Goal: Answer question/provide support: Share knowledge or assist other users

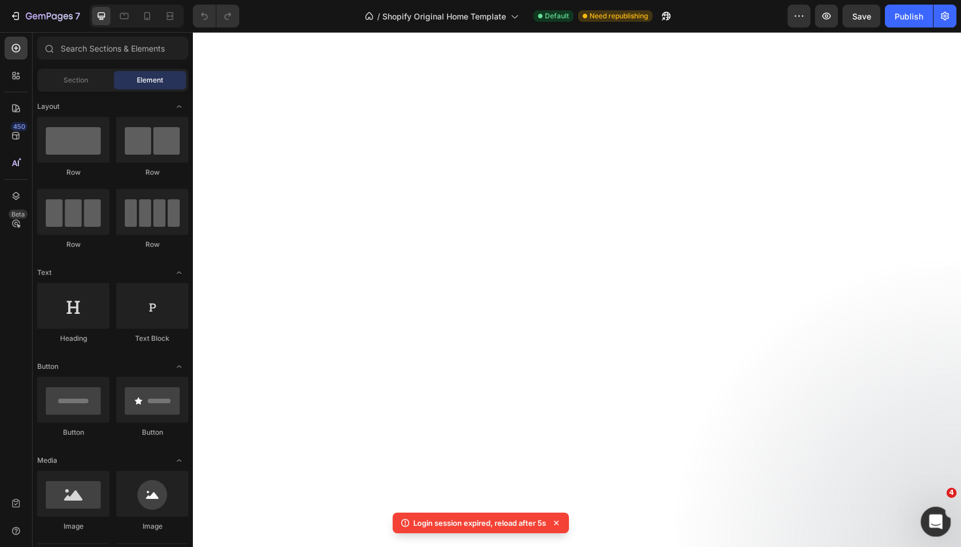
click at [934, 512] on icon "Open Intercom Messenger" at bounding box center [934, 520] width 19 height 19
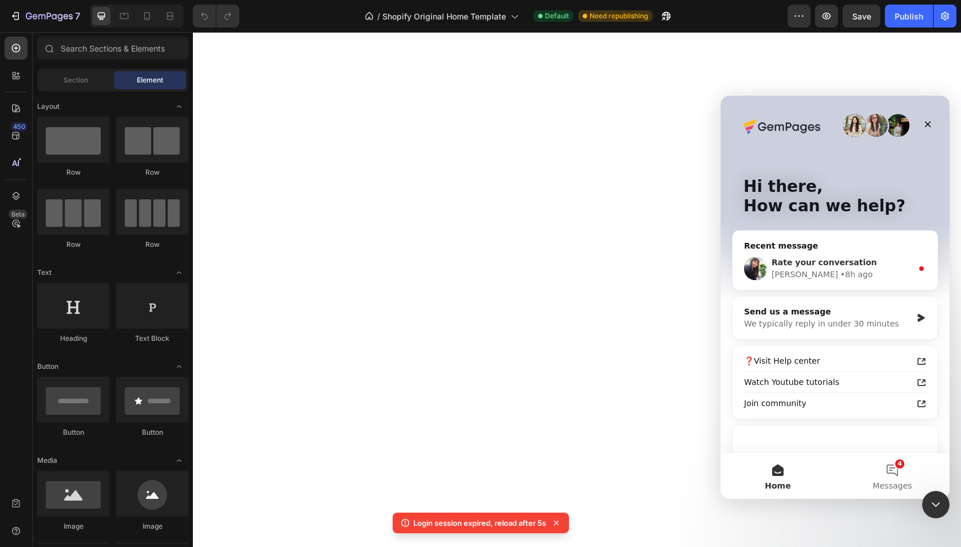
click at [869, 251] on div "Rate your conversation Tina • 8h ago" at bounding box center [835, 268] width 205 height 42
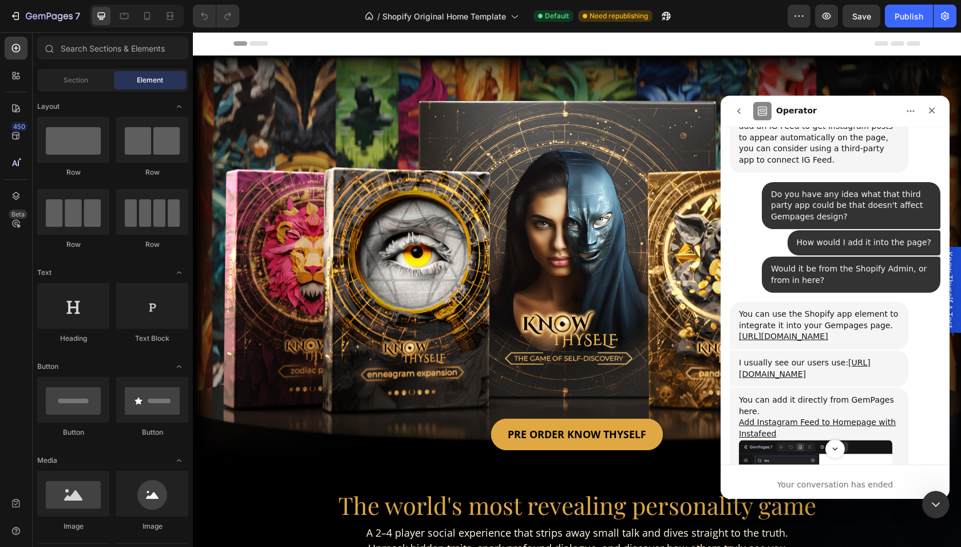
scroll to position [622, 0]
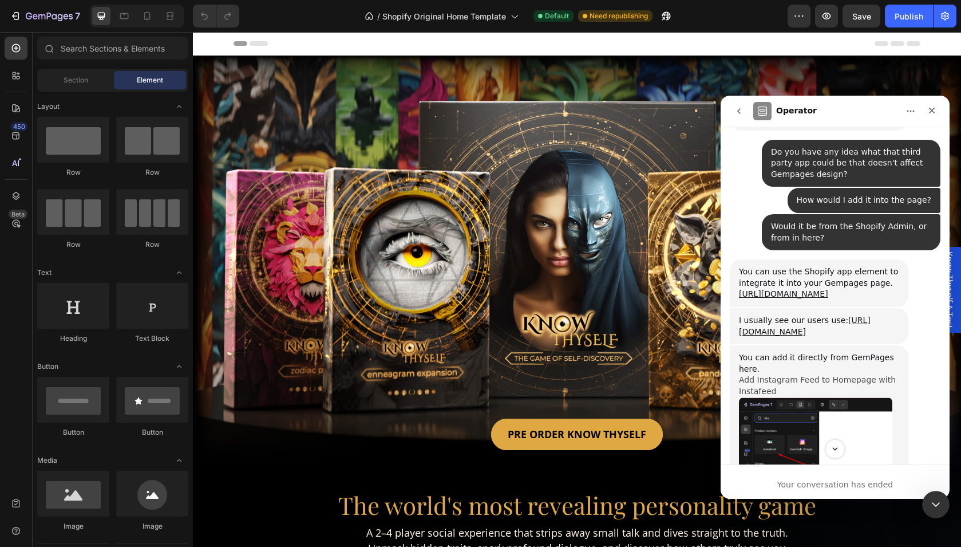
click at [768, 375] on link "Add Instagram Feed to Homepage with Instafeed" at bounding box center [817, 385] width 157 height 21
click at [791, 315] on link "https://apps.shopify.com/instafeed" at bounding box center [805, 325] width 132 height 21
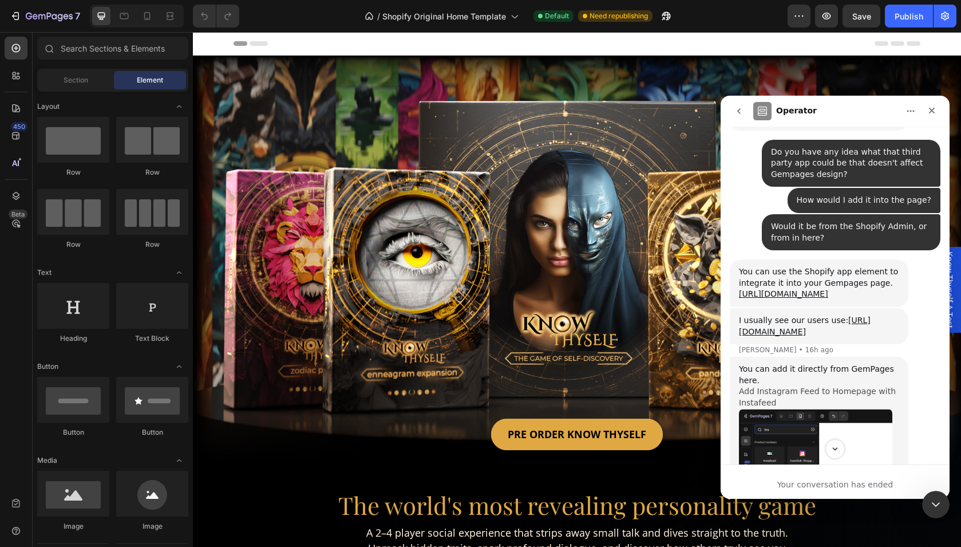
click at [785, 386] on link "Add Instagram Feed to Homepage with Instafeed" at bounding box center [817, 396] width 157 height 21
click at [61, 54] on input "text" at bounding box center [112, 48] width 151 height 23
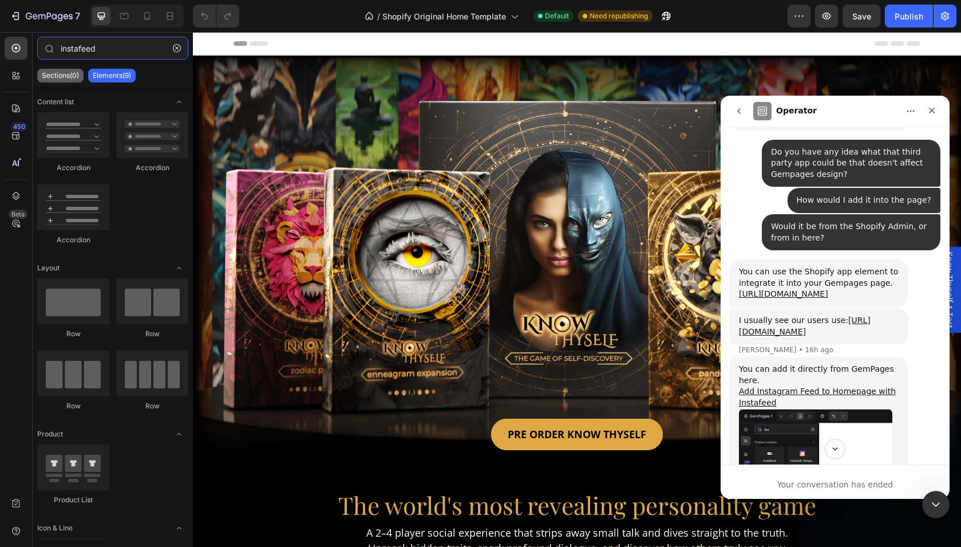
type input "instafeed"
click at [64, 77] on p "Sections(0)" at bounding box center [60, 75] width 37 height 9
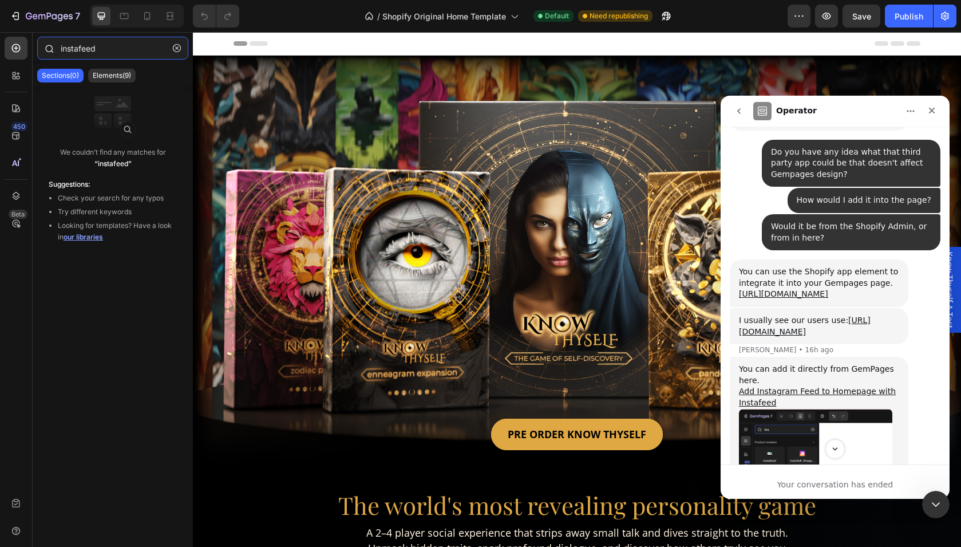
click at [108, 56] on input "instafeed" at bounding box center [112, 48] width 151 height 23
click at [17, 129] on div "450" at bounding box center [19, 126] width 17 height 9
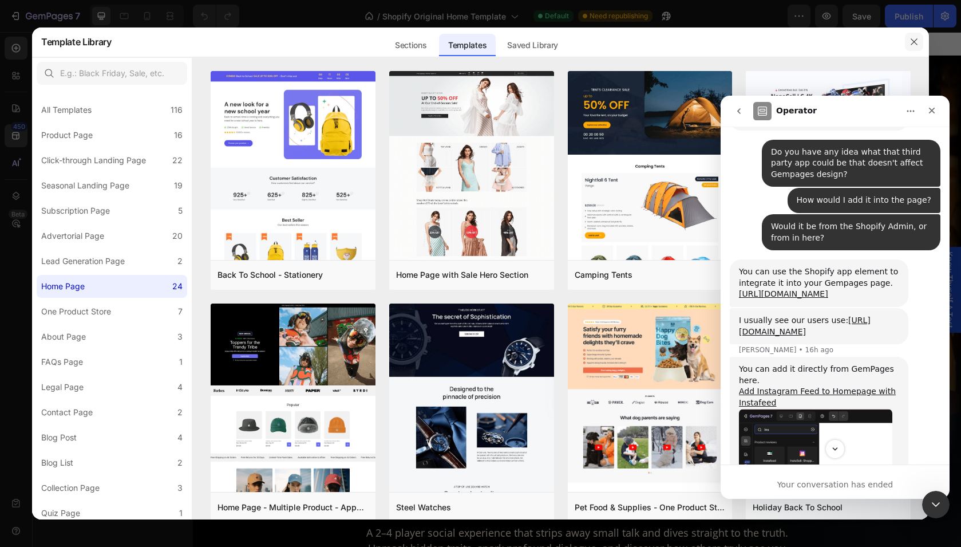
click at [912, 37] on icon "button" at bounding box center [913, 41] width 9 height 9
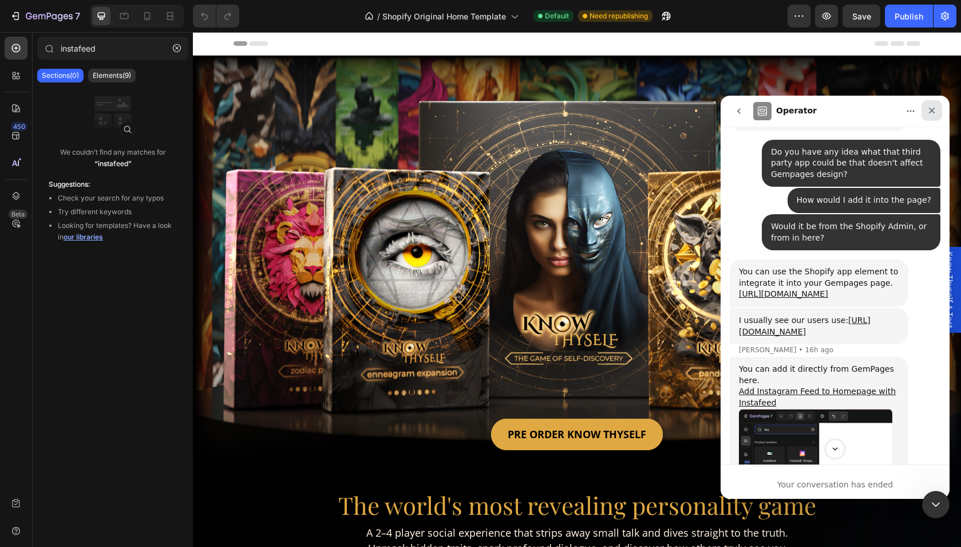
click at [932, 109] on icon "Close" at bounding box center [932, 111] width 6 height 6
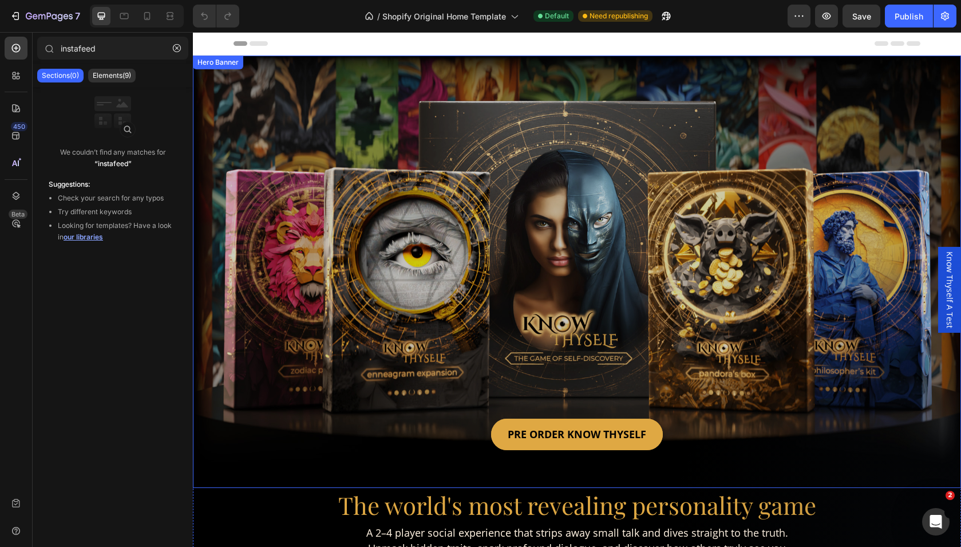
scroll to position [1448, 0]
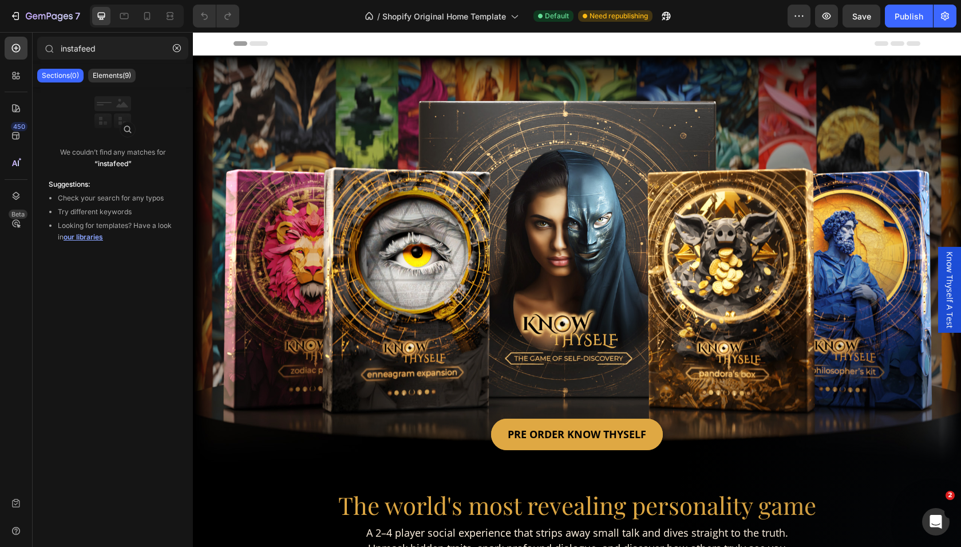
click at [54, 76] on p "Sections(0)" at bounding box center [60, 75] width 37 height 9
click at [108, 76] on p "Elements(9)" at bounding box center [112, 75] width 38 height 9
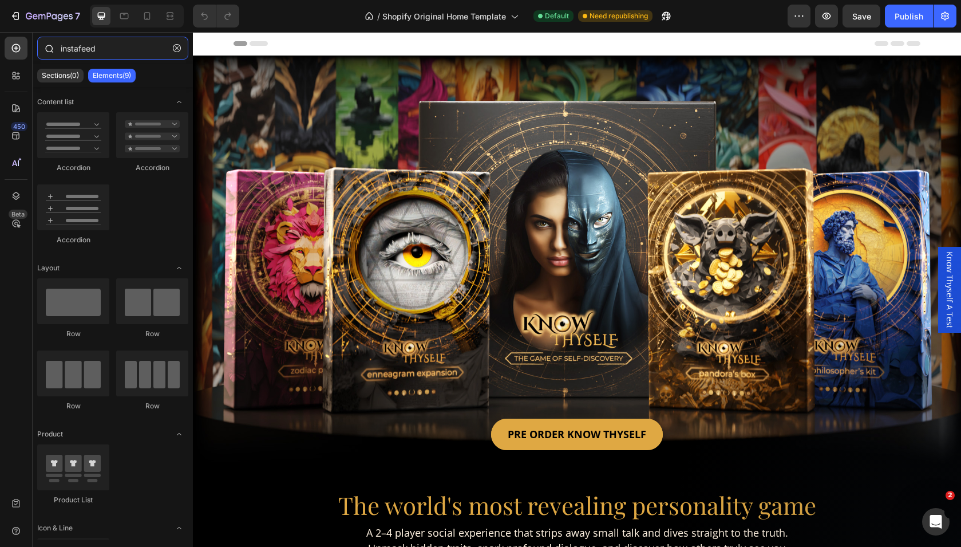
click at [100, 49] on input "instafeed" at bounding box center [112, 48] width 151 height 23
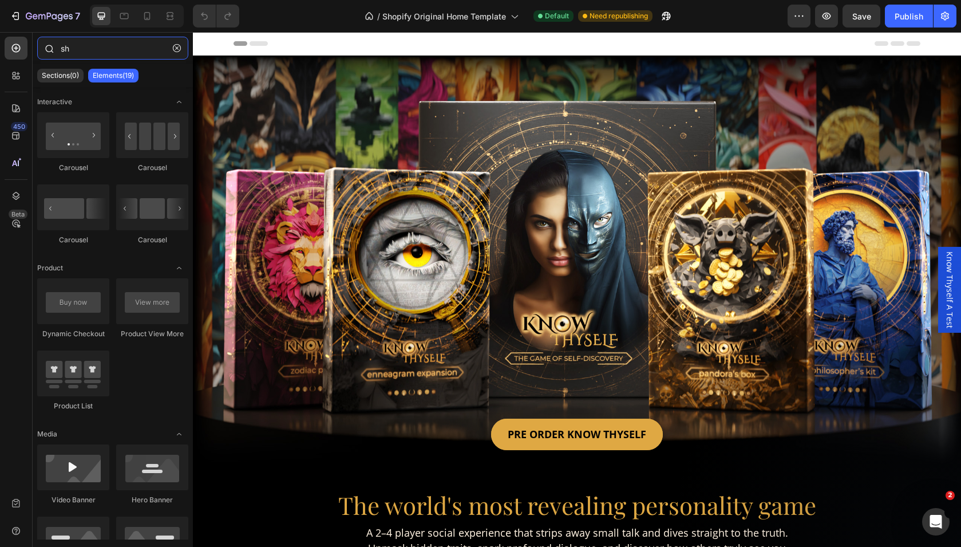
type input "s"
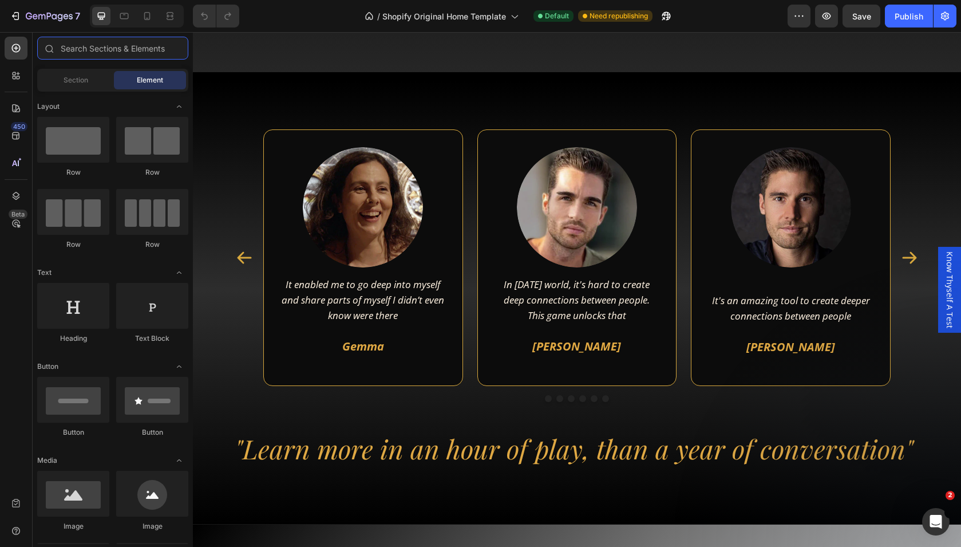
scroll to position [2396, 0]
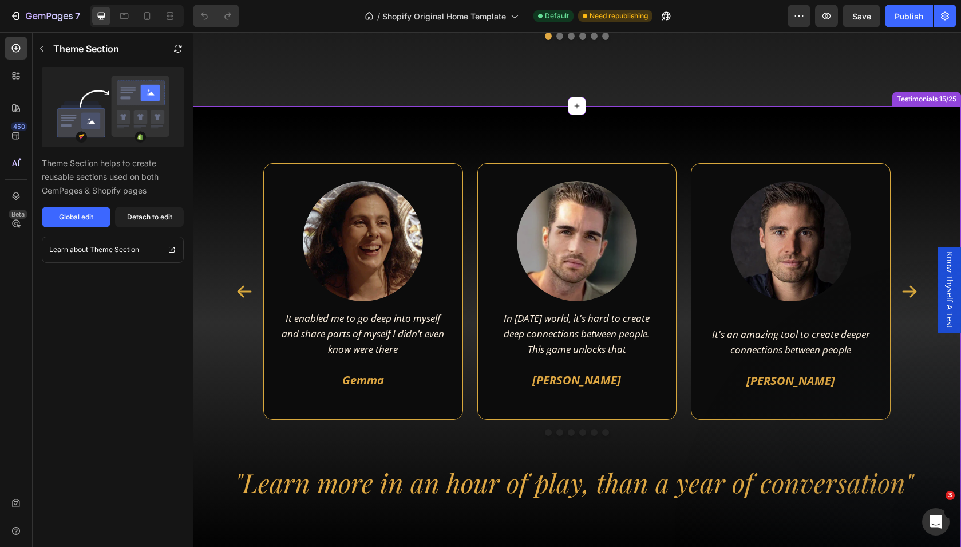
click at [282, 301] on div at bounding box center [363, 241] width 164 height 120
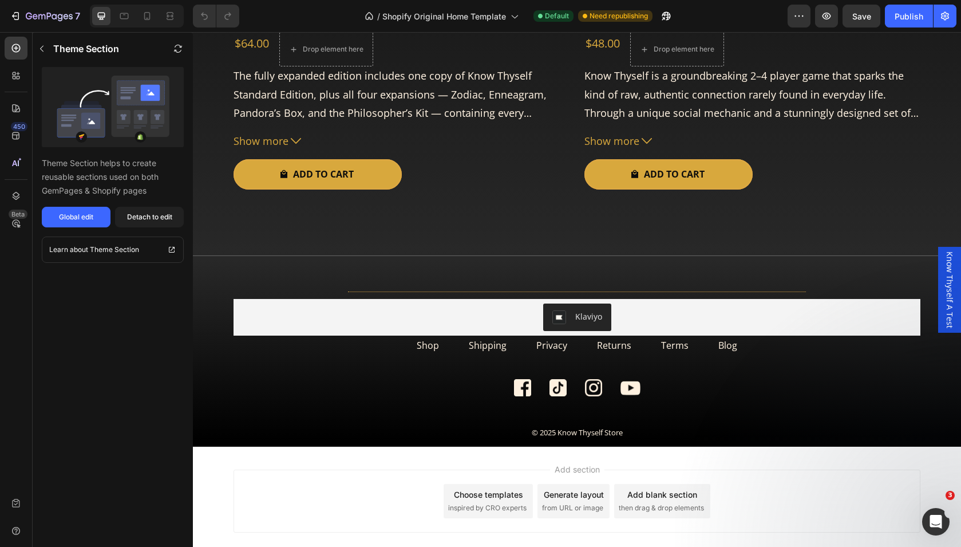
scroll to position [3961, 0]
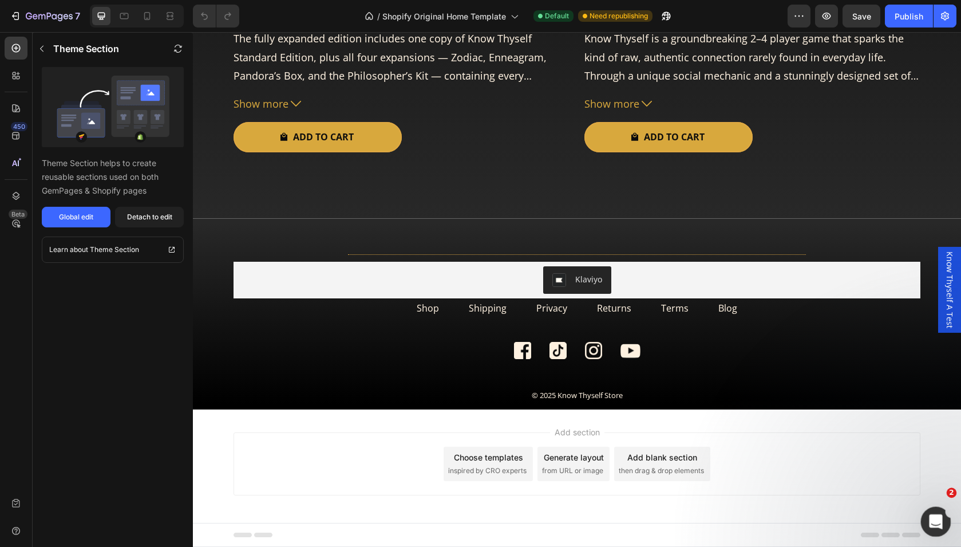
click at [928, 521] on icon "Open Intercom Messenger" at bounding box center [934, 520] width 19 height 19
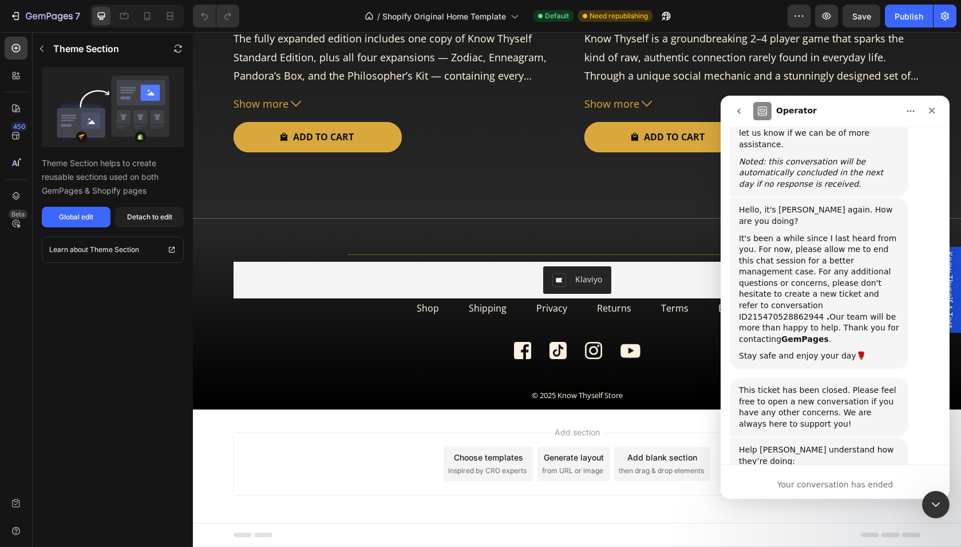
scroll to position [1448, 0]
click at [931, 509] on div "Close Intercom Messenger" at bounding box center [933, 502] width 27 height 27
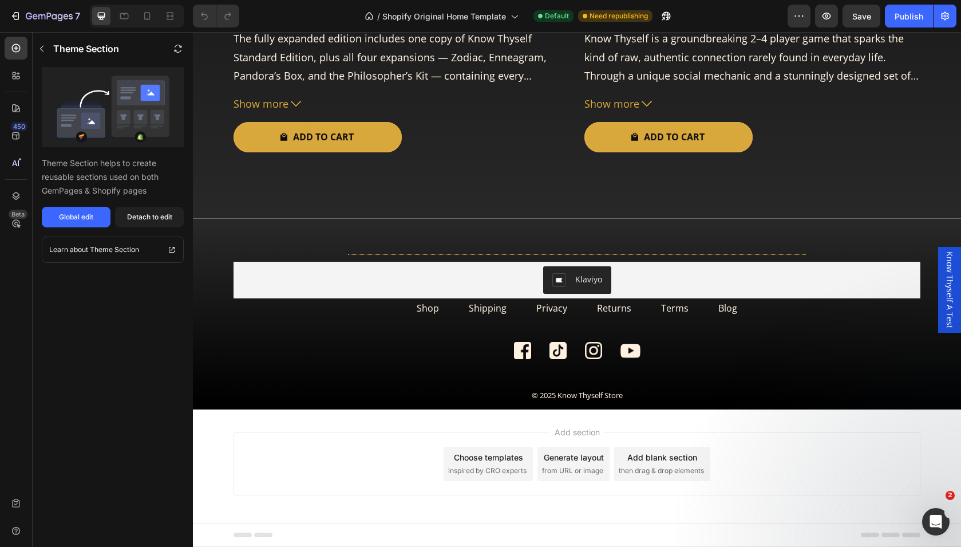
scroll to position [0, 0]
click at [938, 519] on icon "Open Intercom Messenger" at bounding box center [934, 520] width 19 height 19
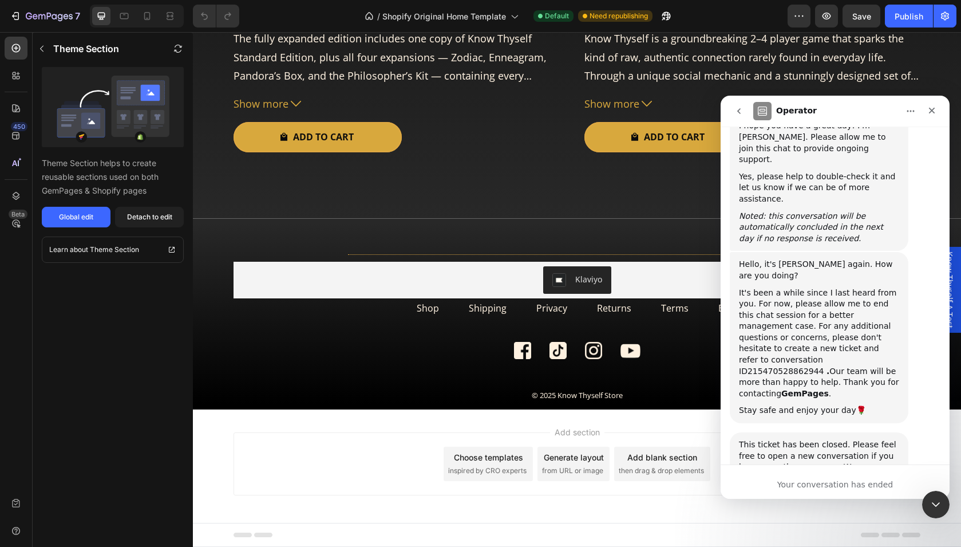
scroll to position [1448, 0]
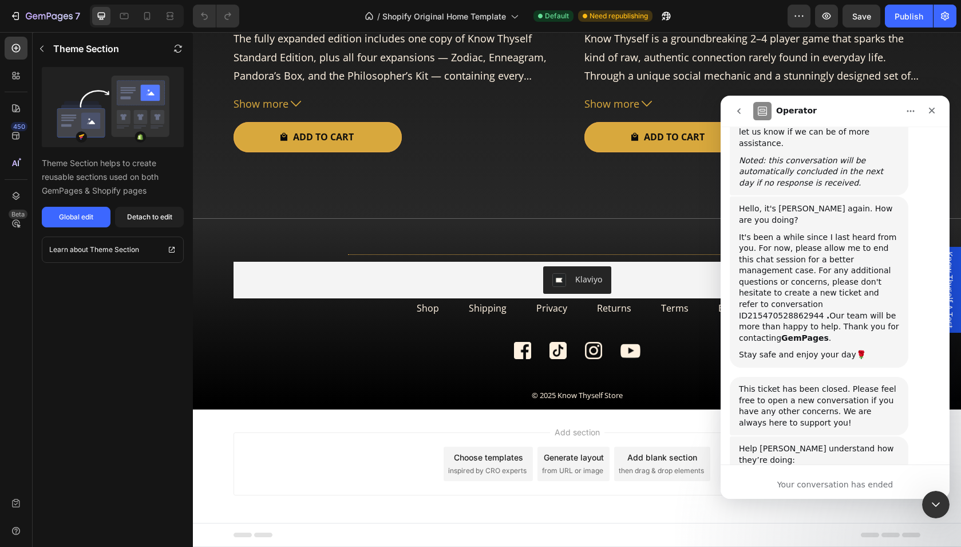
click at [744, 112] on button "go back" at bounding box center [739, 111] width 22 height 22
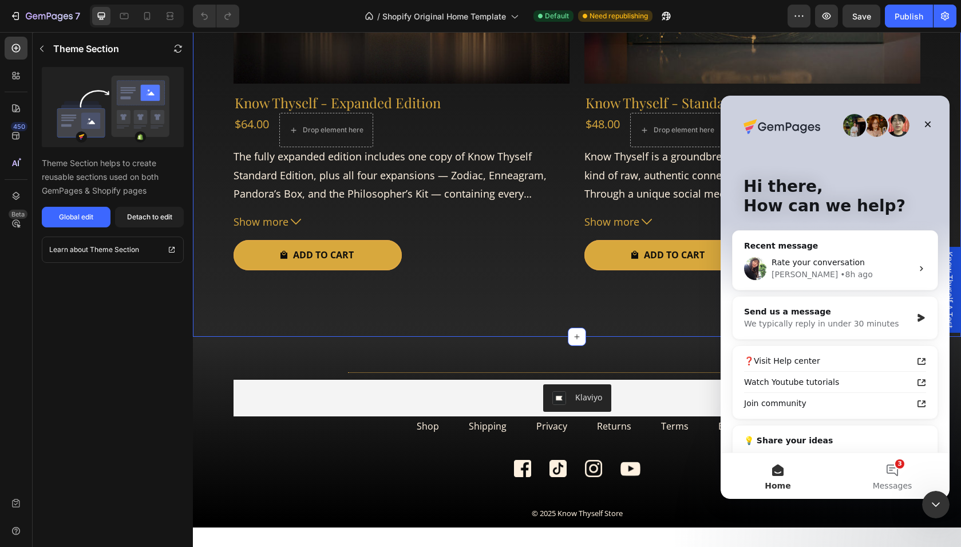
scroll to position [3759, 0]
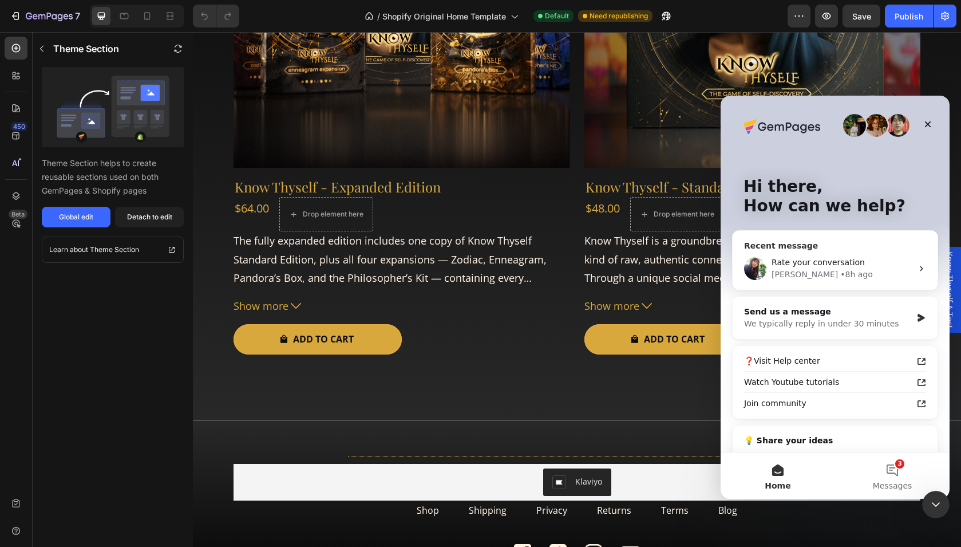
click at [847, 270] on div "Tina • 8h ago" at bounding box center [842, 274] width 141 height 12
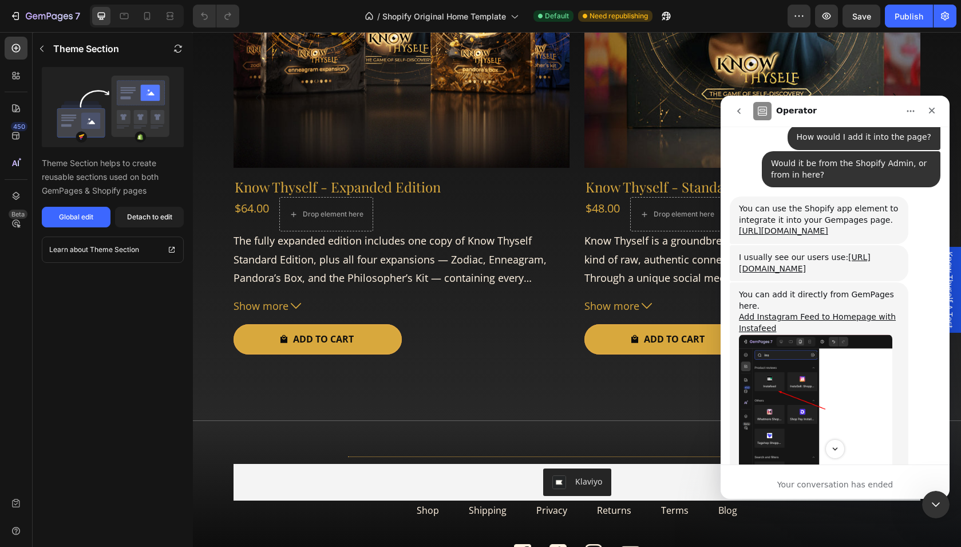
scroll to position [612, 0]
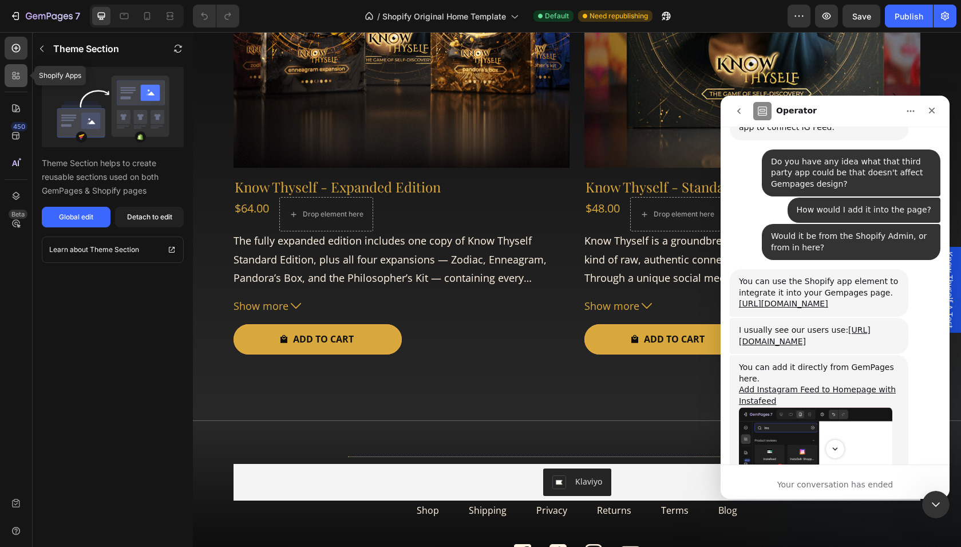
click at [20, 74] on icon at bounding box center [15, 75] width 11 height 11
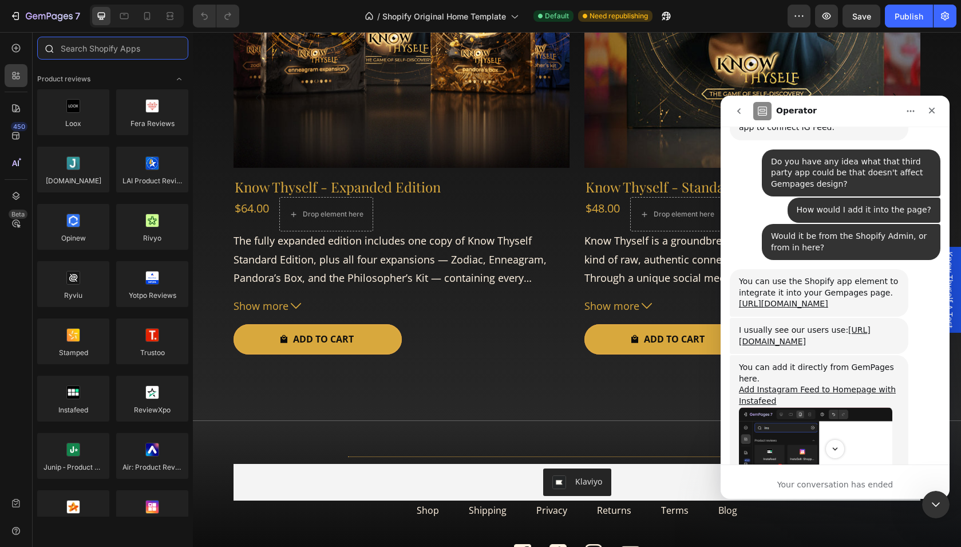
click at [73, 53] on input "text" at bounding box center [112, 48] width 151 height 23
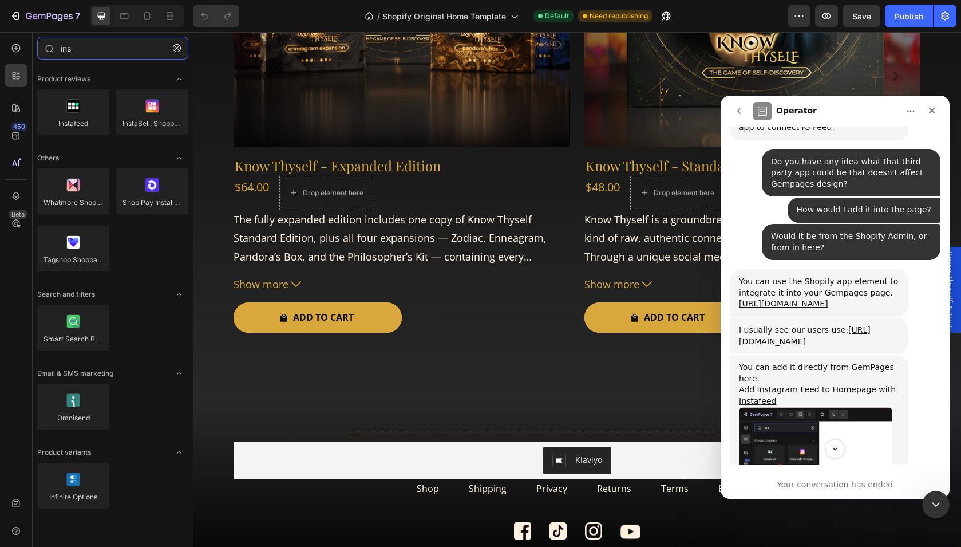
scroll to position [3762, 0]
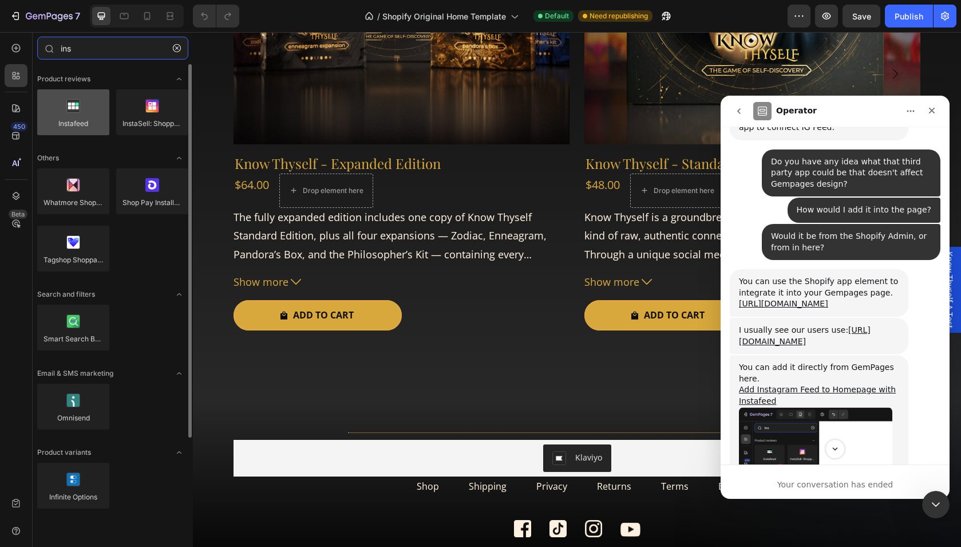
type input "ins"
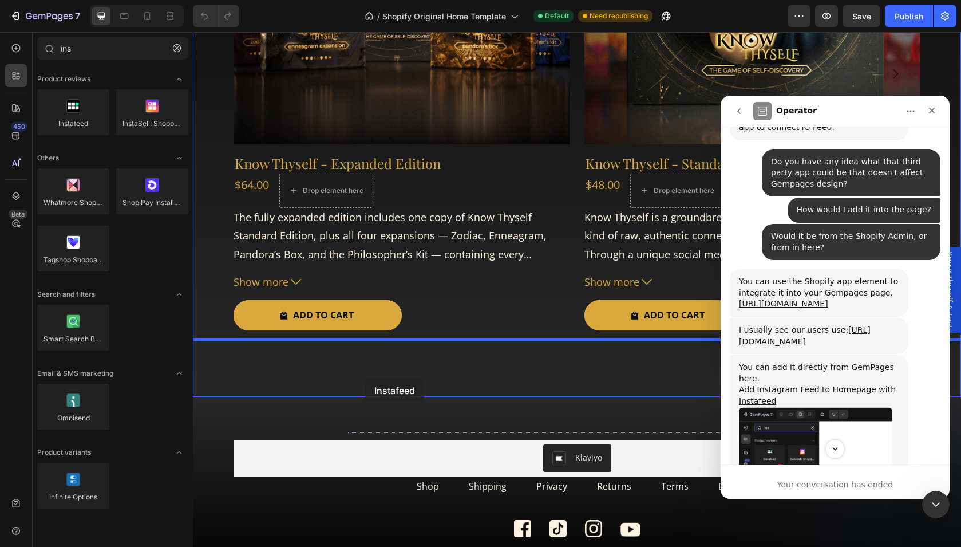
drag, startPoint x: 264, startPoint y: 148, endPoint x: 365, endPoint y: 379, distance: 252.2
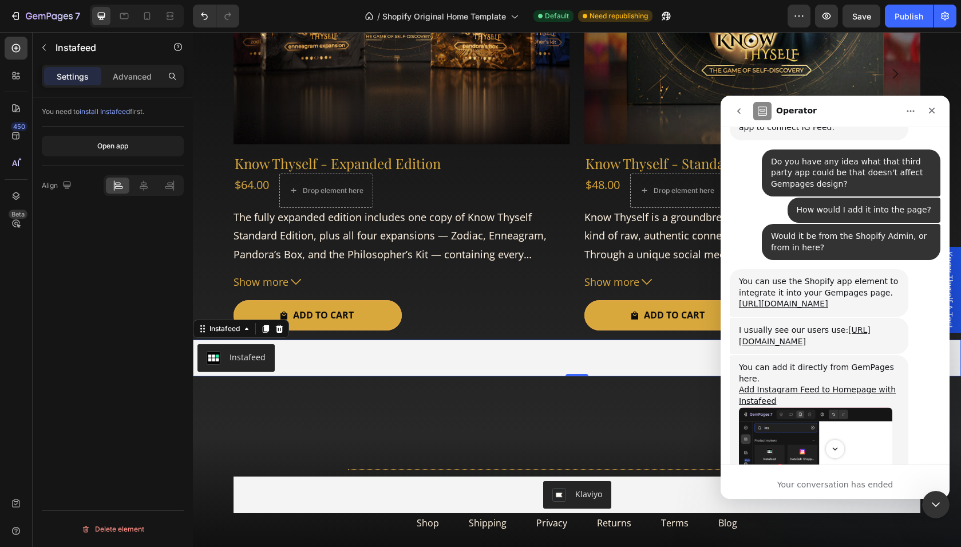
click at [218, 358] on img "Instafeed" at bounding box center [214, 358] width 14 height 14
click at [147, 193] on div at bounding box center [144, 185] width 80 height 21
click at [145, 188] on icon at bounding box center [144, 185] width 8 height 10
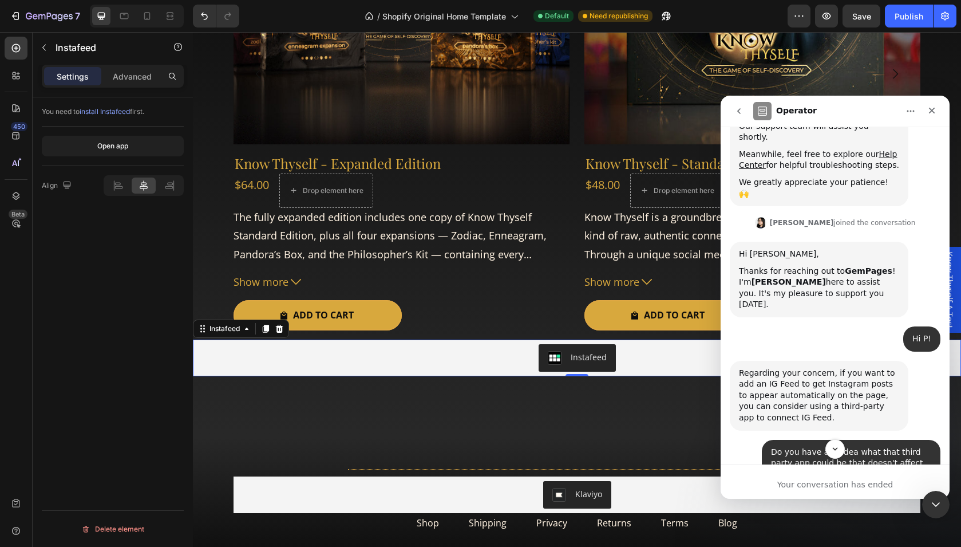
scroll to position [322, 0]
click at [929, 499] on icon "Close Intercom Messenger" at bounding box center [934, 503] width 14 height 14
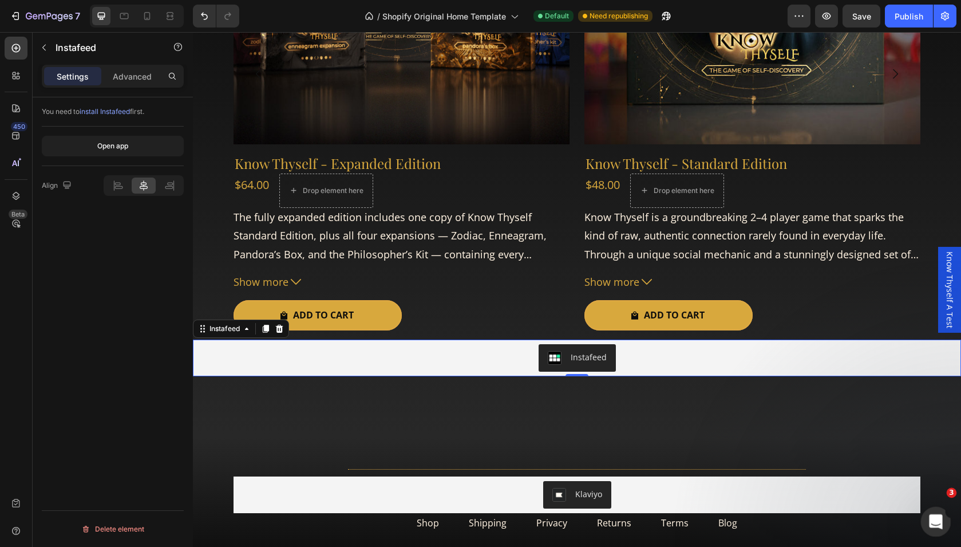
scroll to position [0, 0]
click at [904, 19] on div "Publish" at bounding box center [909, 16] width 29 height 12
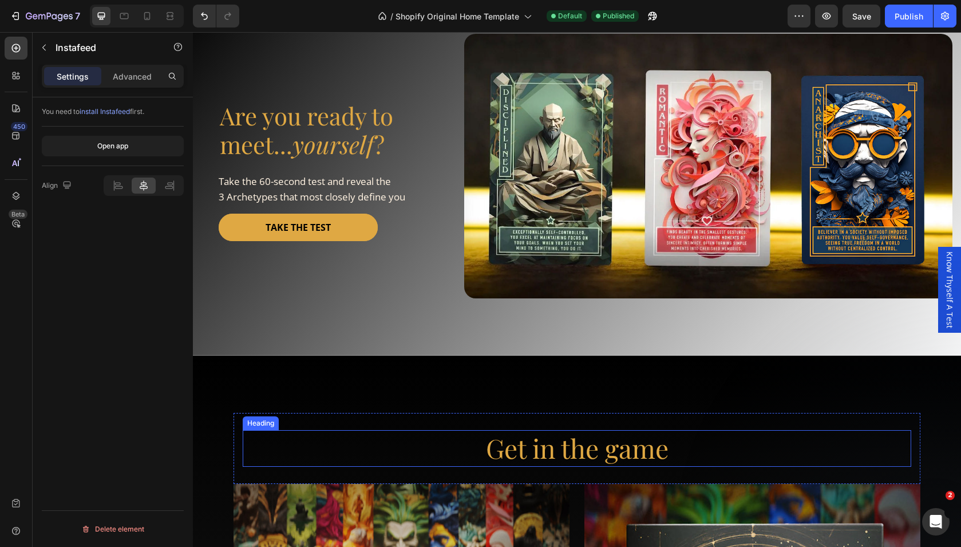
scroll to position [3077, 0]
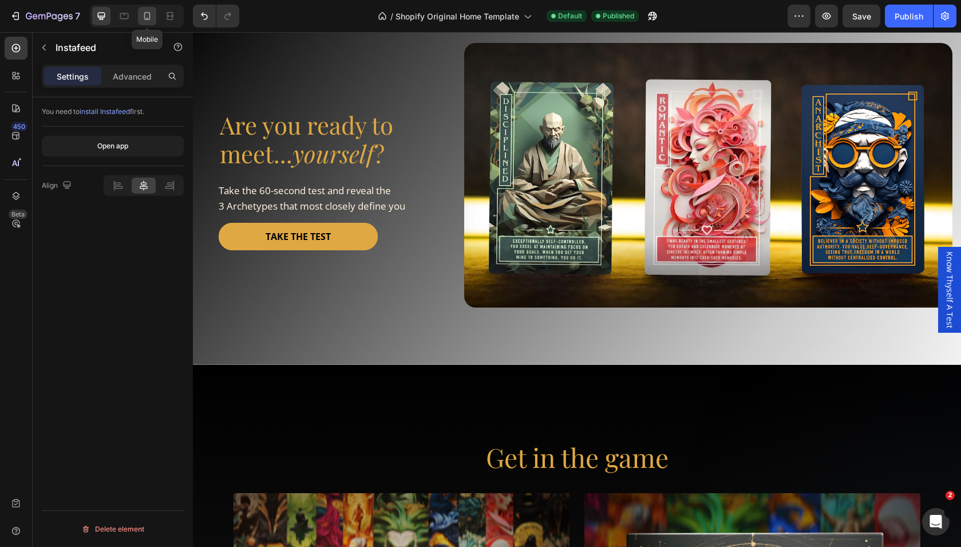
click at [144, 20] on icon at bounding box center [146, 15] width 11 height 11
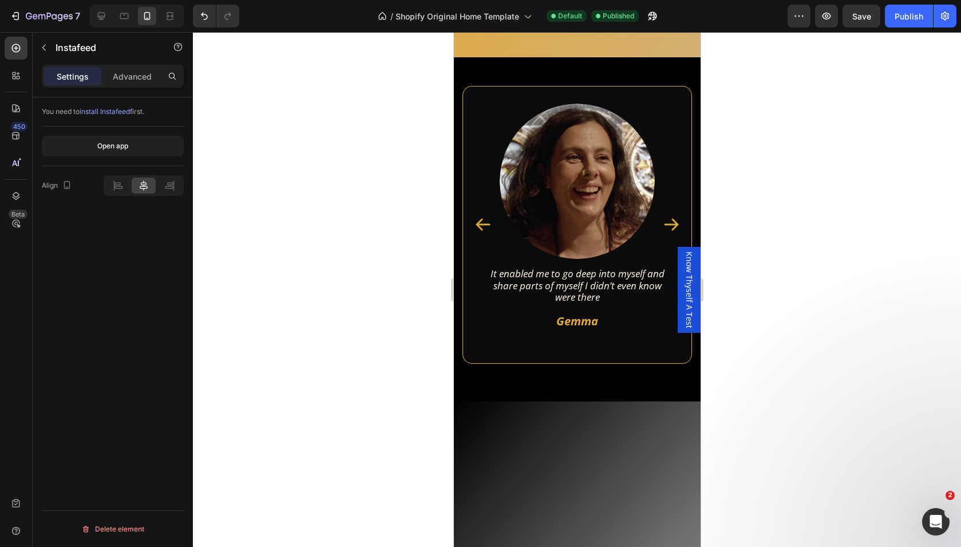
scroll to position [2808, 0]
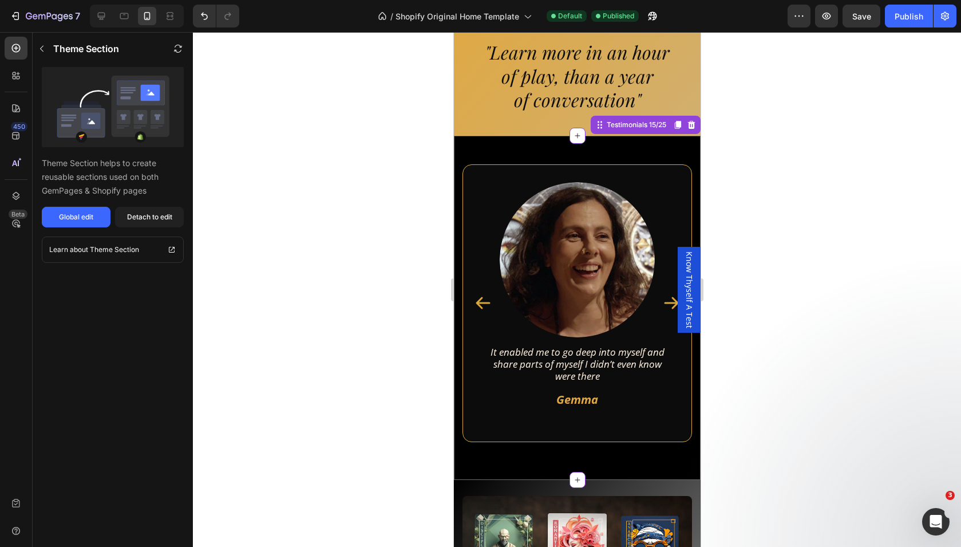
click at [467, 160] on div "Image It enabled me to go deep into myself and share parts of myself I didn’t e…" at bounding box center [576, 308] width 247 height 344
click at [693, 128] on icon at bounding box center [690, 125] width 7 height 8
click at [526, 151] on div "Image It enabled me to go deep into myself and share parts of myself I didn’t e…" at bounding box center [576, 308] width 247 height 344
click at [604, 122] on div "Testimonials 15/25" at bounding box center [636, 125] width 64 height 10
click at [131, 222] on div "Detach to edit" at bounding box center [149, 217] width 45 height 10
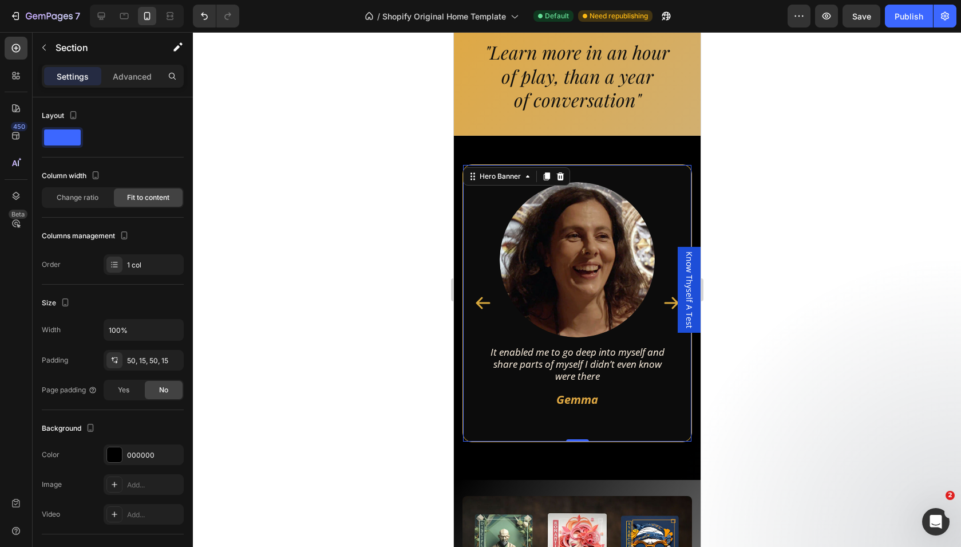
click at [568, 169] on div "Image It enabled me to go deep into myself and share parts of myself I didn’t e…" at bounding box center [576, 299] width 228 height 268
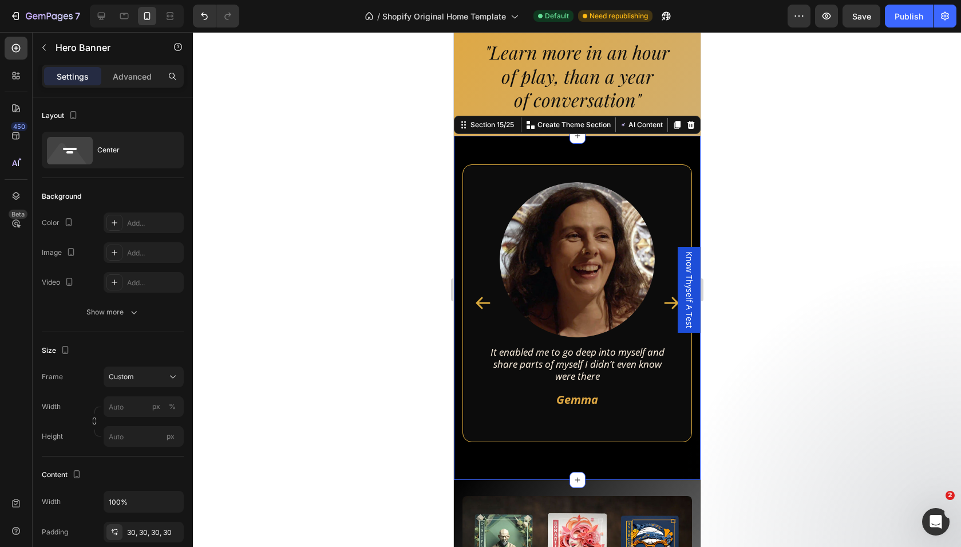
click at [593, 156] on div "Image It enabled me to go deep into myself and share parts of myself I didn’t e…" at bounding box center [576, 308] width 247 height 344
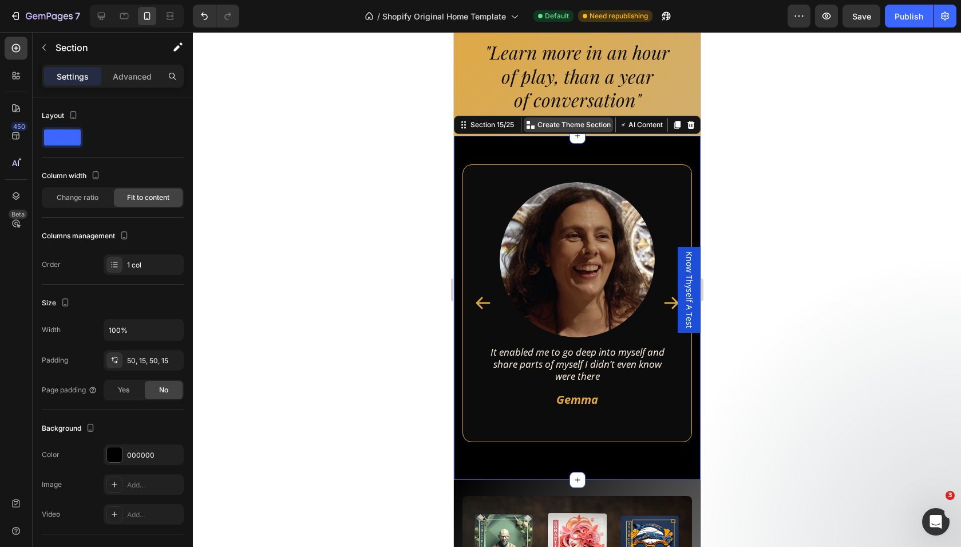
click at [556, 124] on p "Create Theme Section" at bounding box center [573, 125] width 73 height 10
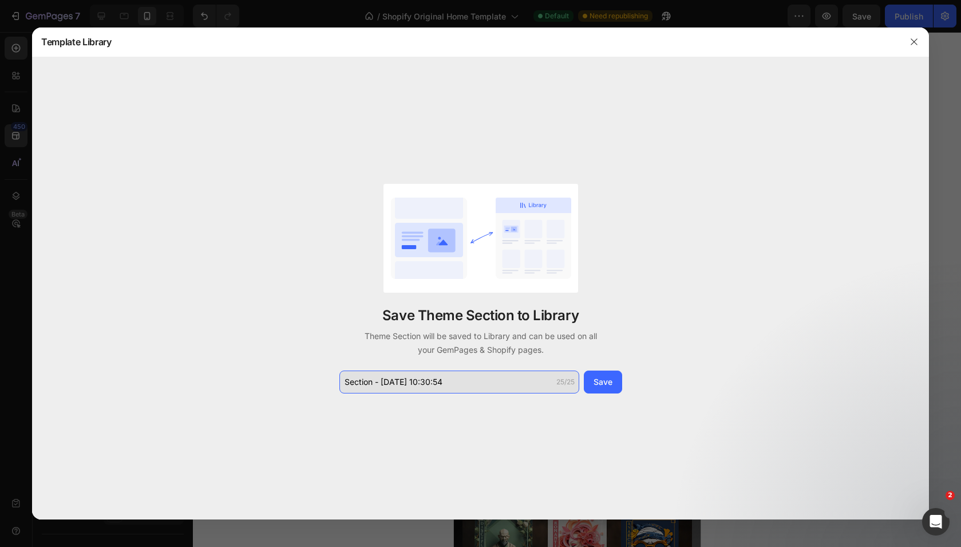
click at [405, 382] on input "Section - Aug 28 10:30:54" at bounding box center [459, 381] width 240 height 23
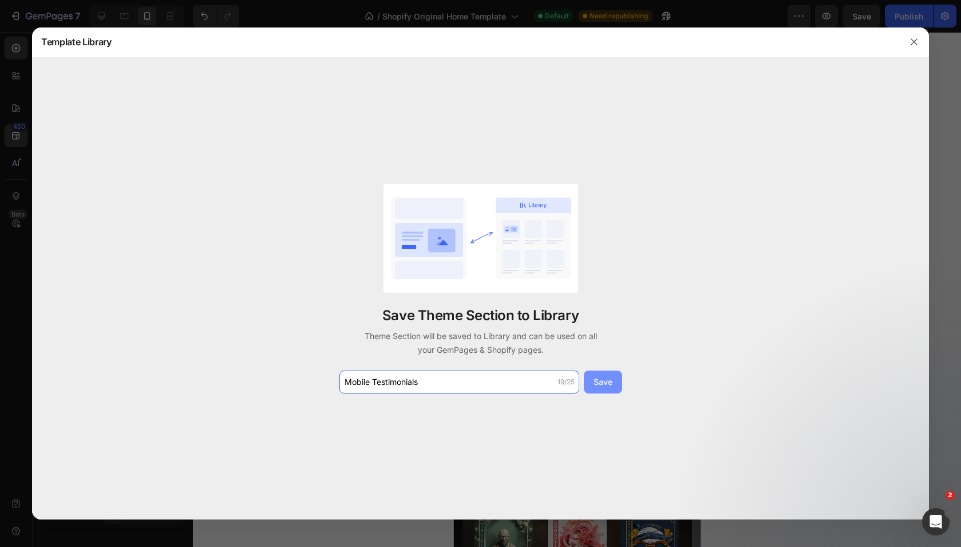
type input "Mobile Testimonials"
click at [620, 380] on button "Save" at bounding box center [603, 381] width 38 height 23
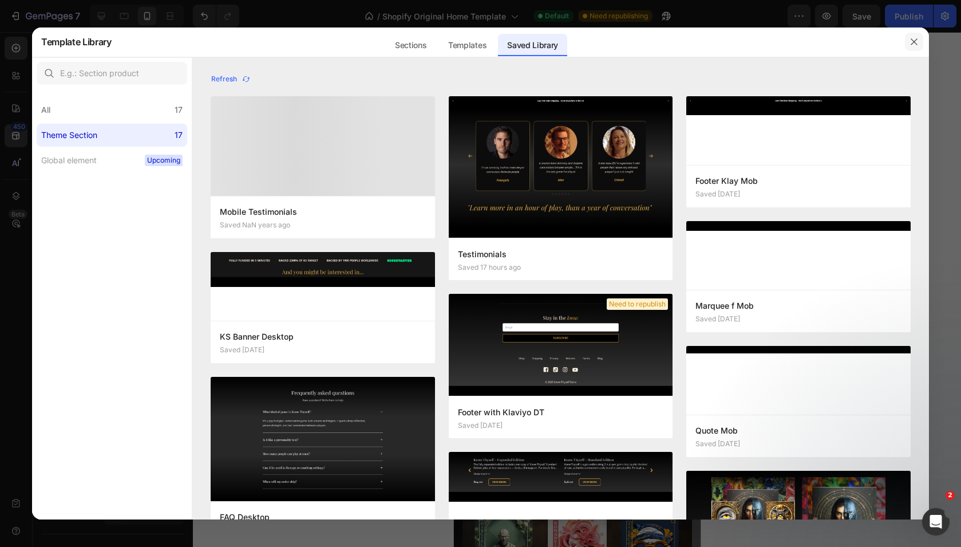
click at [908, 48] on button "button" at bounding box center [914, 42] width 18 height 18
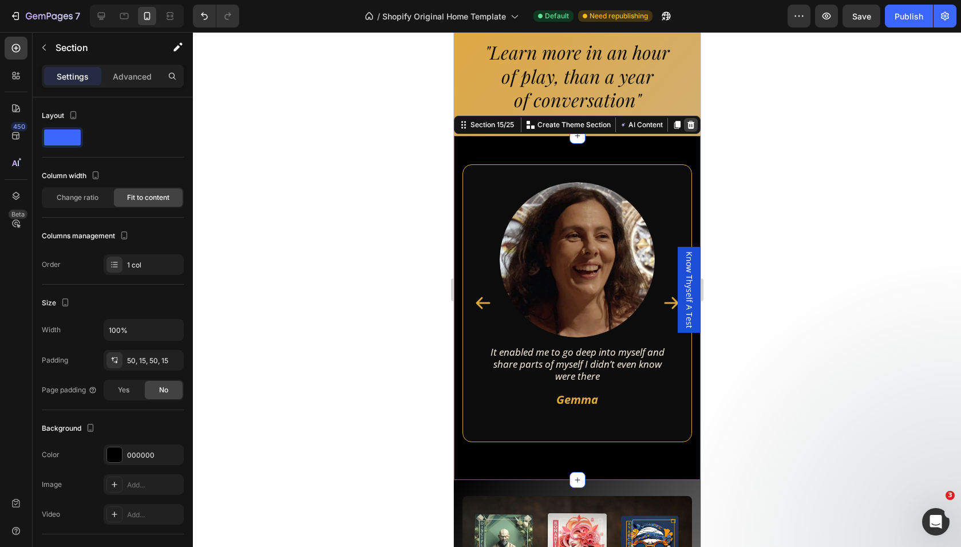
click at [690, 128] on icon at bounding box center [690, 125] width 7 height 8
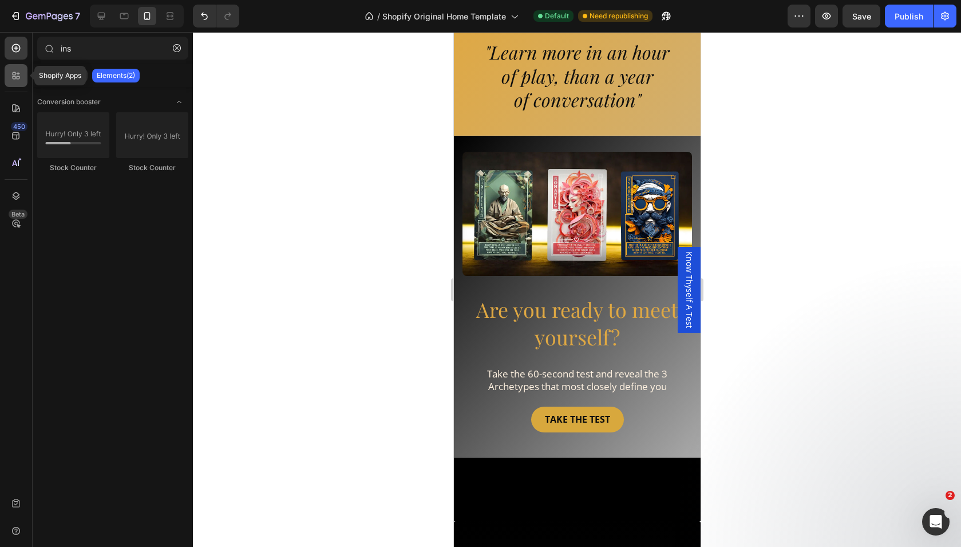
click at [20, 74] on icon at bounding box center [15, 75] width 11 height 11
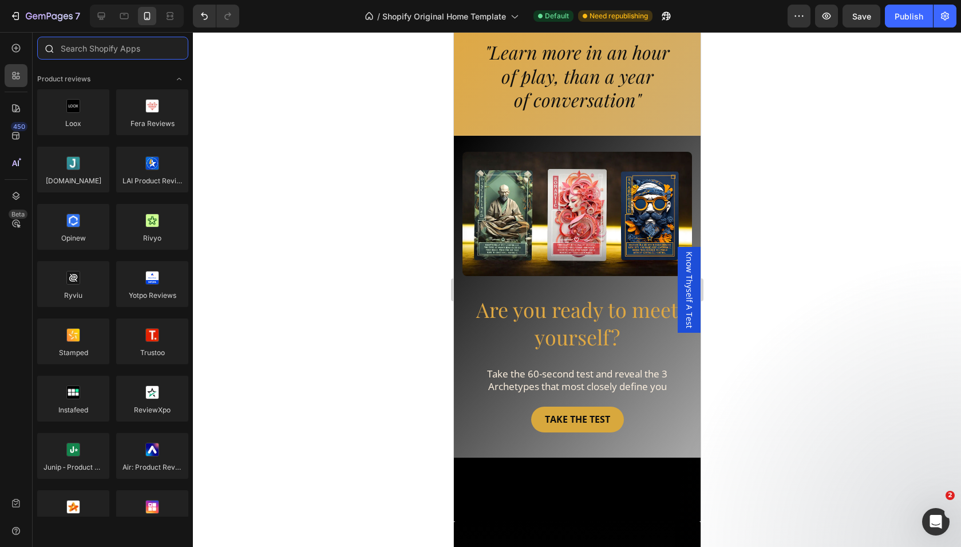
click at [77, 53] on input "text" at bounding box center [112, 48] width 151 height 23
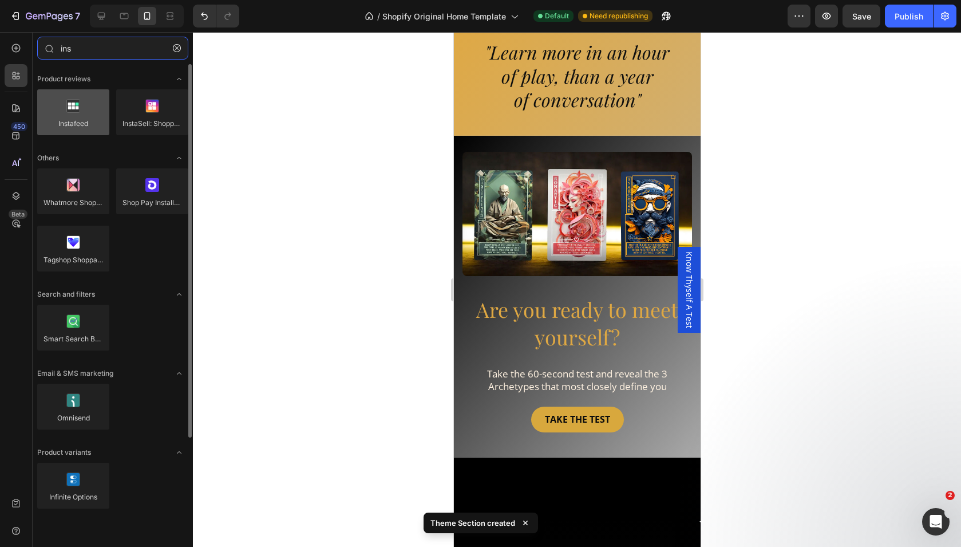
type input "ins"
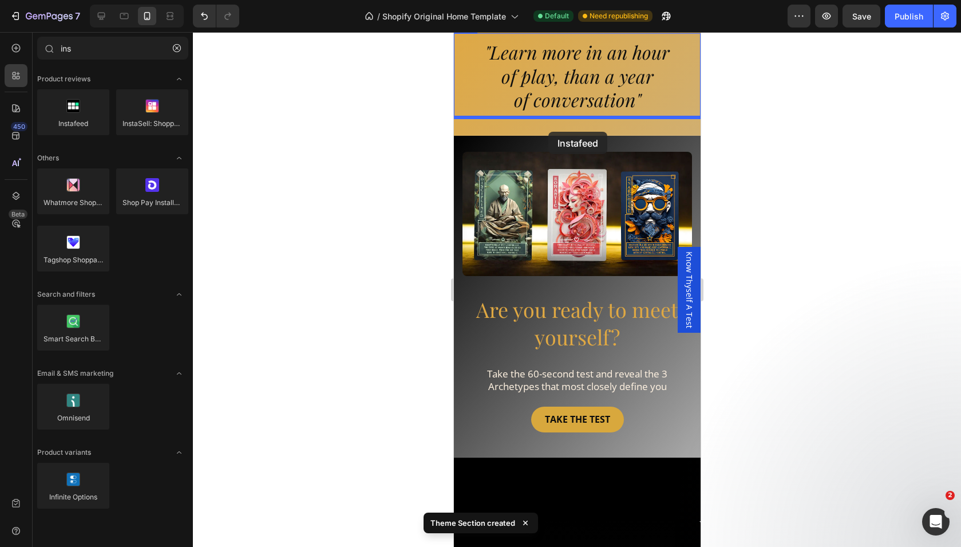
drag, startPoint x: 527, startPoint y: 133, endPoint x: 548, endPoint y: 132, distance: 21.2
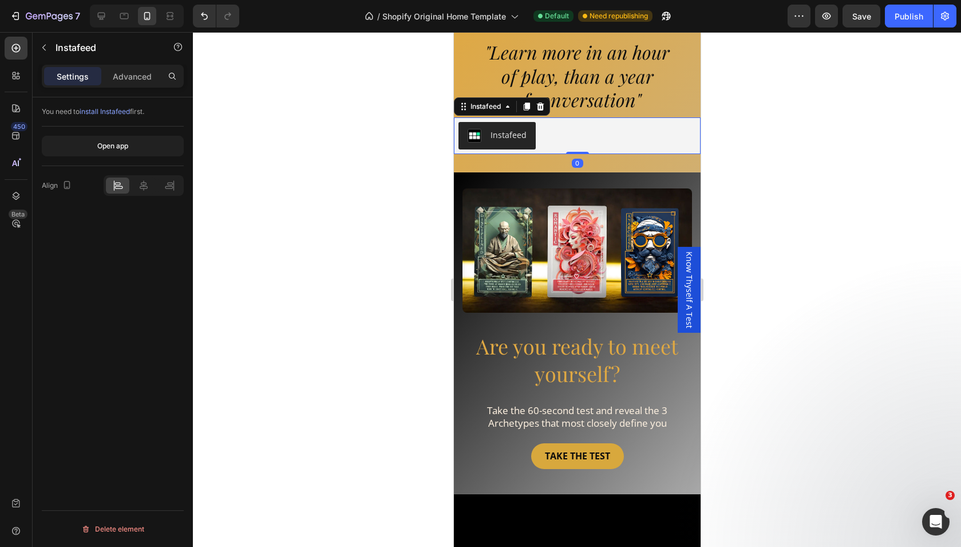
click at [578, 133] on div "Instafeed" at bounding box center [577, 135] width 238 height 27
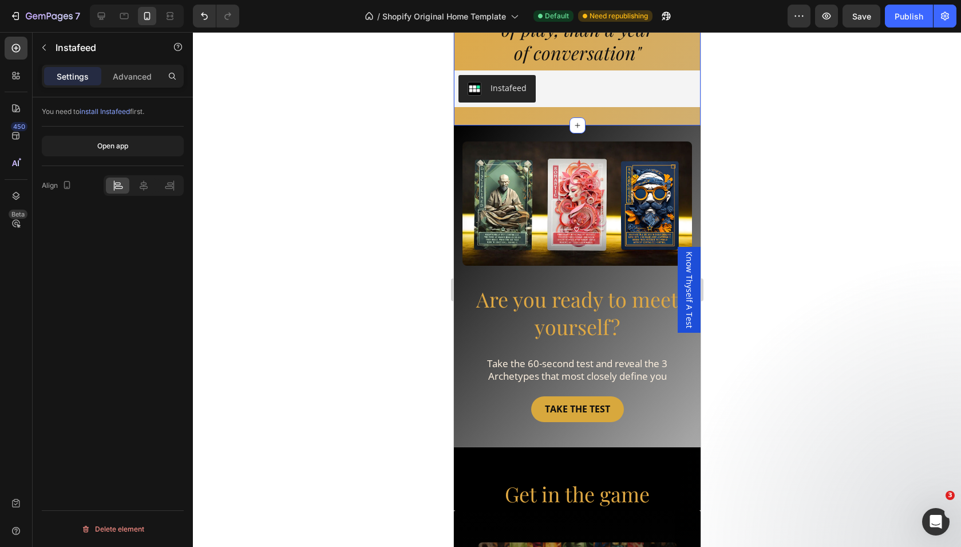
click at [609, 116] on div ""Learn more in an hour of play, than a year of conversation" Heading Instafeed …" at bounding box center [576, 46] width 247 height 157
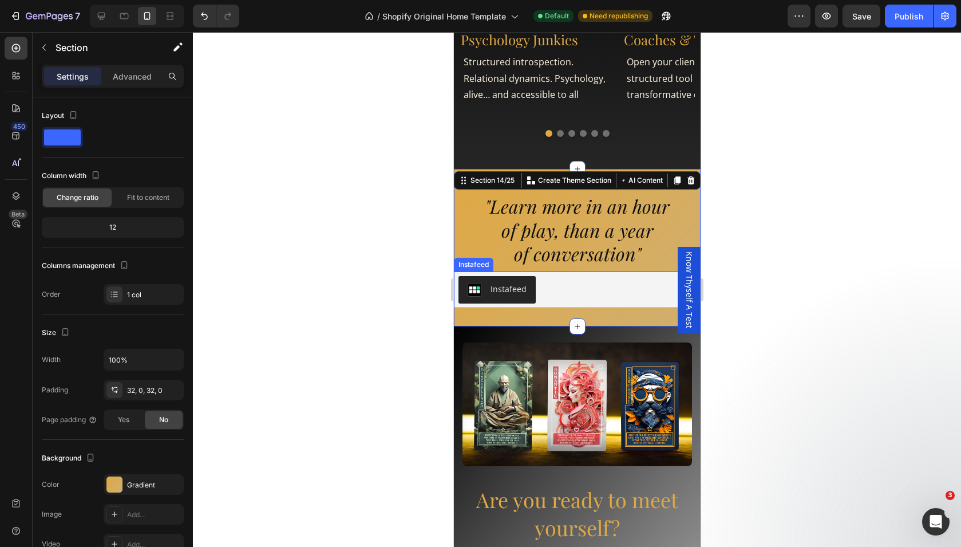
scroll to position [2655, 0]
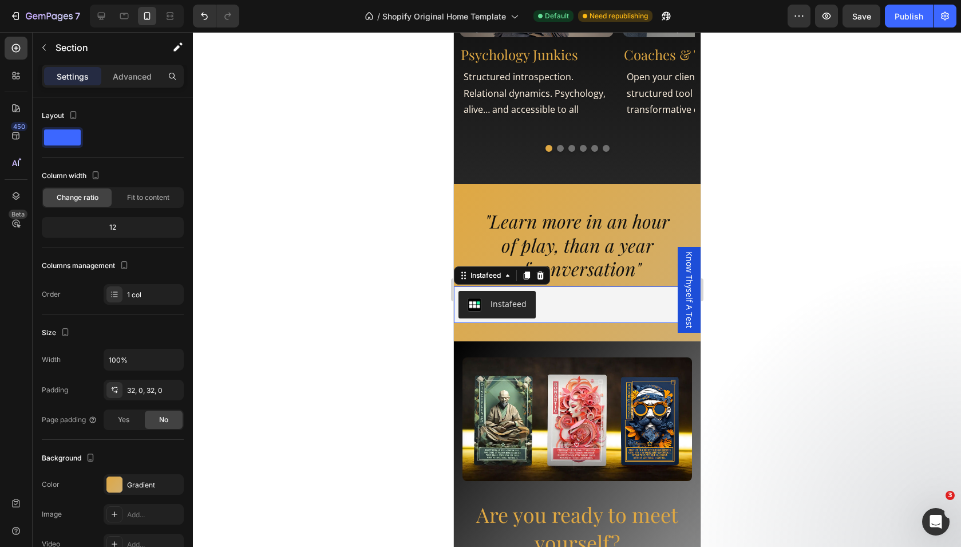
click at [590, 292] on div "Instafeed" at bounding box center [577, 304] width 238 height 27
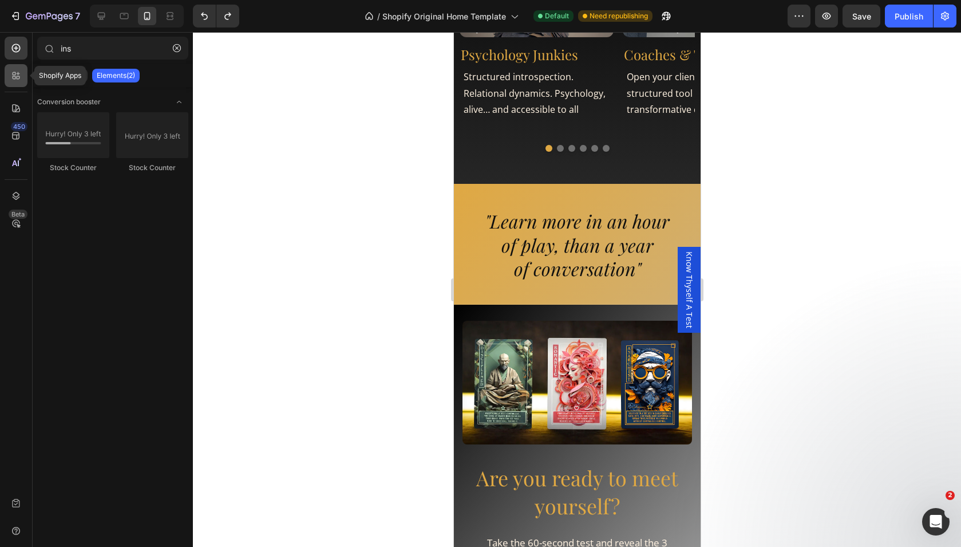
click at [21, 75] on icon at bounding box center [15, 75] width 11 height 11
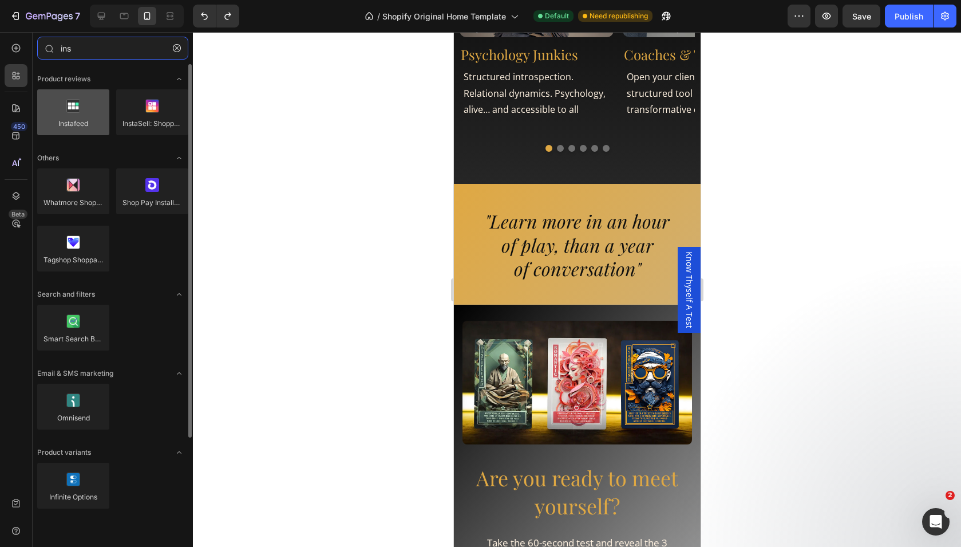
type input "ins"
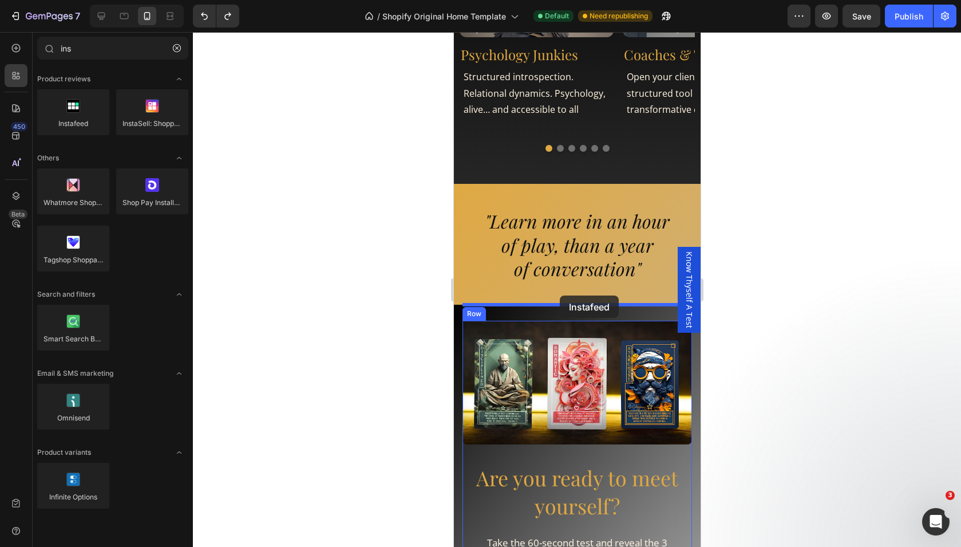
drag, startPoint x: 528, startPoint y: 140, endPoint x: 559, endPoint y: 295, distance: 158.7
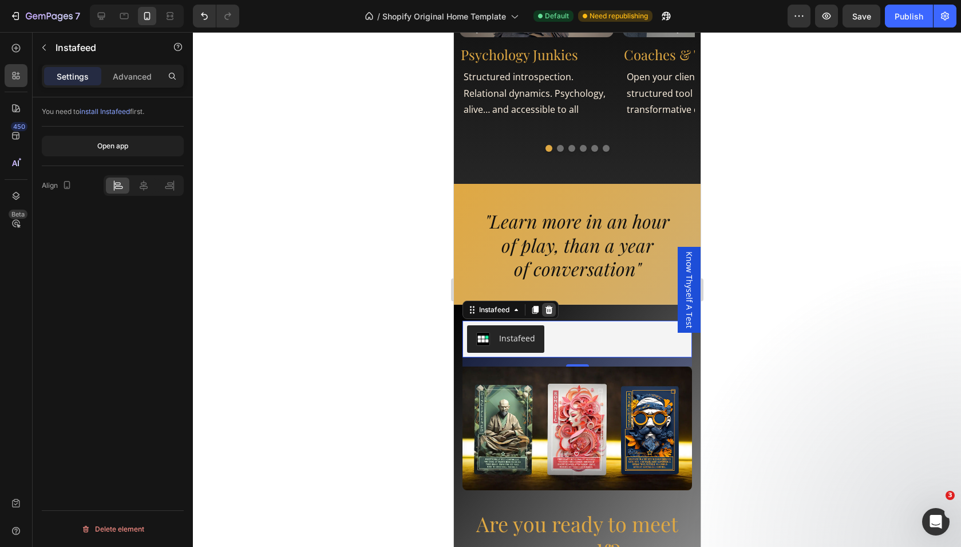
click at [551, 306] on icon at bounding box center [548, 310] width 7 height 8
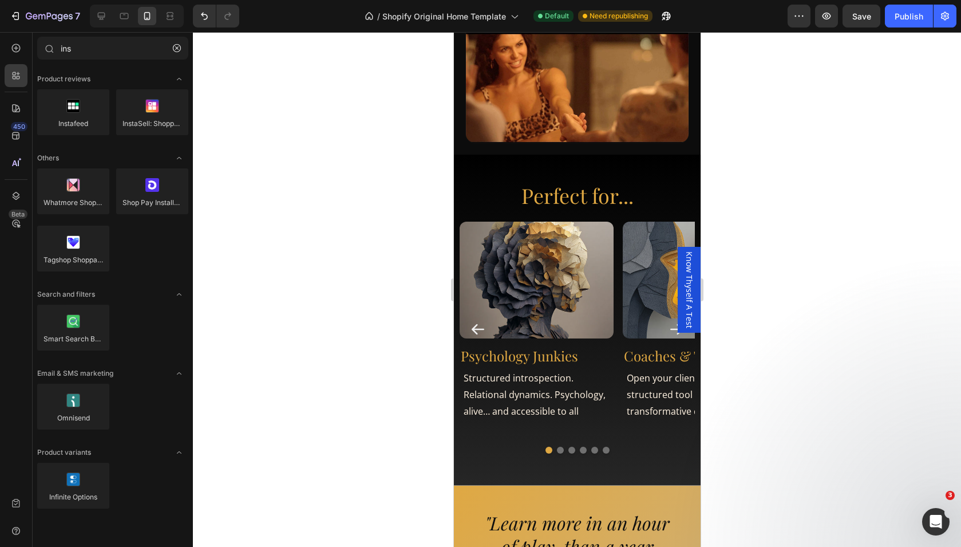
scroll to position [2446, 0]
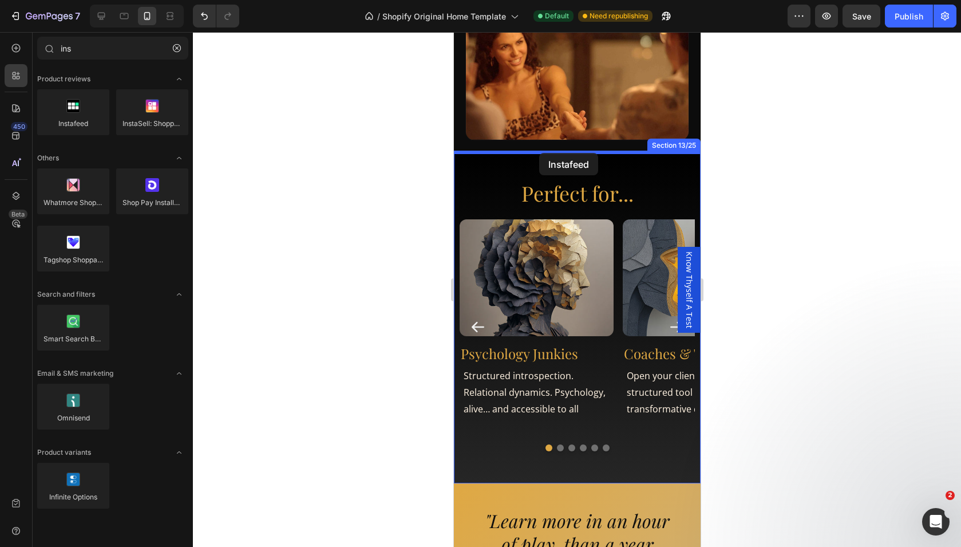
drag, startPoint x: 533, startPoint y: 140, endPoint x: 539, endPoint y: 153, distance: 13.8
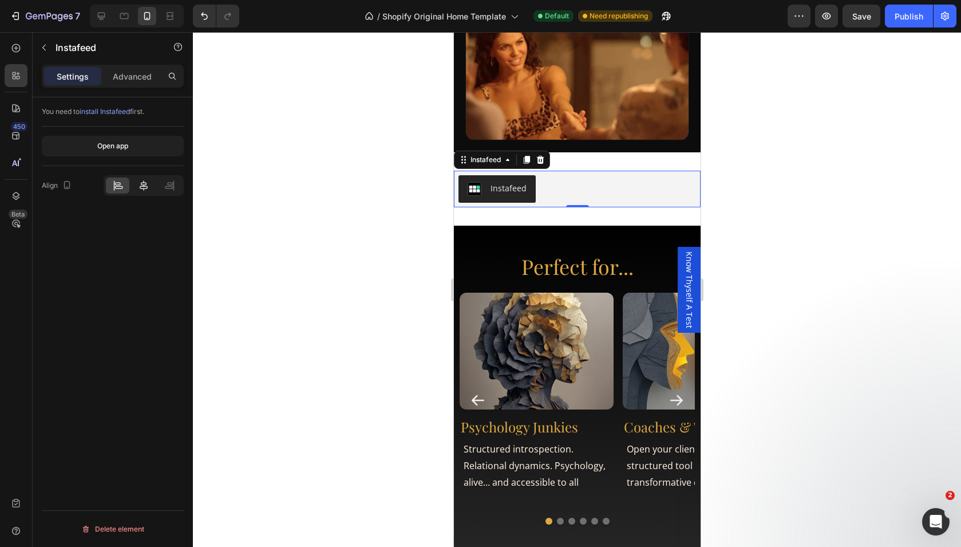
click at [148, 184] on icon at bounding box center [143, 185] width 11 height 11
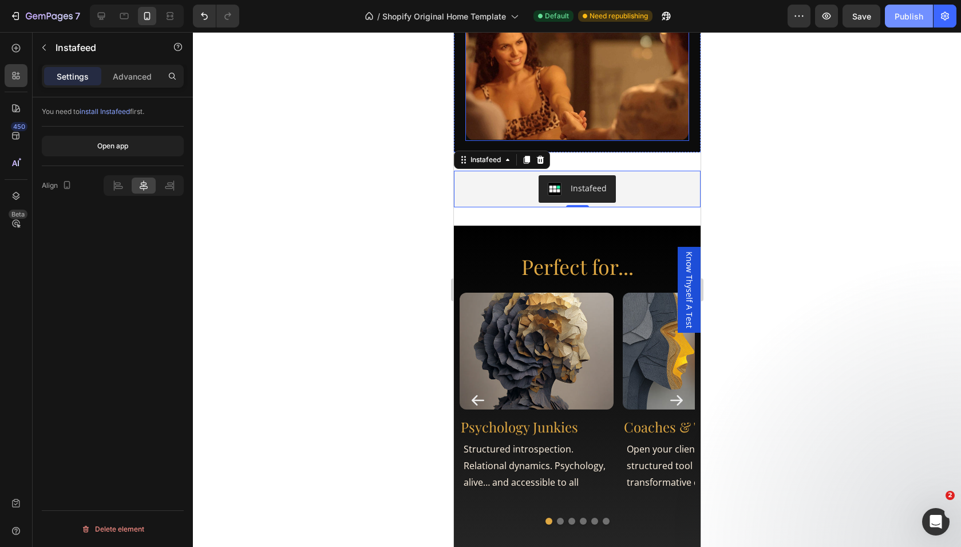
click at [904, 17] on div "Publish" at bounding box center [909, 16] width 29 height 12
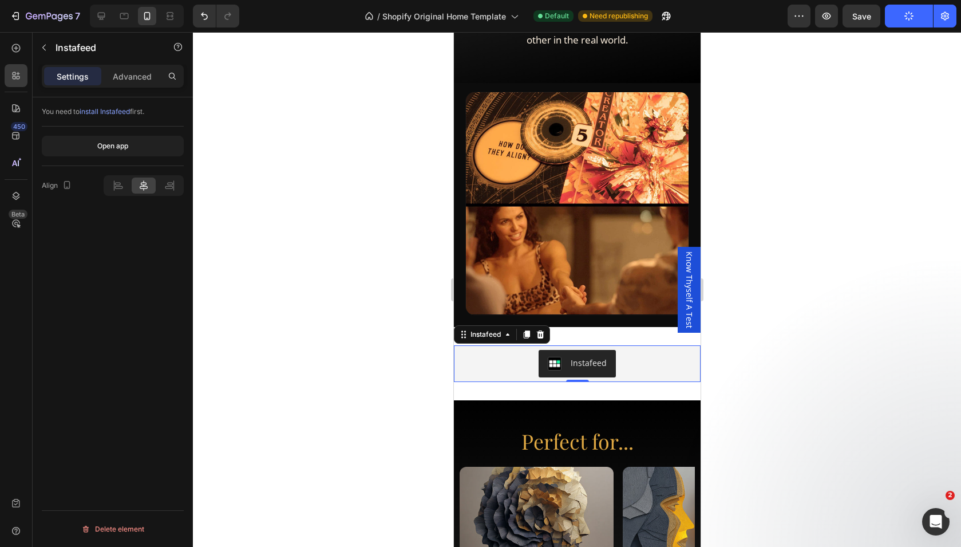
scroll to position [2235, 0]
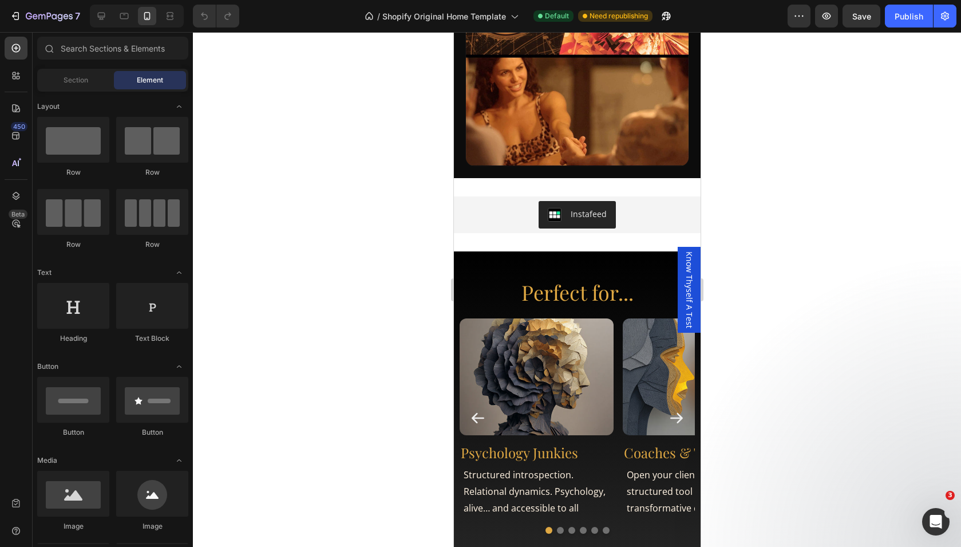
scroll to position [2416, 0]
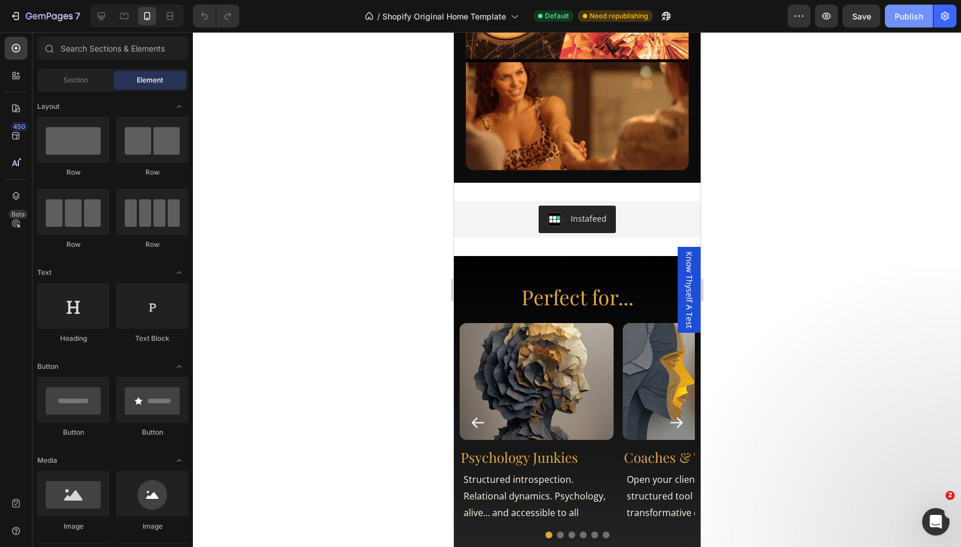
click at [907, 19] on div "Publish" at bounding box center [909, 16] width 29 height 12
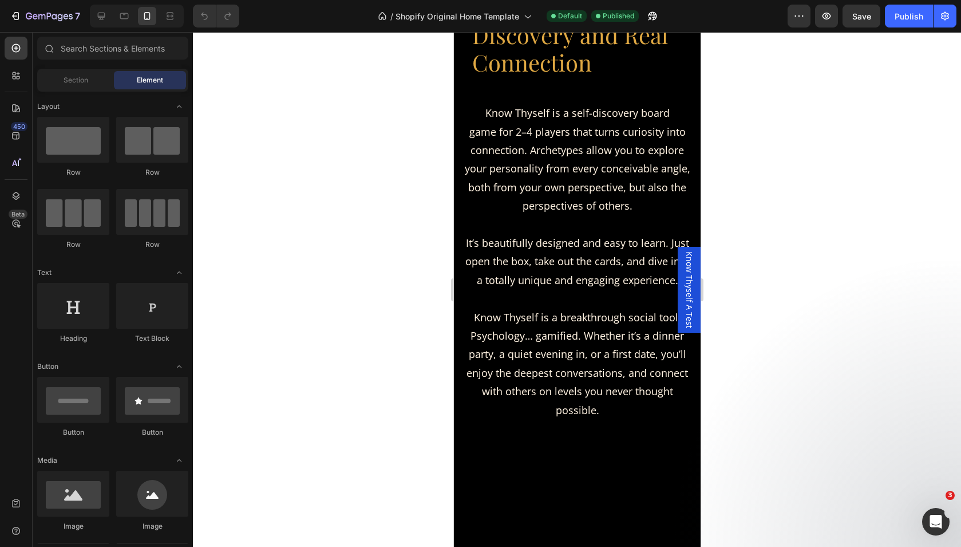
scroll to position [859, 0]
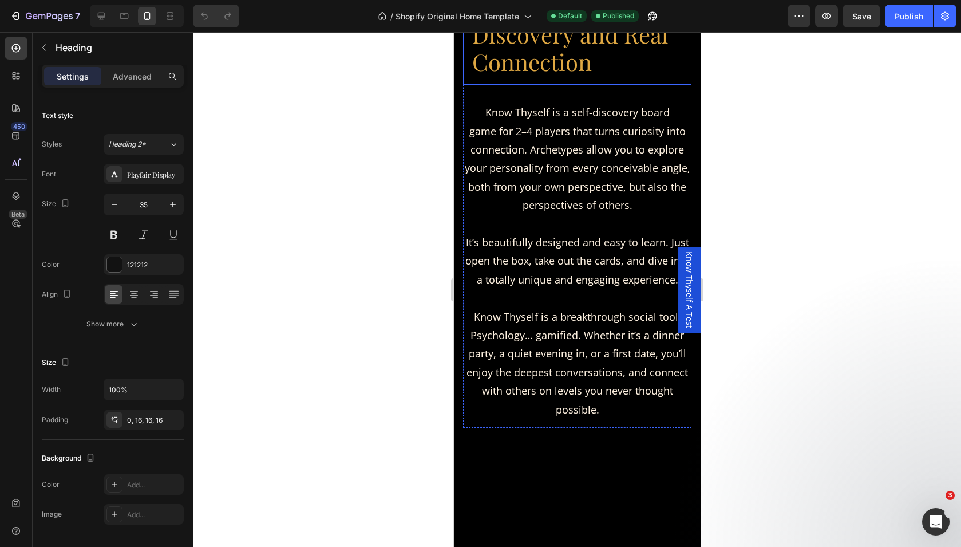
click at [550, 77] on span "A 2–4 Player Board Game for Self-Discovery and Real Connection" at bounding box center [570, 21] width 196 height 112
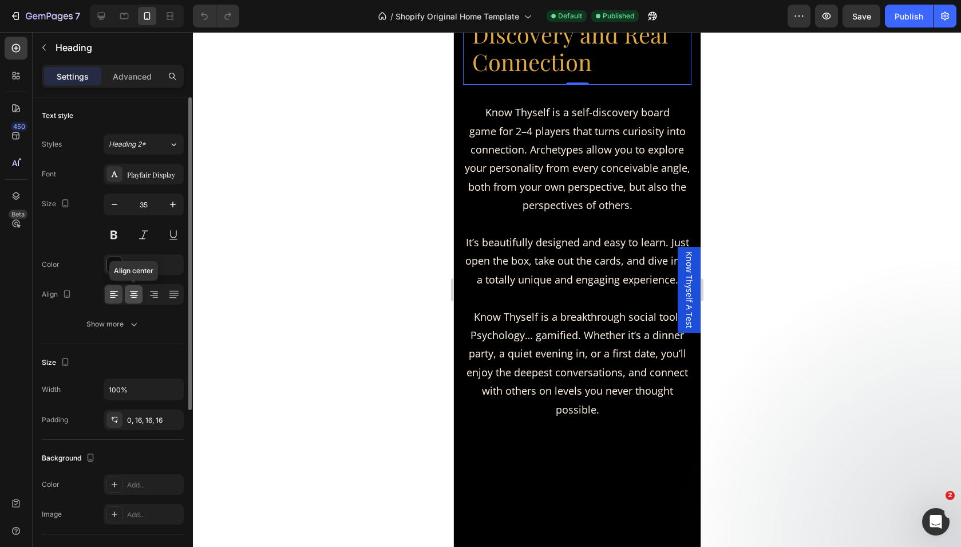
click at [132, 299] on icon at bounding box center [133, 293] width 11 height 11
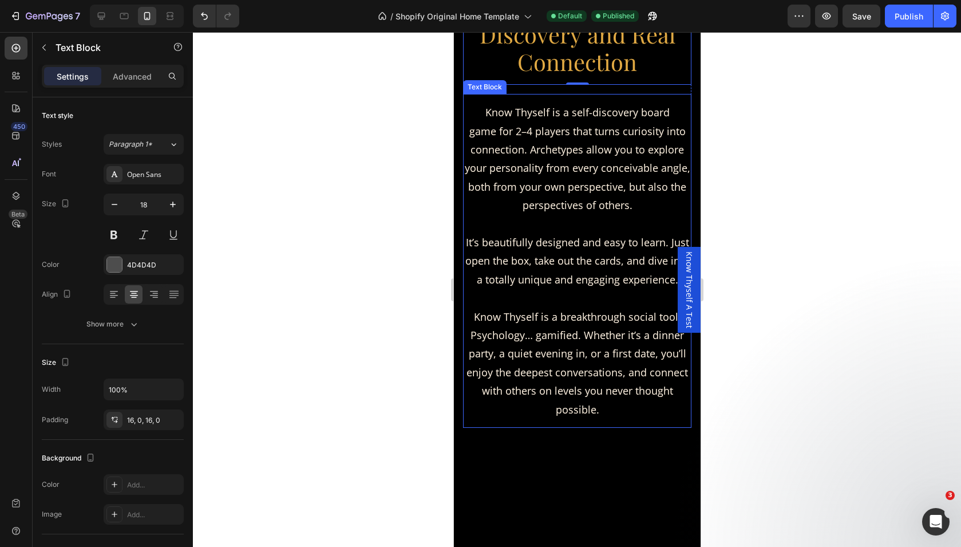
click at [552, 212] on span "Know Thyself is a self-discovery board game for 2–4 players that turns curiosit…" at bounding box center [577, 158] width 226 height 106
click at [559, 212] on span "Know Thyself is a self-discovery board game for 2–4 players that turns curiosit…" at bounding box center [577, 158] width 226 height 106
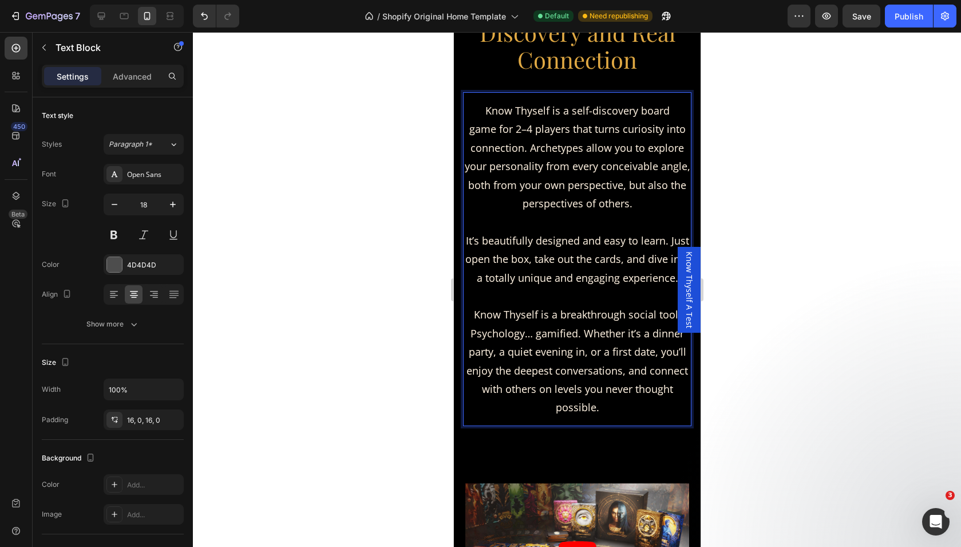
scroll to position [1004, 0]
click at [562, 155] on p "Know Thyself is a self-discovery board game for 2–4 players that turns curiosit…" at bounding box center [576, 156] width 228 height 111
drag, startPoint x: 569, startPoint y: 131, endPoint x: 497, endPoint y: 129, distance: 71.6
click at [497, 129] on span "Know Thyself is a self-discovery board game for 2–4 players that turns curiosit…" at bounding box center [577, 156] width 226 height 106
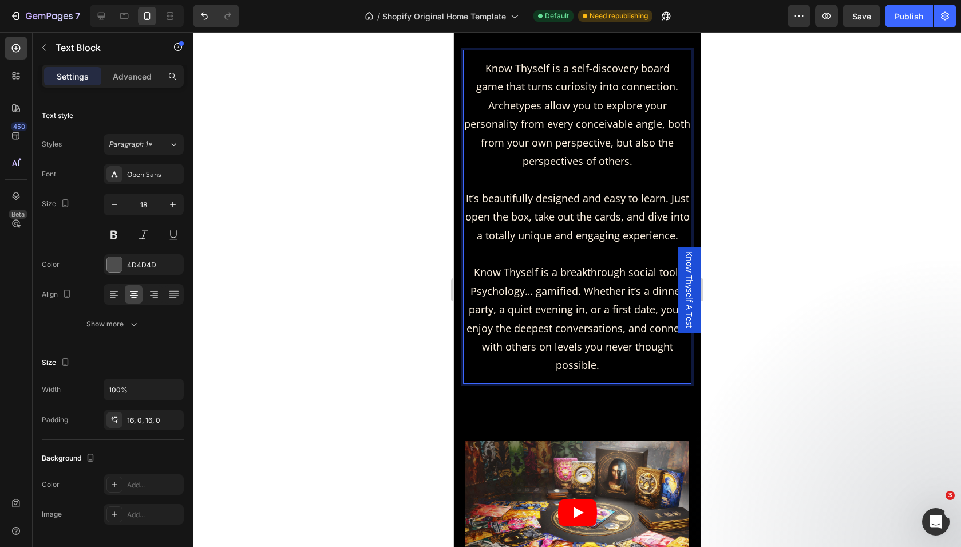
scroll to position [1082, 0]
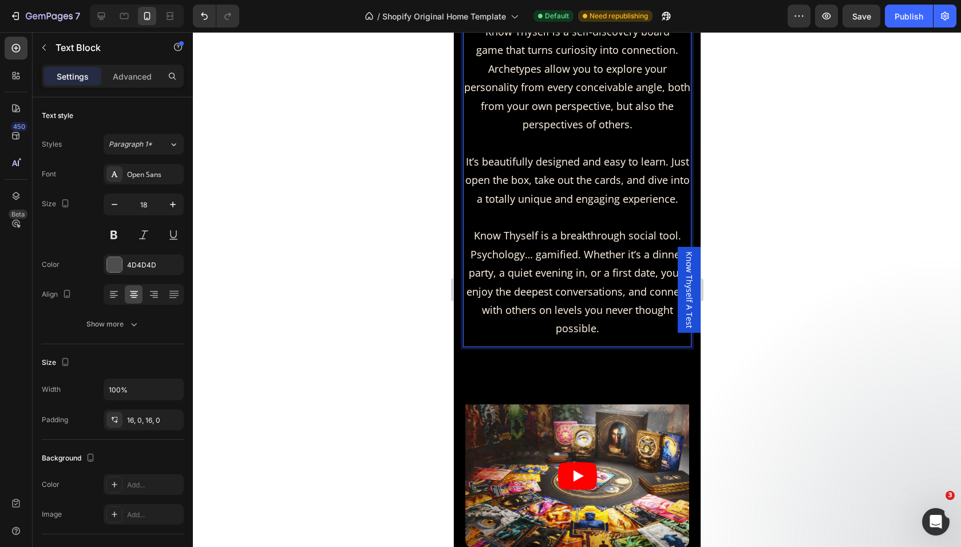
click at [597, 183] on span "It’s beautifully designed and easy to learn. Just open the box, take out the ca…" at bounding box center [577, 180] width 224 height 51
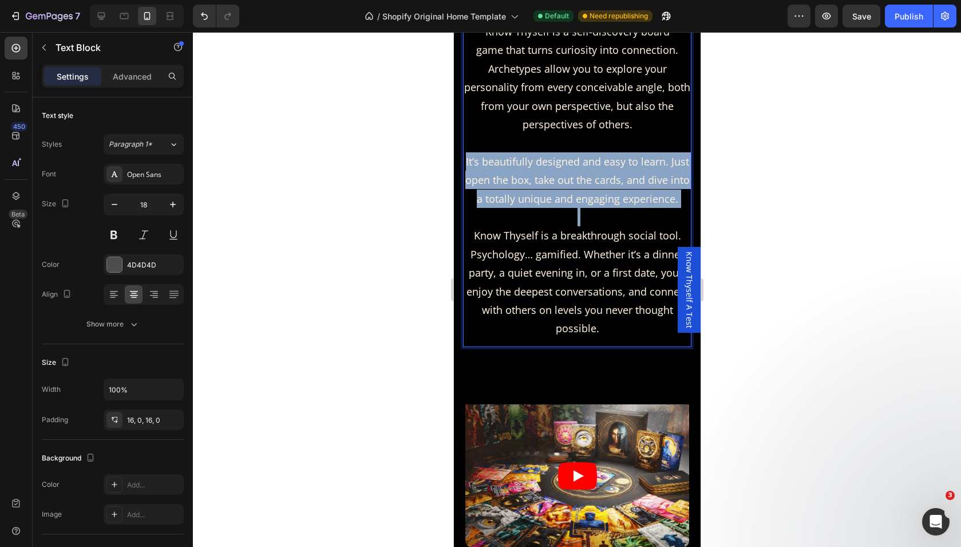
click at [597, 183] on span "It’s beautifully designed and easy to learn. Just open the box, take out the ca…" at bounding box center [577, 180] width 224 height 51
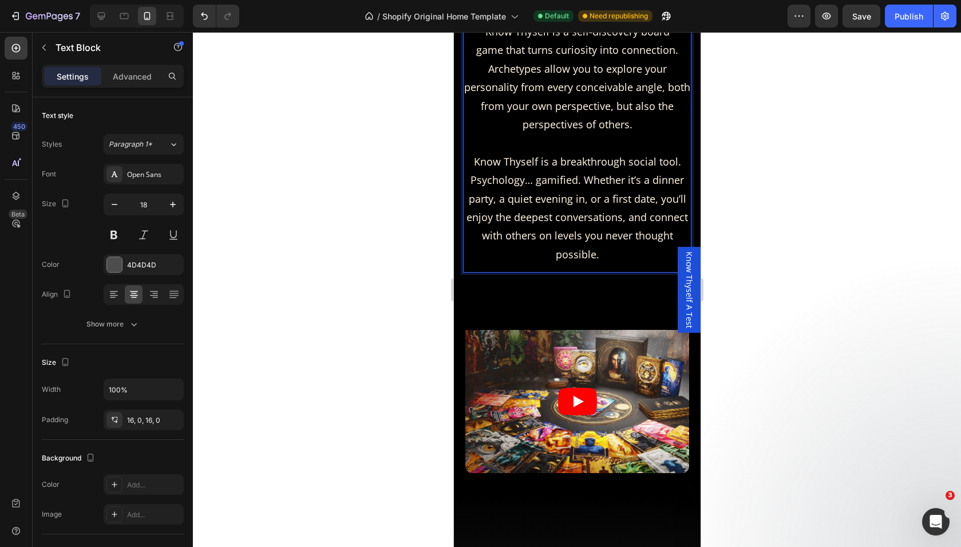
click at [605, 223] on span "Know Thyself is a breakthrough social tool. Psychology… gamified. Whether it’s …" at bounding box center [577, 208] width 222 height 106
click at [600, 239] on span "Know Thyself is a breakthrough social tool. Psychology… gamified. Whether it’s …" at bounding box center [577, 208] width 222 height 106
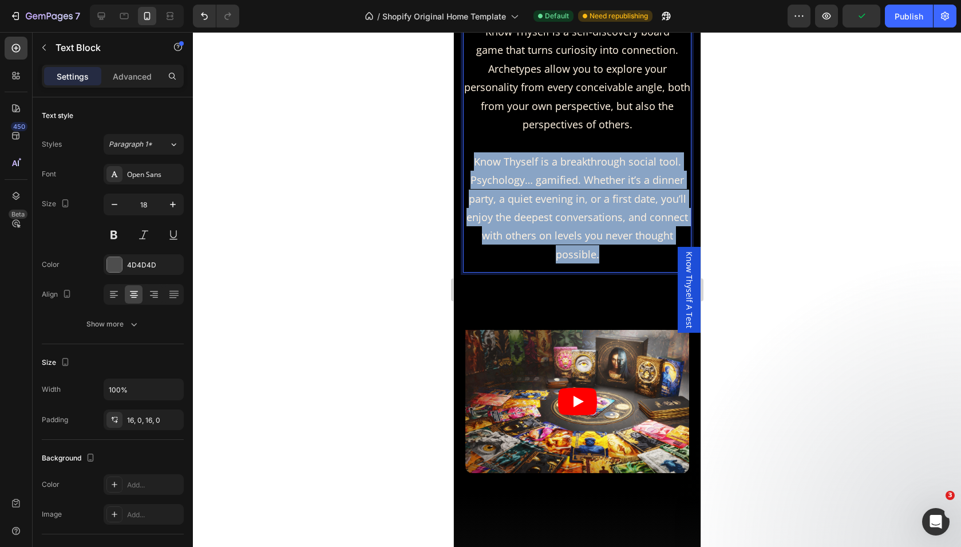
drag, startPoint x: 601, startPoint y: 259, endPoint x: 471, endPoint y: 163, distance: 162.0
click at [471, 163] on p "Know Thyself is a breakthrough social tool. Psychology… gamified. Whether it’s …" at bounding box center [576, 207] width 228 height 111
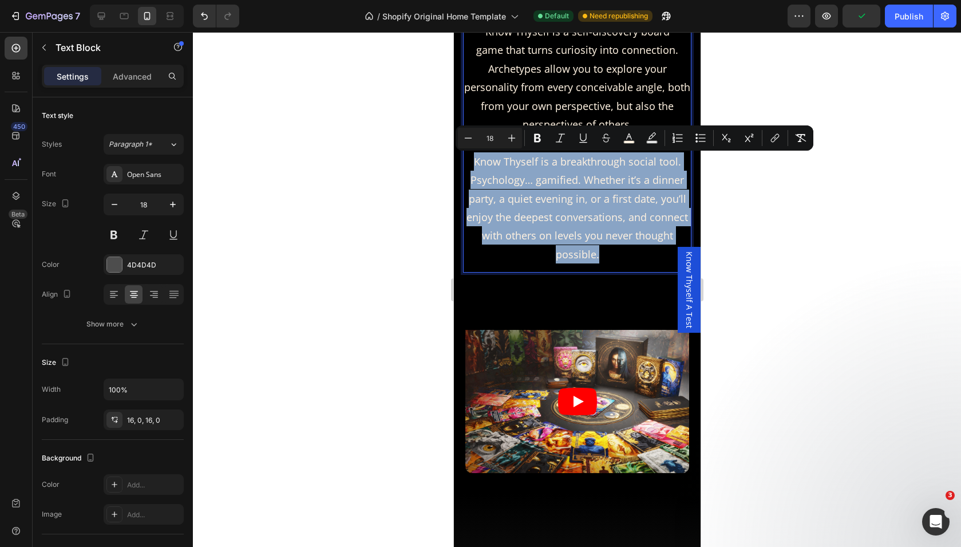
copy span "Know Thyself is a breakthrough social tool. Psychology… gamified. Whether it’s …"
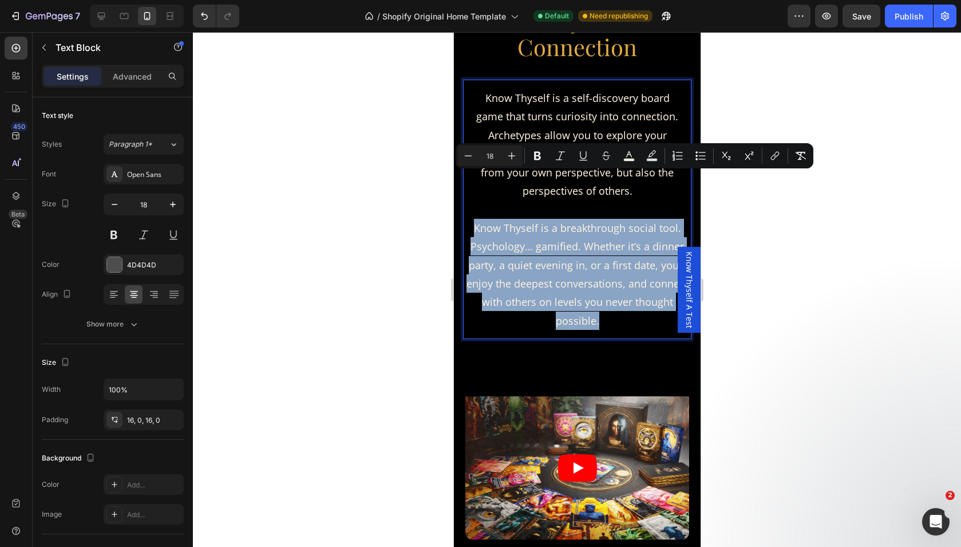
scroll to position [978, 0]
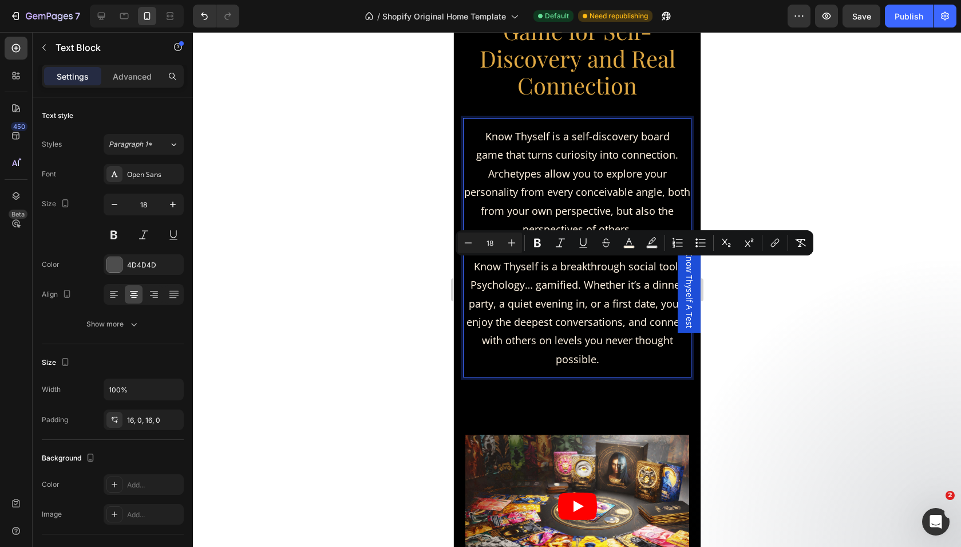
click at [564, 157] on span "Know Thyself is a self-discovery board game that turns curiosity into connectio…" at bounding box center [577, 182] width 226 height 106
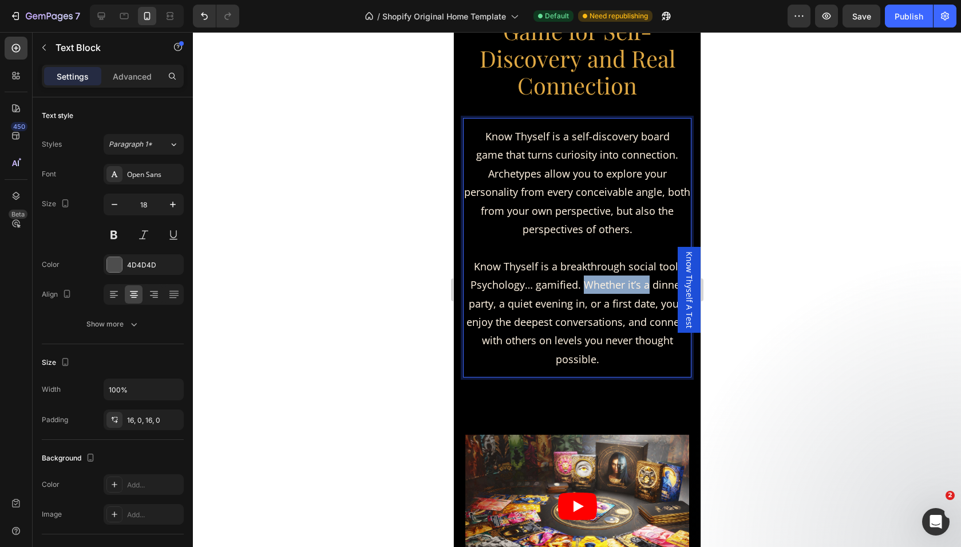
drag, startPoint x: 582, startPoint y: 287, endPoint x: 647, endPoint y: 293, distance: 64.9
click at [647, 293] on p "Know Thyself is a breakthrough social tool. Psychology… gamified. Whether it’s …" at bounding box center [576, 312] width 228 height 111
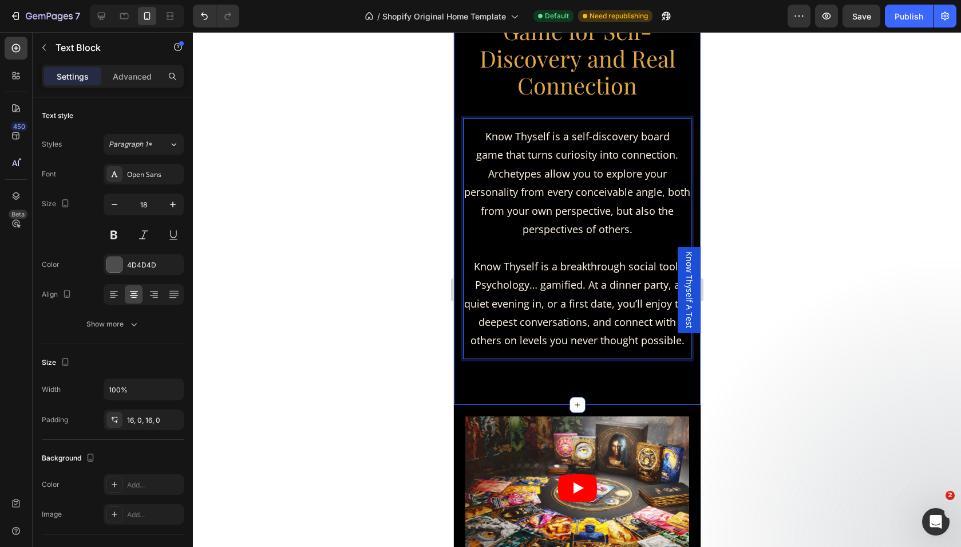
click at [591, 383] on div "A 2–4 Player Board Game for Self-Discovery and Real Connection Heading Know Thy…" at bounding box center [576, 198] width 228 height 414
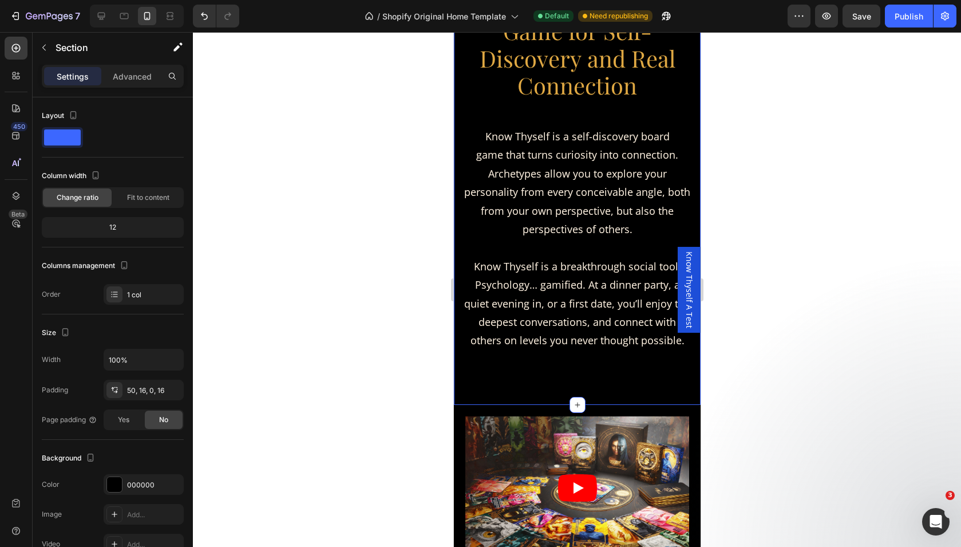
click at [574, 369] on div "A 2–4 Player Board Game for Self-Discovery and Real Connection Heading Know Thy…" at bounding box center [576, 198] width 228 height 414
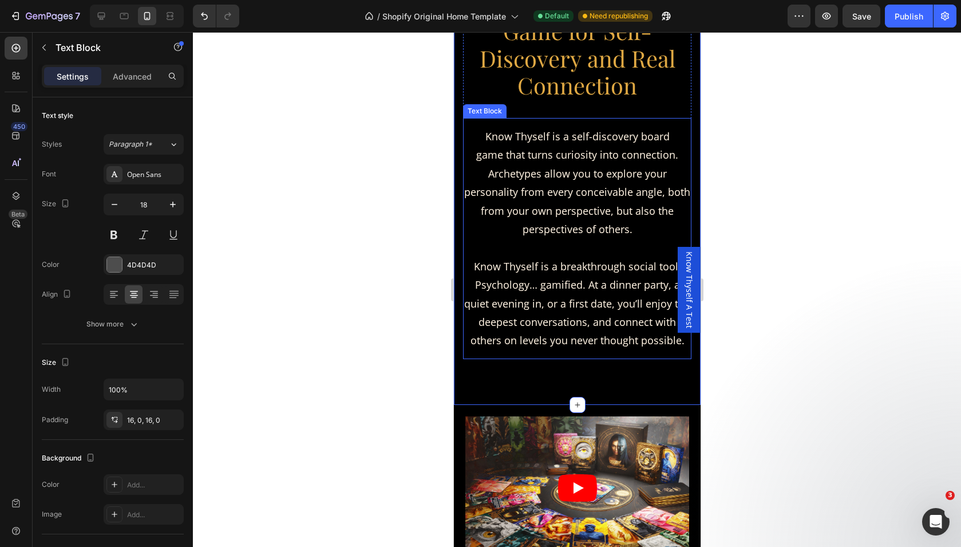
click at [565, 260] on span "Know Thyself is a breakthrough social tool. Psychology… gamified. At a dinner p…" at bounding box center [577, 303] width 226 height 88
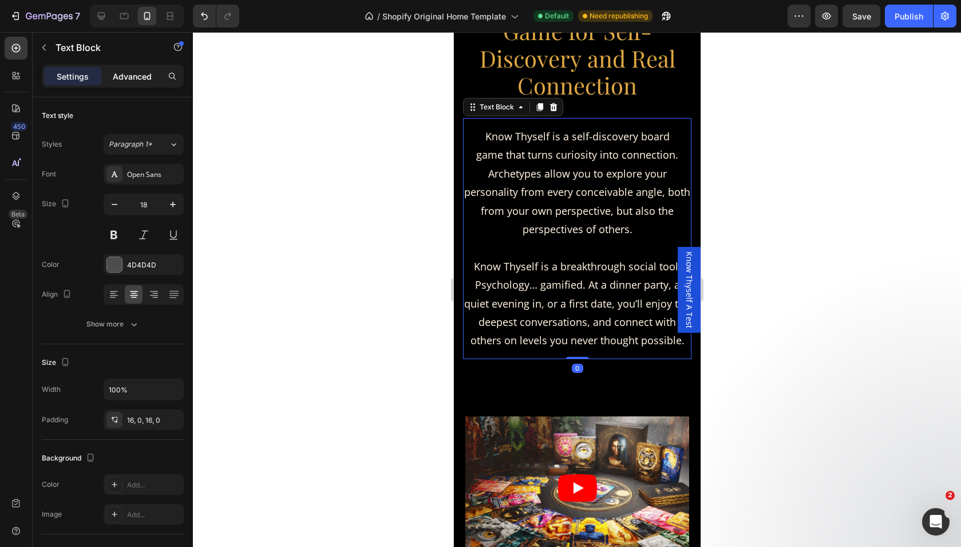
click at [133, 69] on div "Advanced" at bounding box center [132, 76] width 57 height 18
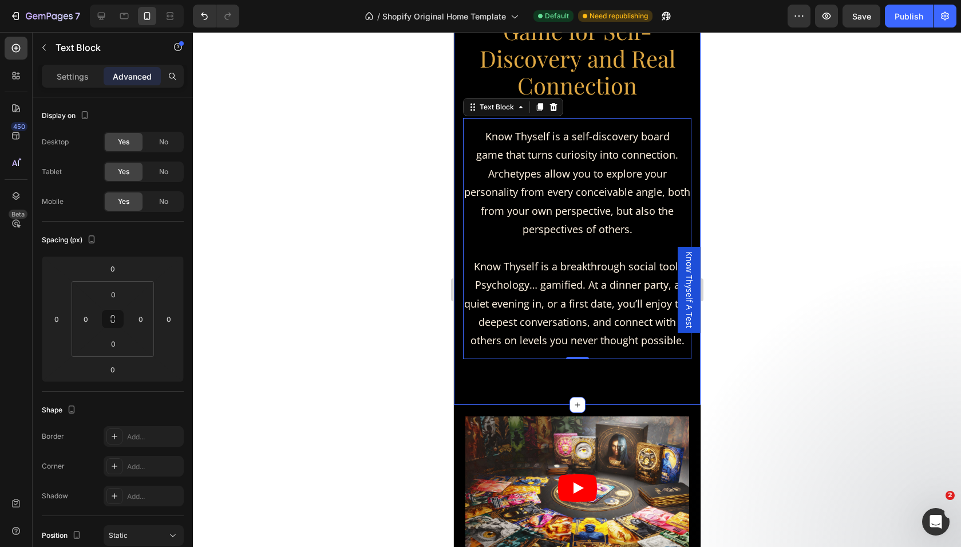
click at [545, 386] on div "A 2–4 Player Board Game for Self-Discovery and Real Connection Heading Know Thy…" at bounding box center [576, 198] width 228 height 414
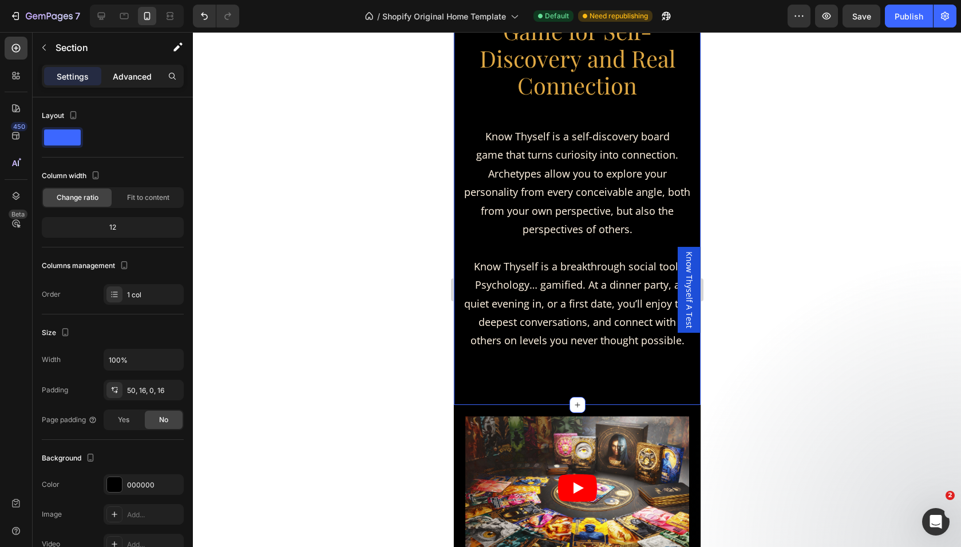
click at [122, 69] on div "Advanced" at bounding box center [132, 76] width 57 height 18
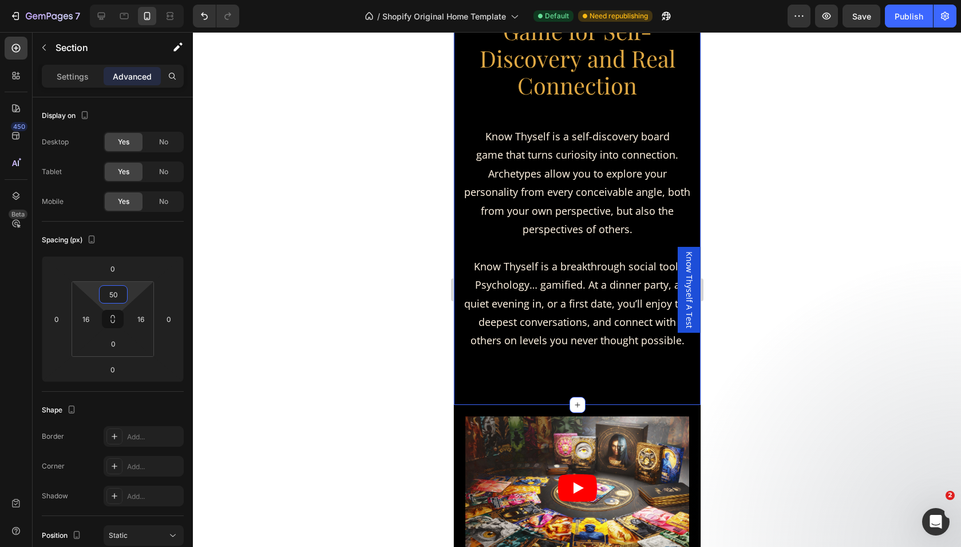
drag, startPoint x: 130, startPoint y: 286, endPoint x: 119, endPoint y: 286, distance: 10.9
click at [119, 205] on html "7 / Shopify Original Home Template Default Need republishing Preview Save Publi…" at bounding box center [480, 102] width 961 height 205
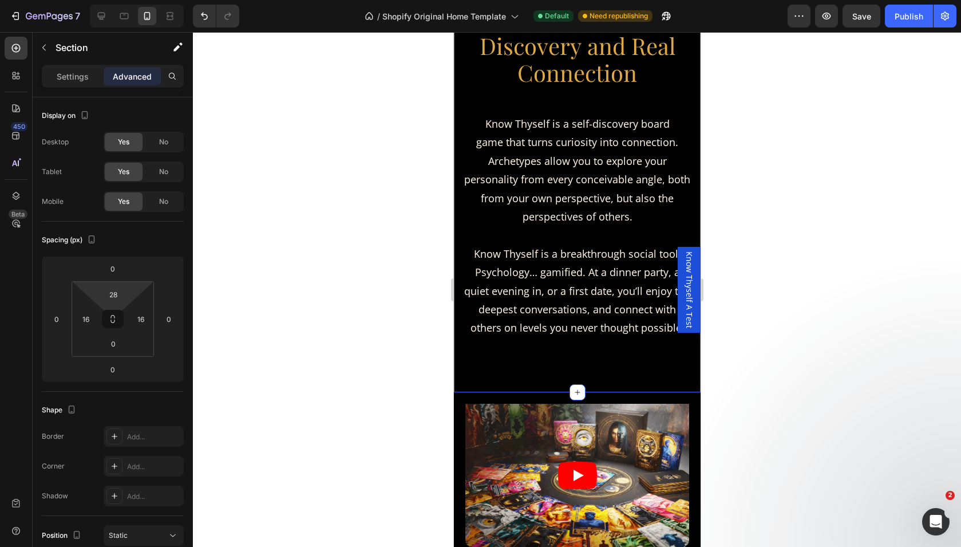
drag, startPoint x: 130, startPoint y: 287, endPoint x: 131, endPoint y: 292, distance: 5.8
click at [131, 205] on html "7 / Shopify Original Home Template Default Need republishing Preview Save Publi…" at bounding box center [480, 102] width 961 height 205
type input "50"
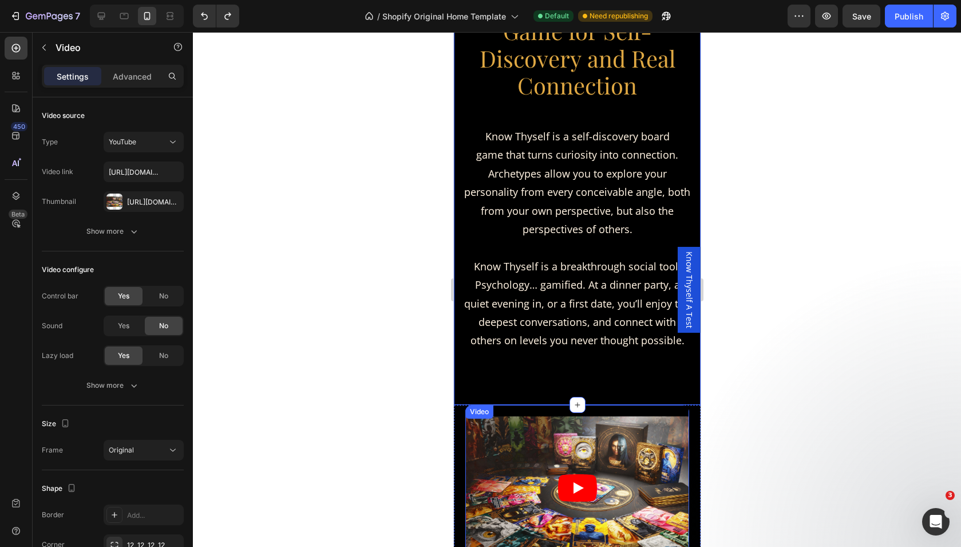
click at [615, 415] on div "Video" at bounding box center [577, 482] width 224 height 155
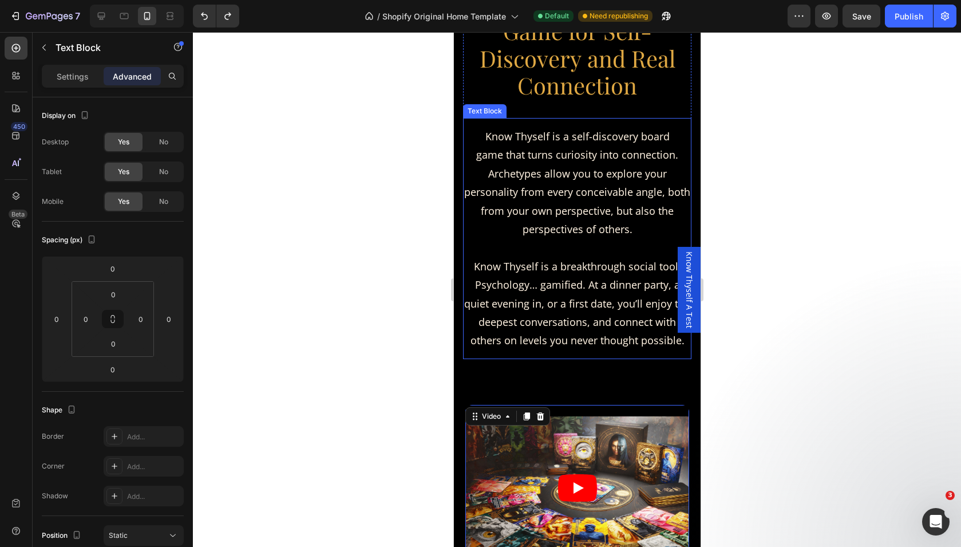
click at [638, 355] on div "Know Thyself is a self-discovery board game that turns curiosity into connectio…" at bounding box center [576, 238] width 228 height 241
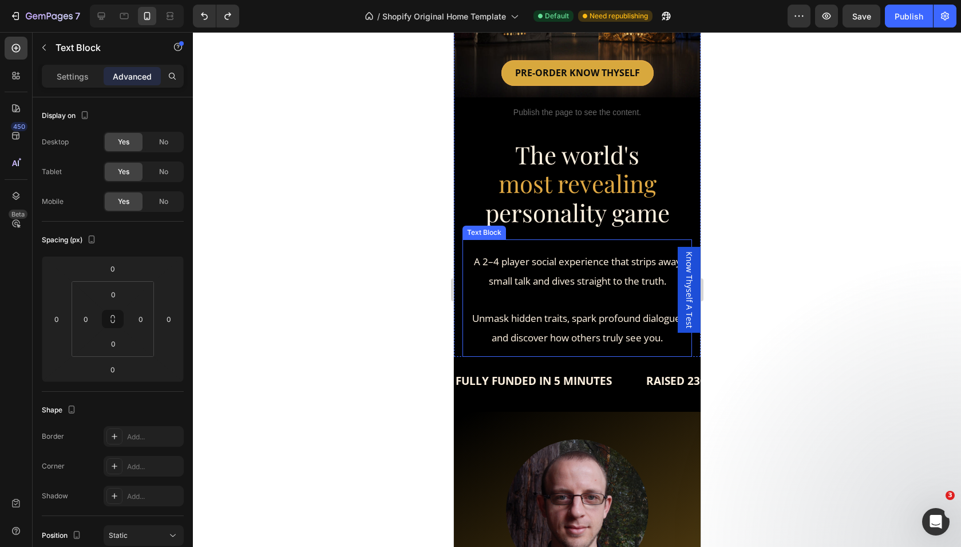
scroll to position [242, 0]
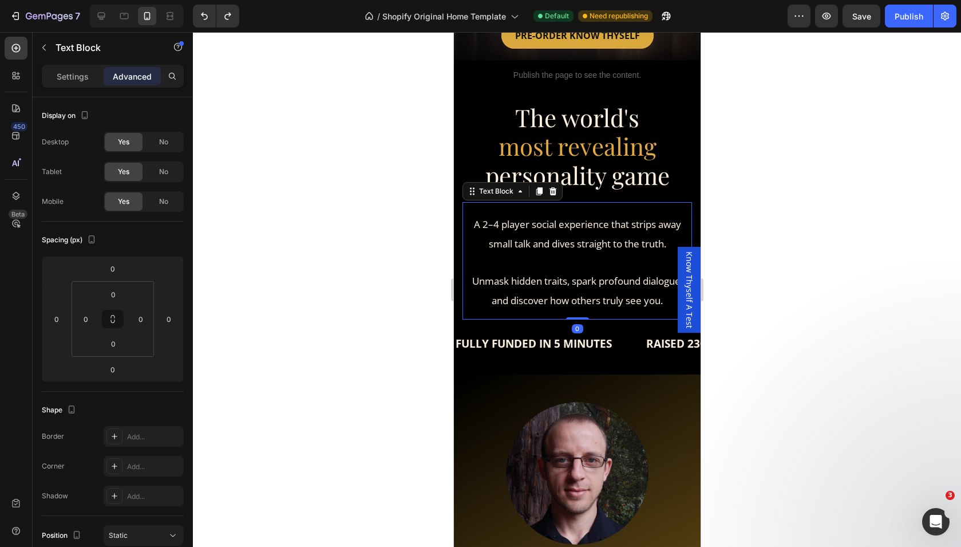
click at [578, 262] on p "Unmask hidden traits, spark profound dialogue, and discover how others truly se…" at bounding box center [576, 281] width 227 height 57
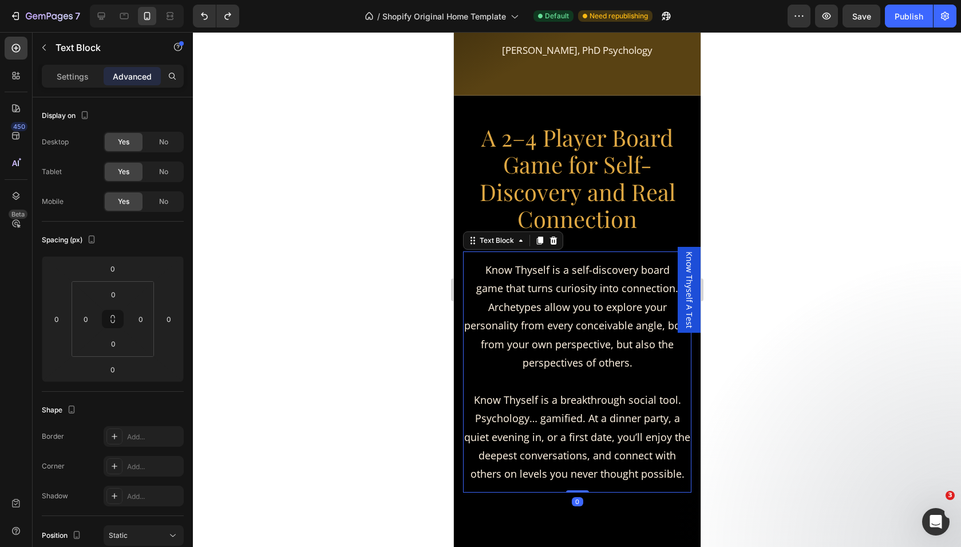
click at [575, 292] on span "Know Thyself is a self-discovery board game that turns curiosity into connectio…" at bounding box center [577, 316] width 226 height 106
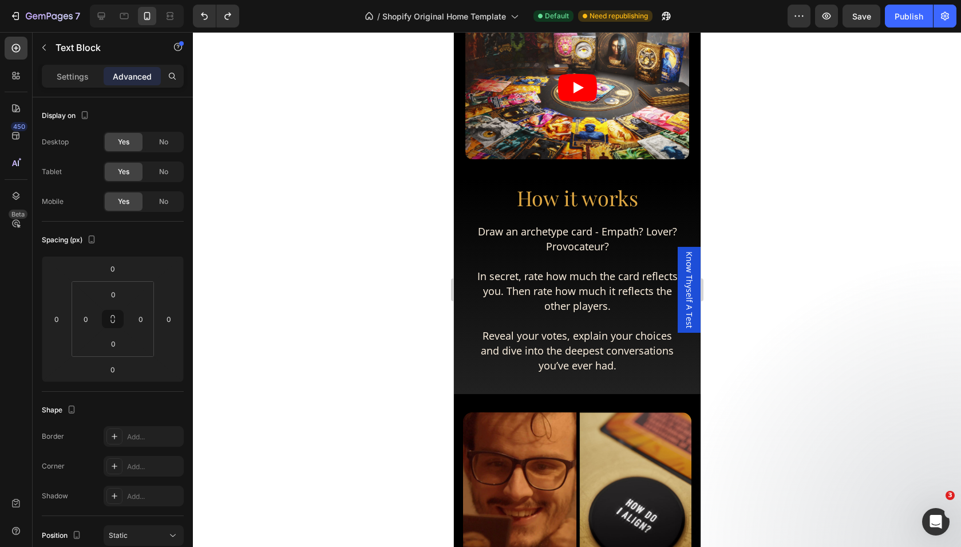
scroll to position [1379, 0]
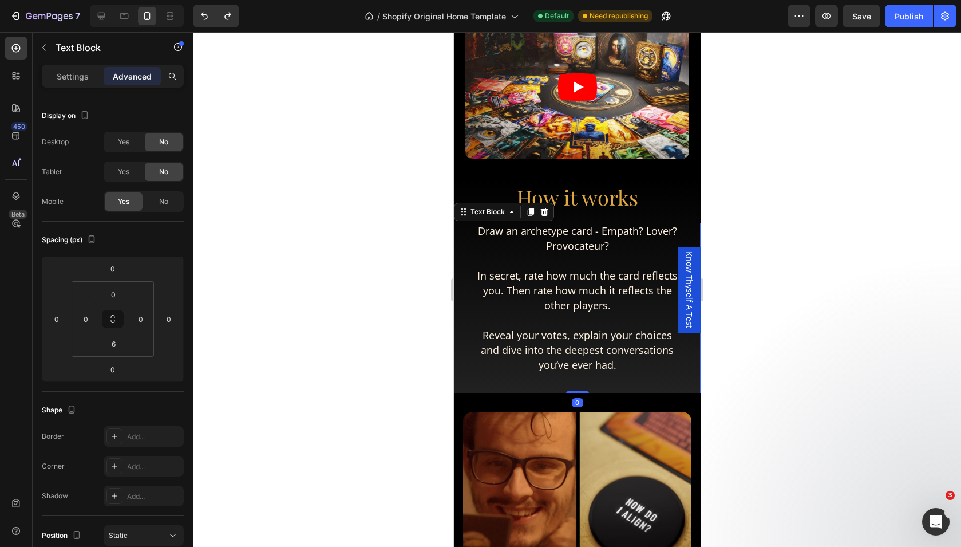
click at [575, 292] on span "In secret, rate how much the card reflects you. Then rate how much it reflects …" at bounding box center [577, 290] width 200 height 44
click at [600, 228] on span "Draw an archetype card - Empath? Lover? Provocateur?" at bounding box center [576, 238] width 199 height 29
click at [603, 232] on span "Draw an archetype card - Empath? Lover? Provocateur?" at bounding box center [576, 238] width 199 height 29
click at [602, 231] on span "Draw an archetype card - Empath? Lover? Provocateur?" at bounding box center [576, 238] width 199 height 29
click at [596, 234] on span "Draw an archetype cardEmpath? Lover? Provocateur?" at bounding box center [577, 238] width 190 height 29
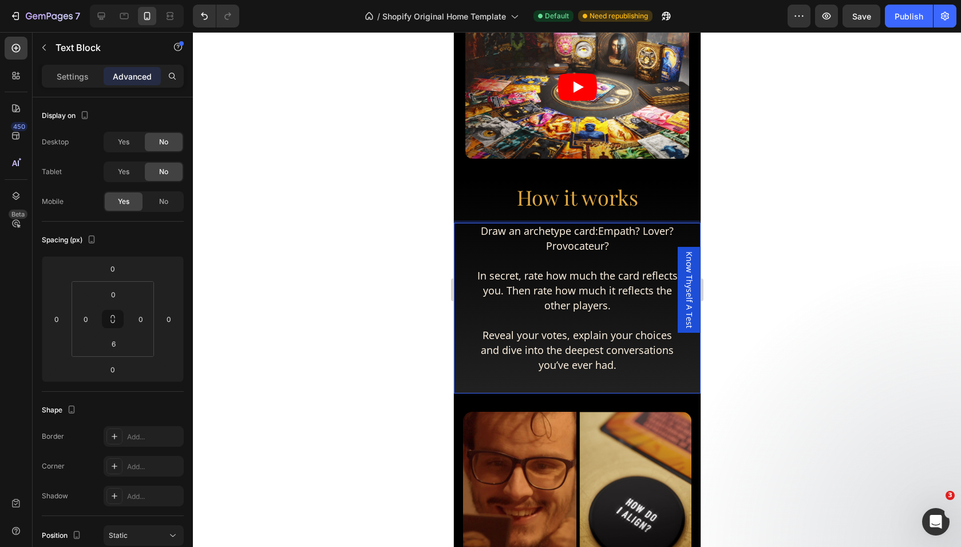
click at [601, 232] on span "Draw an archetype card:Empath? Lover? Provocateur?" at bounding box center [576, 238] width 193 height 29
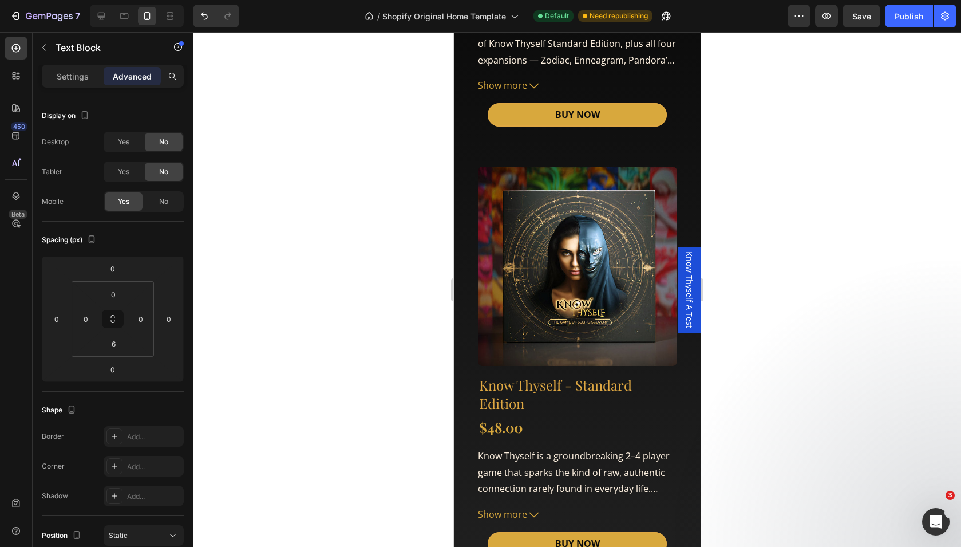
scroll to position [3484, 0]
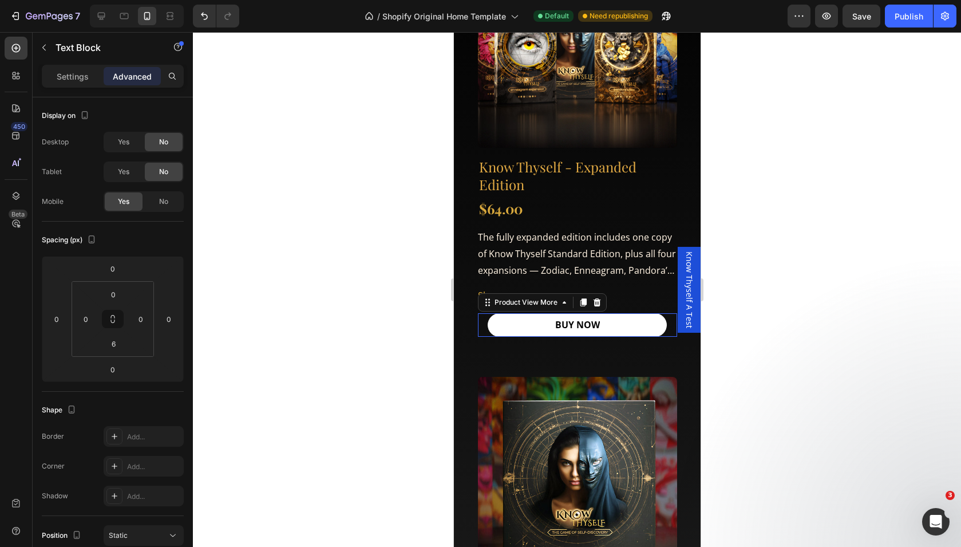
click at [525, 323] on button "BUY NOW" at bounding box center [576, 324] width 179 height 23
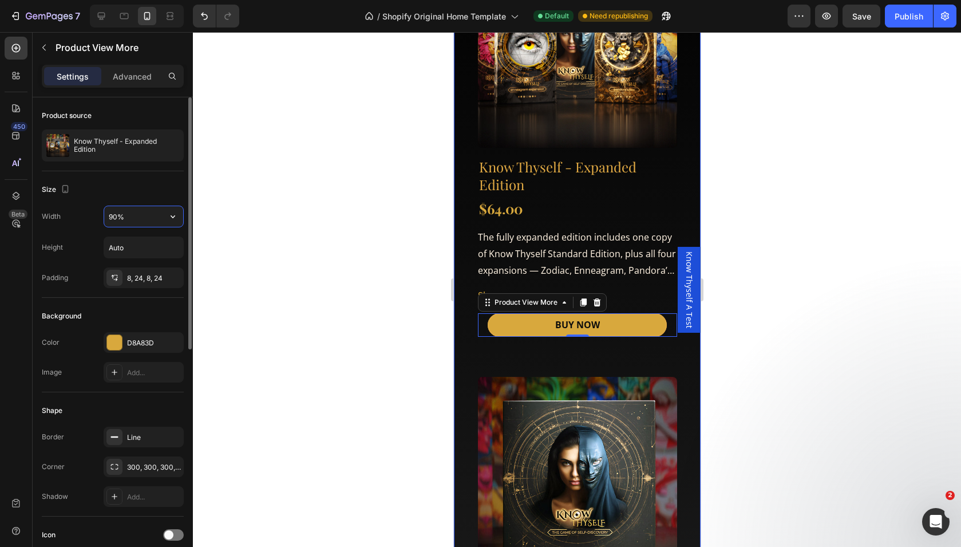
click at [161, 215] on input "90%" at bounding box center [143, 216] width 79 height 21
click at [172, 216] on icon "button" at bounding box center [172, 216] width 11 height 11
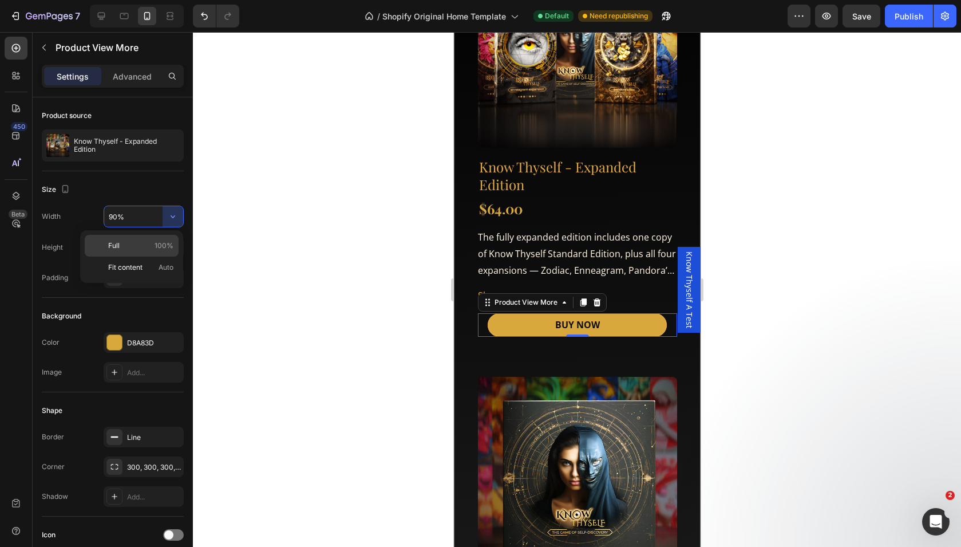
click at [138, 242] on p "Full 100%" at bounding box center [140, 245] width 65 height 10
type input "100%"
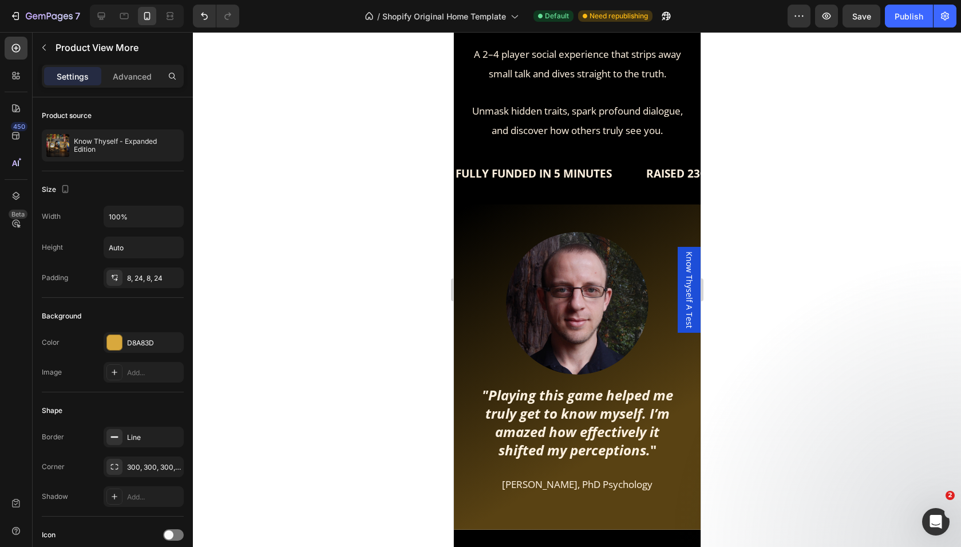
scroll to position [0, 0]
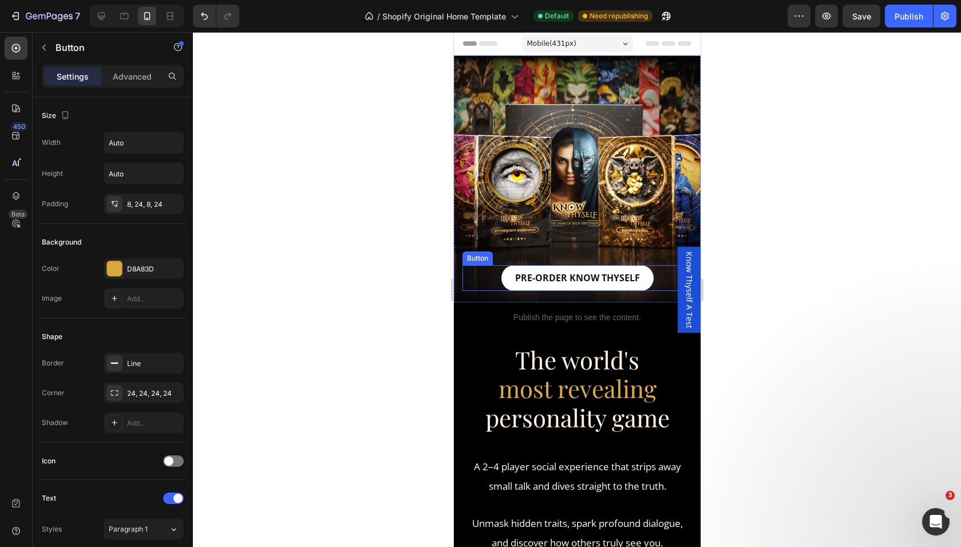
click at [505, 283] on link "PRE-ORDER KNOW THYSELF" at bounding box center [577, 278] width 152 height 26
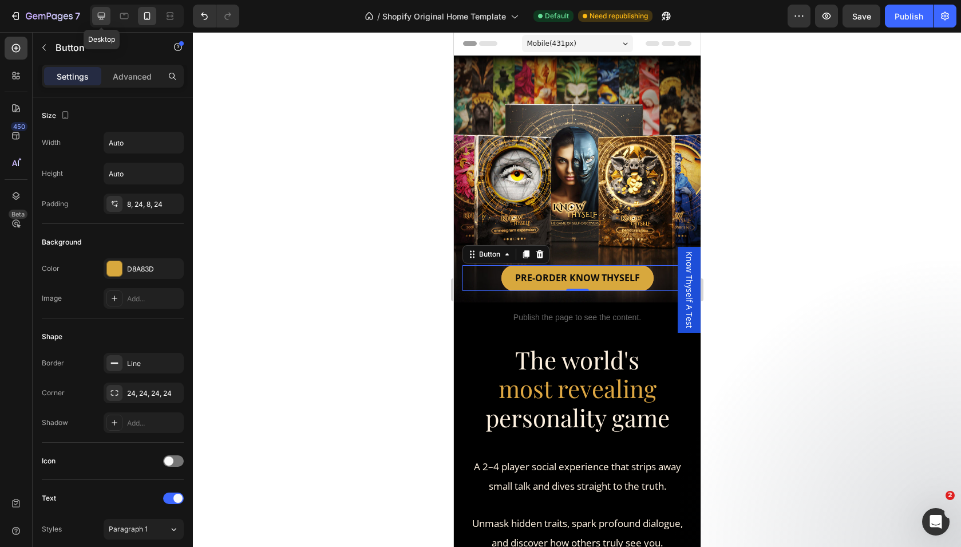
click at [105, 13] on icon at bounding box center [101, 15] width 11 height 11
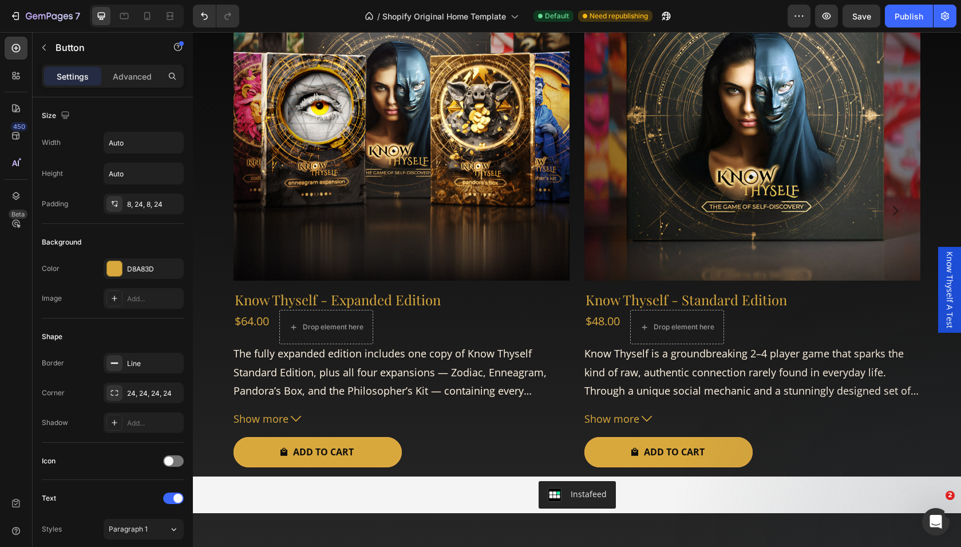
scroll to position [3273, 0]
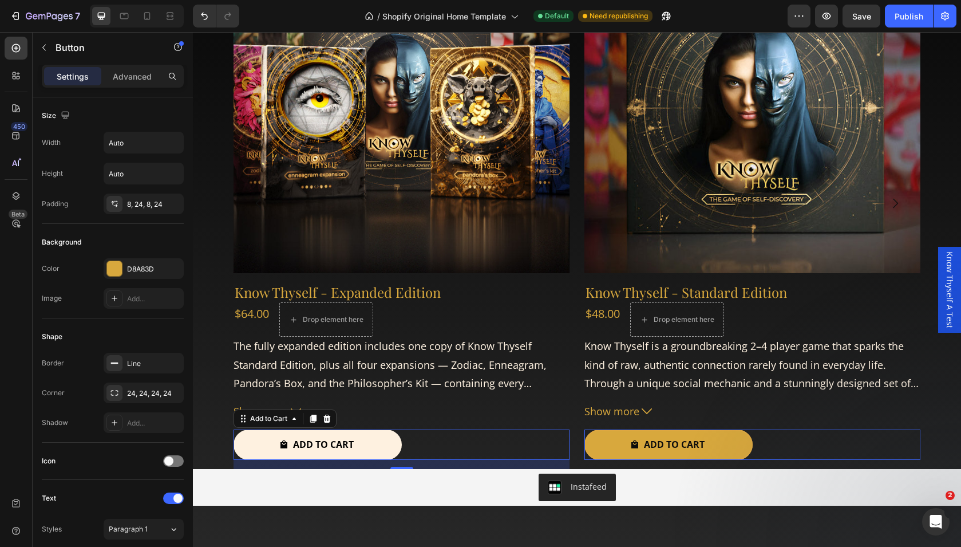
click at [383, 441] on button "ADD TO CART" at bounding box center [318, 444] width 168 height 30
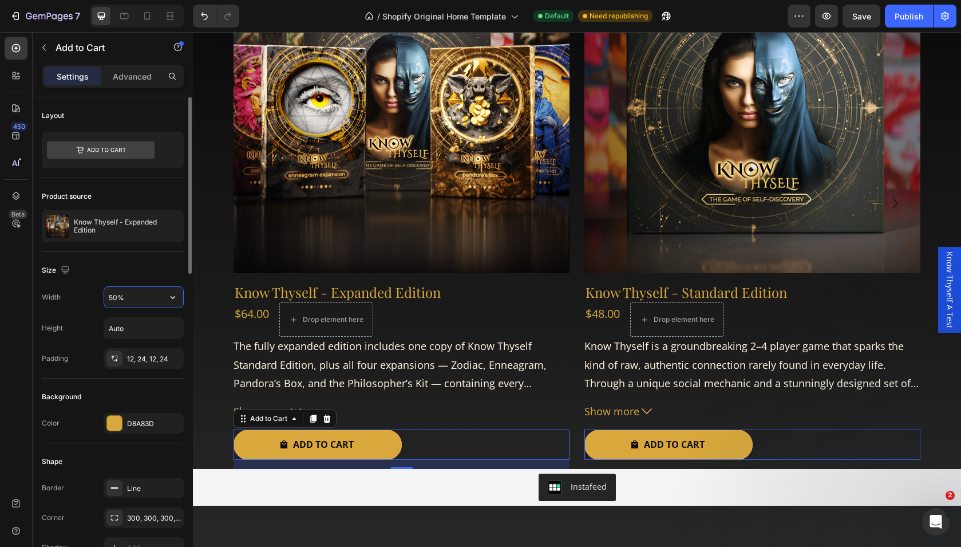
click at [149, 296] on input "50%" at bounding box center [143, 297] width 79 height 21
click at [169, 299] on icon "button" at bounding box center [172, 296] width 11 height 11
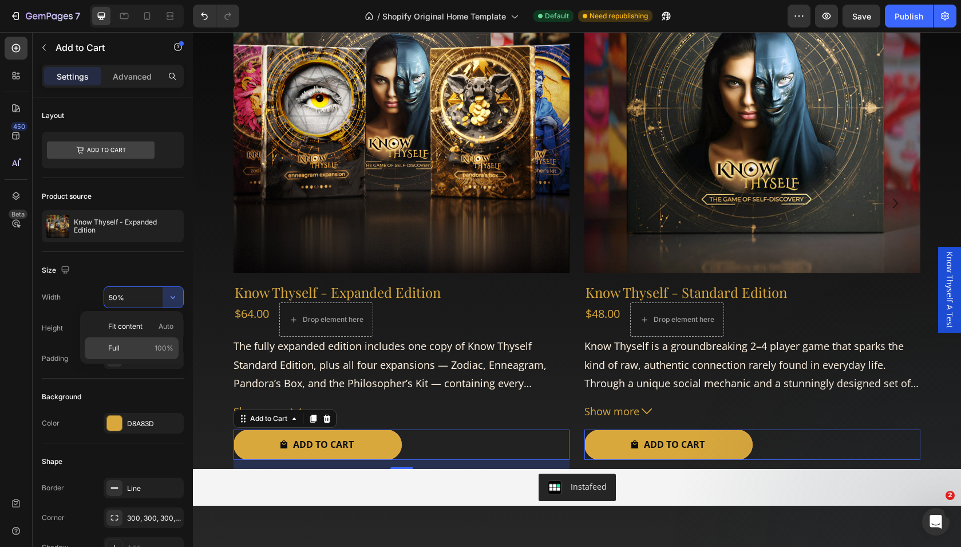
click at [125, 345] on p "Full 100%" at bounding box center [140, 348] width 65 height 10
type input "100%"
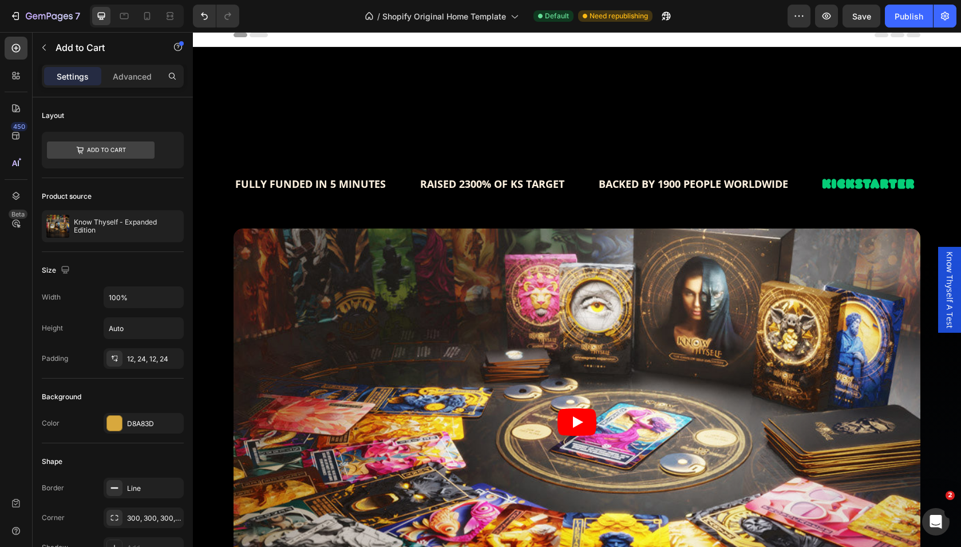
scroll to position [0, 0]
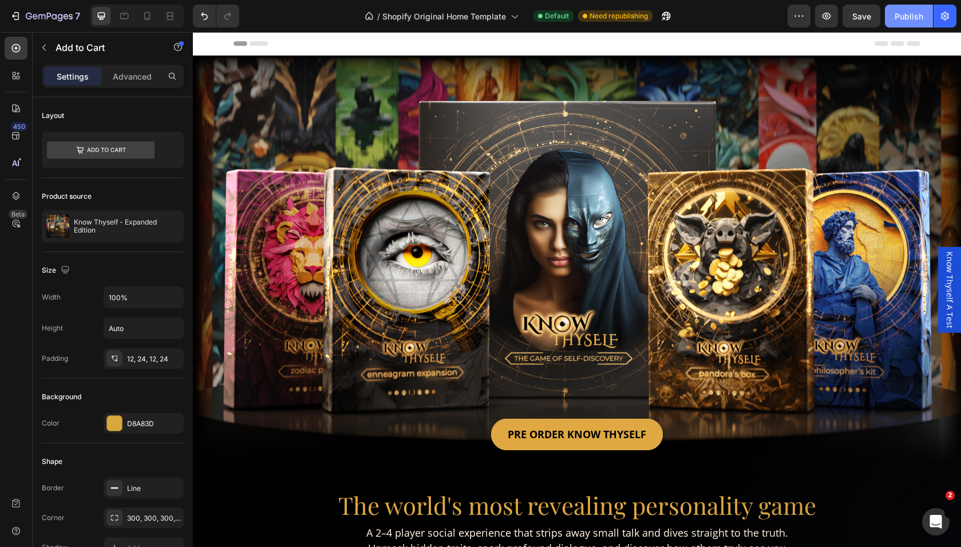
click at [909, 18] on div "Publish" at bounding box center [909, 16] width 29 height 12
click at [145, 18] on icon at bounding box center [146, 15] width 11 height 11
type input "14"
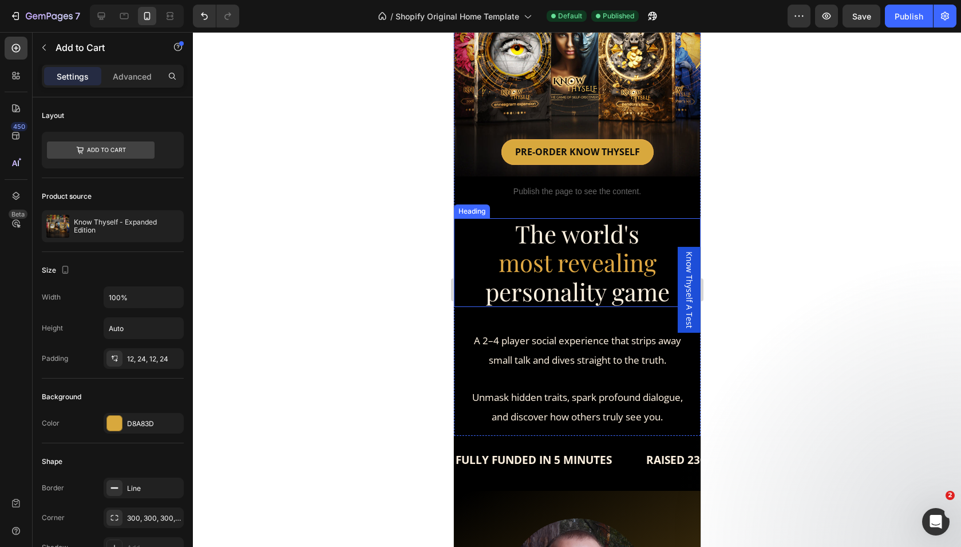
scroll to position [135, 0]
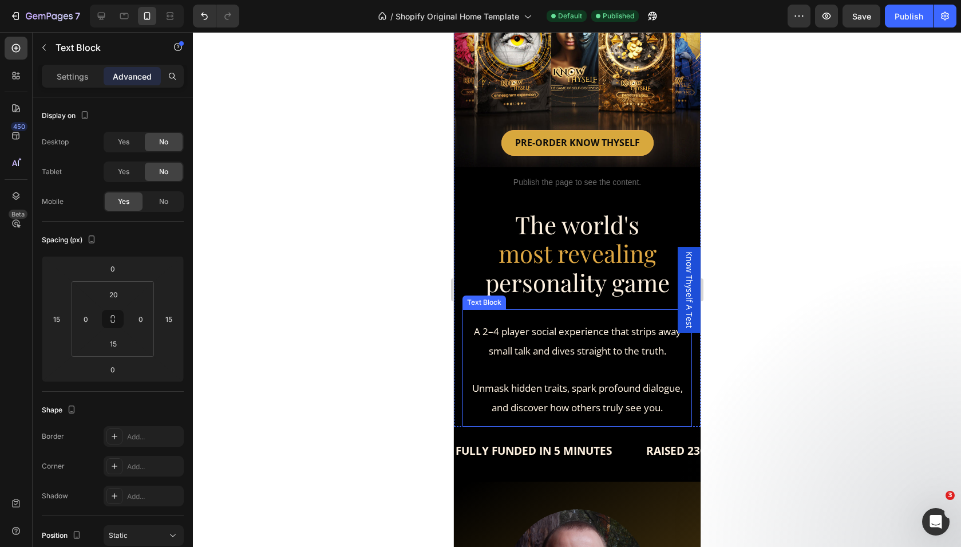
click at [621, 379] on p "Unmask hidden traits, spark profound dialogue, and discover how others truly se…" at bounding box center [576, 388] width 227 height 57
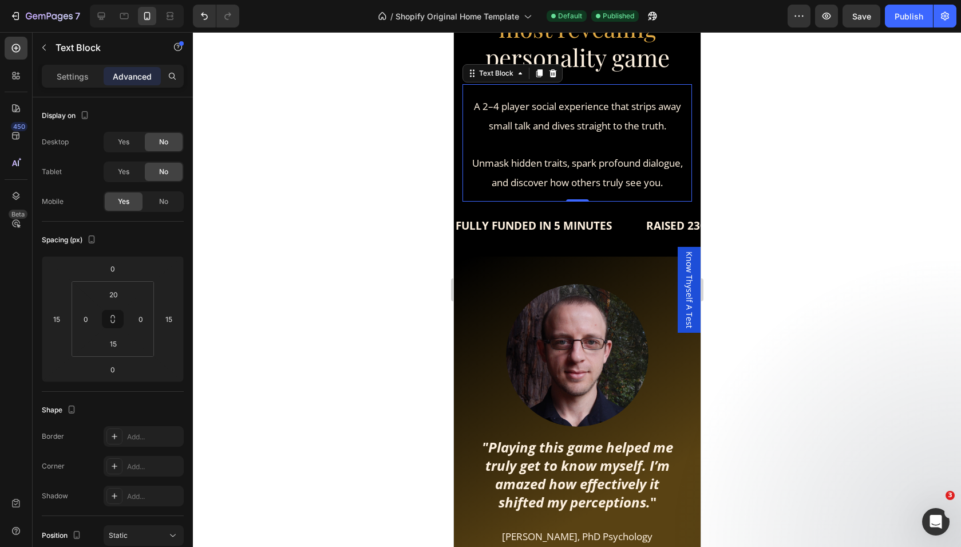
scroll to position [409, 0]
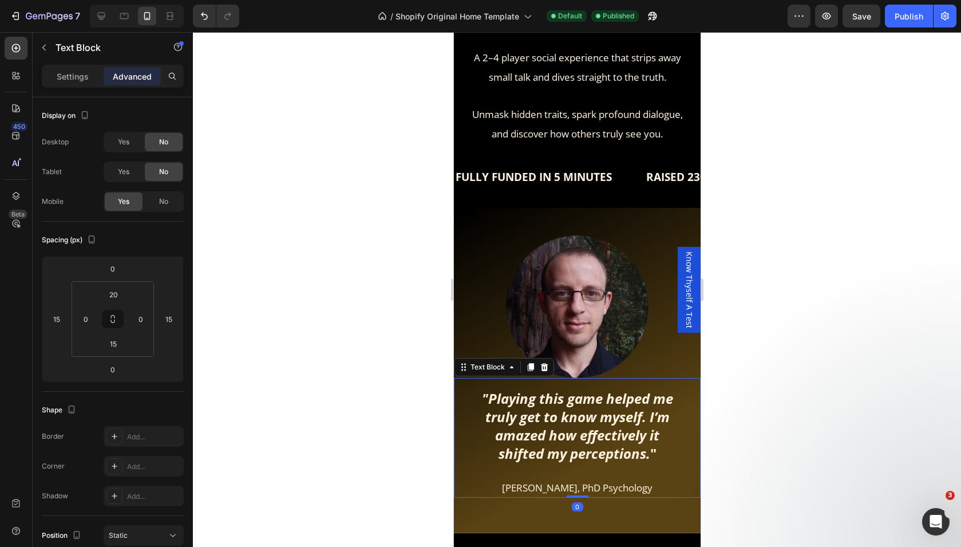
click at [576, 430] on strong "truly get to know myself. I’m amazed how effectively it shifted my perceptions." at bounding box center [577, 435] width 184 height 56
click at [576, 428] on strong "truly get to know myself. I’m amazed how effectively it shifted my perceptions." at bounding box center [577, 435] width 184 height 56
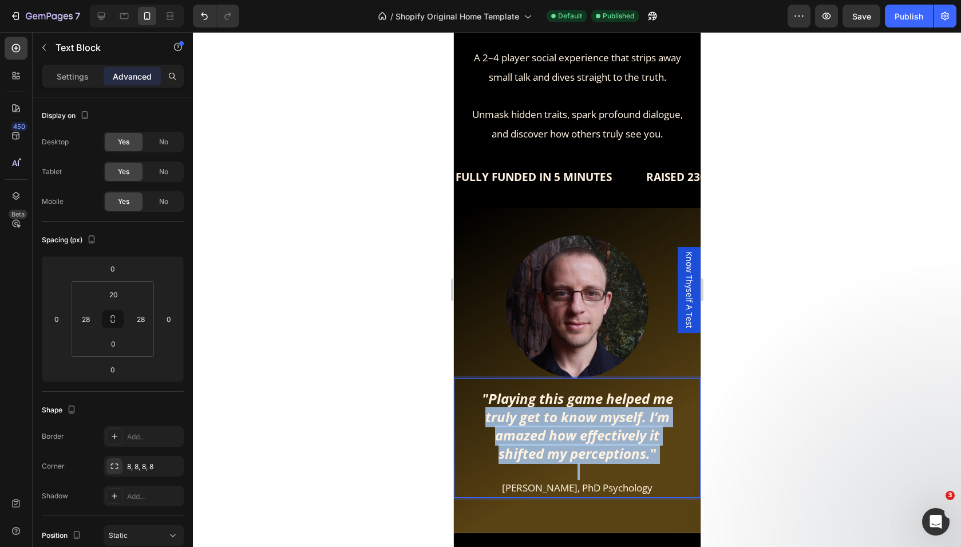
click at [576, 428] on strong "truly get to know myself. I’m amazed how effectively it shifted my perceptions." at bounding box center [577, 435] width 184 height 56
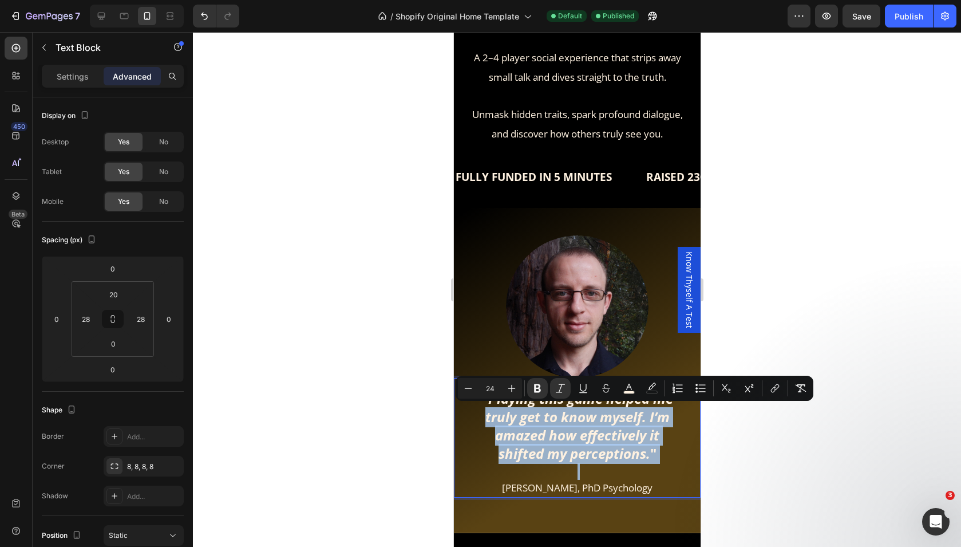
click at [576, 428] on strong "truly get to know myself. I’m amazed how effectively it shifted my perceptions." at bounding box center [577, 435] width 184 height 56
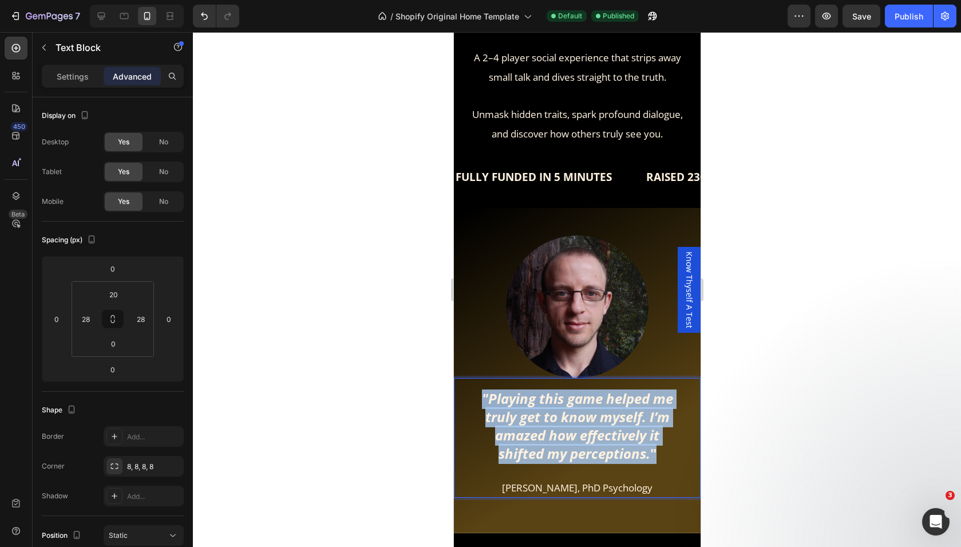
drag, startPoint x: 651, startPoint y: 457, endPoint x: 453, endPoint y: 401, distance: 205.8
click at [453, 401] on div ""Playing this game helped me truly get to know myself. I’m amazed how effective…" at bounding box center [576, 438] width 247 height 120
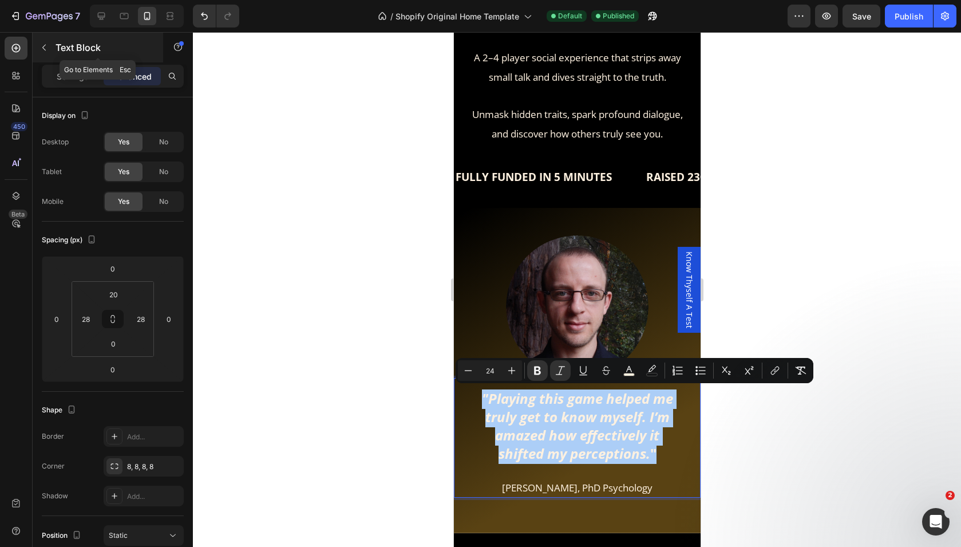
click at [45, 46] on icon "button" at bounding box center [43, 47] width 9 height 9
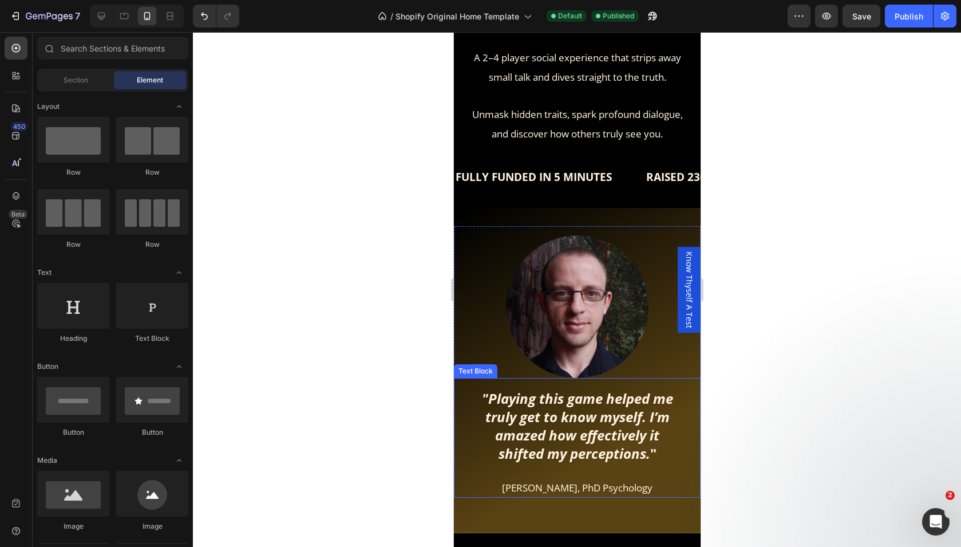
click at [572, 430] on strong "truly get to know myself. I’m amazed how effectively it shifted my perceptions." at bounding box center [577, 435] width 184 height 56
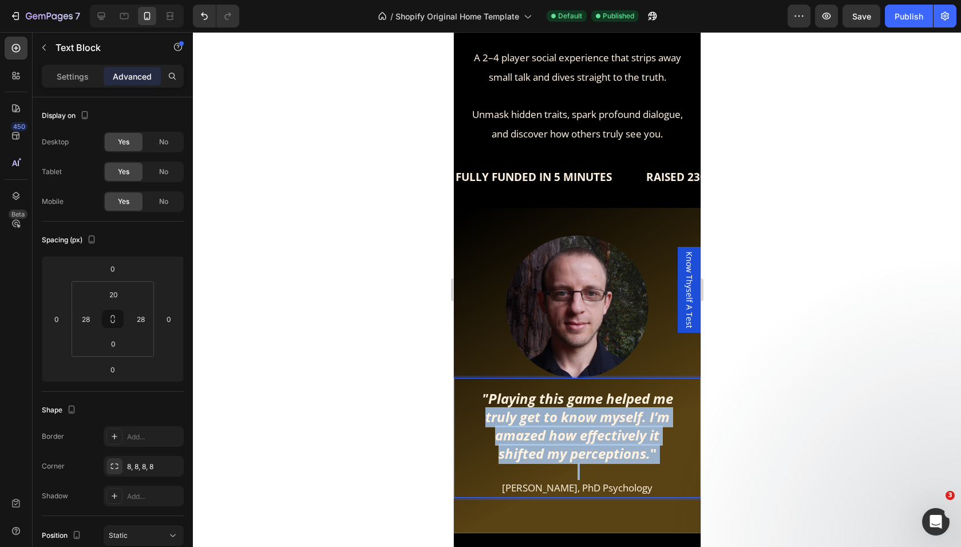
click at [572, 430] on strong "truly get to know myself. I’m amazed how effectively it shifted my perceptions." at bounding box center [577, 435] width 184 height 56
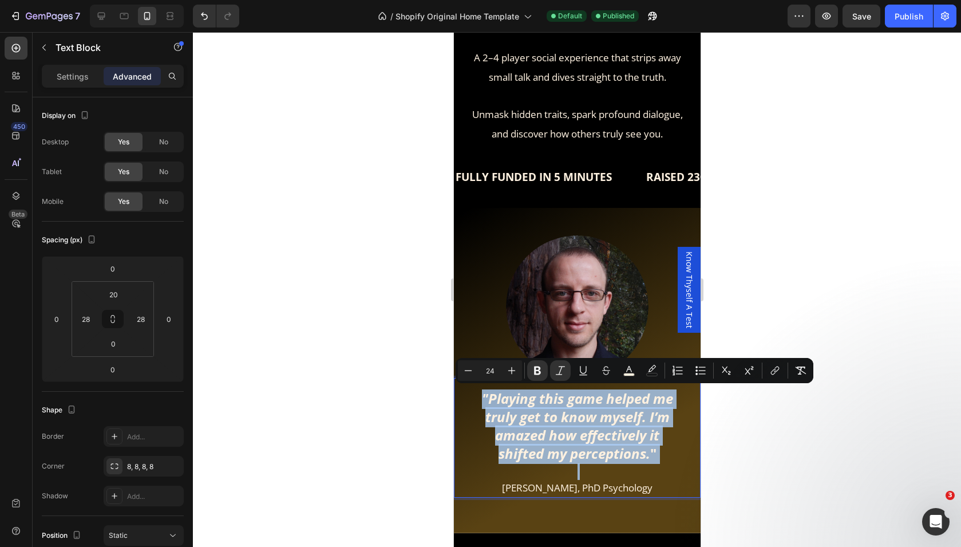
click at [629, 443] on strong "truly get to know myself. I’m amazed how effectively it shifted my perceptions." at bounding box center [577, 435] width 184 height 56
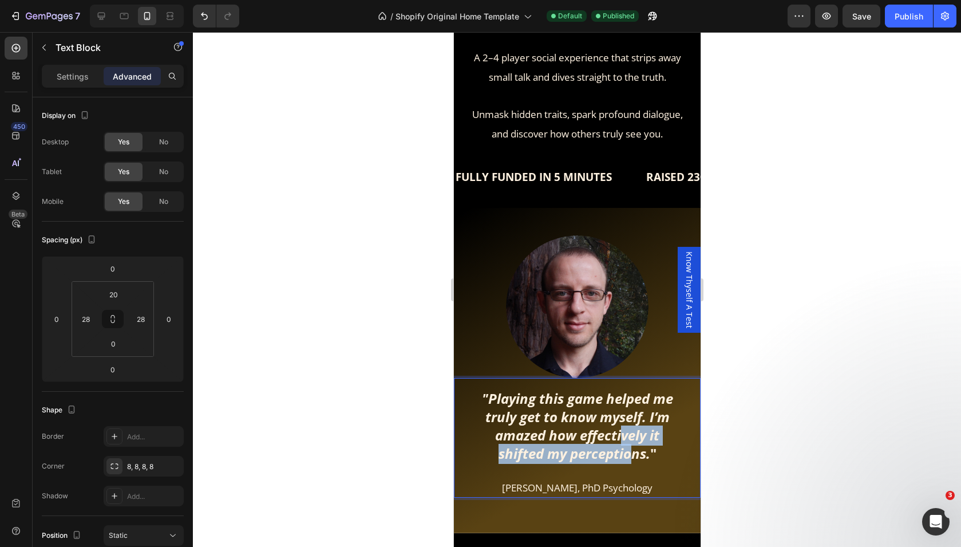
click at [620, 442] on strong "truly get to know myself. I’m amazed how effectively it shifted my perceptions." at bounding box center [577, 435] width 184 height 56
drag, startPoint x: 663, startPoint y: 445, endPoint x: 480, endPoint y: 398, distance: 189.1
click at [480, 398] on div ""Playing this game helped me truly get to know myself. I’m amazed how effective…" at bounding box center [576, 443] width 215 height 108
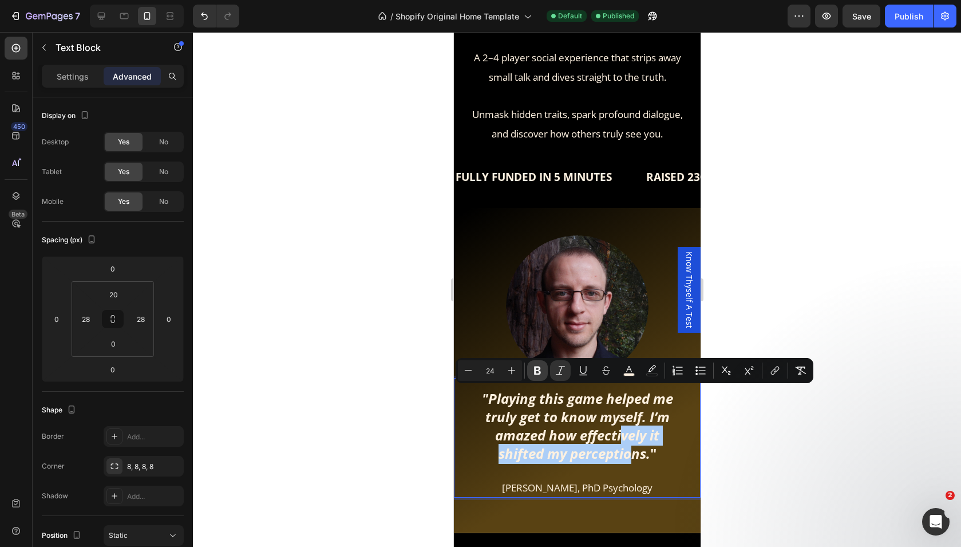
click at [532, 374] on icon "Editor contextual toolbar" at bounding box center [537, 370] width 11 height 11
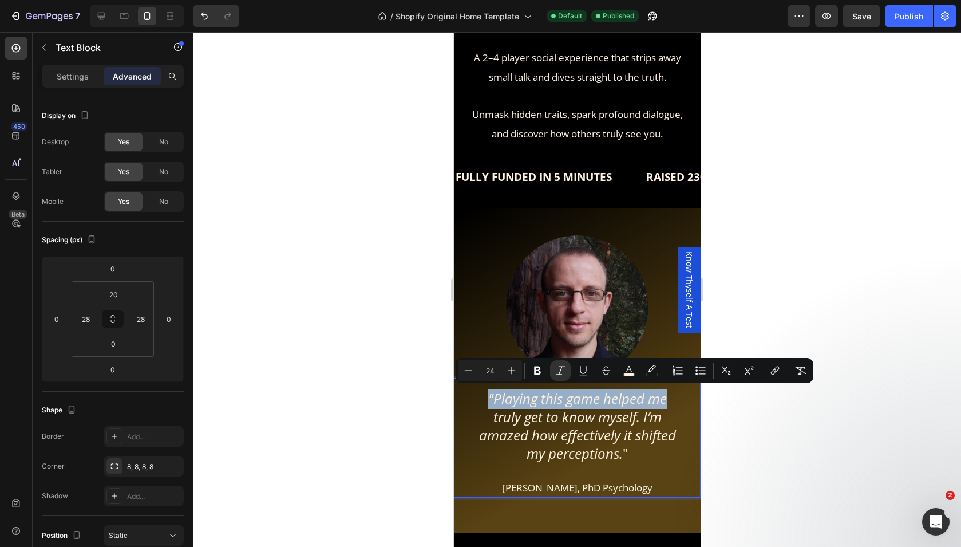
click at [568, 428] on icon "truly get to know myself. I’m amazed how effectively it shifted my perceptions." at bounding box center [577, 435] width 197 height 56
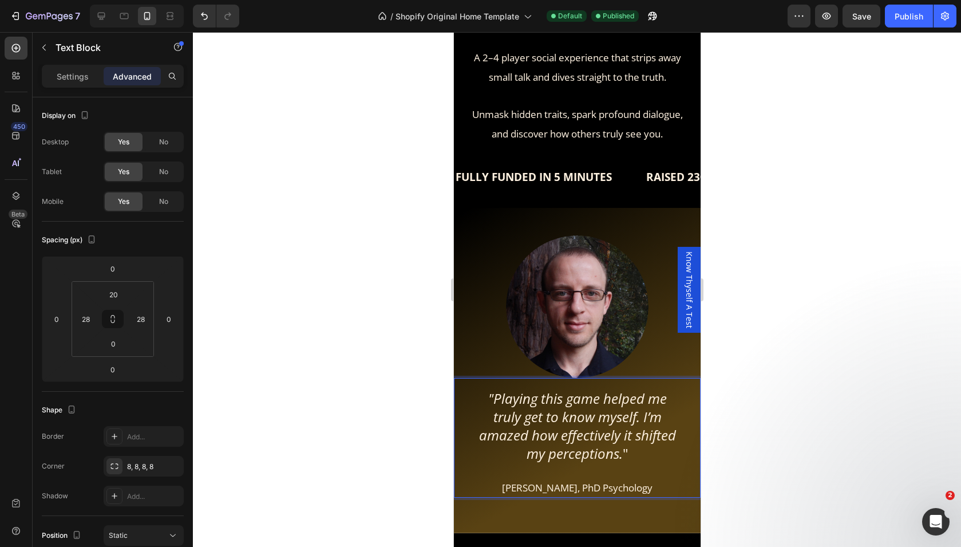
click at [636, 438] on icon "truly get to know myself. I’m amazed how effectively it shifted my perceptions." at bounding box center [577, 435] width 197 height 56
click at [663, 454] on p "shifted my perceptions. "" at bounding box center [576, 454] width 212 height 18
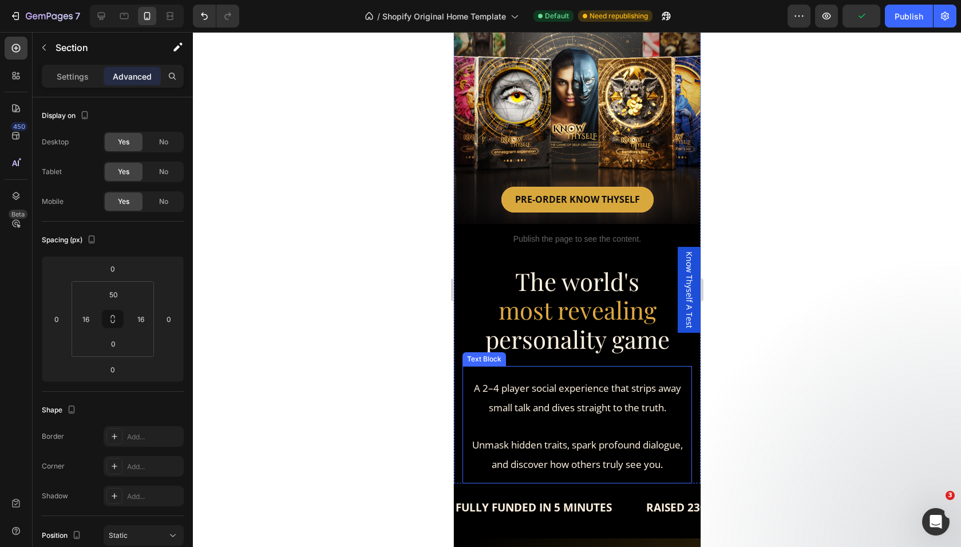
scroll to position [0, 0]
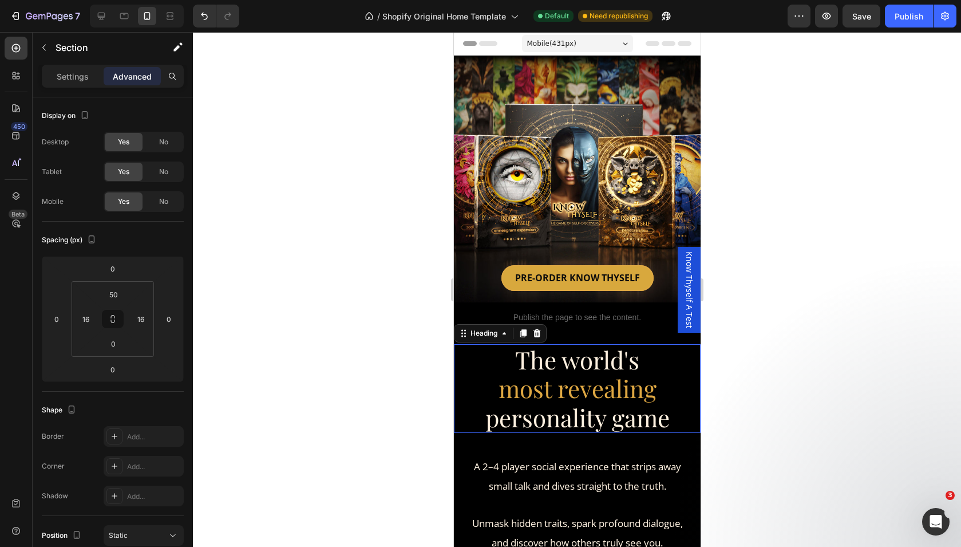
click at [611, 389] on span "most revealing" at bounding box center [577, 388] width 158 height 32
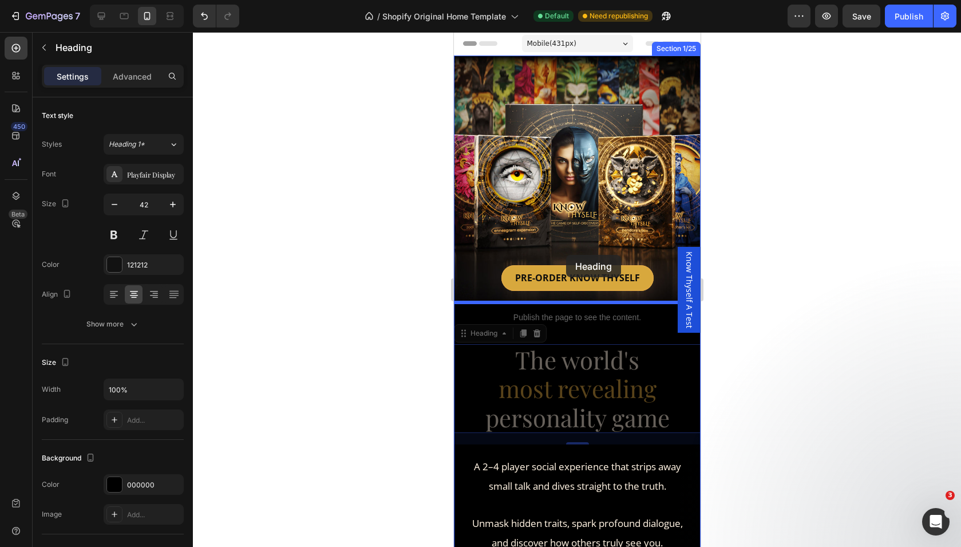
drag, startPoint x: 462, startPoint y: 335, endPoint x: 566, endPoint y: 255, distance: 130.5
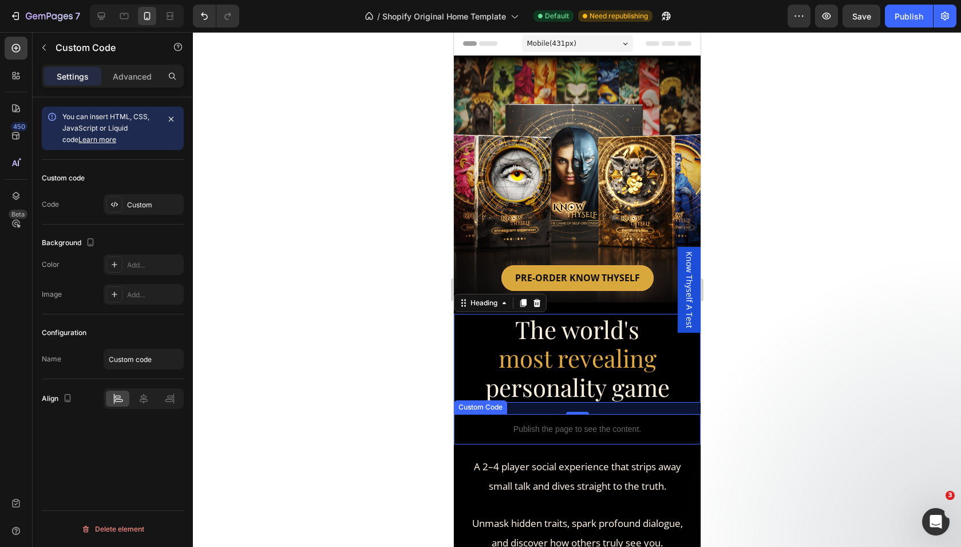
click at [500, 440] on div "Publish the page to see the content." at bounding box center [576, 429] width 247 height 30
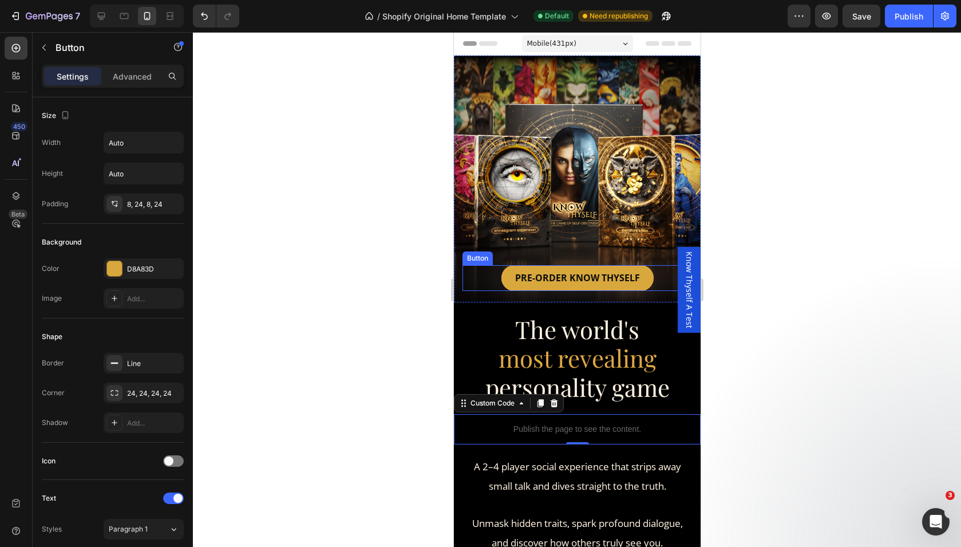
click at [473, 258] on div "Button" at bounding box center [477, 258] width 26 height 10
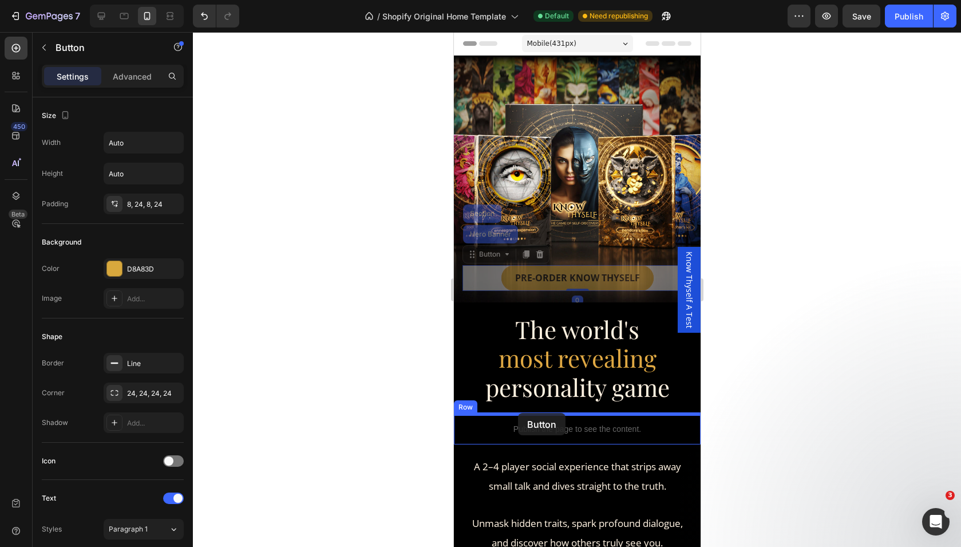
drag, startPoint x: 469, startPoint y: 254, endPoint x: 517, endPoint y: 413, distance: 165.7
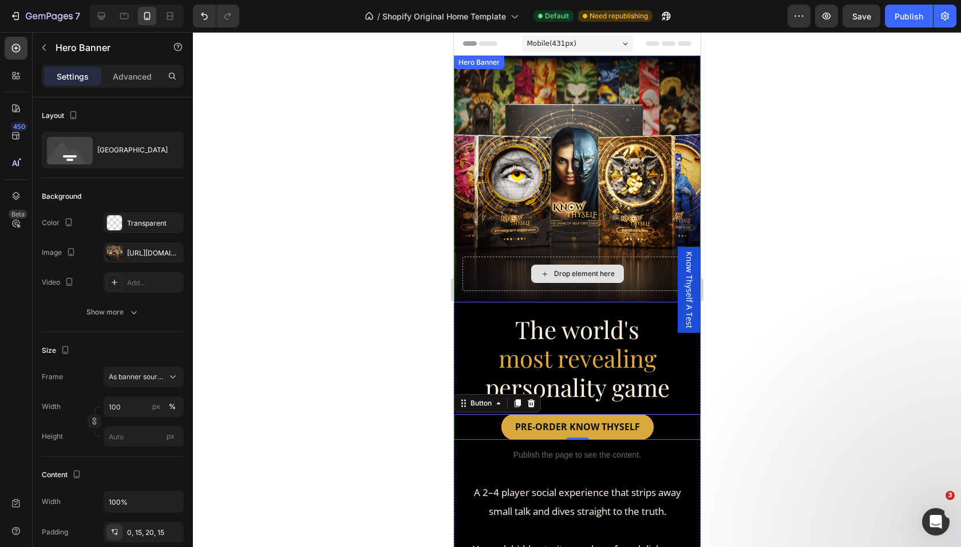
click at [639, 266] on div "Drop element here" at bounding box center [577, 273] width 230 height 34
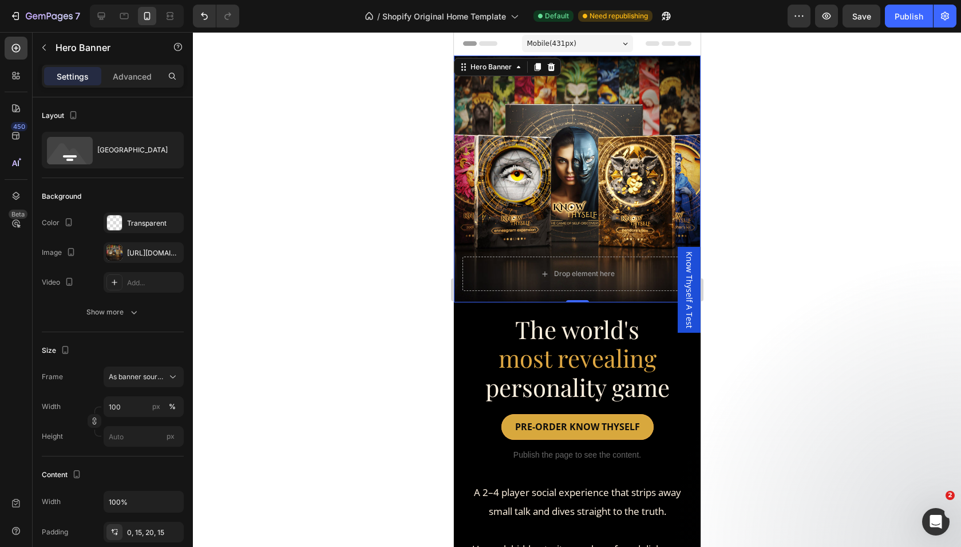
click at [845, 262] on div at bounding box center [577, 289] width 768 height 515
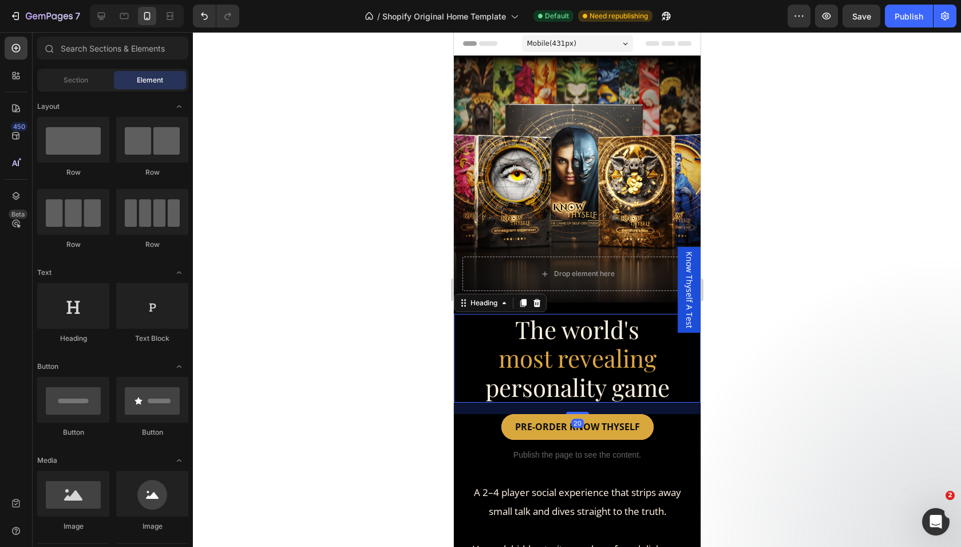
click at [579, 324] on span "The world's" at bounding box center [577, 329] width 124 height 32
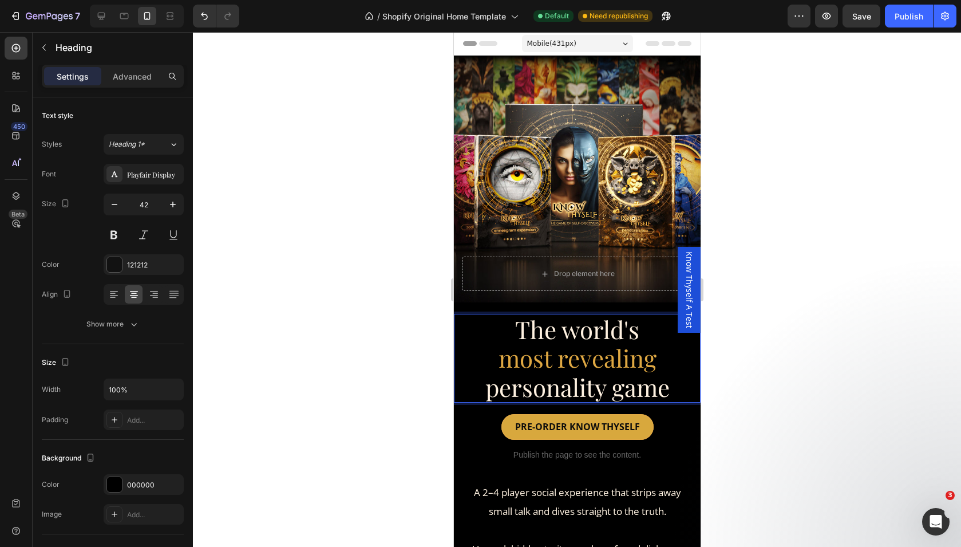
click at [583, 371] on span "personality game" at bounding box center [577, 387] width 184 height 32
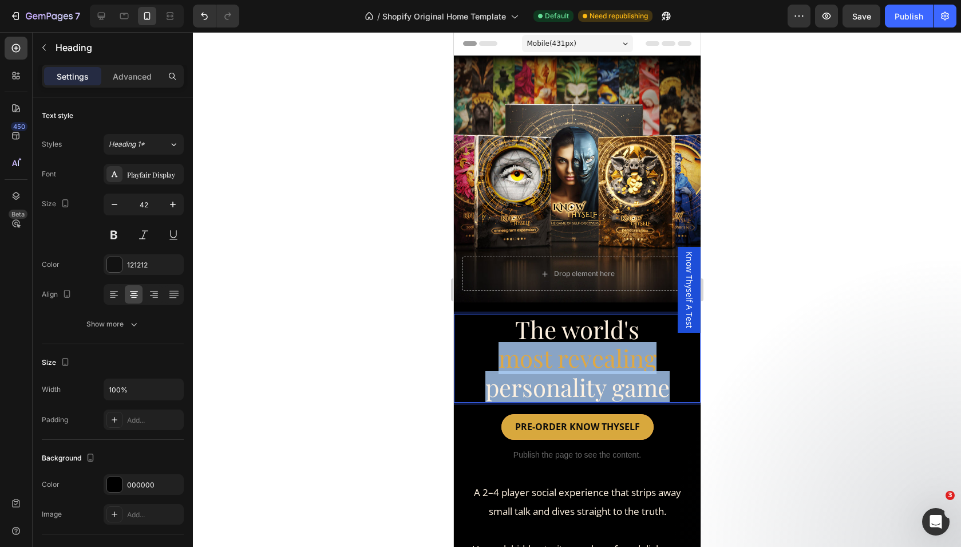
click at [583, 371] on span "personality game" at bounding box center [577, 387] width 184 height 32
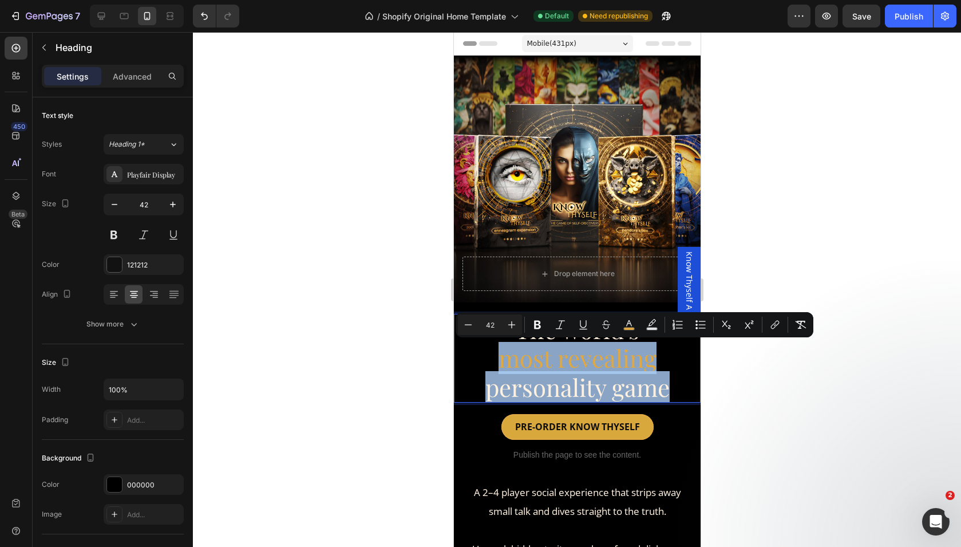
click at [583, 371] on span "personality game" at bounding box center [577, 387] width 184 height 32
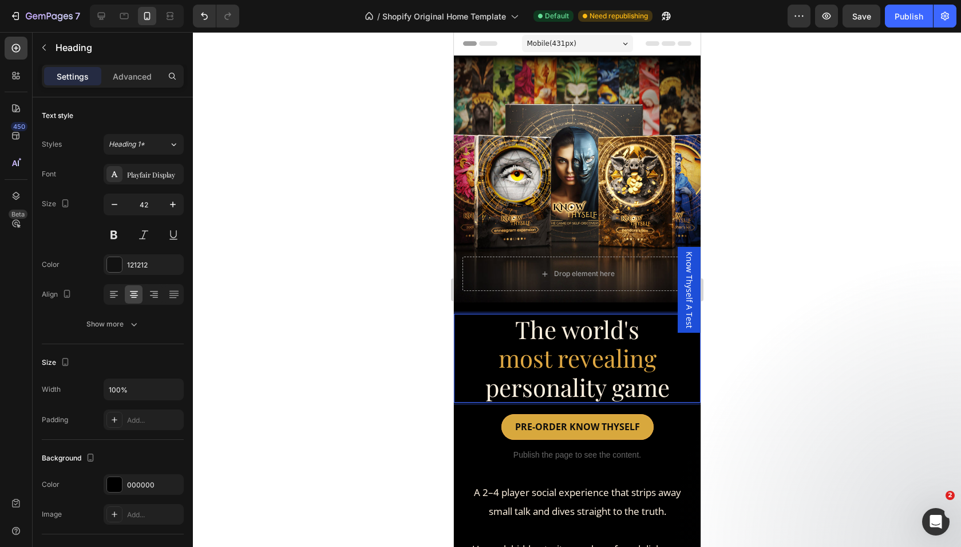
click at [566, 338] on span "The world's" at bounding box center [577, 329] width 124 height 32
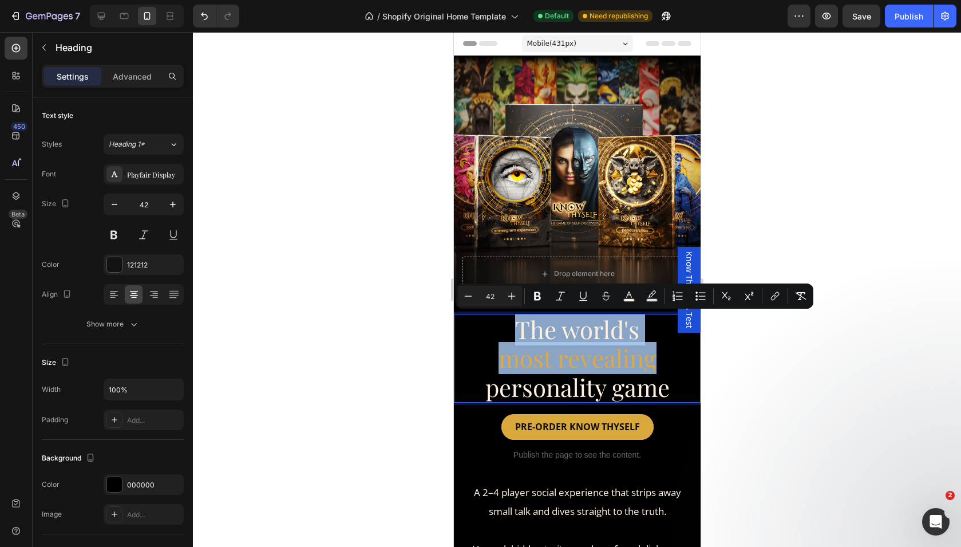
copy p "The world's most revealing"
click at [511, 340] on p "The world's most revealing personality game" at bounding box center [576, 358] width 244 height 86
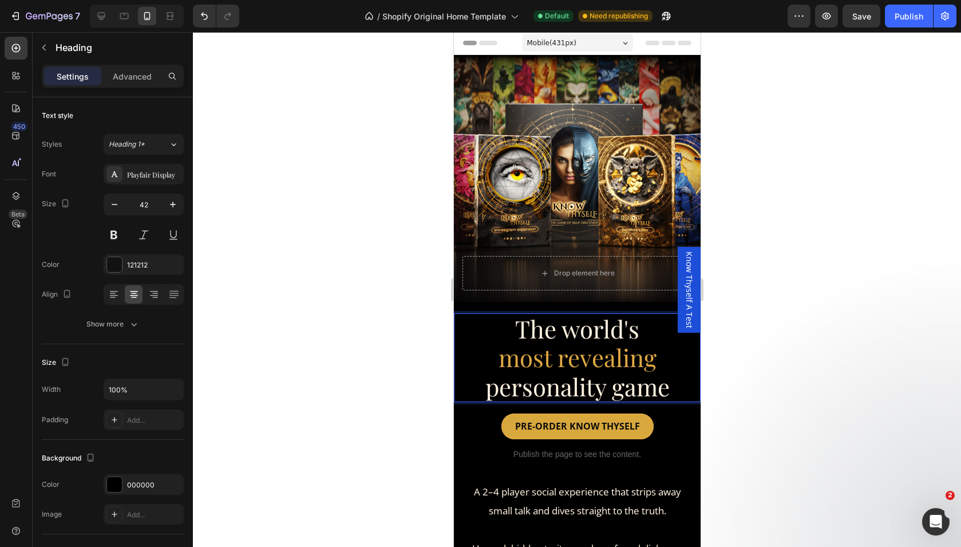
click at [485, 336] on p "The world's most revealing personality game" at bounding box center [576, 357] width 244 height 86
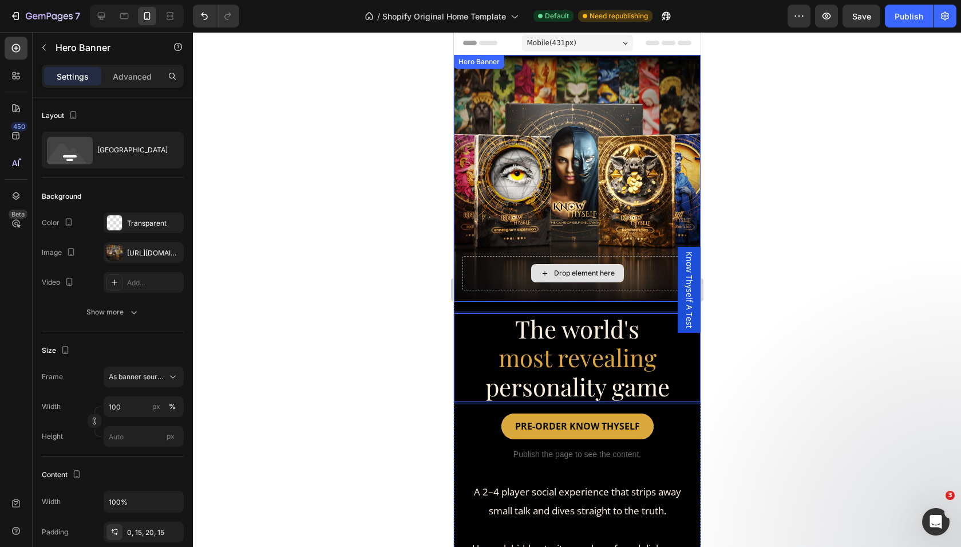
click at [483, 287] on div "Drop element here" at bounding box center [577, 273] width 230 height 34
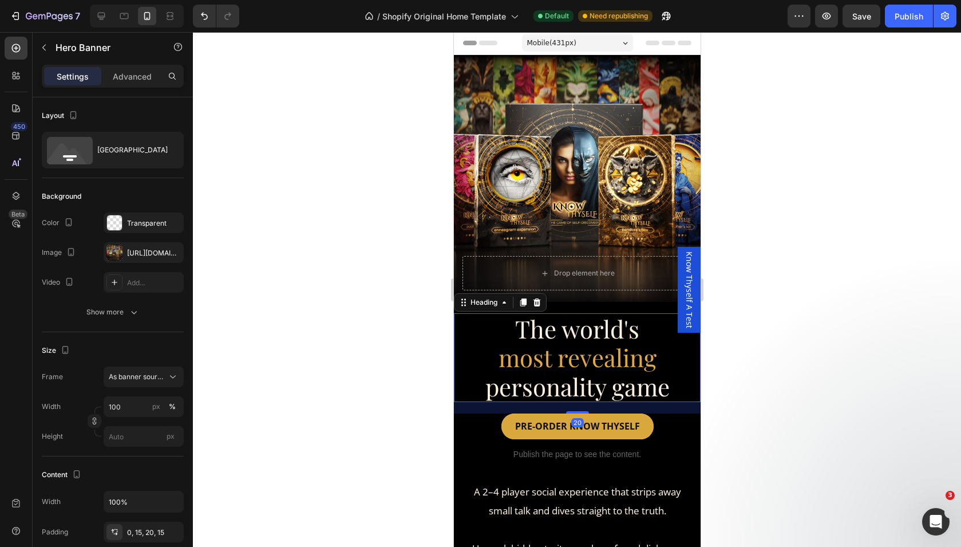
click at [476, 323] on p "⁠⁠⁠⁠⁠⁠⁠ The world's most revealing personality game" at bounding box center [576, 357] width 244 height 86
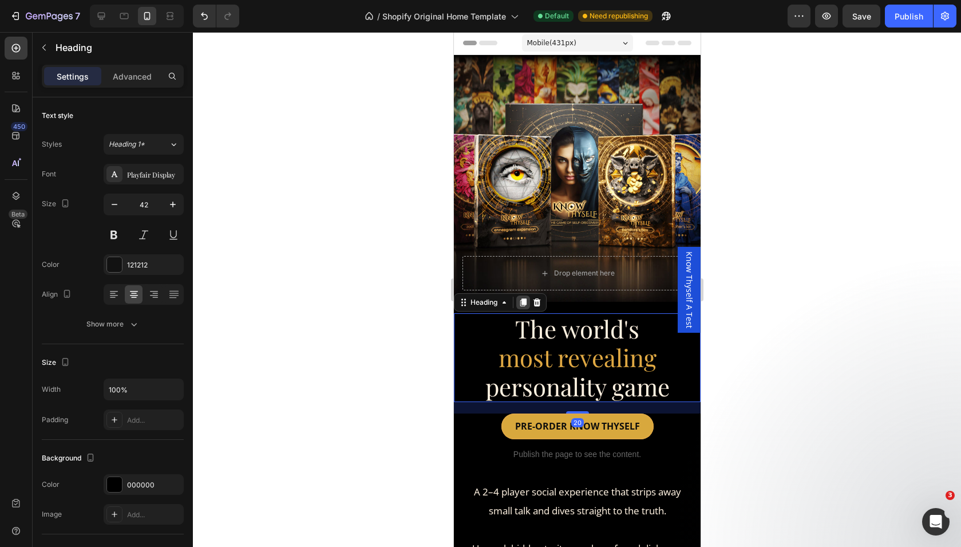
click at [520, 305] on icon at bounding box center [522, 302] width 9 height 9
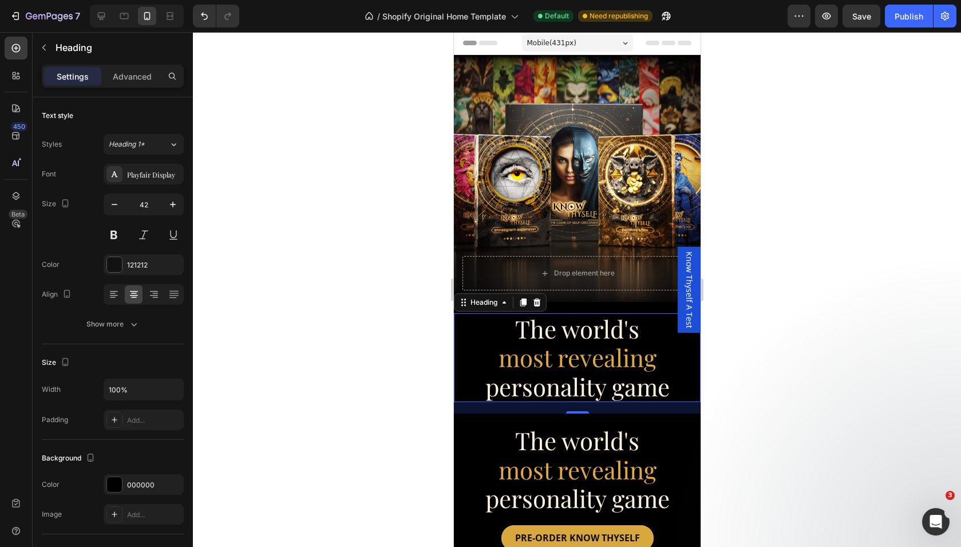
click at [474, 339] on p "⁠⁠⁠⁠⁠⁠⁠ The world's most revealing personality game" at bounding box center [576, 357] width 244 height 86
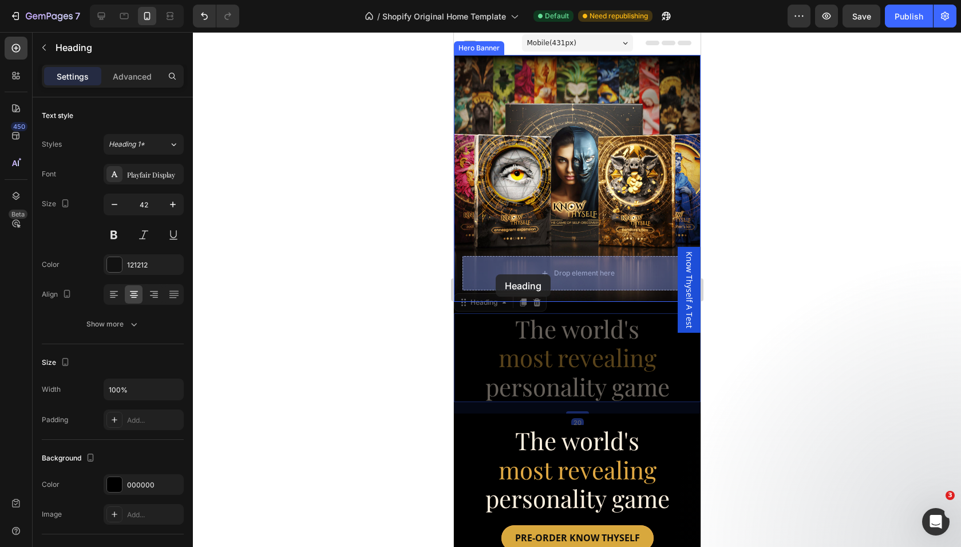
drag, startPoint x: 462, startPoint y: 303, endPoint x: 495, endPoint y: 274, distance: 43.8
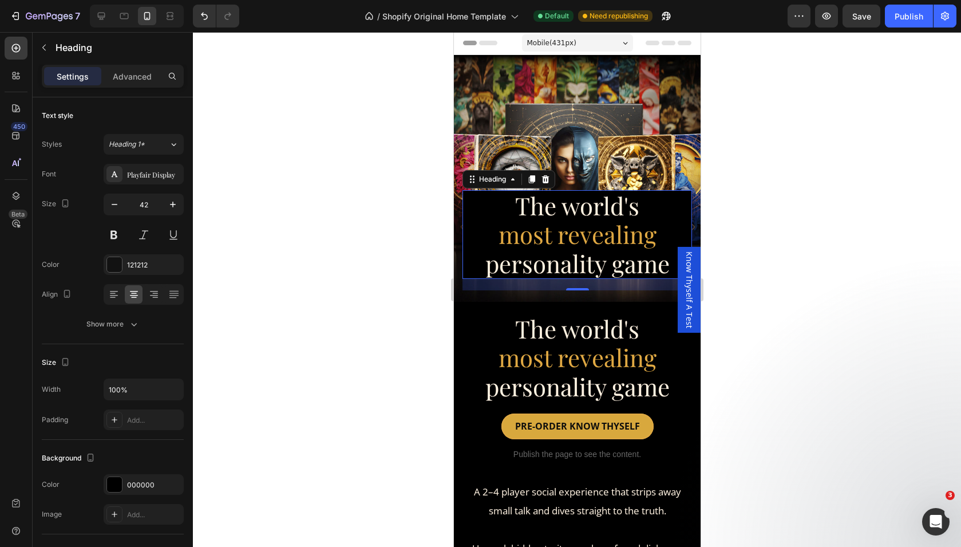
click at [462, 212] on h2 "The world's most revealing personality game" at bounding box center [577, 234] width 230 height 89
click at [474, 212] on p "The world's most revealing personality game" at bounding box center [576, 234] width 227 height 86
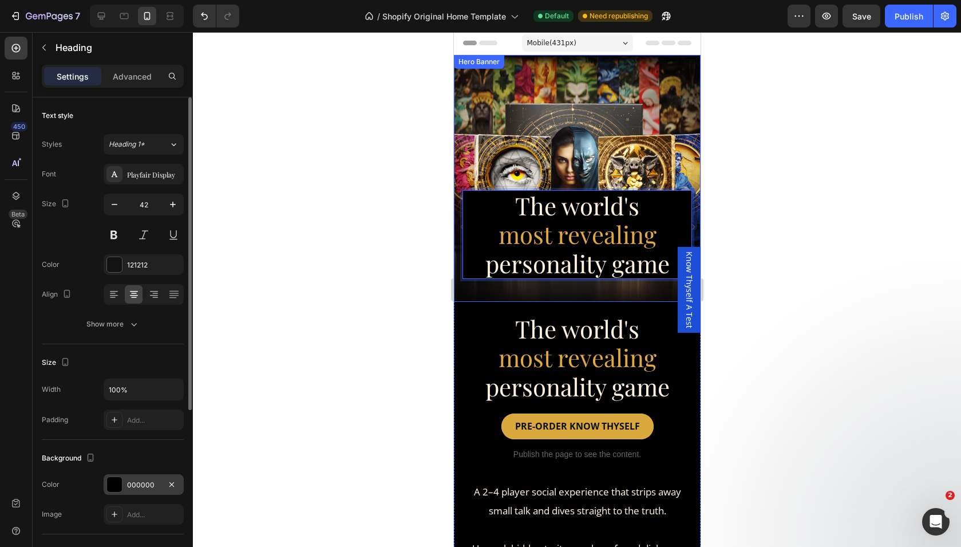
click at [116, 480] on div at bounding box center [114, 484] width 15 height 15
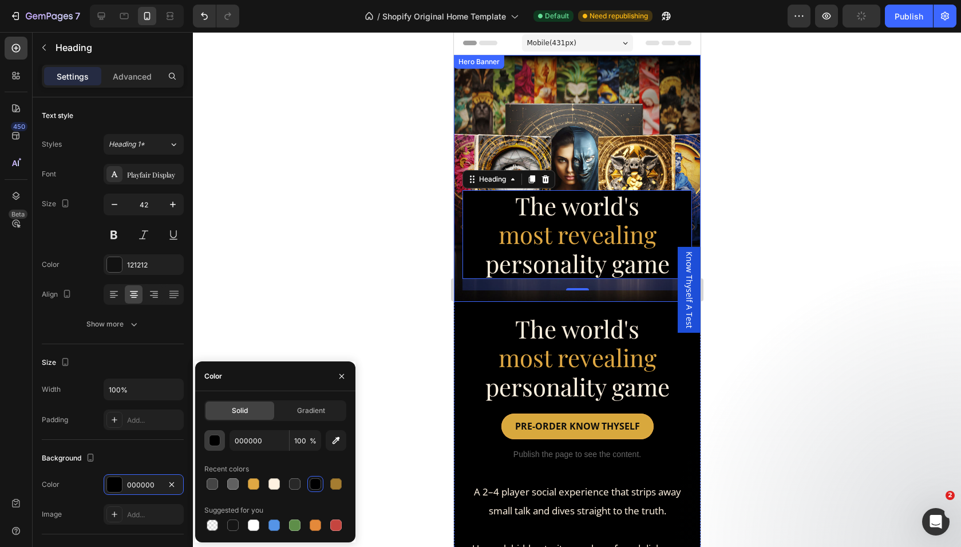
click at [212, 438] on div "button" at bounding box center [214, 440] width 11 height 11
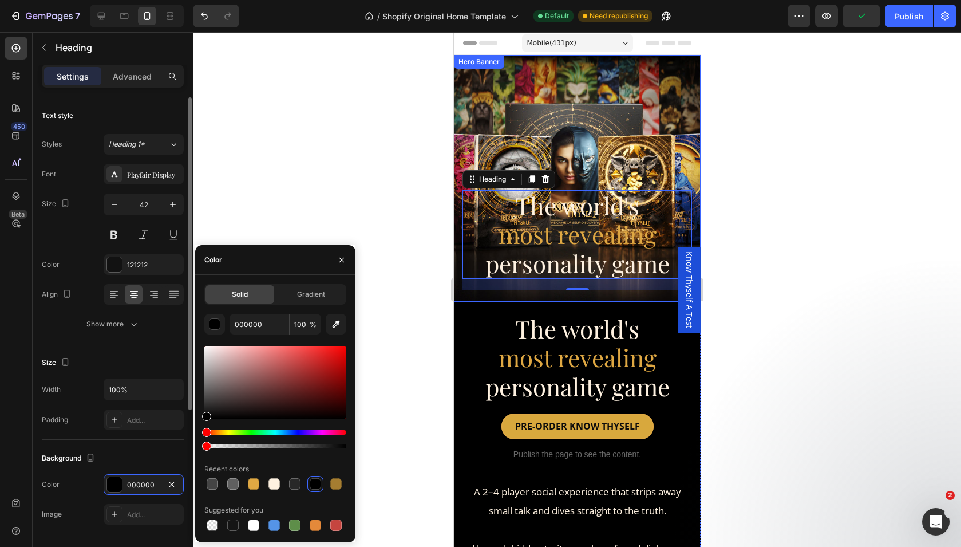
drag, startPoint x: 225, startPoint y: 446, endPoint x: 159, endPoint y: 446, distance: 66.4
click at [159, 446] on div "450 Beta Sections(18) Elements(83) Section Element Hero Section Product Detail …" at bounding box center [96, 289] width 193 height 515
type input "0"
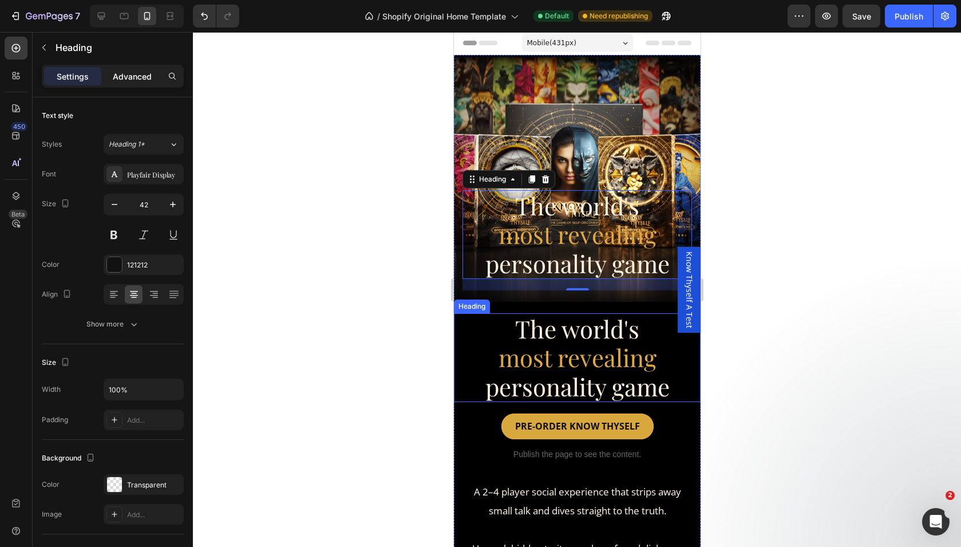
click at [139, 77] on p "Advanced" at bounding box center [132, 76] width 39 height 12
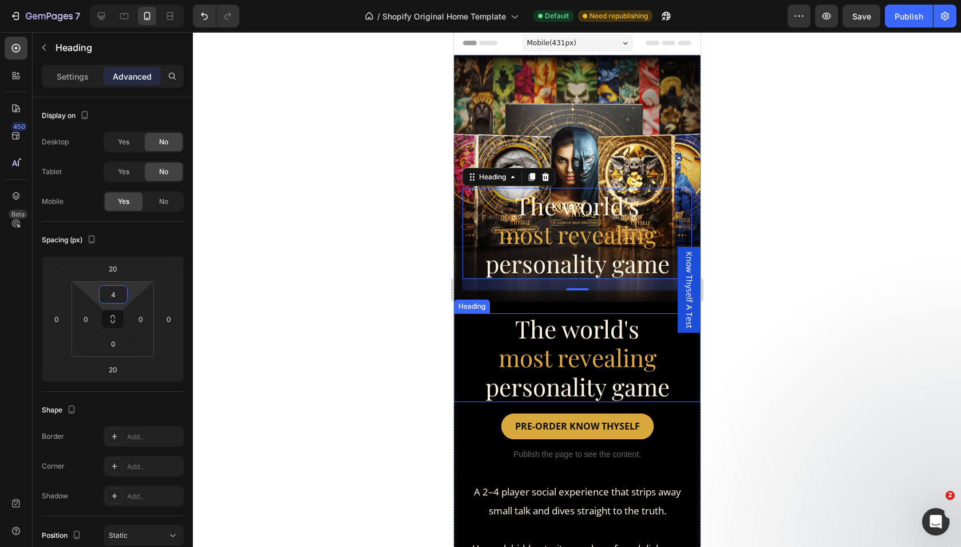
type input "0"
drag, startPoint x: 128, startPoint y: 290, endPoint x: 129, endPoint y: 302, distance: 12.7
click at [129, 205] on html "7 / Shopify Original Home Template Default Need republishing Preview Save Publi…" at bounding box center [480, 102] width 961 height 205
drag, startPoint x: 134, startPoint y: 272, endPoint x: 136, endPoint y: 264, distance: 8.8
click at [136, 205] on html "7 / Shopify Original Home Template Default Need republishing Preview Save Publi…" at bounding box center [480, 102] width 961 height 205
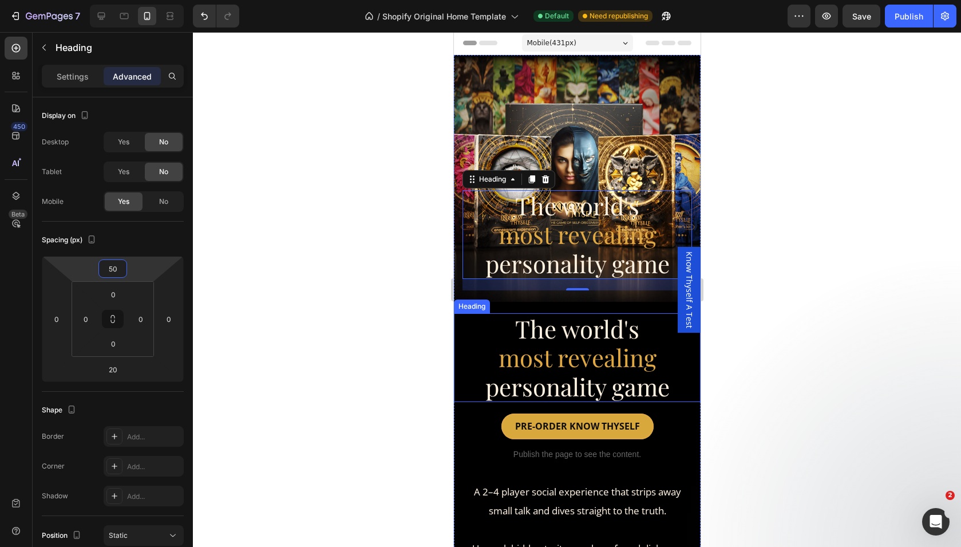
type input "20"
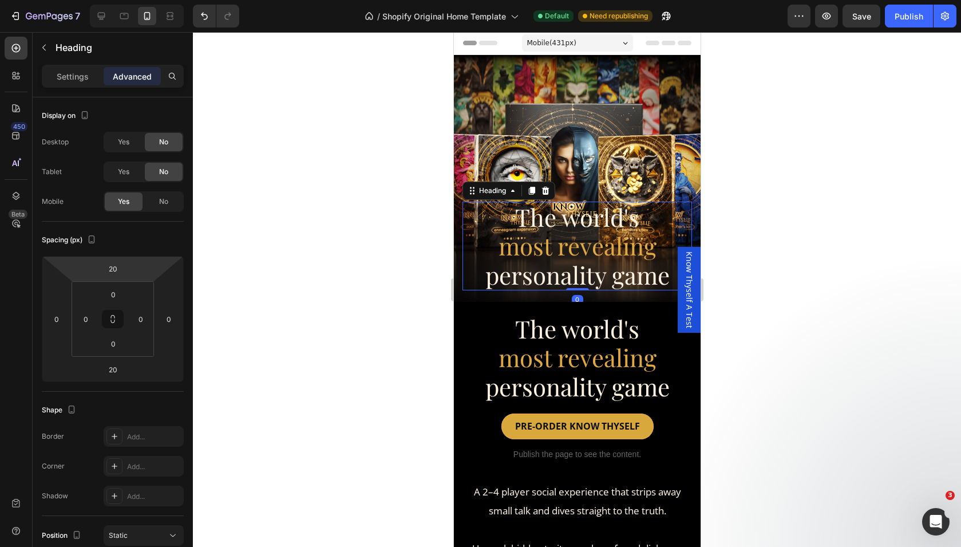
drag, startPoint x: 576, startPoint y: 289, endPoint x: 580, endPoint y: 249, distance: 40.3
click at [580, 249] on div "⁠⁠⁠⁠⁠⁠⁠ The world's most revealing personality game Heading 0" at bounding box center [577, 245] width 230 height 89
type input "0"
click at [549, 191] on icon at bounding box center [544, 190] width 9 height 9
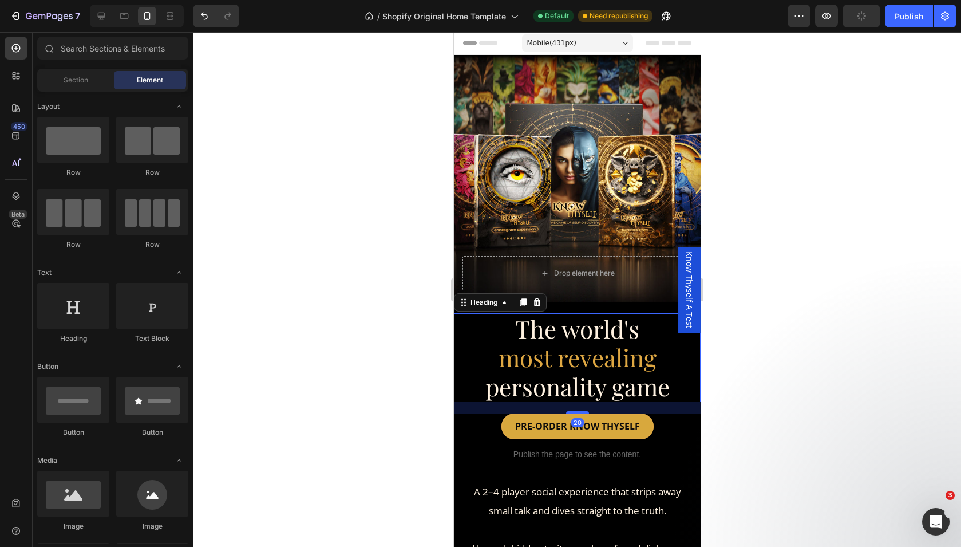
click at [602, 319] on span "The world's" at bounding box center [577, 329] width 124 height 32
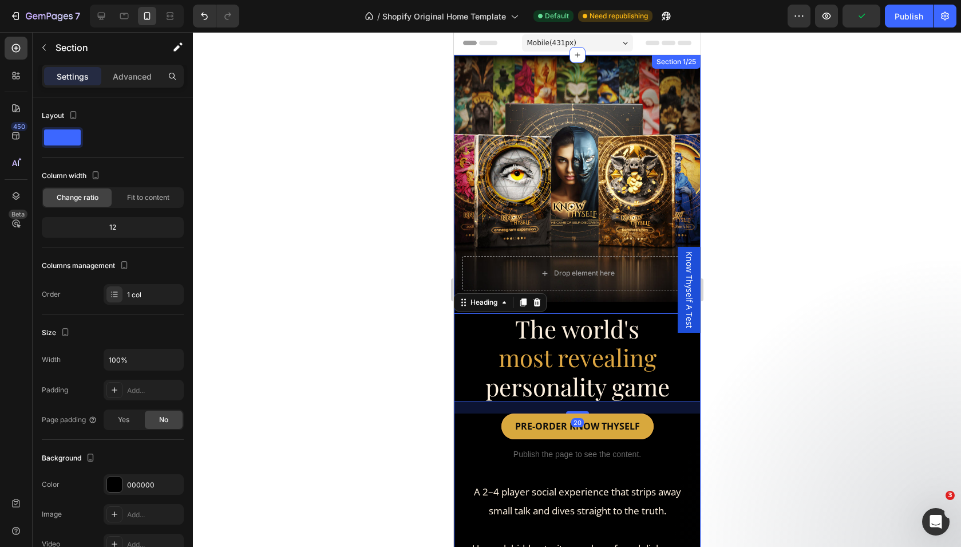
click at [561, 305] on div "Drop element here Hero Banner The world's most revealing personality game Headi…" at bounding box center [576, 321] width 247 height 532
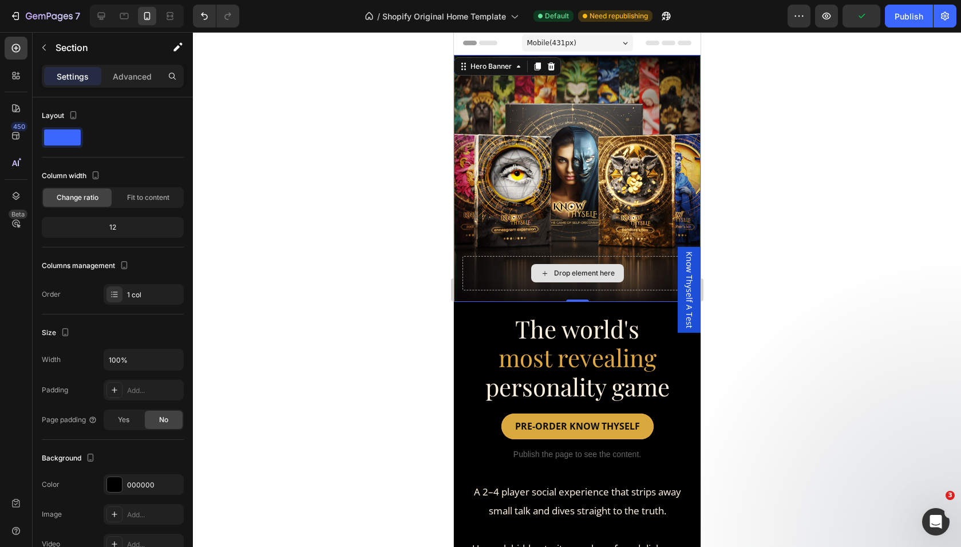
click at [521, 288] on div "Drop element here" at bounding box center [577, 273] width 230 height 34
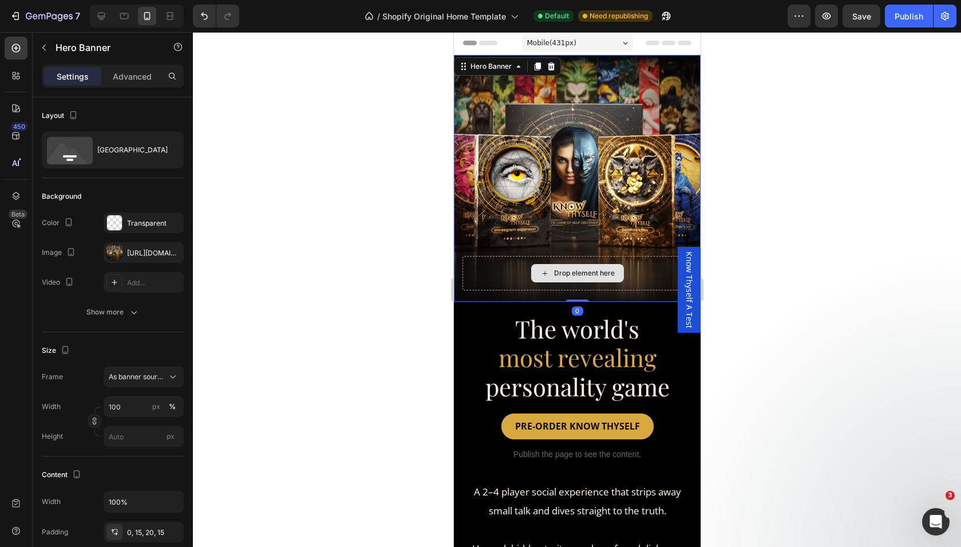
drag, startPoint x: 571, startPoint y: 300, endPoint x: 568, endPoint y: 280, distance: 20.3
click at [571, 282] on div "Drop element here Hero Banner 0" at bounding box center [576, 178] width 247 height 247
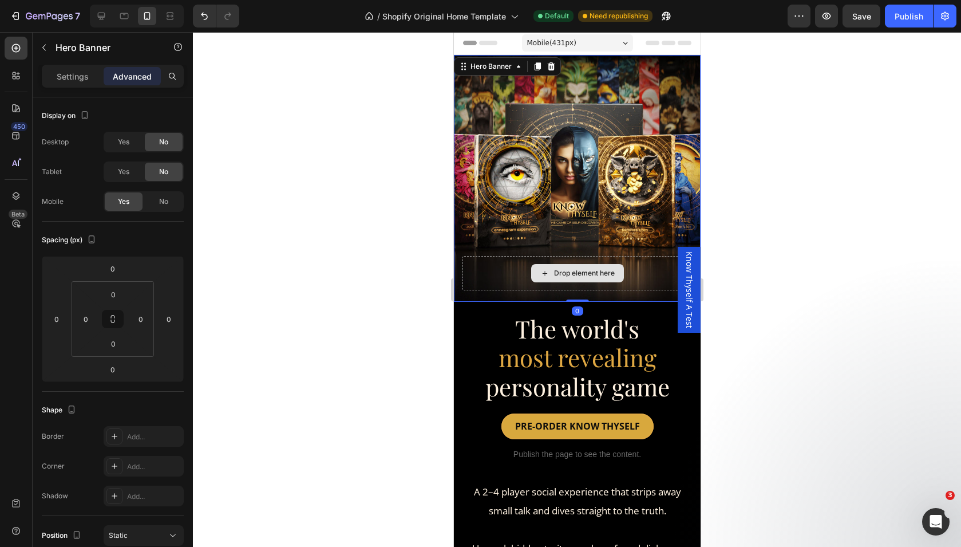
click at [505, 268] on div "Drop element here" at bounding box center [577, 273] width 230 height 34
click at [483, 264] on div "Drop element here" at bounding box center [577, 273] width 230 height 34
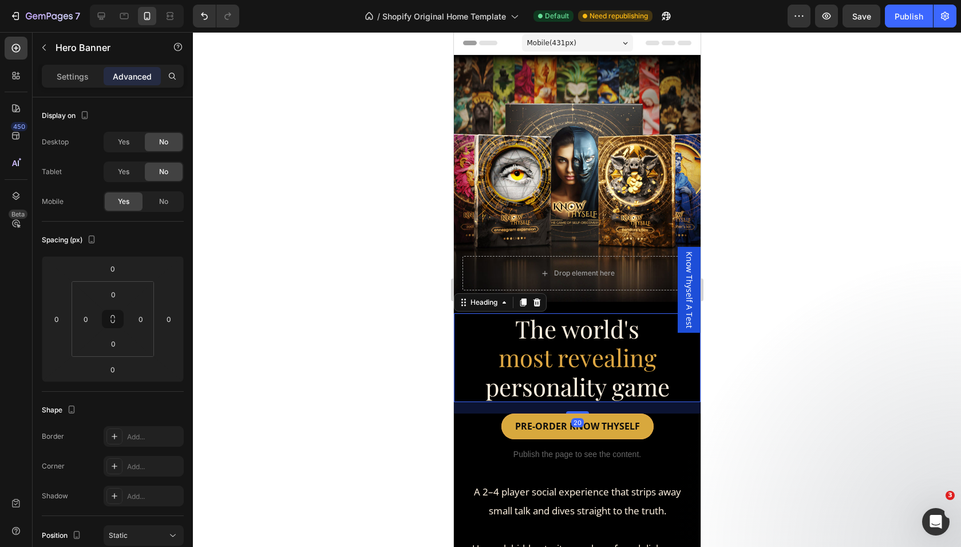
click at [471, 342] on h2 "The world's most revealing personality game" at bounding box center [576, 357] width 247 height 89
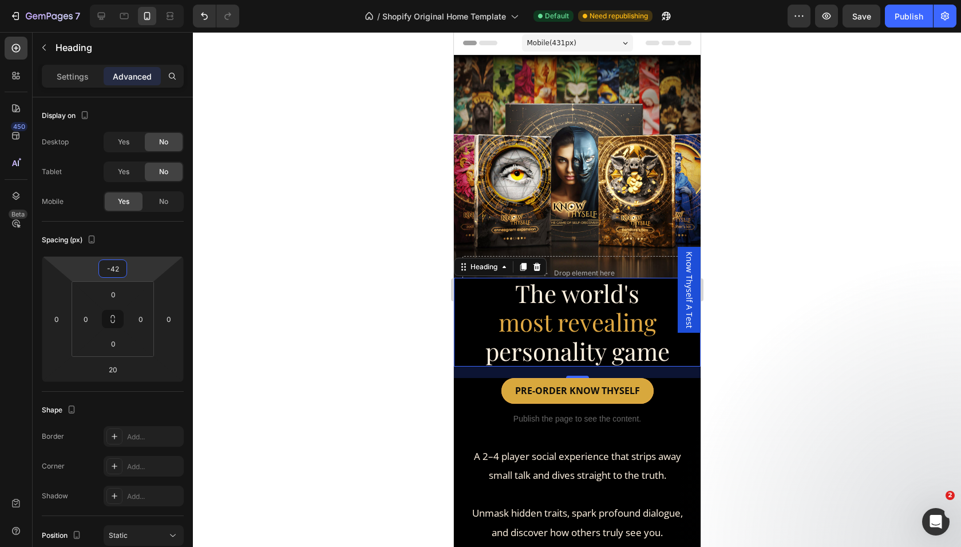
type input "-40"
drag, startPoint x: 132, startPoint y: 261, endPoint x: 133, endPoint y: 278, distance: 17.2
click at [133, 205] on html "7 / Shopify Original Home Template Default Need republishing Preview Save Publi…" at bounding box center [480, 102] width 961 height 205
click at [474, 315] on h2 "The world's most revealing personality game" at bounding box center [576, 323] width 247 height 89
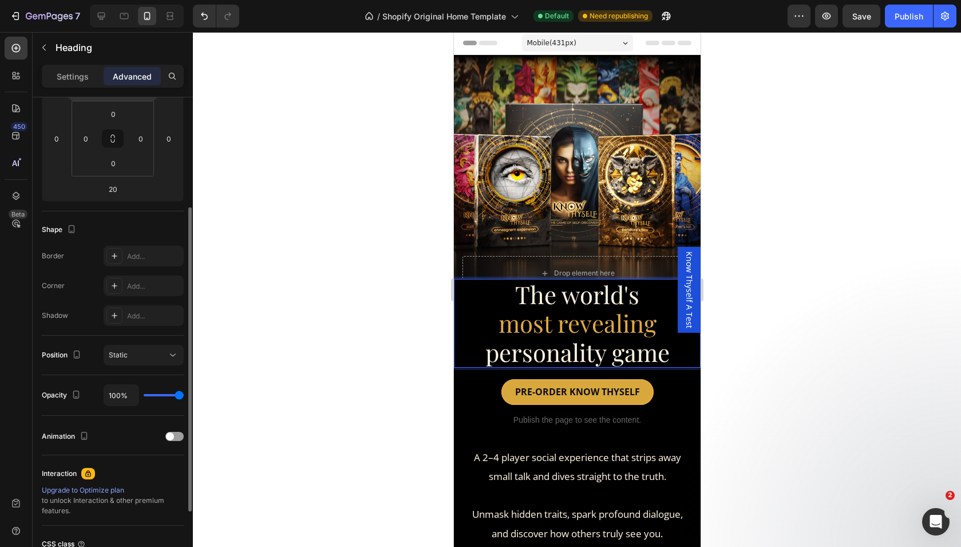
scroll to position [181, 0]
click at [80, 73] on p "Settings" at bounding box center [73, 76] width 32 height 12
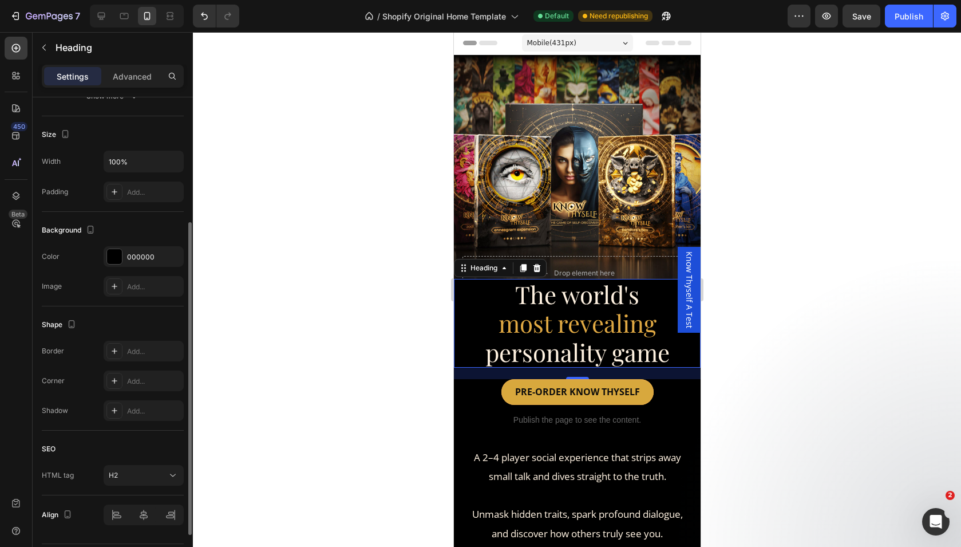
scroll to position [261, 0]
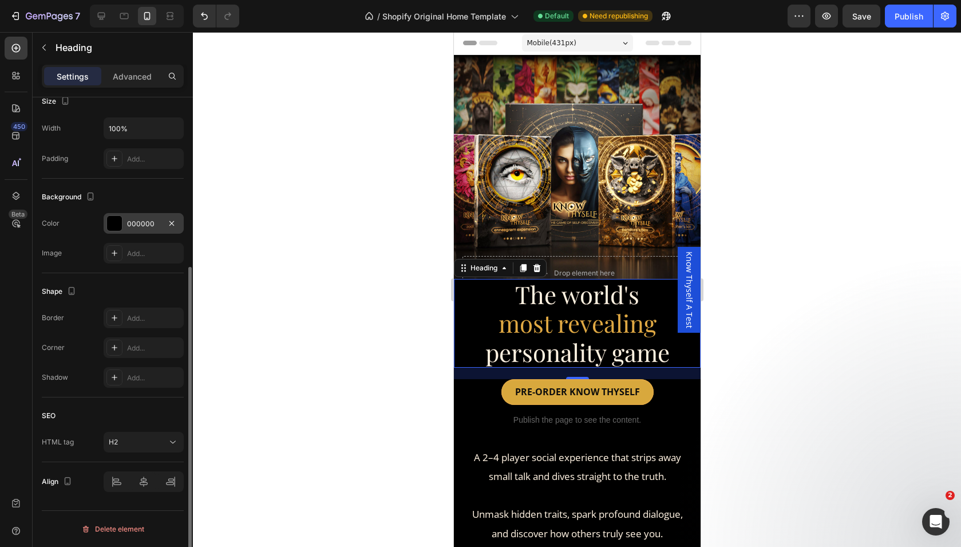
click at [120, 227] on div at bounding box center [114, 223] width 15 height 15
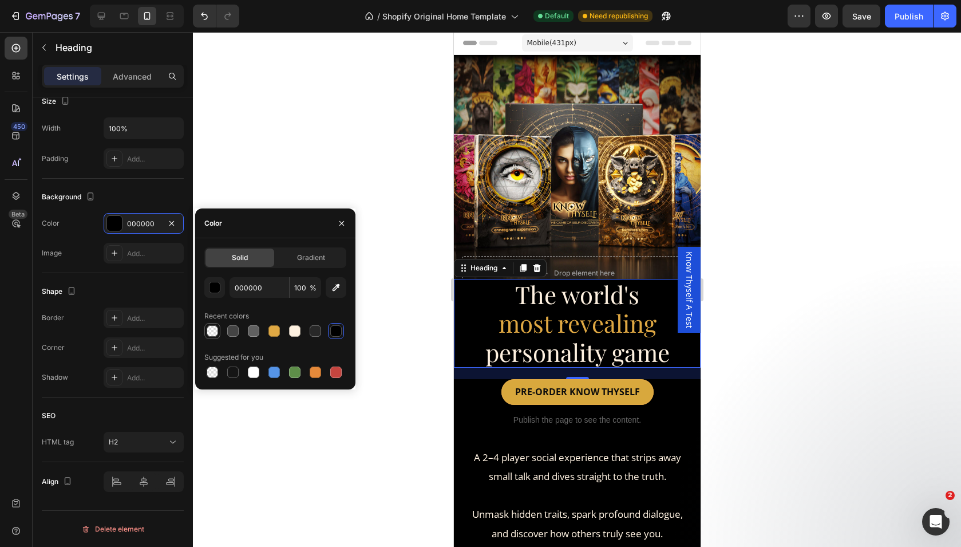
click at [210, 333] on div at bounding box center [212, 330] width 11 height 11
type input "0"
click at [210, 333] on div at bounding box center [212, 330] width 11 height 11
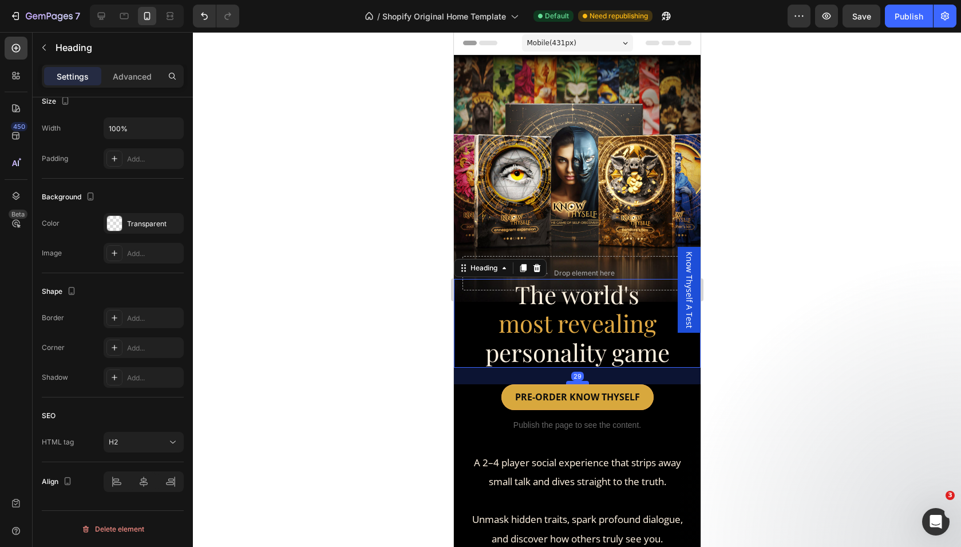
drag, startPoint x: 577, startPoint y: 378, endPoint x: 573, endPoint y: 383, distance: 6.5
click at [575, 383] on div at bounding box center [577, 382] width 23 height 3
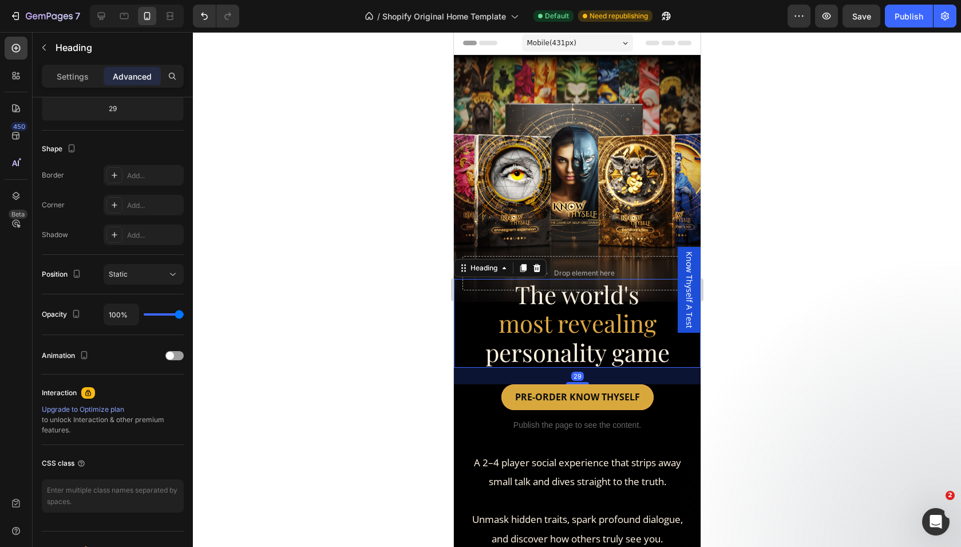
click at [803, 302] on div at bounding box center [577, 289] width 768 height 515
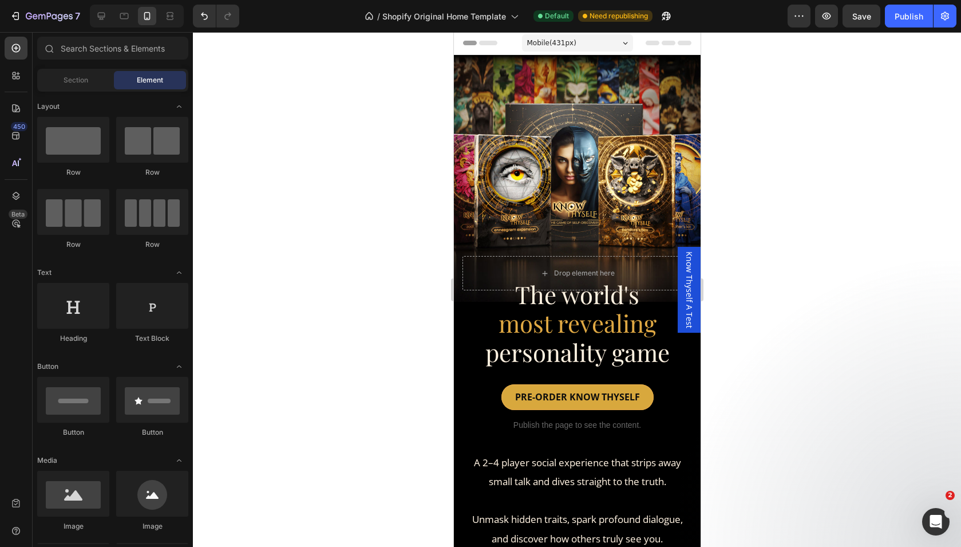
click at [831, 197] on div at bounding box center [577, 289] width 768 height 515
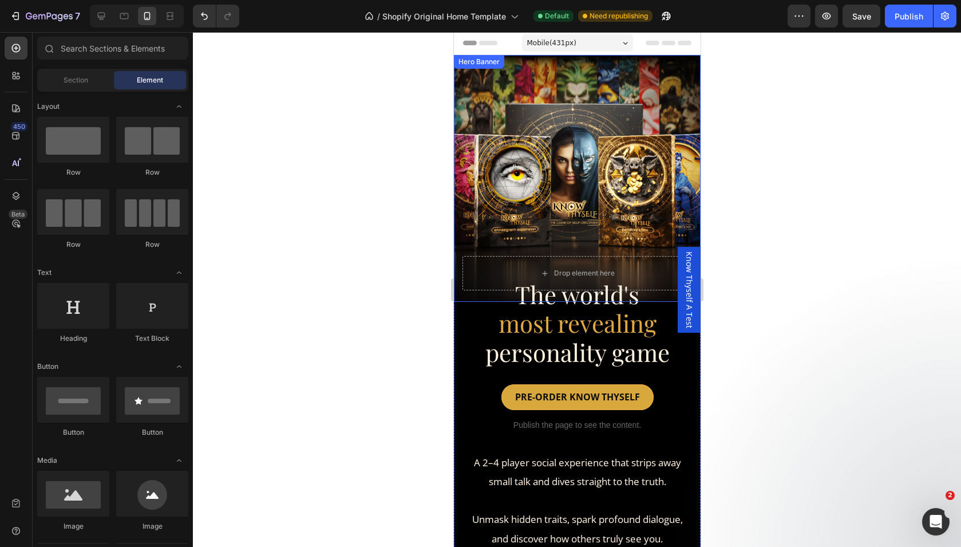
click at [354, 283] on div at bounding box center [577, 289] width 768 height 515
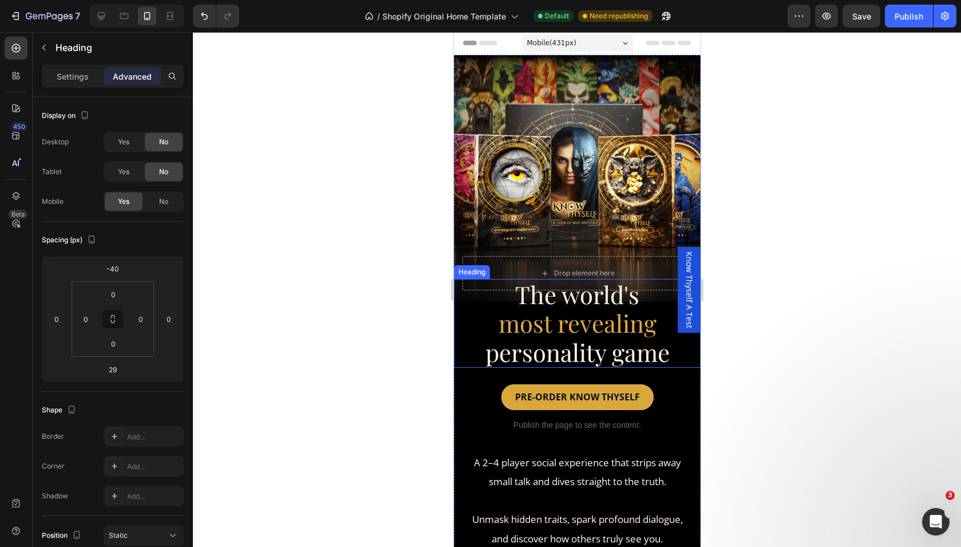
click at [583, 308] on span "most revealing" at bounding box center [577, 323] width 158 height 32
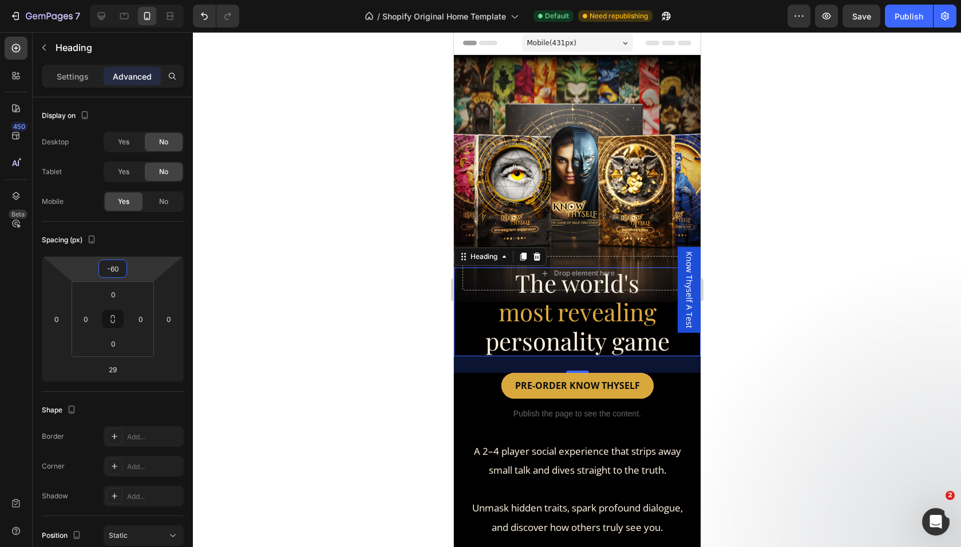
click at [131, 205] on html "7 / Shopify Original Home Template Default Need republishing Preview Save Publi…" at bounding box center [480, 102] width 961 height 205
type input "-58"
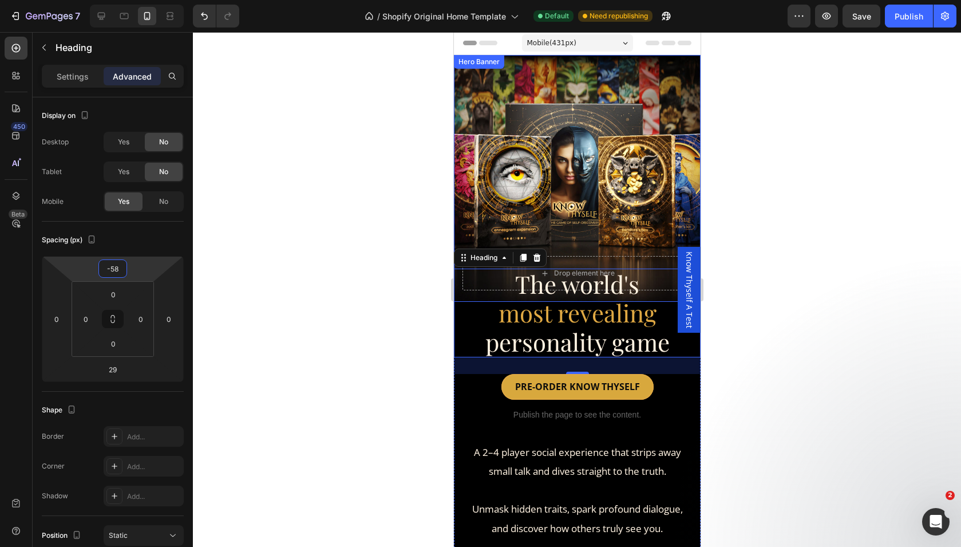
click at [810, 218] on div at bounding box center [577, 289] width 768 height 515
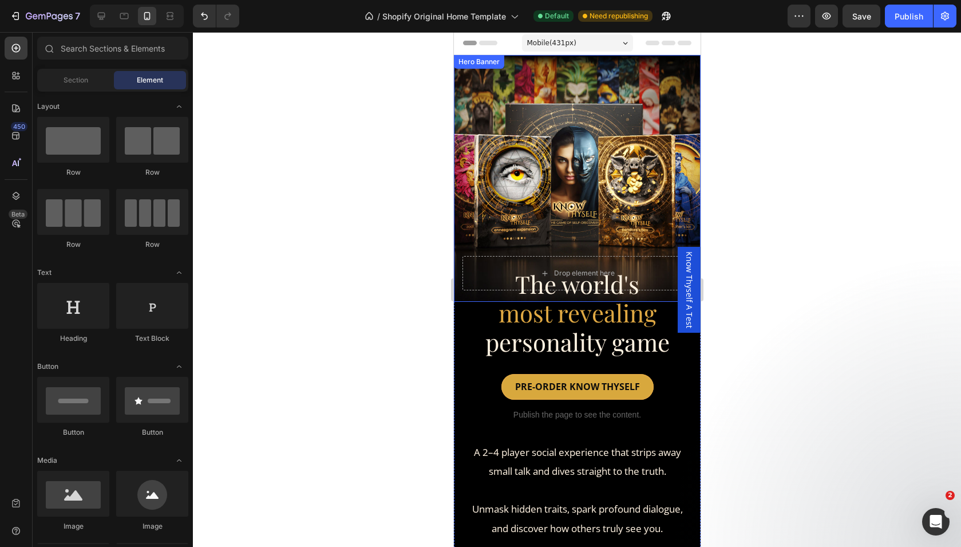
click at [822, 257] on div at bounding box center [577, 289] width 768 height 515
click at [908, 17] on div "Publish" at bounding box center [909, 16] width 29 height 12
click at [101, 16] on icon at bounding box center [101, 16] width 7 height 7
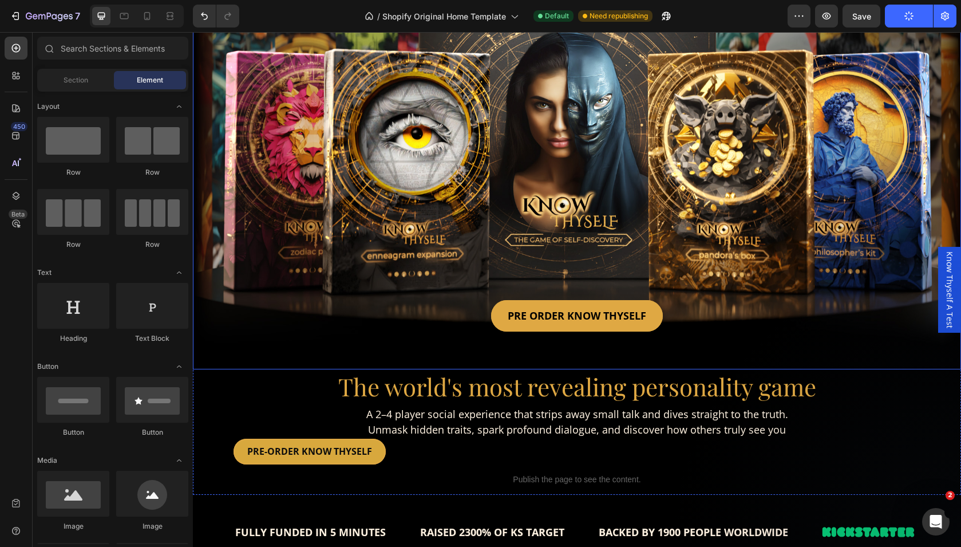
scroll to position [146, 0]
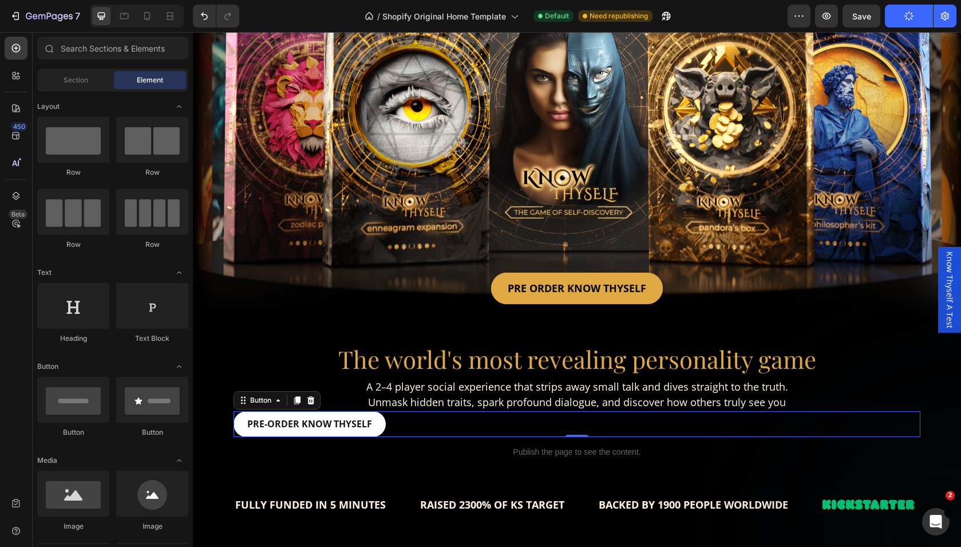
click at [316, 414] on link "PRE-ORDER KNOW THYSELF" at bounding box center [310, 424] width 152 height 26
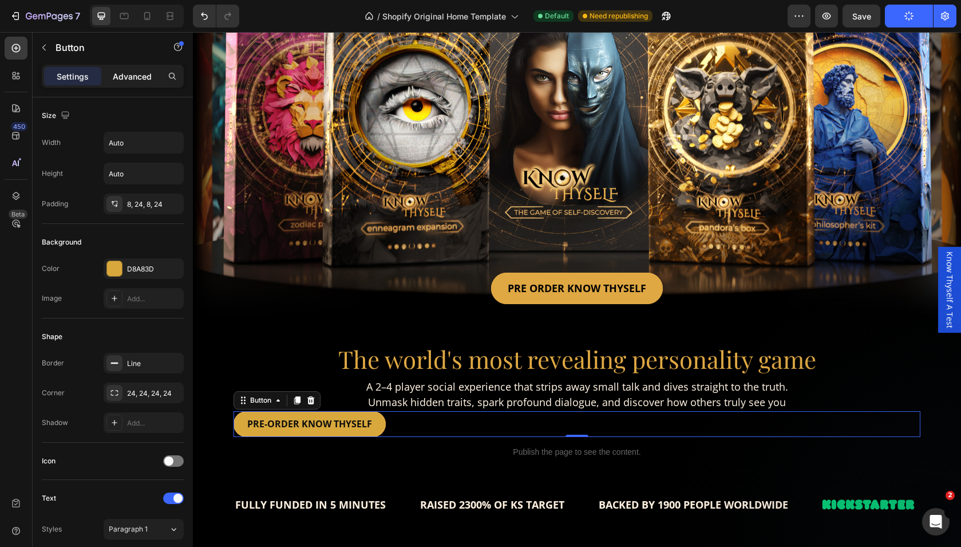
click at [122, 71] on p "Advanced" at bounding box center [132, 76] width 39 height 12
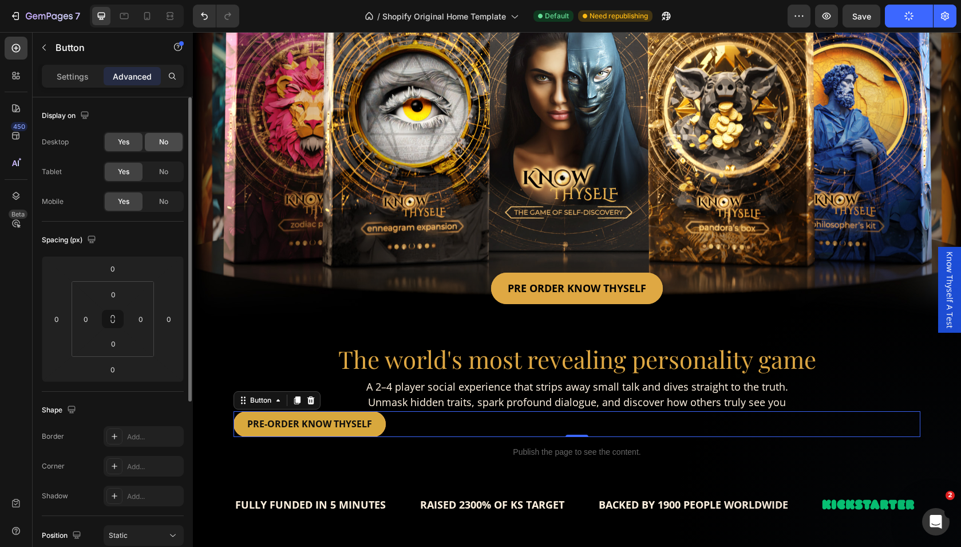
click at [153, 143] on div "No" at bounding box center [164, 142] width 38 height 18
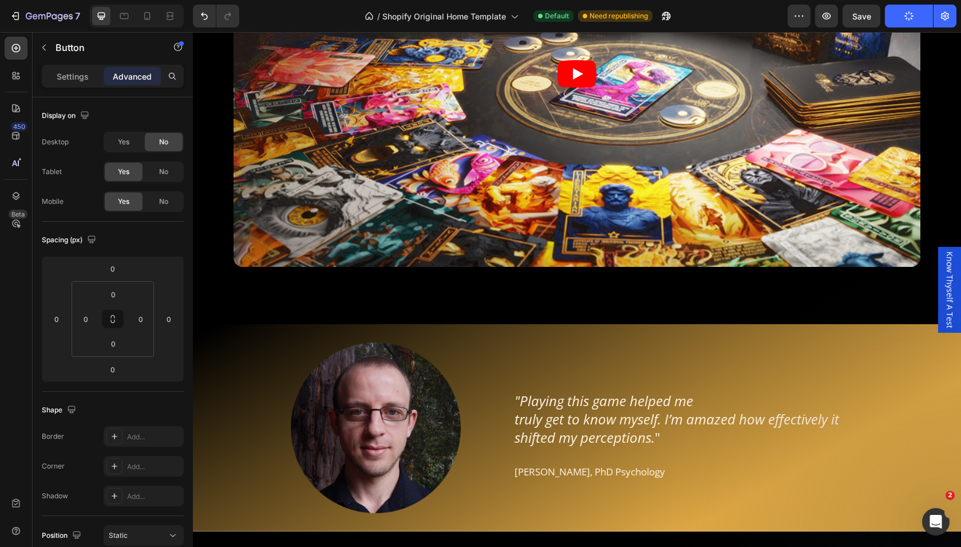
scroll to position [809, 0]
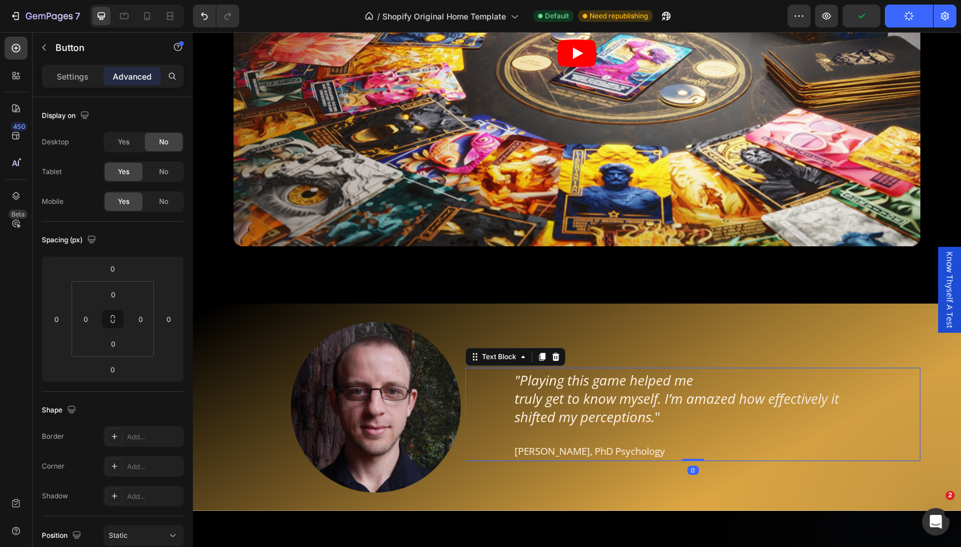
click at [682, 398] on icon "truly get to know myself. I’m amazed how effectively it" at bounding box center [677, 398] width 325 height 19
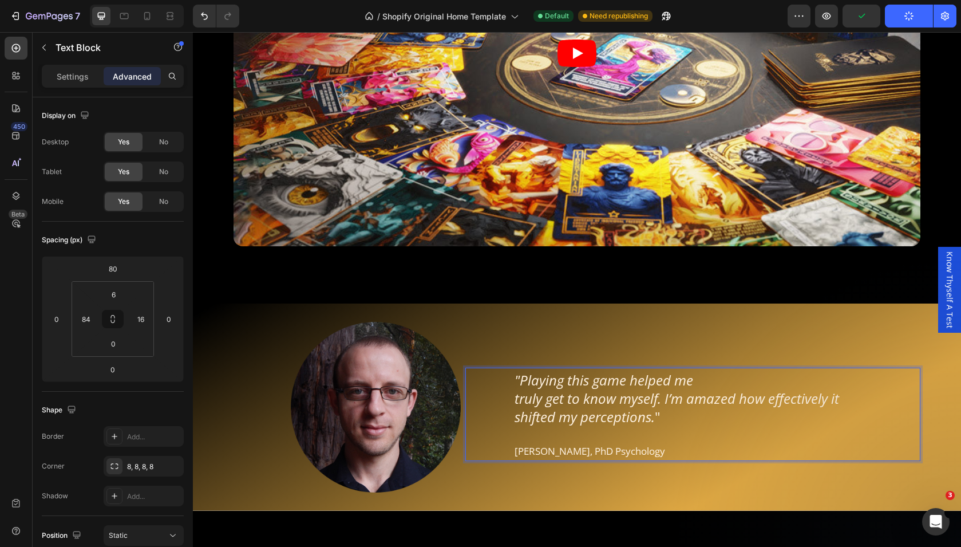
click at [541, 385] on icon ""Playing this game helped me" at bounding box center [604, 379] width 179 height 19
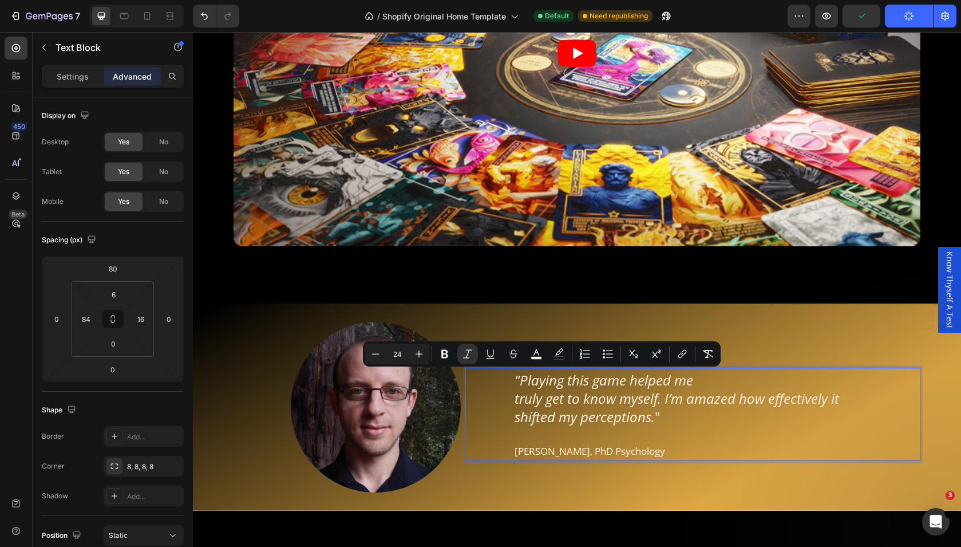
click at [519, 398] on icon "truly get to know myself. I’m amazed how effectively it" at bounding box center [677, 398] width 325 height 19
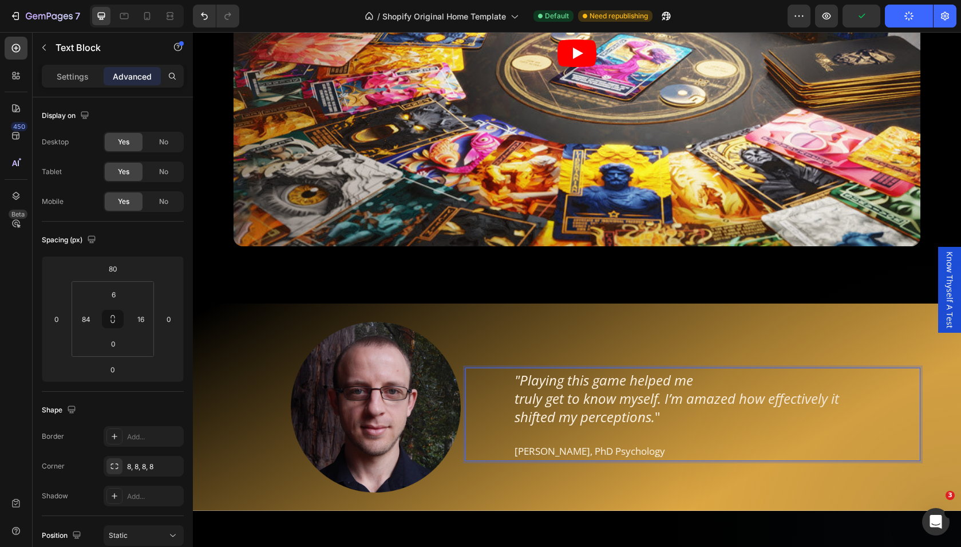
click at [516, 401] on icon "truly get to know myself. I’m amazed how effectively it" at bounding box center [677, 398] width 325 height 19
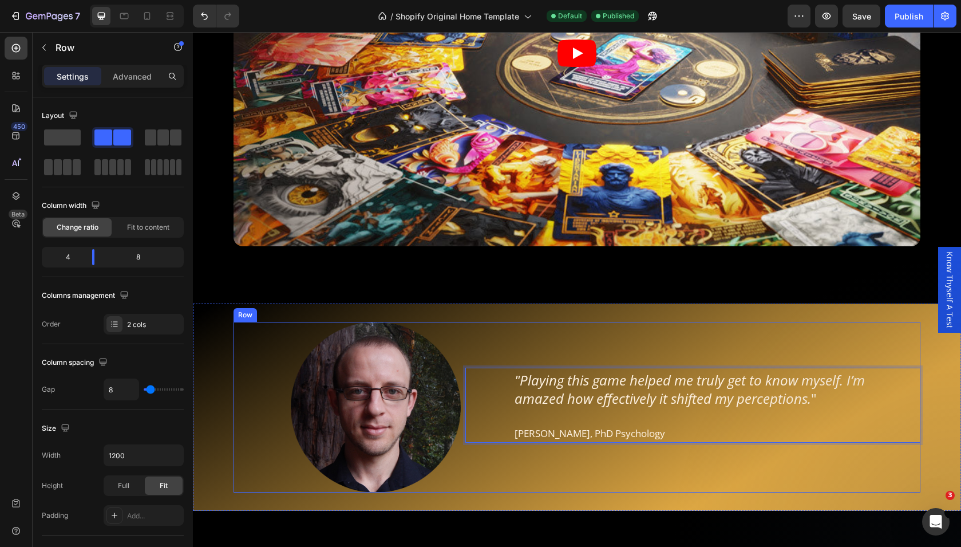
click at [536, 464] on div ""Playing this game helped me truly get to know myself. I’m amazed how effective…" at bounding box center [692, 407] width 455 height 170
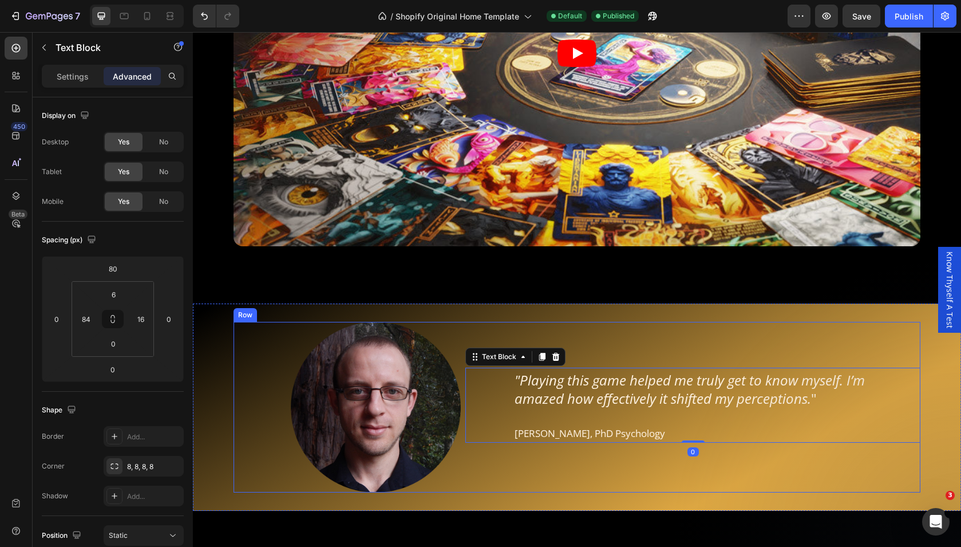
click at [623, 347] on div ""Playing this game helped me truly get to know myself. I’m amazed how effective…" at bounding box center [692, 407] width 455 height 170
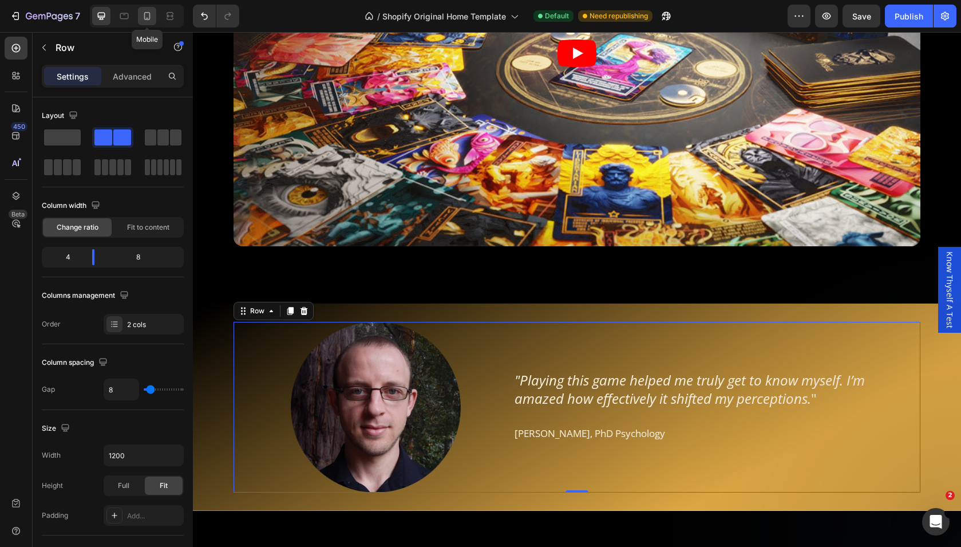
click at [140, 17] on div at bounding box center [147, 16] width 18 height 18
type input "0"
type input "100%"
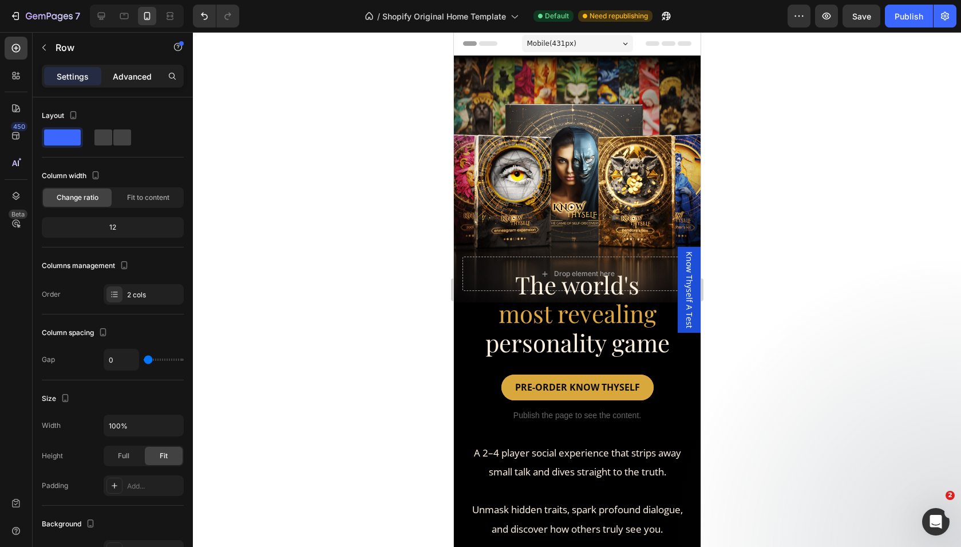
click at [125, 80] on p "Advanced" at bounding box center [132, 76] width 39 height 12
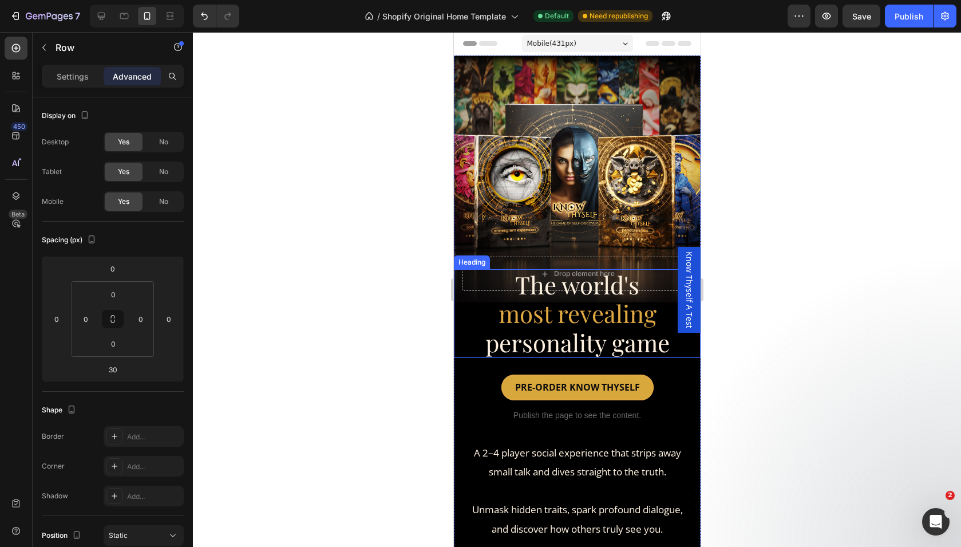
click at [531, 312] on span "most revealing" at bounding box center [577, 313] width 158 height 32
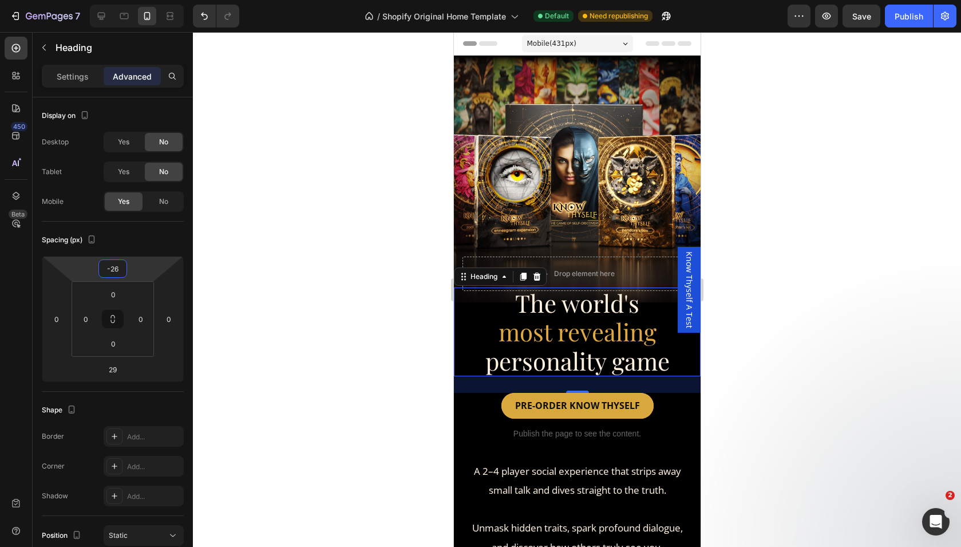
type input "-28"
drag, startPoint x: 139, startPoint y: 267, endPoint x: 139, endPoint y: 258, distance: 8.6
click at [139, 205] on html "7 / Shopify Original Home Template Default Need republishing Preview Save Publi…" at bounding box center [480, 102] width 961 height 205
click at [906, 21] on div "Publish" at bounding box center [909, 16] width 29 height 12
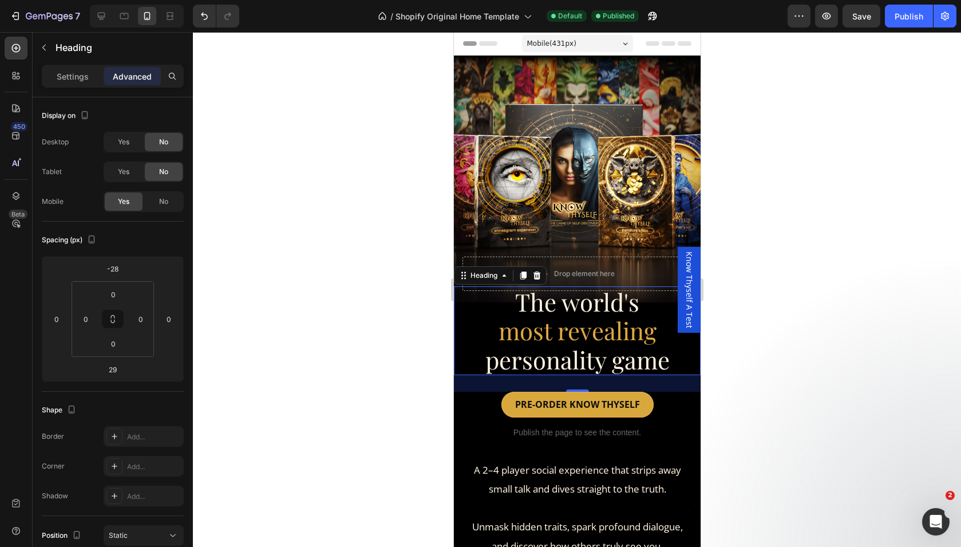
click at [812, 285] on div at bounding box center [577, 289] width 768 height 515
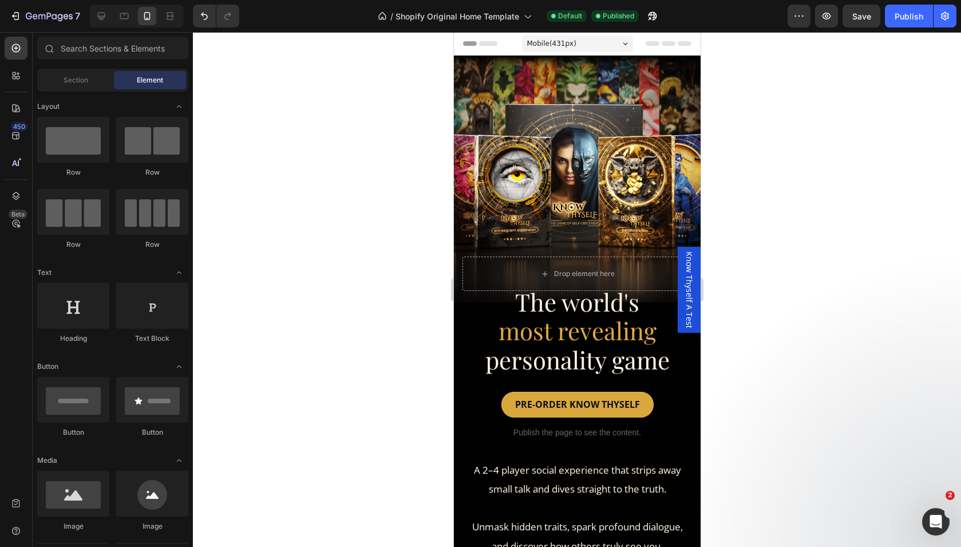
click at [797, 290] on div at bounding box center [577, 289] width 768 height 515
click at [944, 519] on div "Open Intercom Messenger" at bounding box center [934, 520] width 38 height 38
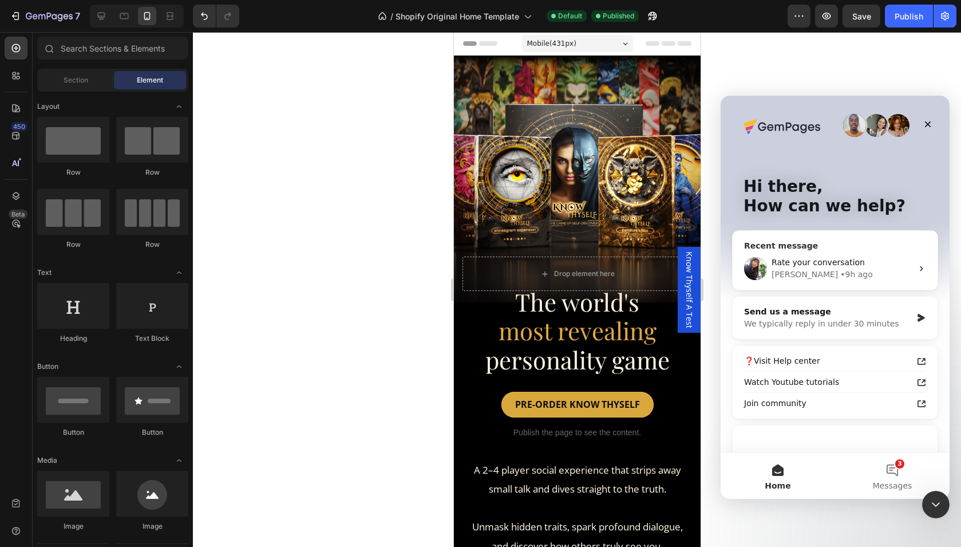
click at [865, 263] on div "Rate your conversation" at bounding box center [842, 262] width 141 height 12
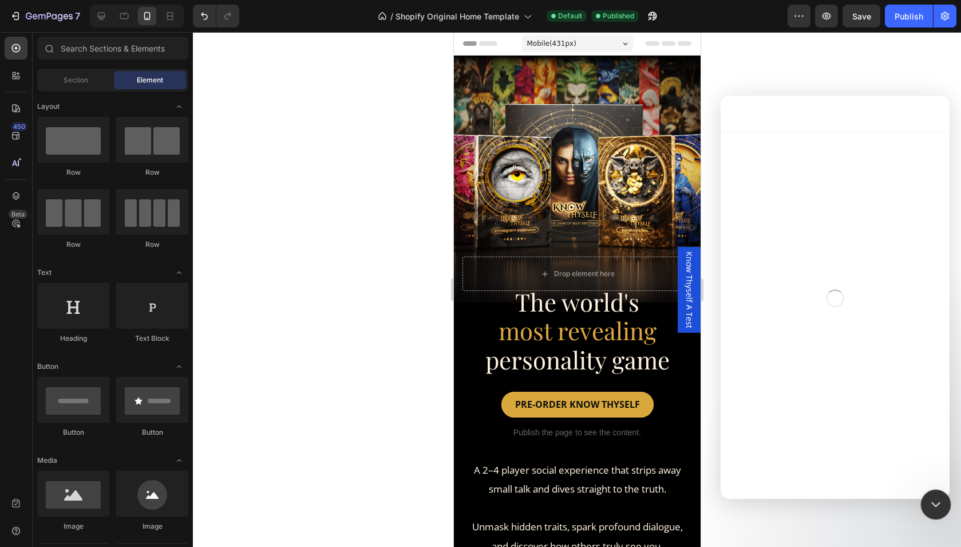
click at [935, 502] on icon "Close Intercom Messenger" at bounding box center [934, 503] width 14 height 14
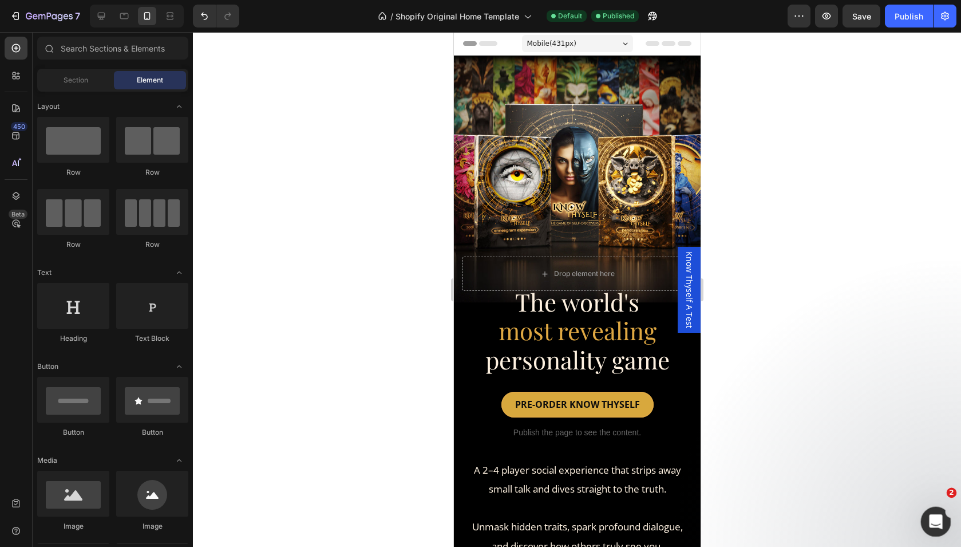
scroll to position [1448, 0]
click at [936, 516] on icon "Open Intercom Messenger" at bounding box center [934, 520] width 19 height 19
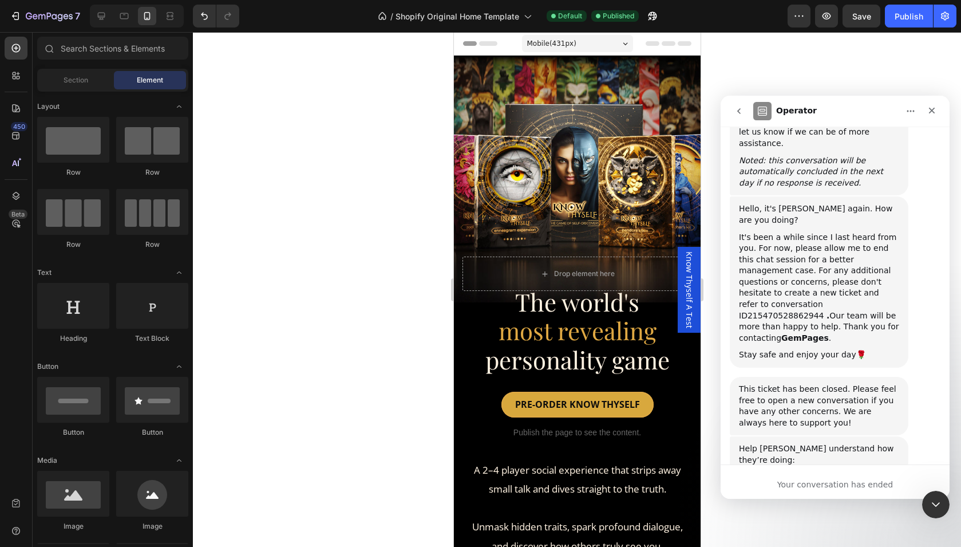
click at [841, 505] on span "Great" at bounding box center [837, 515] width 21 height 21
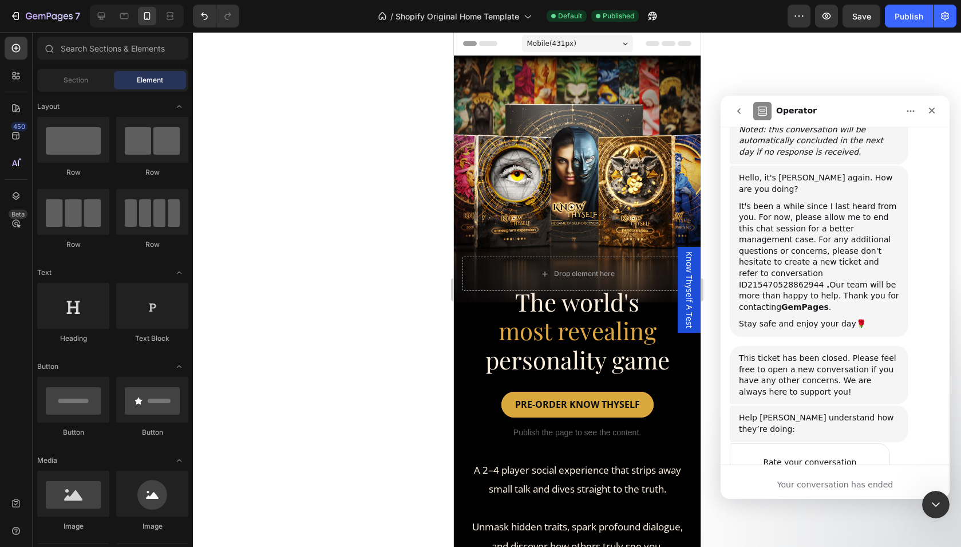
click at [737, 111] on icon "go back" at bounding box center [738, 110] width 9 height 9
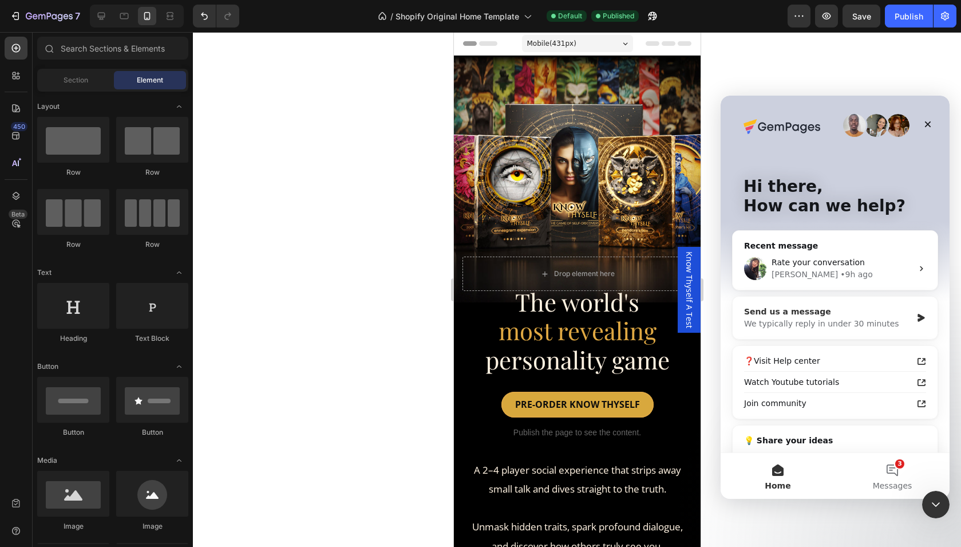
click at [839, 319] on div "We typically reply in under 30 minutes" at bounding box center [828, 324] width 168 height 12
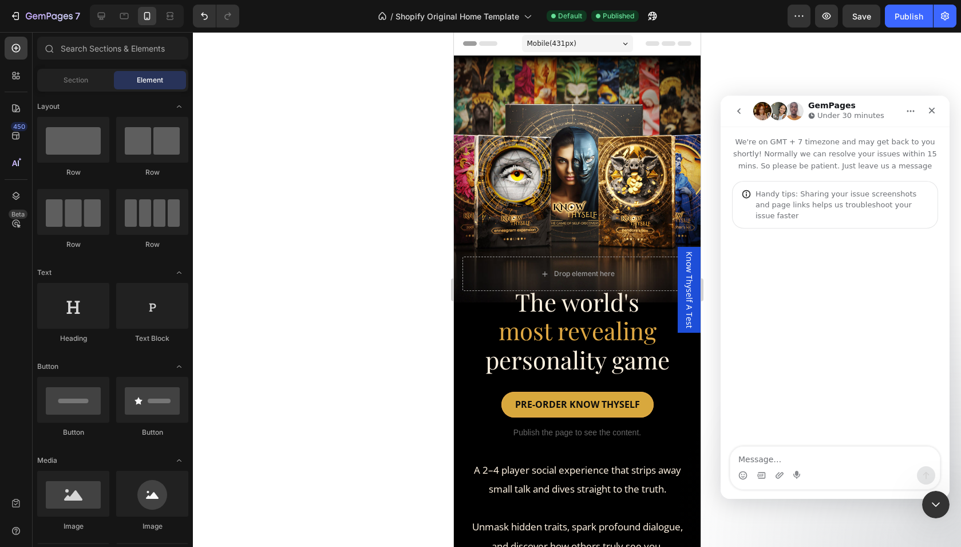
click at [809, 464] on textarea "Message…" at bounding box center [834, 455] width 209 height 19
click at [808, 452] on textarea "Message…" at bounding box center [834, 455] width 209 height 19
type textarea "Hi there, I'm trying to put some text over my hero image, but it's"
click at [936, 504] on icon "Close Intercom Messenger" at bounding box center [934, 503] width 14 height 14
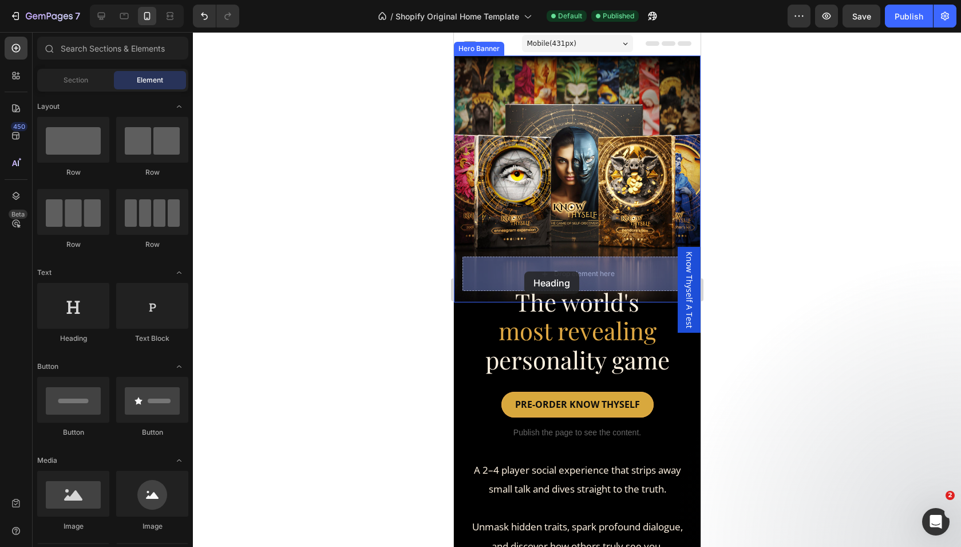
drag, startPoint x: 529, startPoint y: 335, endPoint x: 525, endPoint y: 271, distance: 64.2
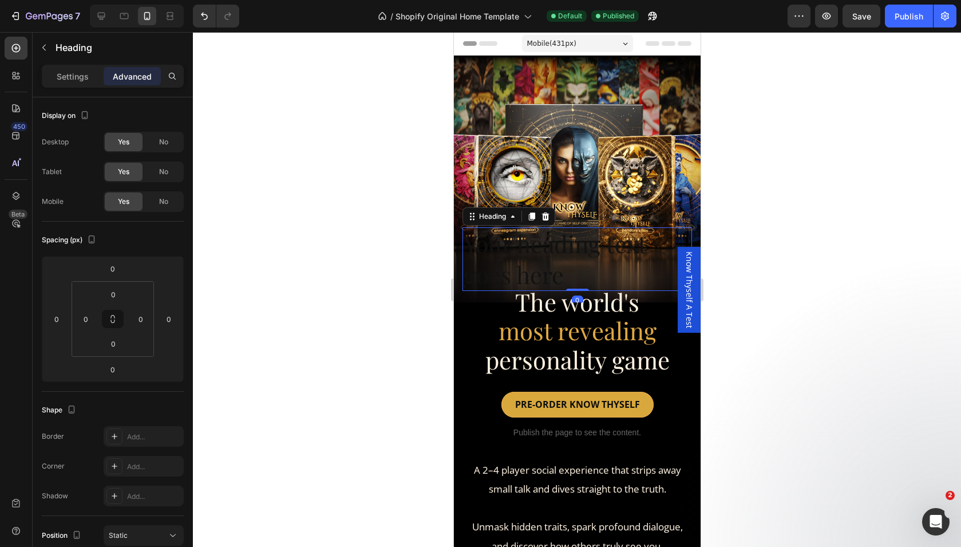
click at [578, 263] on h2 "Your heading text goes here" at bounding box center [577, 259] width 230 height 64
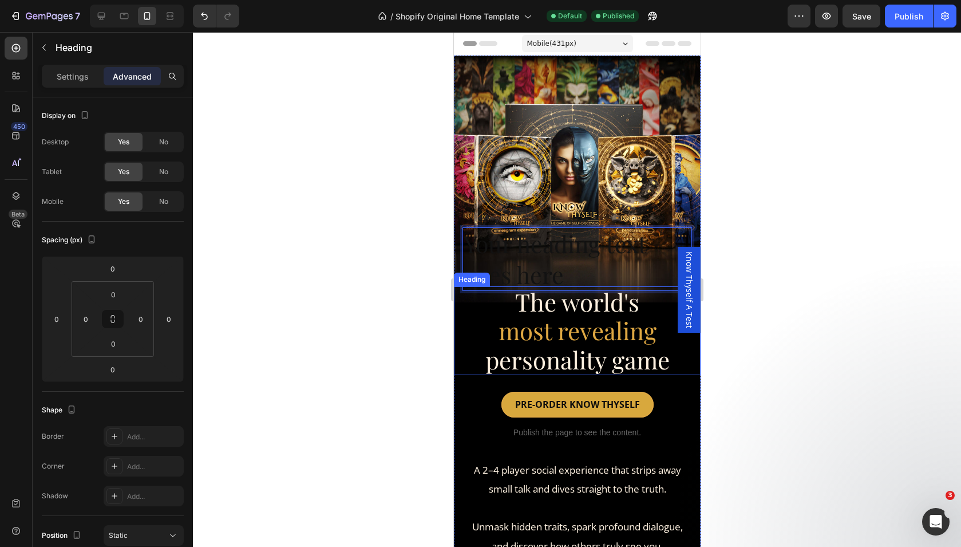
click at [579, 351] on span "personality game" at bounding box center [577, 359] width 184 height 32
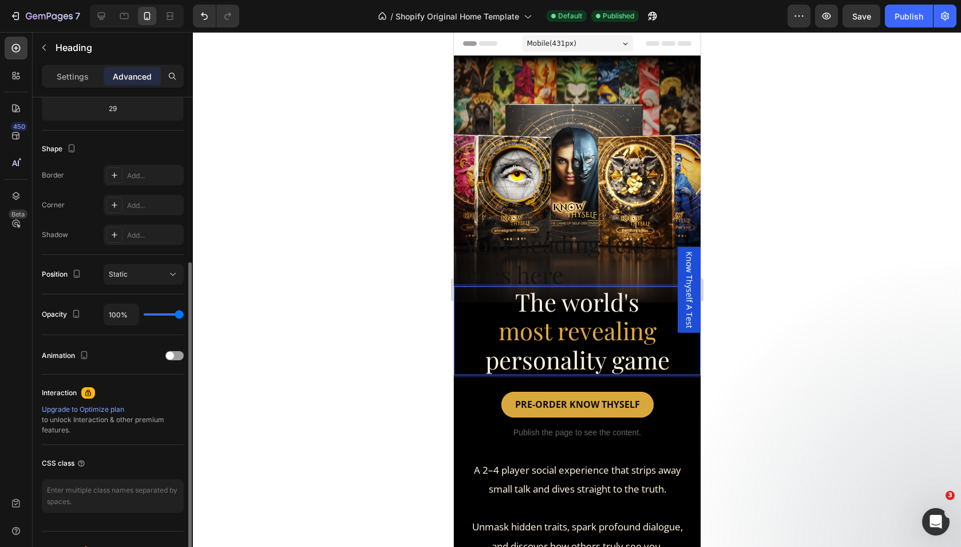
click at [579, 351] on span "personality game" at bounding box center [577, 359] width 184 height 32
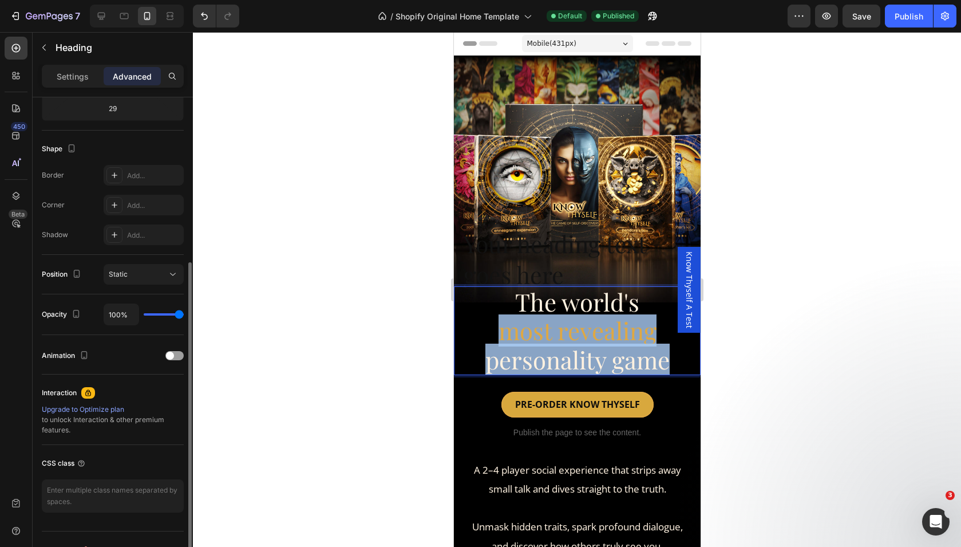
click at [579, 351] on span "personality game" at bounding box center [577, 359] width 184 height 32
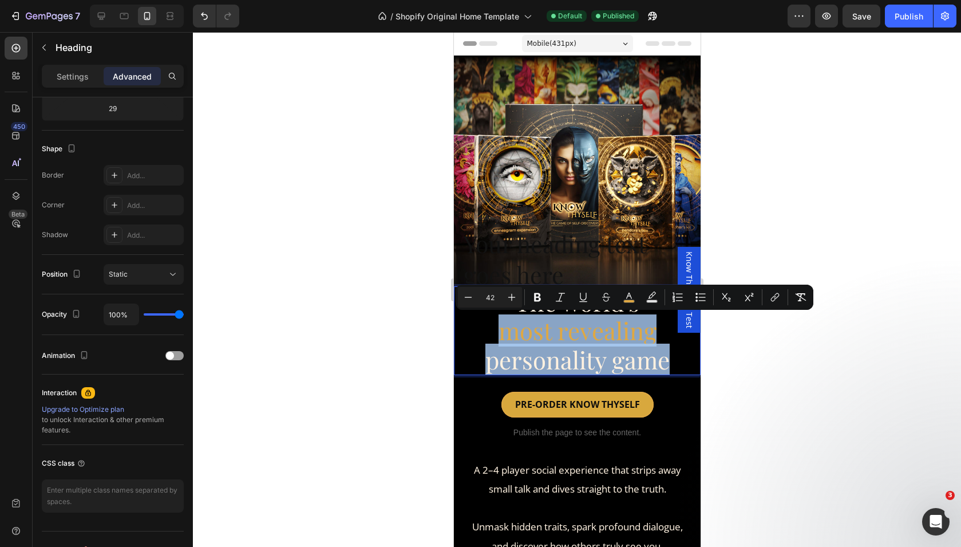
click at [579, 351] on span "personality game" at bounding box center [577, 359] width 184 height 32
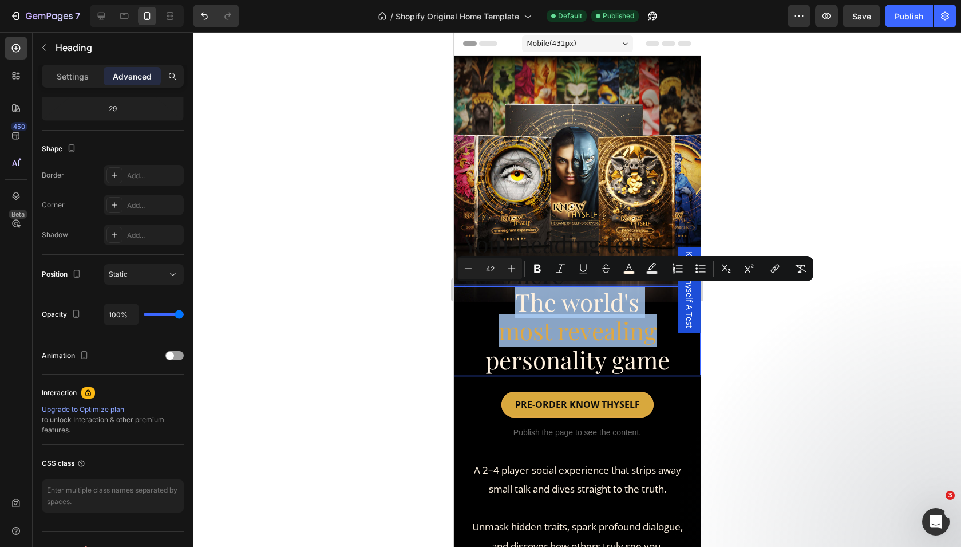
copy p "The world's most revealing"
click at [571, 243] on p "Your heading text goes here" at bounding box center [576, 258] width 227 height 61
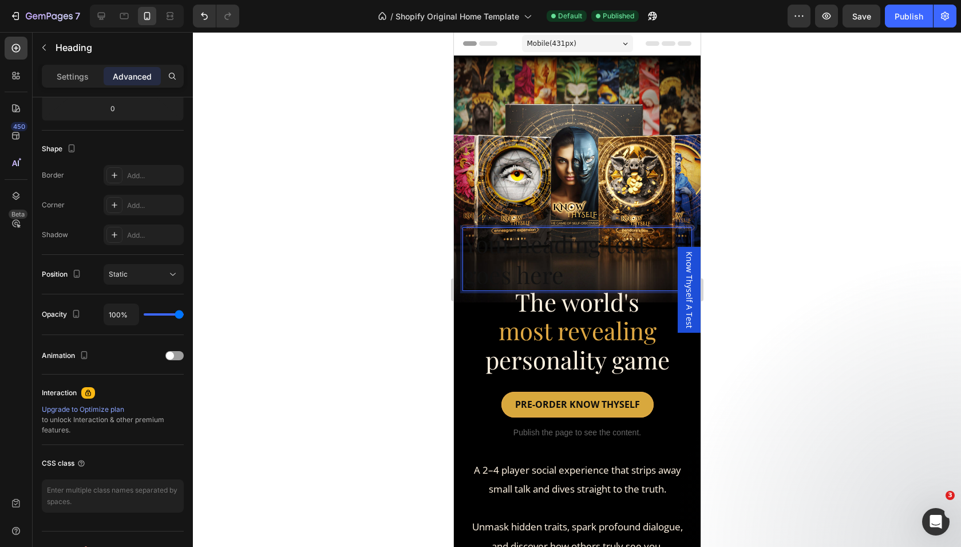
click at [571, 243] on p "Your heading text goes here" at bounding box center [576, 258] width 227 height 61
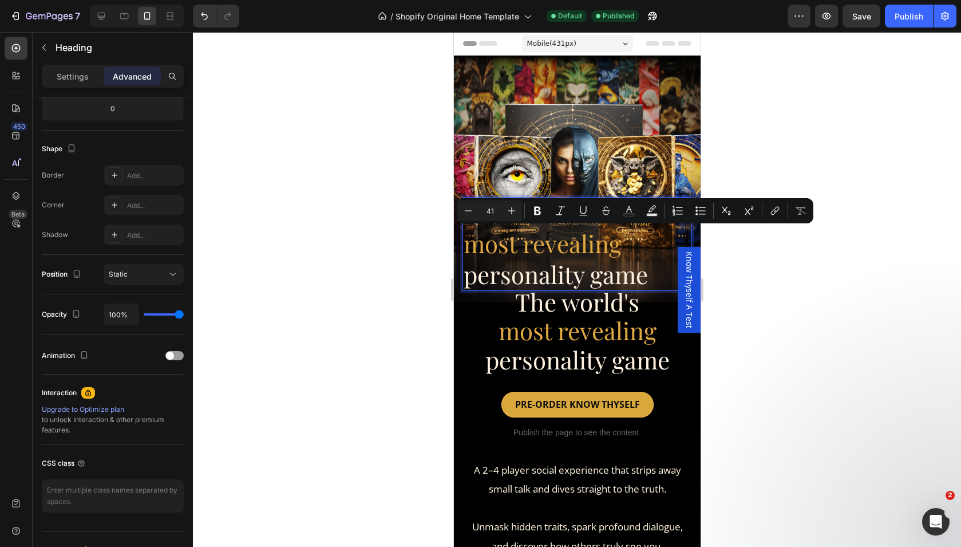
type input "42"
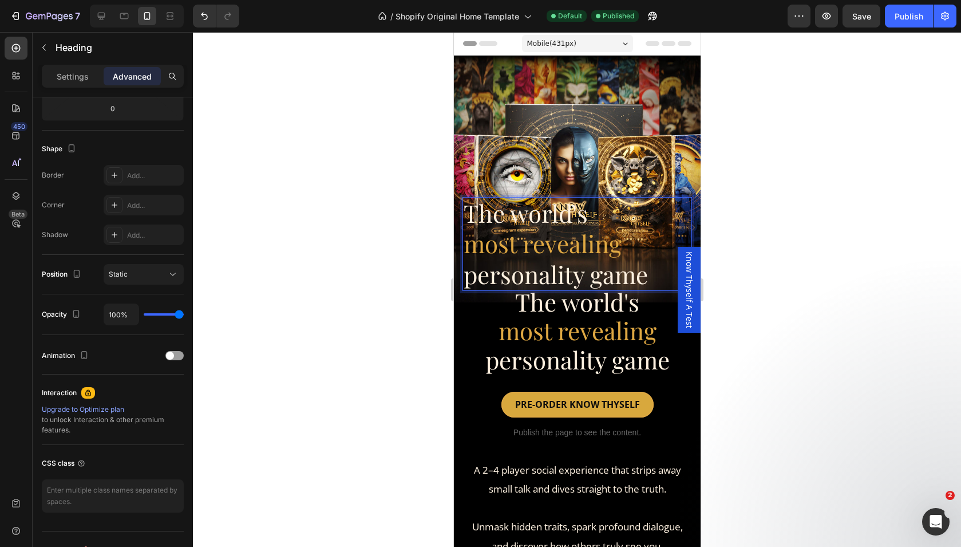
click at [539, 238] on span "most revealing" at bounding box center [542, 243] width 158 height 32
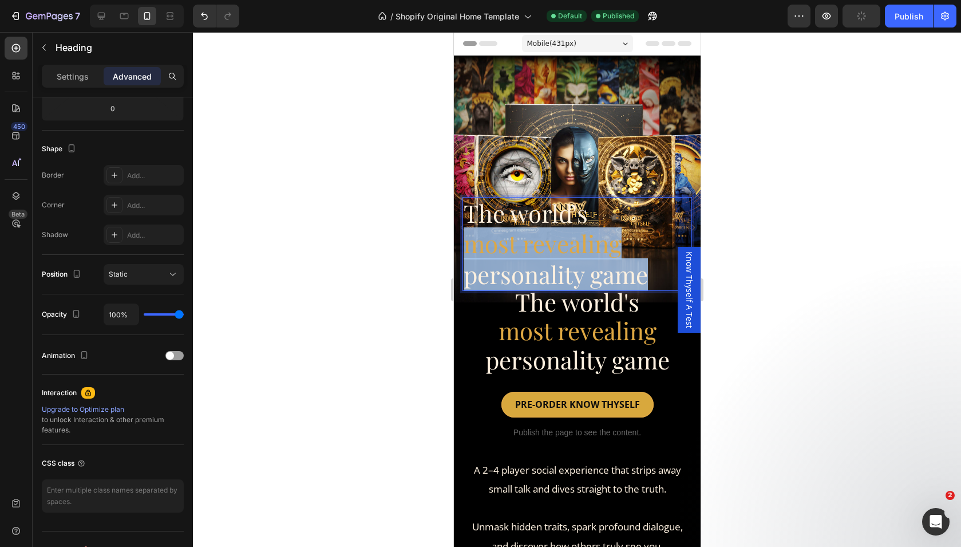
click at [539, 238] on span "most revealing" at bounding box center [542, 243] width 158 height 32
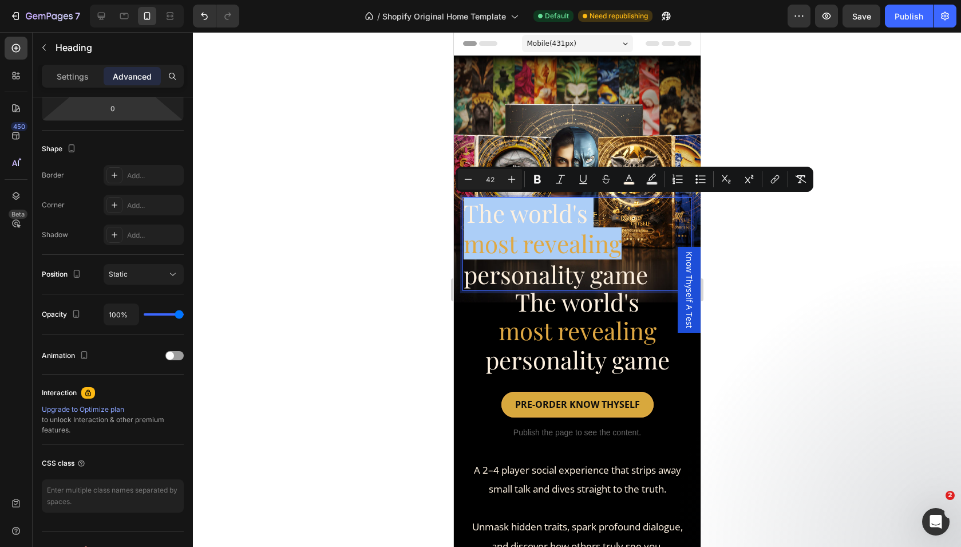
click at [62, 66] on div "Settings Advanced" at bounding box center [113, 76] width 142 height 23
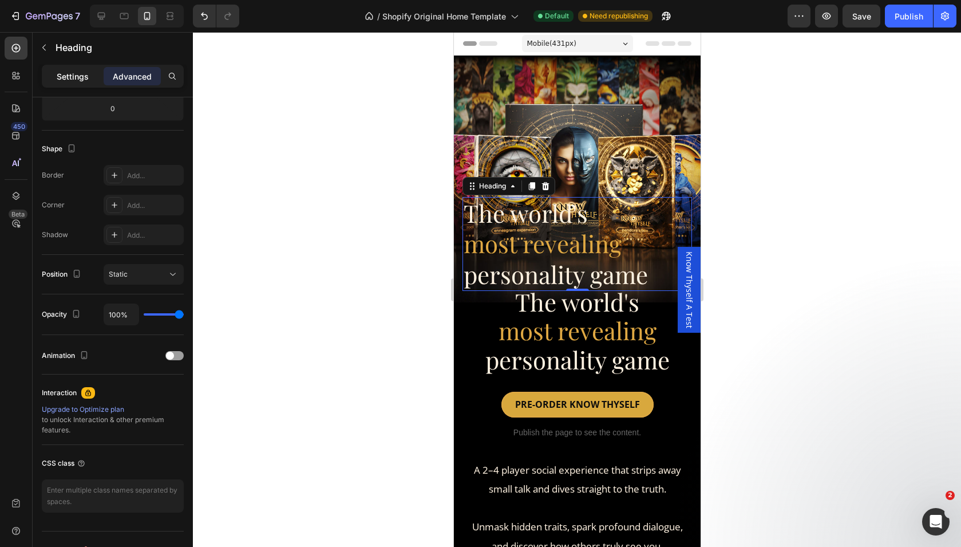
click at [69, 74] on p "Settings" at bounding box center [73, 76] width 32 height 12
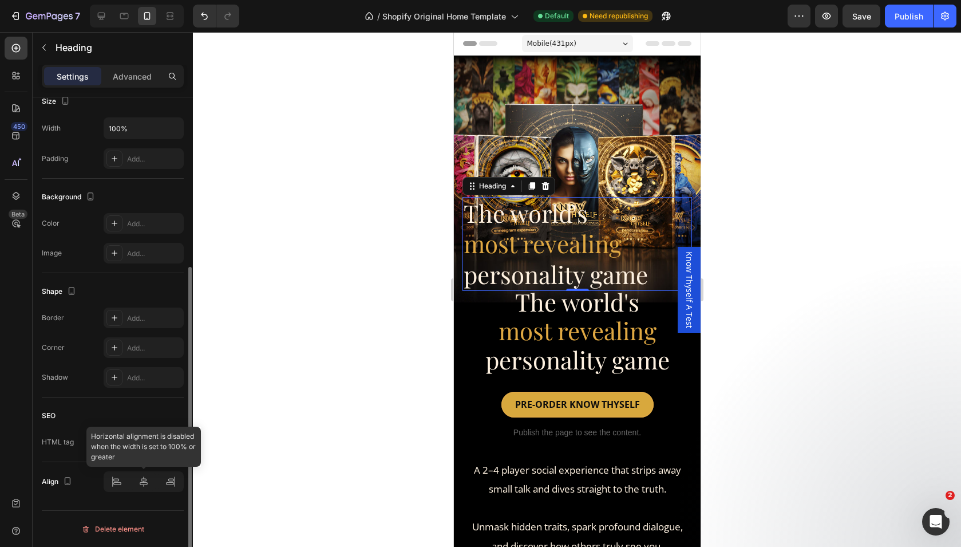
click at [145, 482] on div at bounding box center [144, 481] width 80 height 21
click at [142, 479] on div at bounding box center [144, 481] width 80 height 21
click at [142, 485] on div at bounding box center [144, 481] width 80 height 21
click at [147, 478] on div at bounding box center [144, 481] width 80 height 21
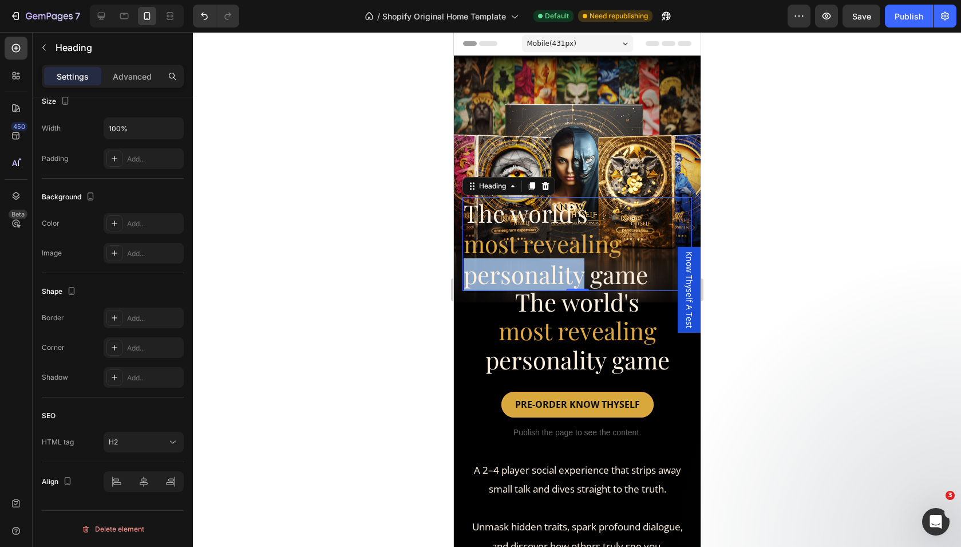
click at [564, 262] on span "personality game" at bounding box center [555, 274] width 184 height 32
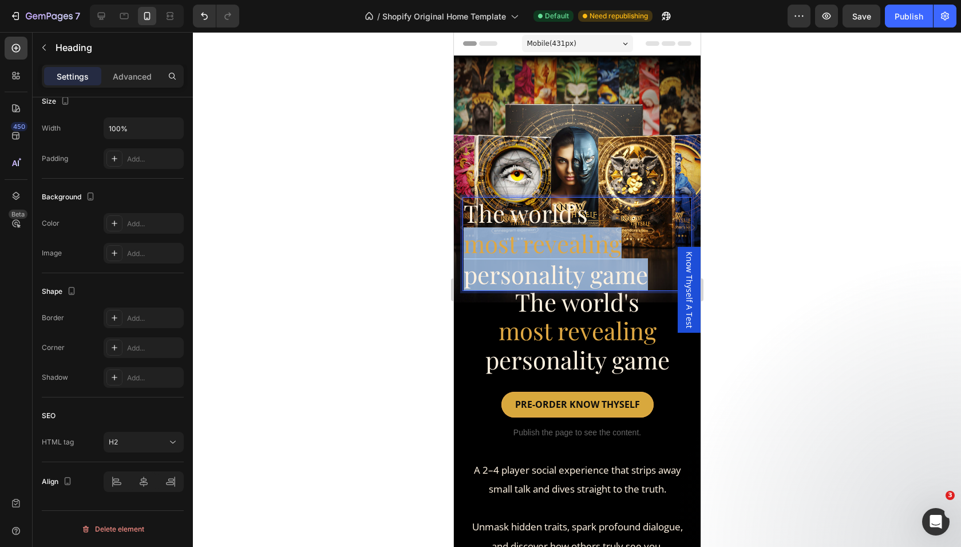
click at [564, 262] on span "personality game" at bounding box center [555, 274] width 184 height 32
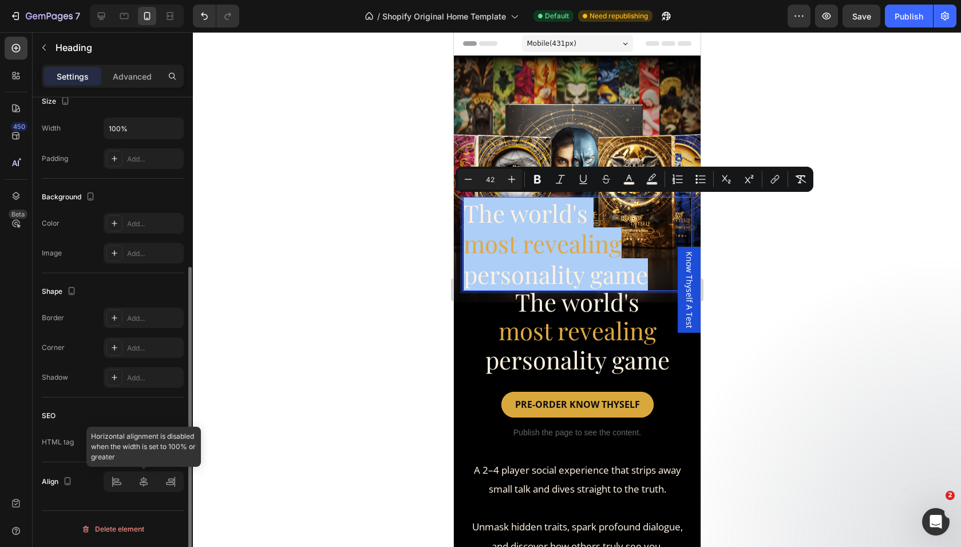
click at [145, 479] on div at bounding box center [144, 481] width 80 height 21
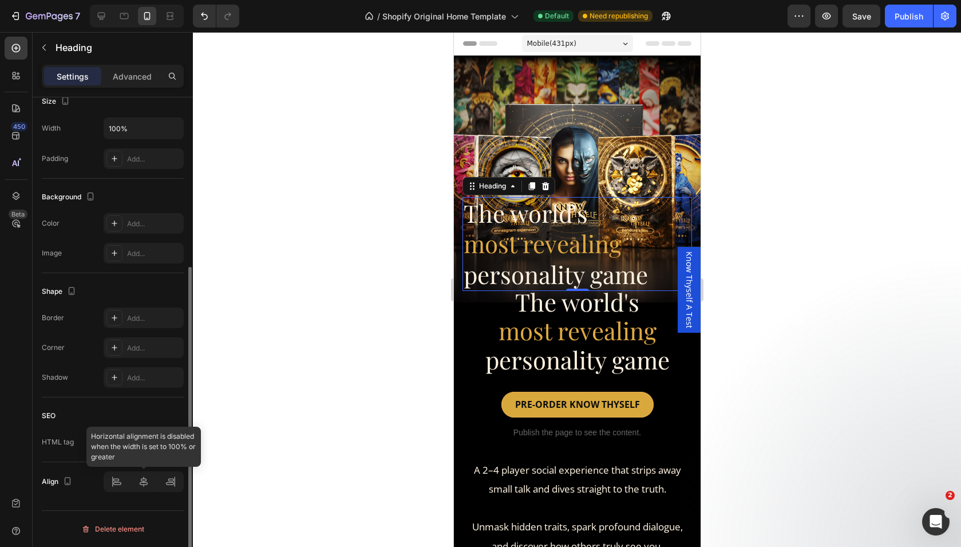
click at [146, 483] on div at bounding box center [144, 481] width 80 height 21
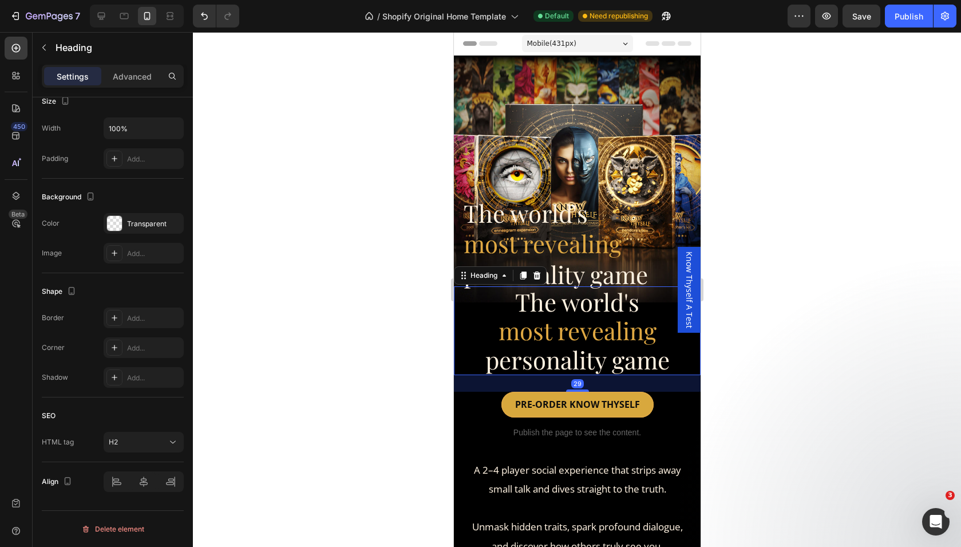
click at [563, 320] on span "most revealing" at bounding box center [577, 330] width 158 height 32
click at [553, 252] on span "most revealing" at bounding box center [542, 243] width 158 height 32
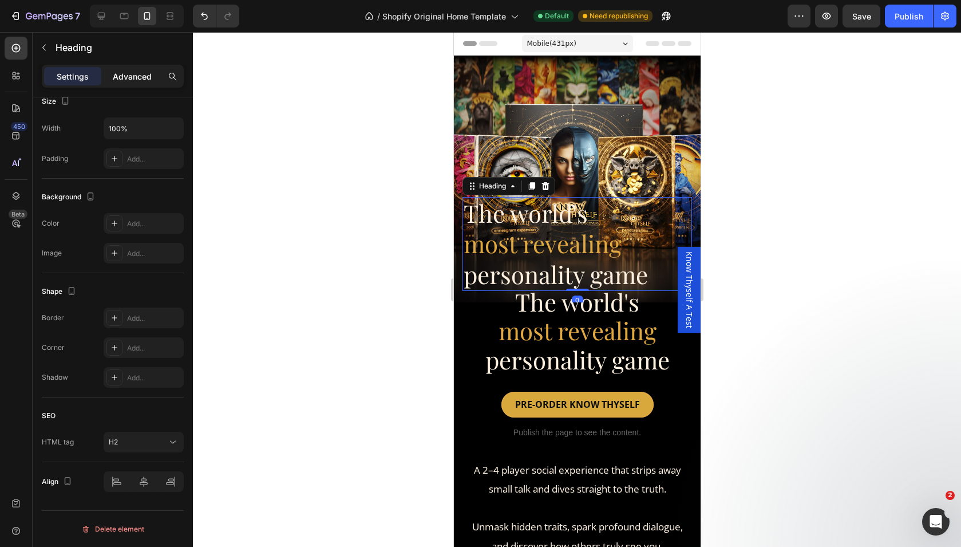
click at [133, 82] on div "Advanced" at bounding box center [132, 76] width 57 height 18
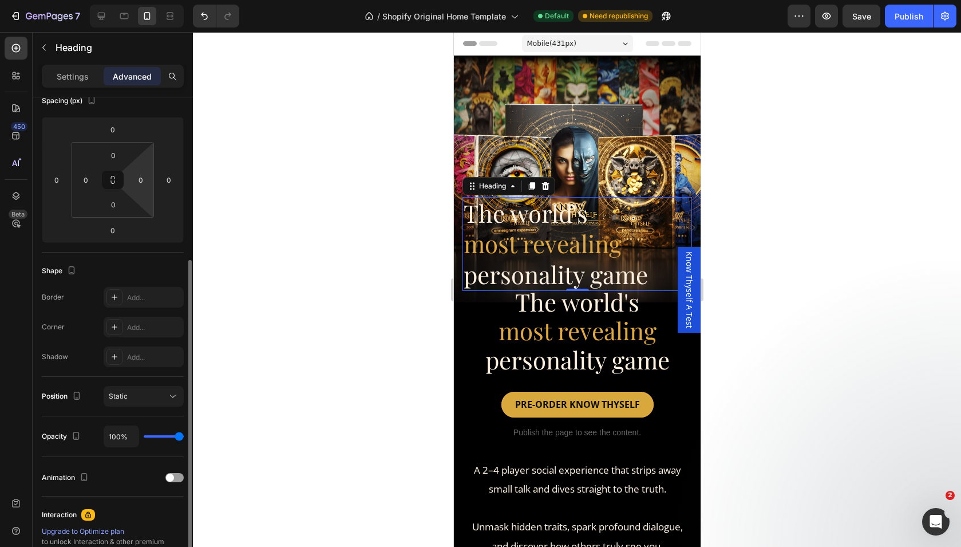
scroll to position [0, 0]
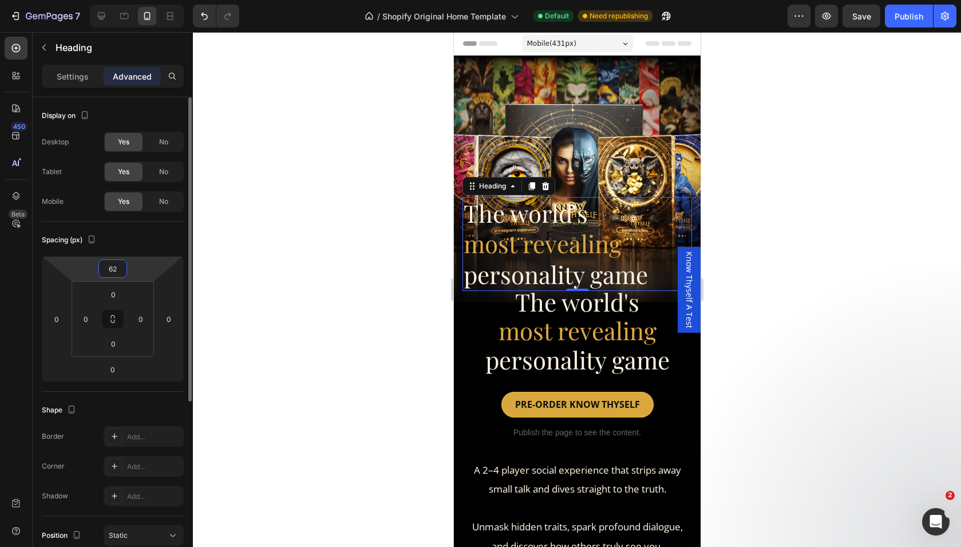
drag, startPoint x: 133, startPoint y: 275, endPoint x: 133, endPoint y: 264, distance: 10.9
click at [133, 205] on html "7 / Shopify Original Home Template Default Need republishing Preview Save Publi…" at bounding box center [480, 102] width 961 height 205
drag, startPoint x: 133, startPoint y: 265, endPoint x: 133, endPoint y: 287, distance: 21.8
click at [133, 205] on html "7 / Shopify Original Home Template Default Need republishing Preview Save Publi…" at bounding box center [480, 102] width 961 height 205
type input "0"
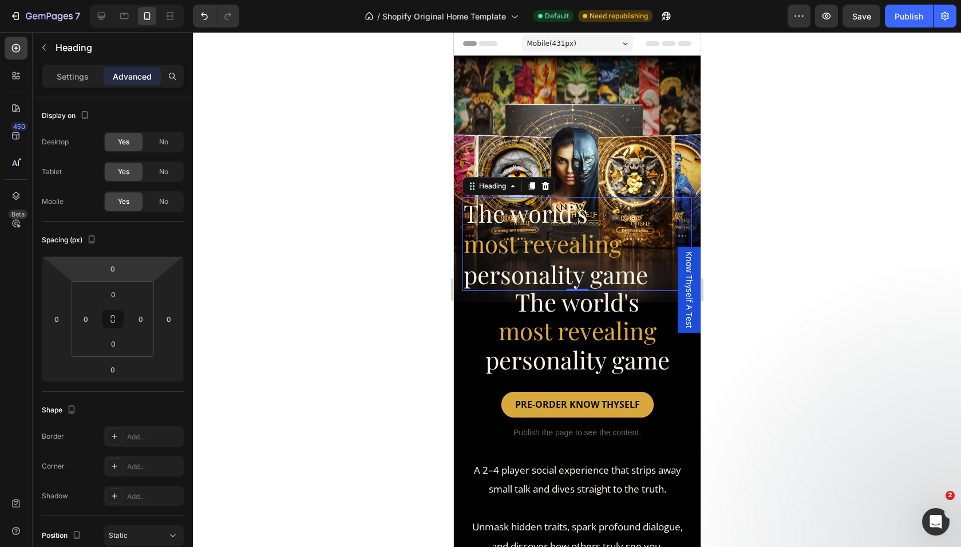
click at [135, 205] on html "7 / Shopify Original Home Template Default Need republishing Preview Save Publi…" at bounding box center [480, 102] width 961 height 205
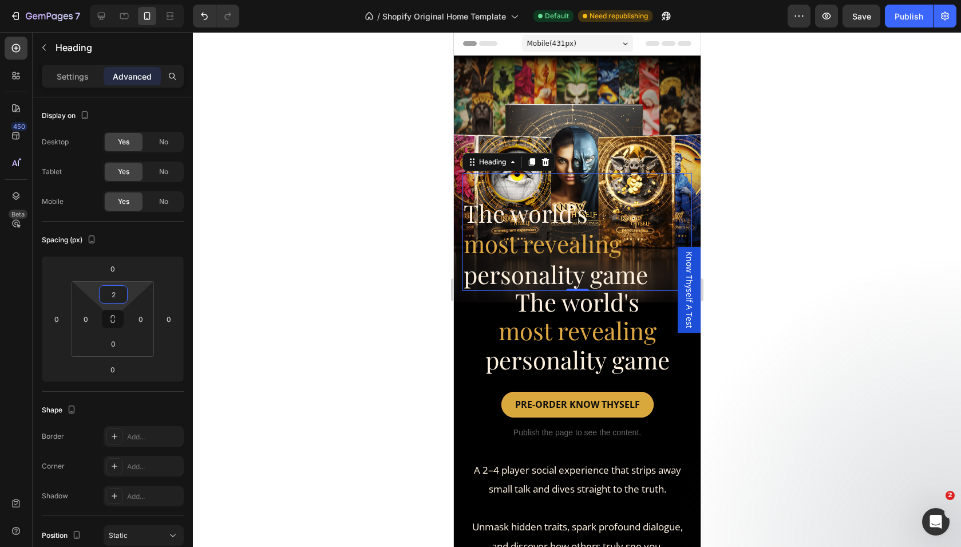
type input "0"
drag, startPoint x: 132, startPoint y: 288, endPoint x: 131, endPoint y: 303, distance: 14.9
click at [131, 205] on html "7 / Shopify Original Home Template Default Need republishing Preview Save Publi…" at bounding box center [480, 102] width 961 height 205
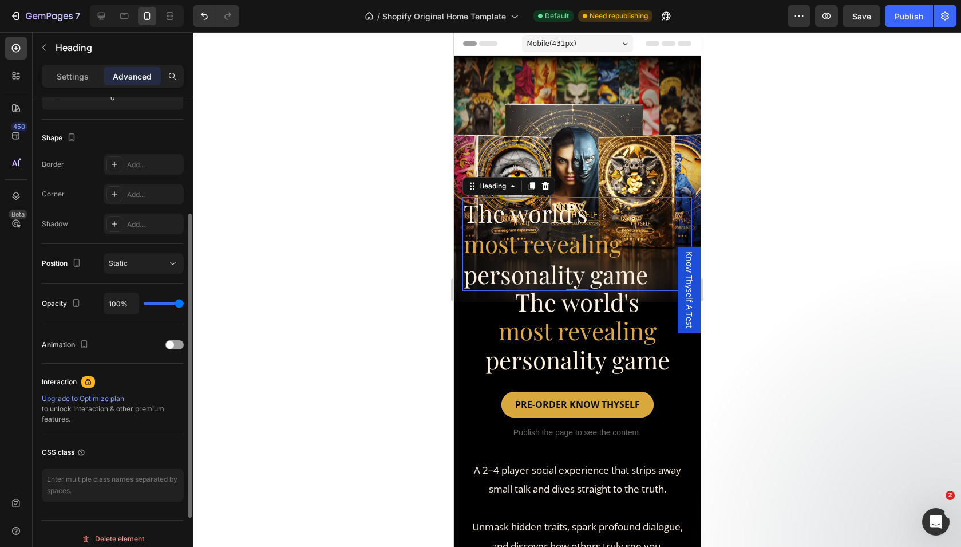
scroll to position [282, 0]
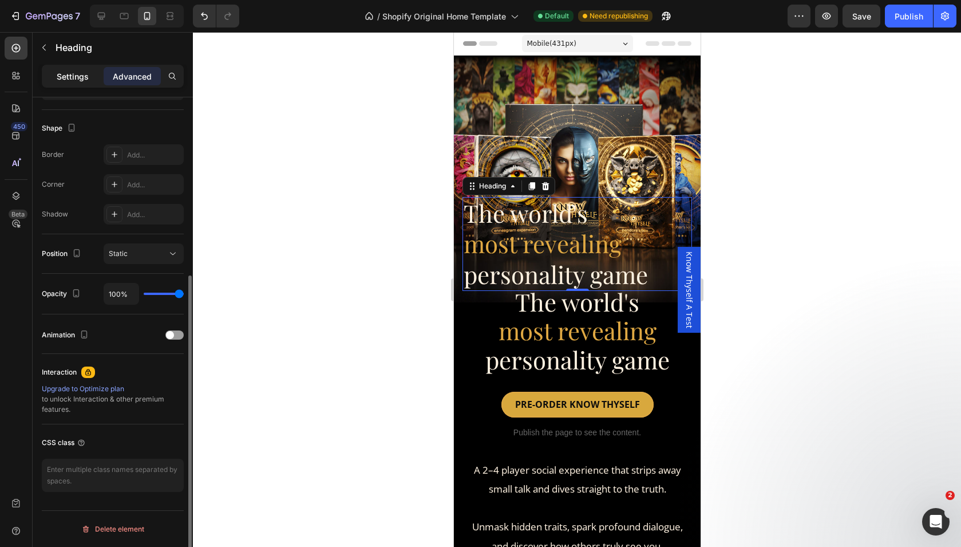
click at [82, 80] on p "Settings" at bounding box center [73, 76] width 32 height 12
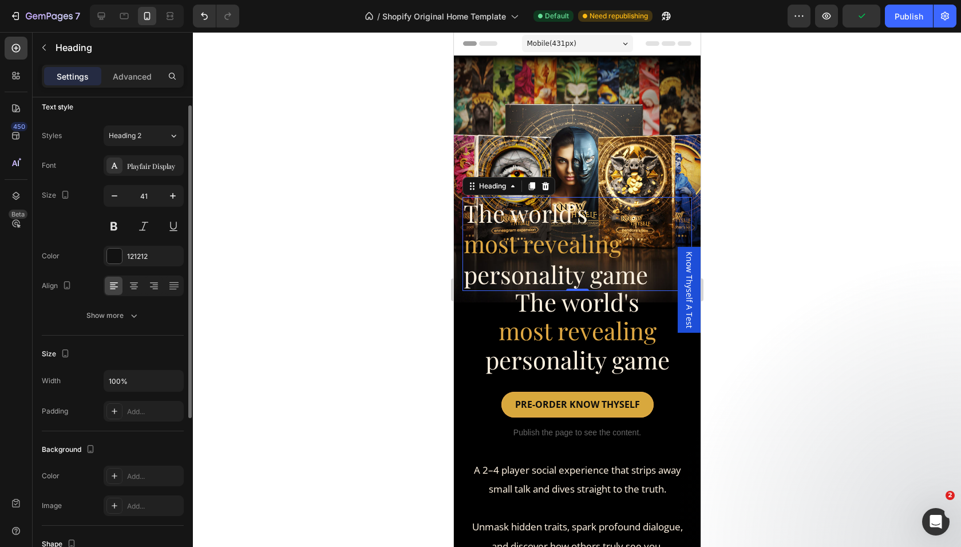
scroll to position [0, 0]
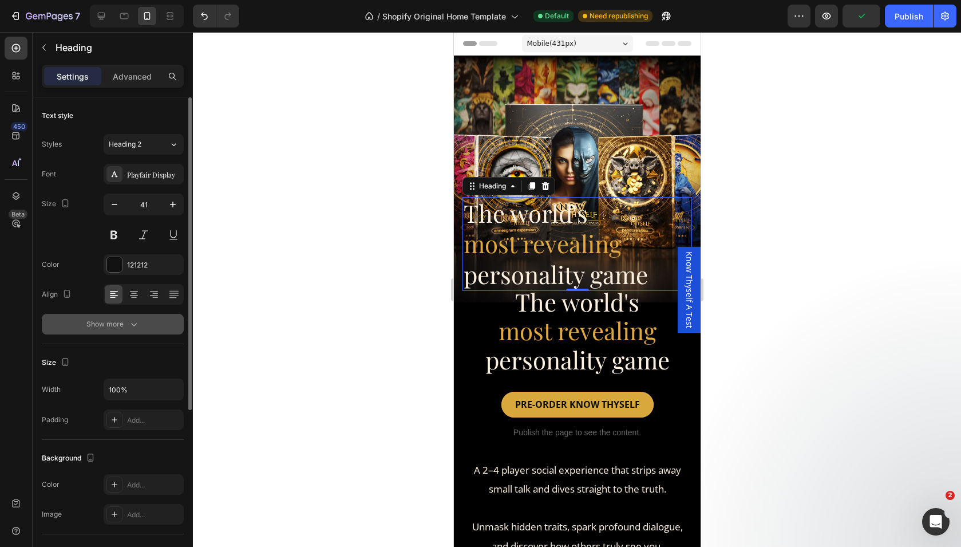
click at [133, 326] on icon "button" at bounding box center [133, 323] width 11 height 11
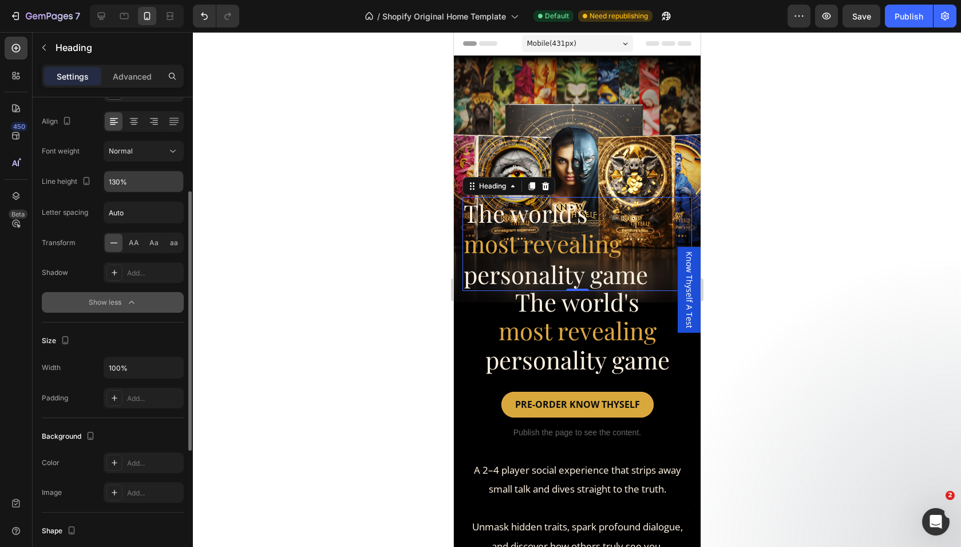
scroll to position [173, 0]
click at [135, 120] on icon at bounding box center [133, 120] width 11 height 11
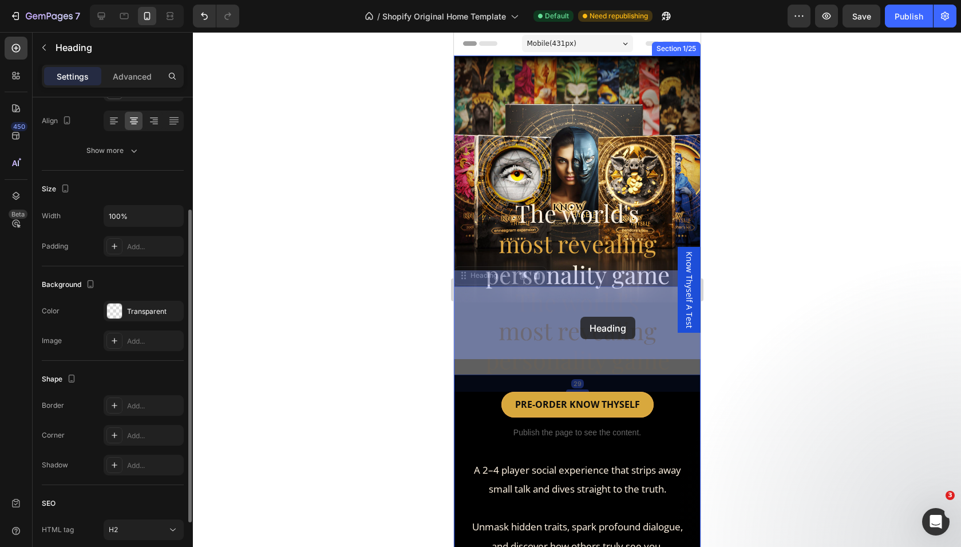
drag, startPoint x: 579, startPoint y: 291, endPoint x: 580, endPoint y: 317, distance: 25.8
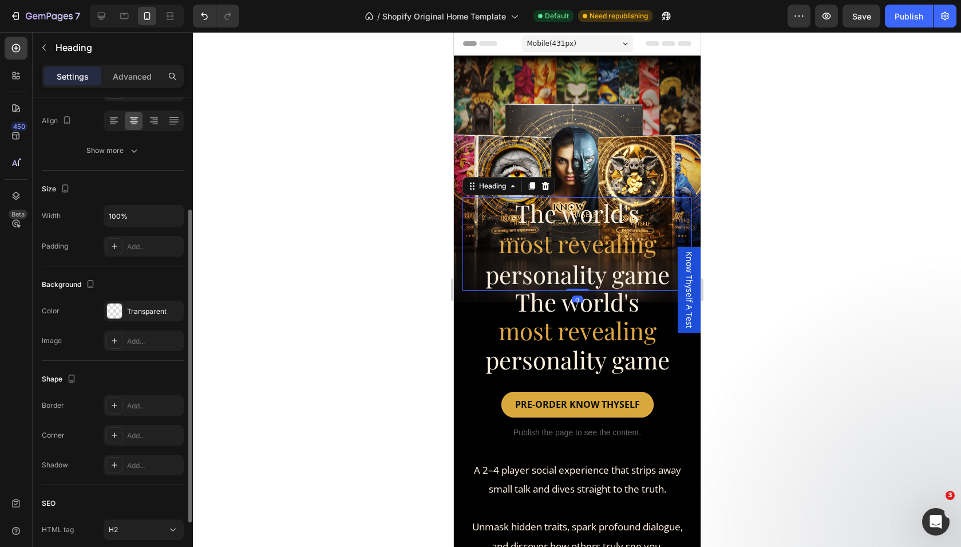
click at [574, 283] on span "personality game" at bounding box center [577, 274] width 184 height 32
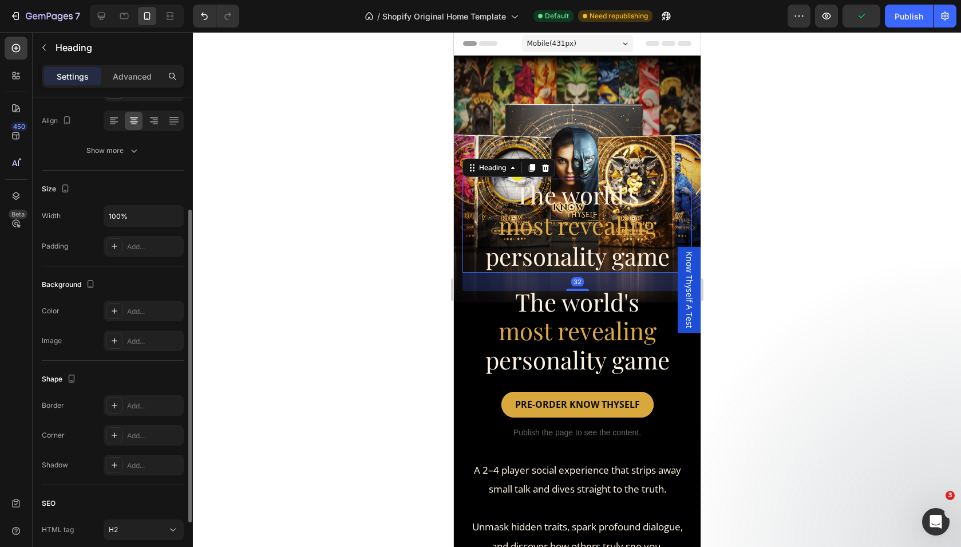
drag, startPoint x: 575, startPoint y: 288, endPoint x: 591, endPoint y: 307, distance: 24.3
click at [591, 307] on div "⁠⁠⁠⁠⁠⁠⁠ The world's most revealing personality game Heading 32 Hero Banner ⁠⁠⁠⁠…" at bounding box center [576, 310] width 247 height 509
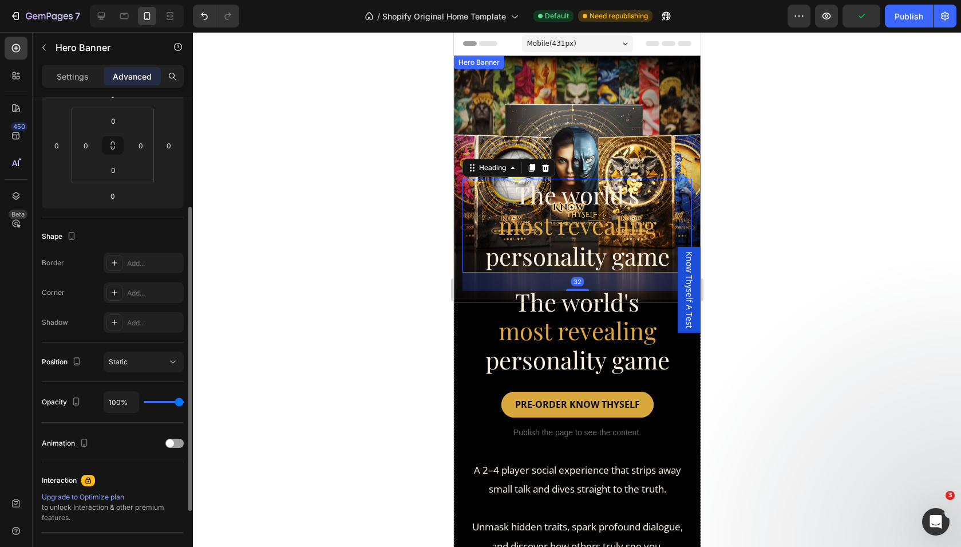
click at [457, 255] on div "⁠⁠⁠⁠⁠⁠⁠ The world's most revealing personality game Heading 32" at bounding box center [576, 241] width 247 height 124
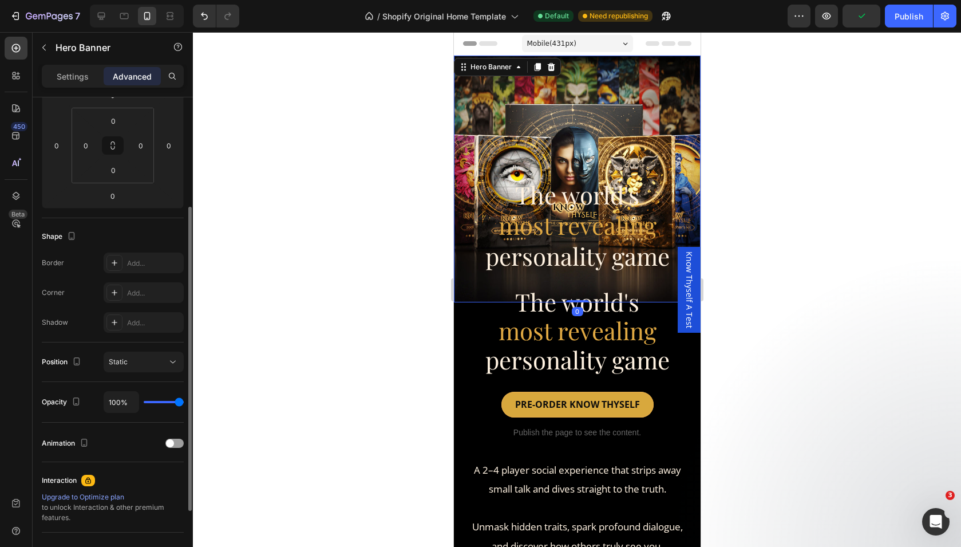
scroll to position [0, 0]
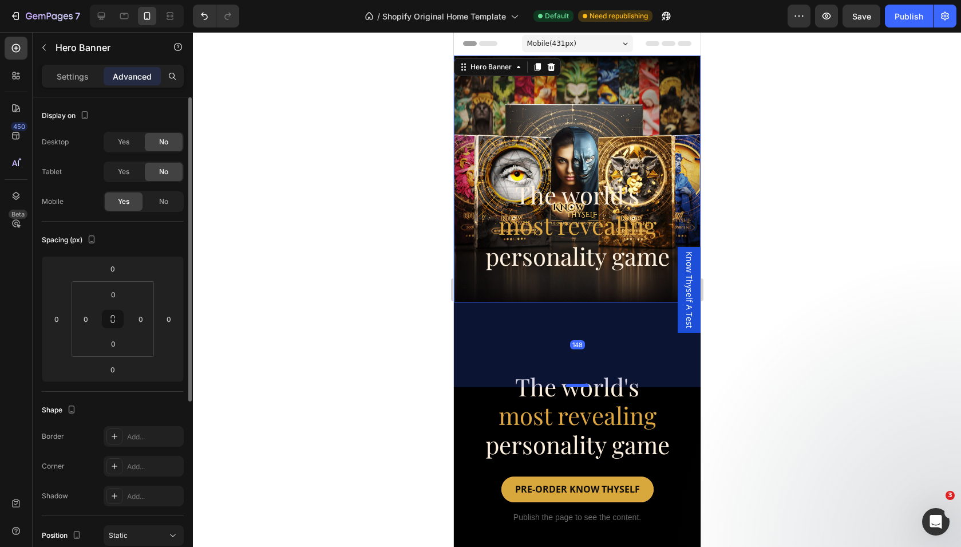
drag, startPoint x: 574, startPoint y: 301, endPoint x: 576, endPoint y: 386, distance: 84.8
click at [576, 386] on div at bounding box center [577, 384] width 23 height 3
type input "148"
click at [575, 250] on span "personality game" at bounding box center [577, 256] width 184 height 32
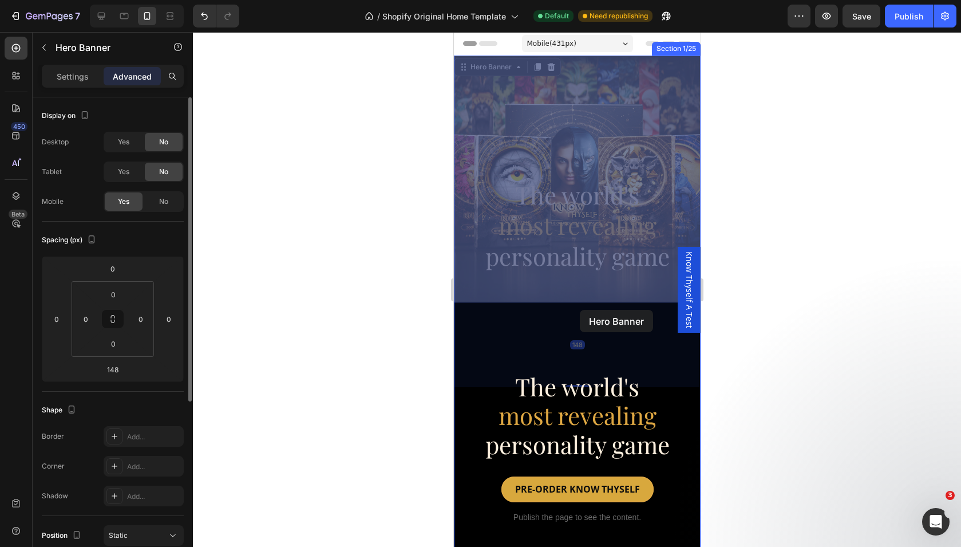
drag, startPoint x: 579, startPoint y: 291, endPoint x: 580, endPoint y: 278, distance: 13.2
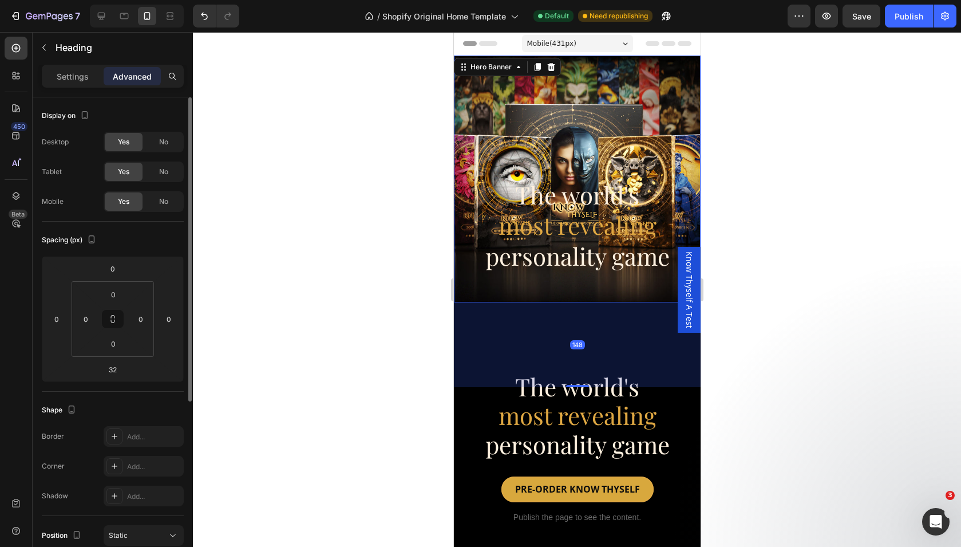
click at [580, 265] on span "personality game" at bounding box center [577, 256] width 184 height 32
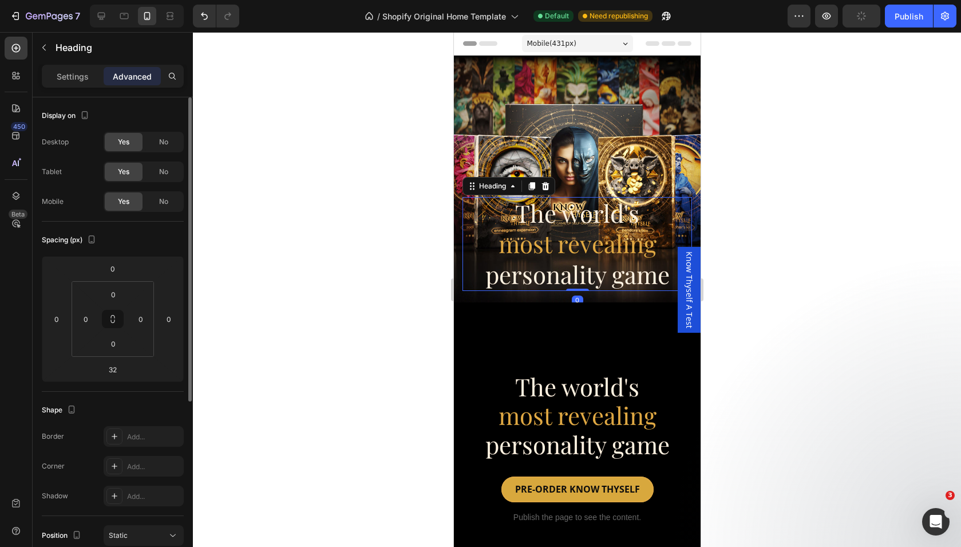
drag, startPoint x: 585, startPoint y: 289, endPoint x: 582, endPoint y: 234, distance: 55.6
click at [582, 234] on div "⁠⁠⁠⁠⁠⁠⁠ The world's most revealing personality game Heading 0" at bounding box center [577, 244] width 230 height 94
type input "0"
click at [524, 203] on span "The world's" at bounding box center [577, 213] width 124 height 32
type input "190"
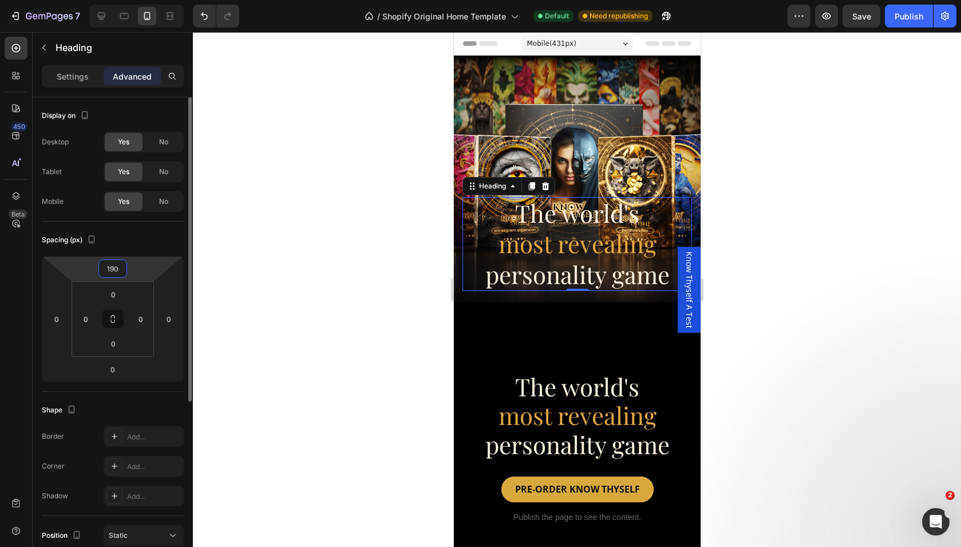
drag, startPoint x: 131, startPoint y: 271, endPoint x: 143, endPoint y: 222, distance: 51.2
click at [143, 205] on html "7 / Shopify Original Home Template Default Need republishing Preview Save Publi…" at bounding box center [480, 102] width 961 height 205
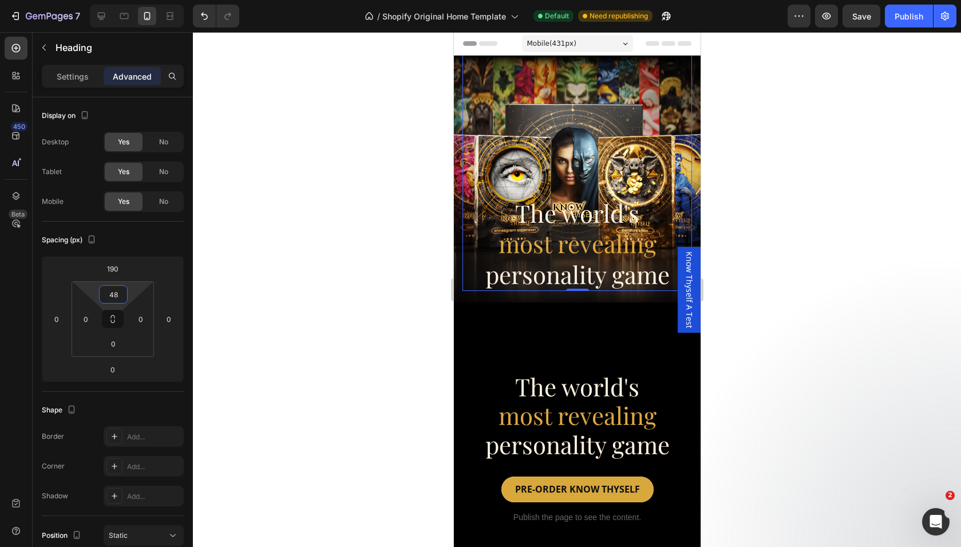
type input "0"
drag, startPoint x: 135, startPoint y: 290, endPoint x: 168, endPoint y: 436, distance: 149.0
click at [168, 205] on html "7 / Shopify Original Home Template Default Need republishing Preview Save Publi…" at bounding box center [480, 102] width 961 height 205
click at [543, 184] on icon at bounding box center [544, 186] width 7 height 8
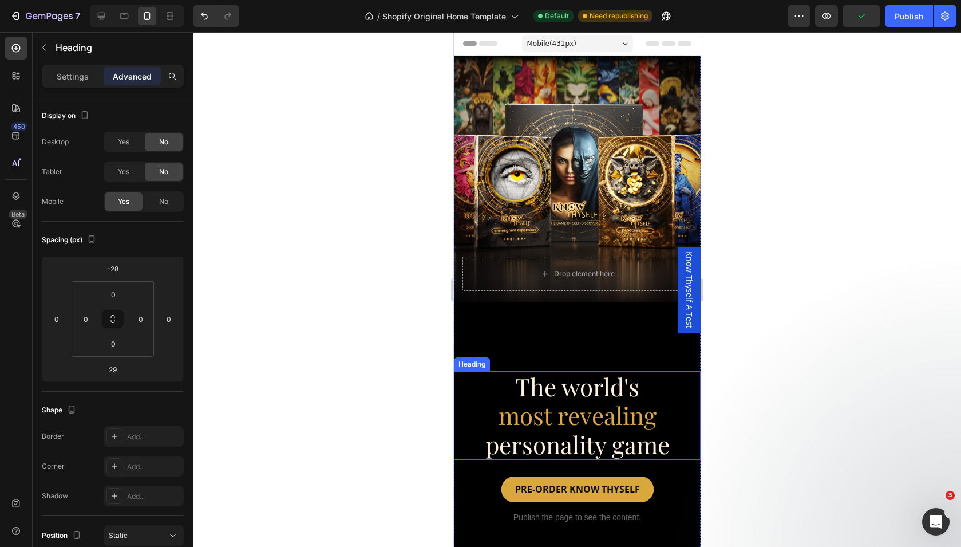
click at [570, 390] on span "The world's" at bounding box center [577, 386] width 124 height 32
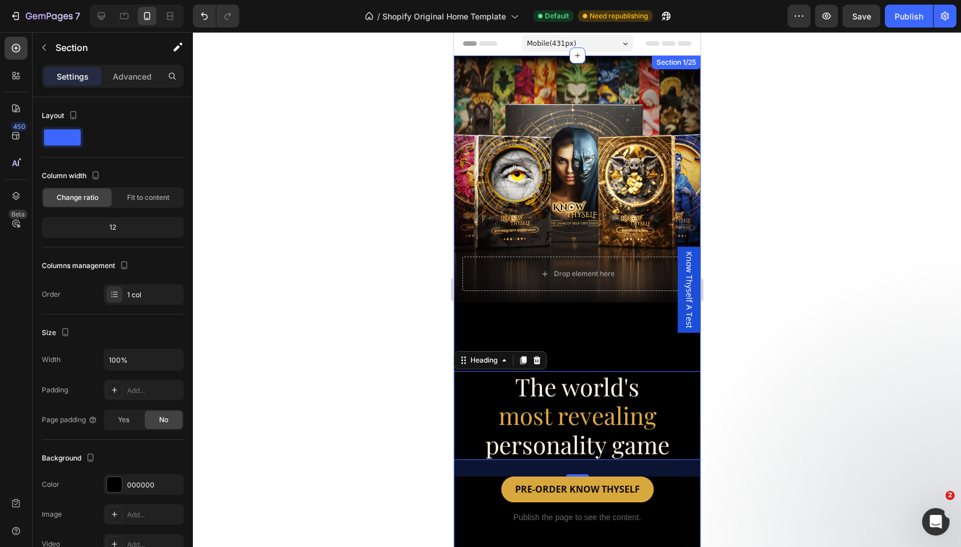
click at [516, 305] on div "Drop element here Hero Banner ⁠⁠⁠⁠⁠⁠⁠ The world's most revealing personality ga…" at bounding box center [576, 353] width 247 height 594
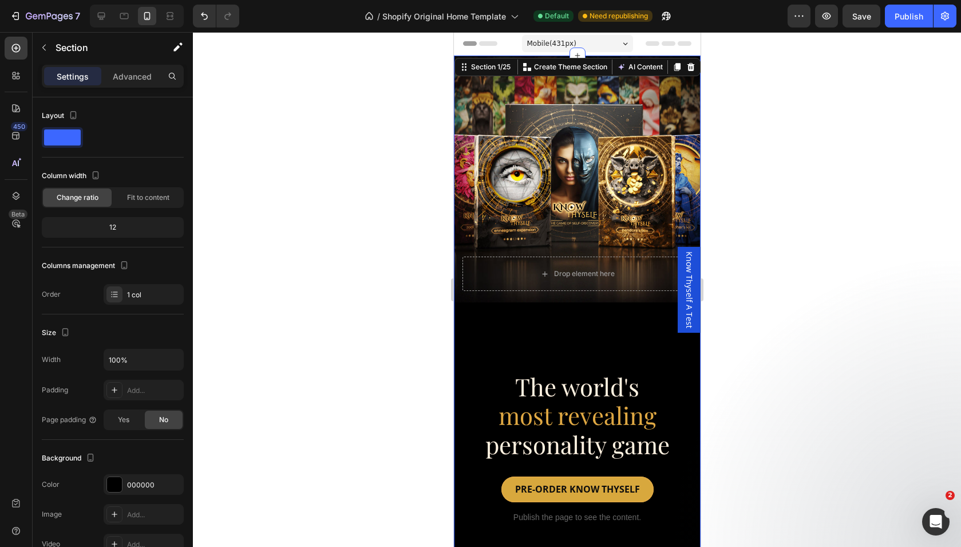
click at [555, 335] on div "Drop element here Hero Banner ⁠⁠⁠⁠⁠⁠⁠ The world's most revealing personality ga…" at bounding box center [576, 353] width 247 height 594
click at [573, 369] on div "Drop element here Hero Banner ⁠⁠⁠⁠⁠⁠⁠ The world's most revealing personality ga…" at bounding box center [576, 353] width 247 height 594
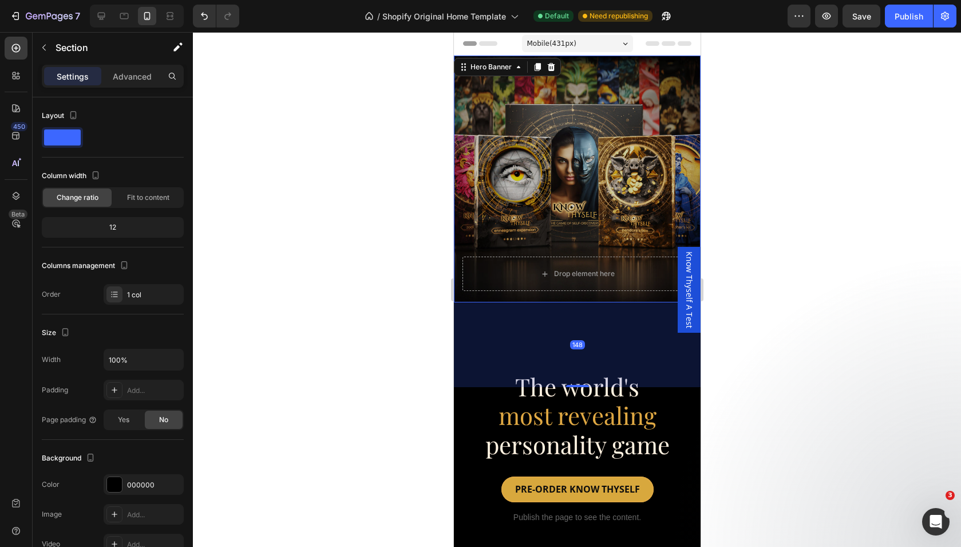
click at [574, 147] on div "Overlay" at bounding box center [576, 179] width 247 height 247
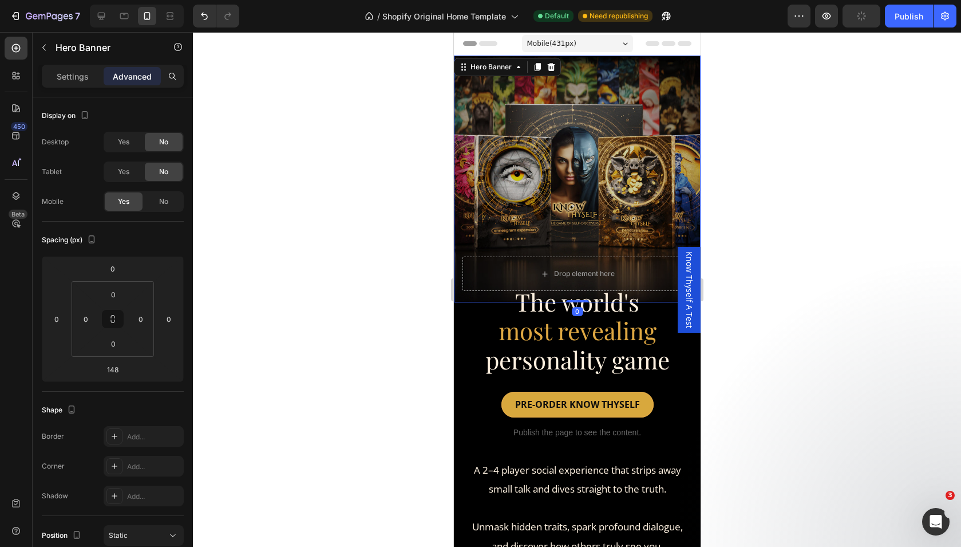
drag, startPoint x: 578, startPoint y: 386, endPoint x: 579, endPoint y: 239, distance: 147.7
click at [579, 239] on div "Drop element here Hero Banner 0" at bounding box center [576, 179] width 247 height 247
type input "0"
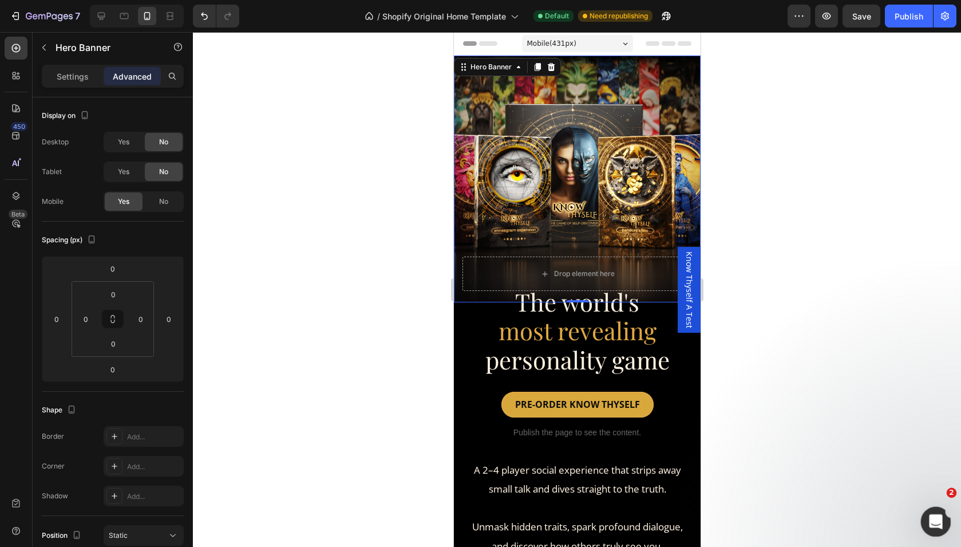
click at [922, 512] on div "Open Intercom Messenger" at bounding box center [933, 519] width 27 height 27
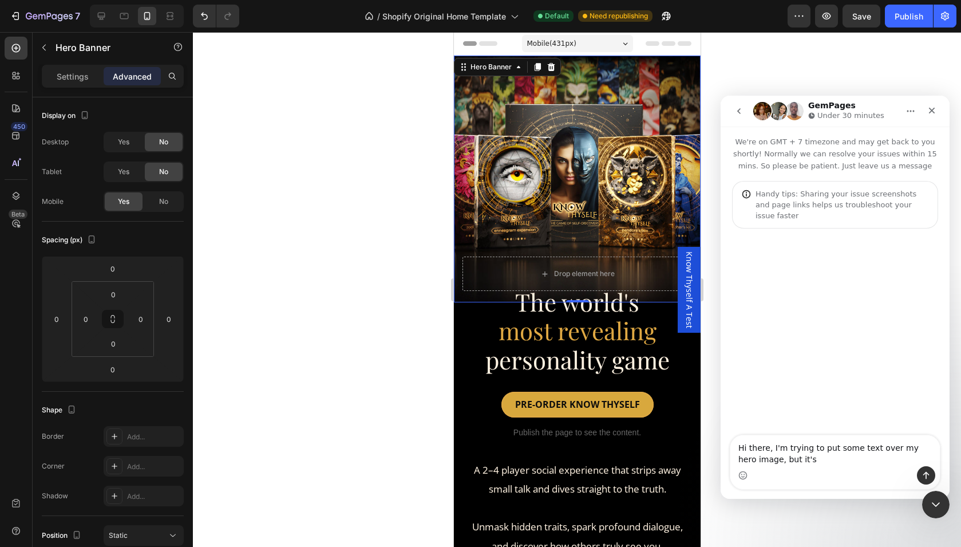
click at [831, 460] on textarea "Hi there, I'm trying to put some text over my hero image, but it's" at bounding box center [834, 450] width 209 height 31
click at [809, 457] on textarea "Hi there, I'm trying to put some text over my hero image, but it's cutting off …" at bounding box center [834, 445] width 209 height 42
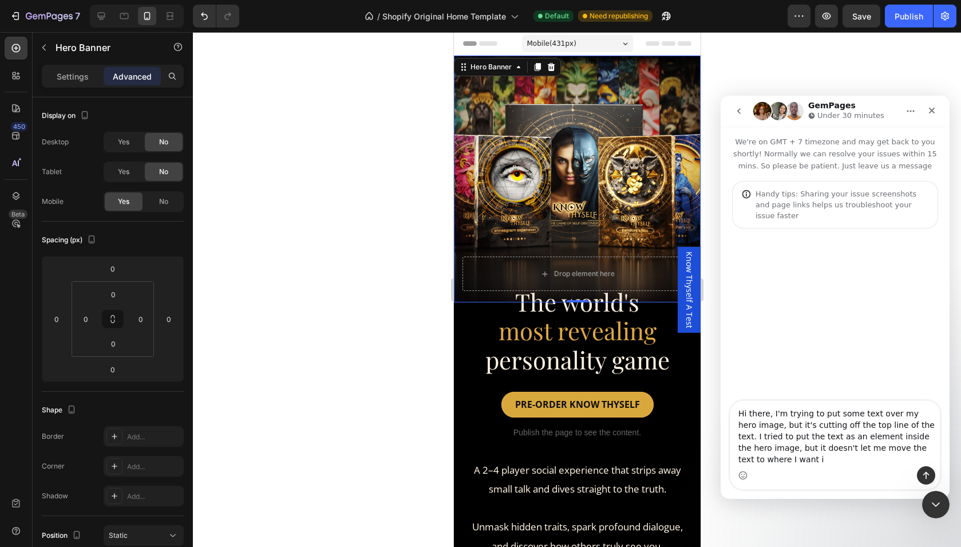
type textarea "Hi there, I'm trying to put some text over my hero image, but it's cutting off …"
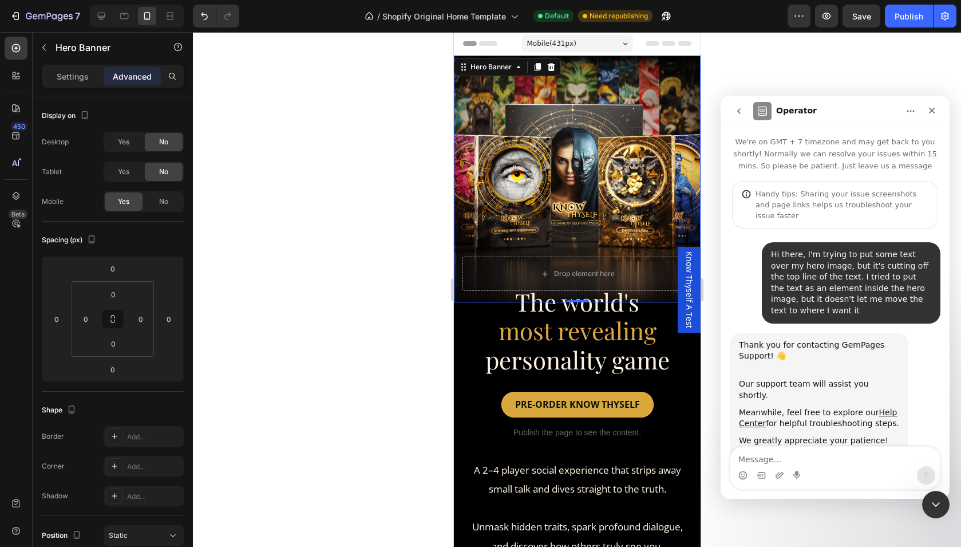
scroll to position [8, 0]
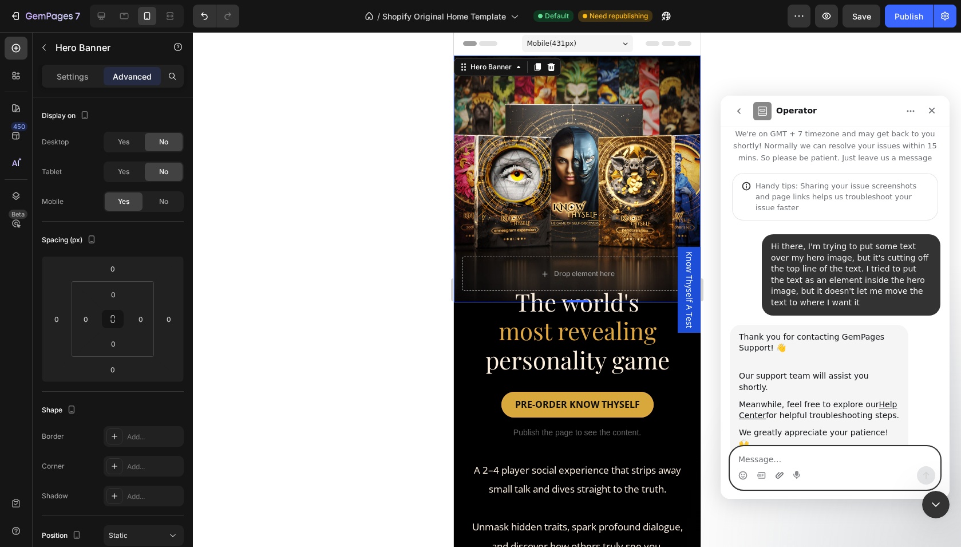
click at [778, 476] on icon "Upload attachment" at bounding box center [779, 474] width 9 height 9
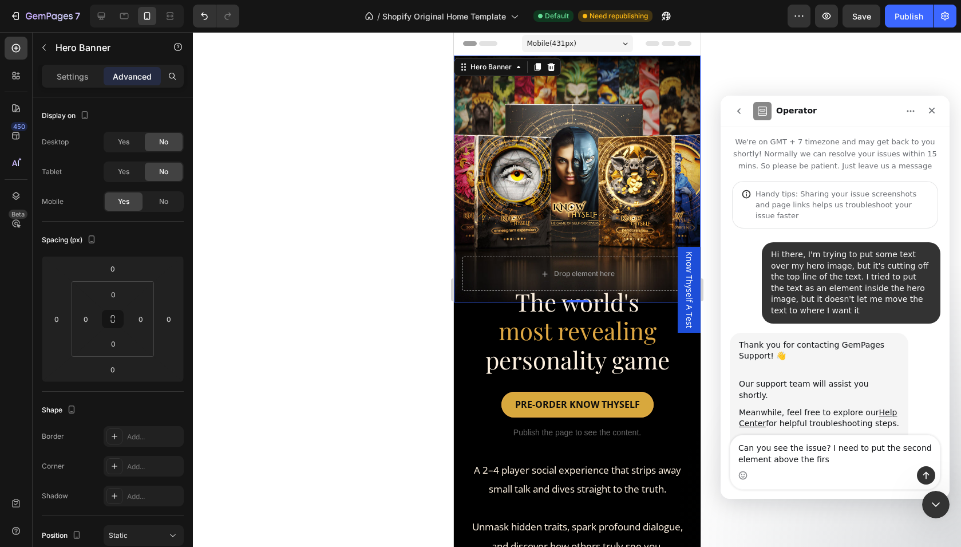
scroll to position [196, 0]
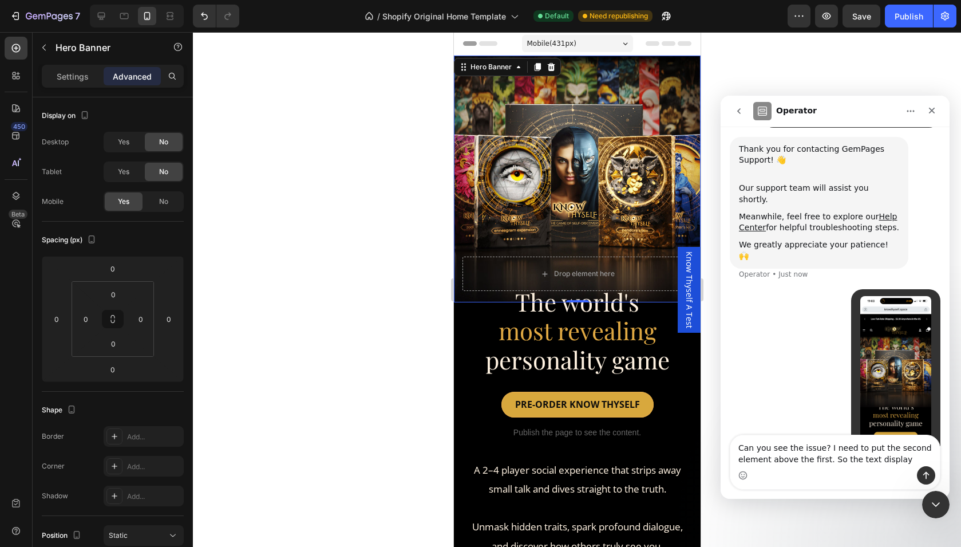
type textarea "Can you see the issue? I need to put the second element above the first. So the…"
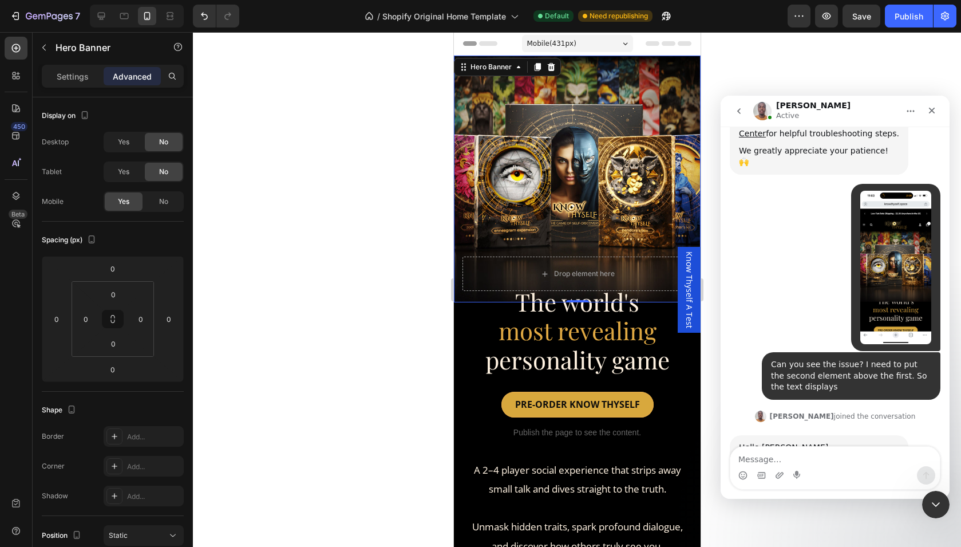
scroll to position [327, 0]
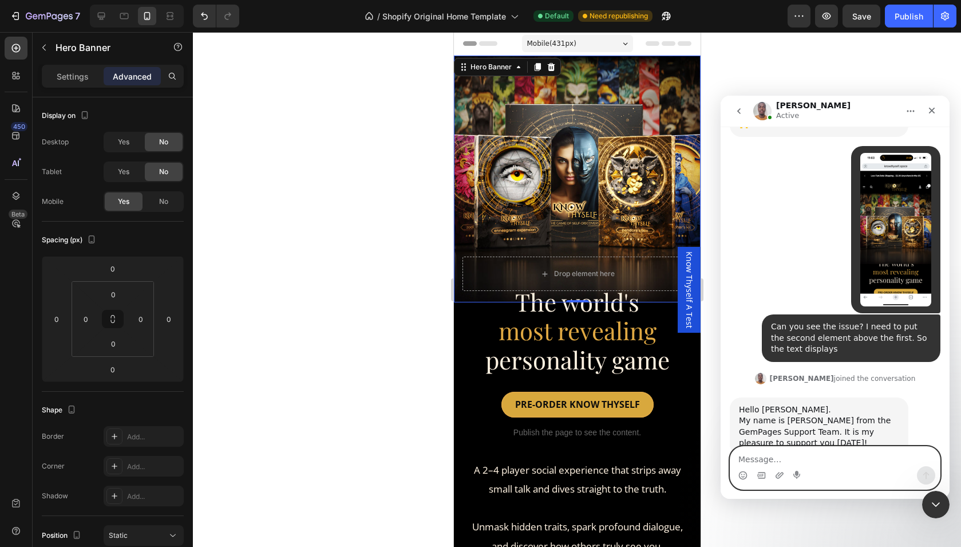
click at [792, 456] on textarea "Message…" at bounding box center [834, 455] width 209 height 19
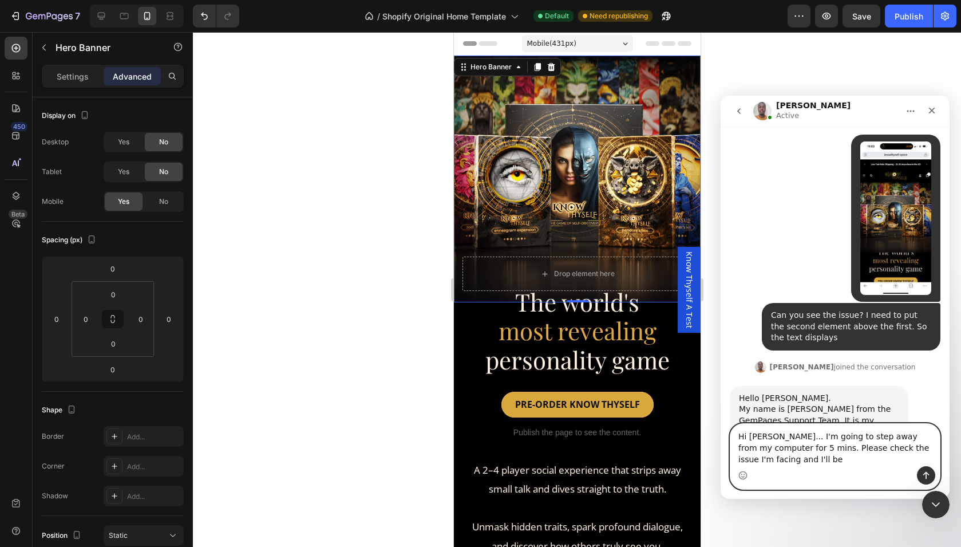
scroll to position [350, 0]
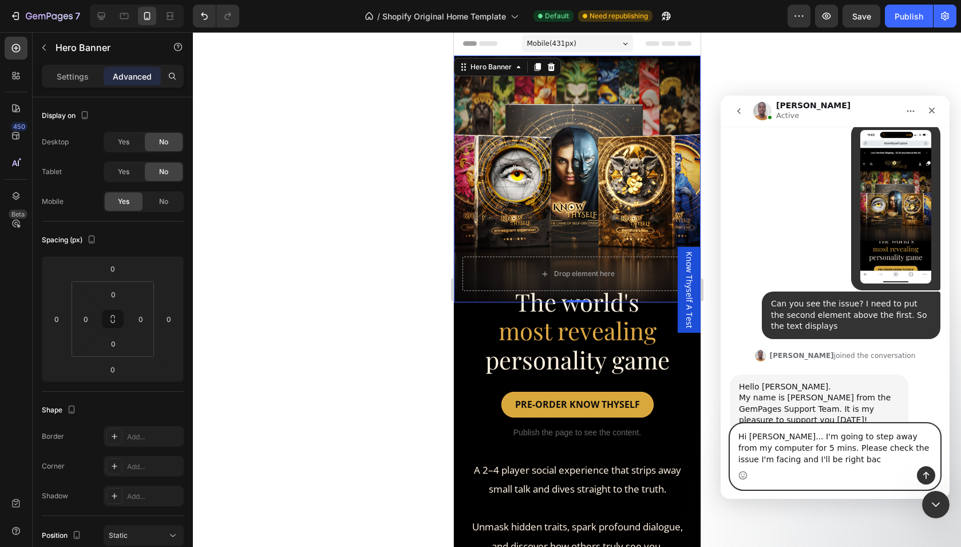
type textarea "Hi Brian... I'm going to step away from my computer for 5 mins. Please check th…"
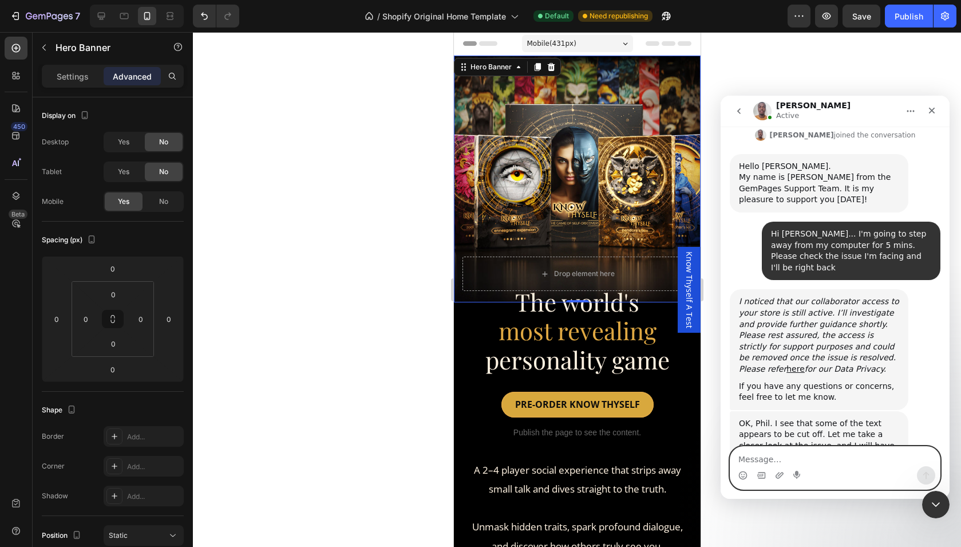
scroll to position [573, 0]
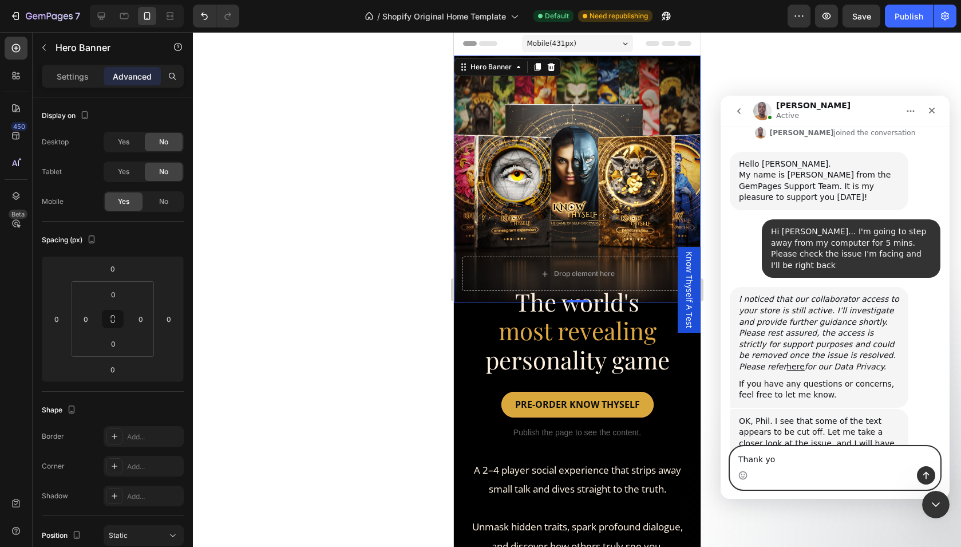
type textarea "Thank you"
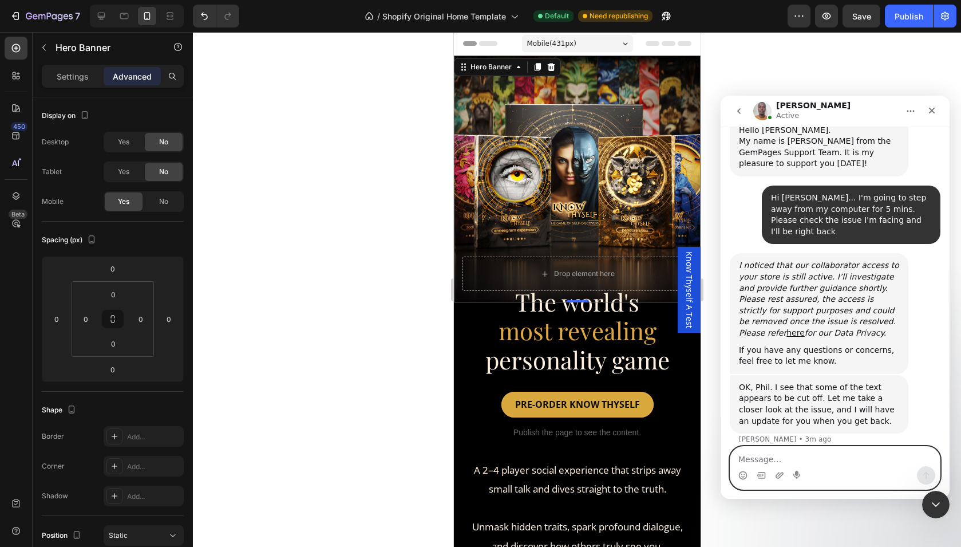
scroll to position [607, 0]
type textarea "Apprecaited"
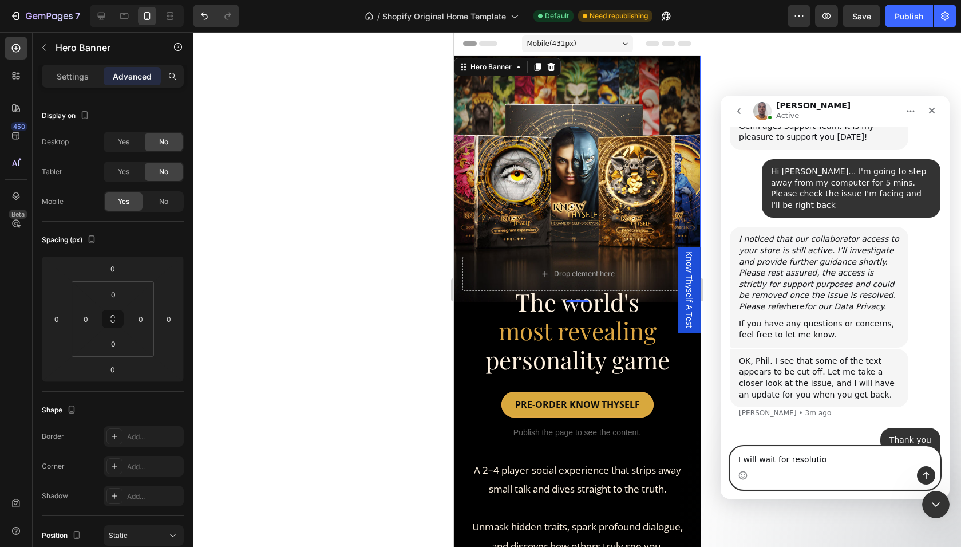
type textarea "I will wait for resolution"
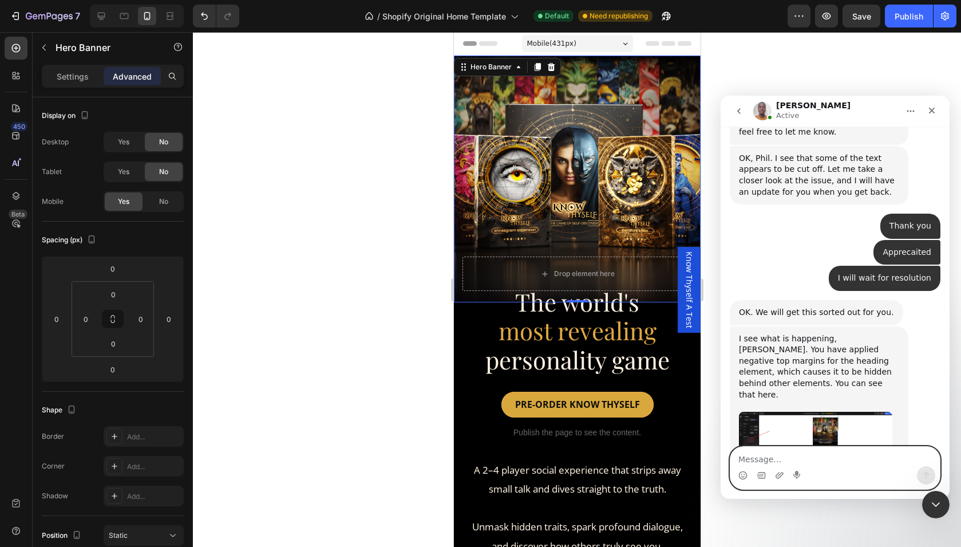
scroll to position [856, 0]
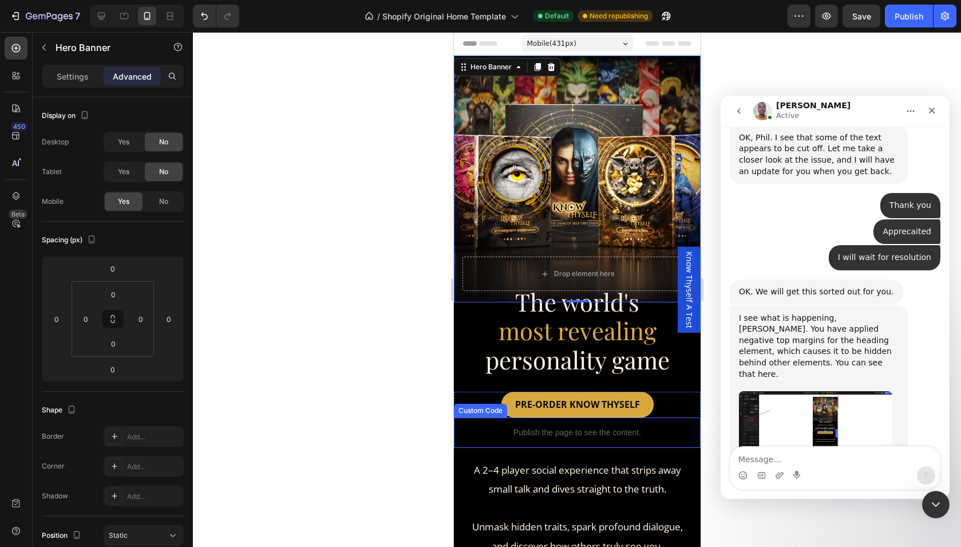
click at [762, 391] on img "Brian says…" at bounding box center [815, 431] width 153 height 81
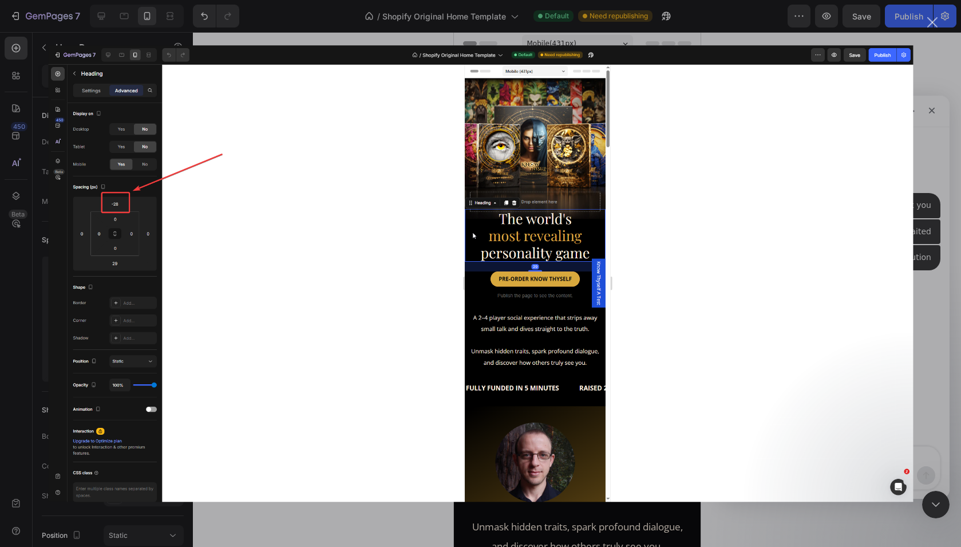
click at [931, 25] on div "Close" at bounding box center [932, 22] width 11 height 11
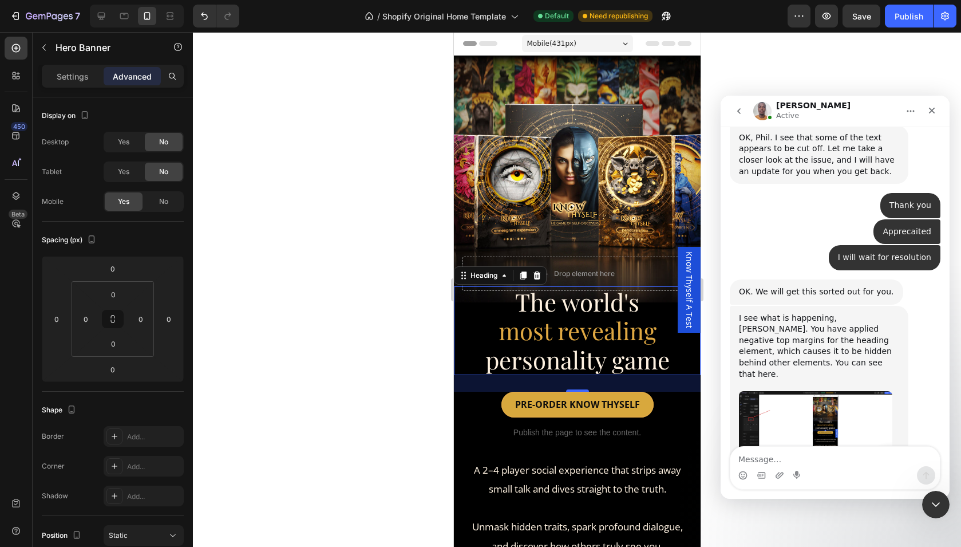
click at [513, 331] on span "most revealing" at bounding box center [577, 330] width 158 height 32
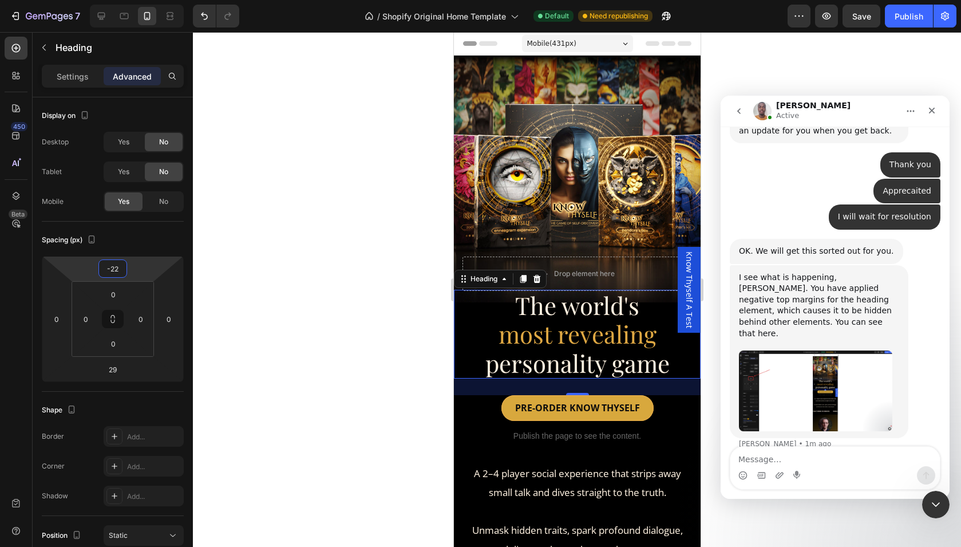
scroll to position [900, 0]
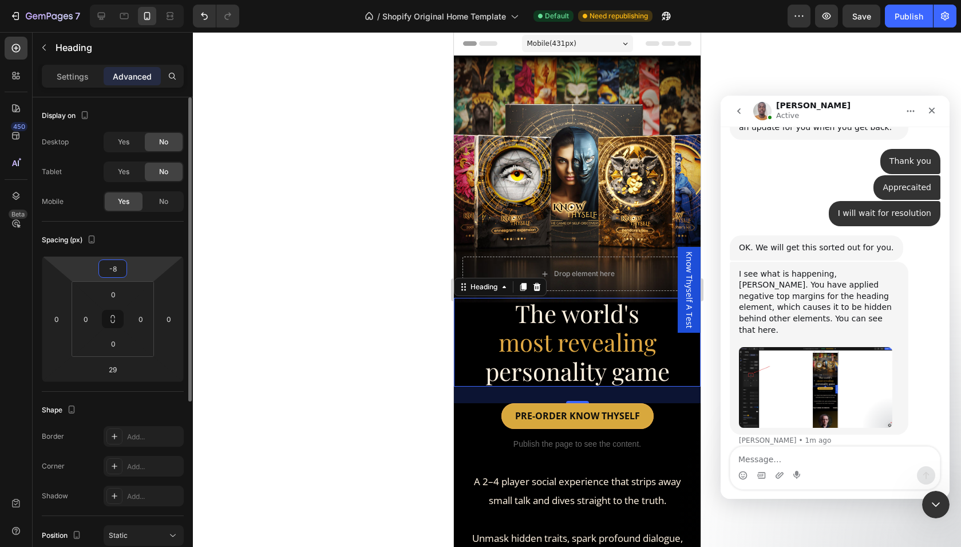
drag, startPoint x: 137, startPoint y: 265, endPoint x: 139, endPoint y: 259, distance: 6.4
click at [139, 205] on html "7 / Shopify Original Home Template Default Need republishing Preview Save Publi…" at bounding box center [480, 102] width 961 height 205
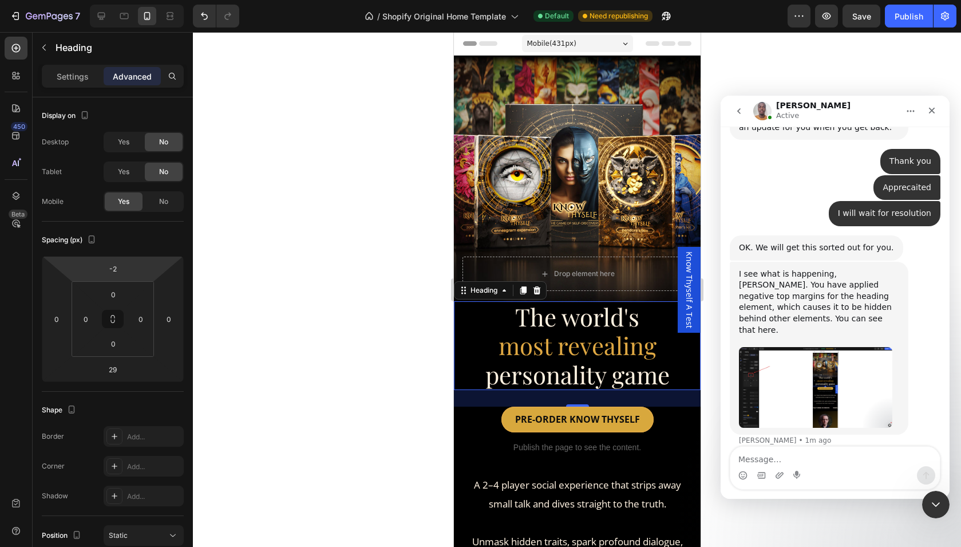
type input "0"
click at [139, 205] on html "7 / Shopify Original Home Template Default Need republishing Preview Save Publi…" at bounding box center [480, 102] width 961 height 205
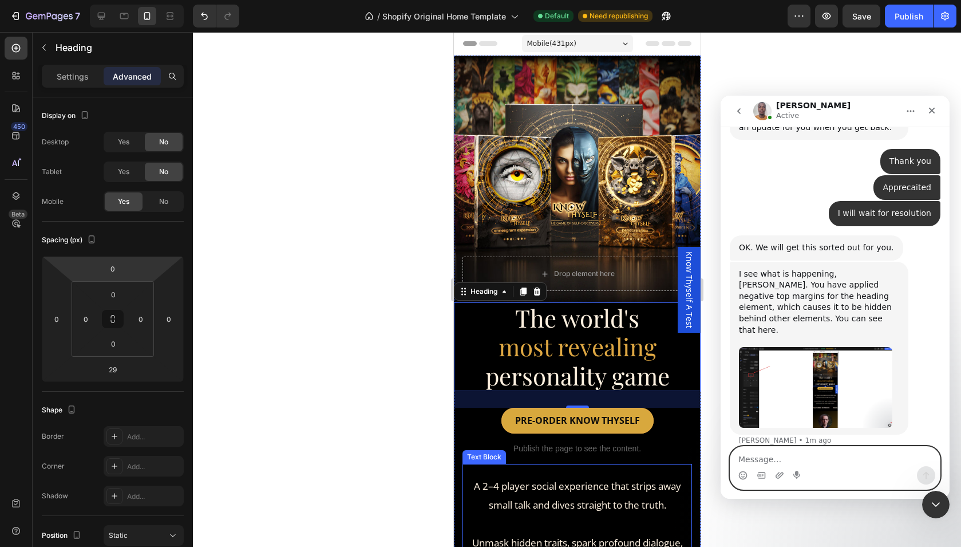
click at [777, 457] on textarea "Message…" at bounding box center [834, 455] width 209 height 19
type textarea "i was trying to get it up closer to the image"
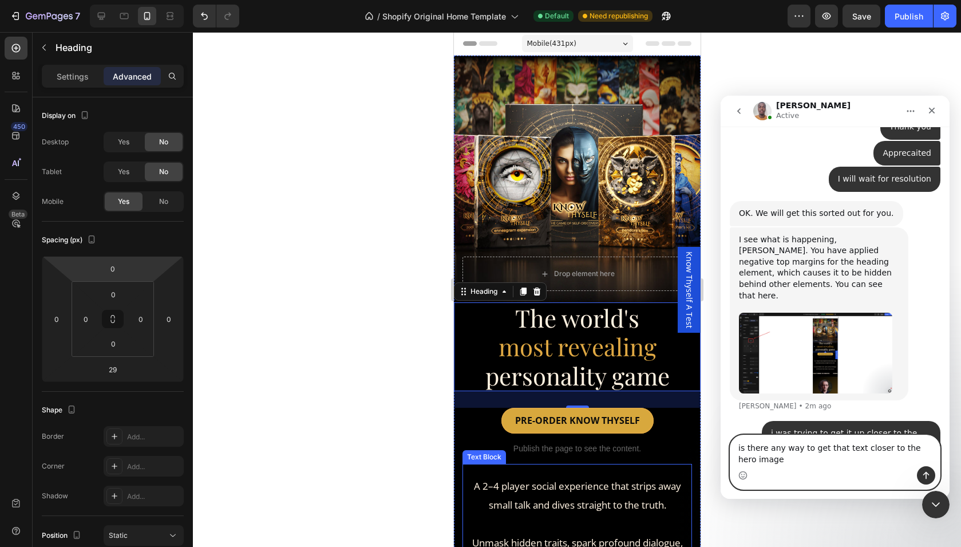
scroll to position [946, 0]
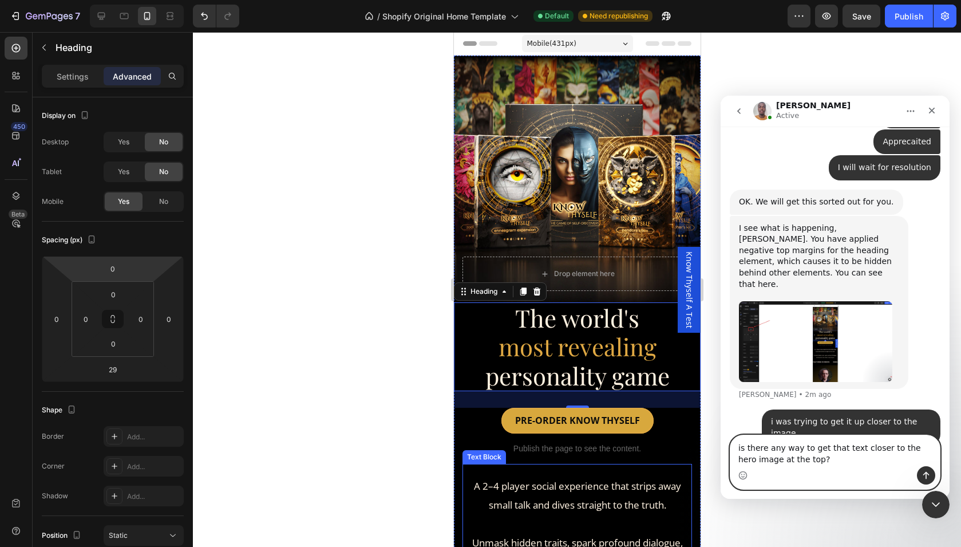
type textarea "is there any way to get that text closer to the hero image at the top?."
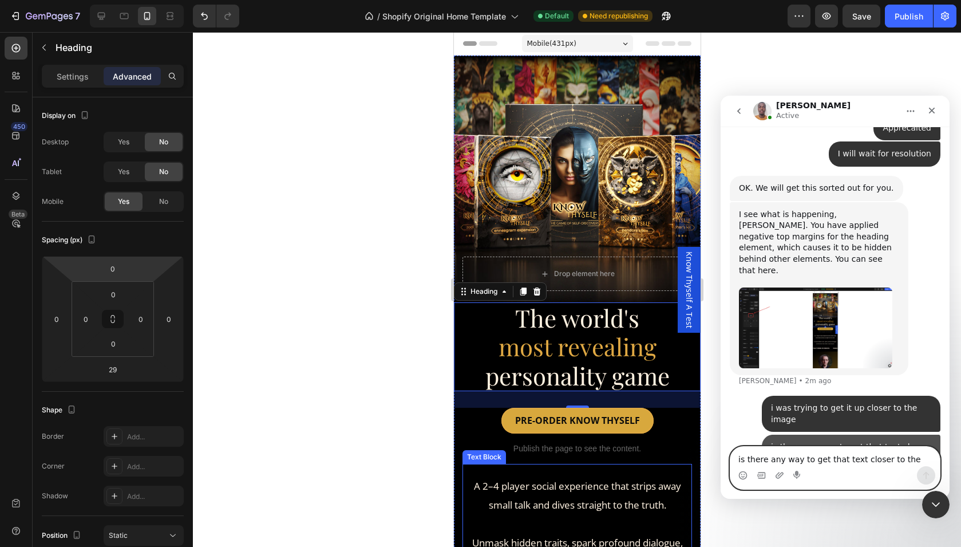
scroll to position [972, 0]
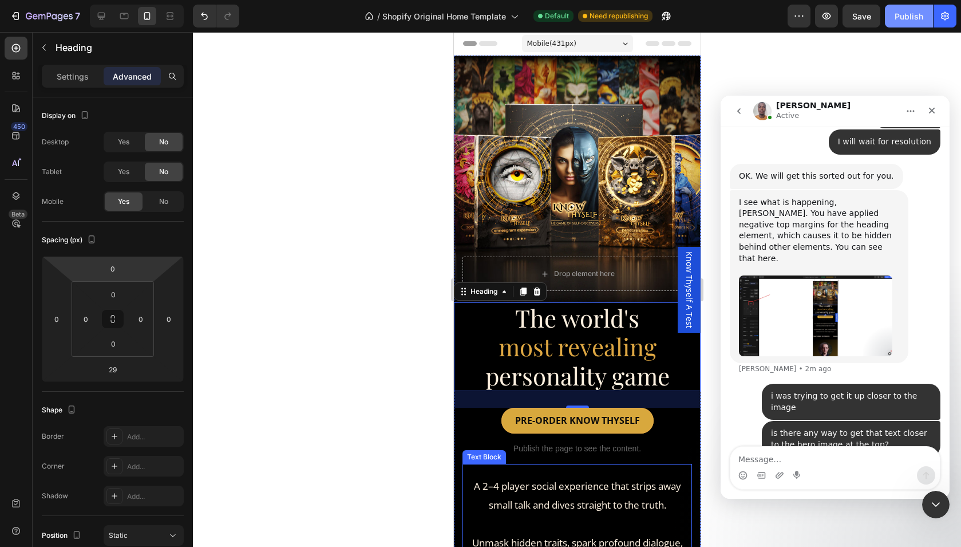
click at [903, 25] on button "Publish" at bounding box center [909, 16] width 48 height 23
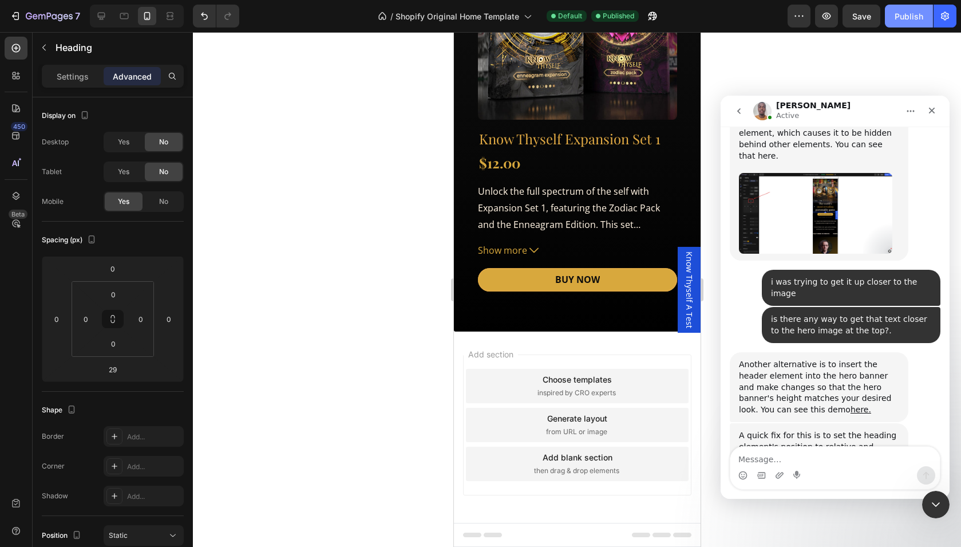
scroll to position [1129, 0]
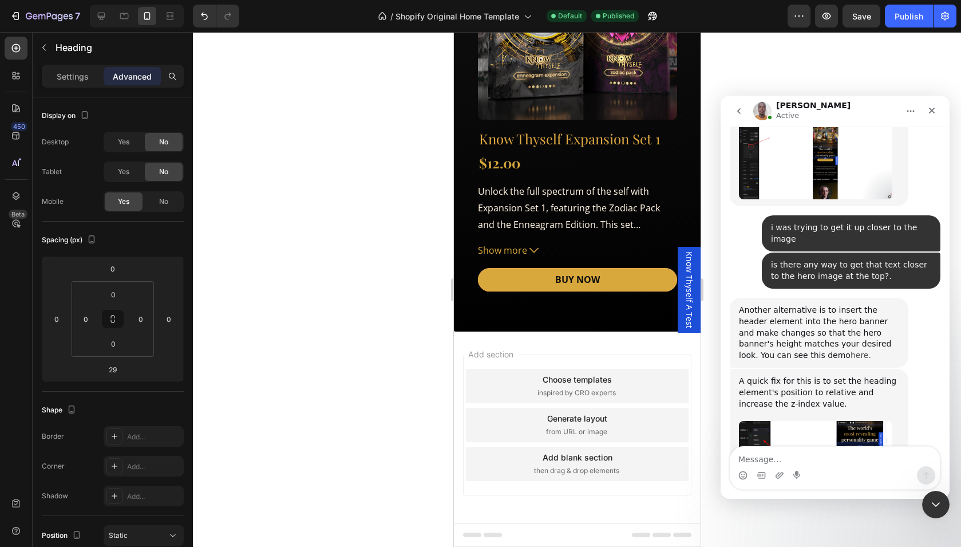
click at [851, 350] on link "here." at bounding box center [861, 354] width 21 height 9
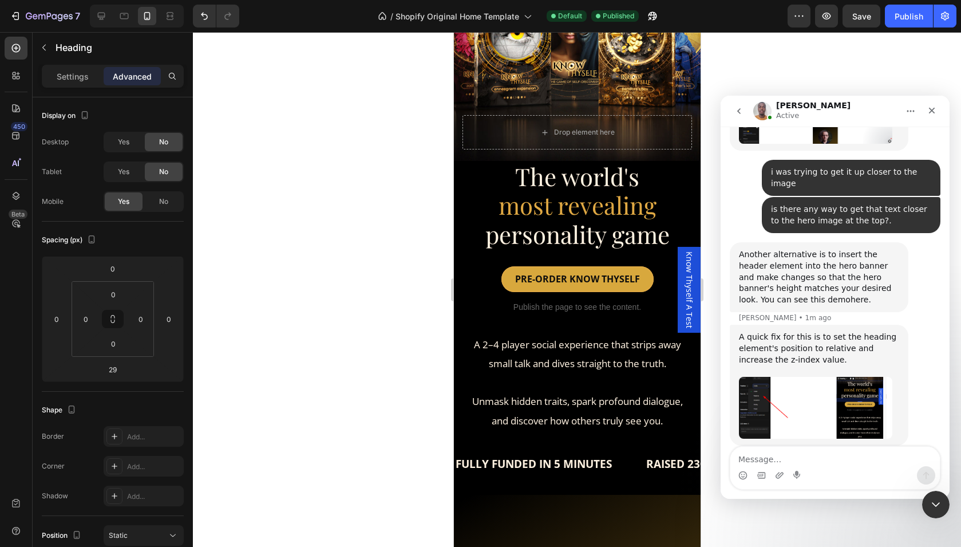
scroll to position [0, 0]
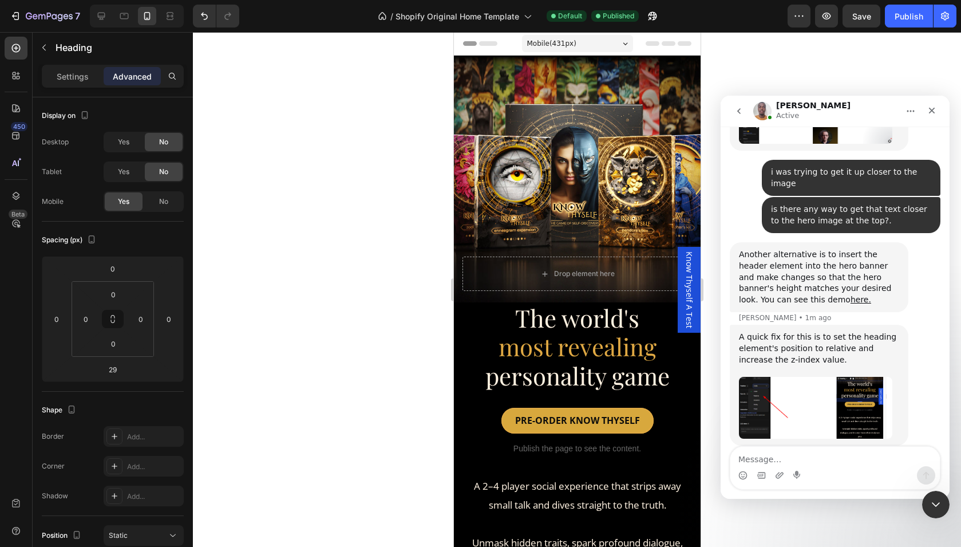
click at [536, 325] on span "The world's" at bounding box center [577, 318] width 124 height 32
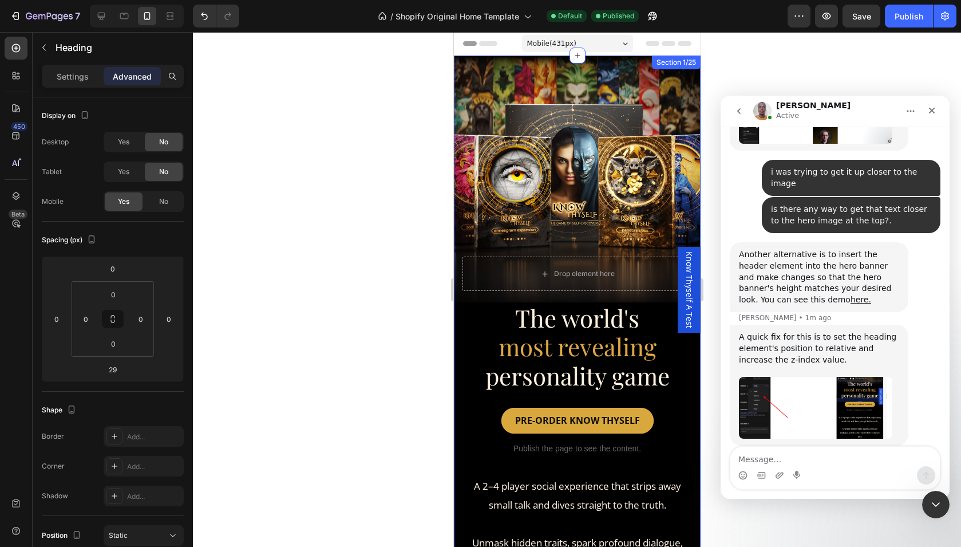
click at [487, 410] on div "PRE-ORDER KNOW THYSELF Button" at bounding box center [576, 421] width 247 height 26
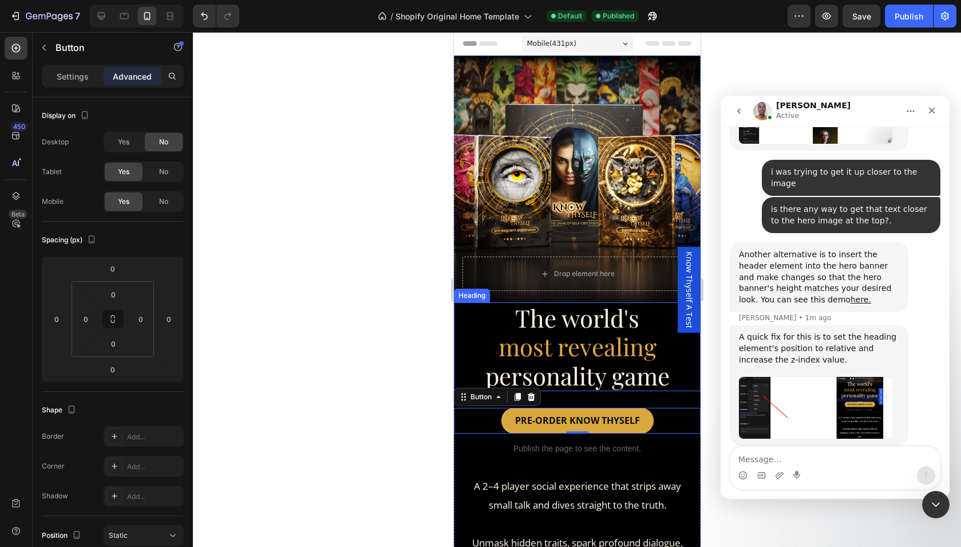
click at [544, 325] on span "The world's" at bounding box center [577, 318] width 124 height 32
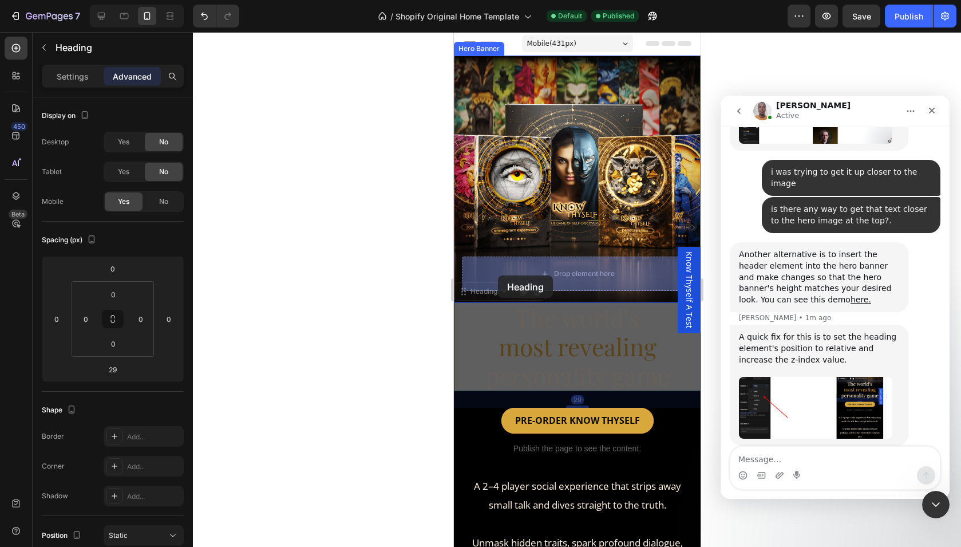
drag, startPoint x: 461, startPoint y: 293, endPoint x: 497, endPoint y: 275, distance: 40.2
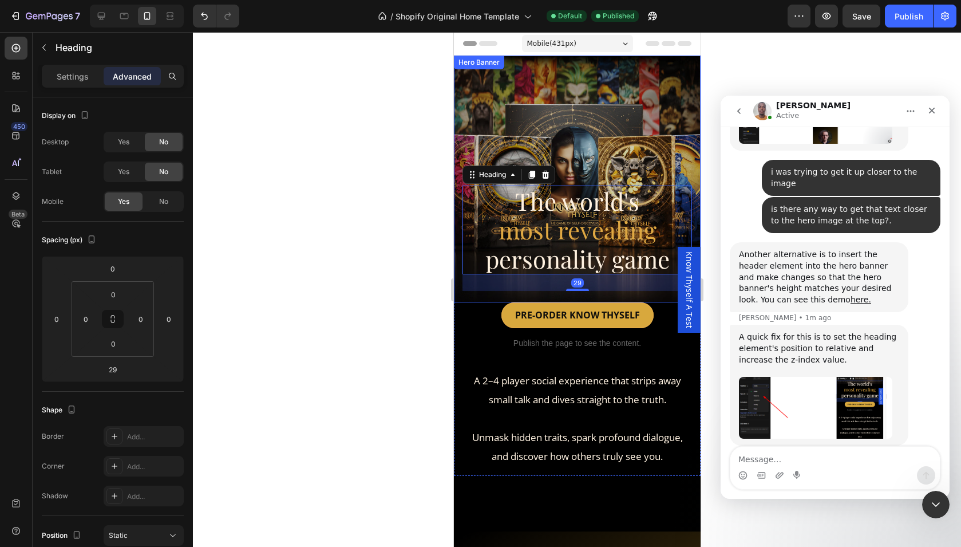
click at [472, 140] on div "Overlay" at bounding box center [576, 179] width 247 height 247
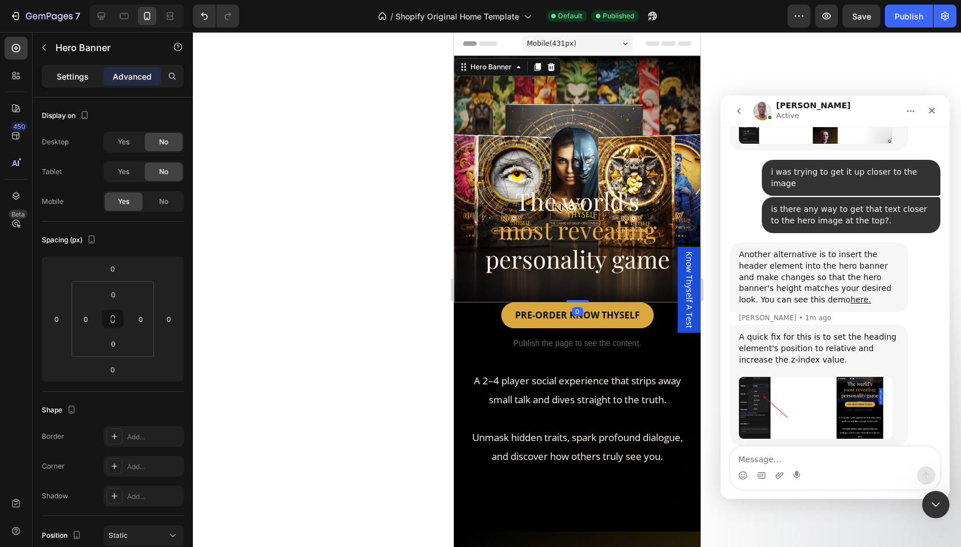
click at [73, 75] on p "Settings" at bounding box center [73, 76] width 32 height 12
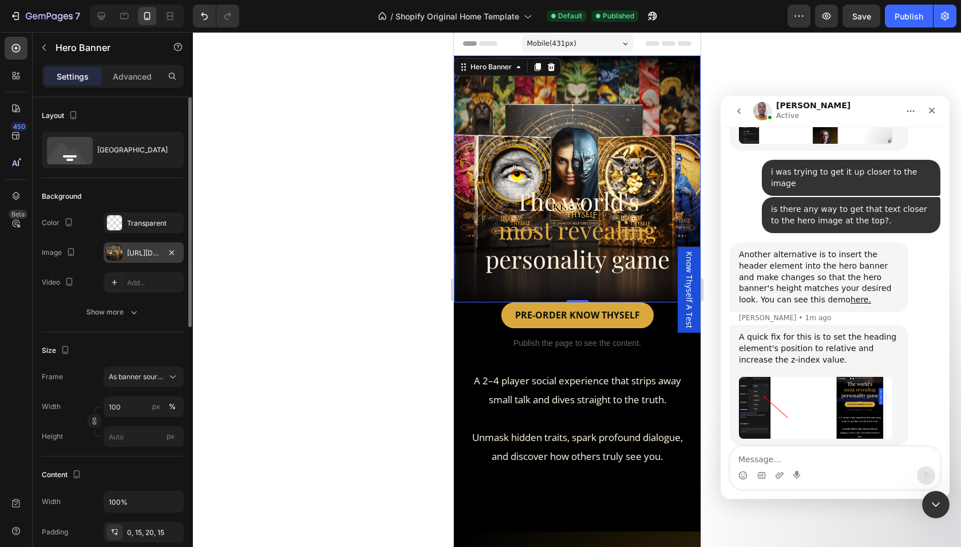
click at [114, 256] on div at bounding box center [114, 252] width 16 height 16
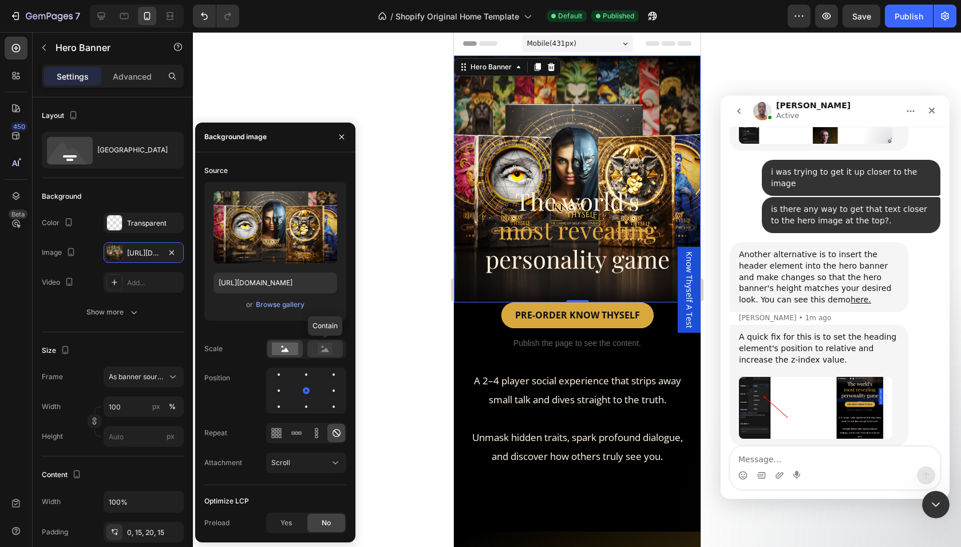
click at [331, 346] on rect at bounding box center [325, 348] width 15 height 11
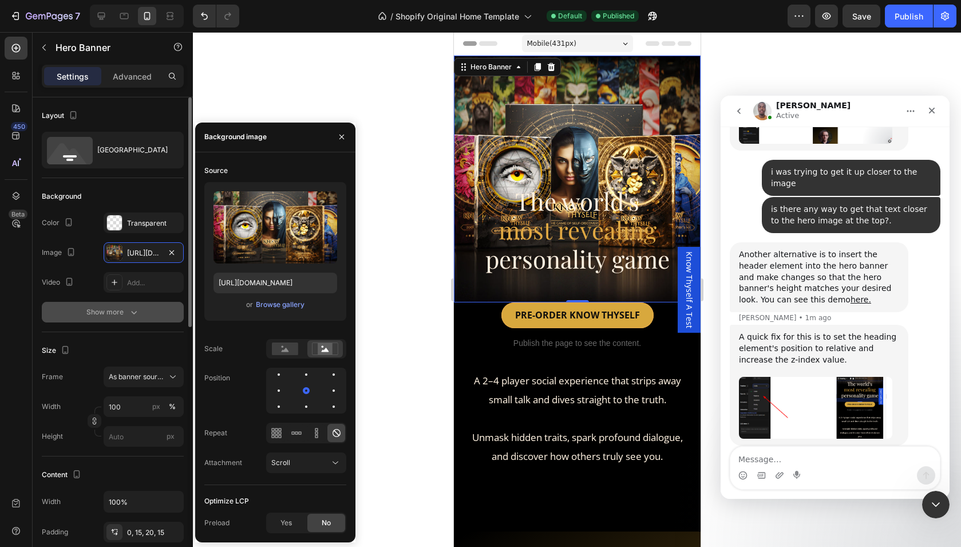
click at [126, 311] on div "Show more" at bounding box center [112, 311] width 53 height 11
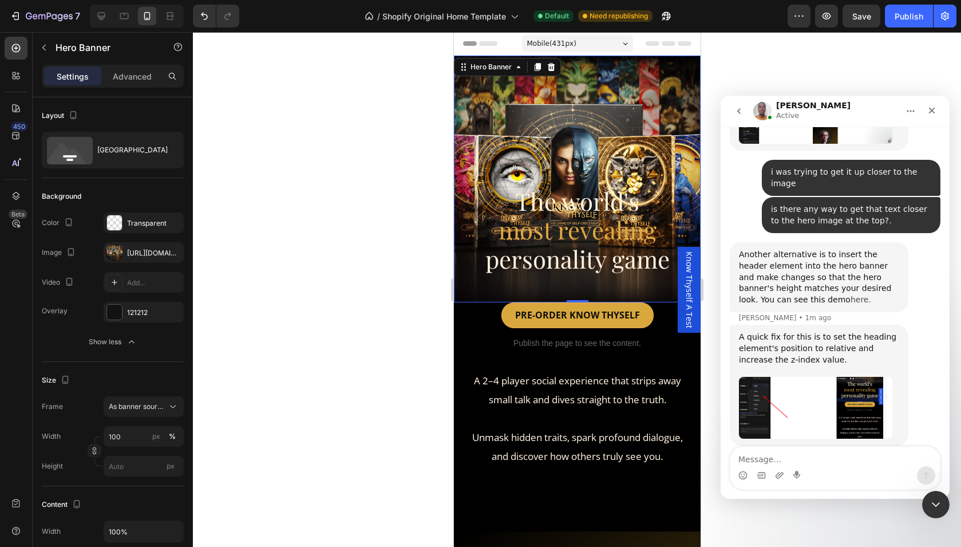
click at [851, 295] on link "here." at bounding box center [861, 299] width 21 height 9
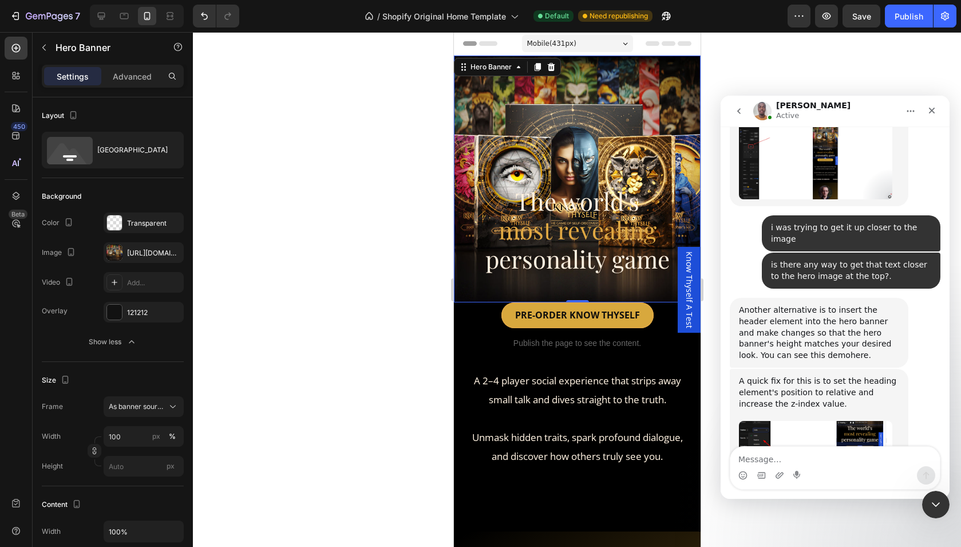
scroll to position [1129, 0]
click at [139, 250] on div "https://cdn.shopify.com/s/files/1/0918/1649/3438/files/gempages_570969583515600…" at bounding box center [143, 253] width 33 height 10
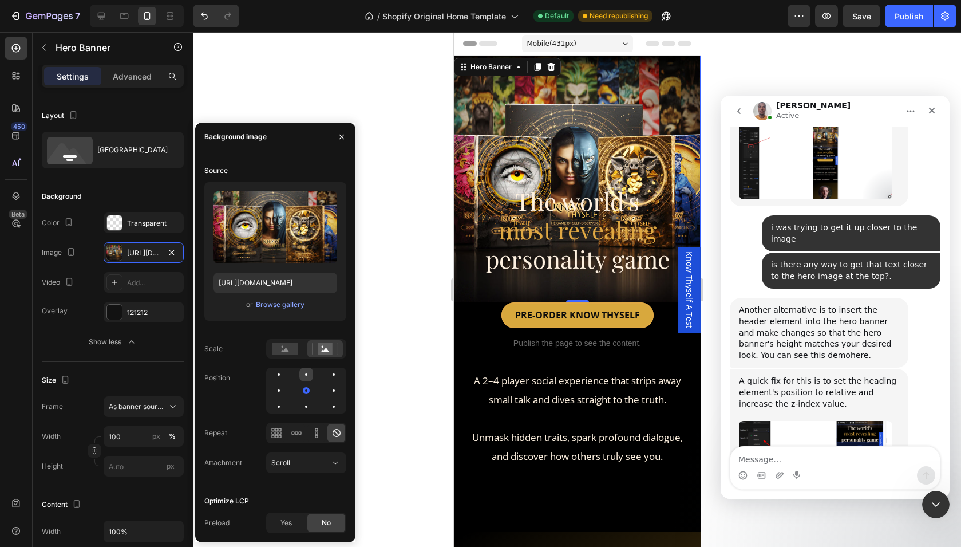
click at [327, 372] on div at bounding box center [334, 374] width 14 height 14
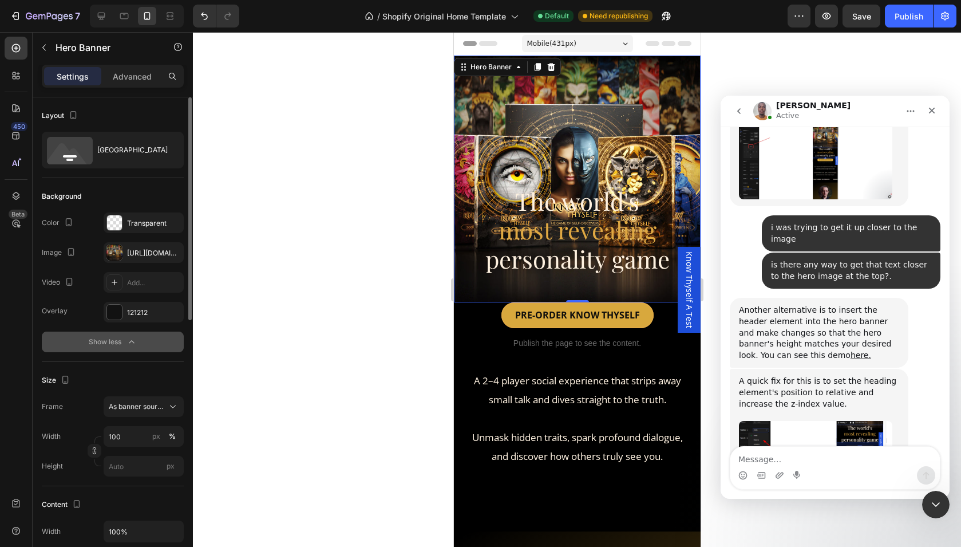
click at [129, 345] on icon "button" at bounding box center [131, 341] width 11 height 11
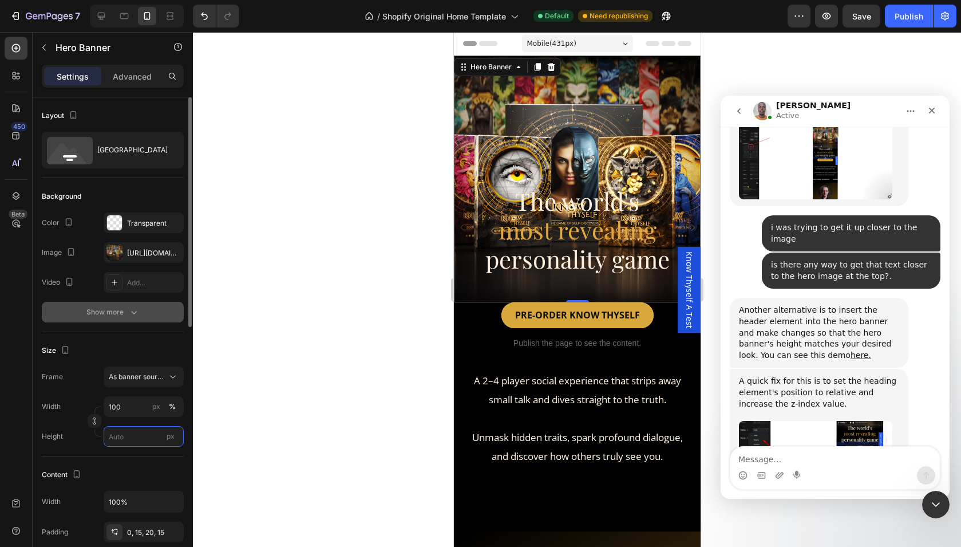
click at [126, 434] on input "px" at bounding box center [144, 436] width 80 height 21
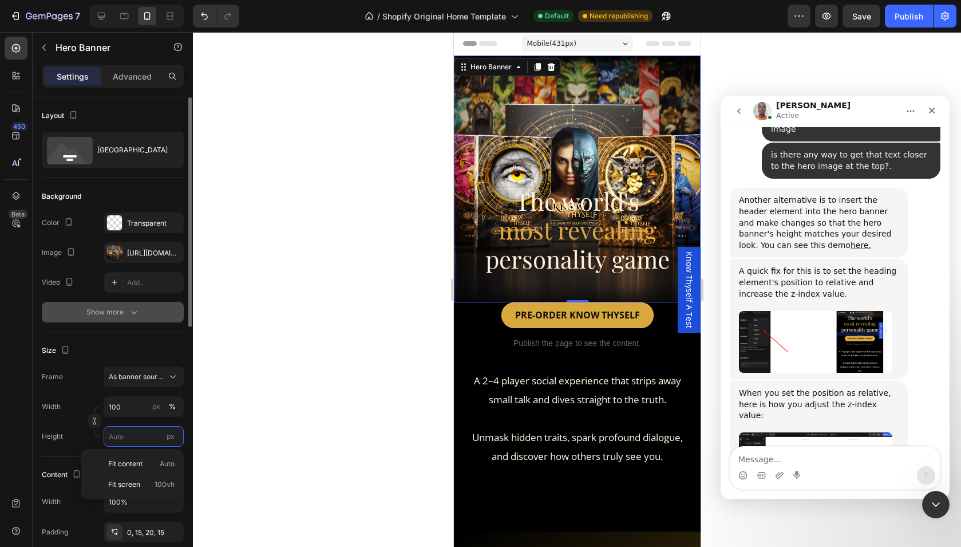
scroll to position [1253, 0]
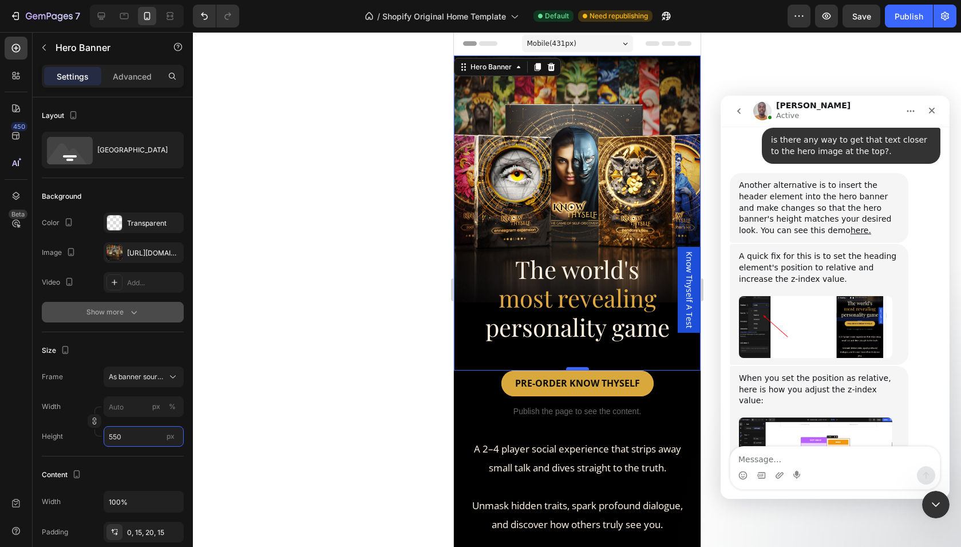
type input "550"
drag, startPoint x: 579, startPoint y: 368, endPoint x: 580, endPoint y: 350, distance: 17.8
click at [580, 350] on div "The world's most revealing personality game Heading Hero Banner 0" at bounding box center [576, 213] width 247 height 315
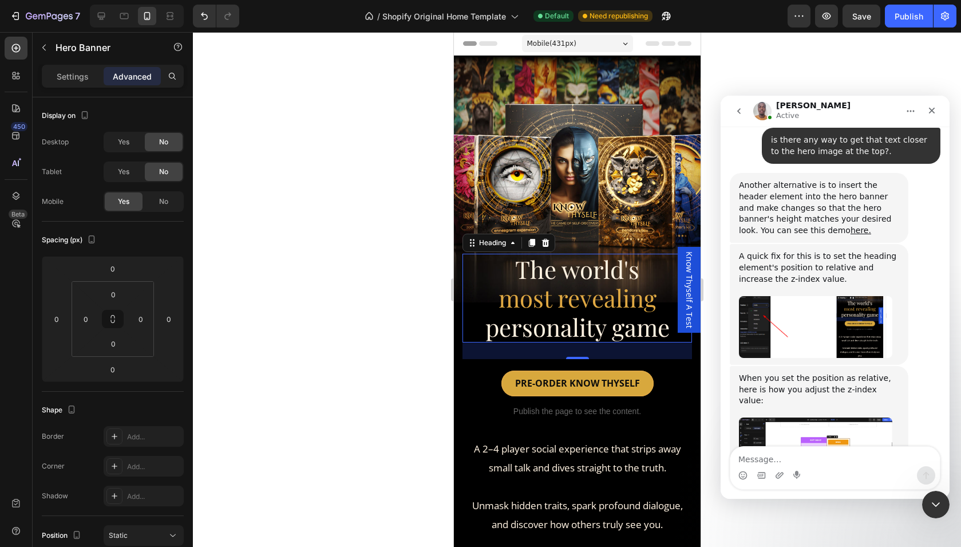
click at [583, 315] on span "personality game" at bounding box center [577, 327] width 184 height 32
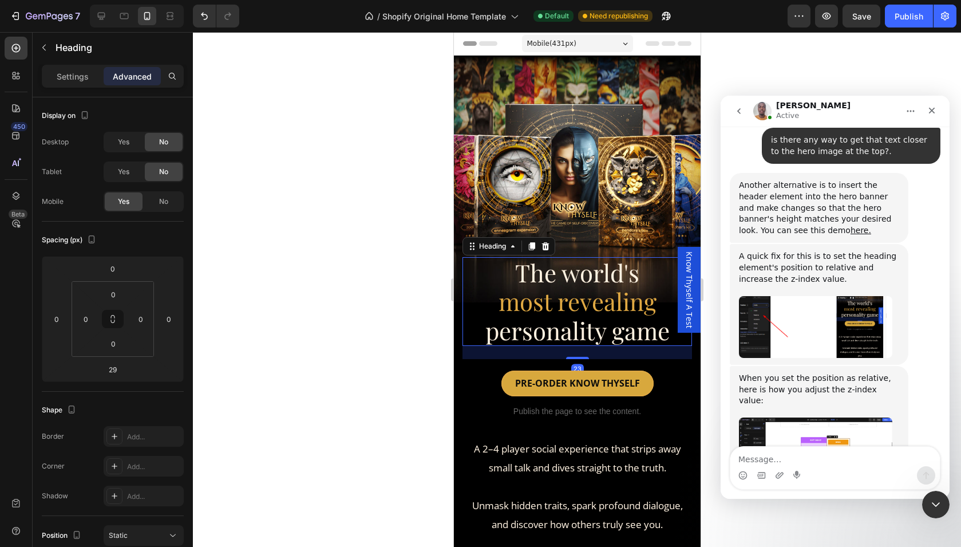
click at [572, 346] on div "23" at bounding box center [577, 346] width 230 height 0
type input "23"
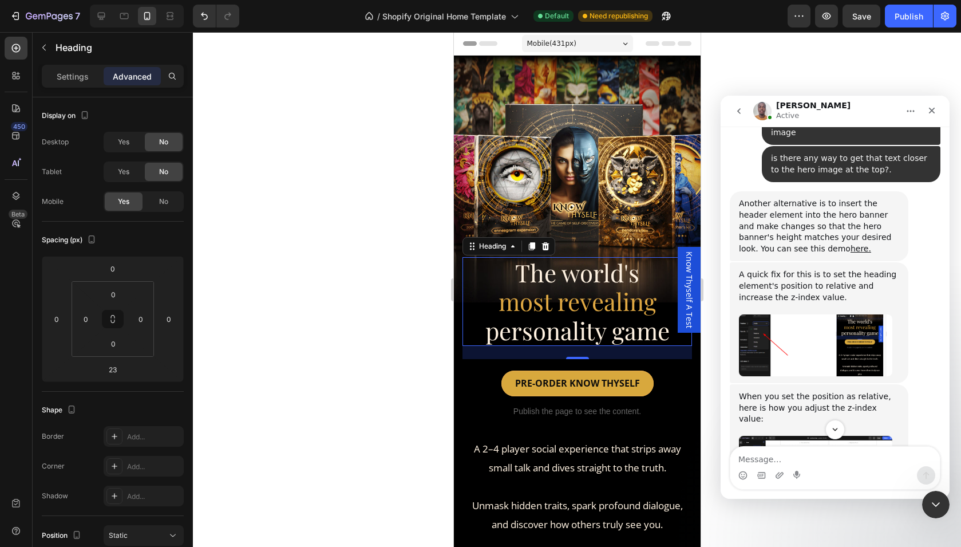
scroll to position [1237, 0]
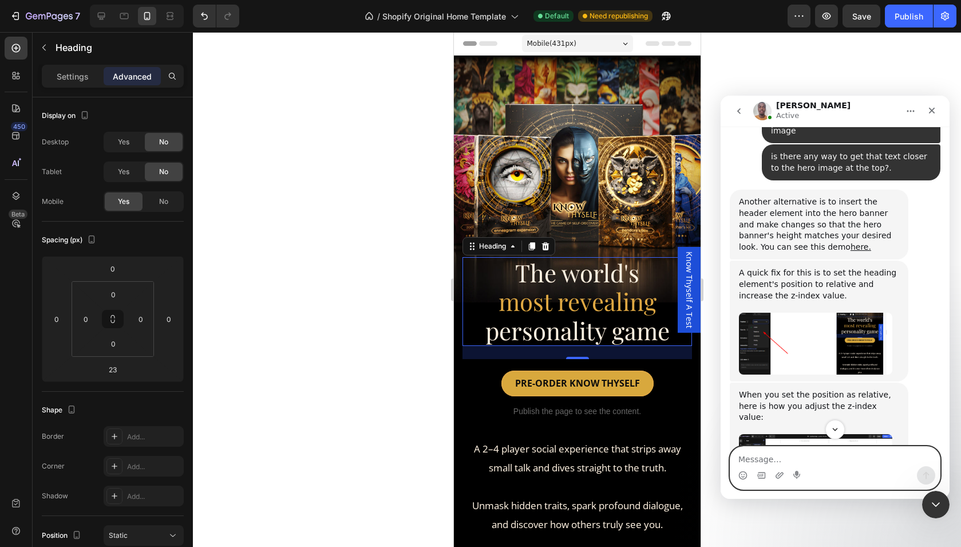
click at [785, 461] on textarea "Message…" at bounding box center [834, 455] width 209 height 19
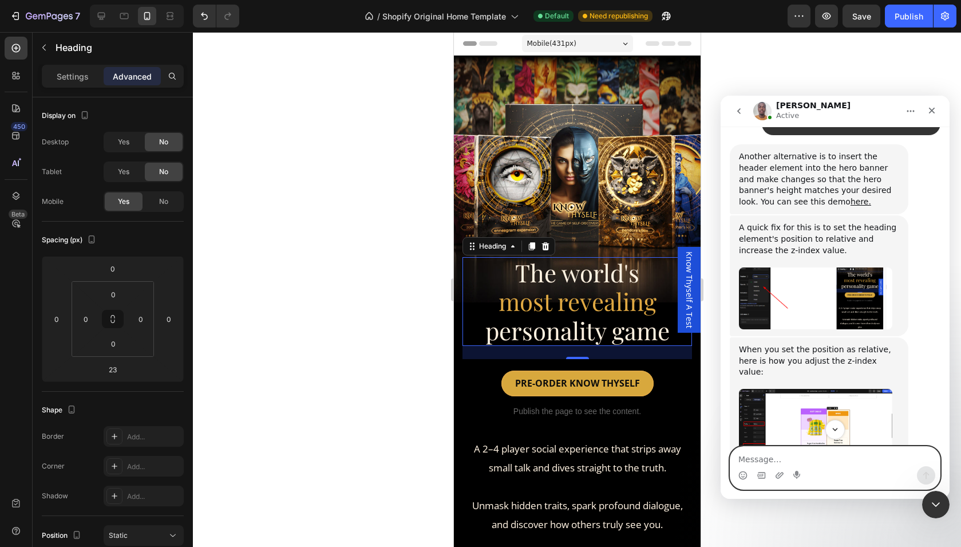
scroll to position [1298, 0]
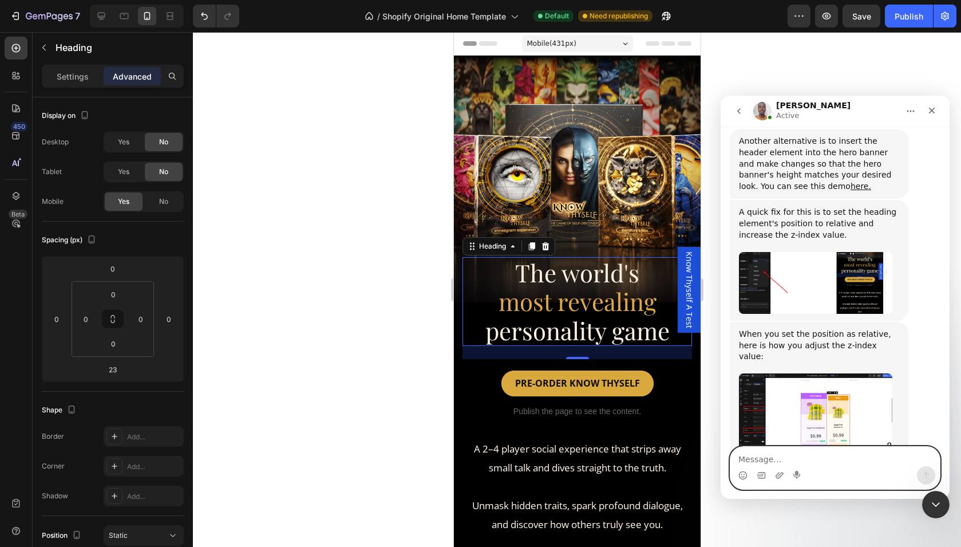
click at [808, 461] on textarea "Message…" at bounding box center [834, 455] width 209 height 19
type textarea "I followed your video.."
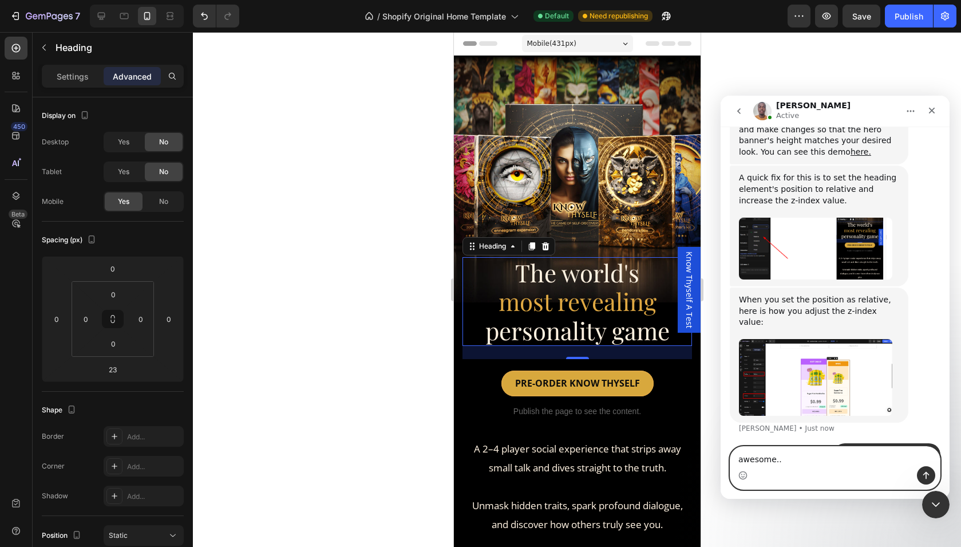
type textarea "awesome..."
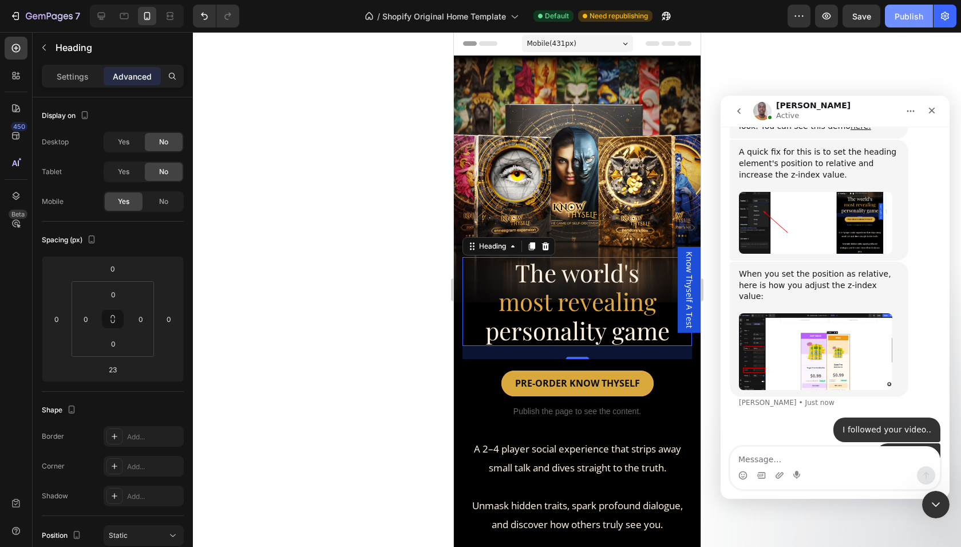
click at [912, 19] on div "Publish" at bounding box center [909, 16] width 29 height 12
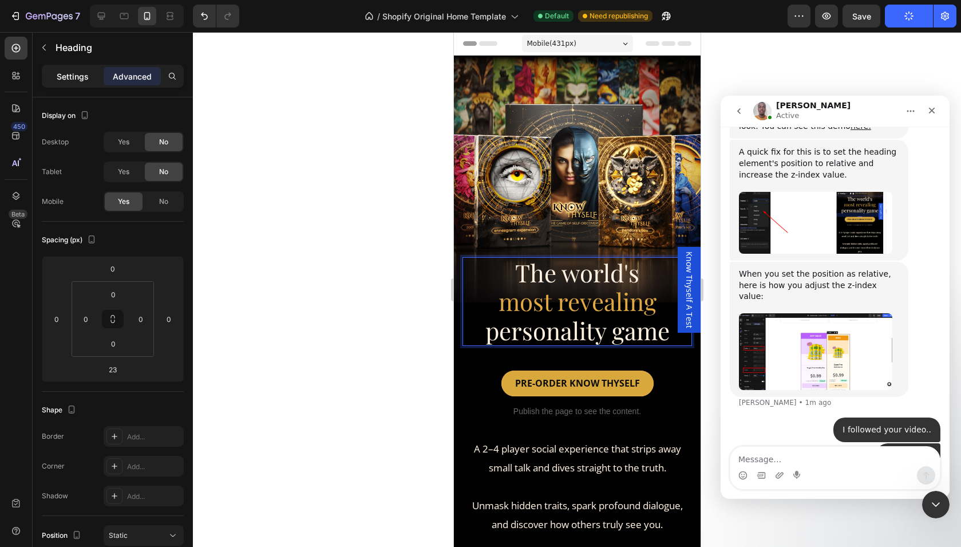
click at [81, 77] on p "Settings" at bounding box center [73, 76] width 32 height 12
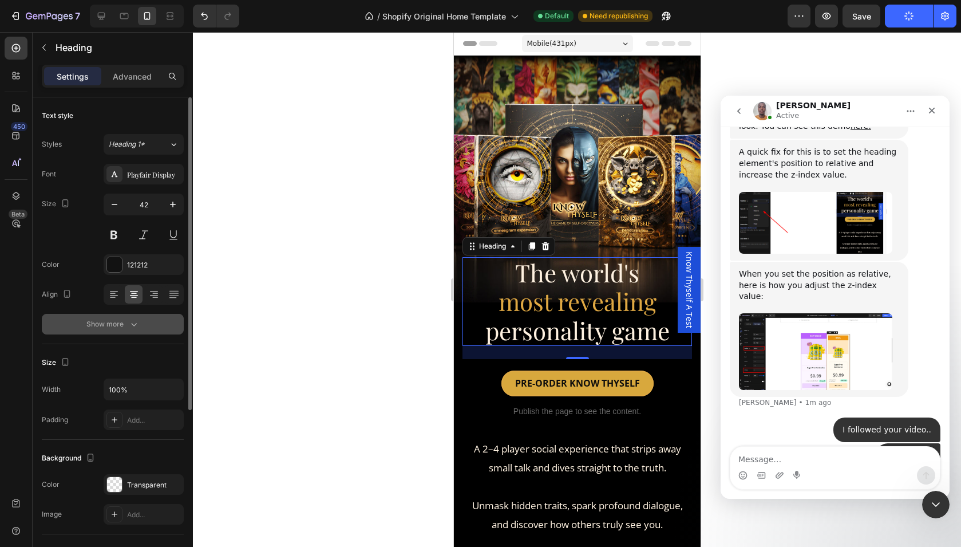
click at [131, 323] on icon "button" at bounding box center [133, 323] width 11 height 11
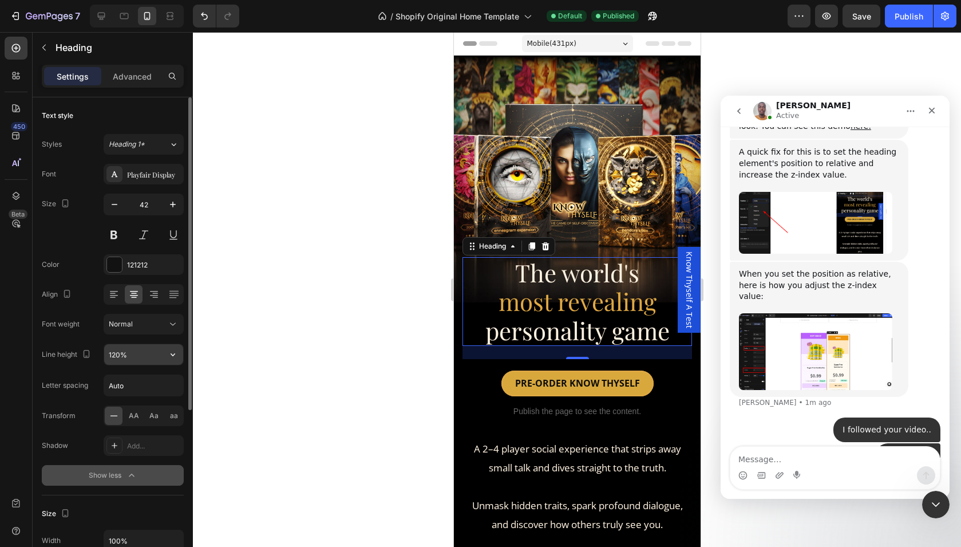
click at [136, 355] on input "120%" at bounding box center [143, 354] width 79 height 21
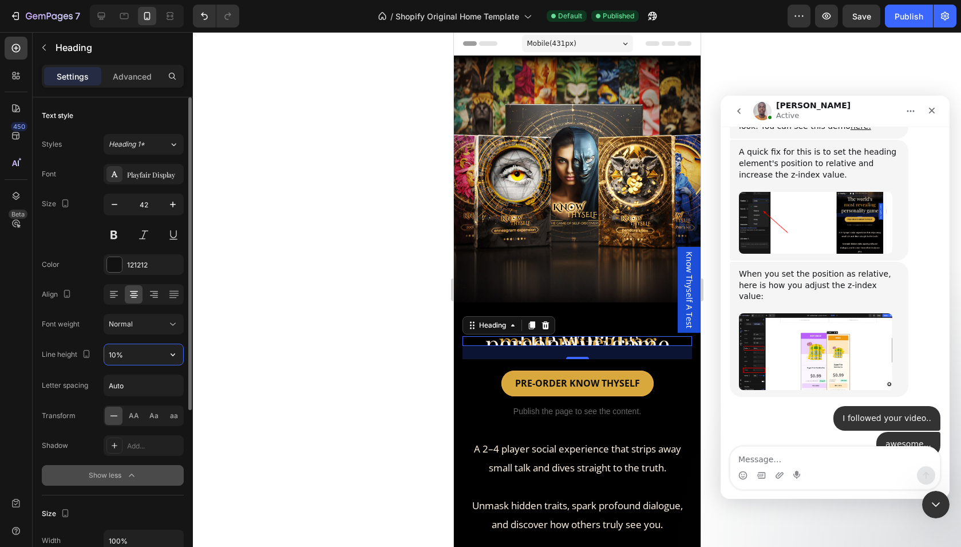
scroll to position [1370, 0]
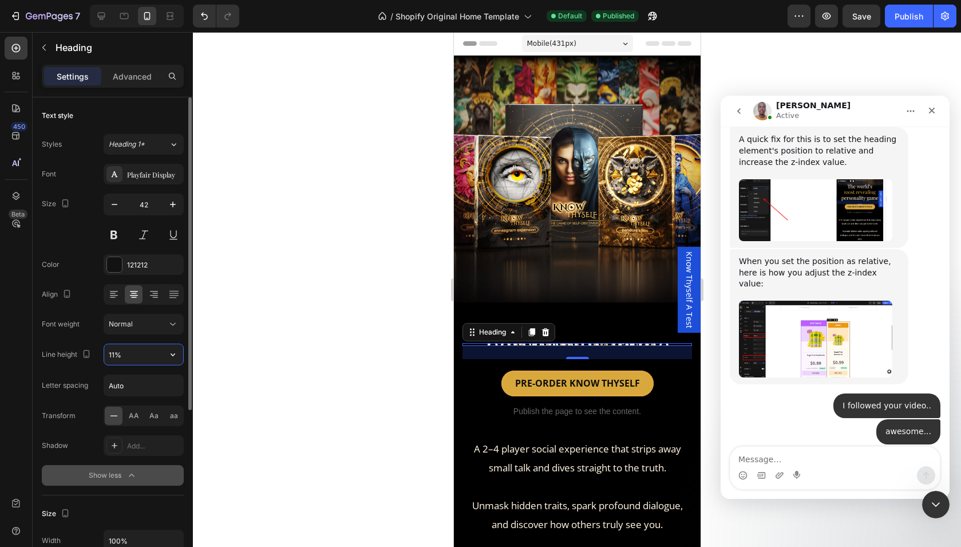
type input "110%"
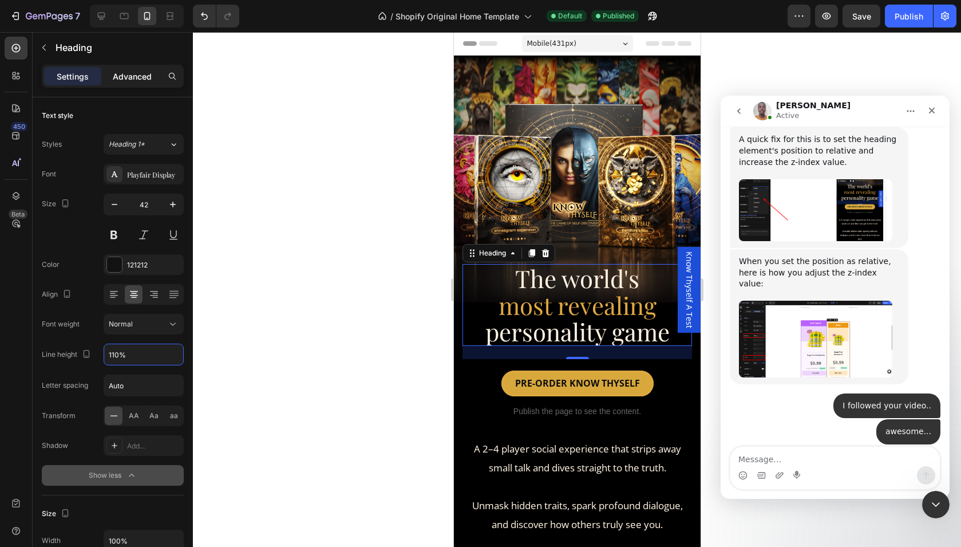
click at [128, 80] on p "Advanced" at bounding box center [132, 76] width 39 height 12
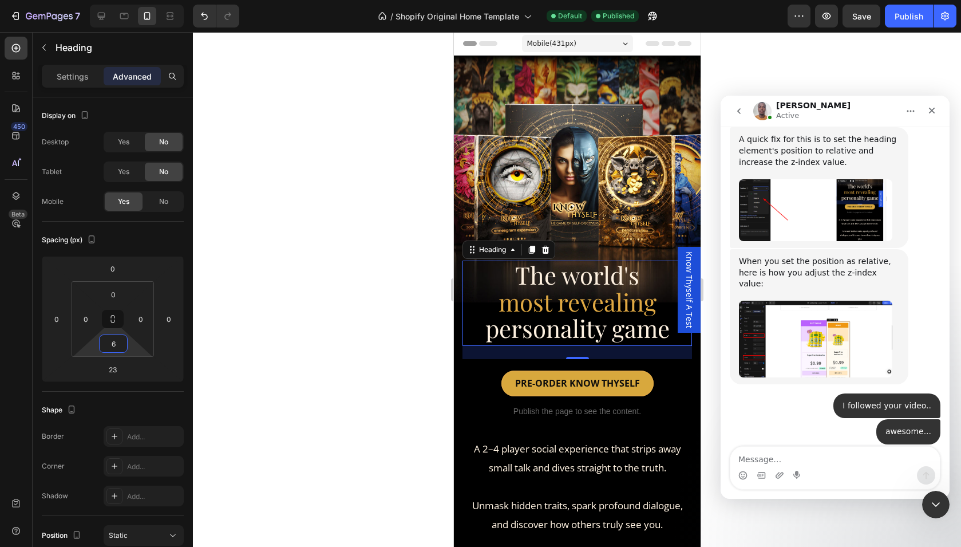
type input "4"
click at [129, 205] on html "7 / Shopify Original Home Template Default Published Preview Save Publish 450 B…" at bounding box center [480, 102] width 961 height 205
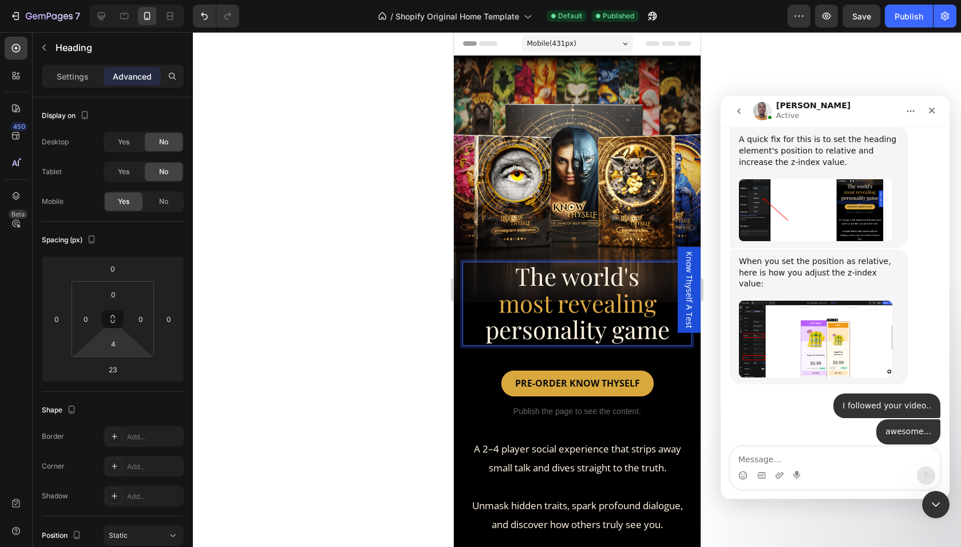
click at [78, 88] on div "Settings Advanced" at bounding box center [113, 81] width 160 height 33
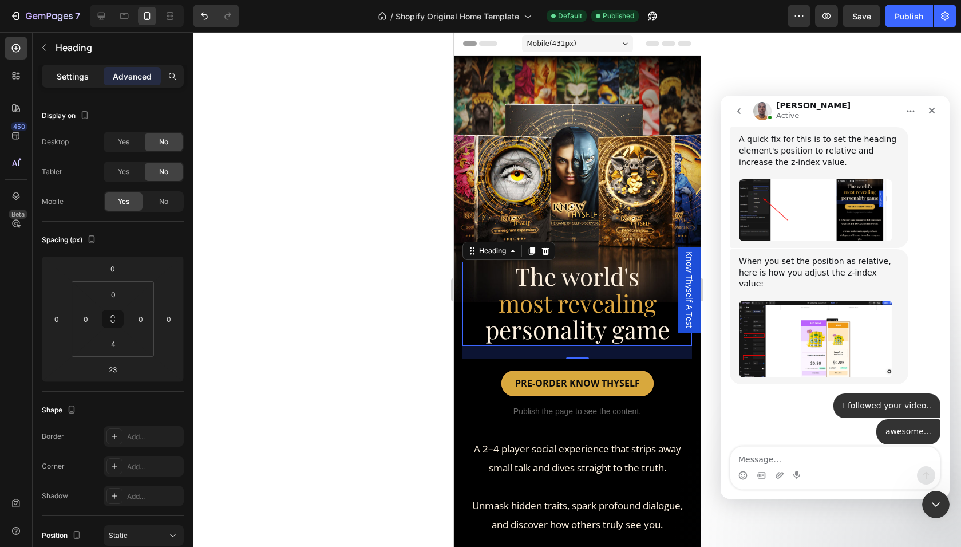
click at [77, 83] on div "Settings" at bounding box center [72, 76] width 57 height 18
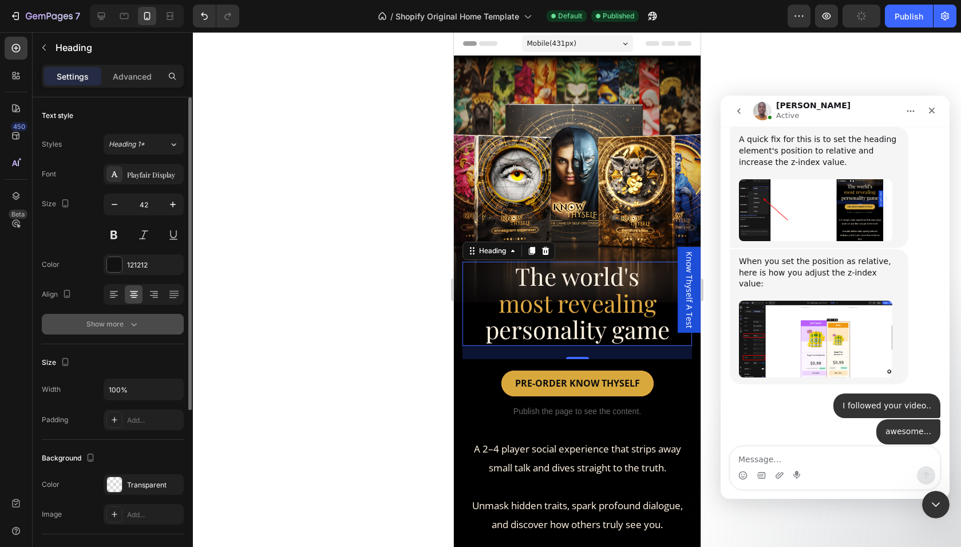
click at [132, 322] on icon "button" at bounding box center [133, 323] width 11 height 11
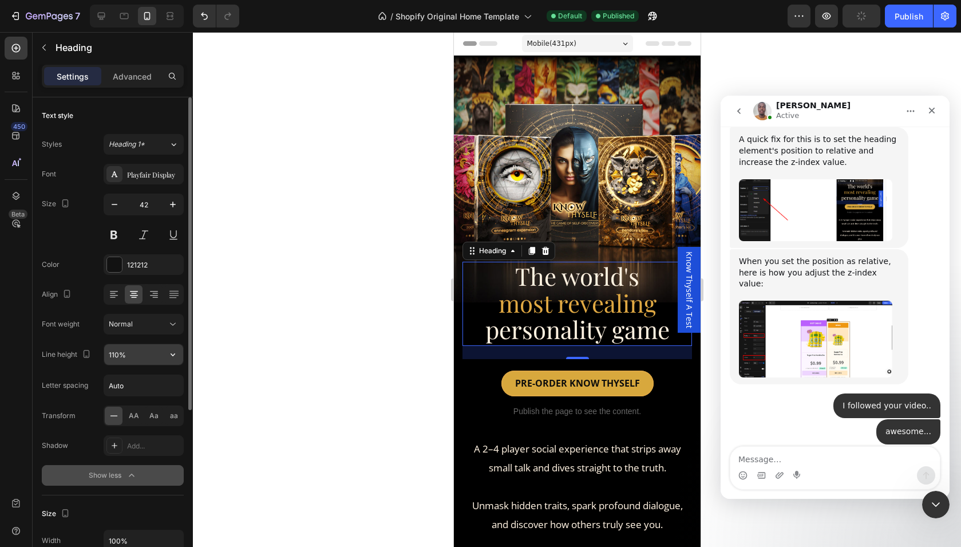
click at [135, 360] on input "110%" at bounding box center [143, 354] width 79 height 21
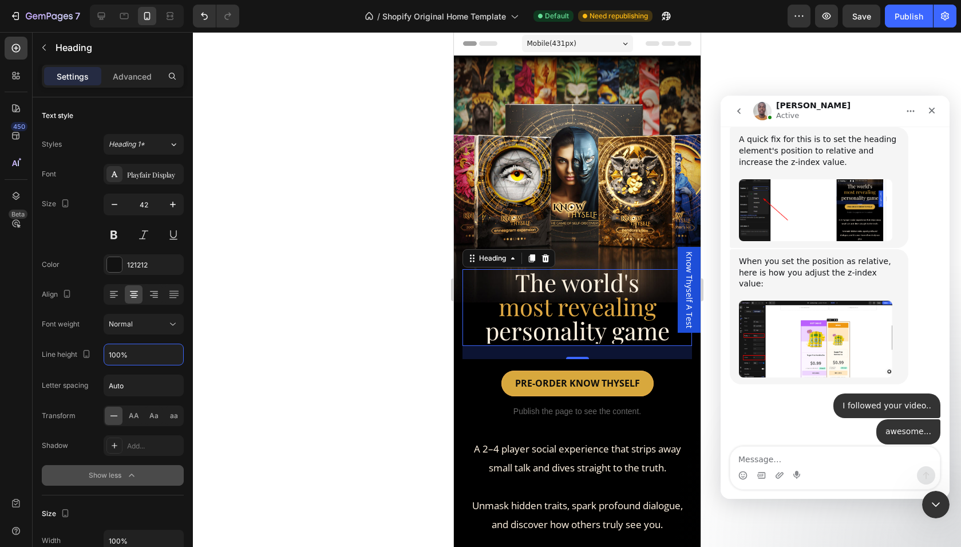
type input "100%"
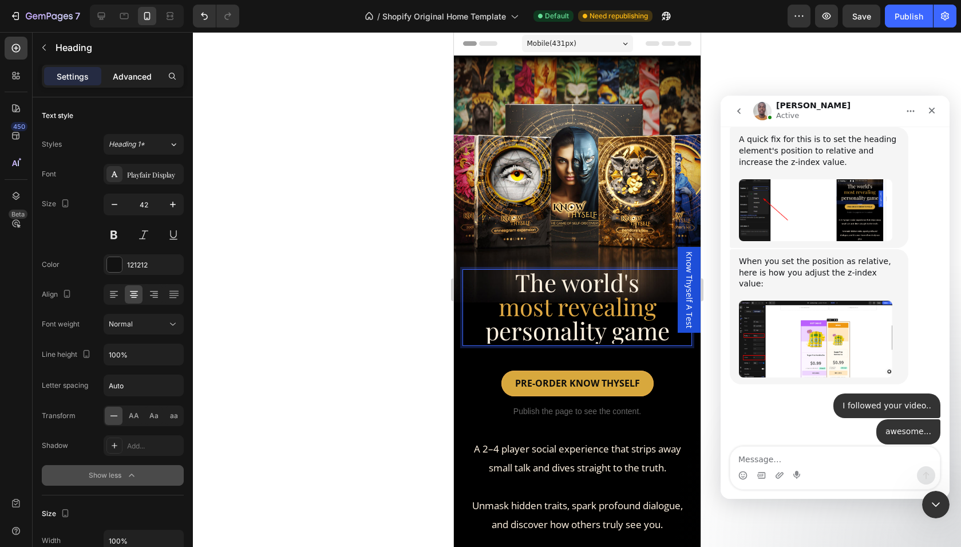
click at [132, 82] on div "Advanced" at bounding box center [132, 76] width 57 height 18
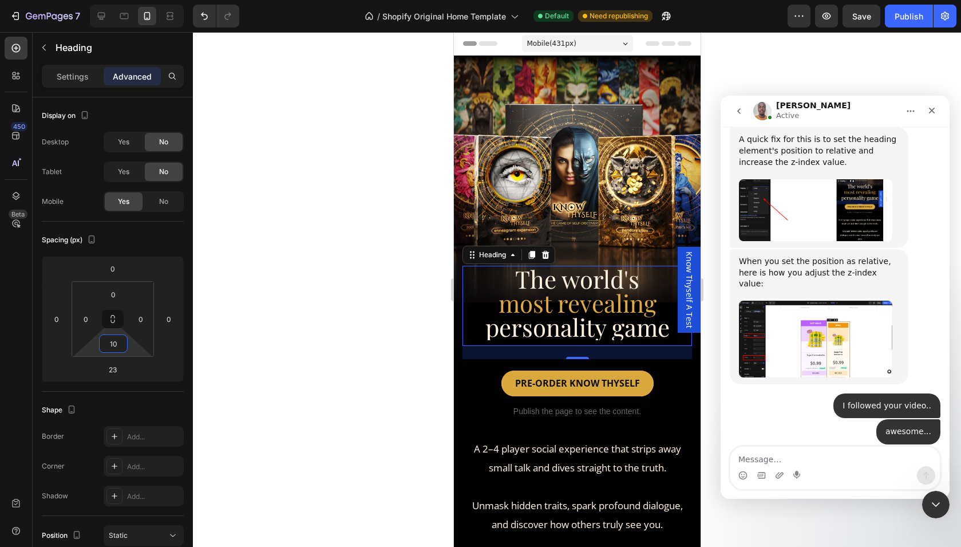
click at [138, 205] on html "7 / Shopify Original Home Template Default Need republishing Preview Save Publi…" at bounding box center [480, 102] width 961 height 205
type input "4"
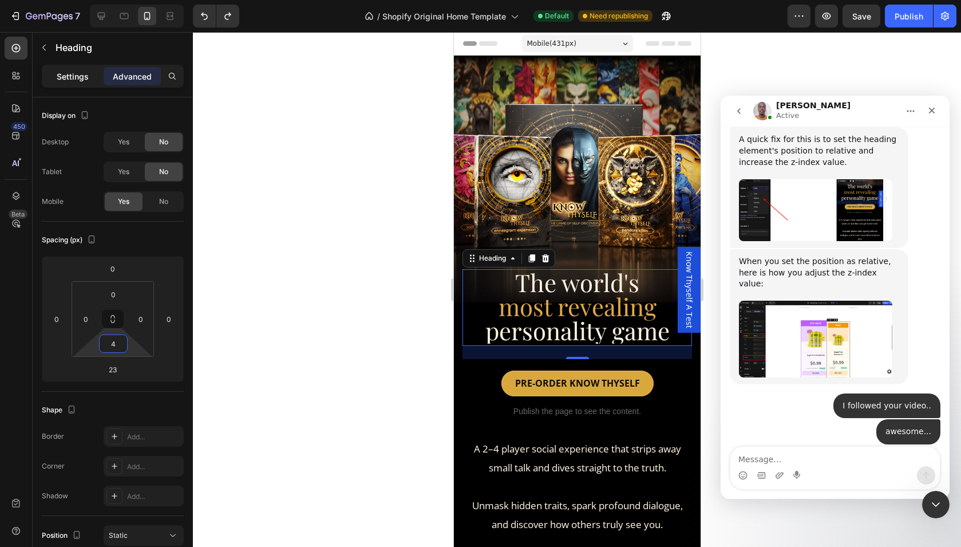
click at [68, 81] on p "Settings" at bounding box center [73, 76] width 32 height 12
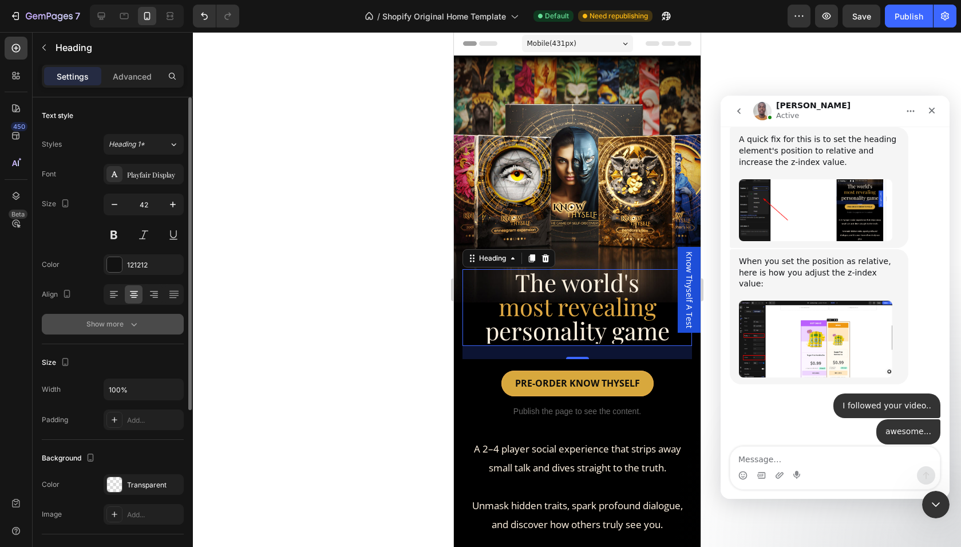
click at [131, 325] on icon "button" at bounding box center [133, 323] width 11 height 11
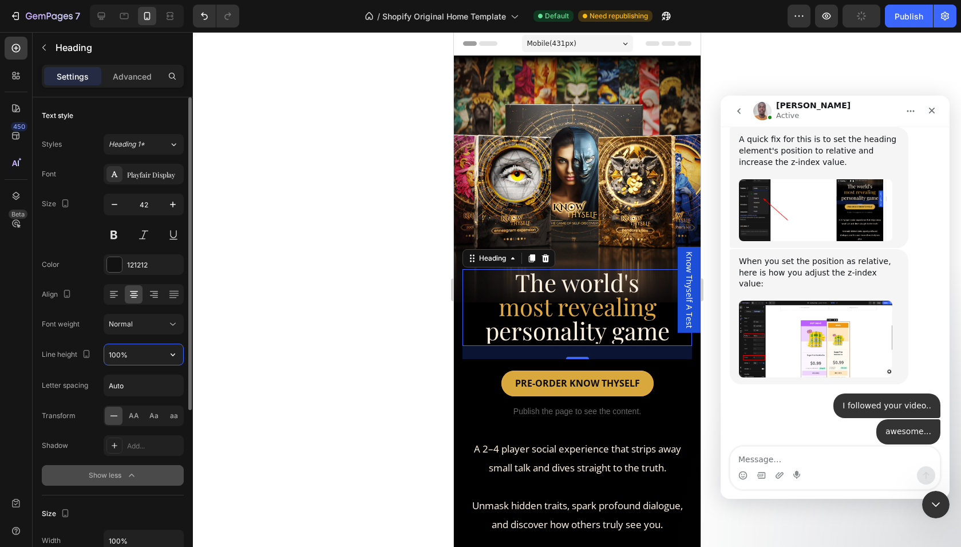
click at [147, 361] on input "100%" at bounding box center [143, 354] width 79 height 21
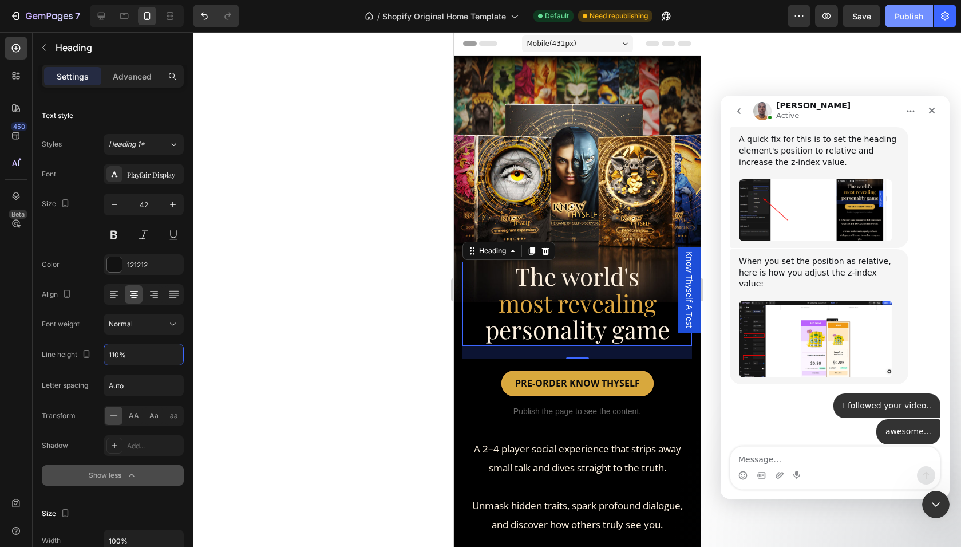
type input "110%"
click at [911, 17] on div "Publish" at bounding box center [909, 16] width 29 height 12
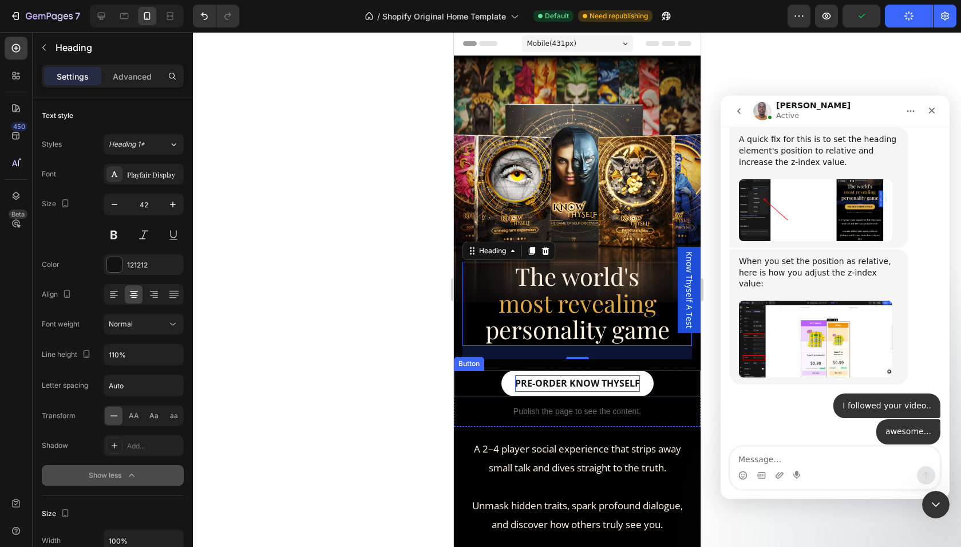
scroll to position [10, 0]
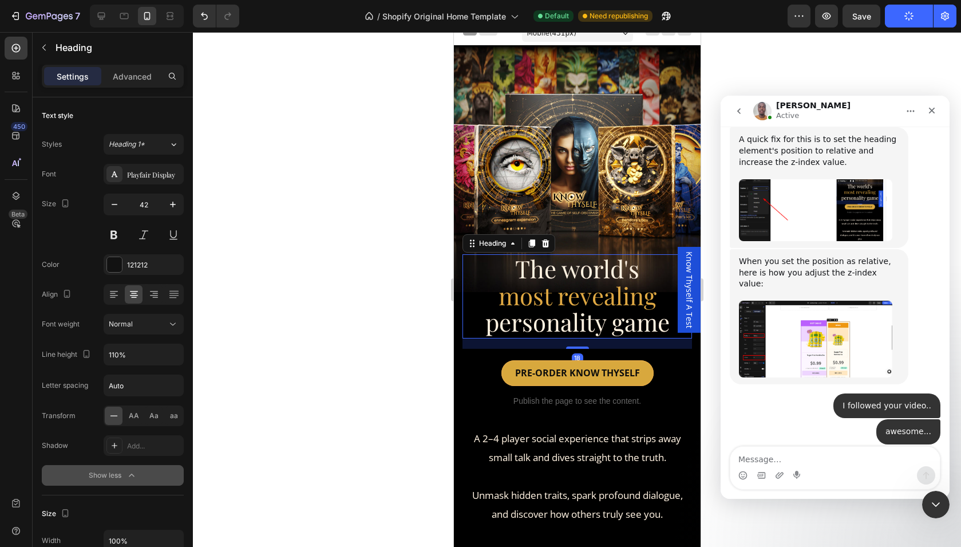
drag, startPoint x: 576, startPoint y: 347, endPoint x: 581, endPoint y: 345, distance: 5.9
click at [581, 338] on div "18" at bounding box center [577, 338] width 230 height 0
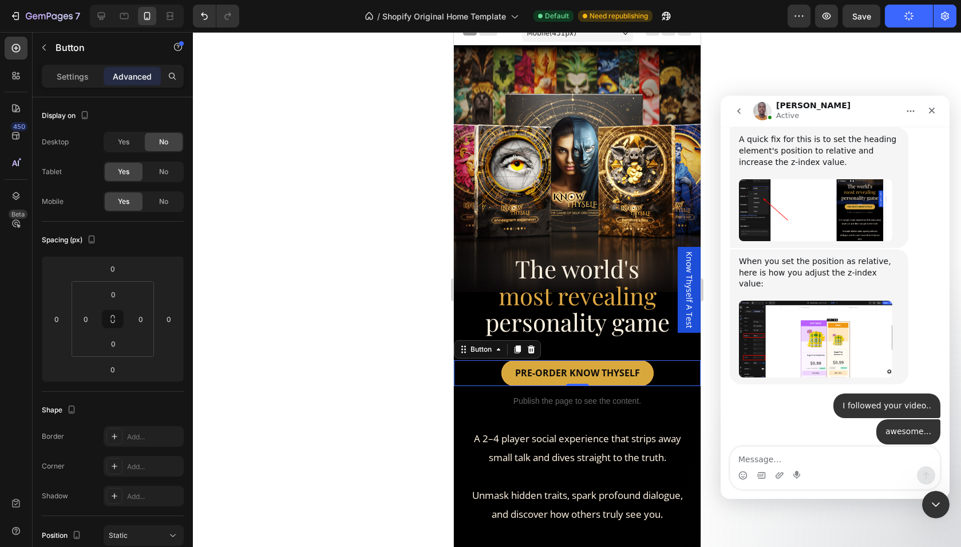
click at [675, 364] on div "PRE-ORDER KNOW THYSELF Button 0" at bounding box center [576, 373] width 247 height 26
click at [130, 205] on html "7 / Shopify Original Home Template Default Need republishing Preview Save Publi…" at bounding box center [480, 102] width 961 height 205
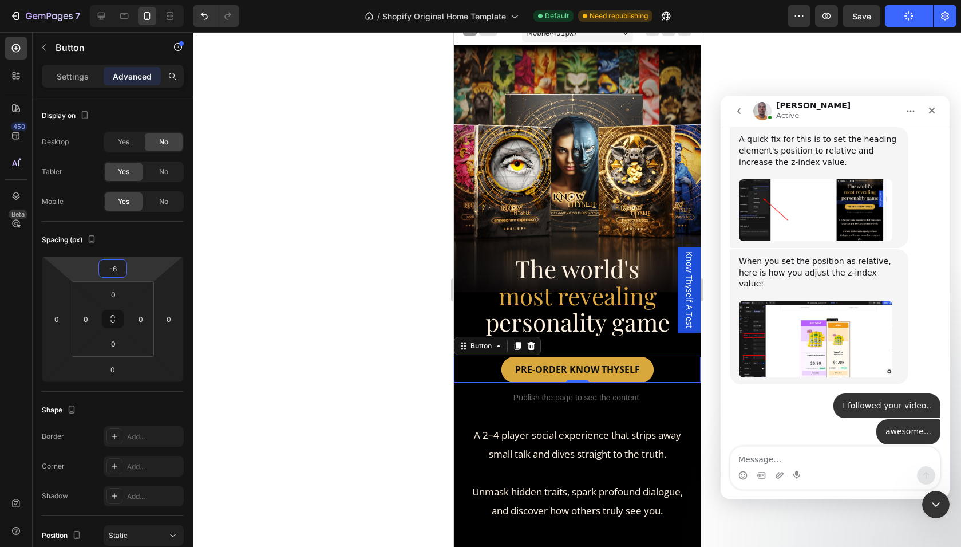
type input "-4"
click at [131, 205] on html "7 / Shopify Original Home Template Default Need republishing Preview Save Publi…" at bounding box center [480, 102] width 961 height 205
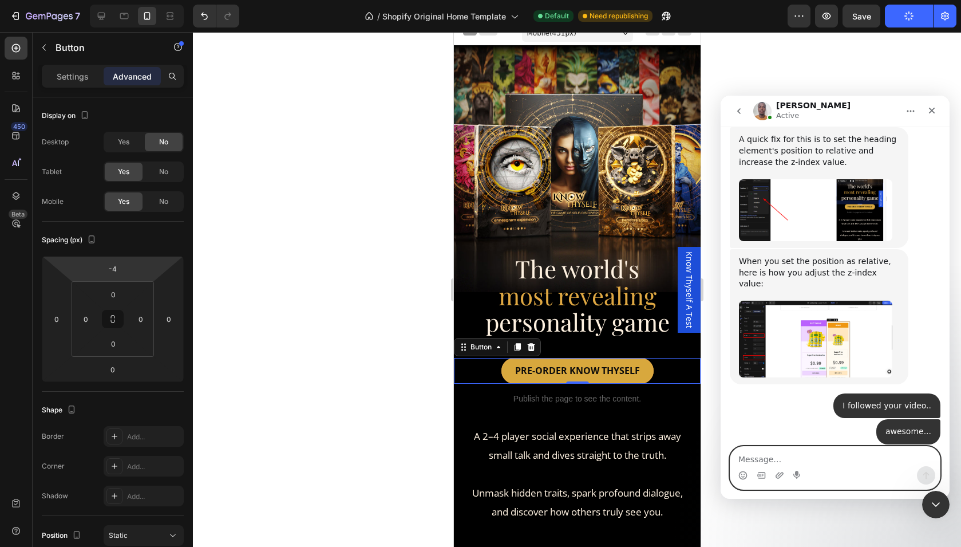
click at [779, 453] on textarea "Message…" at bounding box center [834, 455] width 209 height 19
type textarea "All good I think... thank you"
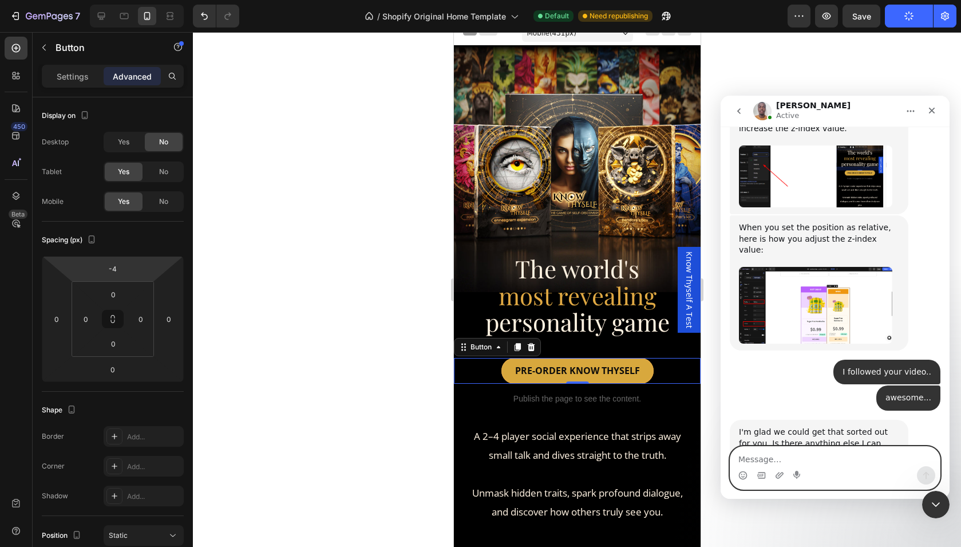
scroll to position [1405, 0]
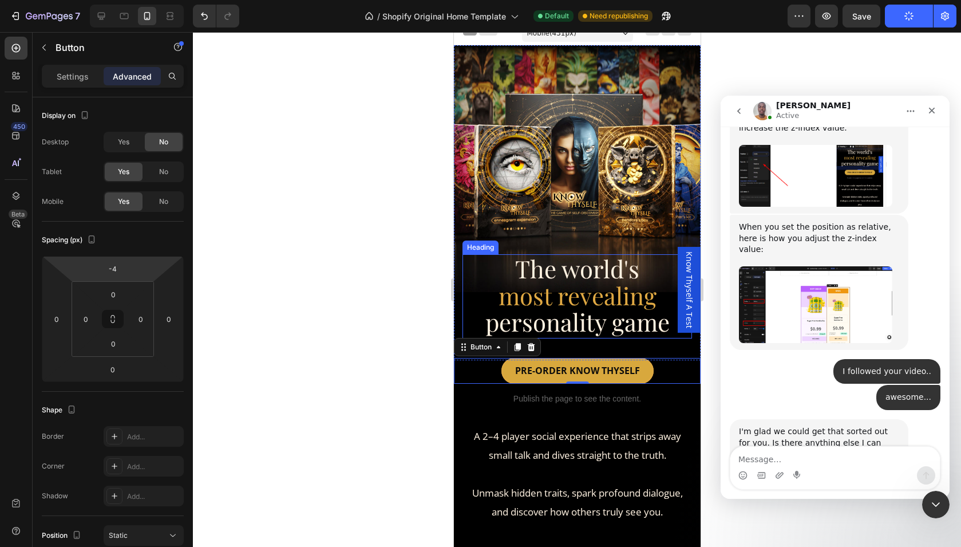
click at [559, 280] on span "most revealing" at bounding box center [577, 295] width 158 height 32
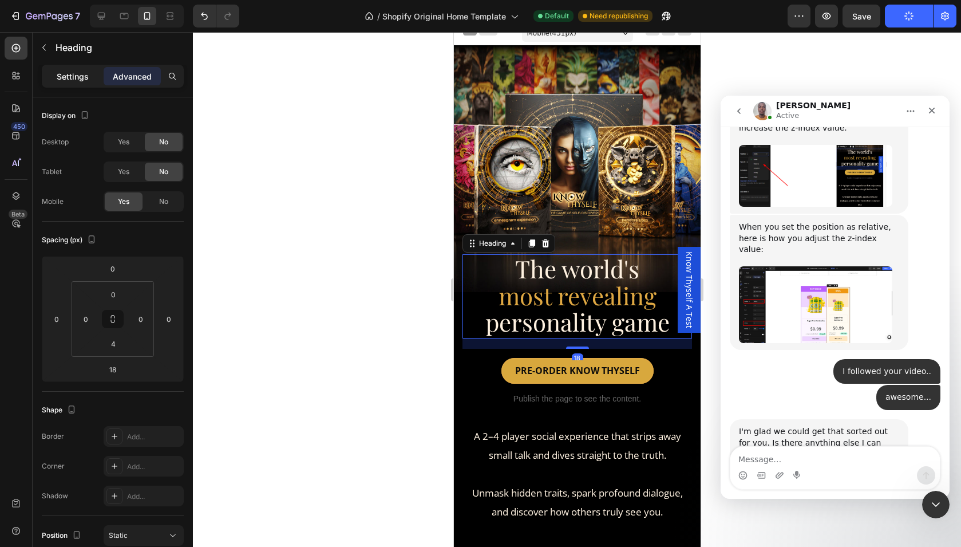
click at [71, 74] on p "Settings" at bounding box center [73, 76] width 32 height 12
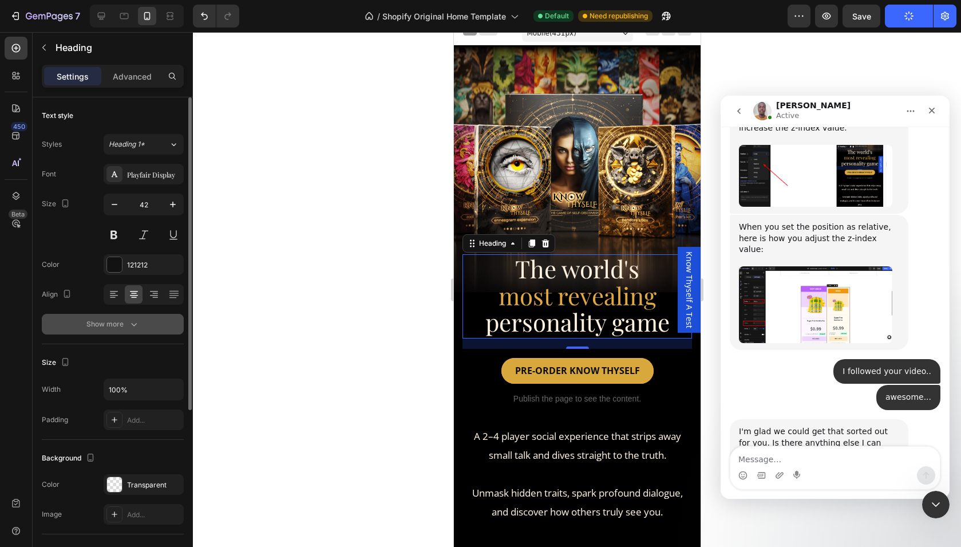
scroll to position [19, 0]
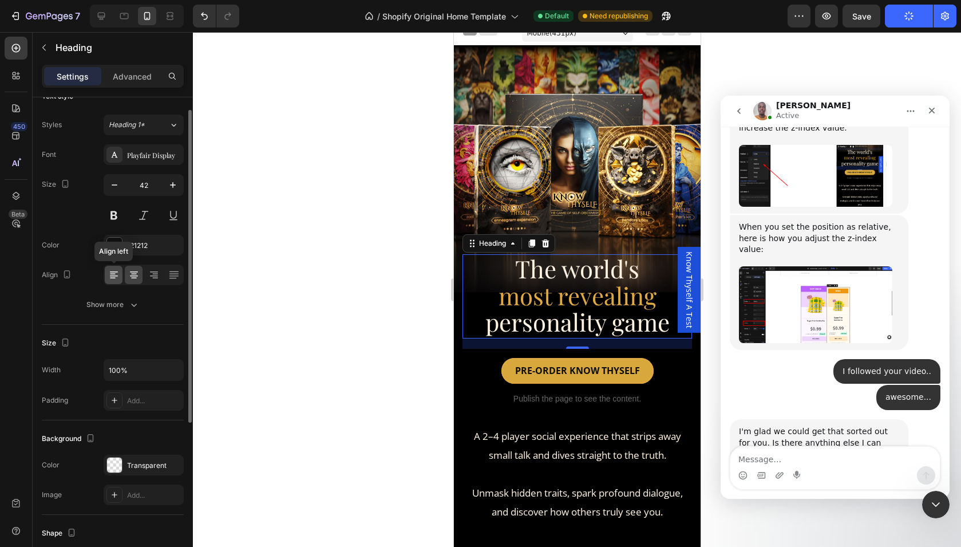
click at [108, 276] on icon at bounding box center [113, 274] width 11 height 11
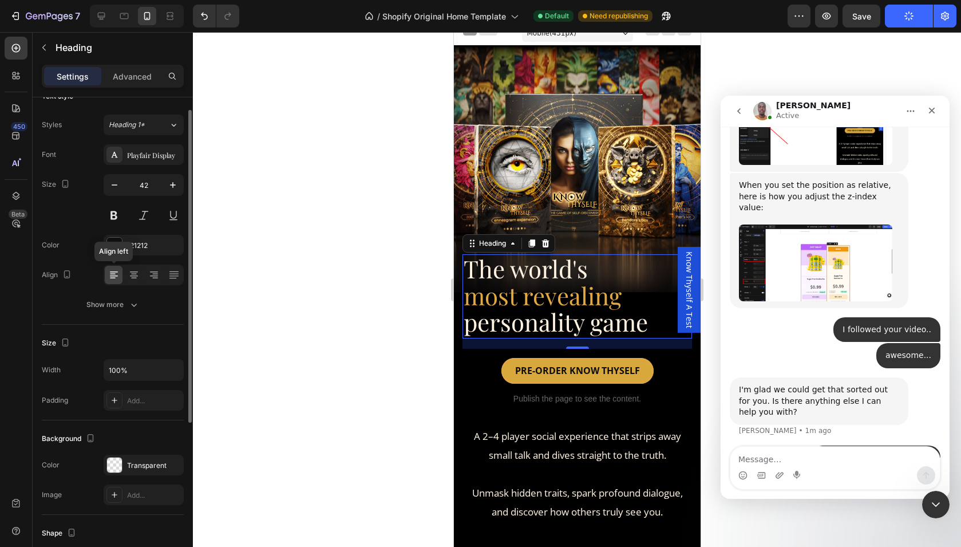
scroll to position [1449, 0]
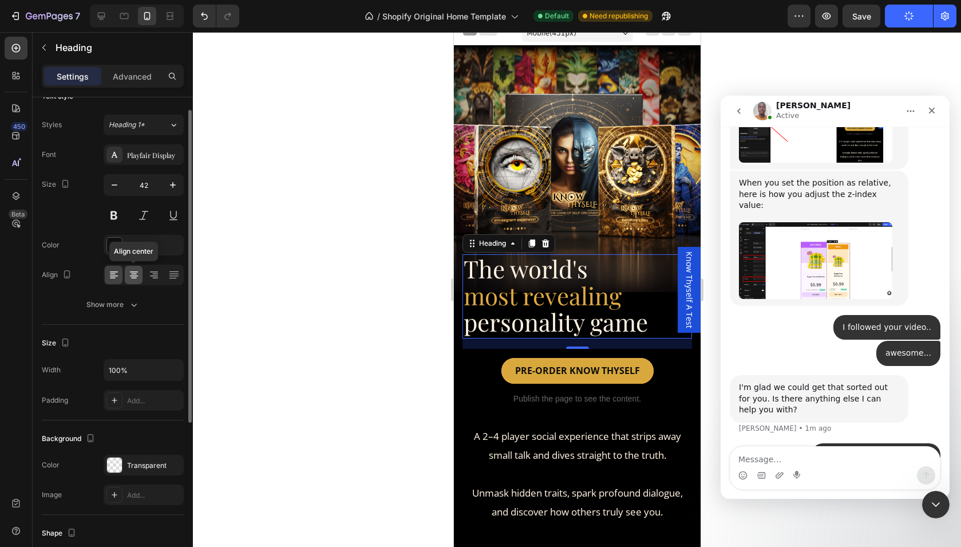
click at [126, 278] on div at bounding box center [134, 275] width 18 height 18
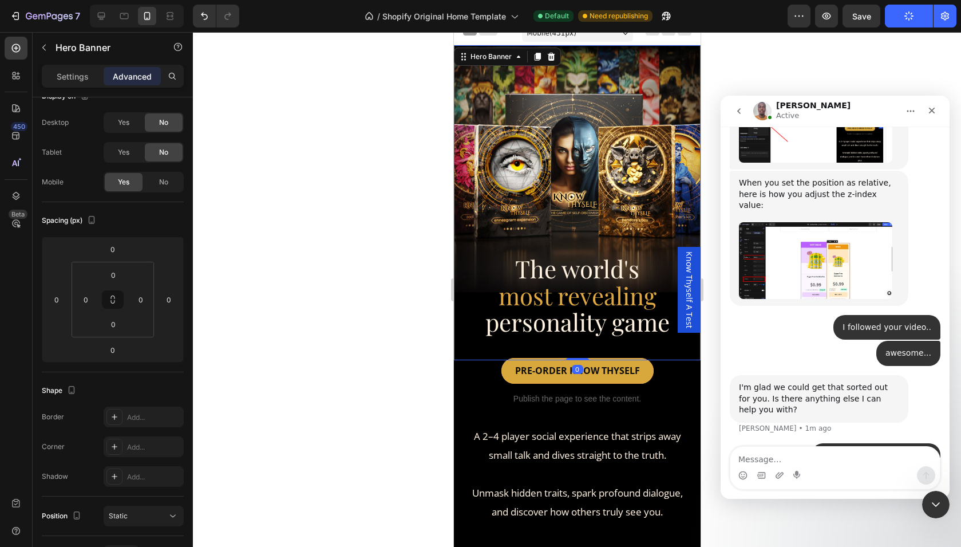
scroll to position [0, 0]
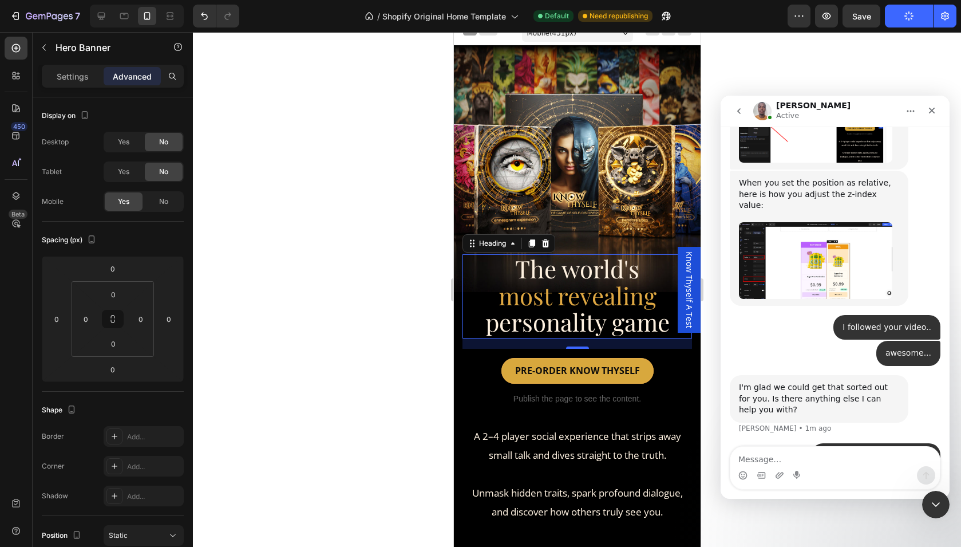
click at [586, 314] on span "personality game" at bounding box center [577, 322] width 184 height 32
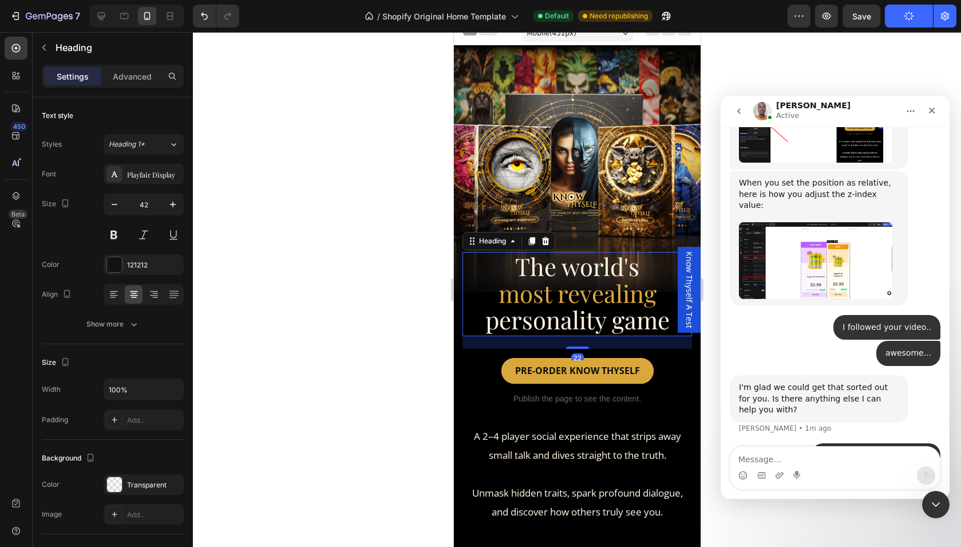
click at [583, 349] on div "⁠⁠⁠⁠⁠⁠⁠ The world's most revealing personality game Heading 22" at bounding box center [576, 306] width 247 height 108
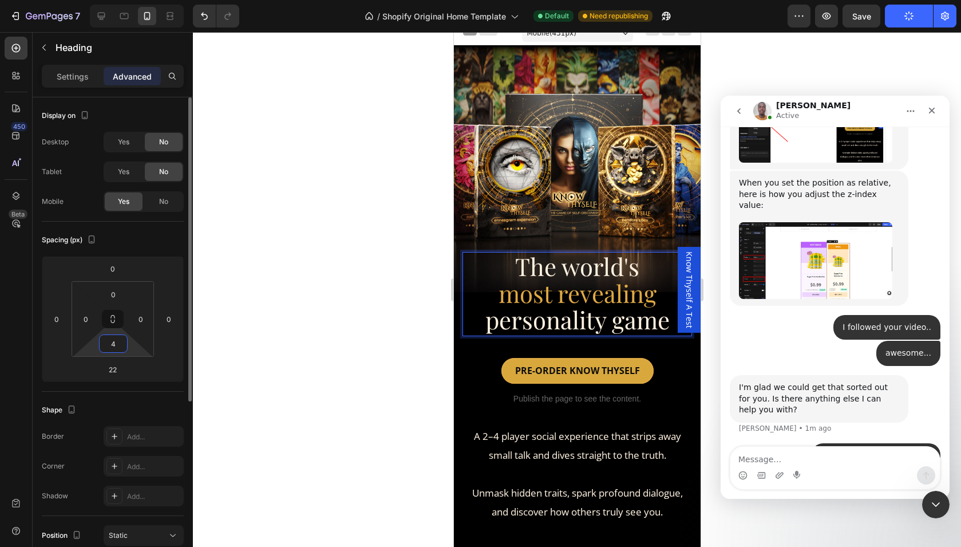
scroll to position [1405, 0]
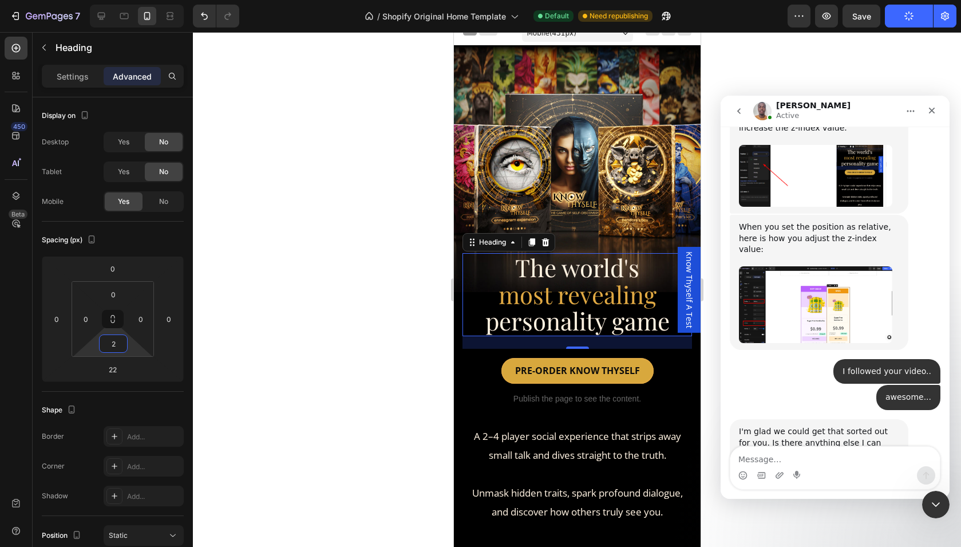
click at [128, 205] on html "7 / Shopify Original Home Template Default Need republishing Preview Save Publi…" at bounding box center [480, 102] width 961 height 205
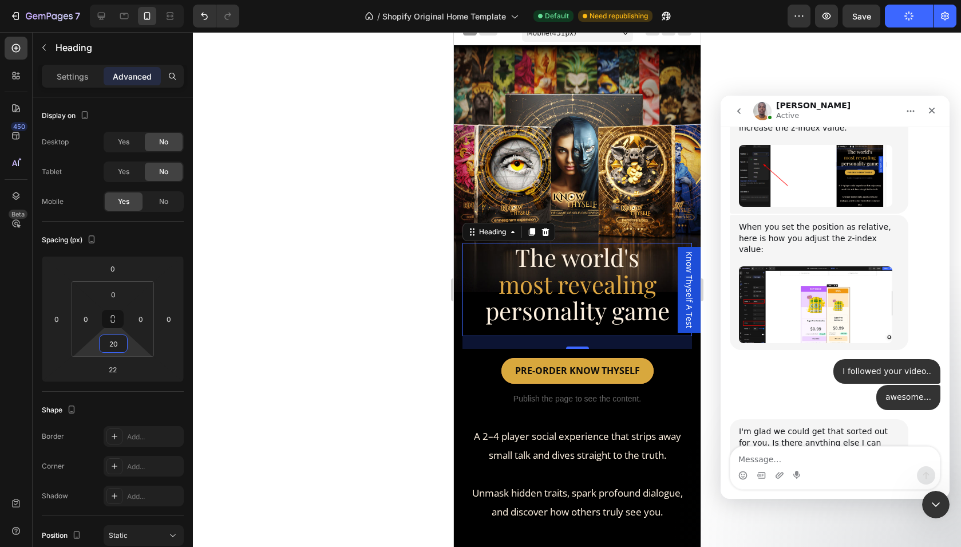
scroll to position [1449, 0]
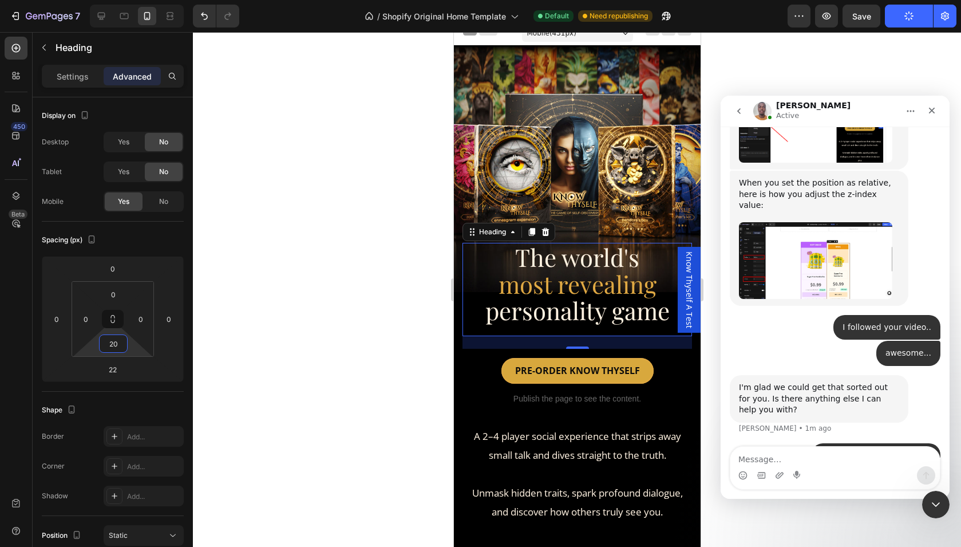
type input "2"
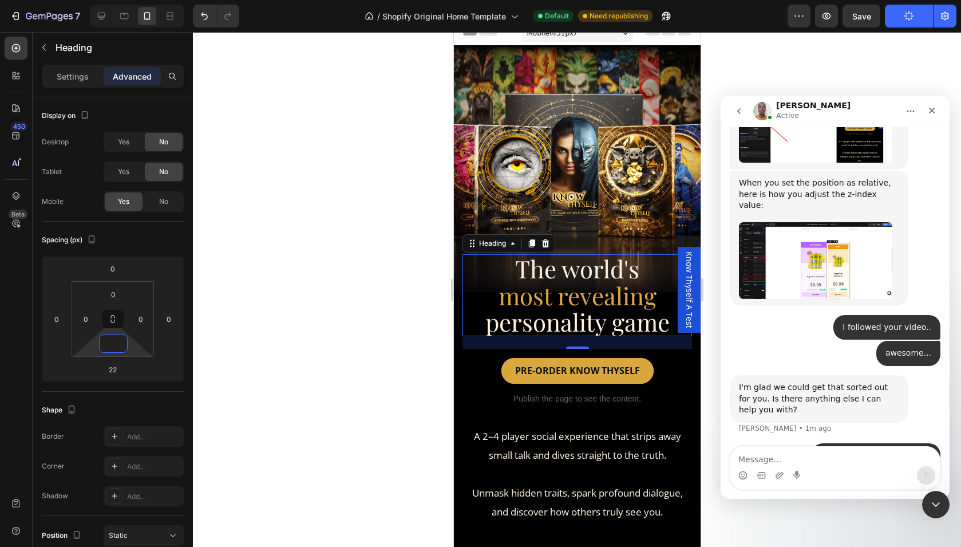
type input "-"
type input "0"
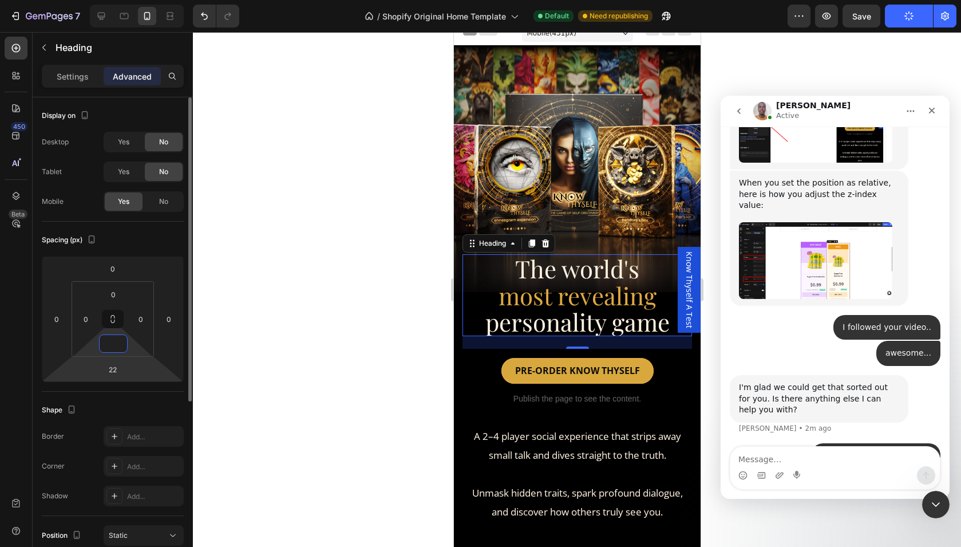
type input "0"
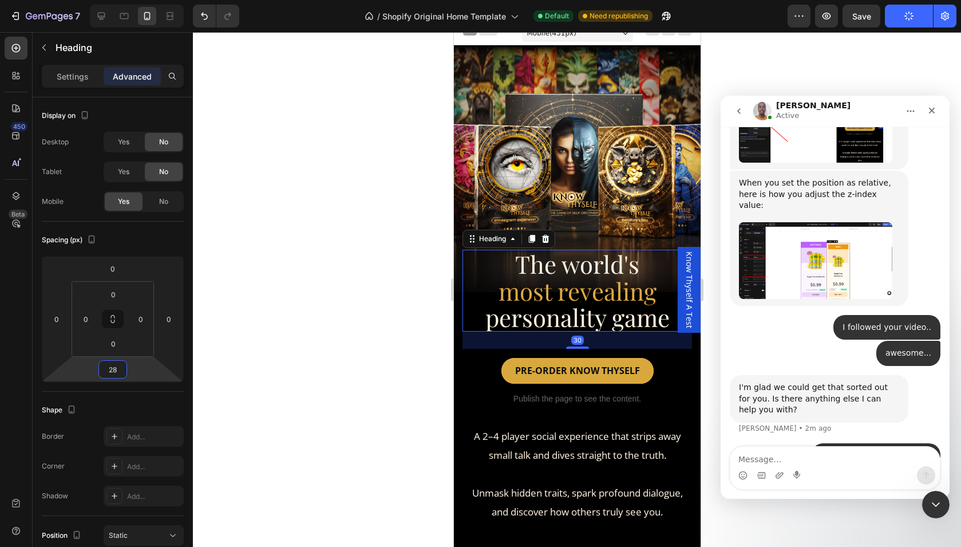
type input "26"
click at [136, 205] on html "7 / Shopify Original Home Template Default Need republishing Preview Save Publi…" at bounding box center [480, 102] width 961 height 205
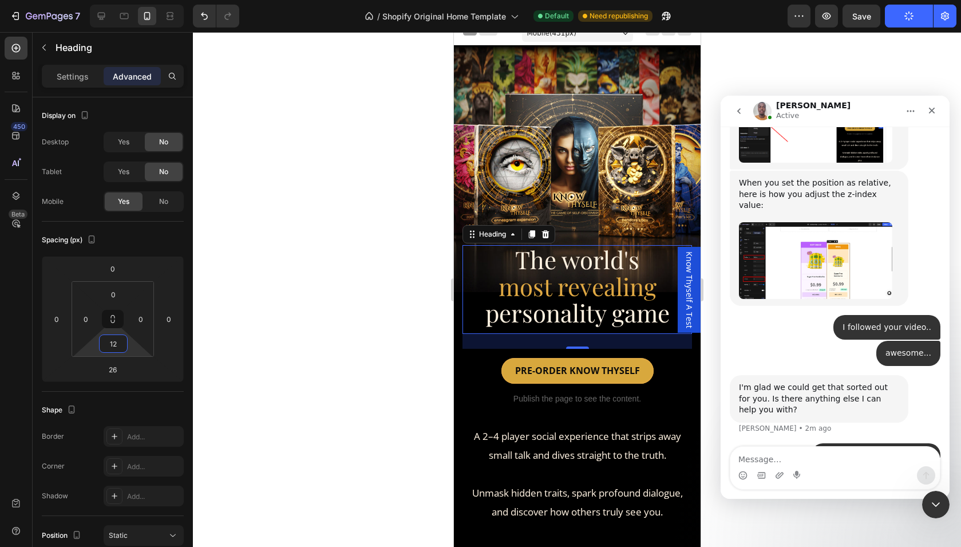
type input "10"
click at [128, 205] on html "7 / Shopify Original Home Template Default Need republishing Preview Save Publi…" at bounding box center [480, 102] width 961 height 205
type input "14"
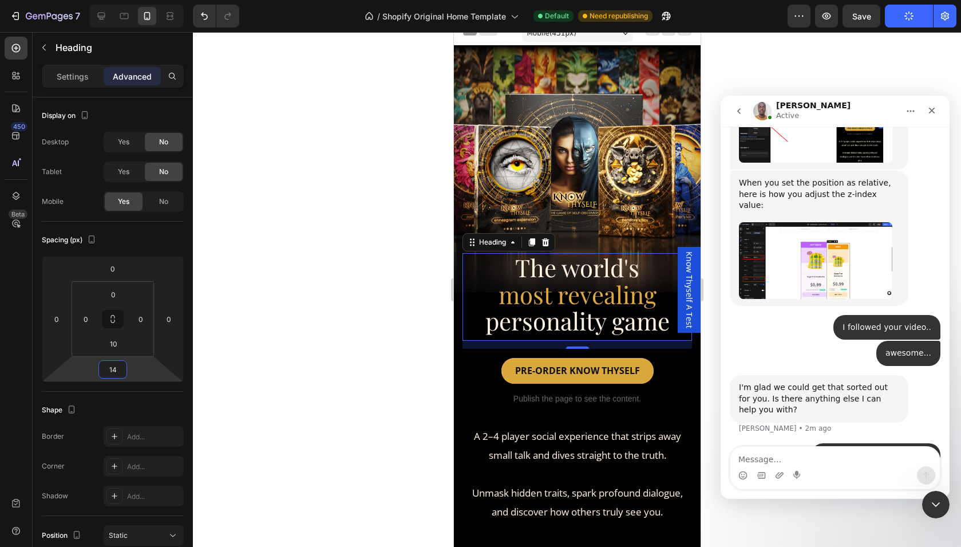
click at [133, 205] on html "7 / Shopify Original Home Template Default Need republishing Preview Save Publi…" at bounding box center [480, 102] width 961 height 205
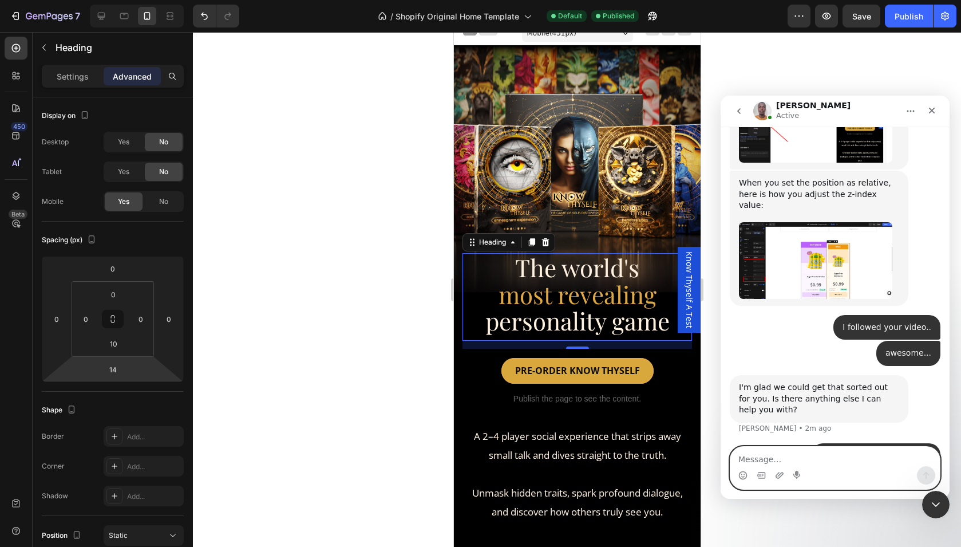
click at [786, 453] on textarea "Message…" at bounding box center [834, 455] width 209 height 19
click at [785, 453] on textarea "Message…" at bounding box center [834, 455] width 209 height 19
type textarea "I do have one more issue"
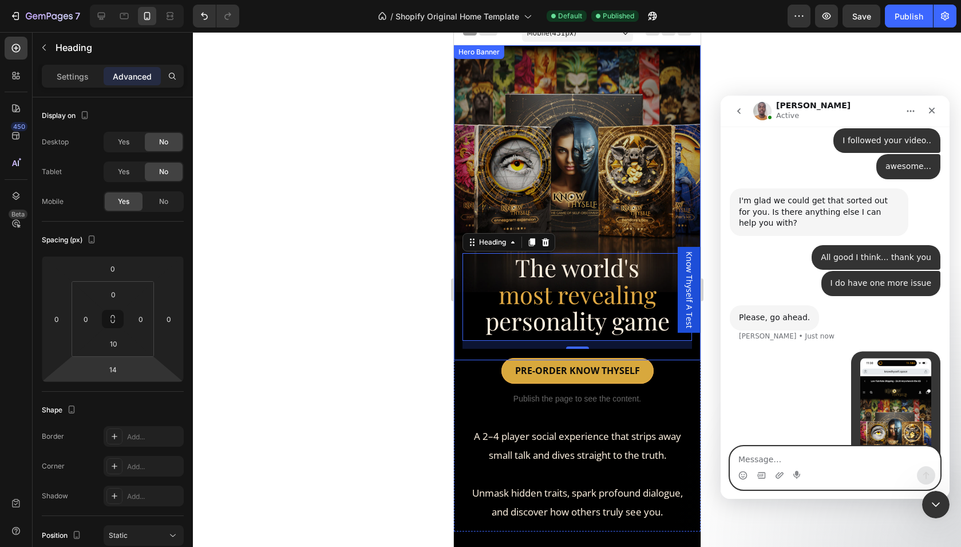
scroll to position [1641, 0]
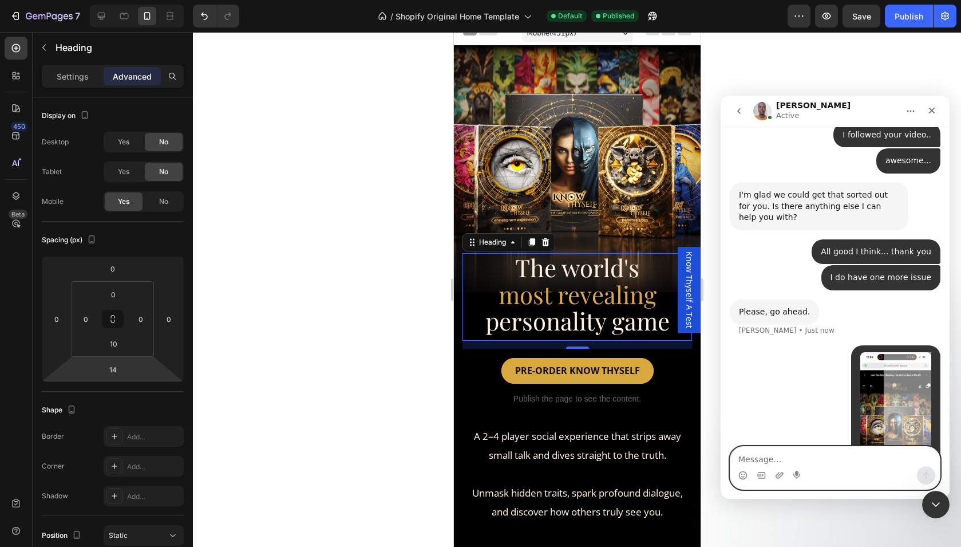
click at [776, 457] on textarea "Message…" at bounding box center [834, 455] width 209 height 19
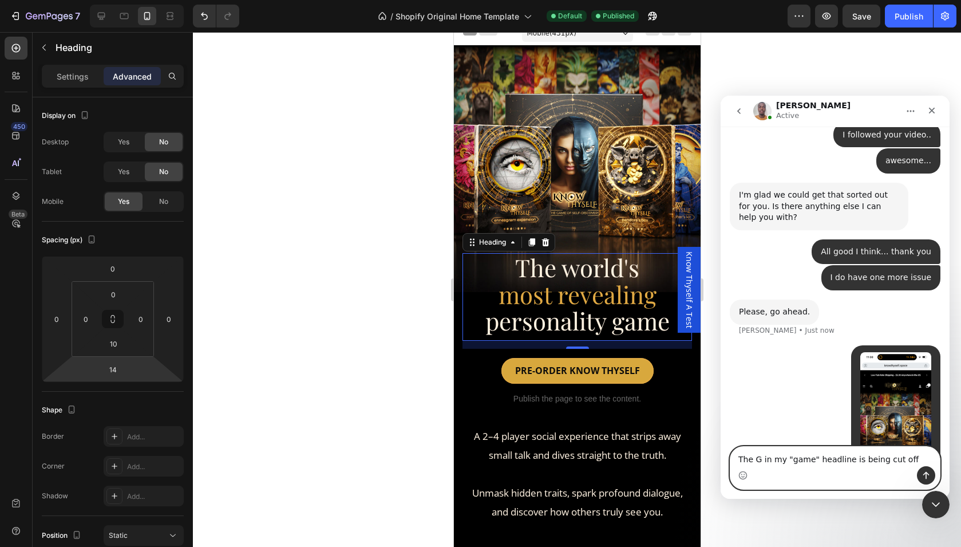
type textarea "The G in my "game" headline is being cut off."
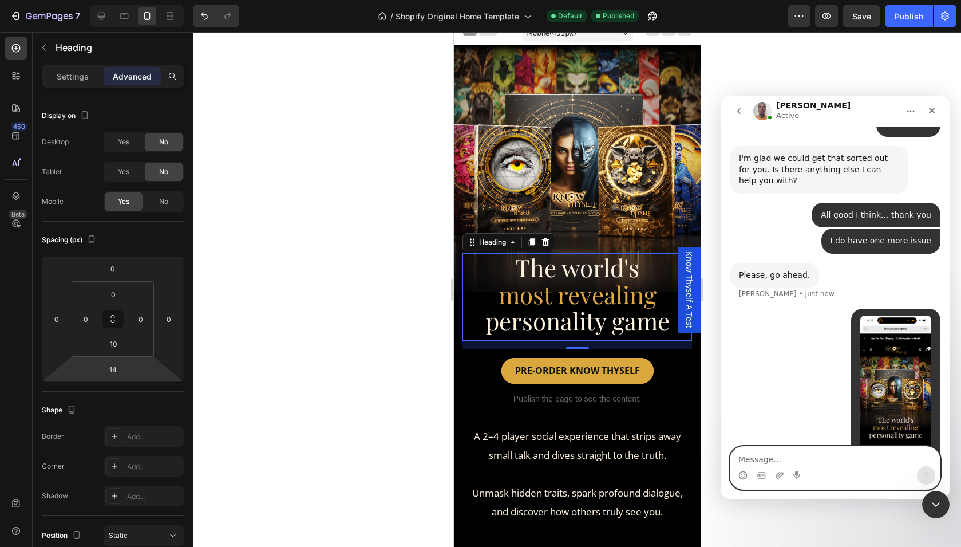
scroll to position [1678, 0]
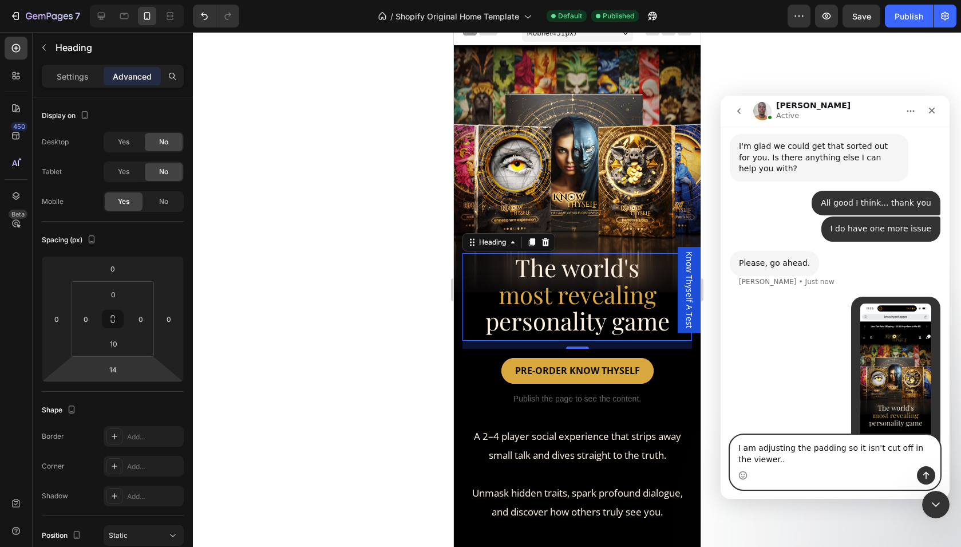
type textarea "I am adjusting the padding so it isn't cut off in the viewer..."
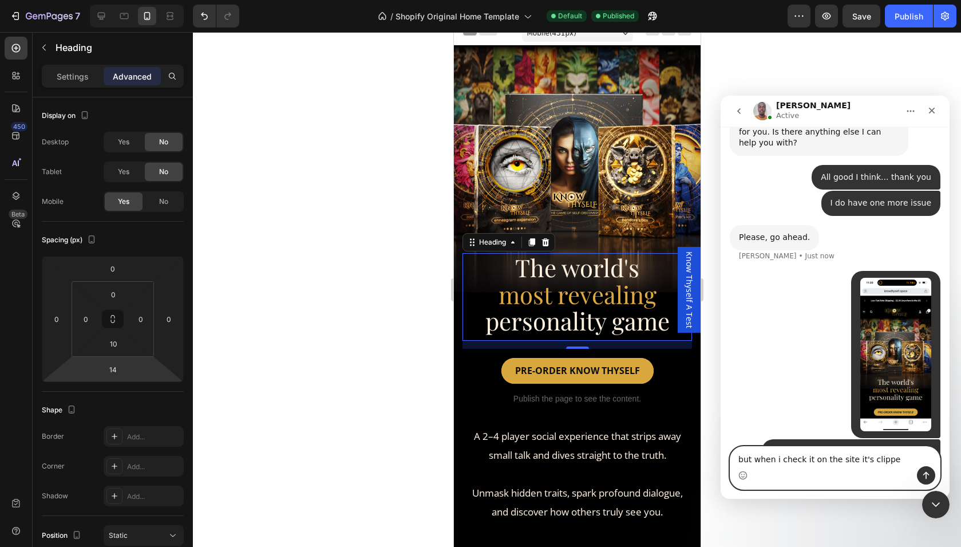
type textarea "but when i check it on the site it's clipped"
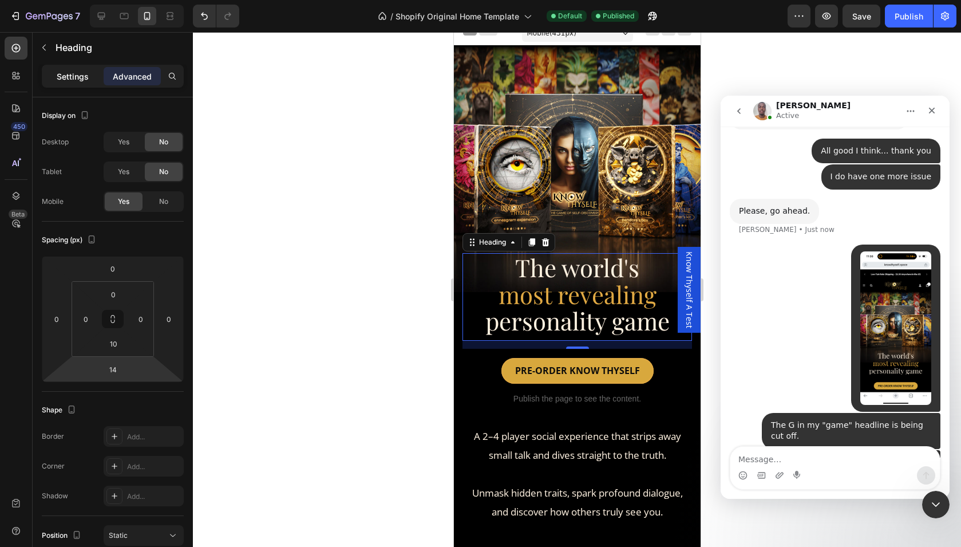
click at [66, 80] on p "Settings" at bounding box center [73, 76] width 32 height 12
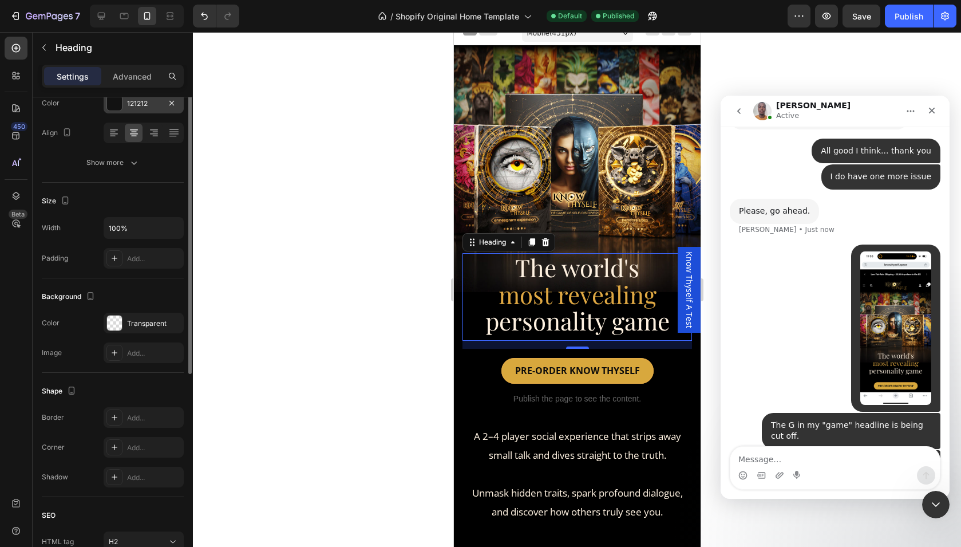
scroll to position [0, 0]
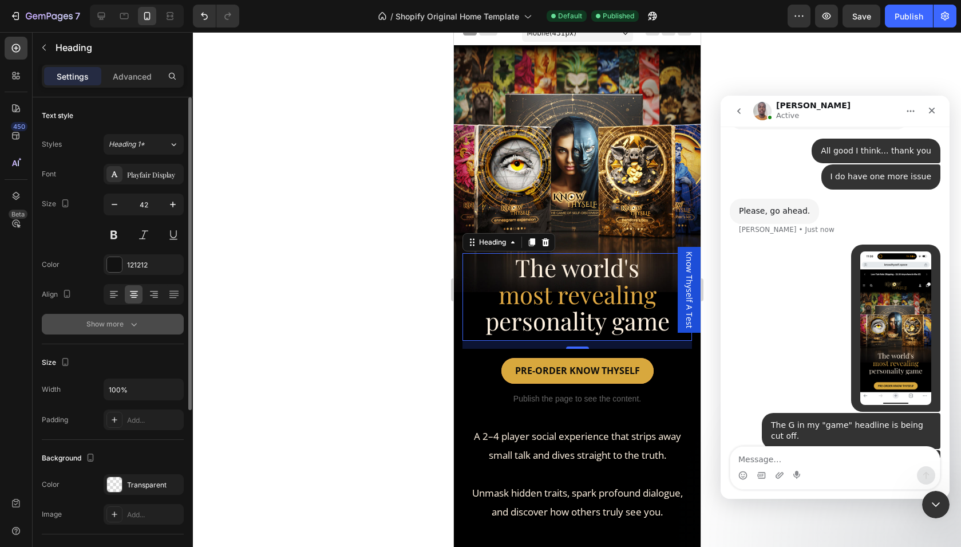
click at [132, 323] on icon "button" at bounding box center [133, 323] width 11 height 11
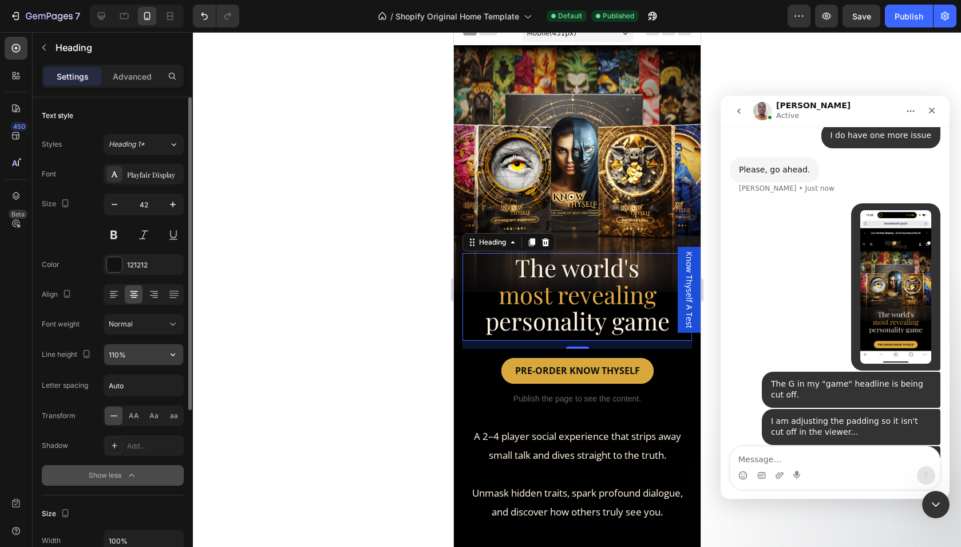
scroll to position [1786, 0]
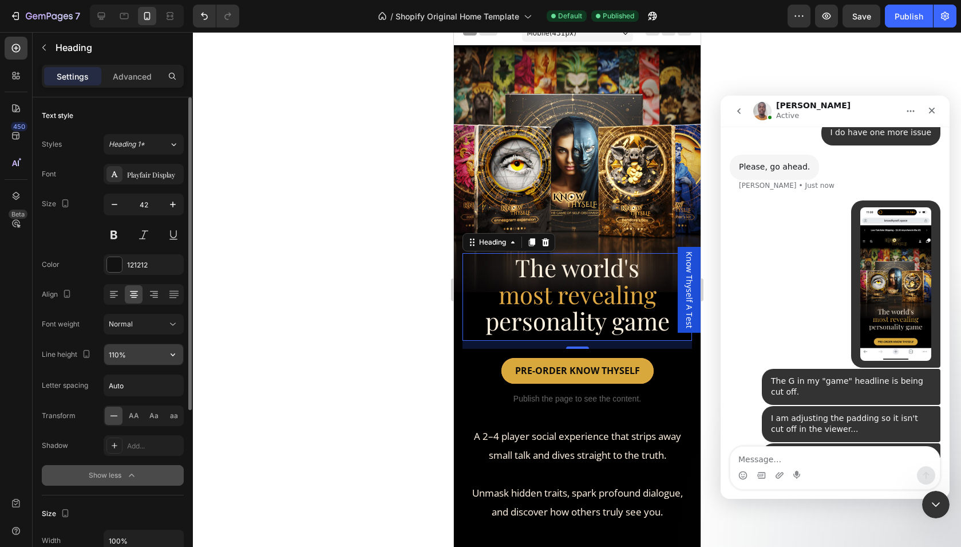
click at [146, 355] on input "110%" at bounding box center [143, 354] width 79 height 21
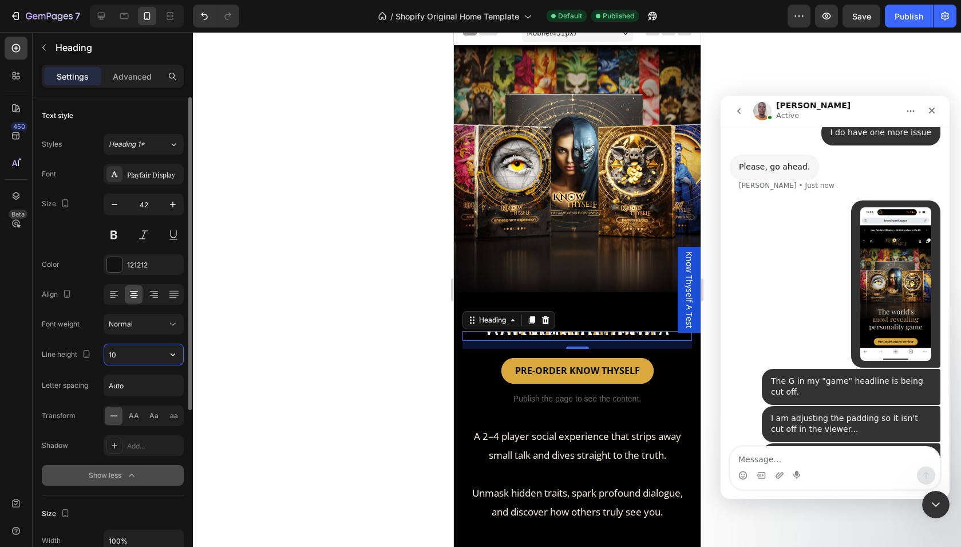
type input "100"
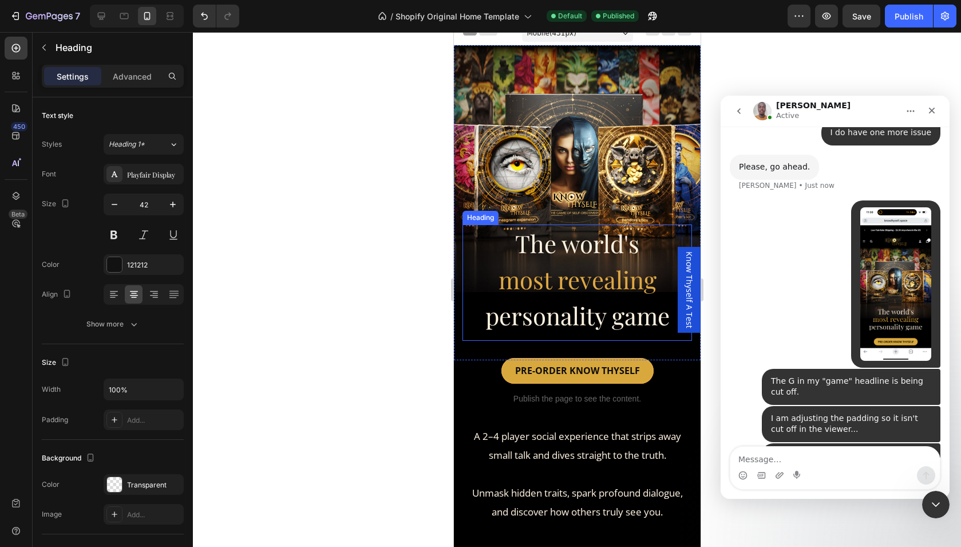
click at [545, 322] on span "personality game" at bounding box center [577, 315] width 184 height 32
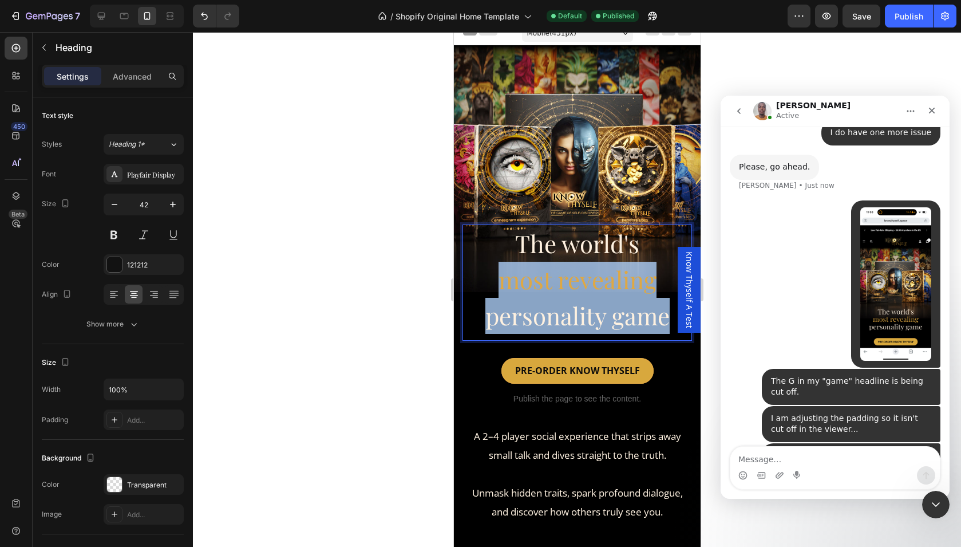
click at [545, 322] on span "personality game" at bounding box center [577, 315] width 184 height 32
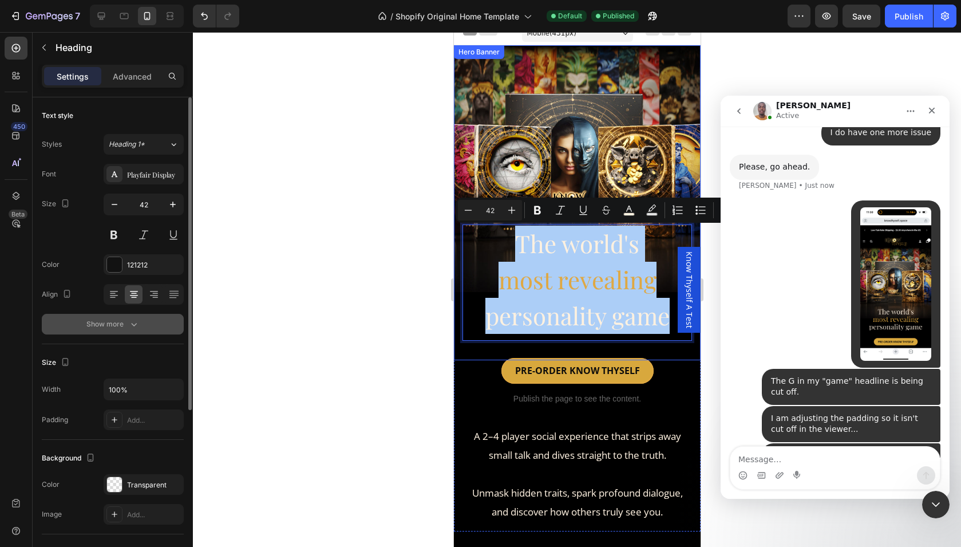
click at [136, 320] on icon "button" at bounding box center [133, 323] width 11 height 11
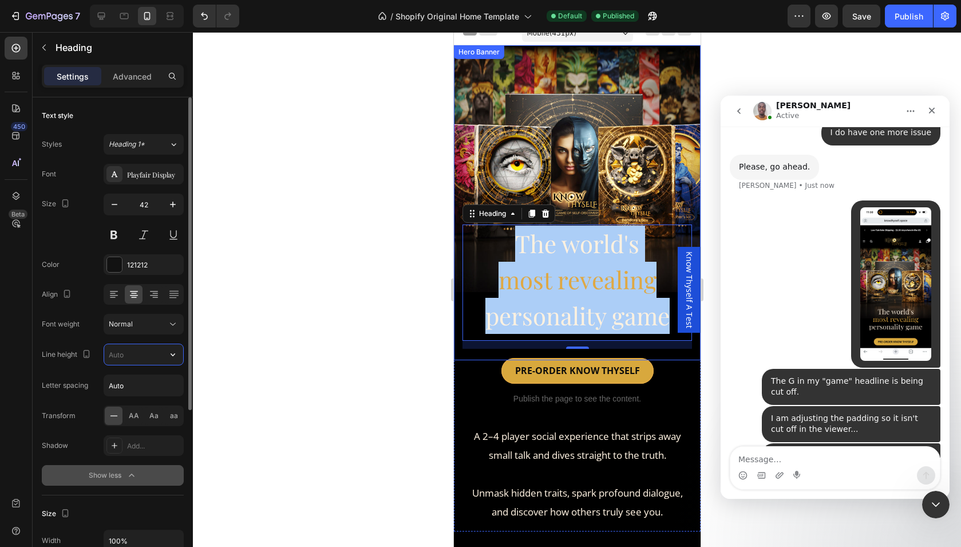
click at [140, 360] on input "text" at bounding box center [143, 354] width 79 height 21
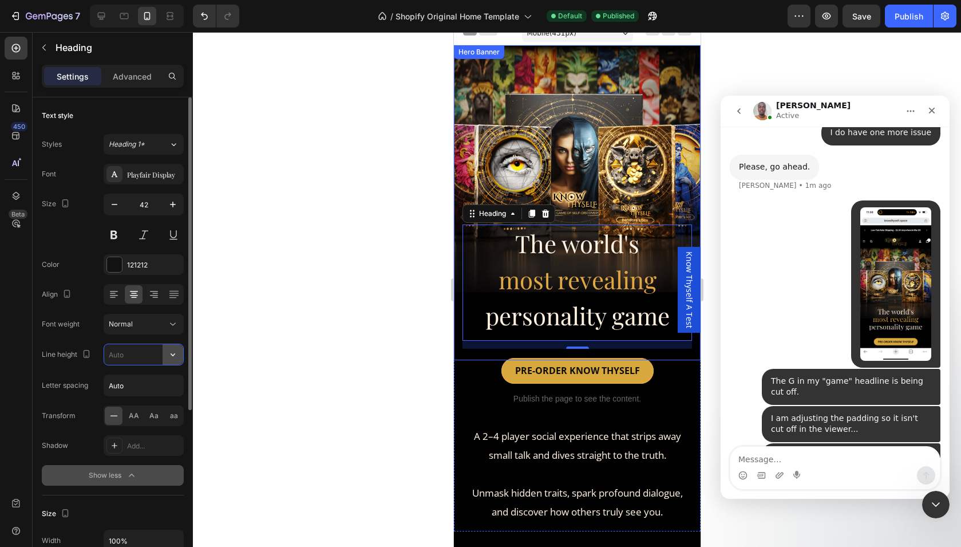
click at [173, 355] on icon "button" at bounding box center [173, 354] width 5 height 3
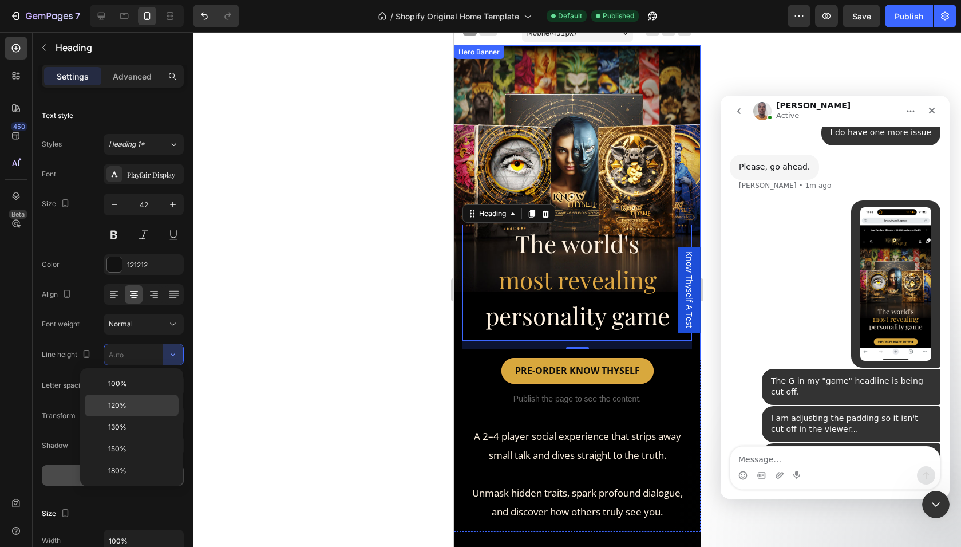
click at [131, 402] on p "120%" at bounding box center [140, 405] width 65 height 10
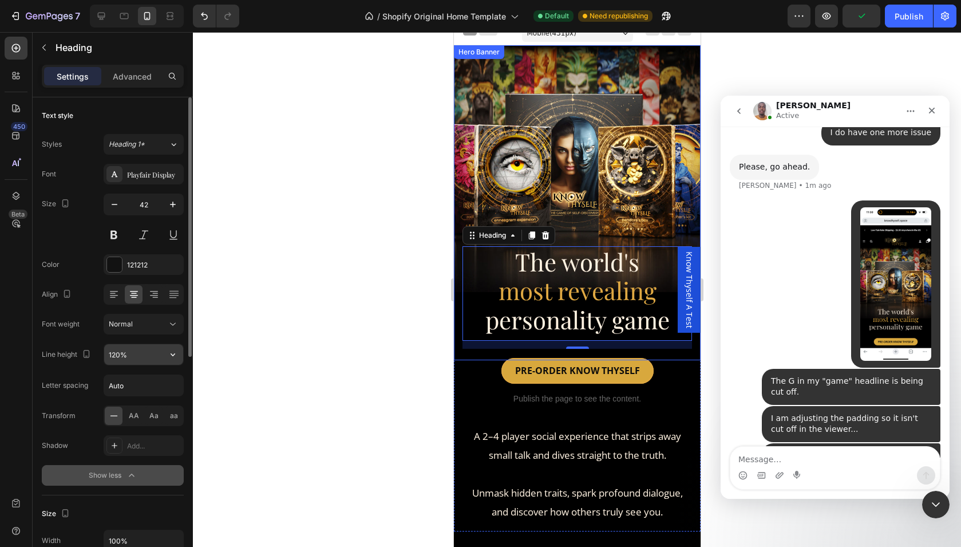
click at [155, 358] on input "120%" at bounding box center [143, 354] width 79 height 21
click at [172, 354] on icon "button" at bounding box center [172, 354] width 11 height 11
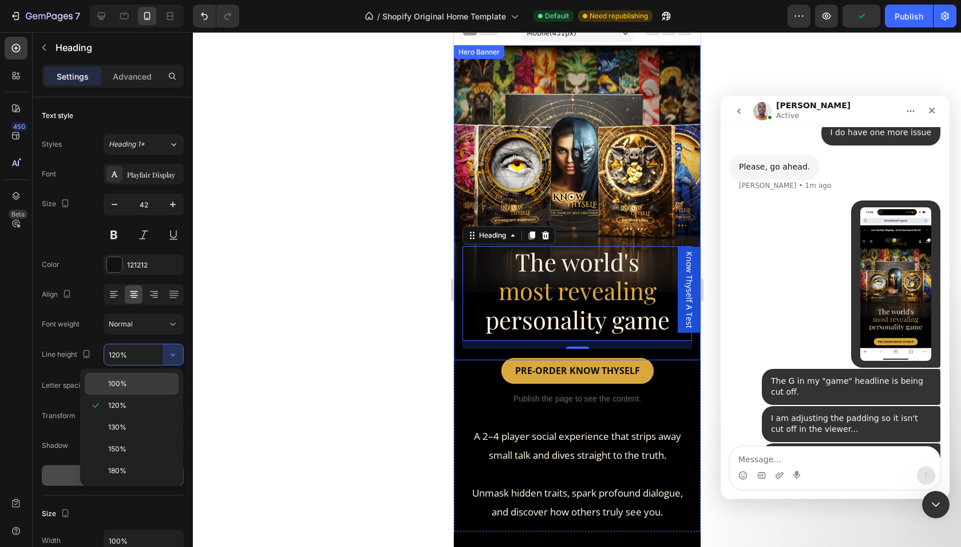
click at [149, 378] on p "100%" at bounding box center [140, 383] width 65 height 10
type input "100%"
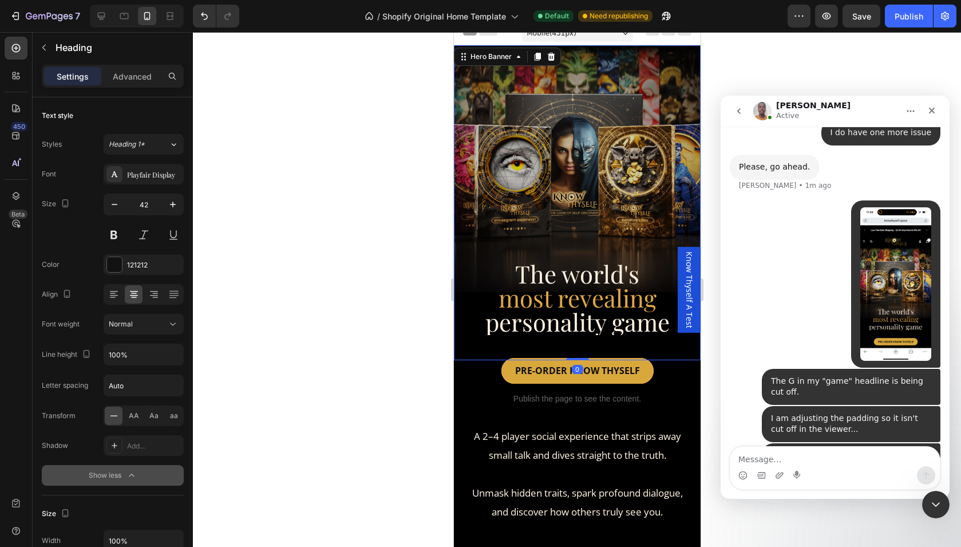
click at [624, 232] on div "Overlay" at bounding box center [576, 202] width 247 height 315
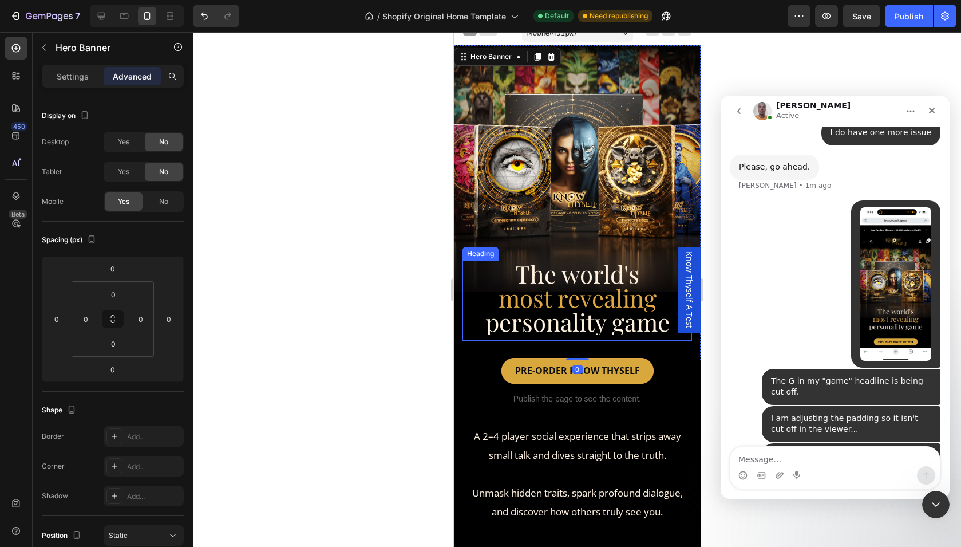
click at [598, 280] on span "The world's" at bounding box center [577, 274] width 124 height 32
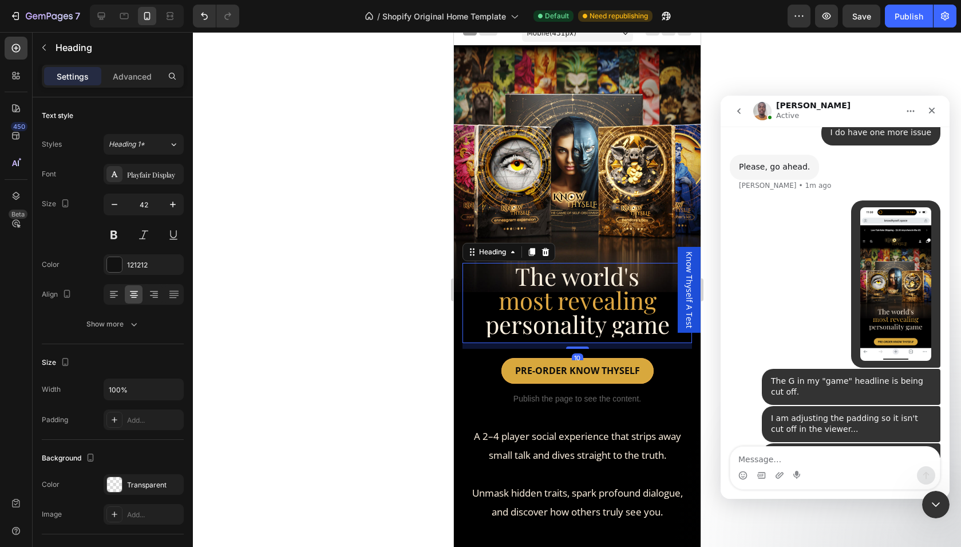
click at [579, 343] on div "10" at bounding box center [577, 343] width 230 height 0
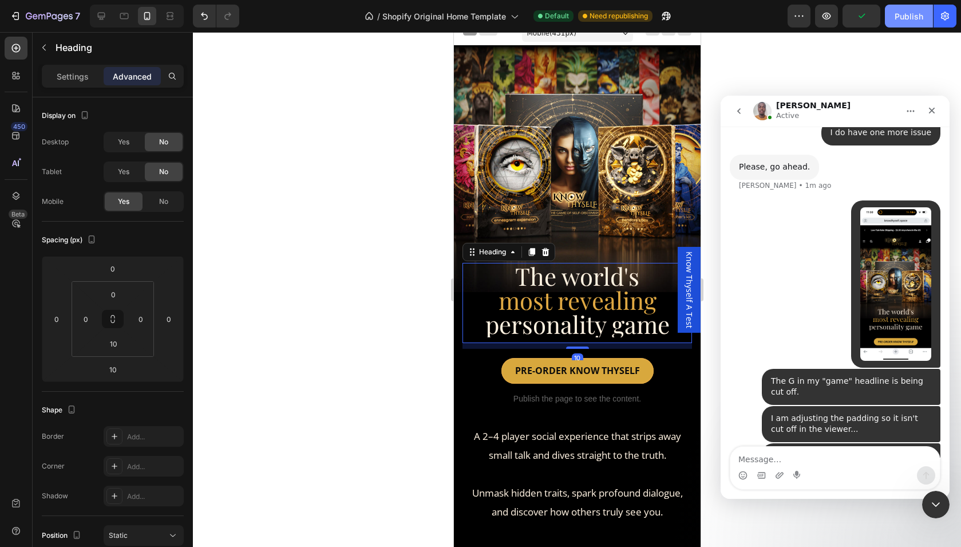
click at [907, 14] on div "Publish" at bounding box center [909, 16] width 29 height 12
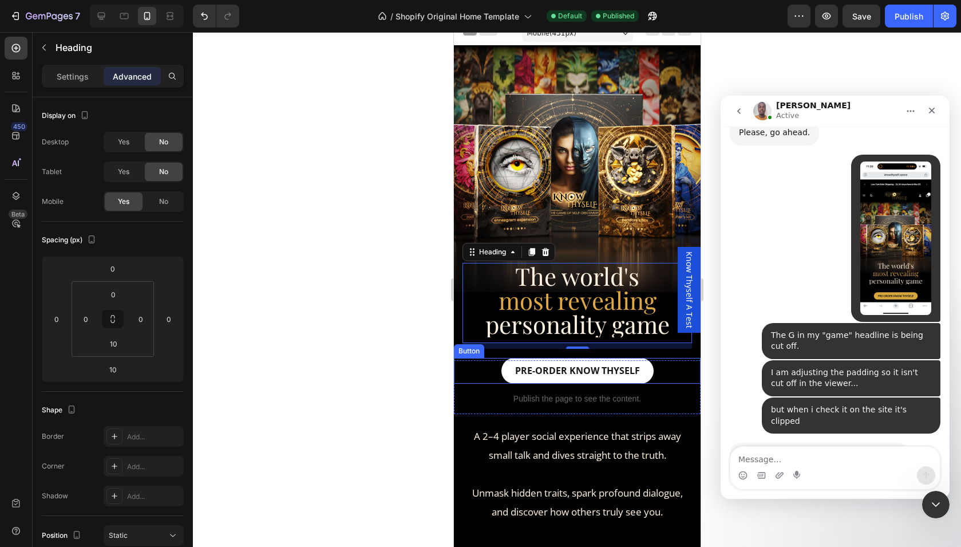
scroll to position [1821, 0]
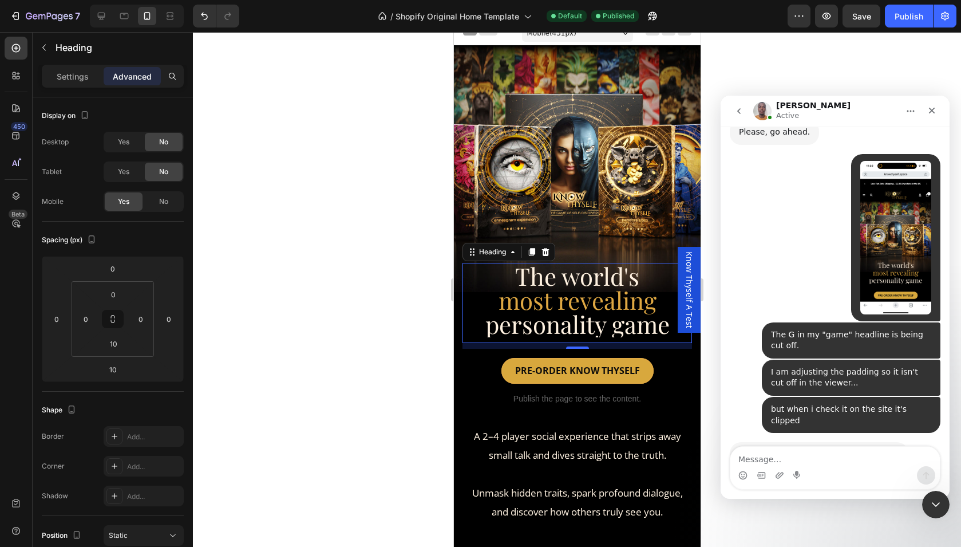
click at [786, 469] on div "Intercom messenger" at bounding box center [834, 475] width 209 height 18
click at [786, 458] on textarea "Message…" at bounding box center [834, 455] width 209 height 19
type textarea "ok"
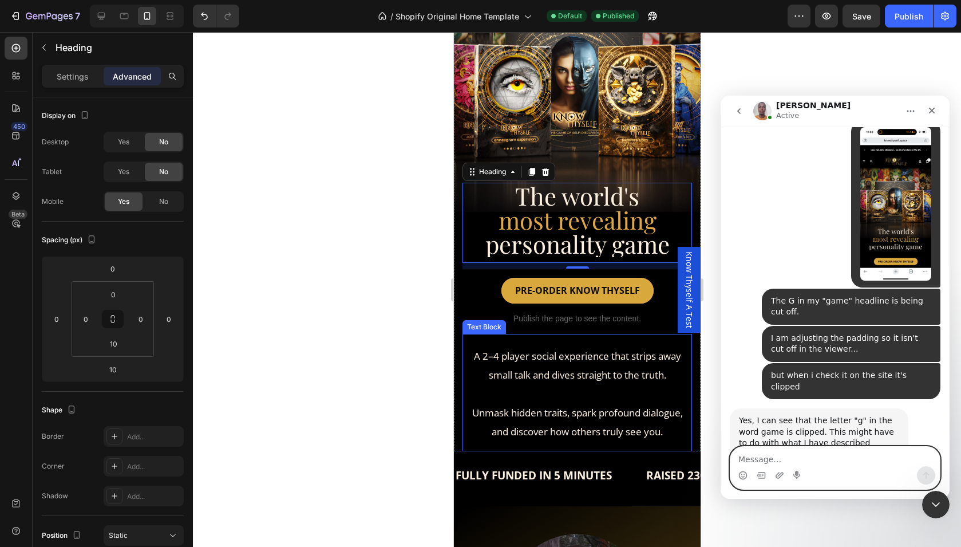
scroll to position [97, 0]
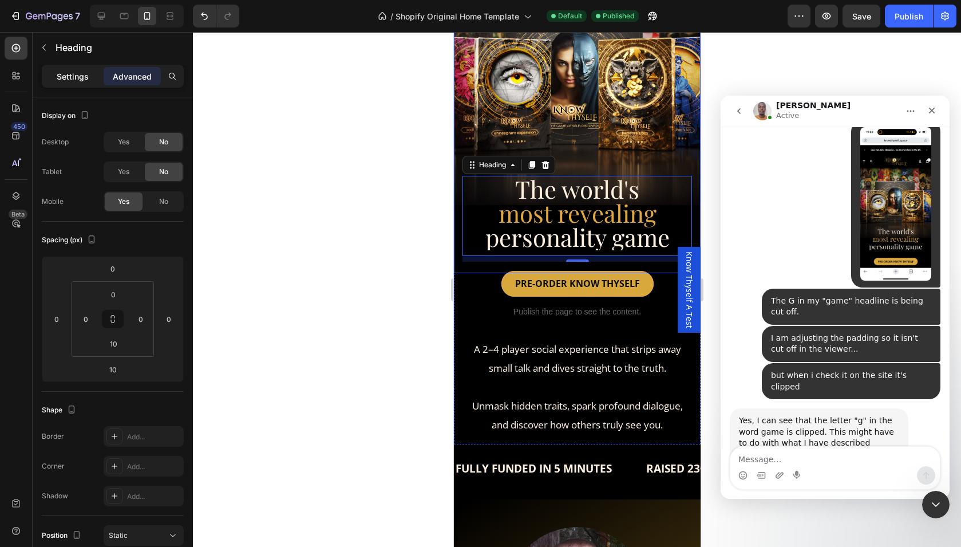
click at [83, 76] on p "Settings" at bounding box center [73, 76] width 32 height 12
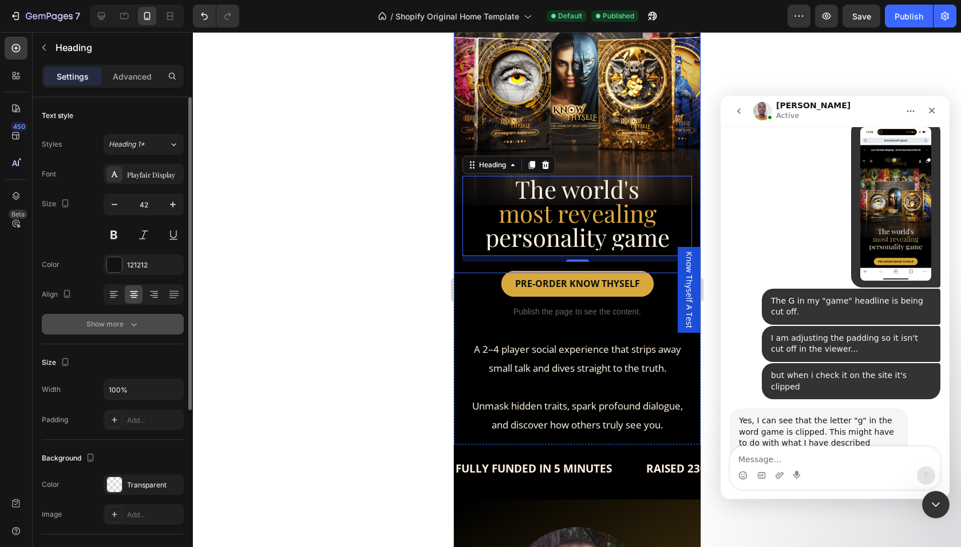
click at [129, 326] on icon "button" at bounding box center [133, 323] width 11 height 11
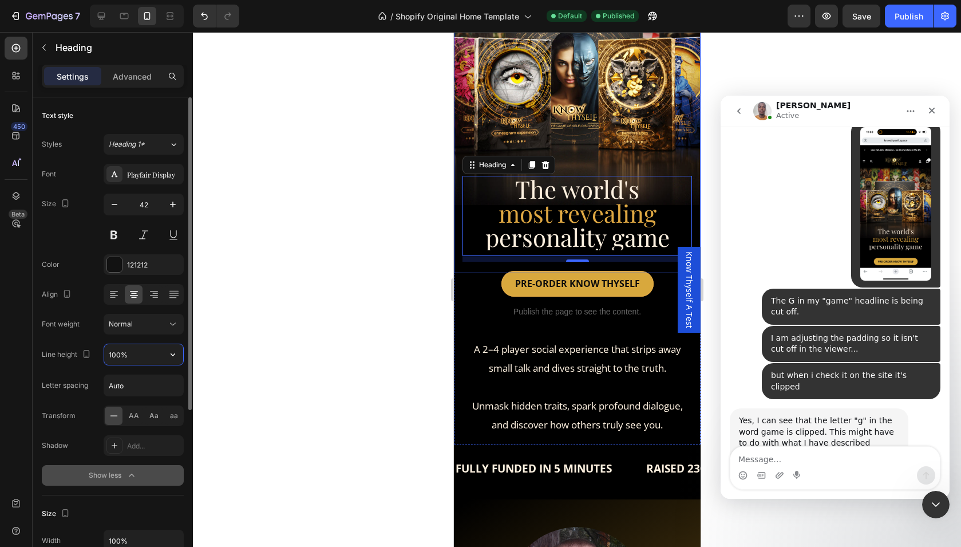
click at [129, 353] on input "100%" at bounding box center [143, 354] width 79 height 21
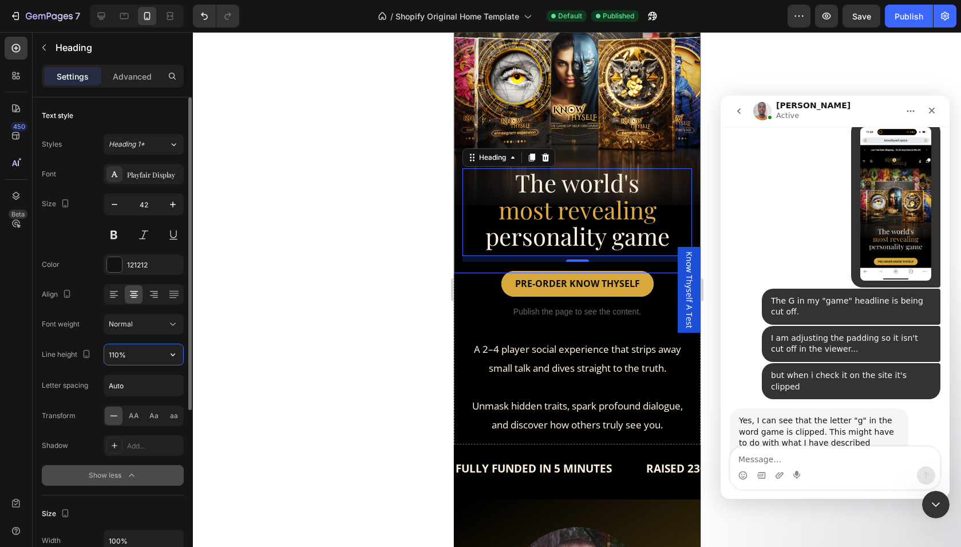
type input "110%"
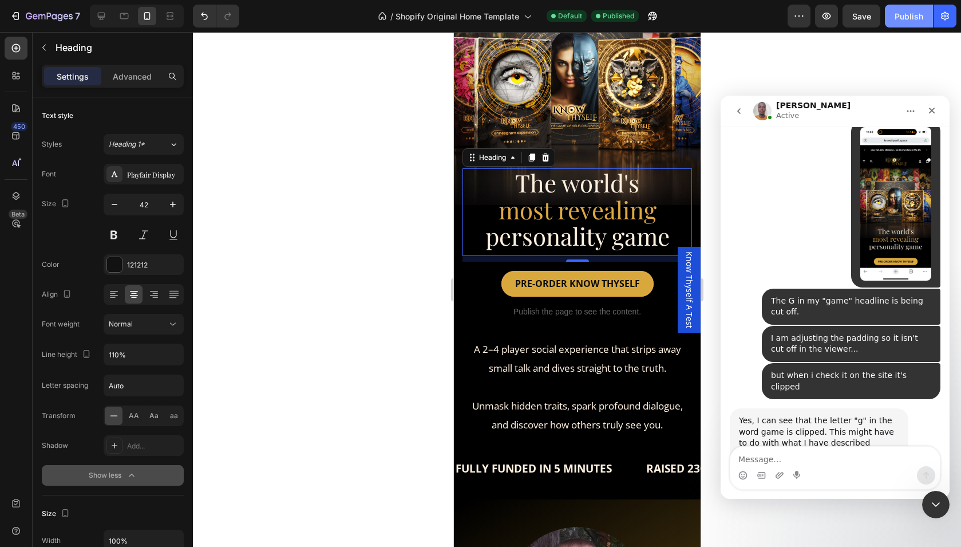
click at [899, 24] on button "Publish" at bounding box center [909, 16] width 48 height 23
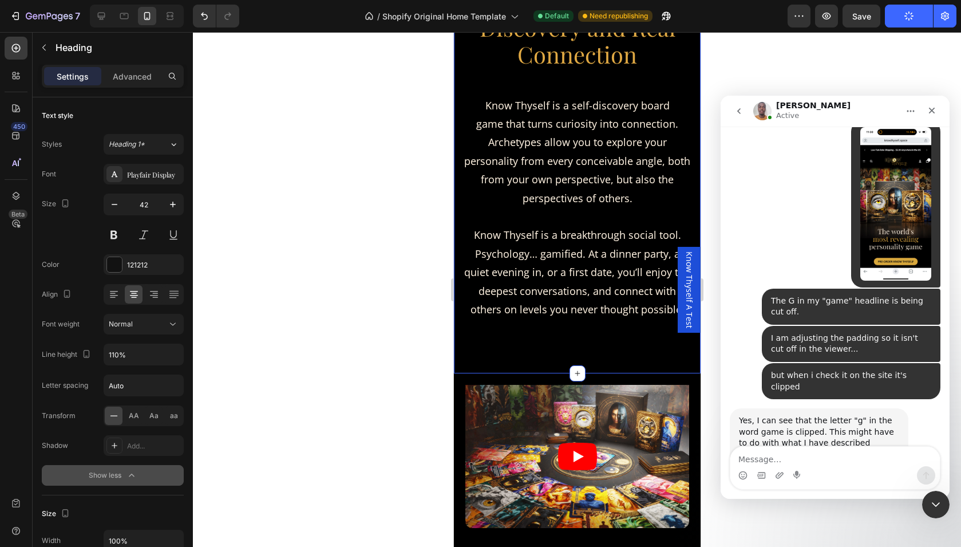
scroll to position [991, 0]
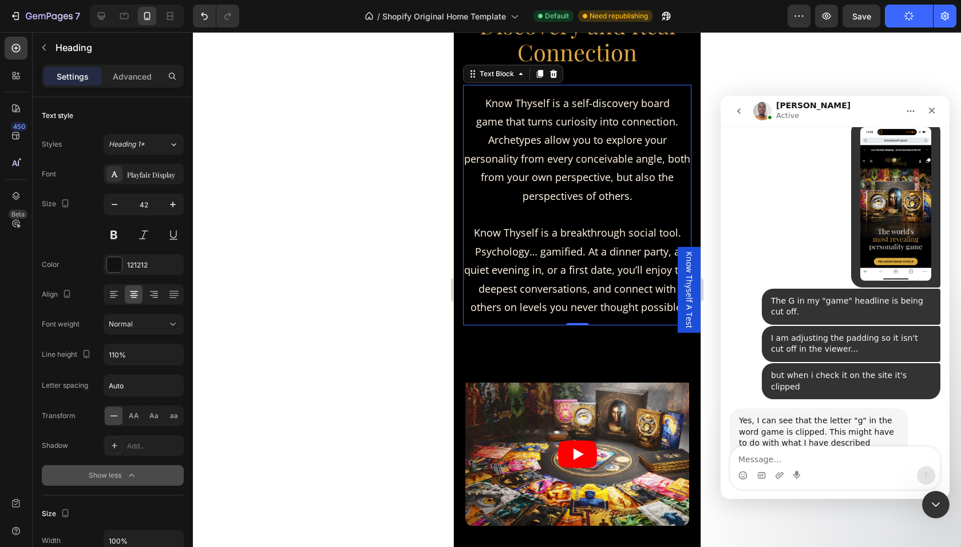
click at [532, 320] on div "Know Thyself is a self-discovery board game that turns curiosity into connectio…" at bounding box center [576, 205] width 228 height 241
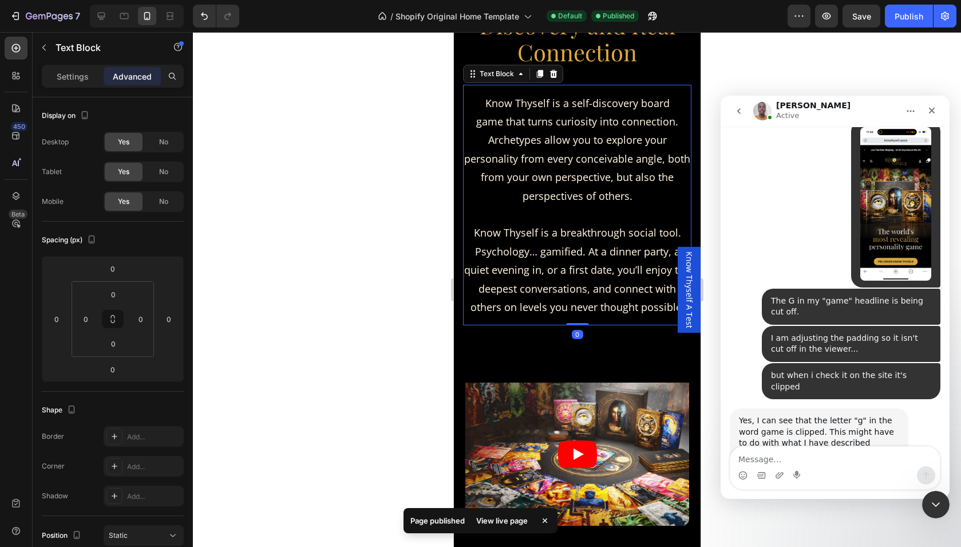
click at [574, 322] on div "Know Thyself is a self-discovery board game that turns curiosity into connectio…" at bounding box center [576, 205] width 228 height 241
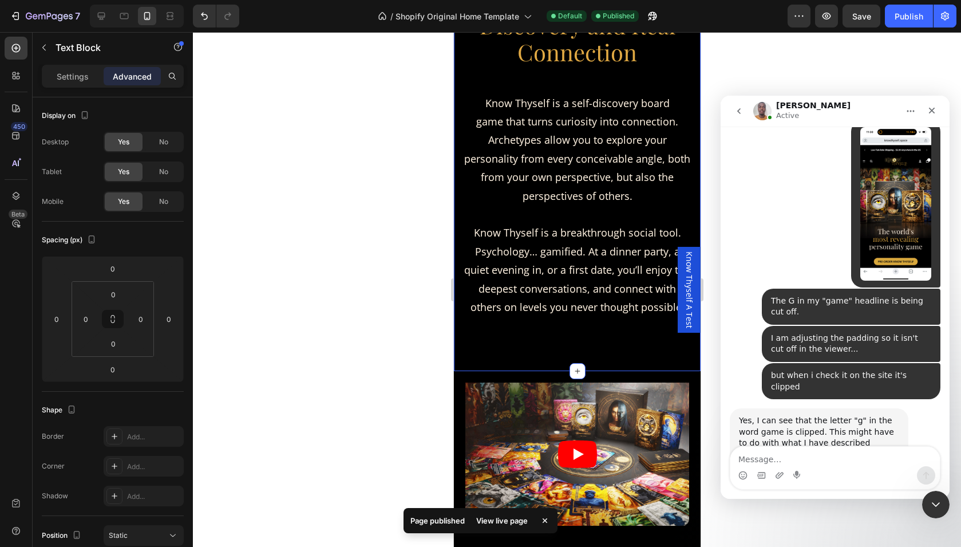
click at [548, 343] on div "A 2–4 Player Board Game for Self-Discovery and Real Connection Heading Know Thy…" at bounding box center [576, 165] width 228 height 414
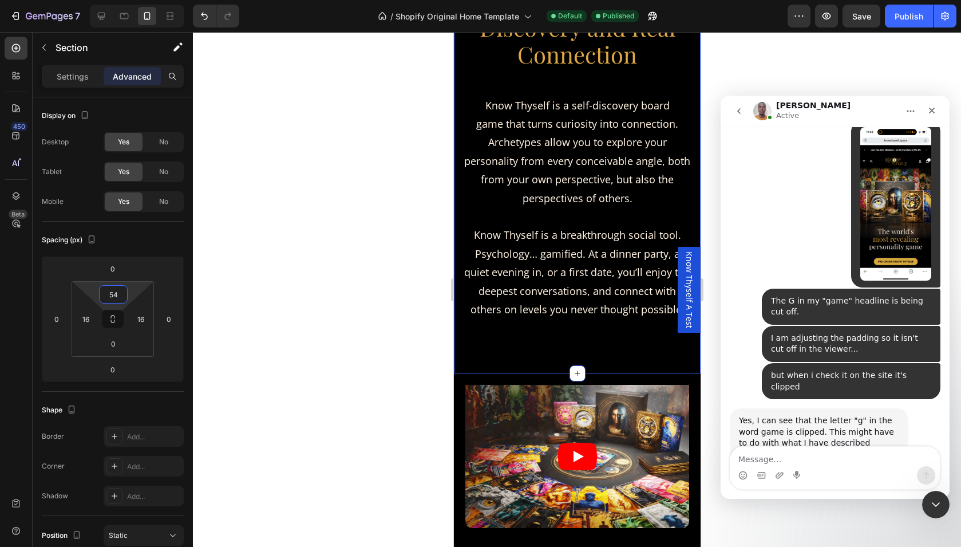
click at [129, 205] on html "7 / Shopify Original Home Template Default Published Preview Save Publish 450 B…" at bounding box center [480, 102] width 961 height 205
click at [119, 293] on input "54" at bounding box center [113, 294] width 23 height 17
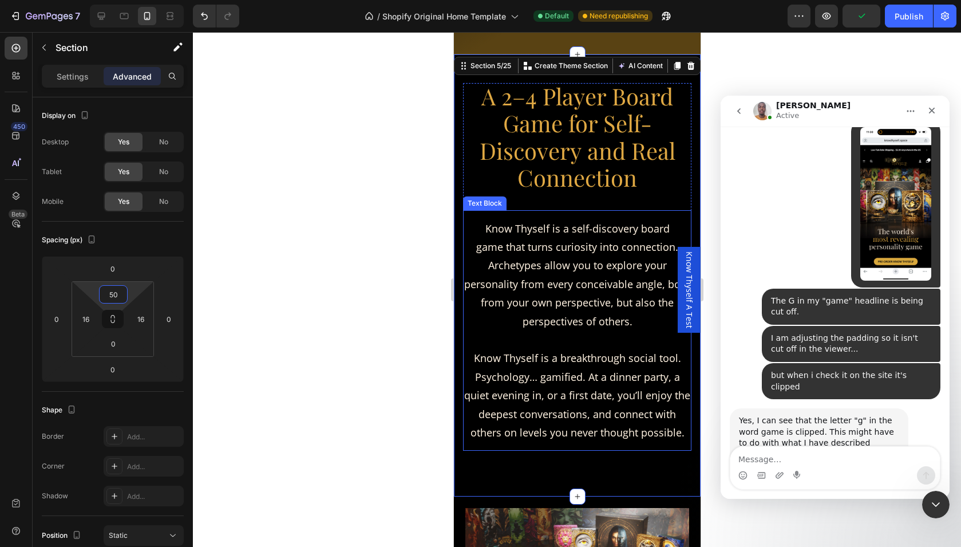
scroll to position [876, 0]
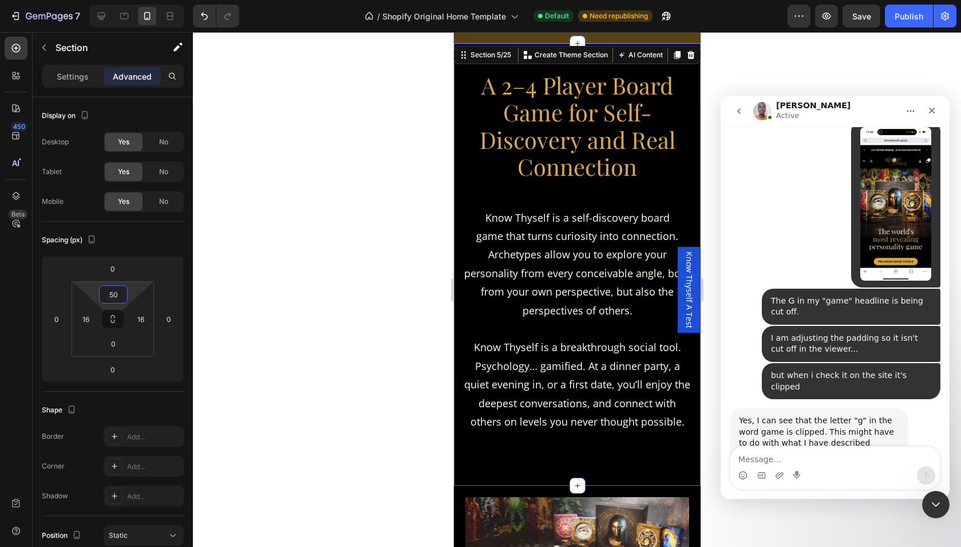
type input "50"
click at [563, 479] on div "A 2–4 Player Board Game for Self-Discovery and Real Connection Heading Know Thy…" at bounding box center [576, 279] width 228 height 414
click at [612, 485] on div "A 2–4 Player Board Game for Self-Discovery and Real Connection Heading Know Thy…" at bounding box center [576, 279] width 228 height 414
click at [624, 469] on div "A 2–4 Player Board Game for Self-Discovery and Real Connection Heading Know Thy…" at bounding box center [576, 279] width 228 height 414
click at [591, 454] on div "A 2–4 Player Board Game for Self-Discovery and Real Connection Heading Know Thy…" at bounding box center [576, 279] width 228 height 414
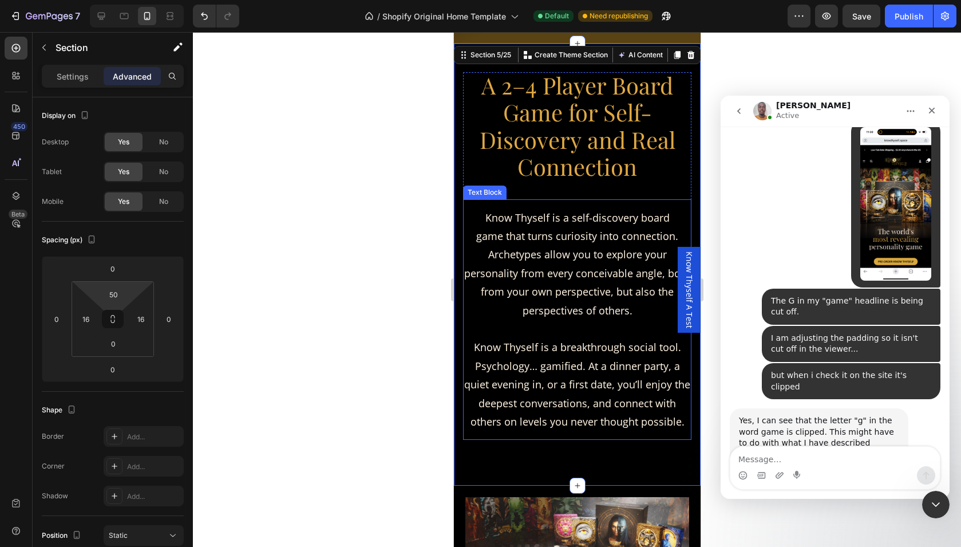
click at [549, 401] on span "Know Thyself is a breakthrough social tool. Psychology… gamified. At a dinner p…" at bounding box center [577, 384] width 226 height 88
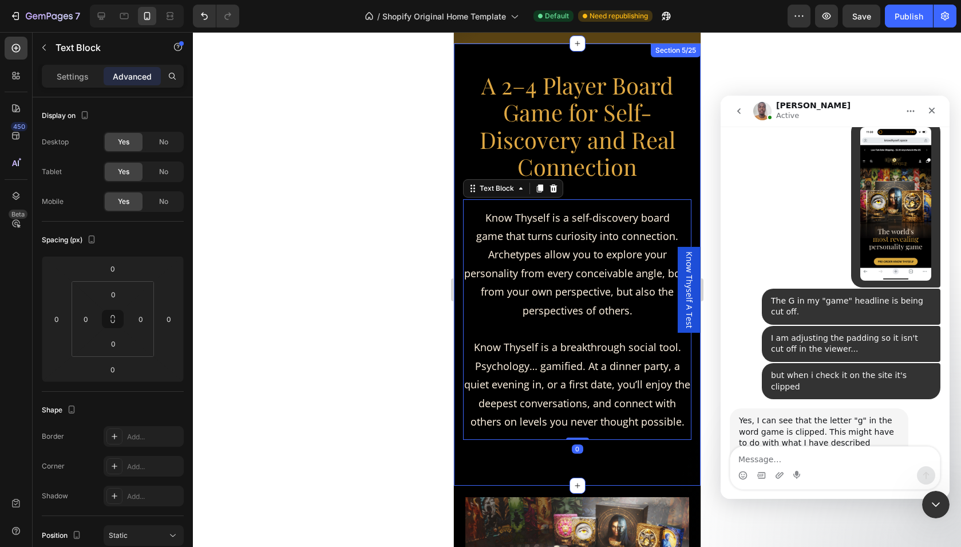
click at [459, 357] on div "A 2–4 Player Board Game for Self-Discovery and Real Connection Heading Know Thy…" at bounding box center [576, 265] width 247 height 442
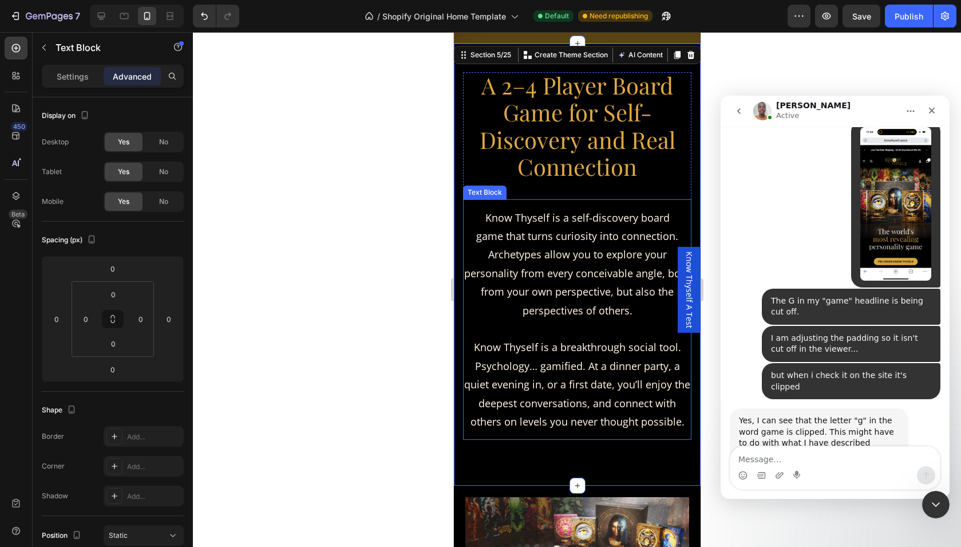
click at [522, 397] on span "Know Thyself is a breakthrough social tool. Psychology… gamified. At a dinner p…" at bounding box center [577, 384] width 226 height 88
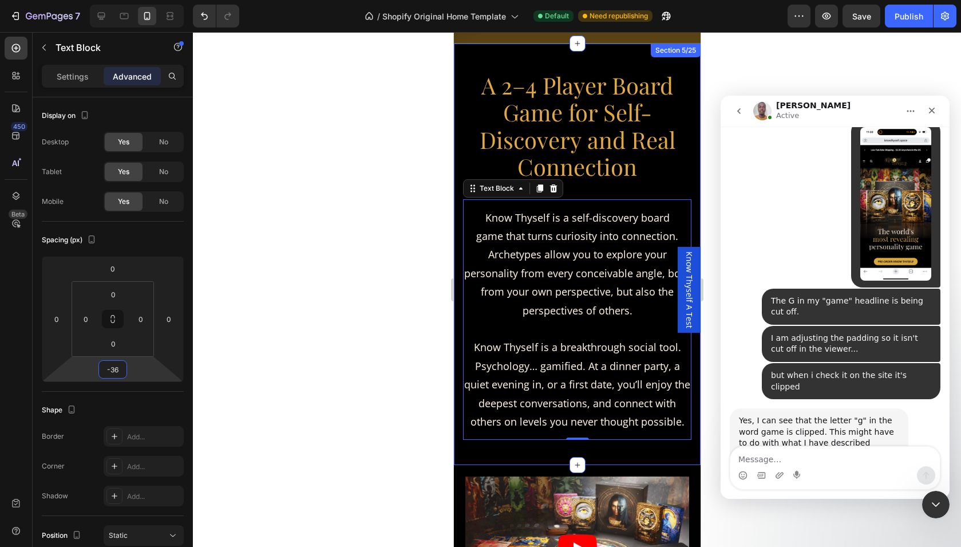
drag, startPoint x: 133, startPoint y: 367, endPoint x: 133, endPoint y: 378, distance: 10.3
click at [133, 205] on html "7 / Shopify Original Home Template Default Need republishing Preview Save Publi…" at bounding box center [480, 102] width 961 height 205
click at [117, 369] on input "-36" at bounding box center [112, 369] width 23 height 17
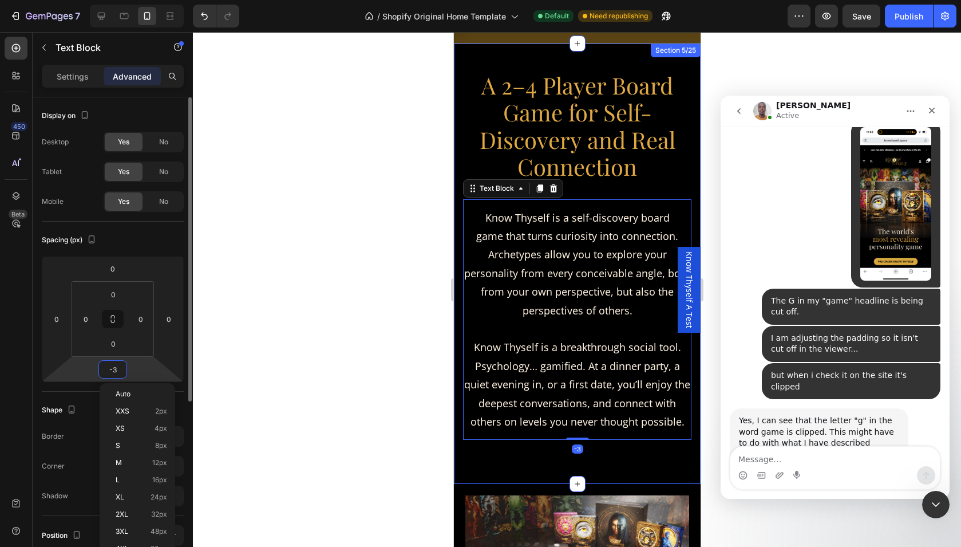
type input "-30"
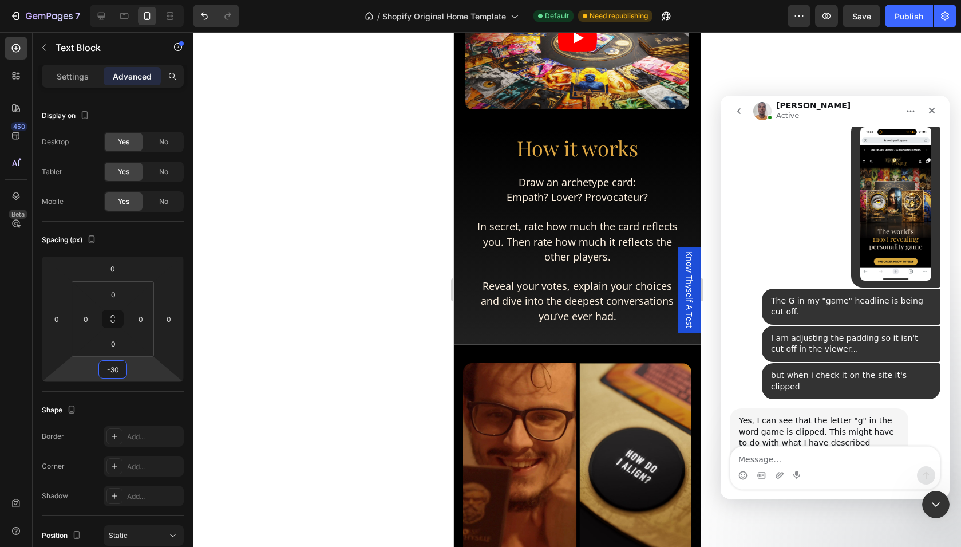
scroll to position [1395, 0]
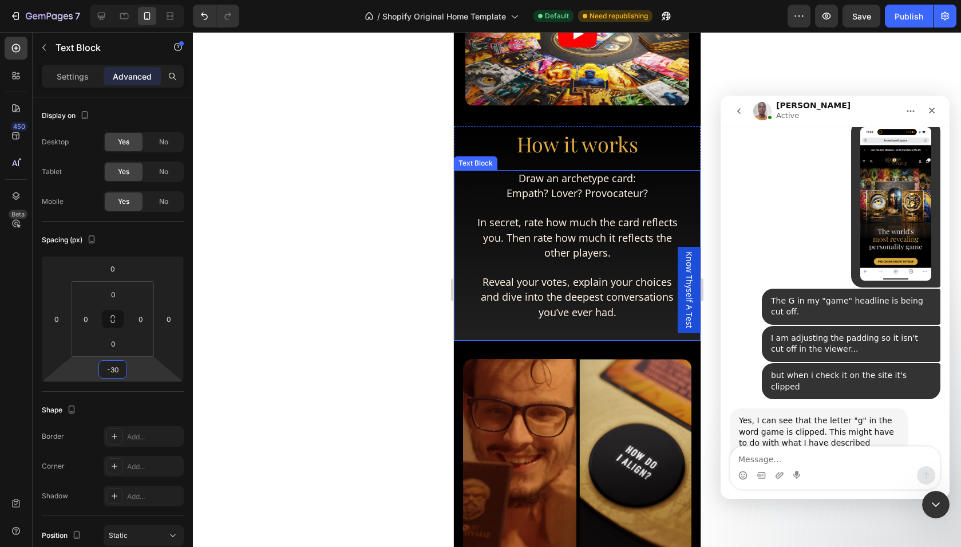
click at [519, 195] on span "Empath? Lover? Provocateur?" at bounding box center [576, 193] width 141 height 14
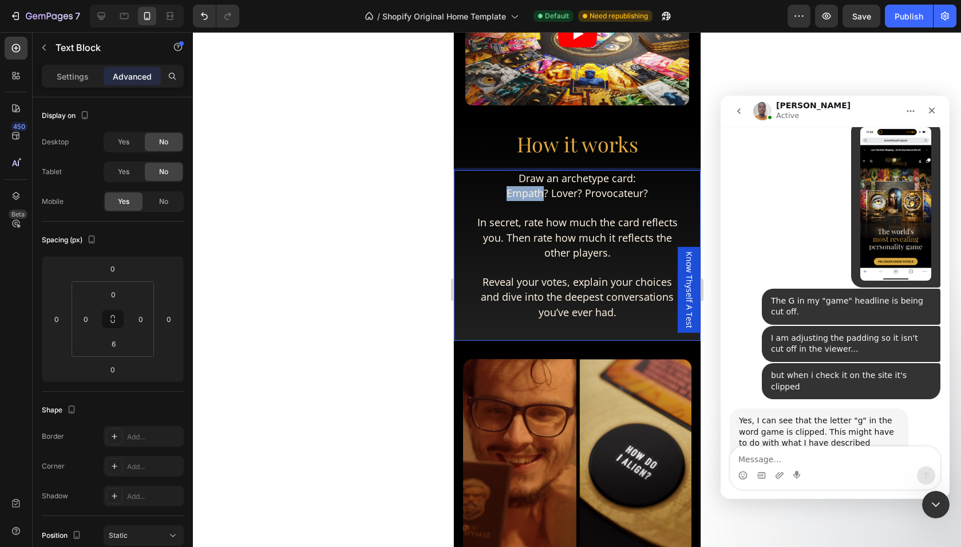
click at [519, 195] on span "Empath? Lover? Provocateur?" at bounding box center [576, 193] width 141 height 14
click at [506, 195] on span "Empath? Lover? Provocateur?" at bounding box center [576, 193] width 141 height 14
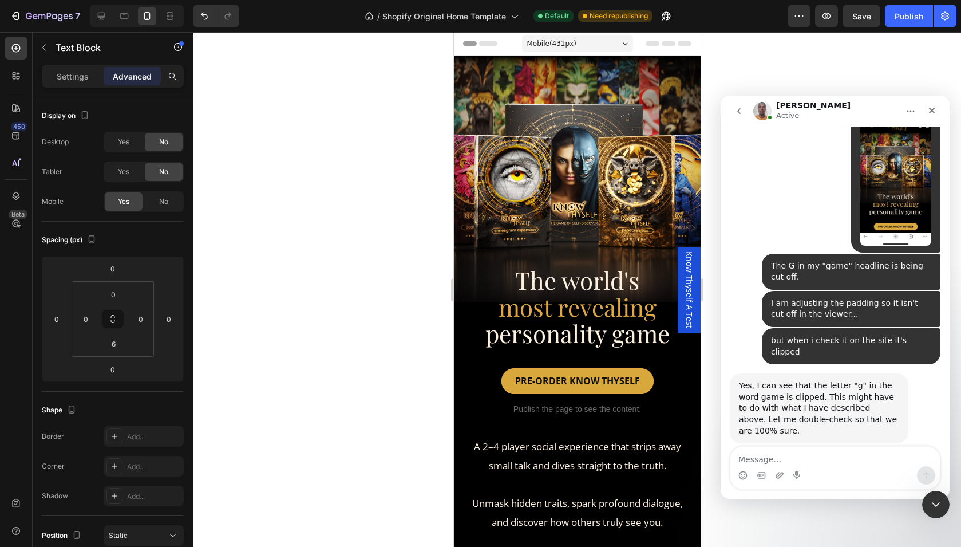
scroll to position [1889, 0]
click at [902, 11] on div "Publish" at bounding box center [909, 16] width 29 height 12
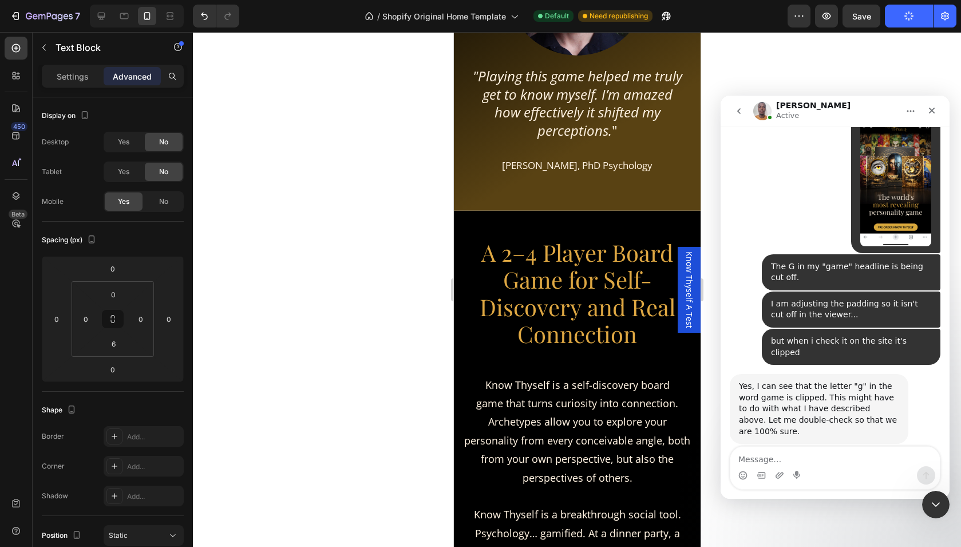
scroll to position [786, 0]
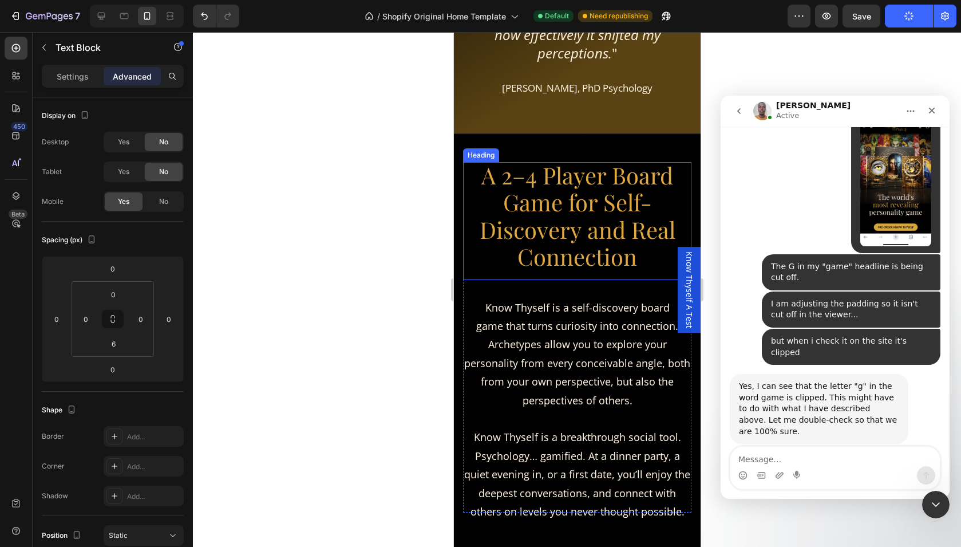
click at [627, 182] on span "A 2–4 Player Board Game for Self-Discovery and Real Connection" at bounding box center [577, 216] width 196 height 112
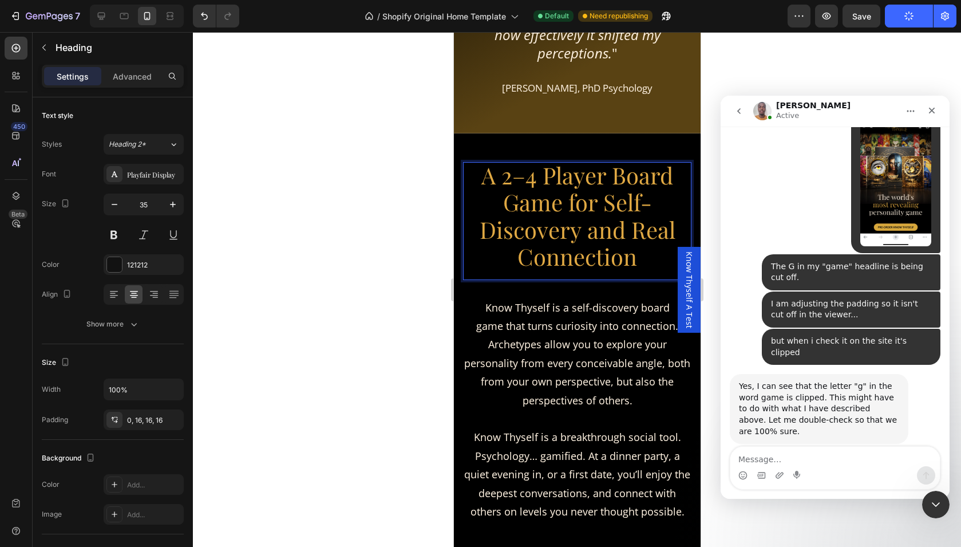
click at [627, 182] on span "A 2–4 Player Board Game for Self-Discovery and Real Connection" at bounding box center [577, 216] width 196 height 112
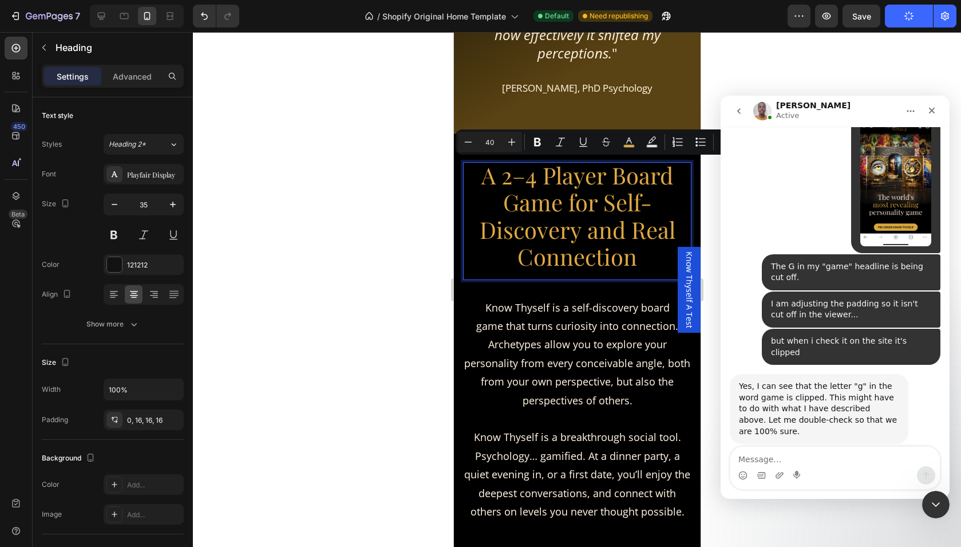
click at [627, 182] on span "A 2–4 Player Board Game for Self-Discovery and Real Connection" at bounding box center [577, 216] width 196 height 112
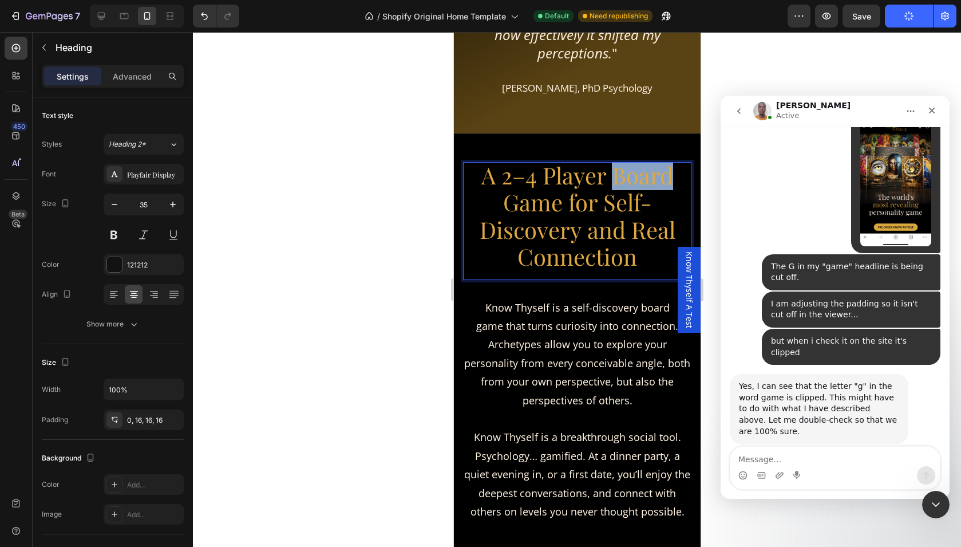
click at [627, 182] on span "A 2–4 Player Board Game for Self-Discovery and Real Connection" at bounding box center [577, 216] width 196 height 112
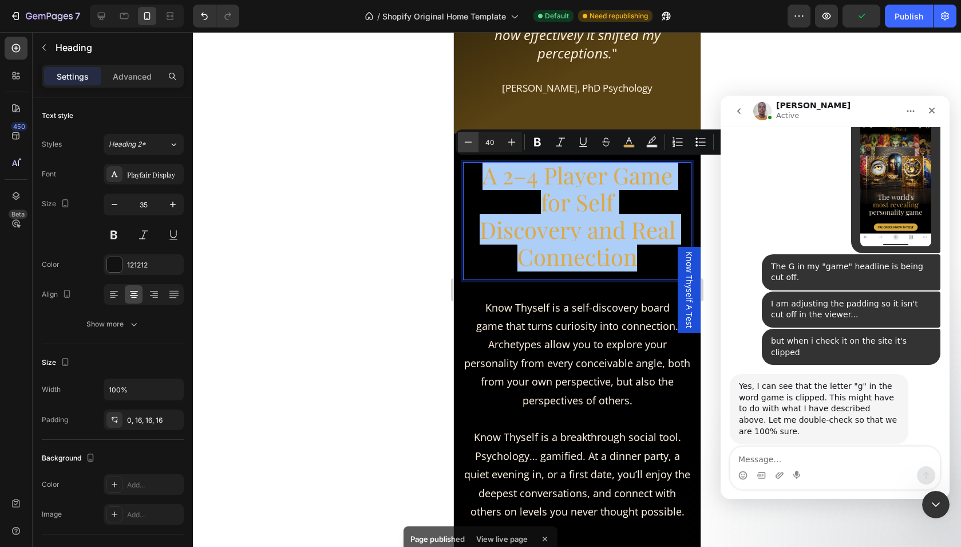
click at [468, 144] on icon "Editor contextual toolbar" at bounding box center [467, 141] width 11 height 11
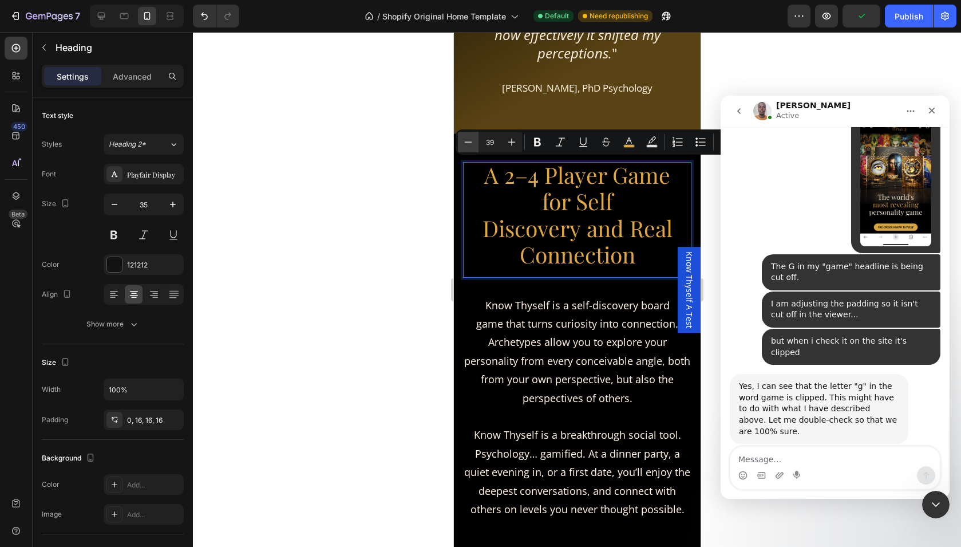
click at [468, 144] on icon "Editor contextual toolbar" at bounding box center [467, 141] width 11 height 11
type input "37"
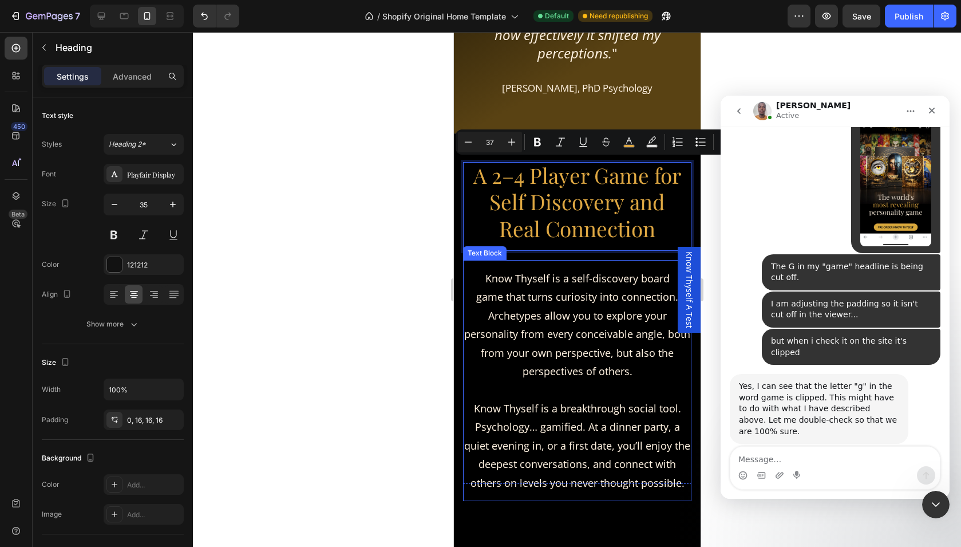
click at [546, 294] on span "Know Thyself is a self-discovery board game that turns curiosity into connectio…" at bounding box center [577, 324] width 226 height 106
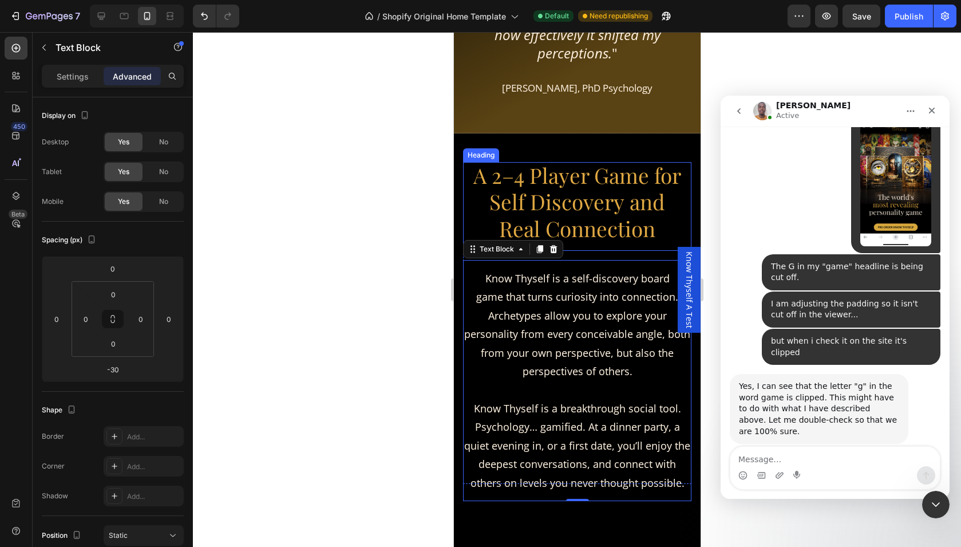
scroll to position [807, 0]
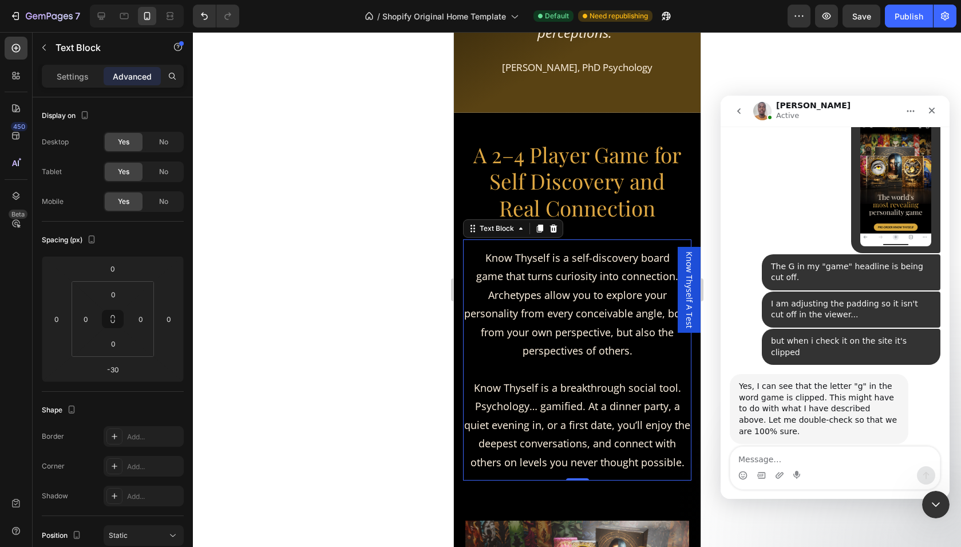
click at [593, 280] on span "Know Thyself is a self-discovery board game that turns curiosity into connectio…" at bounding box center [577, 304] width 226 height 106
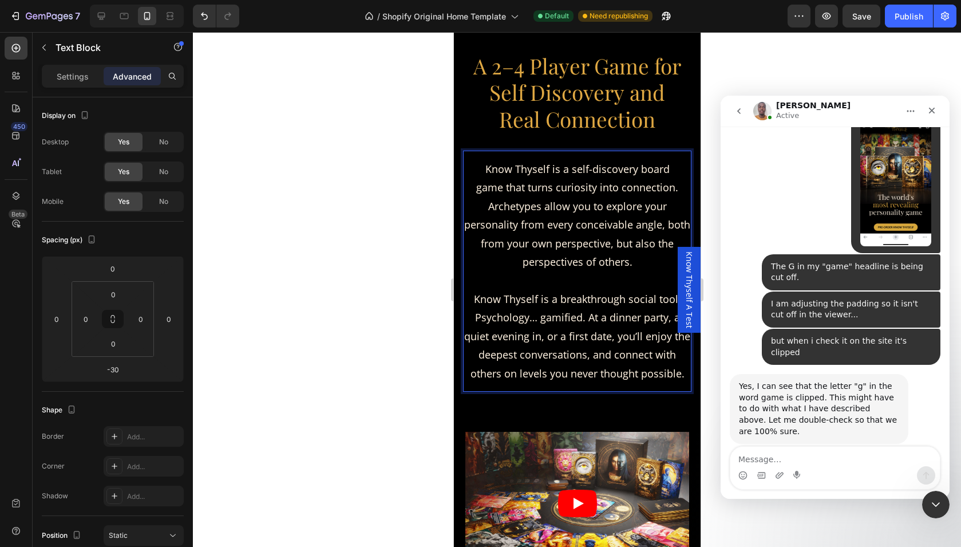
scroll to position [908, 0]
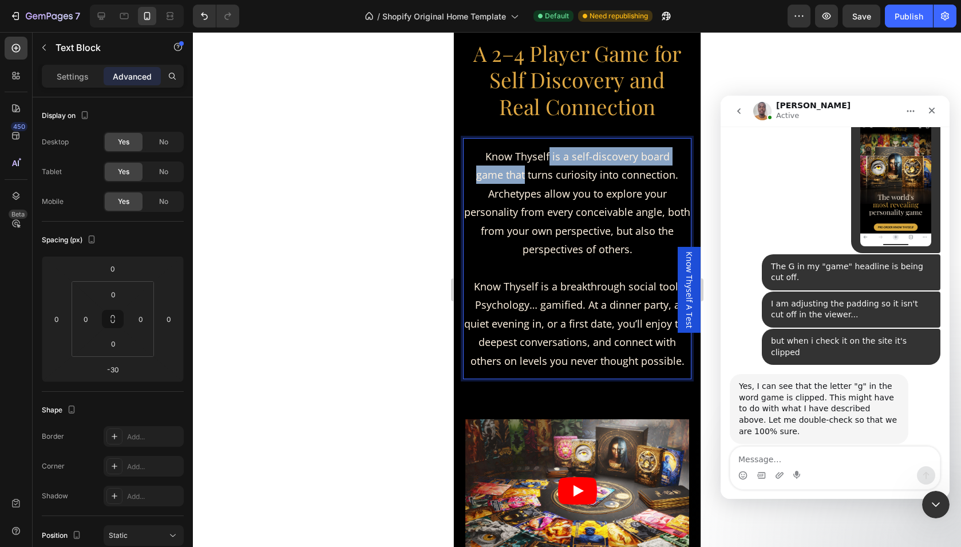
drag, startPoint x: 550, startPoint y: 157, endPoint x: 524, endPoint y: 178, distance: 33.3
click at [524, 178] on span "Know Thyself is a self-discovery board game that turns curiosity into connectio…" at bounding box center [577, 202] width 226 height 106
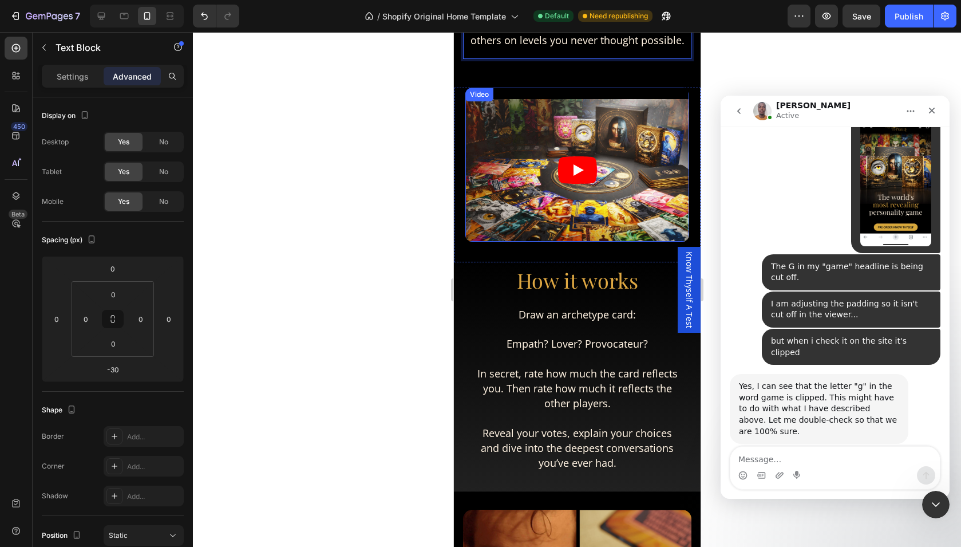
scroll to position [1217, 0]
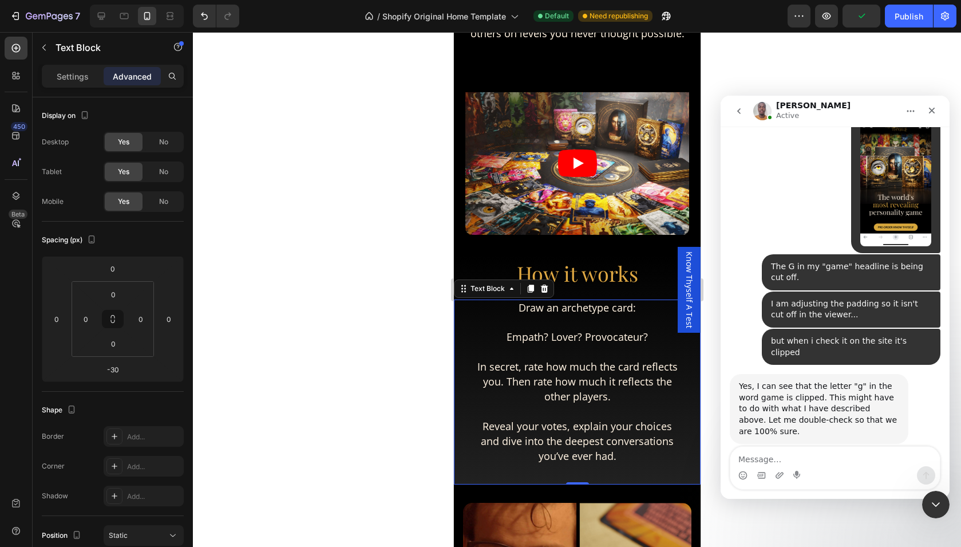
click at [596, 337] on span "Empath? Lover? Provocateur?" at bounding box center [576, 337] width 141 height 14
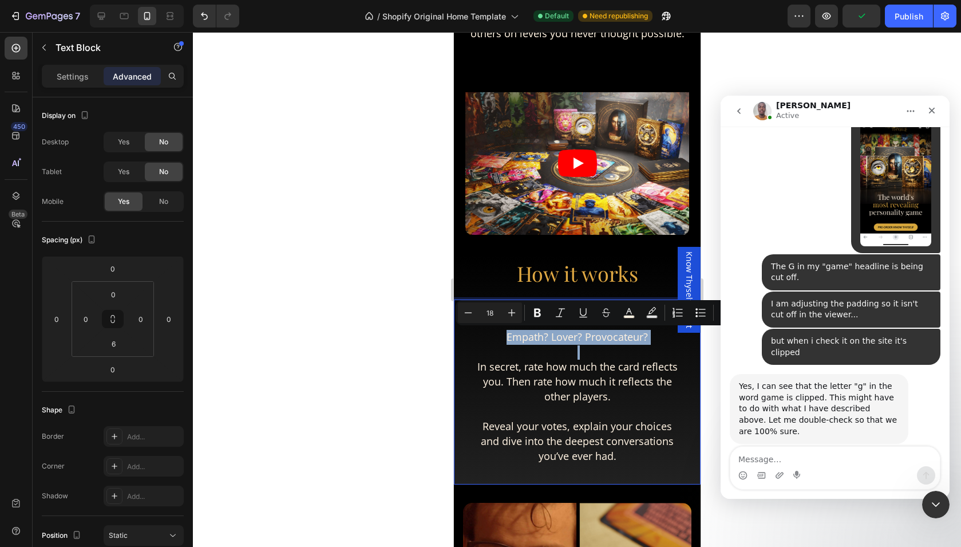
click at [603, 348] on p "Rich Text Editor. Editing area: main" at bounding box center [576, 352] width 201 height 14
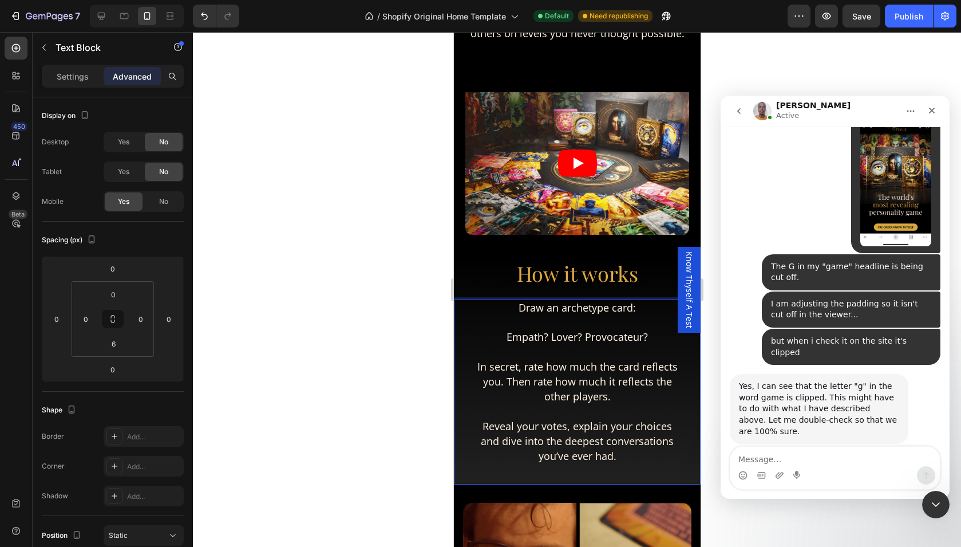
click at [584, 311] on span "Draw an archetype card:" at bounding box center [576, 307] width 117 height 14
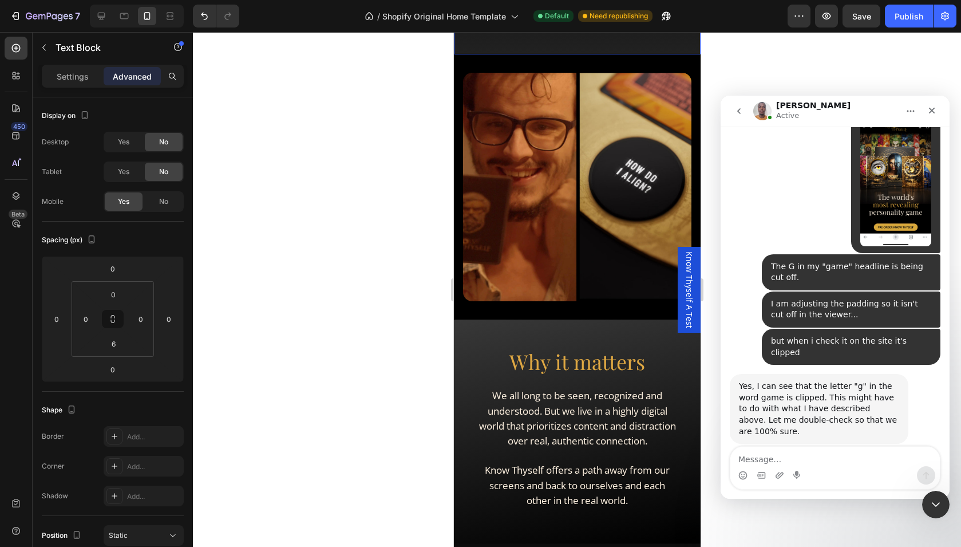
scroll to position [1634, 0]
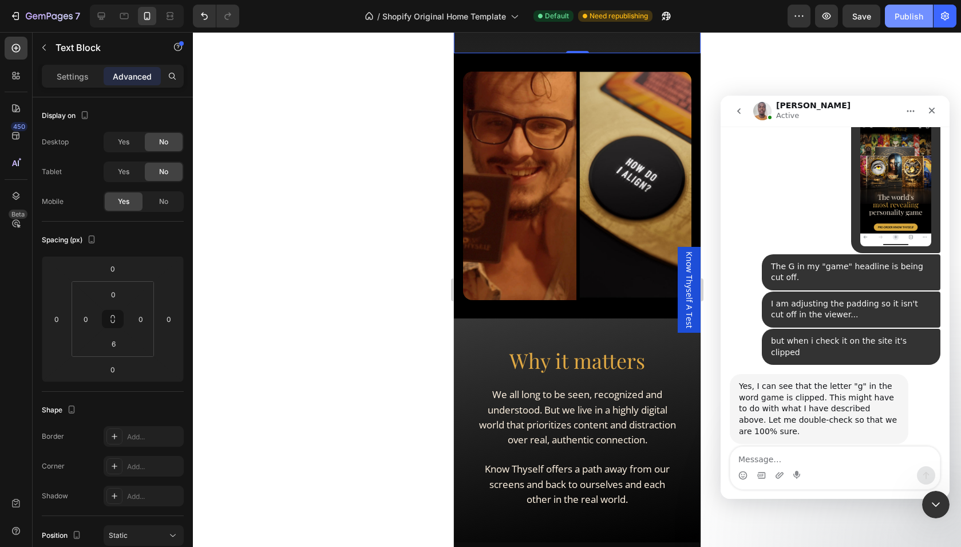
click at [909, 14] on div "Publish" at bounding box center [909, 16] width 29 height 12
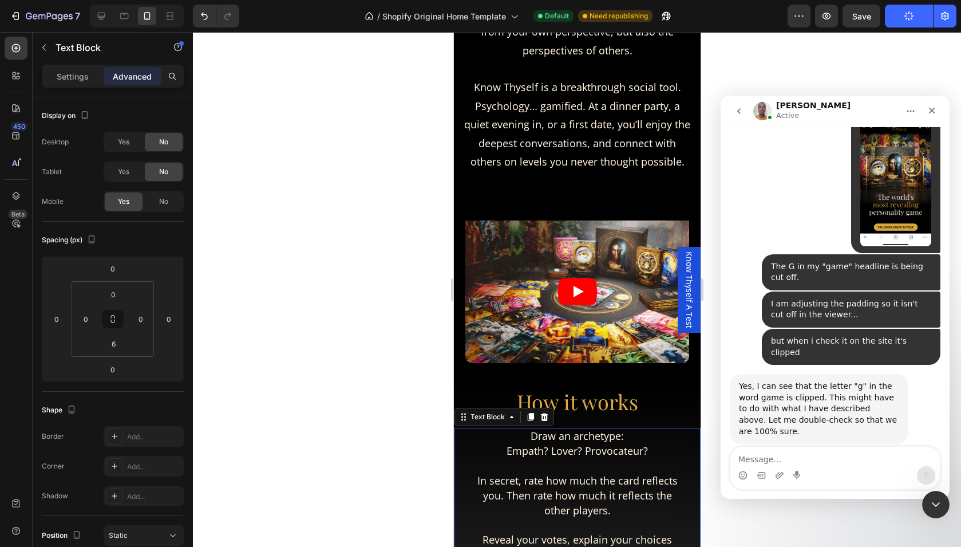
scroll to position [1085, 0]
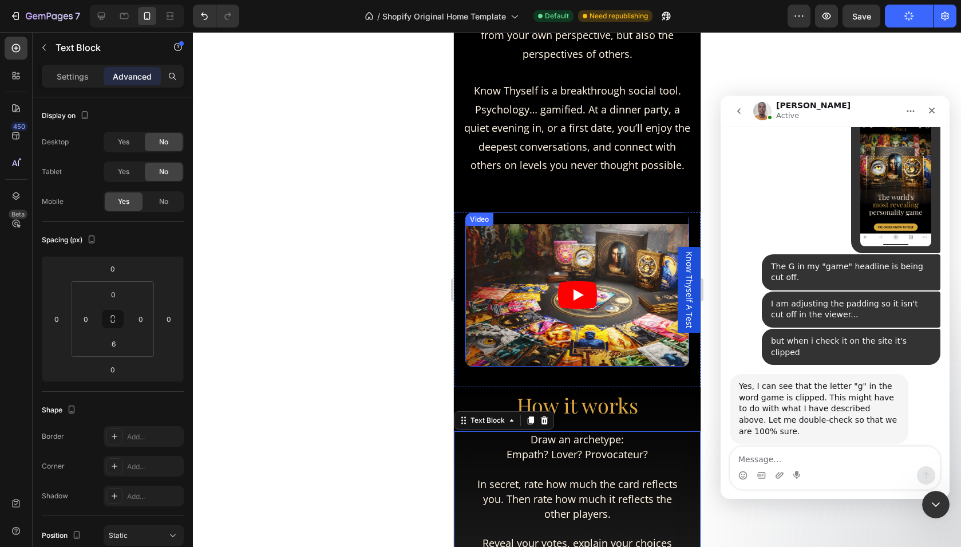
click at [491, 241] on article at bounding box center [577, 295] width 224 height 143
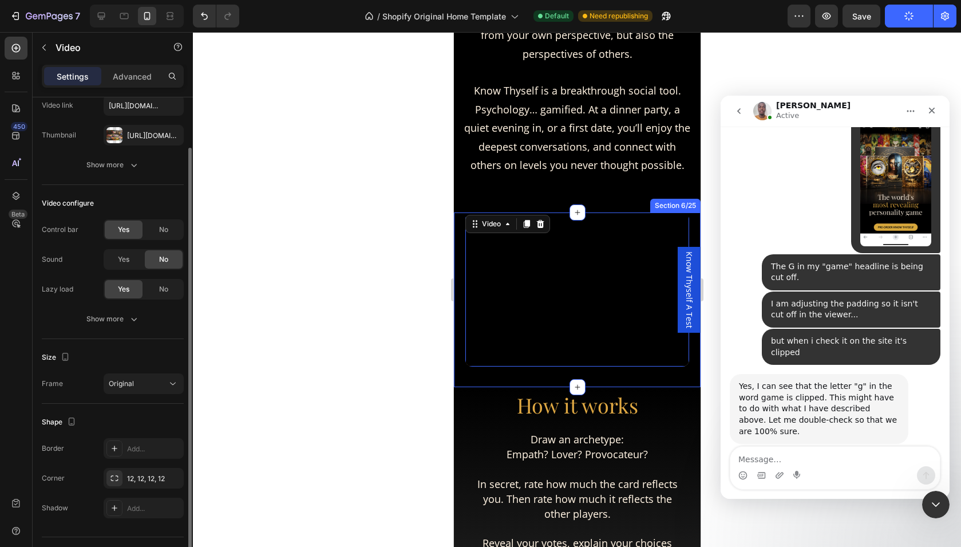
scroll to position [70, 0]
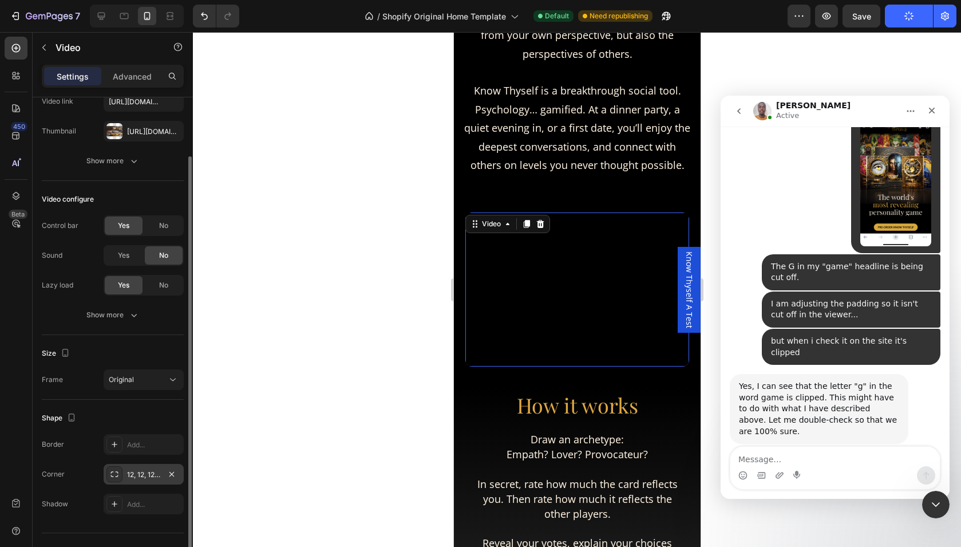
click at [114, 473] on icon at bounding box center [114, 473] width 9 height 9
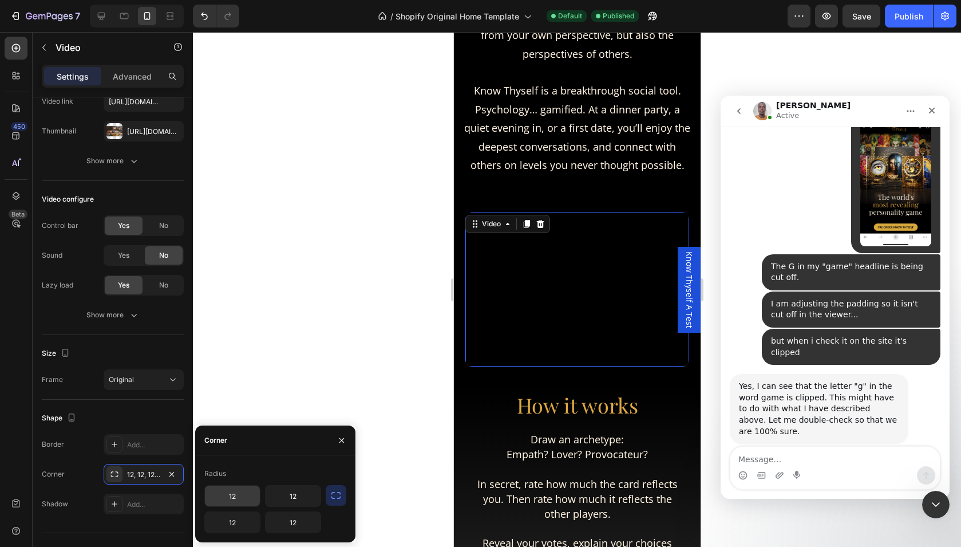
click at [237, 495] on input "12" at bounding box center [232, 495] width 55 height 21
type input "100"
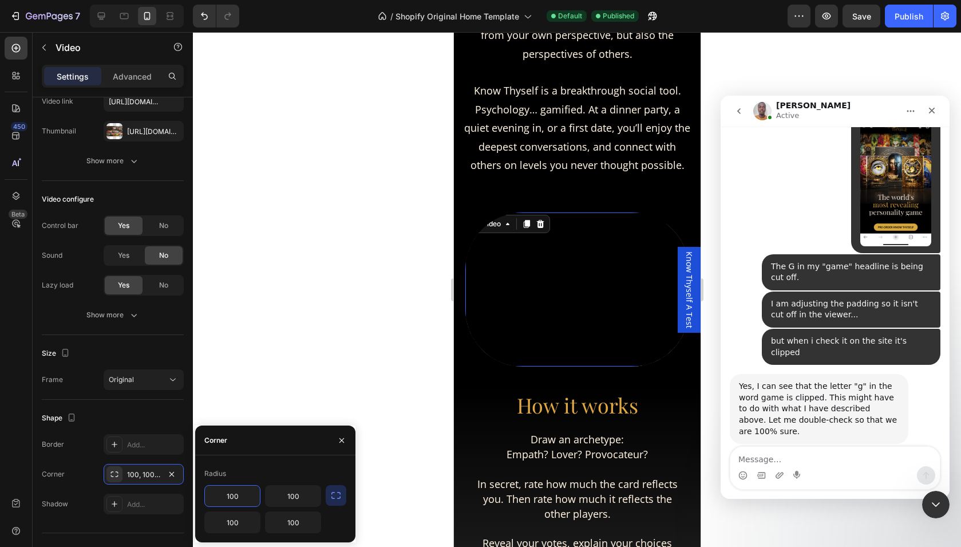
click at [228, 499] on input "100" at bounding box center [232, 495] width 55 height 21
type input "8"
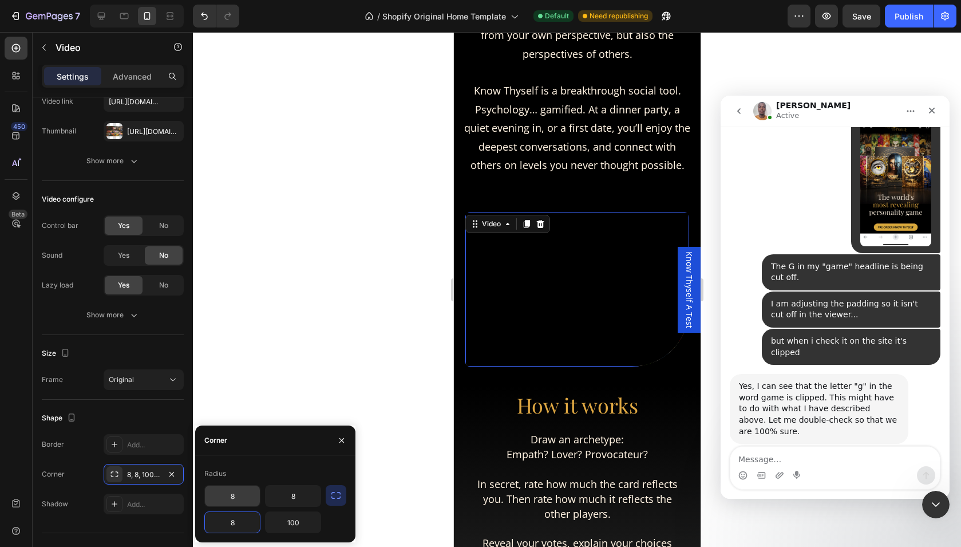
type input "8"
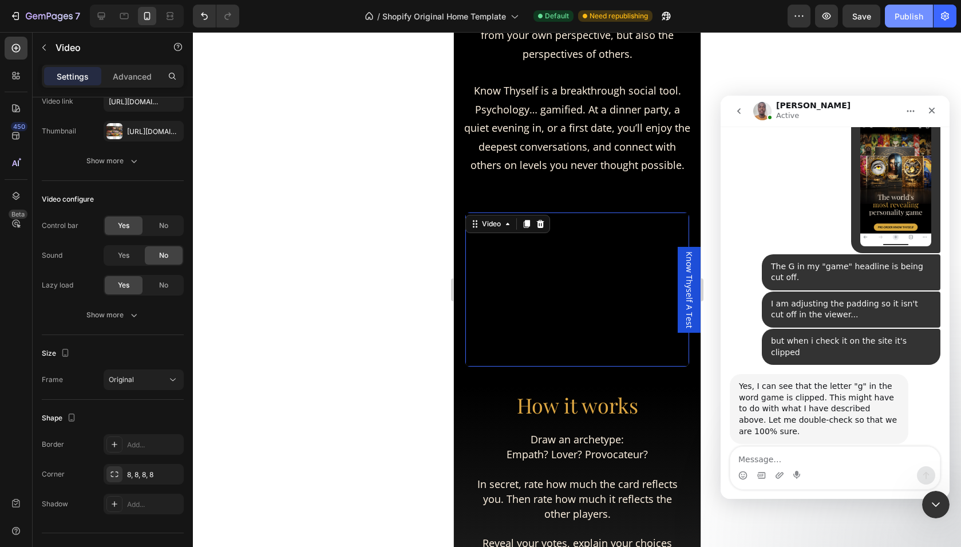
click at [909, 13] on div "Publish" at bounding box center [909, 16] width 29 height 12
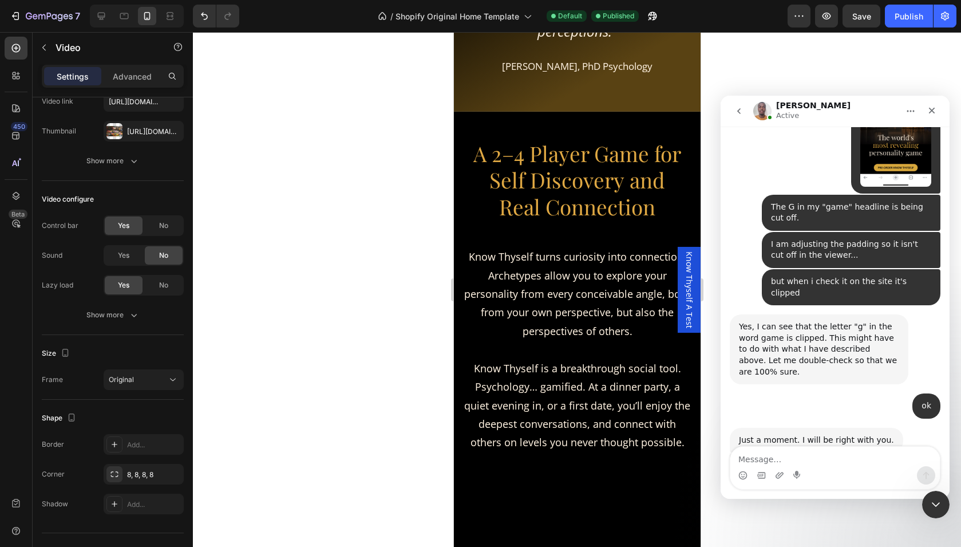
scroll to position [0, 0]
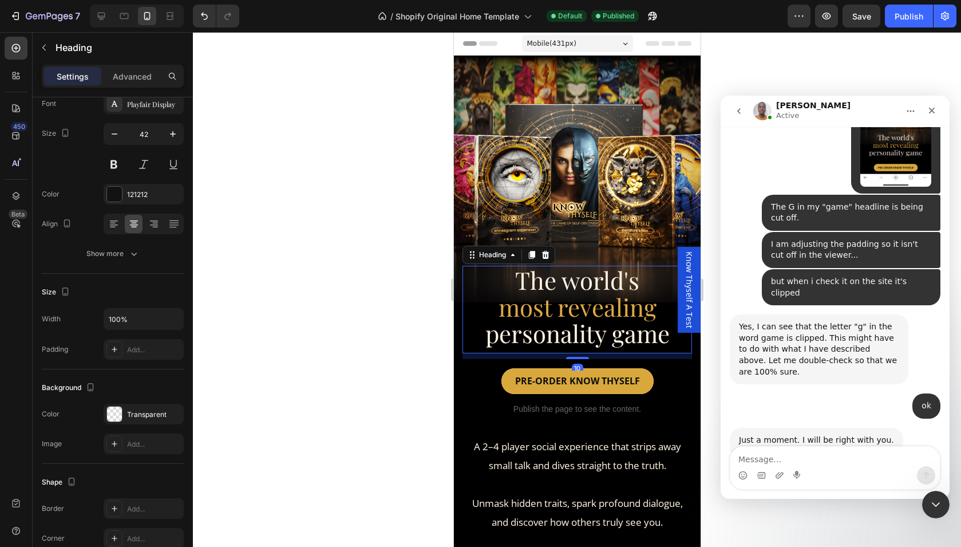
click at [580, 335] on span "personality game" at bounding box center [577, 333] width 184 height 32
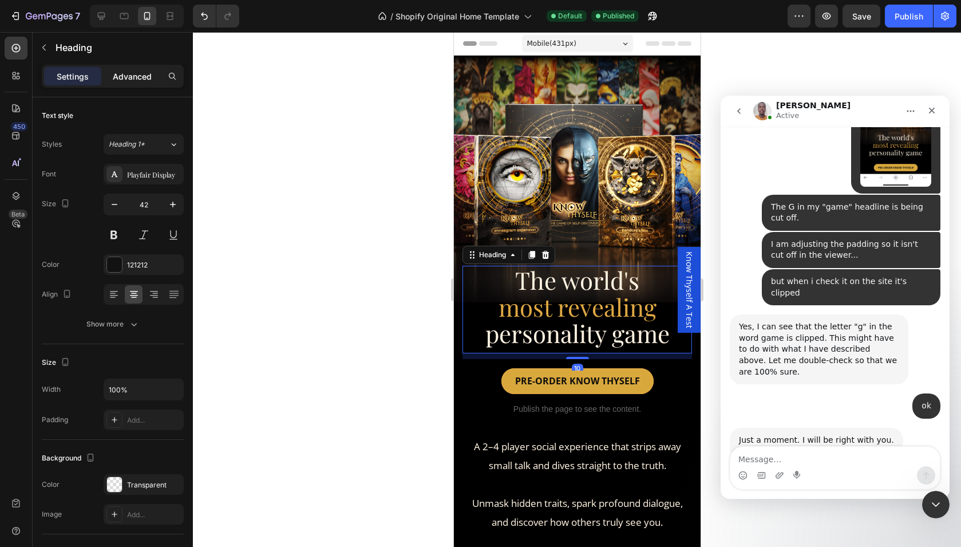
click at [126, 80] on p "Advanced" at bounding box center [132, 76] width 39 height 12
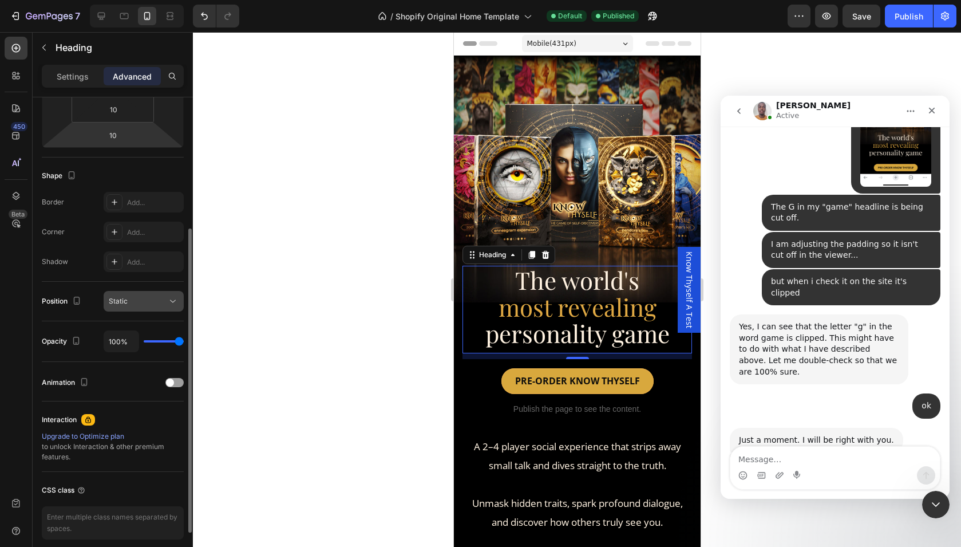
scroll to position [282, 0]
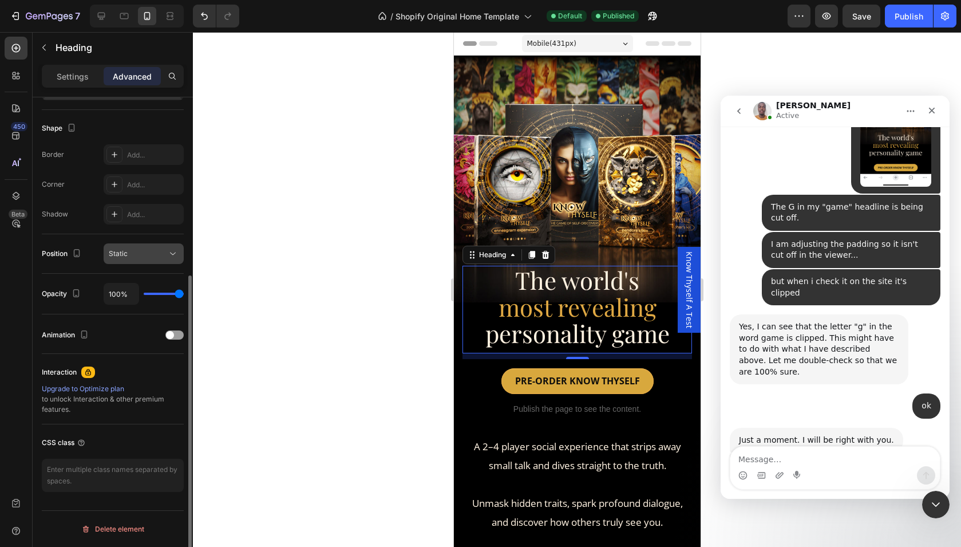
click at [135, 254] on div "Static" at bounding box center [138, 253] width 58 height 10
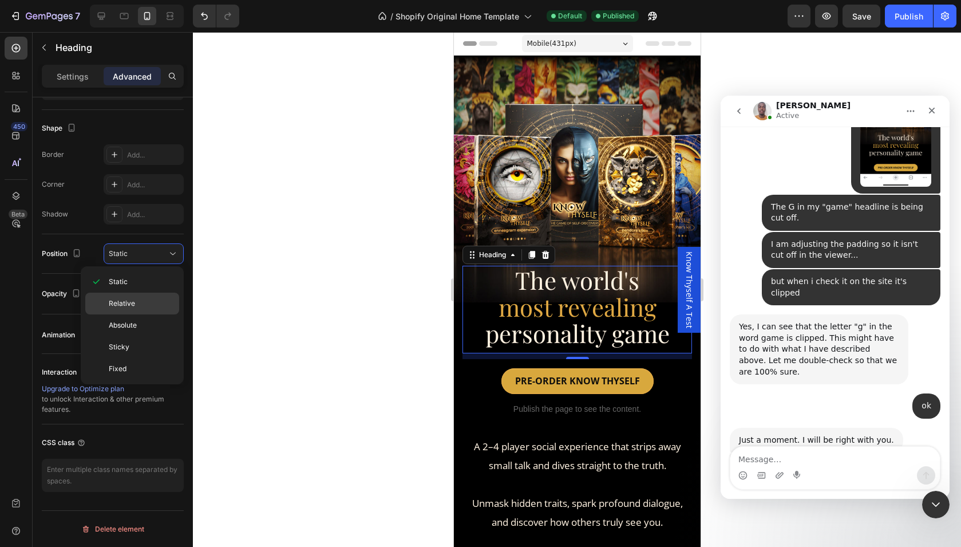
click at [132, 314] on div "Relative" at bounding box center [132, 325] width 94 height 22
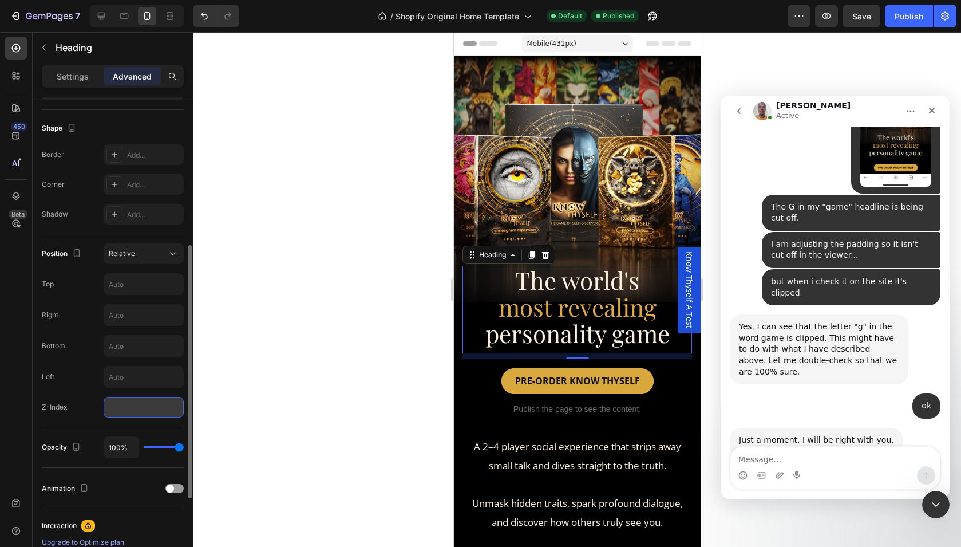
click at [125, 404] on input "number" at bounding box center [144, 407] width 80 height 21
click at [114, 405] on input "2" at bounding box center [144, 407] width 80 height 21
drag, startPoint x: 116, startPoint y: 405, endPoint x: 108, endPoint y: 406, distance: 7.5
click at [108, 405] on input "2" at bounding box center [144, 407] width 80 height 21
drag, startPoint x: 126, startPoint y: 412, endPoint x: 106, endPoint y: 410, distance: 19.5
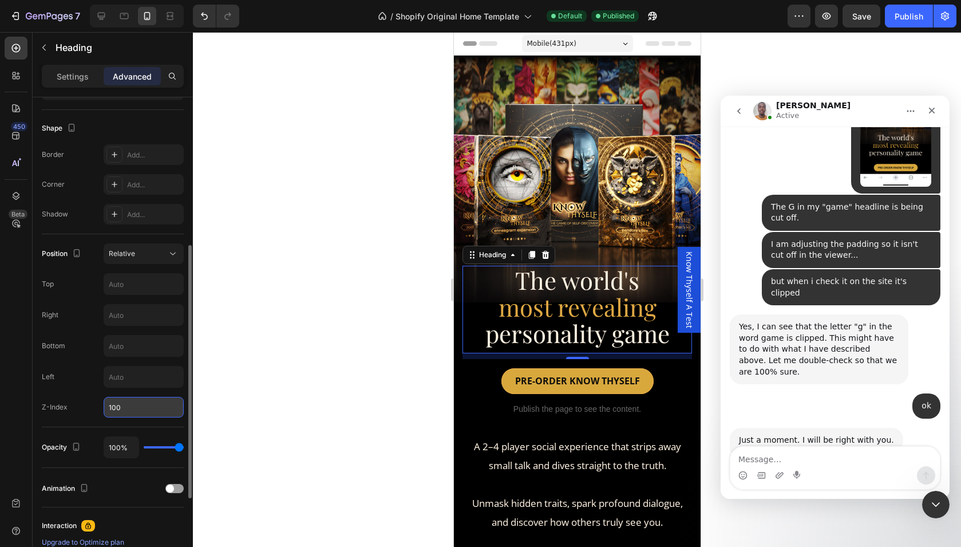
click at [106, 410] on input "100" at bounding box center [144, 407] width 80 height 21
type input "2"
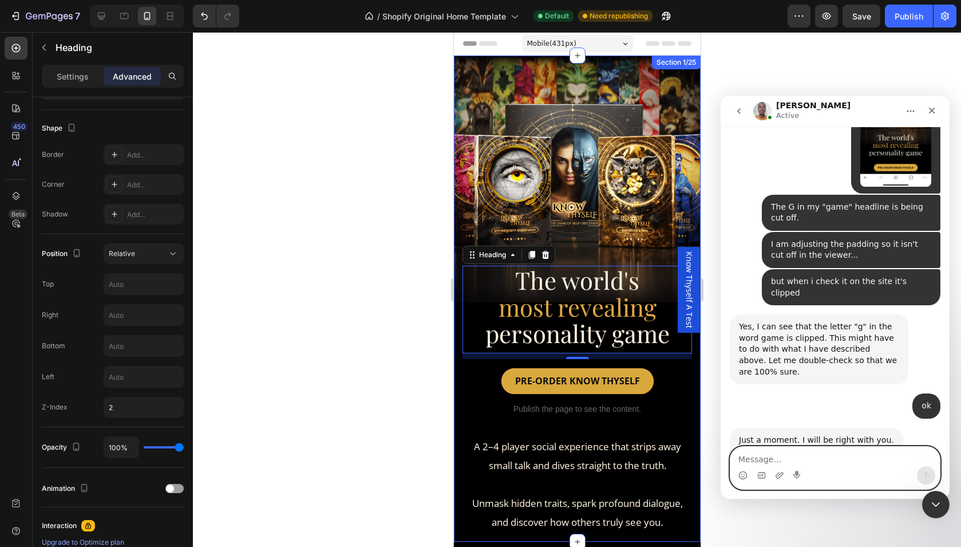
click at [756, 458] on textarea "Message…" at bounding box center [834, 455] width 209 height 19
type textarea "What size on the Z-index value?"
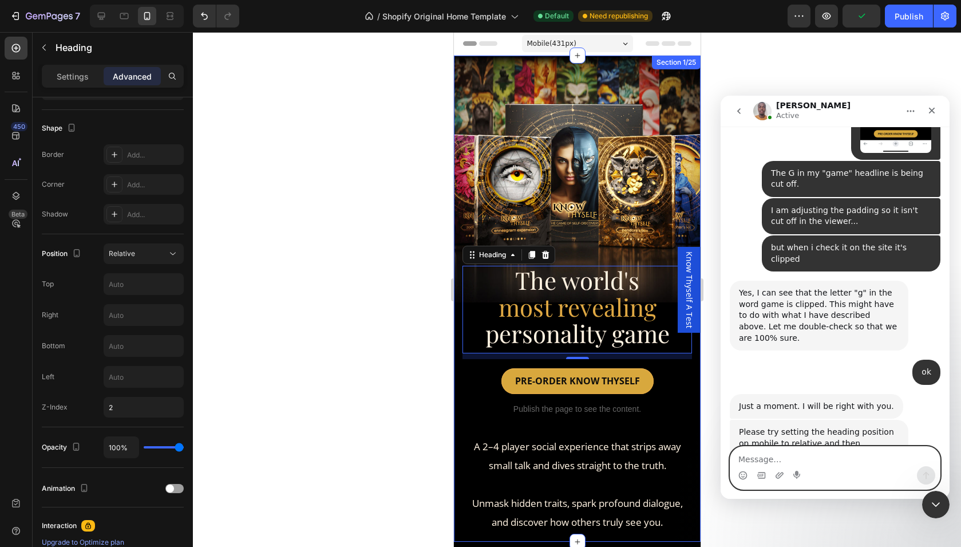
scroll to position [1983, 0]
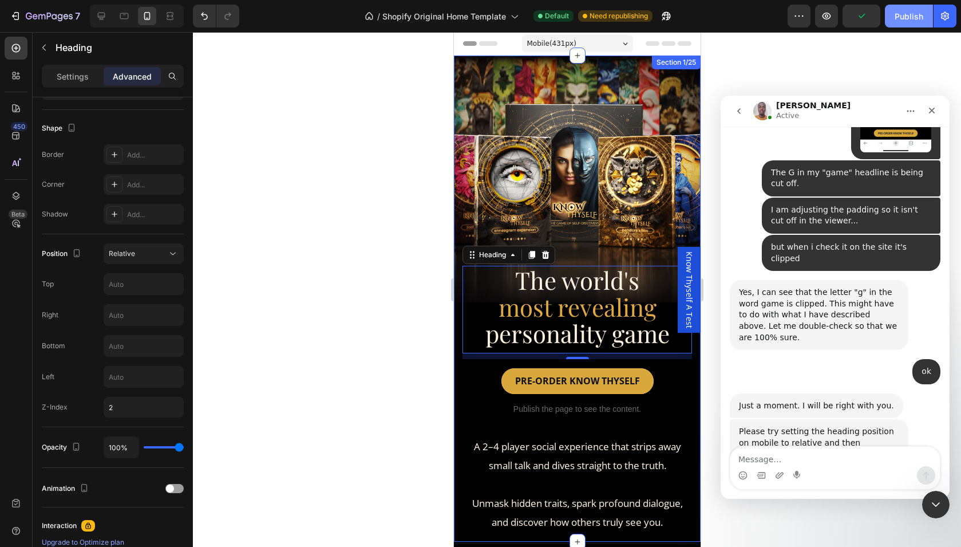
click at [907, 12] on div "Publish" at bounding box center [909, 16] width 29 height 12
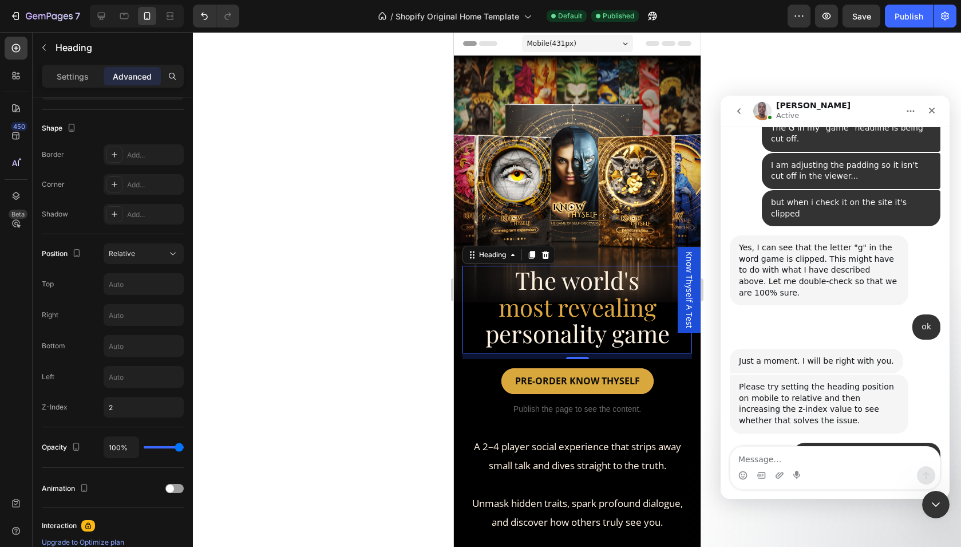
scroll to position [2028, 0]
click at [780, 462] on textarea "Message…" at bounding box center [834, 455] width 209 height 19
type textarea "I just set it to 2"
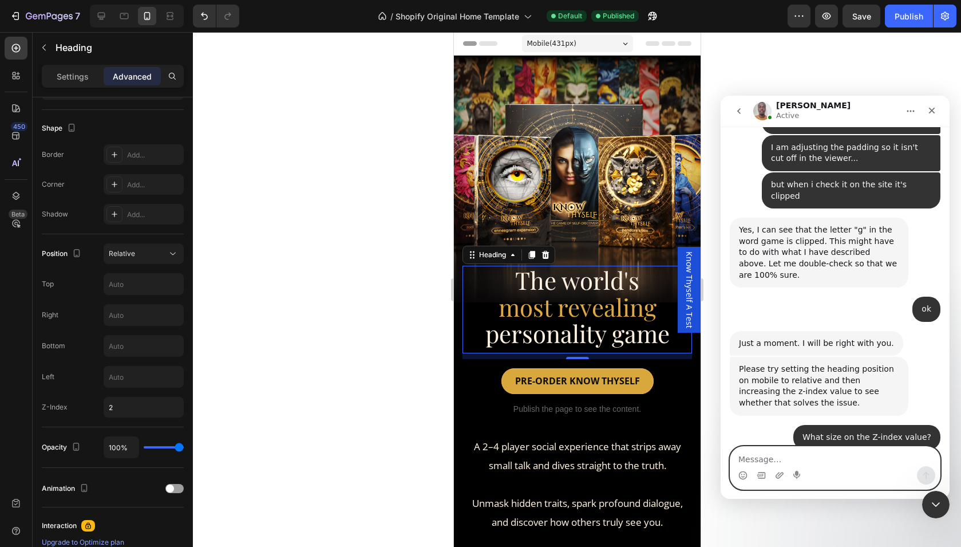
scroll to position [2062, 0]
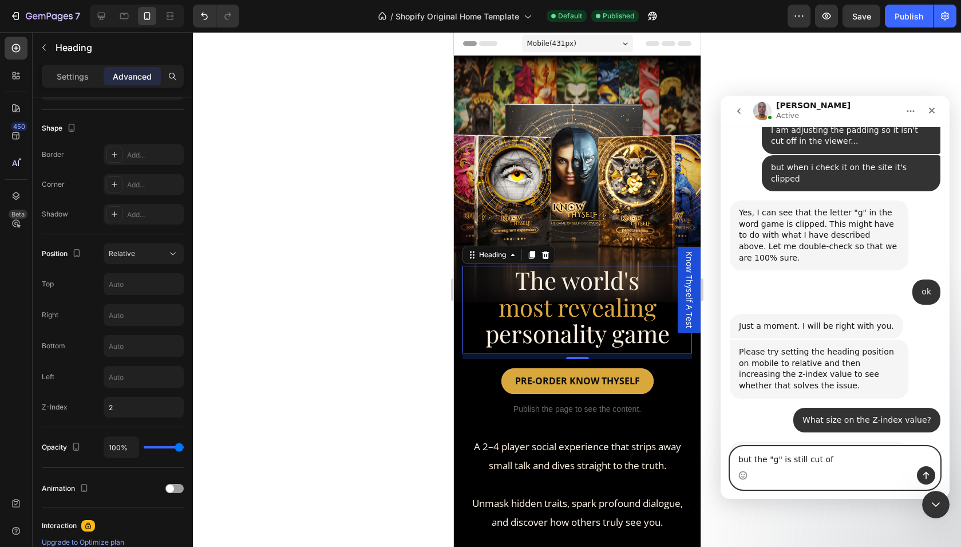
type textarea "but the "g" is still cut off"
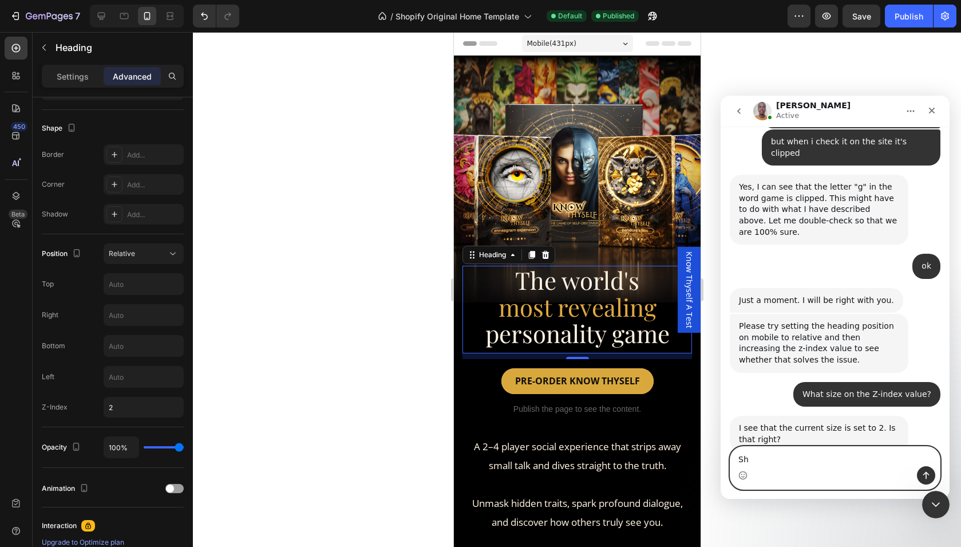
type textarea "S"
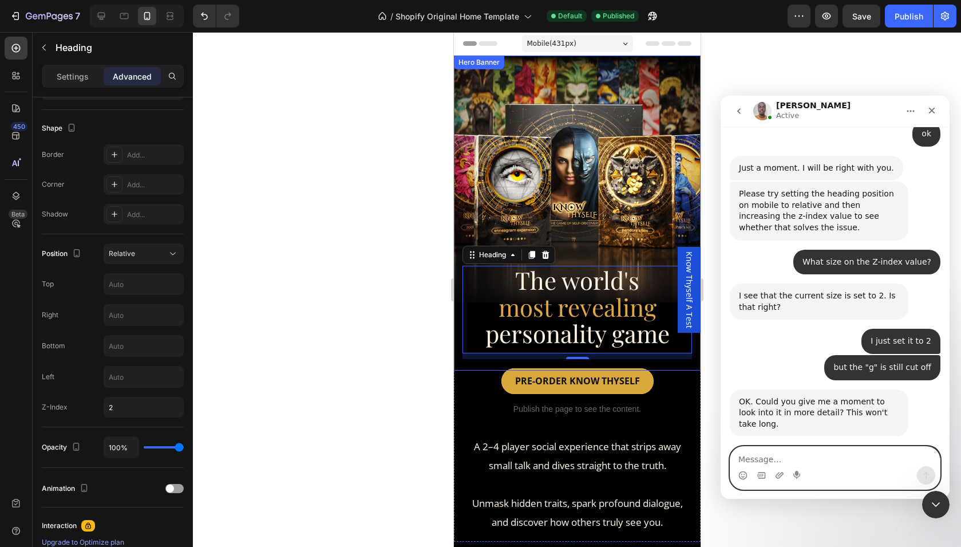
scroll to position [2228, 0]
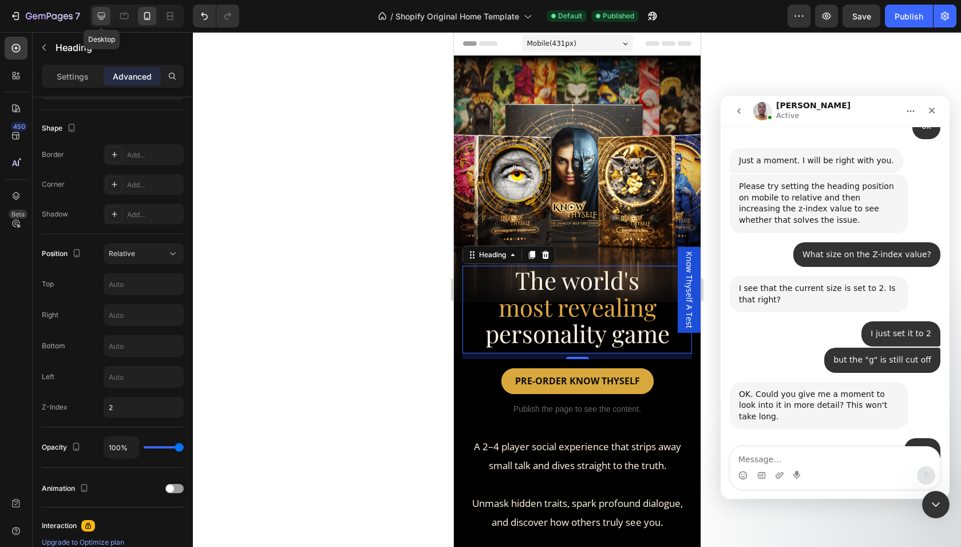
click at [98, 16] on icon at bounding box center [101, 16] width 7 height 7
type input "0"
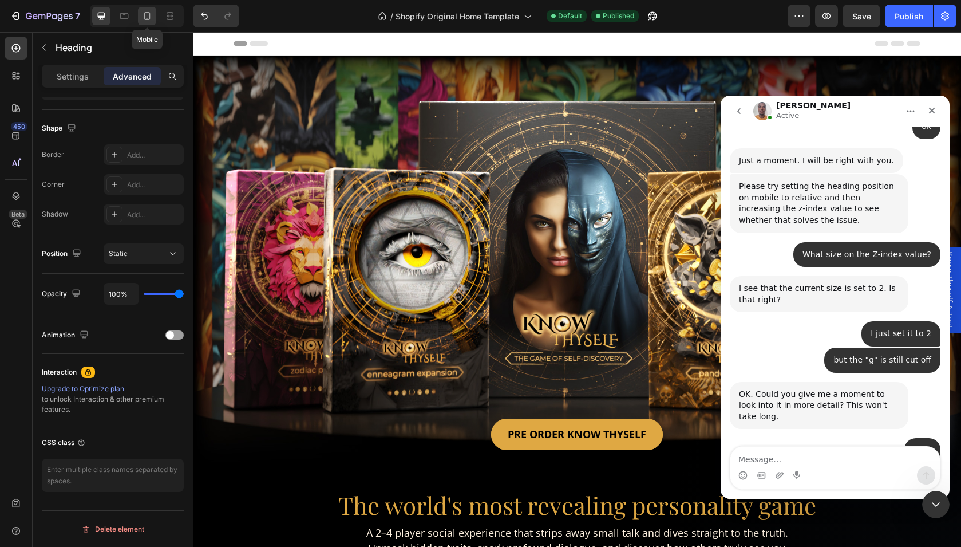
click at [147, 14] on icon at bounding box center [146, 15] width 11 height 11
type input "10"
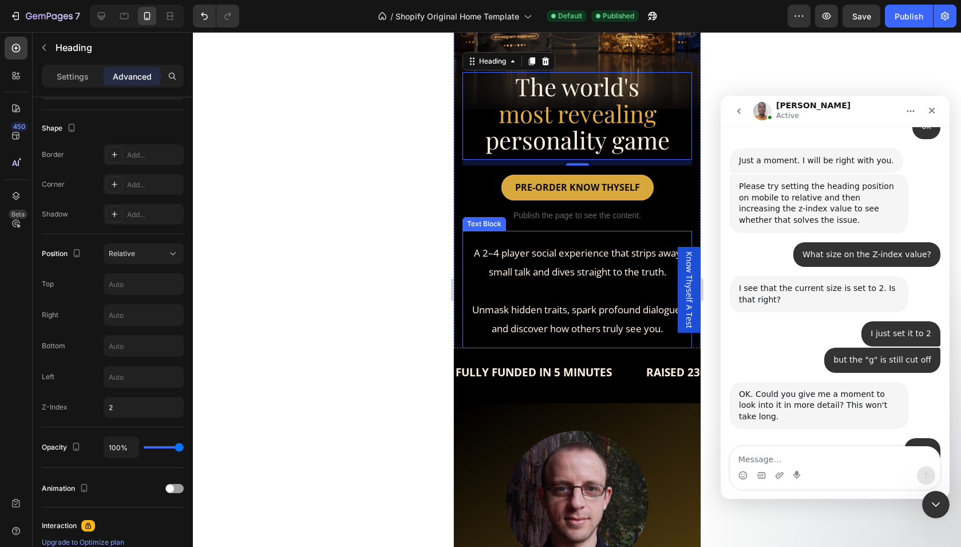
click at [563, 262] on p "A 2–4 player social experience that strips away small talk and dives straight t…" at bounding box center [576, 262] width 227 height 38
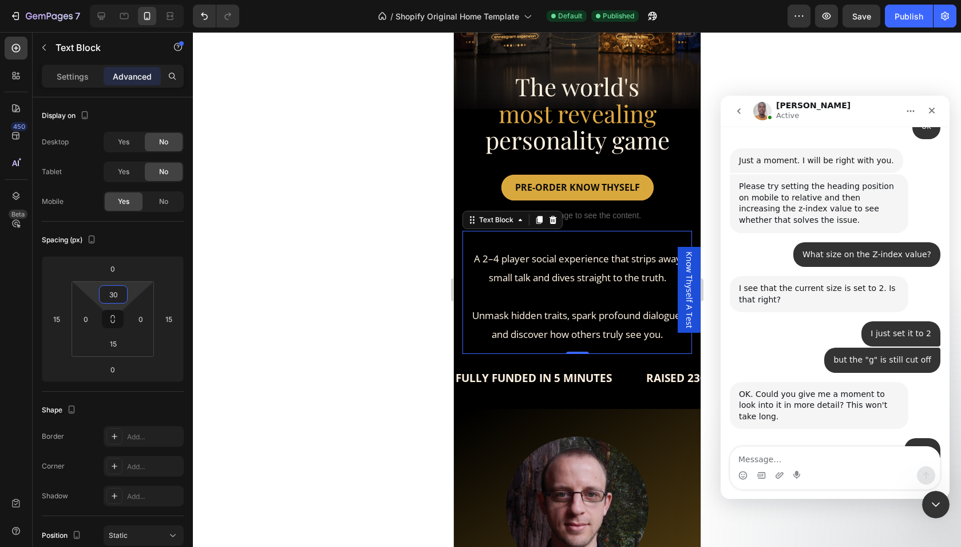
click at [132, 205] on html "7 / Shopify Original Home Template Default Published Preview Save Publish 450 B…" at bounding box center [480, 102] width 961 height 205
type input "20"
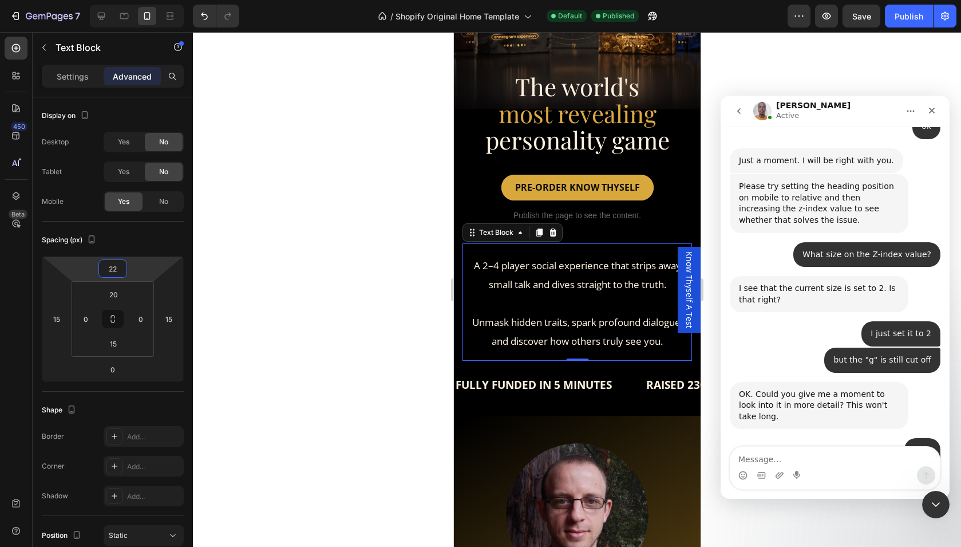
type input "20"
drag, startPoint x: 133, startPoint y: 270, endPoint x: 135, endPoint y: 264, distance: 6.0
click at [135, 205] on html "7 / Shopify Original Home Template Default Published Preview Save Publish 450 B…" at bounding box center [480, 102] width 961 height 205
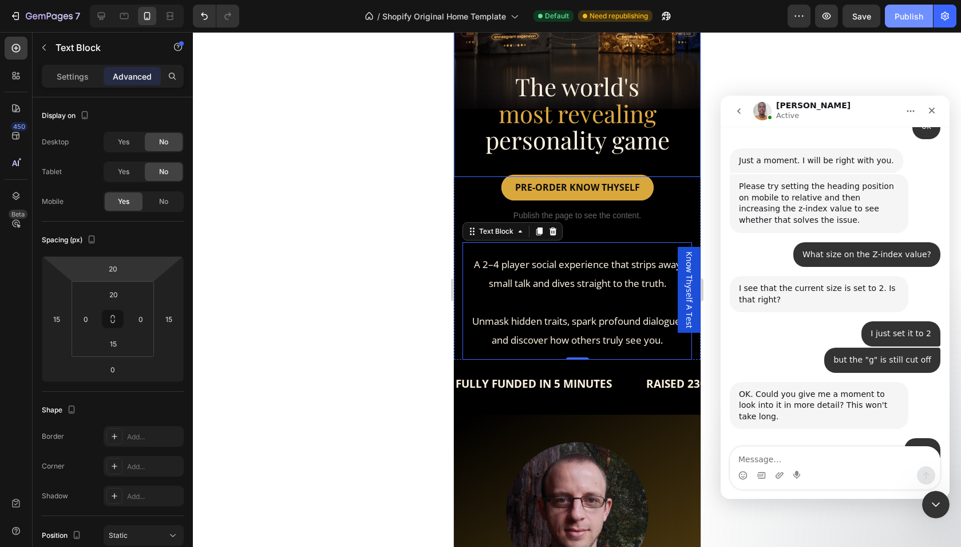
click at [897, 18] on div "Publish" at bounding box center [909, 16] width 29 height 12
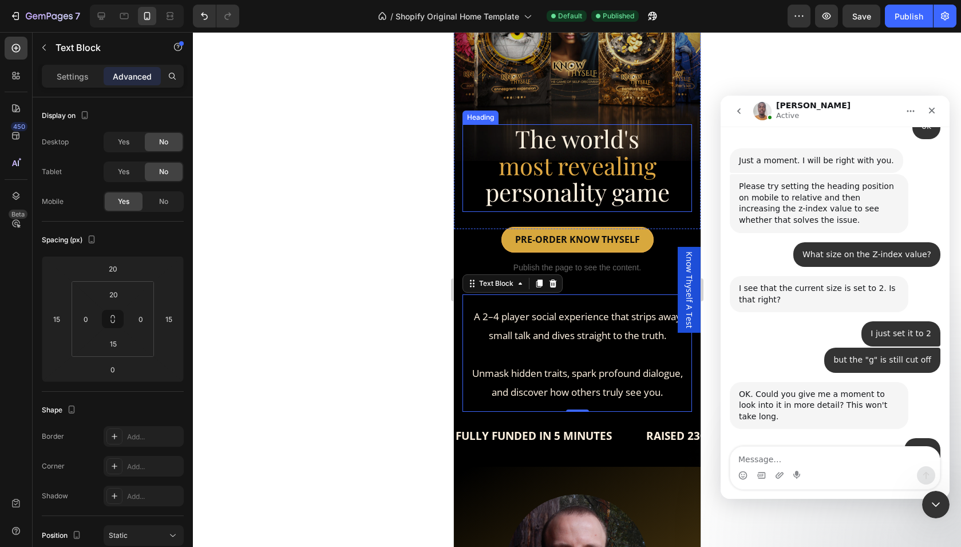
scroll to position [130, 0]
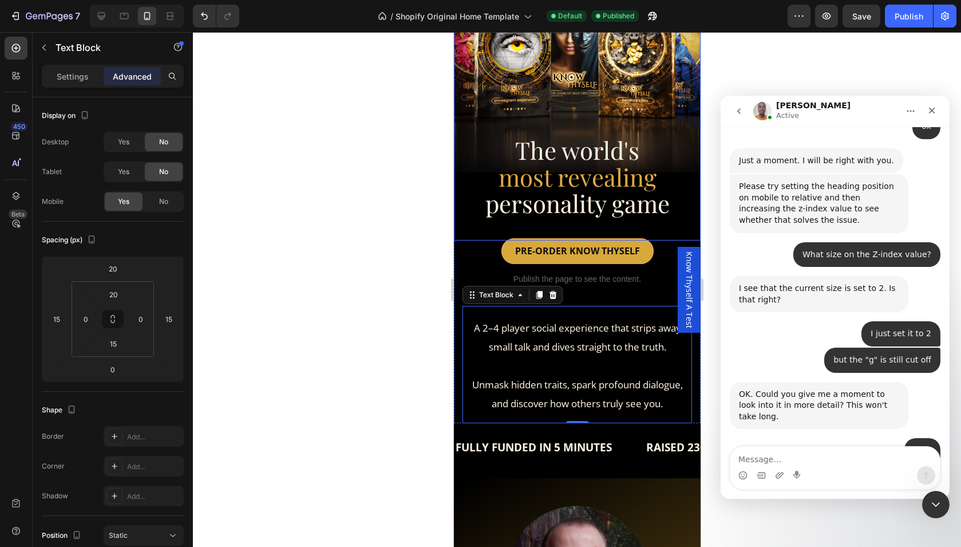
click at [575, 196] on span "personality game" at bounding box center [577, 203] width 184 height 32
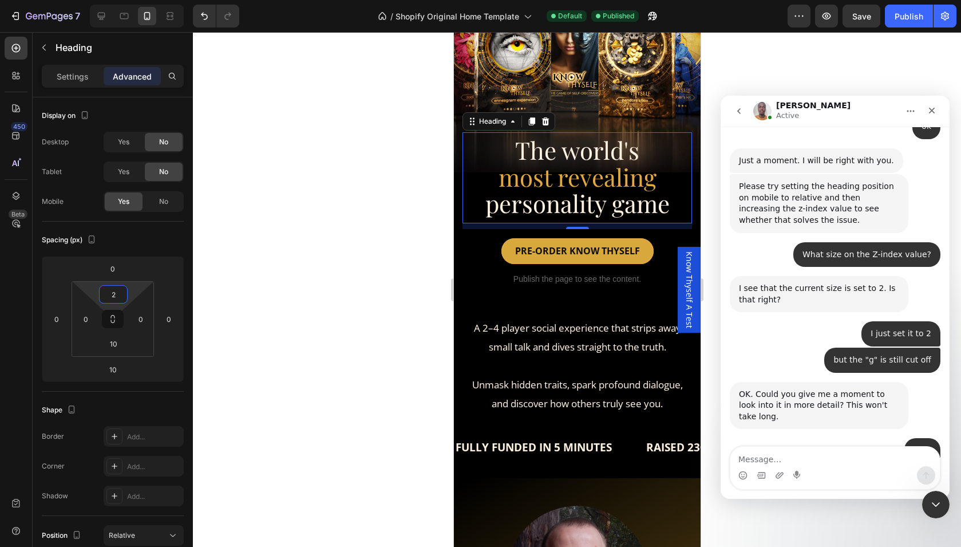
type input "0"
click at [133, 205] on html "7 / Shopify Original Home Template Default Published Preview Save Publish 450 B…" at bounding box center [480, 102] width 961 height 205
click at [126, 342] on div "10" at bounding box center [113, 343] width 29 height 18
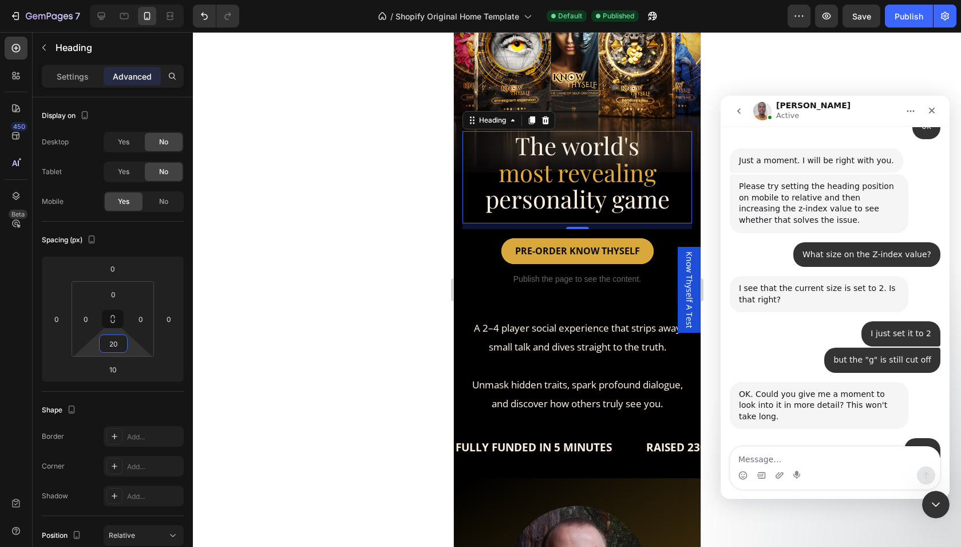
type input "22"
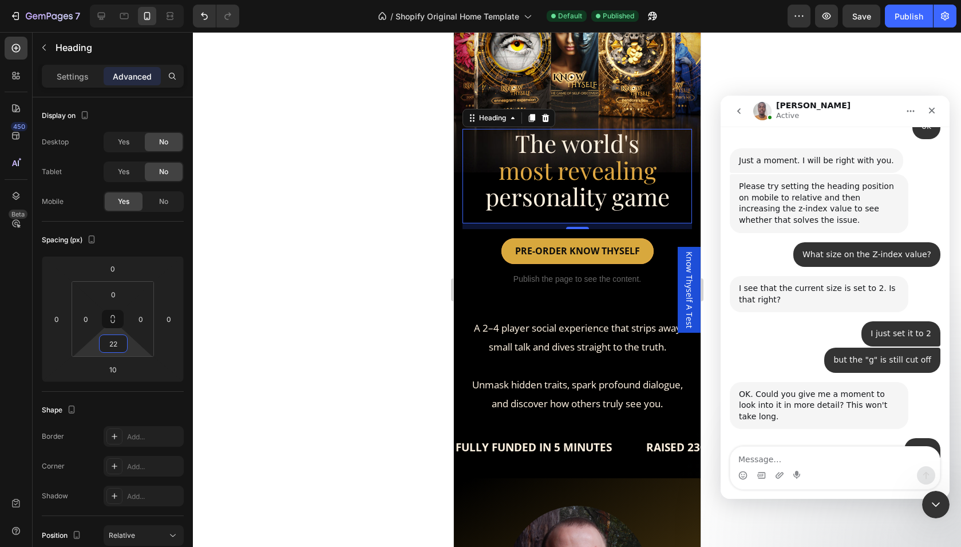
click at [128, 205] on html "7 / Shopify Original Home Template Default Published Preview Save Publish 450 B…" at bounding box center [480, 102] width 961 height 205
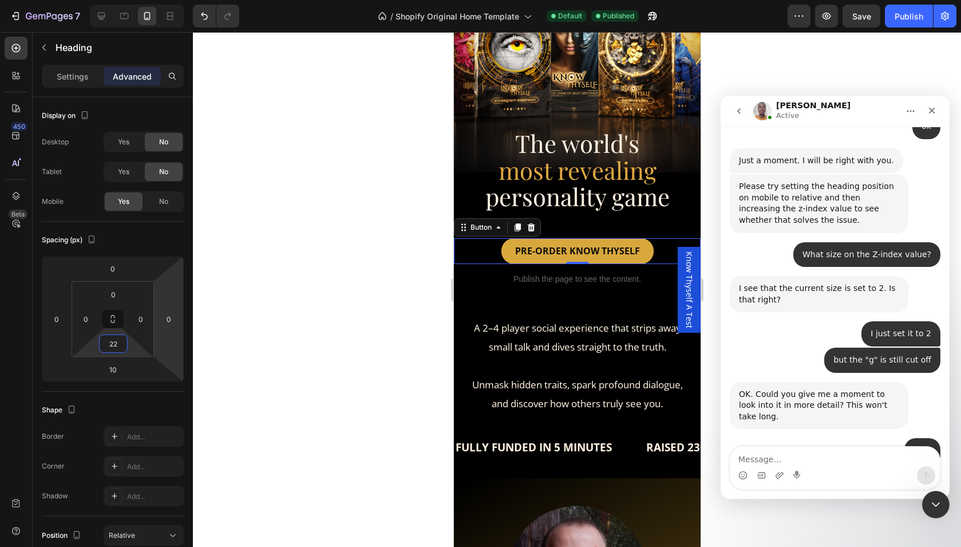
click at [477, 244] on div "PRE-ORDER KNOW THYSELF Button 0" at bounding box center [576, 251] width 247 height 26
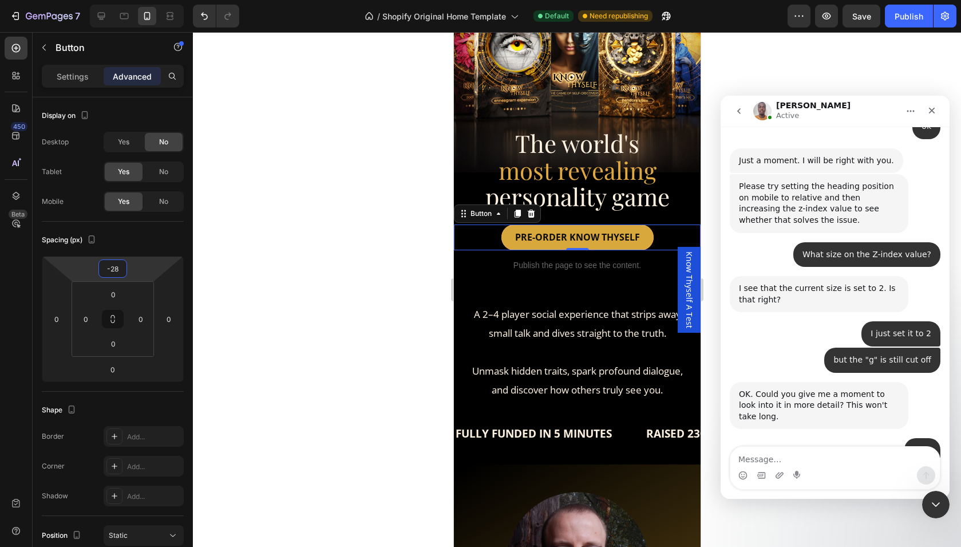
drag, startPoint x: 137, startPoint y: 269, endPoint x: 139, endPoint y: 276, distance: 7.0
click at [139, 205] on html "7 / Shopify Original Home Template Default Need republishing Preview Save Publi…" at bounding box center [480, 102] width 961 height 205
click at [903, 20] on div "Publish" at bounding box center [909, 16] width 29 height 12
click at [100, 17] on icon at bounding box center [101, 16] width 7 height 7
type input "0"
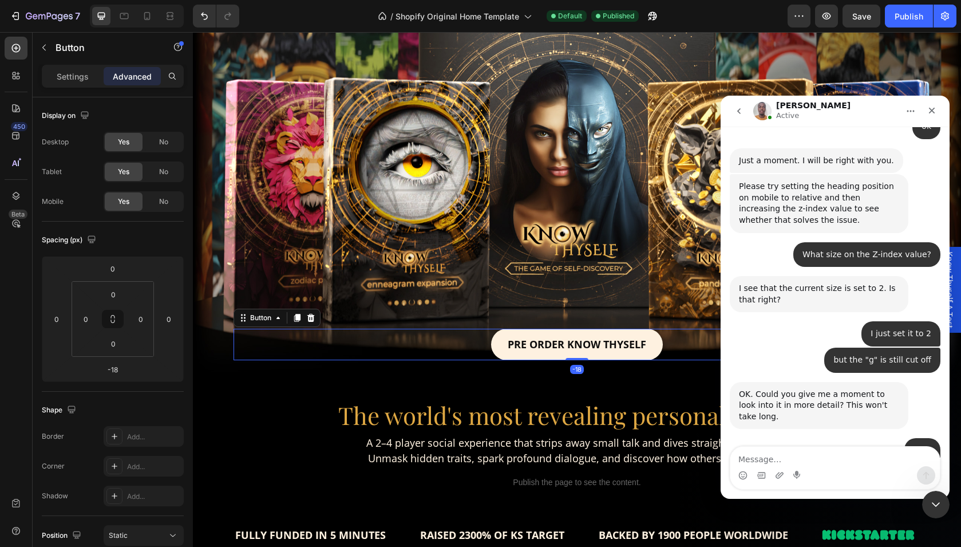
click at [501, 353] on link "PRE ORDER KNOW THYSELF" at bounding box center [577, 344] width 172 height 31
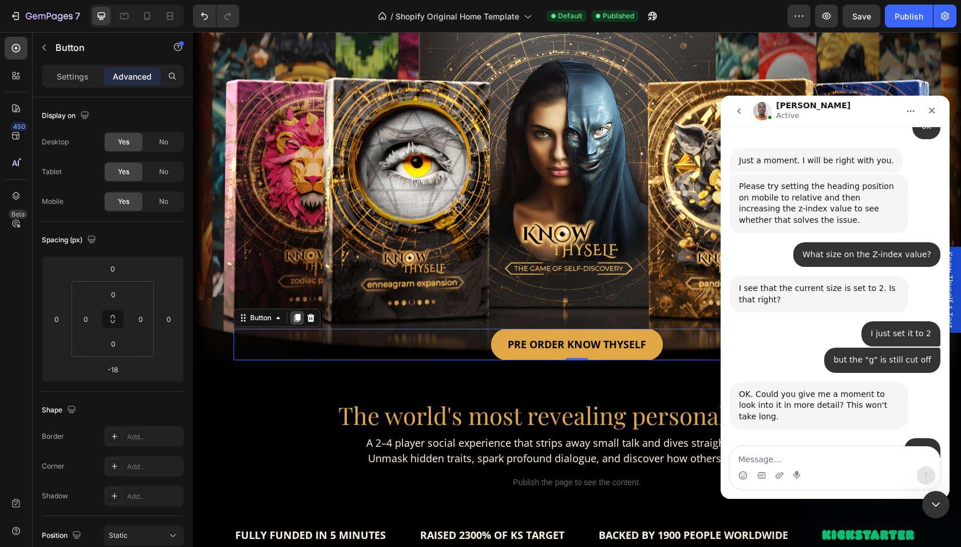
click at [294, 319] on icon at bounding box center [297, 318] width 6 height 8
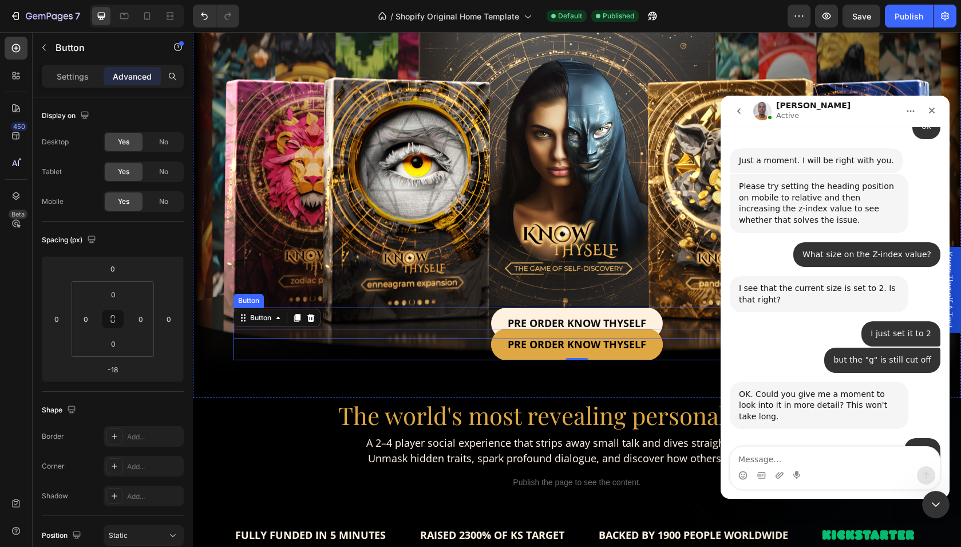
click at [503, 313] on link "PRE ORDER KNOW THYSELF" at bounding box center [577, 322] width 172 height 31
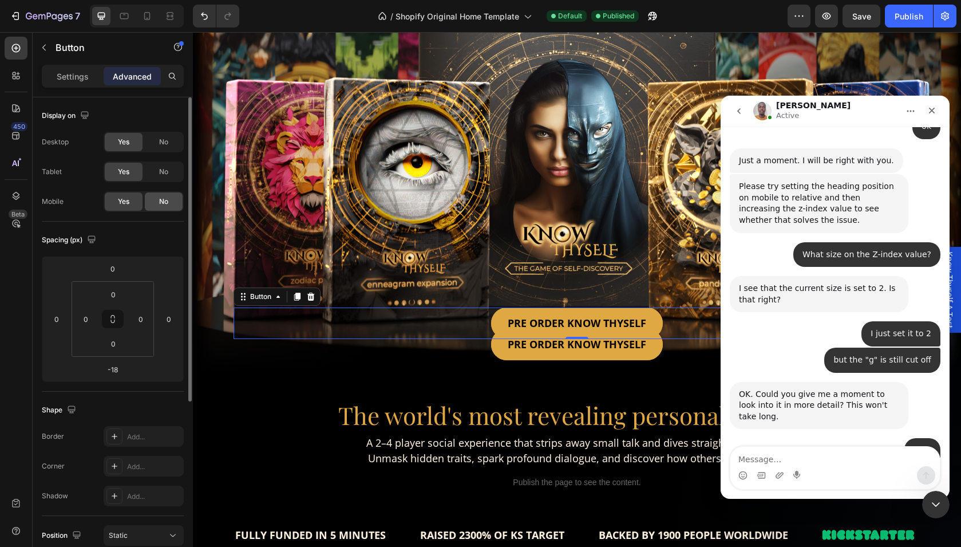
click at [157, 200] on div "No" at bounding box center [164, 201] width 38 height 18
click at [133, 200] on div "Yes" at bounding box center [124, 201] width 38 height 18
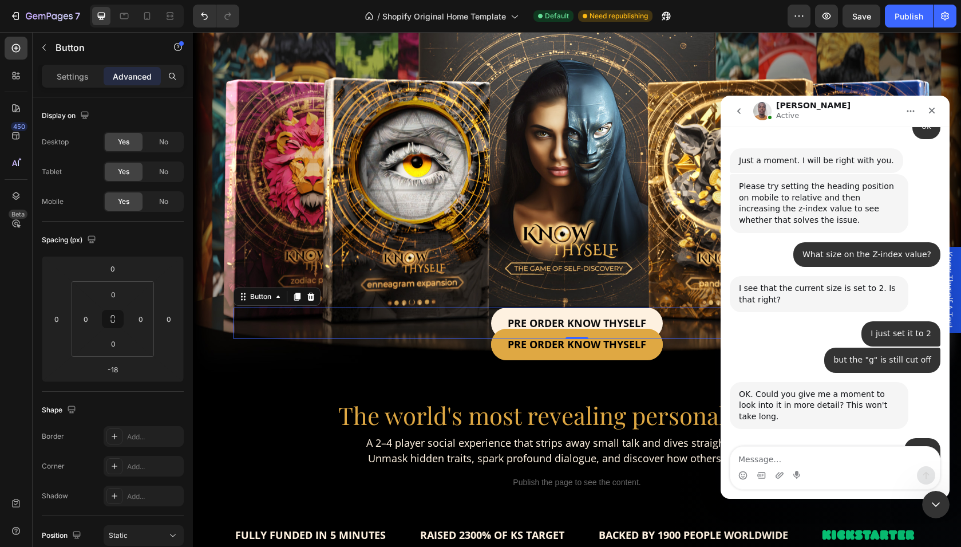
click at [496, 318] on link "PRE ORDER KNOW THYSELF" at bounding box center [577, 322] width 172 height 31
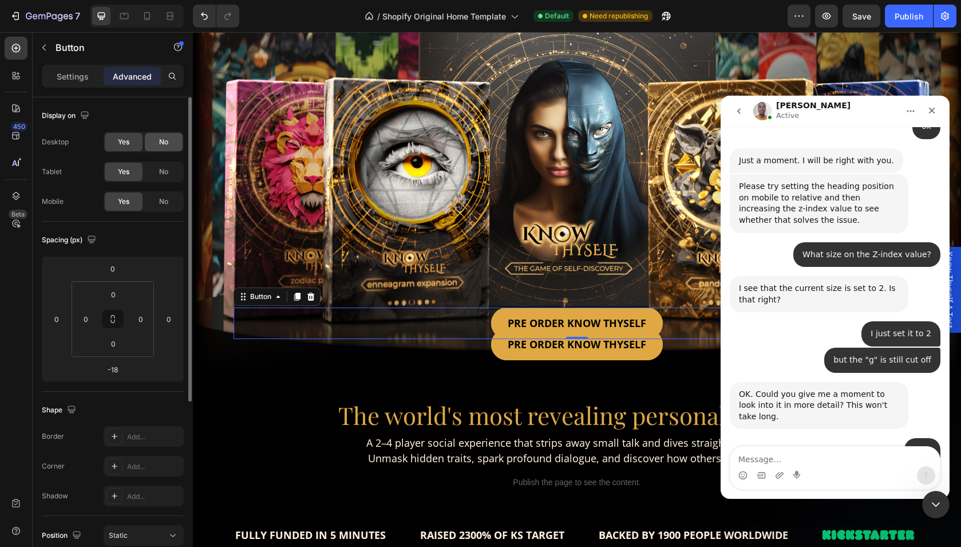
click at [160, 149] on div "No" at bounding box center [164, 142] width 38 height 18
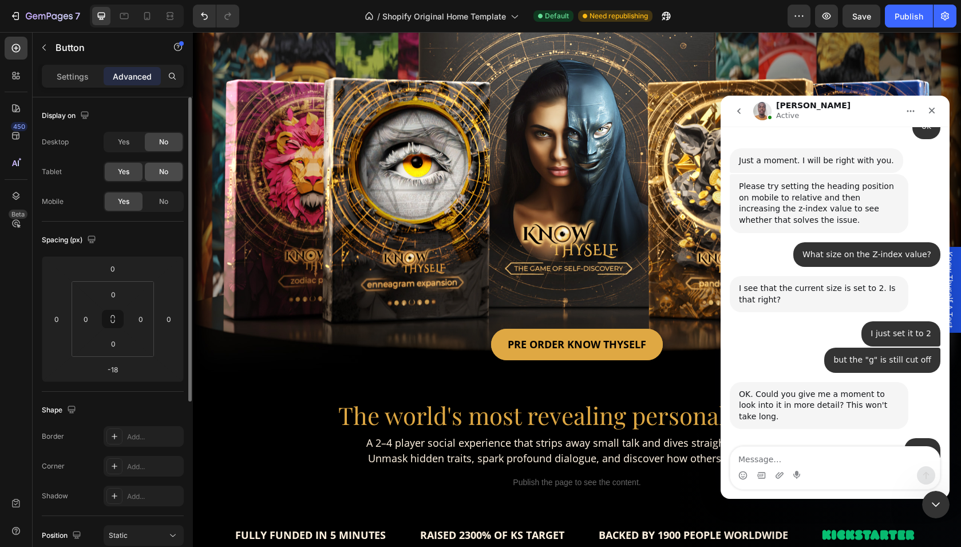
click at [160, 175] on span "No" at bounding box center [163, 172] width 9 height 10
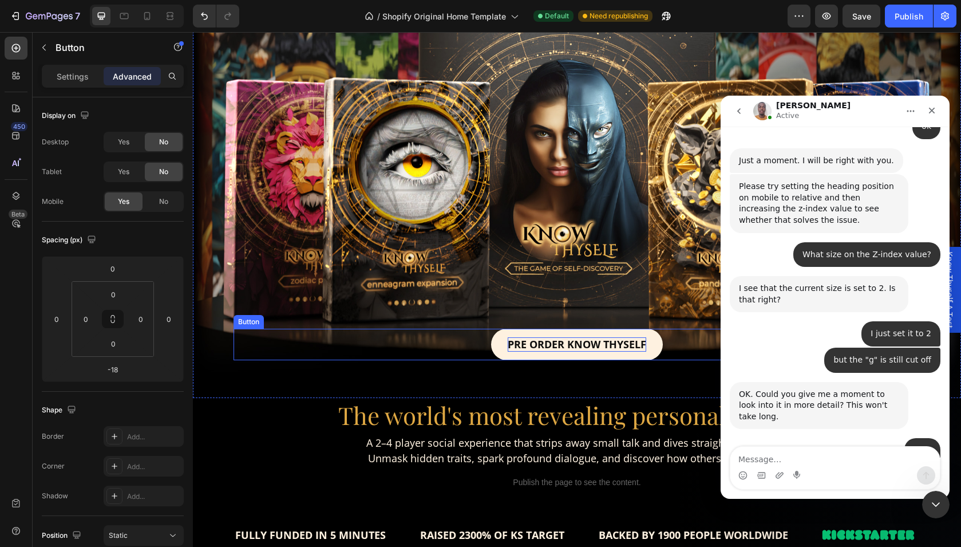
click at [543, 339] on span "PRE ORDER KNOW THYSELF" at bounding box center [577, 344] width 139 height 14
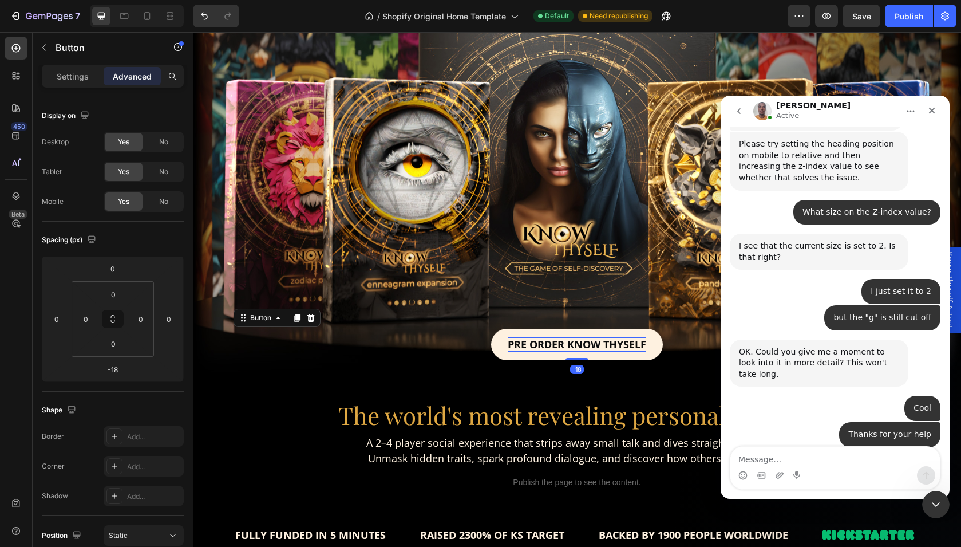
scroll to position [2272, 0]
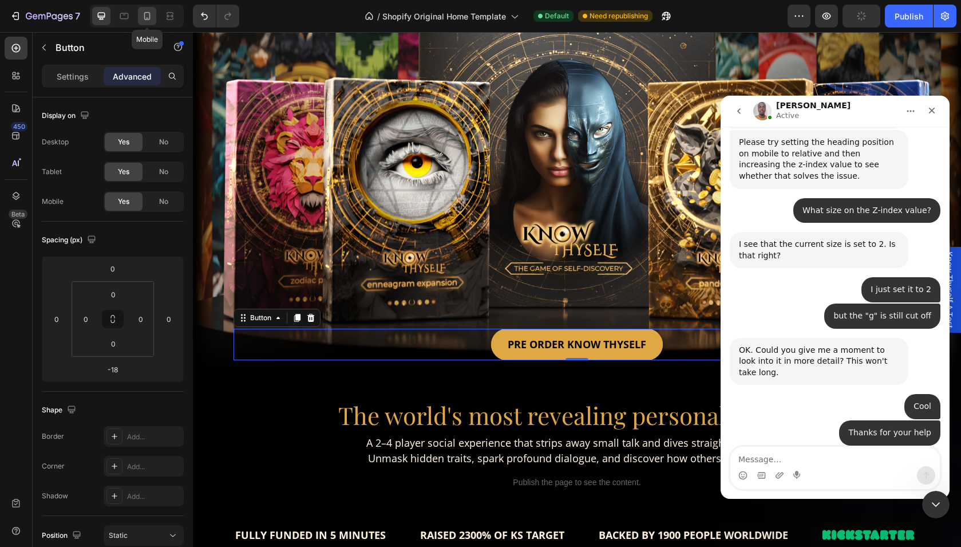
click at [151, 12] on icon at bounding box center [146, 15] width 11 height 11
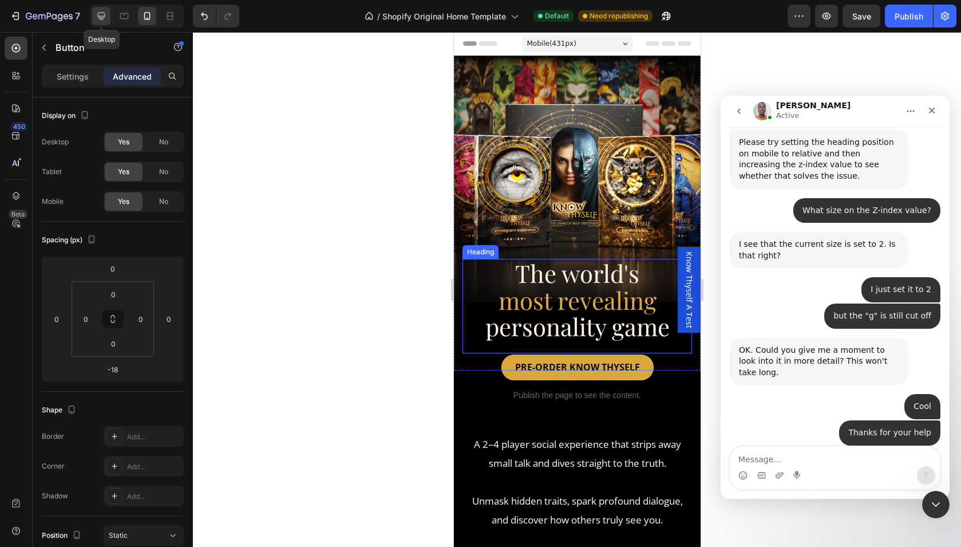
click at [98, 22] on div at bounding box center [101, 16] width 18 height 18
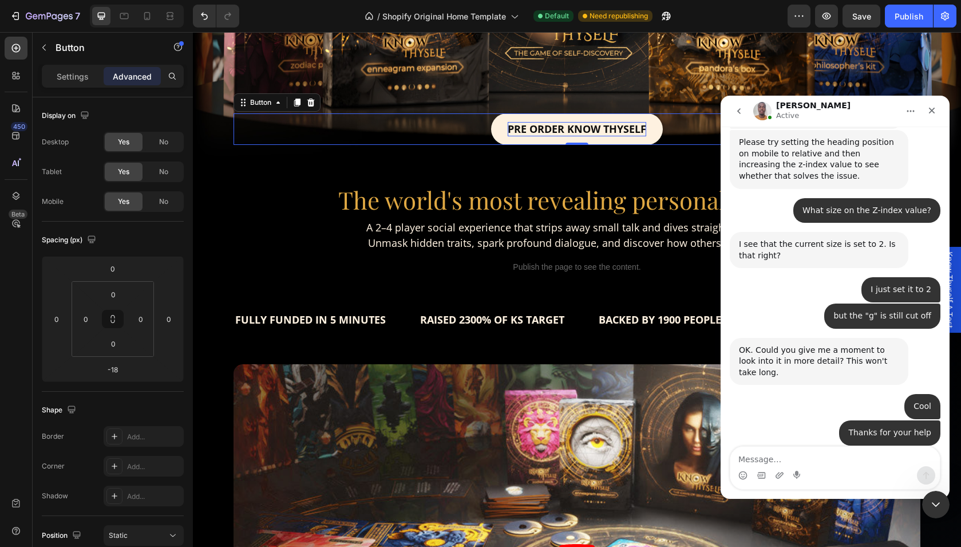
scroll to position [251, 0]
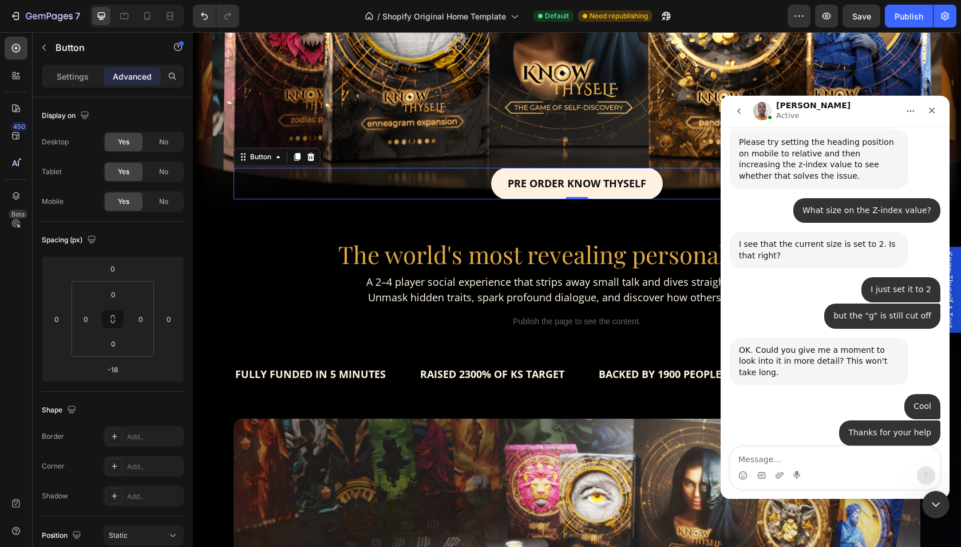
click at [500, 171] on link "PRE ORDER KNOW THYSELF" at bounding box center [577, 183] width 172 height 31
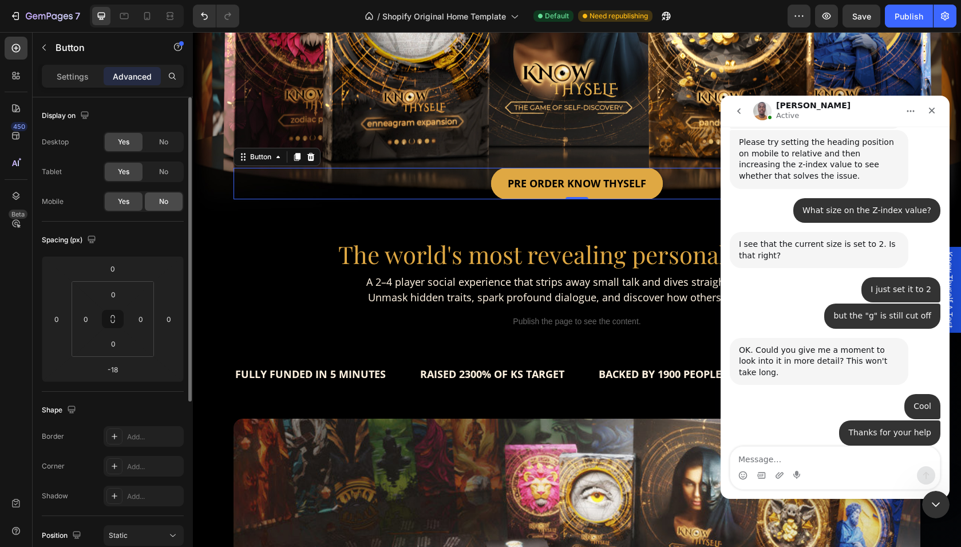
click at [155, 203] on div "No" at bounding box center [164, 201] width 38 height 18
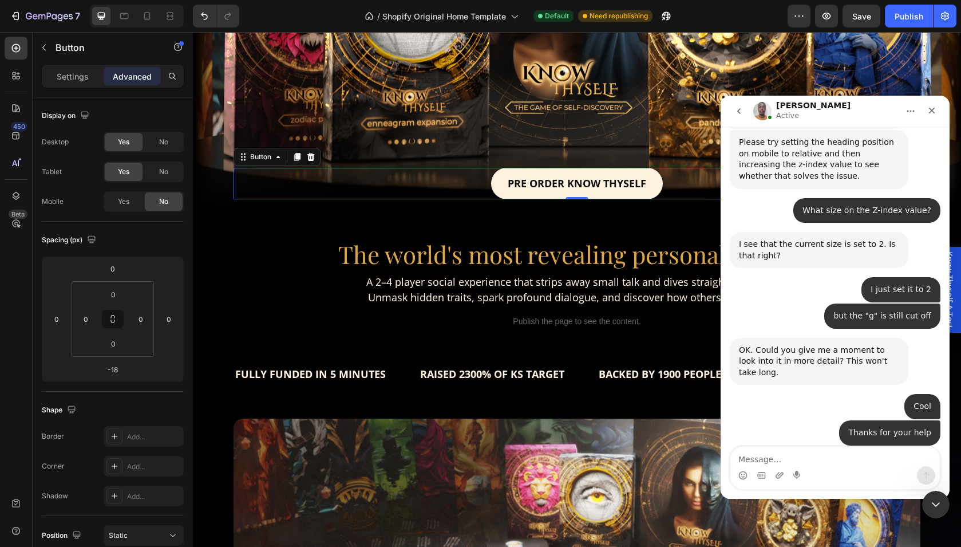
click at [497, 176] on link "PRE ORDER KNOW THYSELF" at bounding box center [577, 183] width 172 height 31
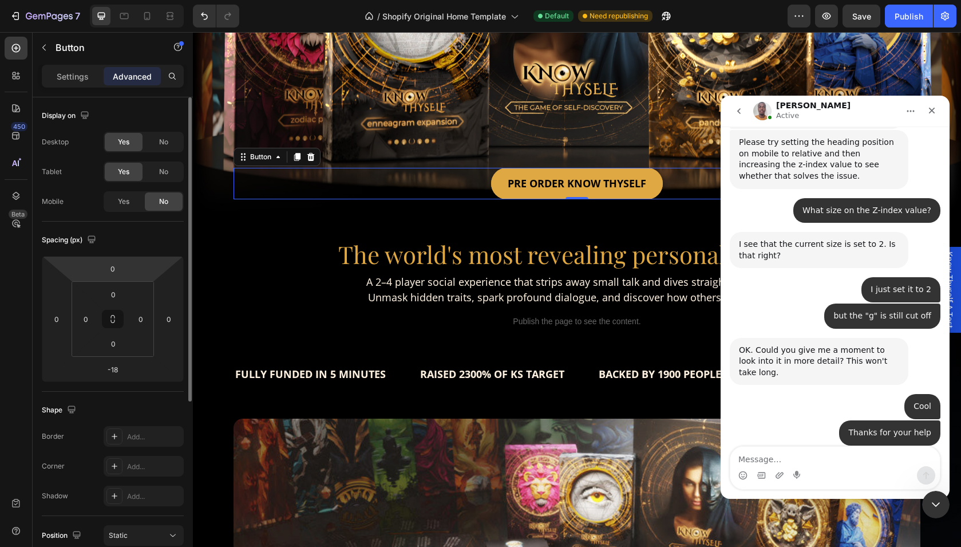
scroll to position [2228, 0]
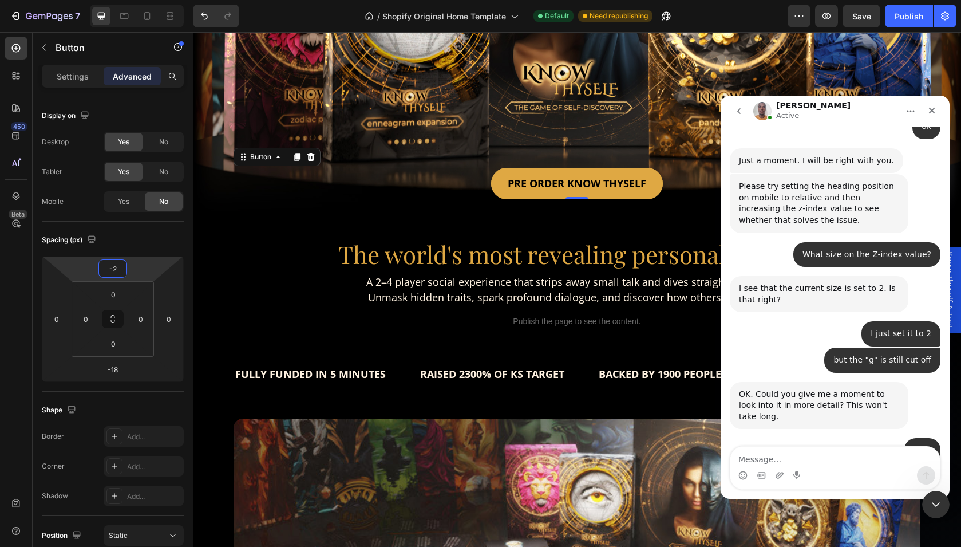
type input "0"
click at [137, 205] on html "7 / Shopify Original Home Template Default Need republishing Preview Save Publi…" at bounding box center [480, 102] width 961 height 205
type input "0"
click at [133, 205] on html "7 / Shopify Original Home Template Default Need republishing Preview Publish 45…" at bounding box center [480, 102] width 961 height 205
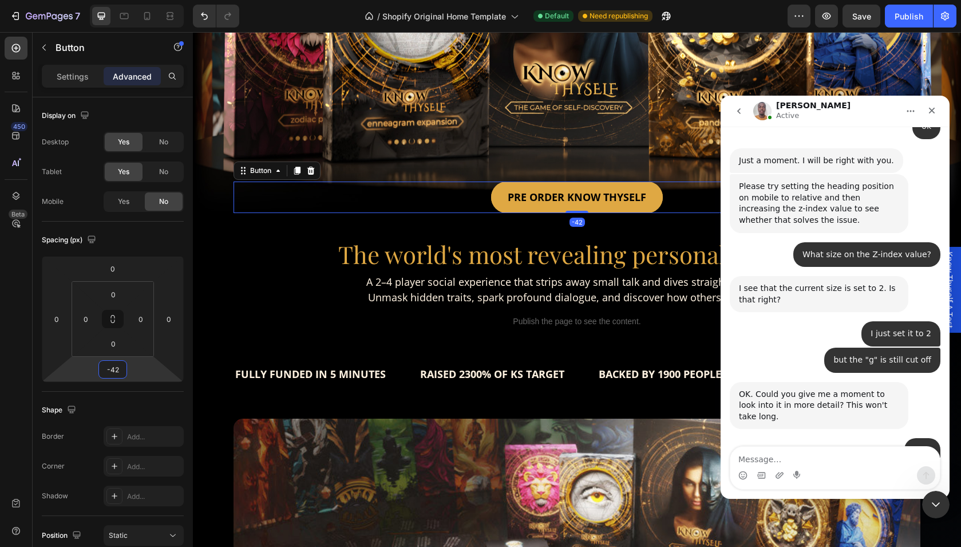
type input "-40"
drag, startPoint x: 135, startPoint y: 367, endPoint x: 136, endPoint y: 374, distance: 6.3
click at [136, 205] on html "7 / Shopify Original Home Template Default Need republishing Preview Save Publi…" at bounding box center [480, 102] width 961 height 205
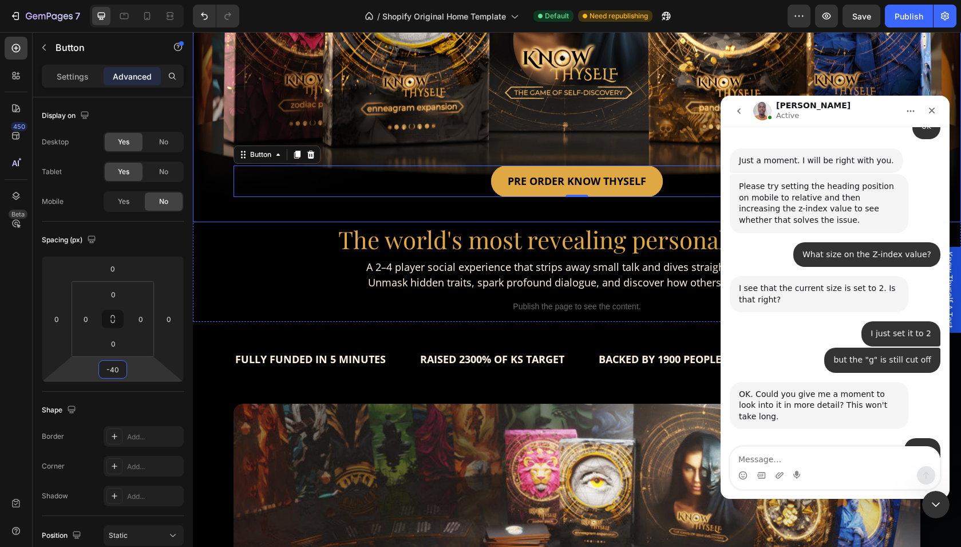
scroll to position [272, 0]
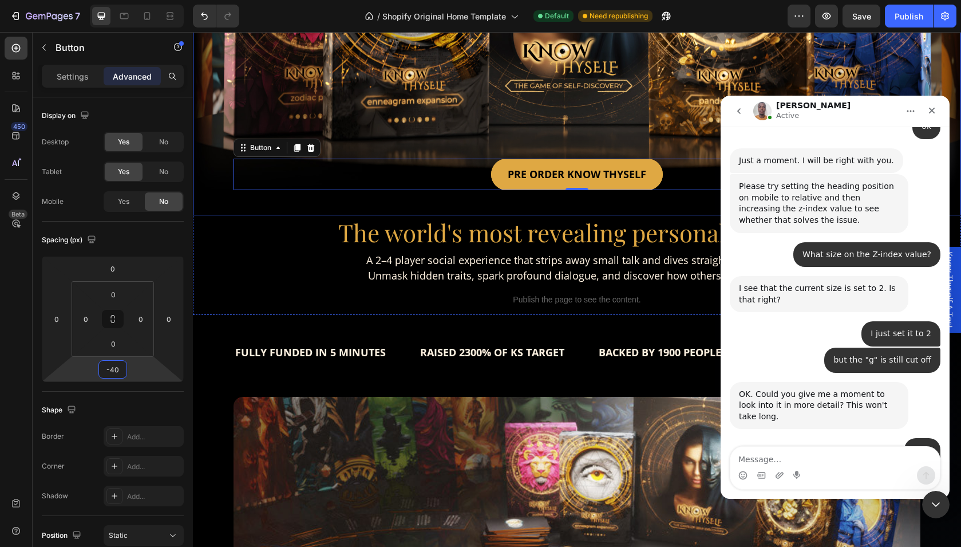
click at [565, 206] on div "PRE ORDER KNOW THYSELF Button PRE ORDER KNOW THYSELF Button -40" at bounding box center [577, 177] width 704 height 75
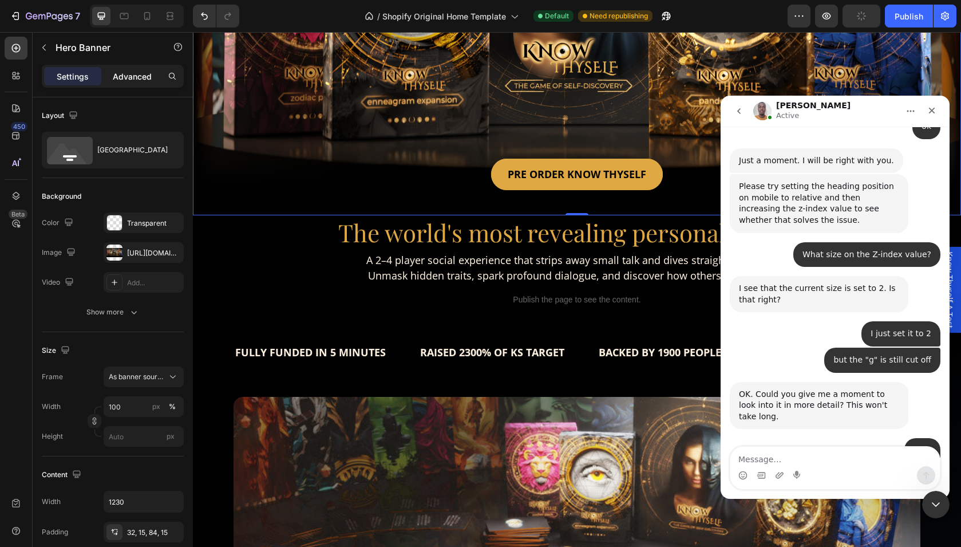
click at [133, 75] on p "Advanced" at bounding box center [132, 76] width 39 height 12
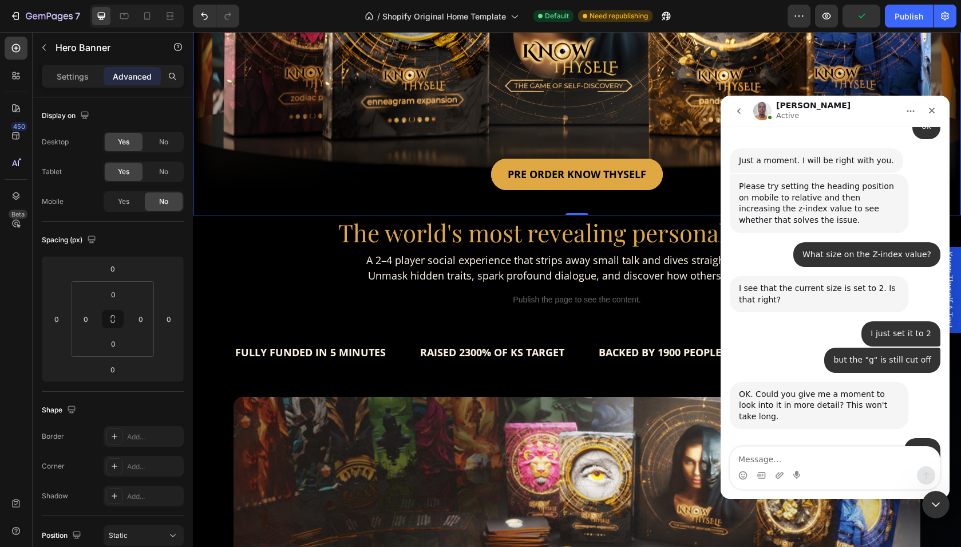
scroll to position [2272, 0]
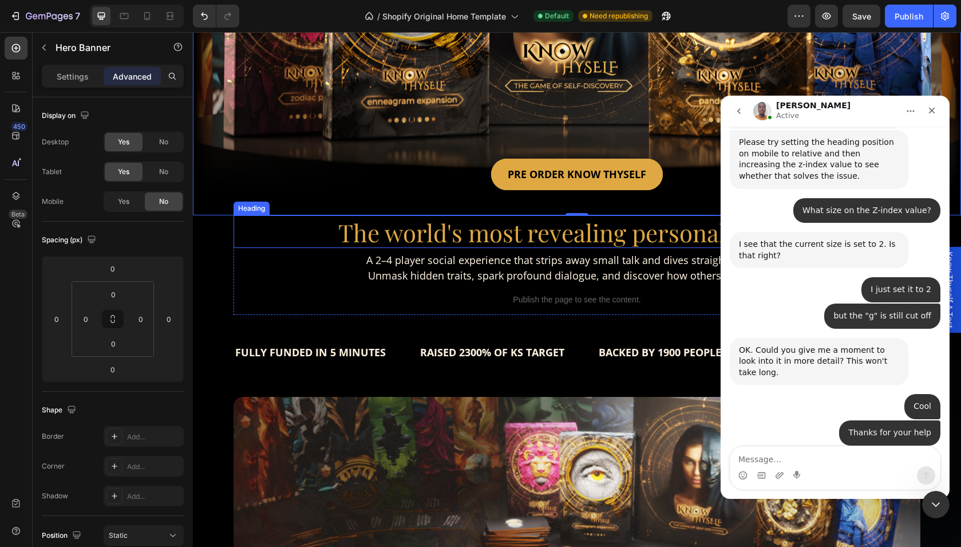
click at [523, 228] on span "The world's most revealing personality game" at bounding box center [577, 232] width 478 height 32
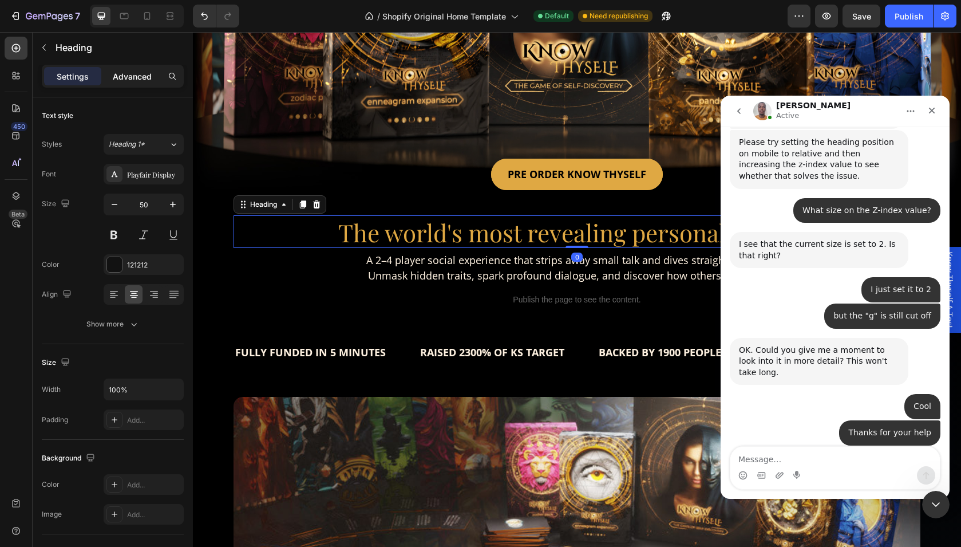
click at [129, 74] on p "Advanced" at bounding box center [132, 76] width 39 height 12
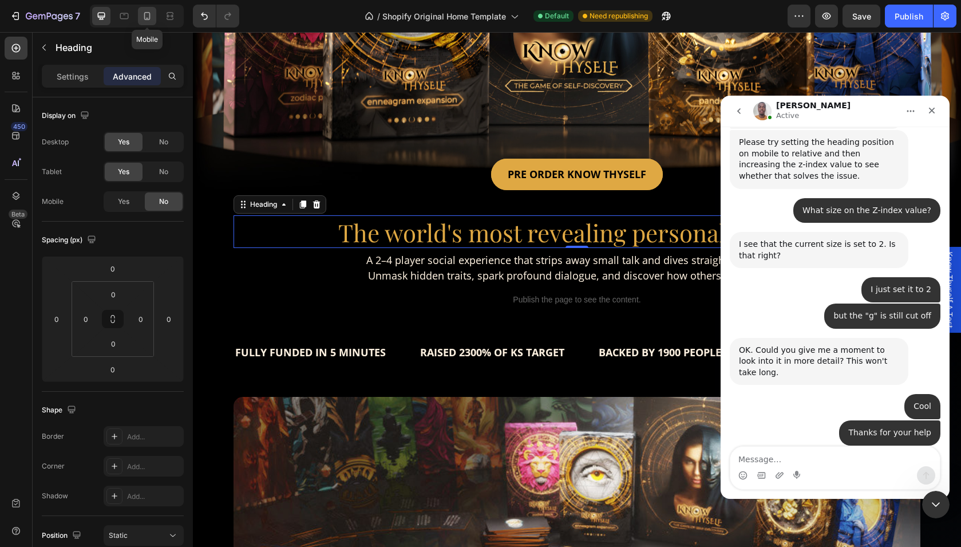
click at [142, 14] on icon at bounding box center [146, 15] width 11 height 11
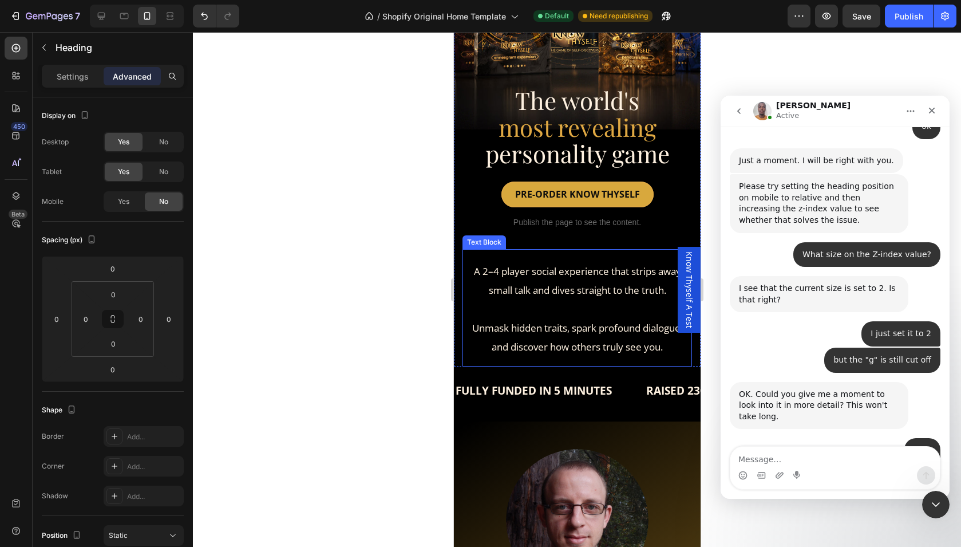
scroll to position [196, 0]
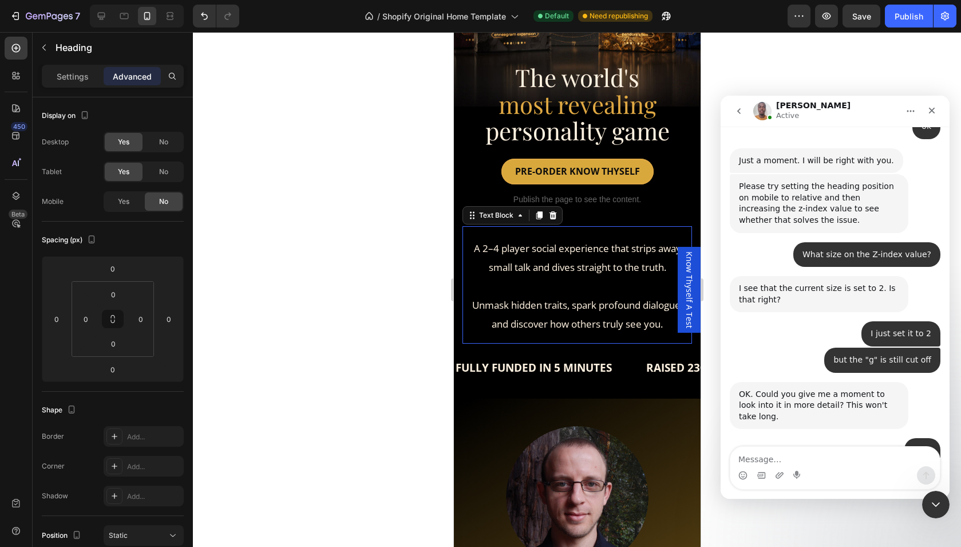
click at [588, 337] on div "A 2–4 player social experience that strips away small talk and dives straight t…" at bounding box center [577, 284] width 230 height 117
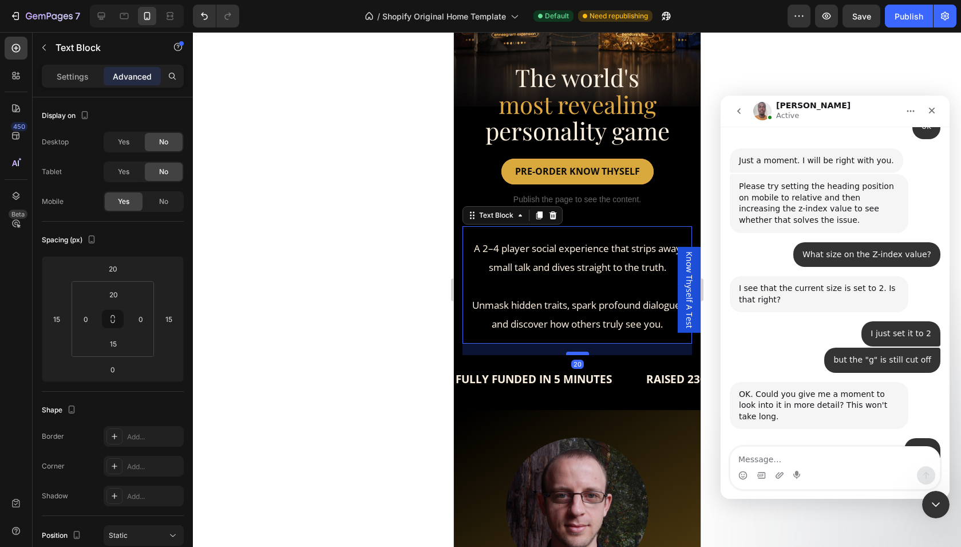
drag, startPoint x: 577, startPoint y: 339, endPoint x: 578, endPoint y: 350, distance: 10.9
click at [578, 351] on div at bounding box center [577, 352] width 23 height 3
type input "19"
click at [522, 401] on div "FULLY FUNDED IN 5 MINUTES Text RAISED 2300% OF KS TARGET Text BACKED BY THOUSAN…" at bounding box center [576, 381] width 247 height 55
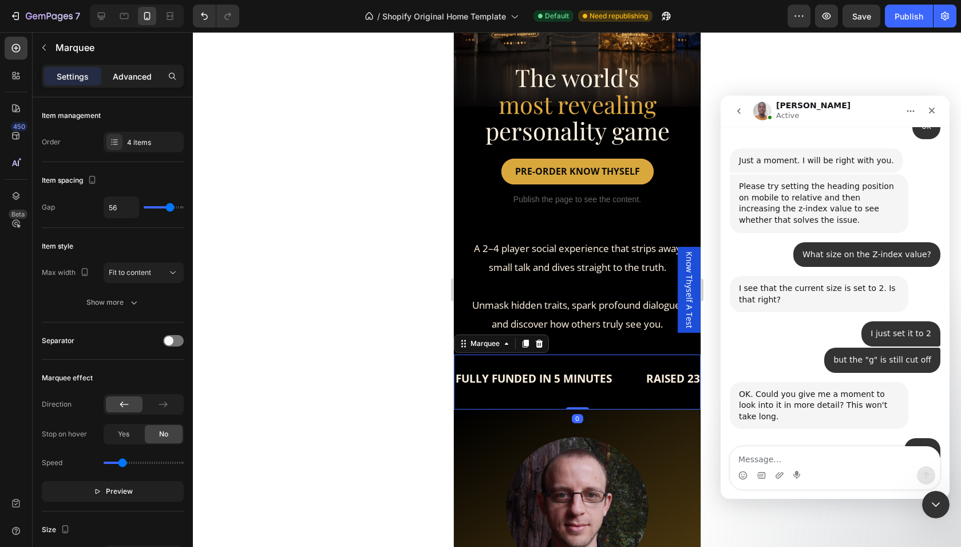
click at [132, 71] on p "Advanced" at bounding box center [132, 76] width 39 height 12
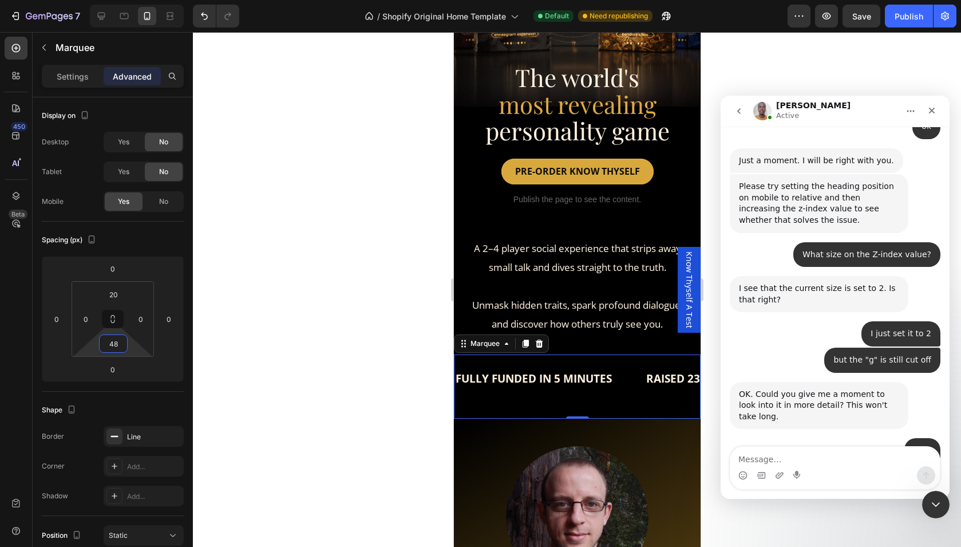
type input "50"
click at [132, 205] on html "7 / Shopify Original Home Template Default Need republishing Preview Save Publi…" at bounding box center [480, 102] width 961 height 205
click at [42, 47] on icon "button" at bounding box center [43, 47] width 9 height 9
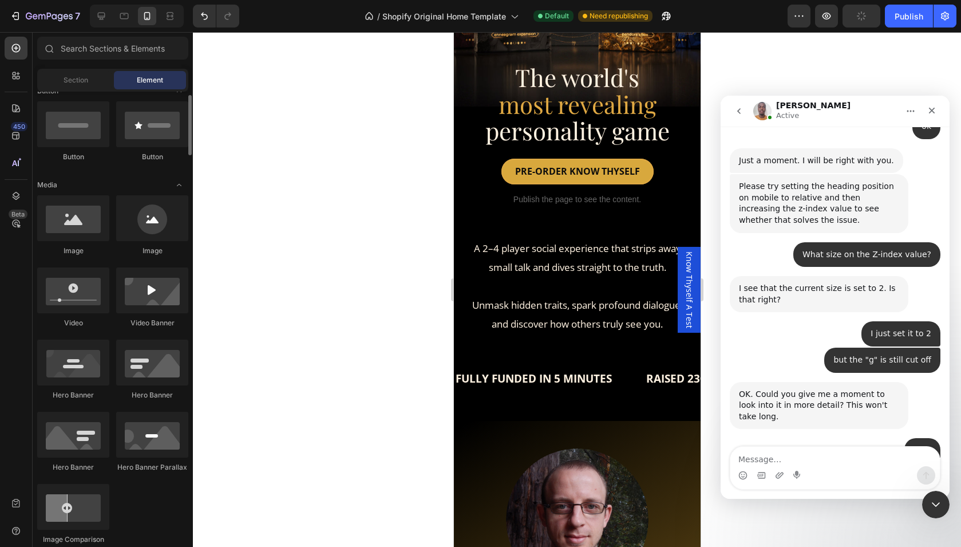
scroll to position [284, 0]
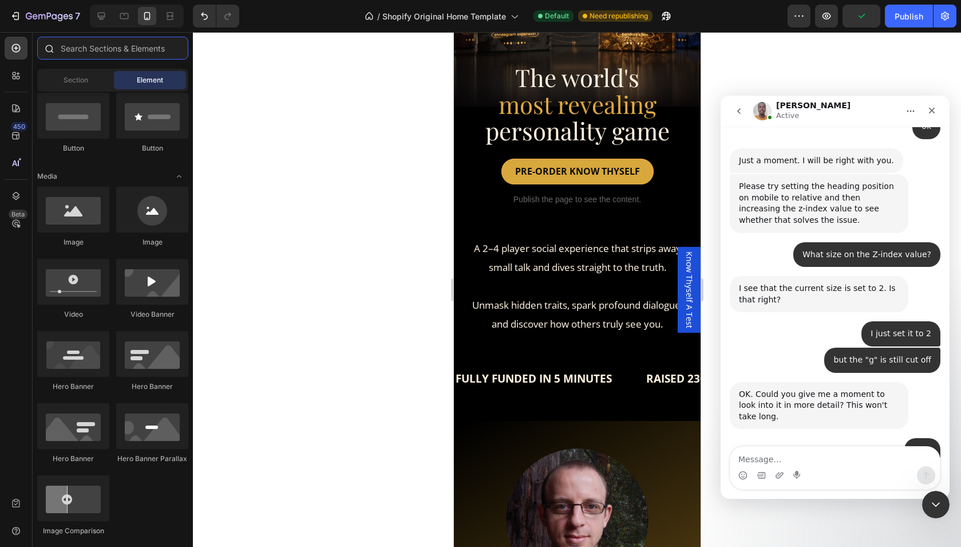
click at [85, 54] on input "text" at bounding box center [112, 48] width 151 height 23
type input ";"
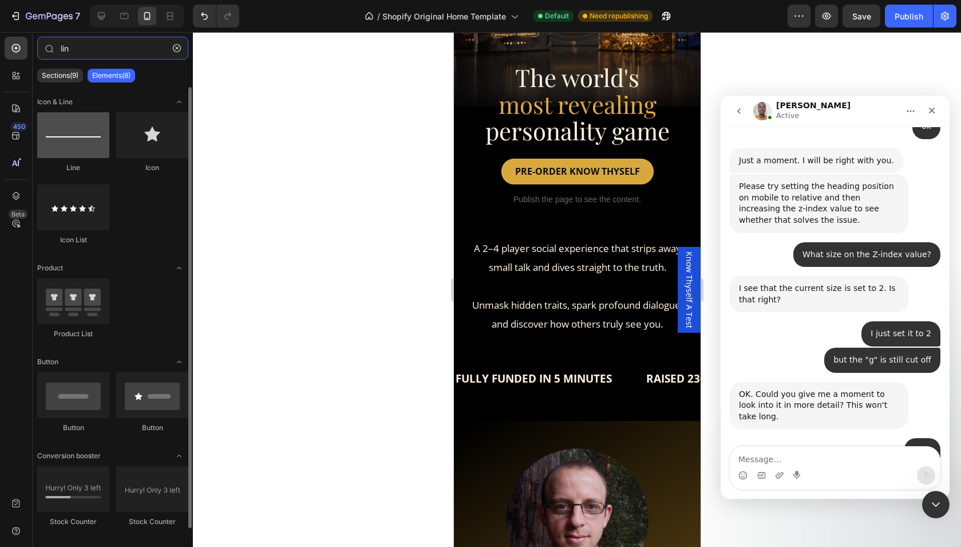
type input "lin"
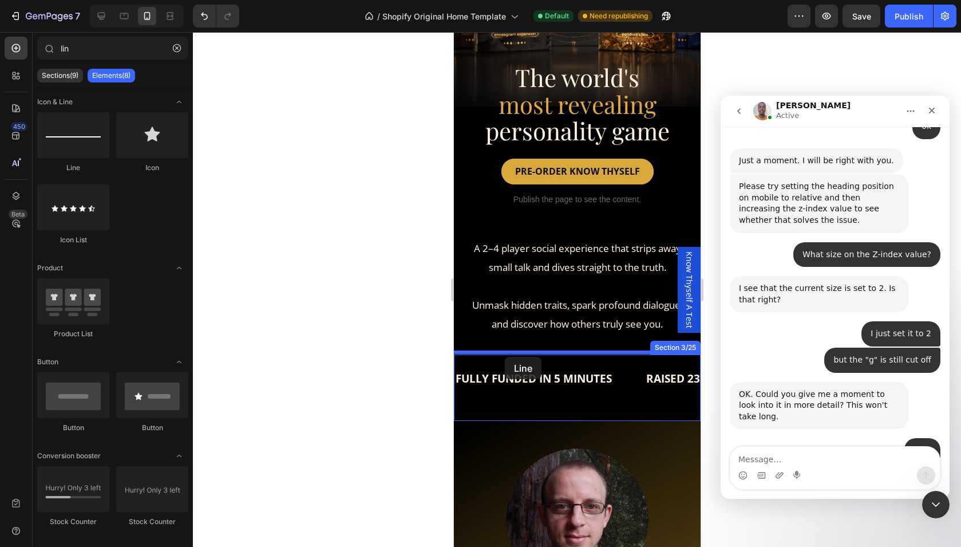
drag, startPoint x: 528, startPoint y: 163, endPoint x: 504, endPoint y: 357, distance: 194.9
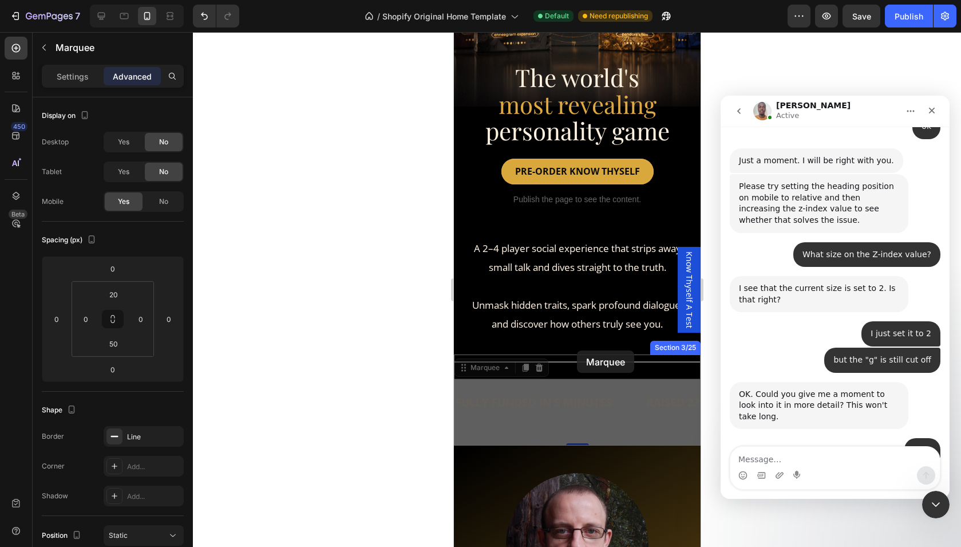
scroll to position [2272, 0]
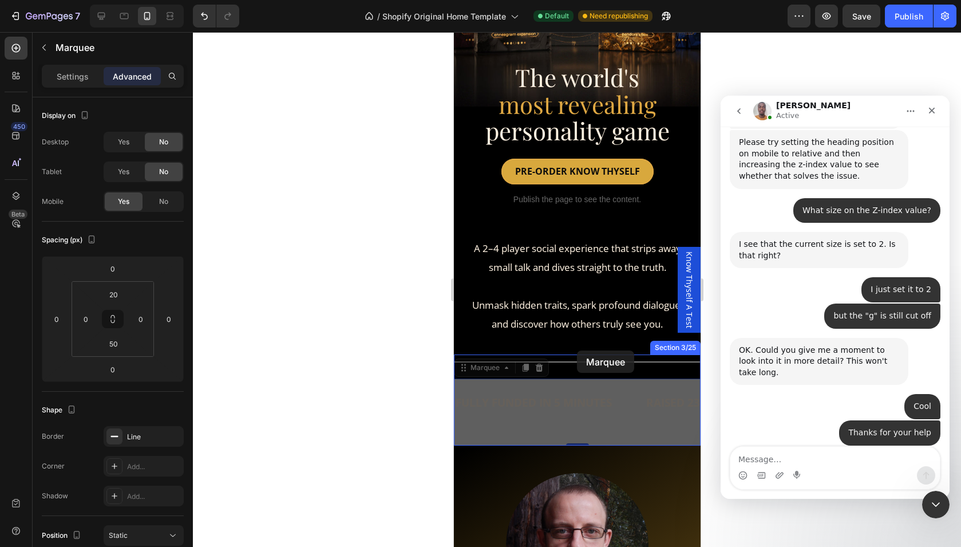
drag, startPoint x: 576, startPoint y: 375, endPoint x: 576, endPoint y: 352, distance: 23.5
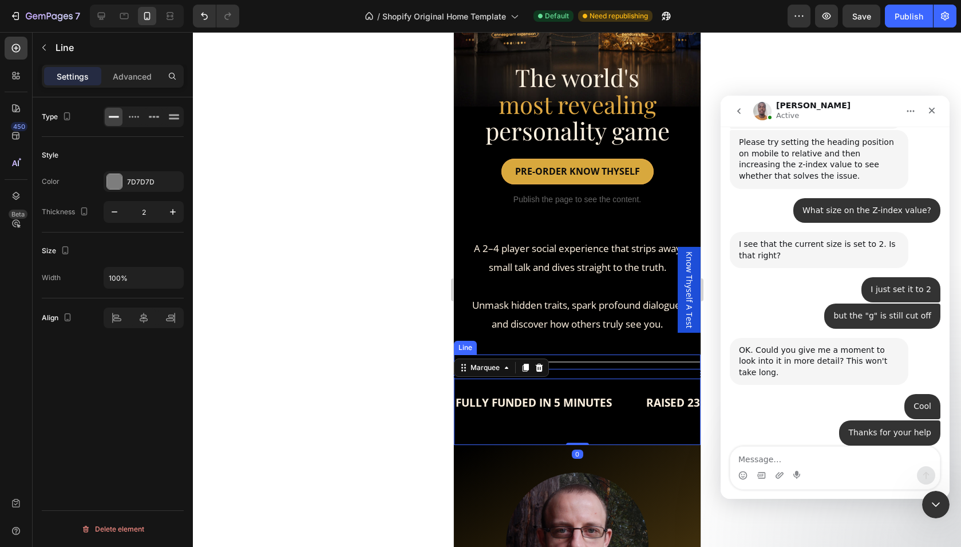
click at [572, 364] on div "Title Line" at bounding box center [576, 361] width 247 height 15
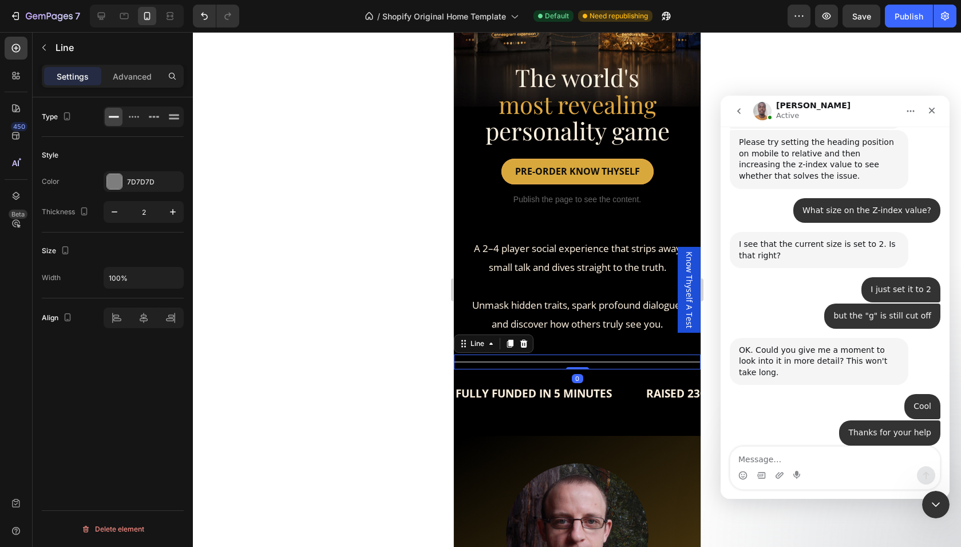
drag, startPoint x: 576, startPoint y: 375, endPoint x: 576, endPoint y: 357, distance: 17.7
click at [576, 357] on div "Title Line 0" at bounding box center [576, 361] width 247 height 15
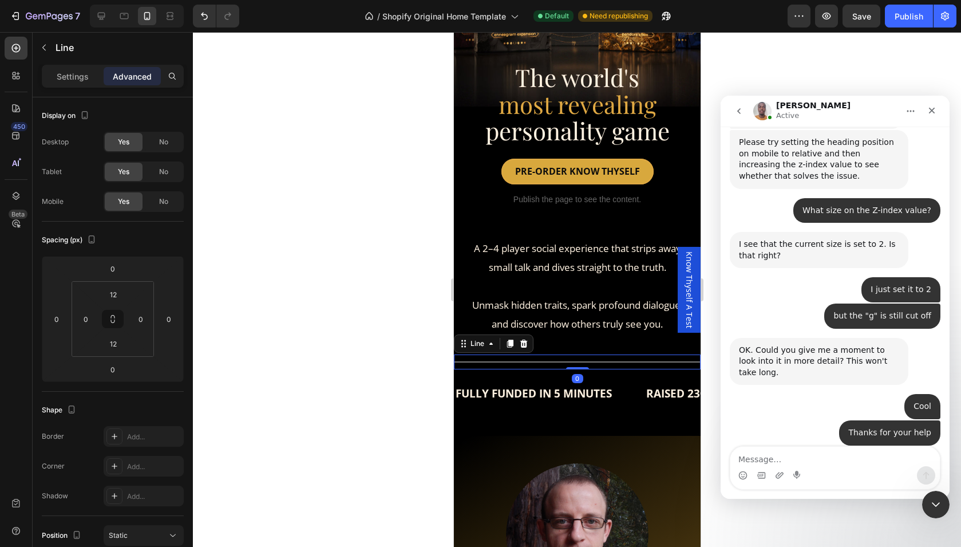
click at [560, 363] on div "Title Line 0" at bounding box center [576, 361] width 247 height 15
drag, startPoint x: 574, startPoint y: 365, endPoint x: 574, endPoint y: 353, distance: 11.5
click at [574, 354] on div "Title Line 0" at bounding box center [576, 361] width 247 height 15
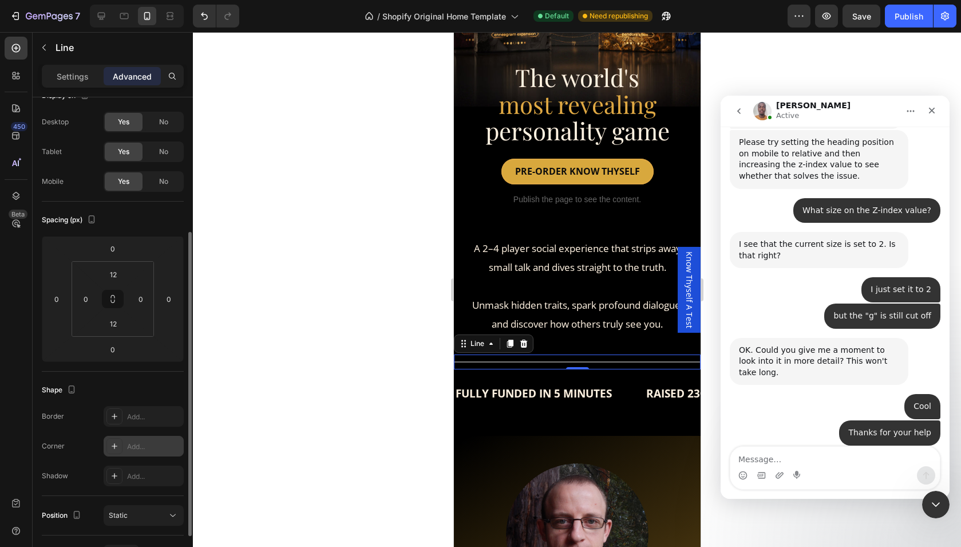
scroll to position [0, 0]
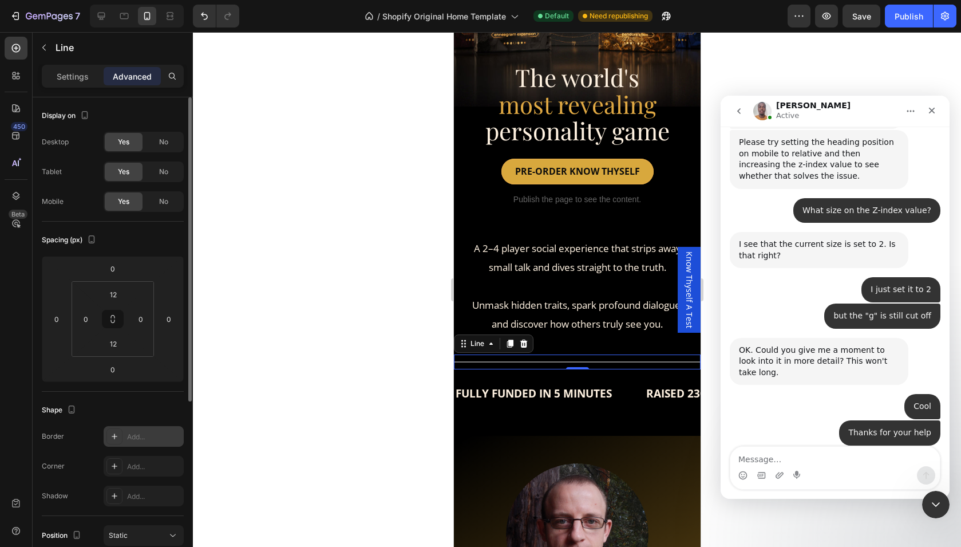
click at [125, 437] on div "Add..." at bounding box center [144, 436] width 80 height 21
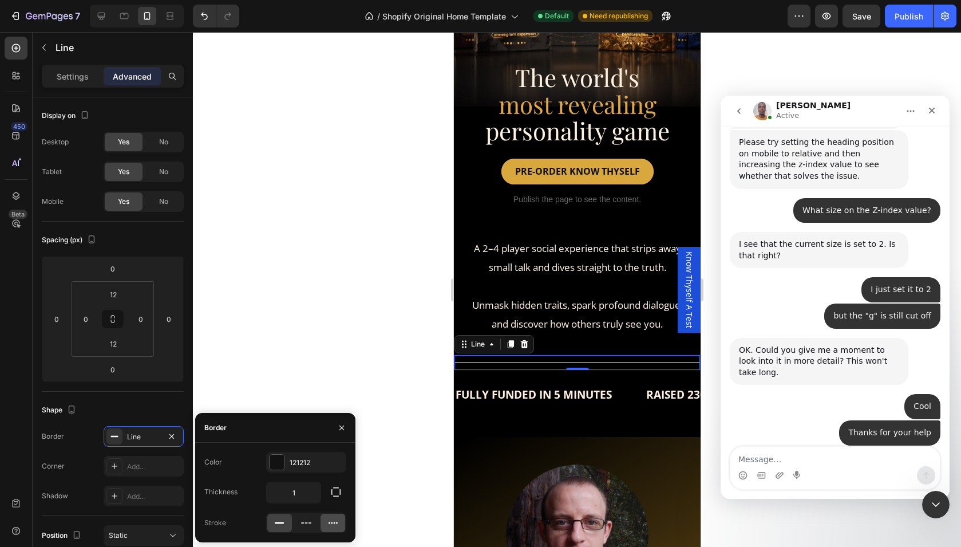
click at [338, 524] on div at bounding box center [333, 522] width 25 height 18
click at [302, 523] on icon at bounding box center [302, 522] width 3 height 2
click at [329, 527] on icon at bounding box center [332, 522] width 11 height 11
click at [280, 472] on div "121212" at bounding box center [306, 462] width 80 height 21
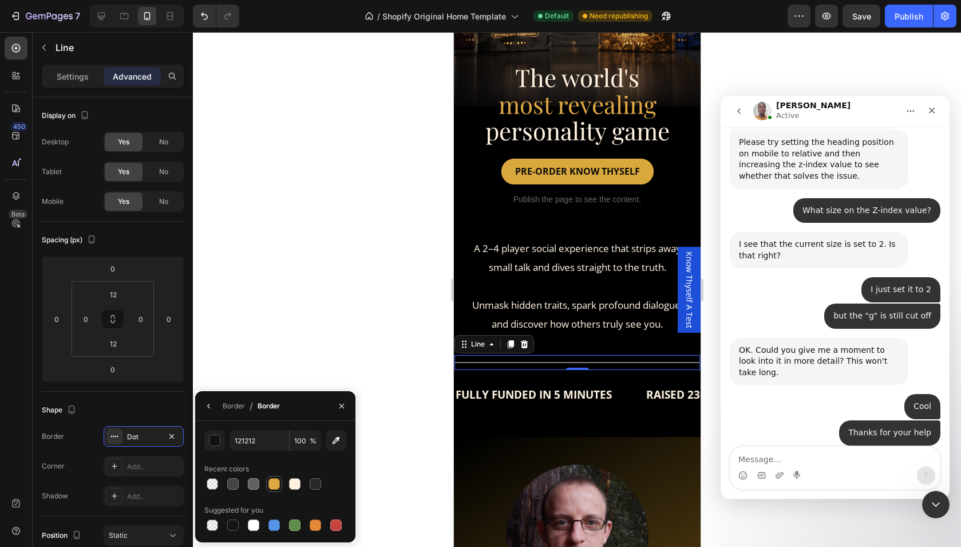
click at [275, 479] on div at bounding box center [273, 483] width 11 height 11
type input "DFA843"
click at [342, 404] on icon "button" at bounding box center [341, 405] width 9 height 9
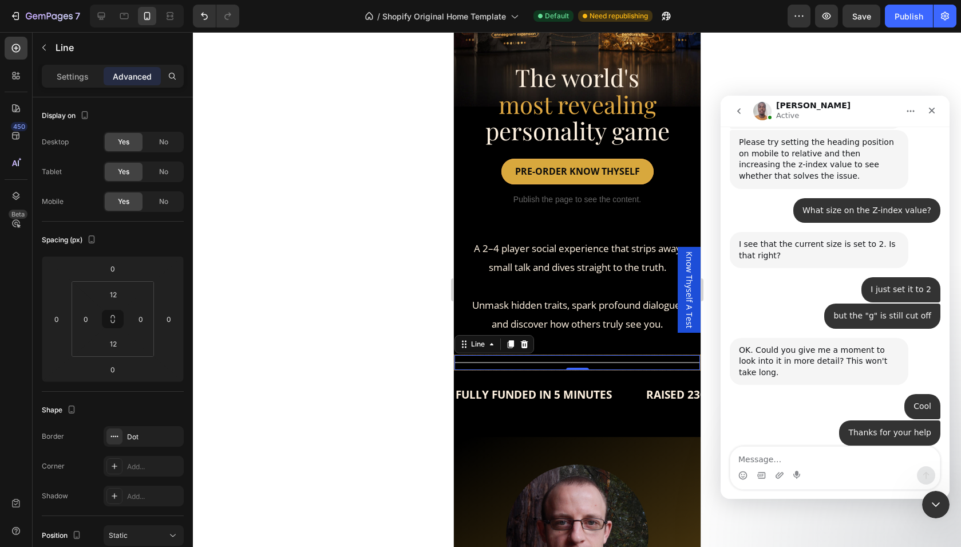
click at [537, 361] on div "Title Line 0" at bounding box center [576, 362] width 247 height 16
click at [118, 437] on icon at bounding box center [114, 436] width 9 height 9
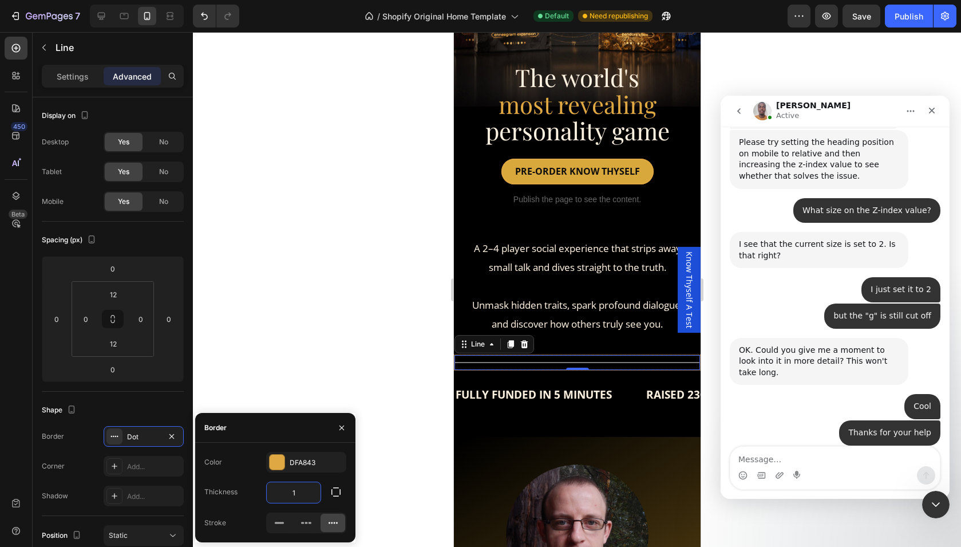
drag, startPoint x: 295, startPoint y: 491, endPoint x: 271, endPoint y: 491, distance: 23.5
click at [271, 491] on input "1" at bounding box center [294, 492] width 54 height 21
type input "0"
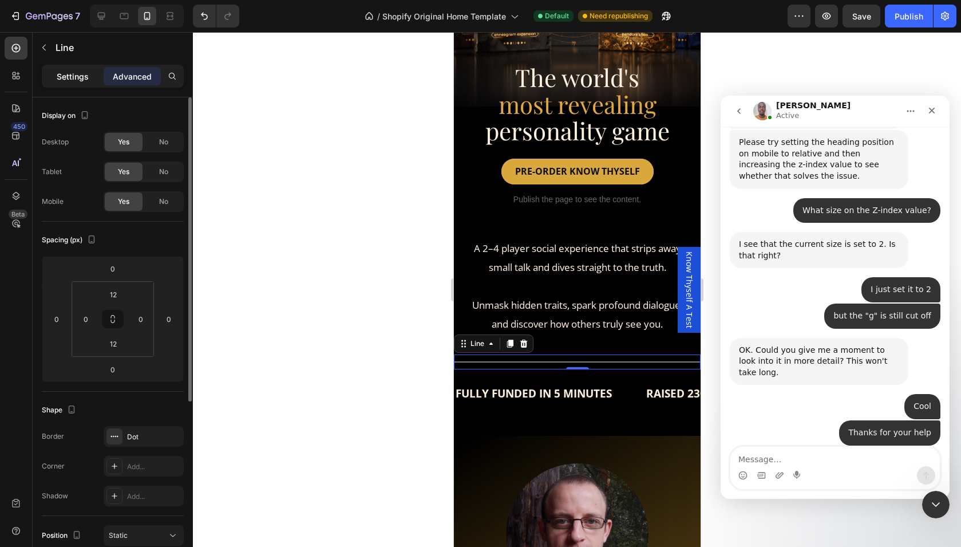
click at [80, 82] on div "Settings" at bounding box center [72, 76] width 57 height 18
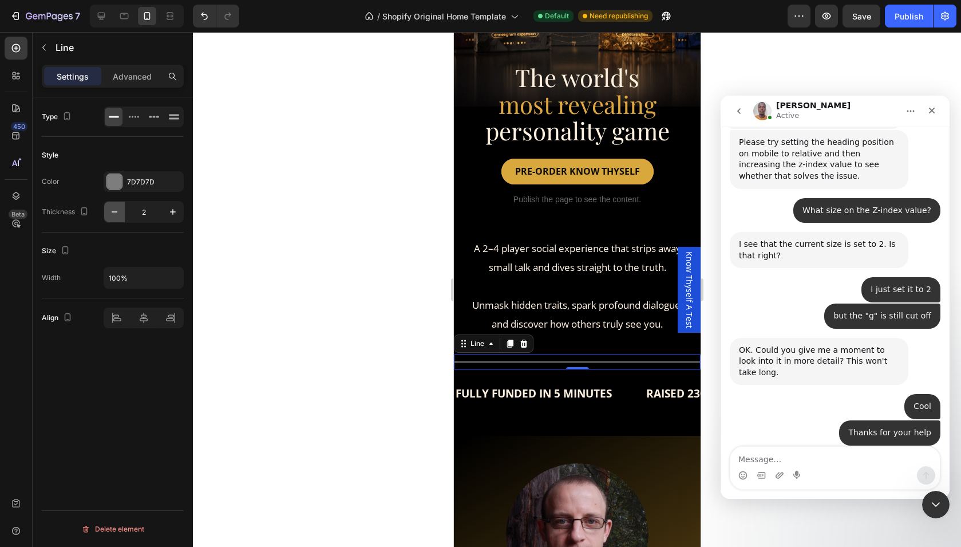
click at [114, 211] on icon "button" at bounding box center [114, 211] width 11 height 11
type input "1"
click at [117, 183] on div at bounding box center [114, 181] width 15 height 15
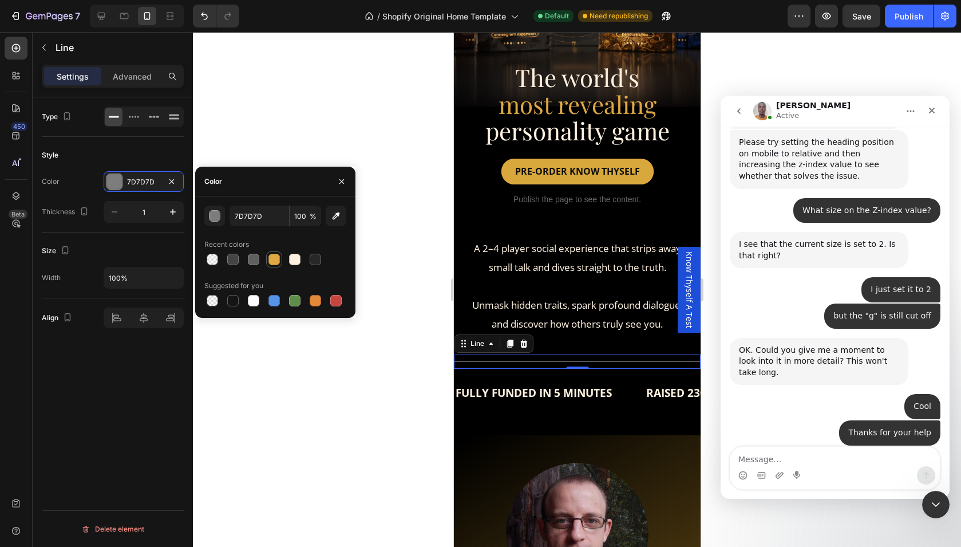
click at [275, 256] on div at bounding box center [273, 259] width 11 height 11
type input "DFA843"
click at [136, 117] on icon at bounding box center [133, 116] width 11 height 11
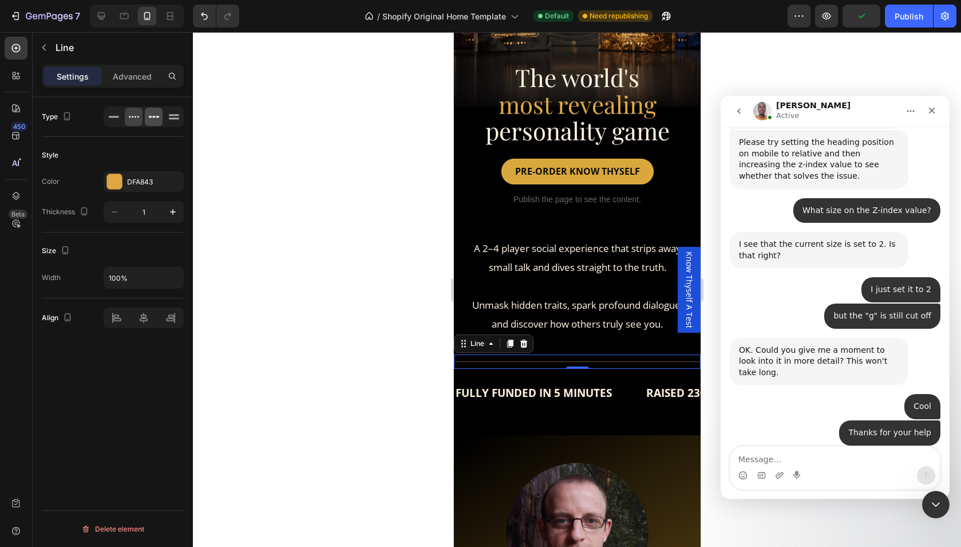
click at [151, 118] on icon at bounding box center [153, 116] width 11 height 11
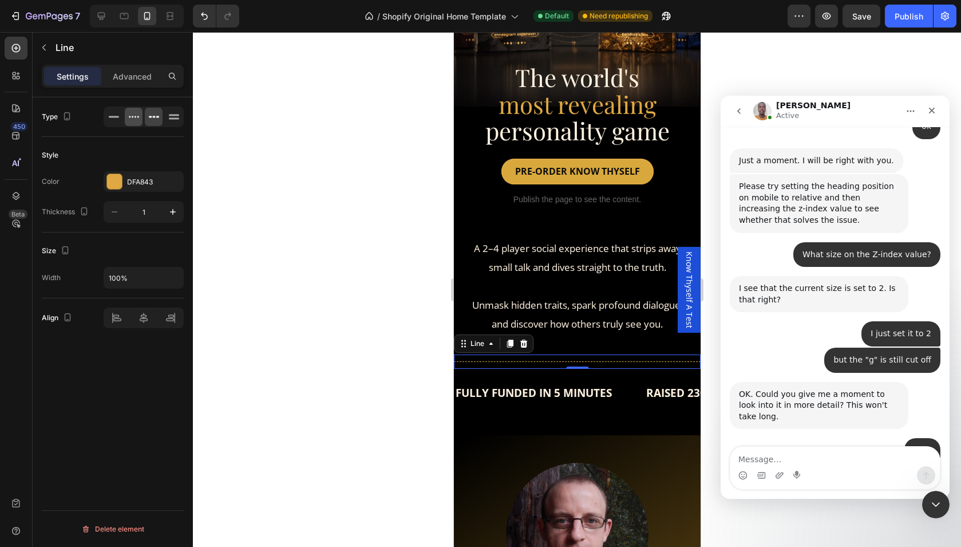
click at [137, 114] on icon at bounding box center [133, 116] width 11 height 11
click at [177, 117] on icon at bounding box center [173, 116] width 11 height 11
click at [128, 114] on icon at bounding box center [133, 116] width 11 height 11
click at [505, 344] on icon at bounding box center [509, 343] width 9 height 9
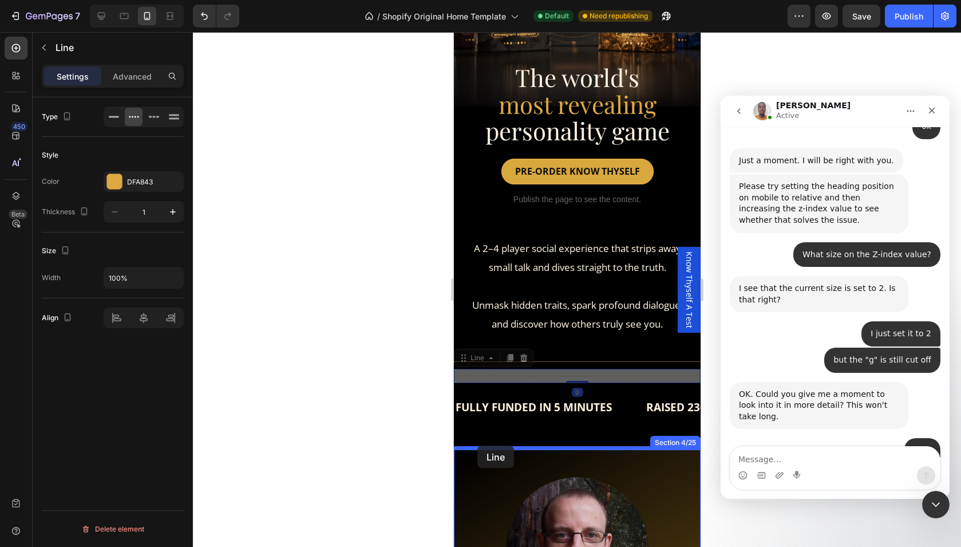
drag, startPoint x: 464, startPoint y: 355, endPoint x: 477, endPoint y: 445, distance: 90.8
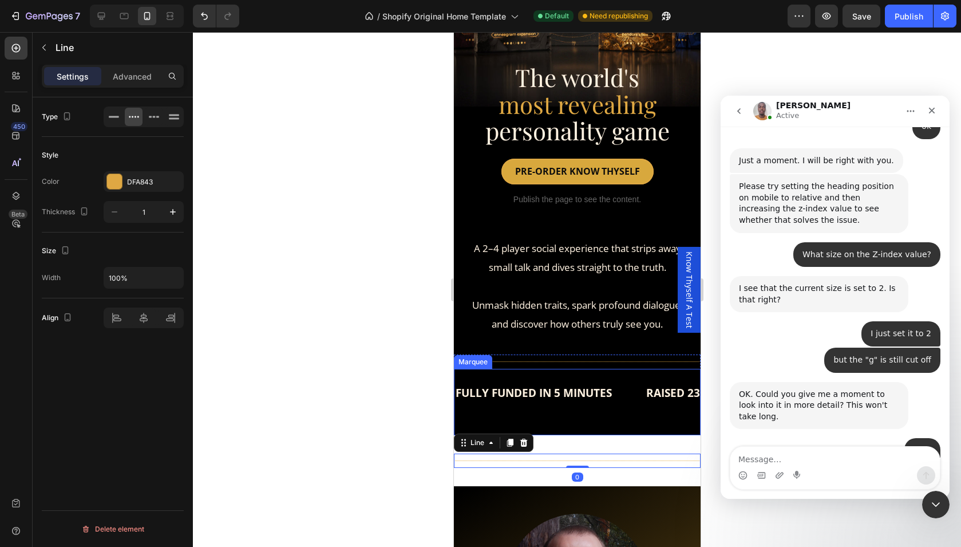
click at [552, 411] on div "FULLY FUNDED IN 5 MINUTES Text RAISED 2300% OF KS TARGET Text BACKED BY THOUSAN…" at bounding box center [576, 402] width 247 height 66
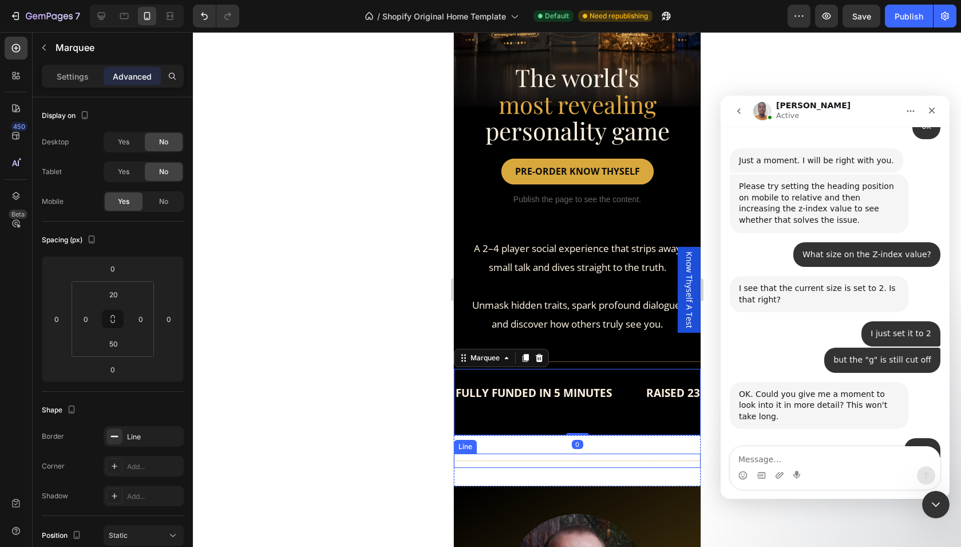
click at [514, 460] on div at bounding box center [576, 460] width 247 height 1
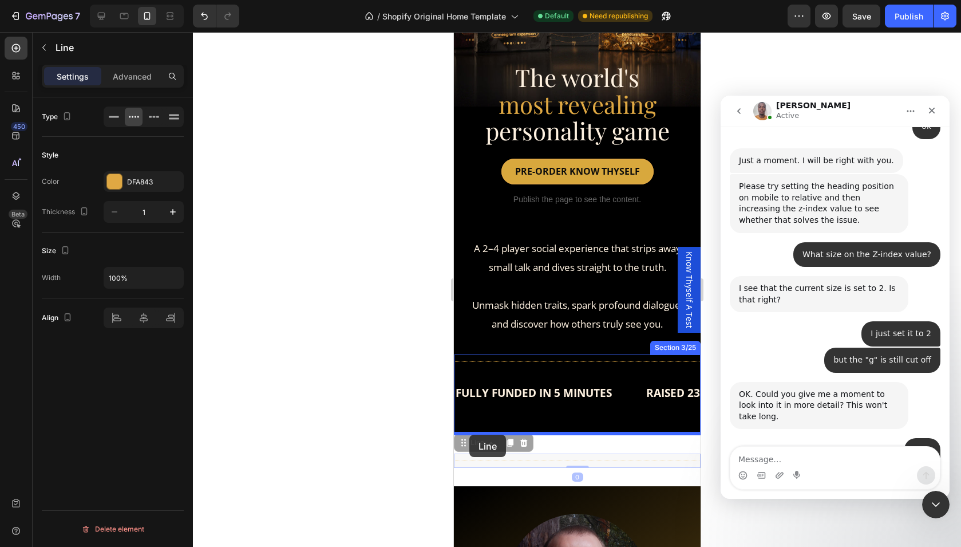
drag, startPoint x: 462, startPoint y: 437, endPoint x: 469, endPoint y: 435, distance: 7.2
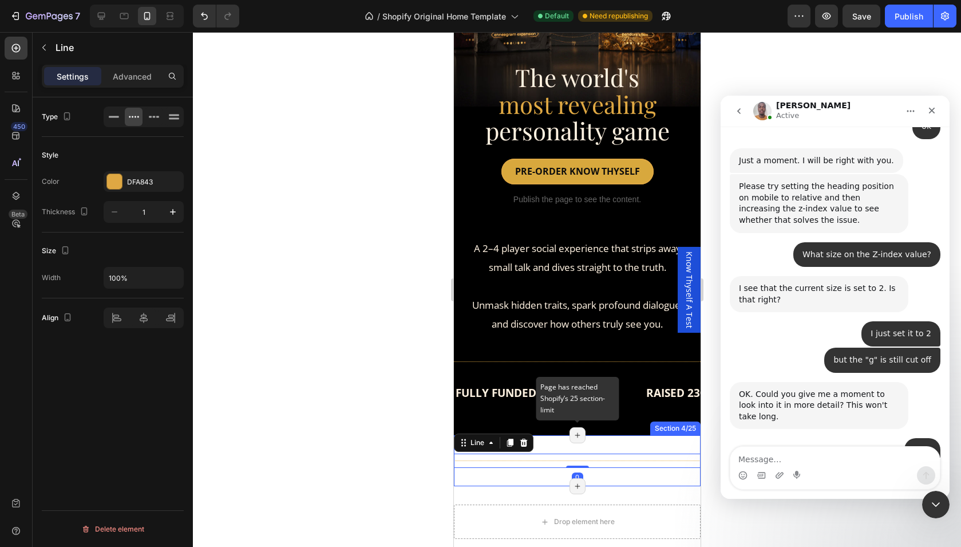
click at [578, 438] on div "Page has reached Shopify’s 25 section-limit" at bounding box center [577, 435] width 16 height 16
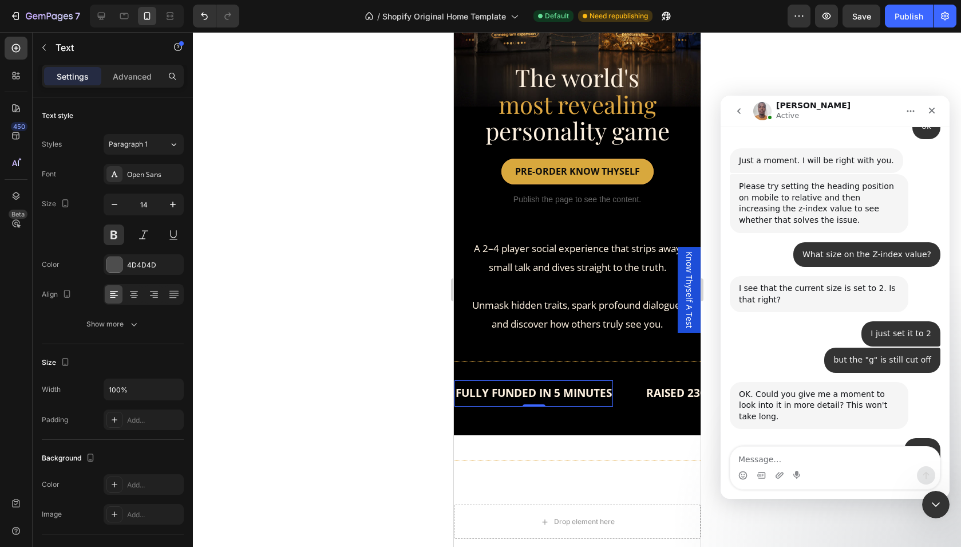
click at [515, 403] on div "FULLY FUNDED IN 5 MINUTES Text 0" at bounding box center [533, 393] width 159 height 26
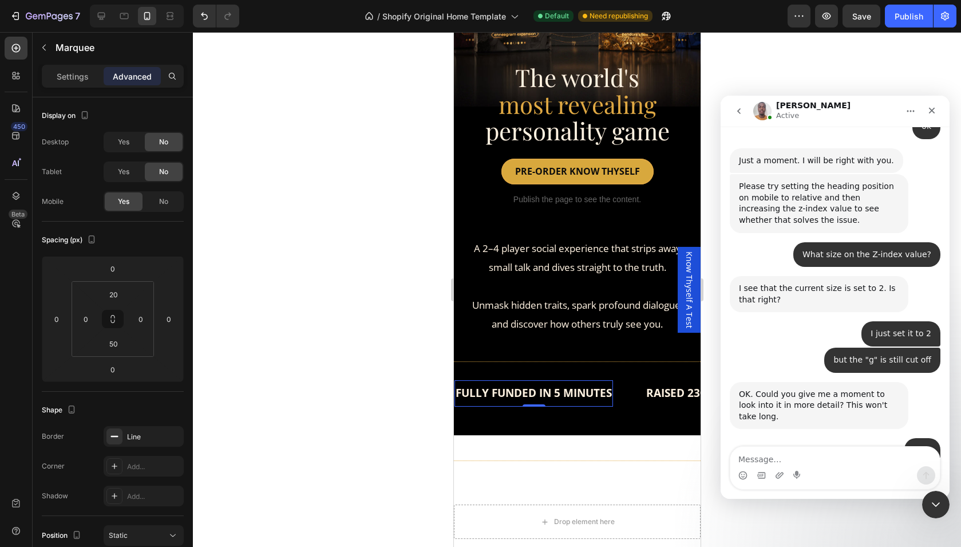
click at [623, 402] on div "FULLY FUNDED IN 5 MINUTES Text 0" at bounding box center [549, 393] width 191 height 26
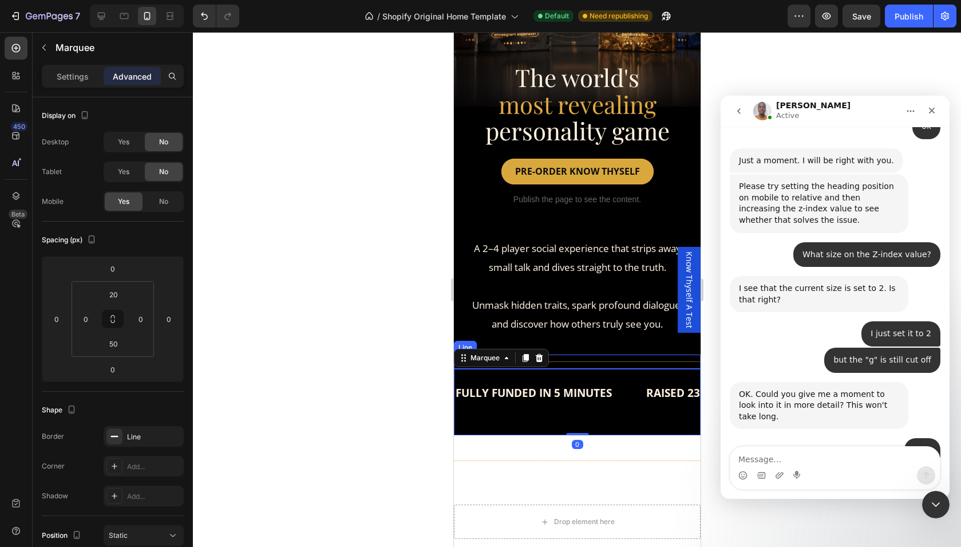
click at [630, 355] on div "Title Line" at bounding box center [576, 361] width 247 height 14
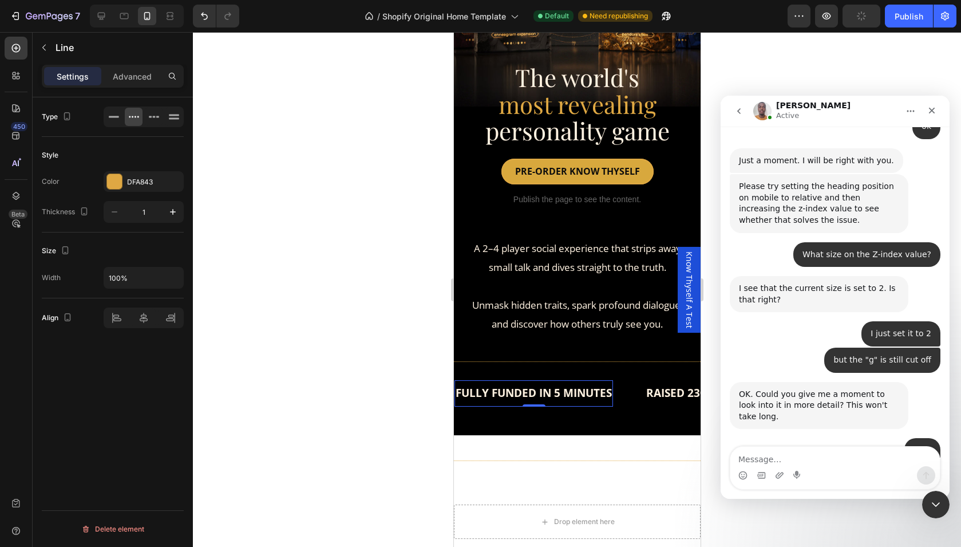
click at [553, 404] on div "FULLY FUNDED IN 5 MINUTES Text 0" at bounding box center [533, 393] width 159 height 26
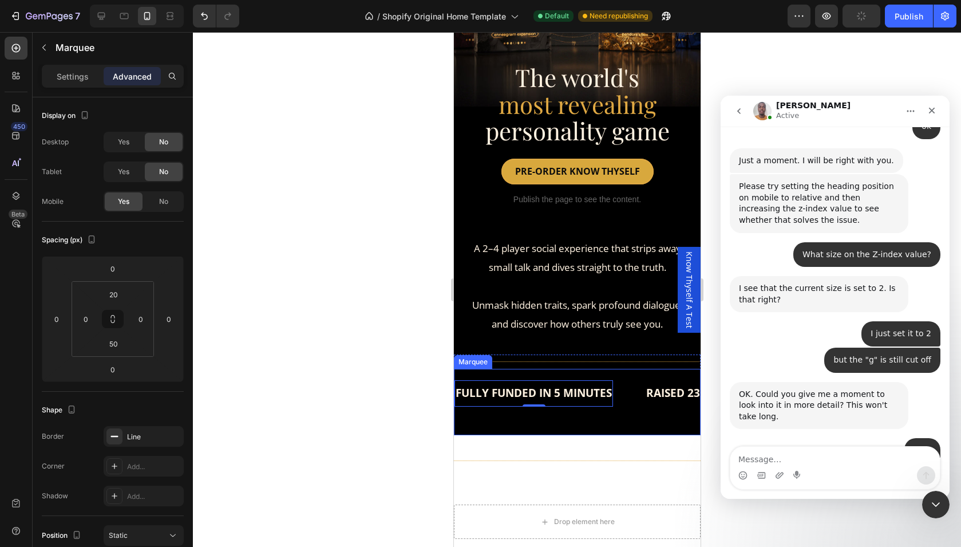
click at [572, 414] on div "FULLY FUNDED IN 5 MINUTES Text 0 RAISED 2300% OF KS TARGET Text BACKED BY THOUS…" at bounding box center [576, 402] width 247 height 66
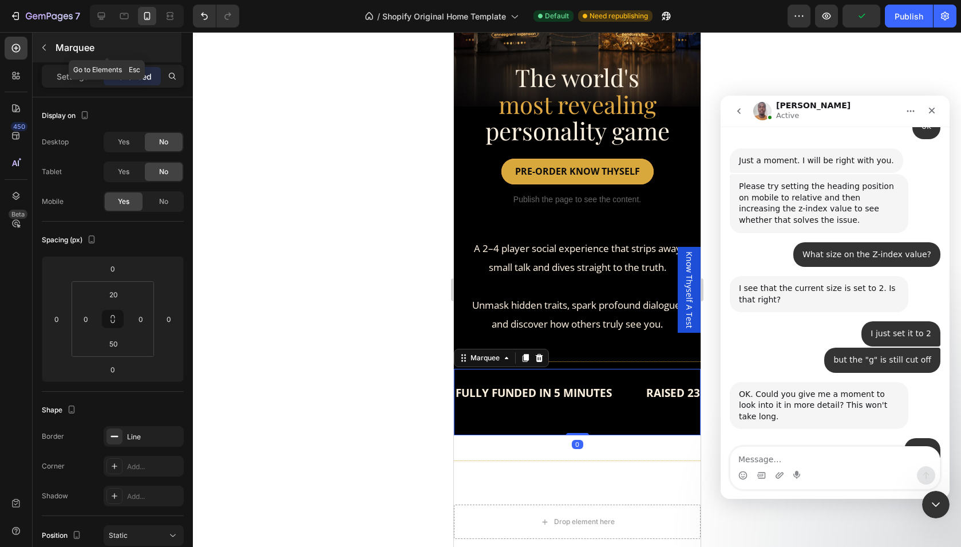
click at [48, 52] on button "button" at bounding box center [44, 47] width 18 height 18
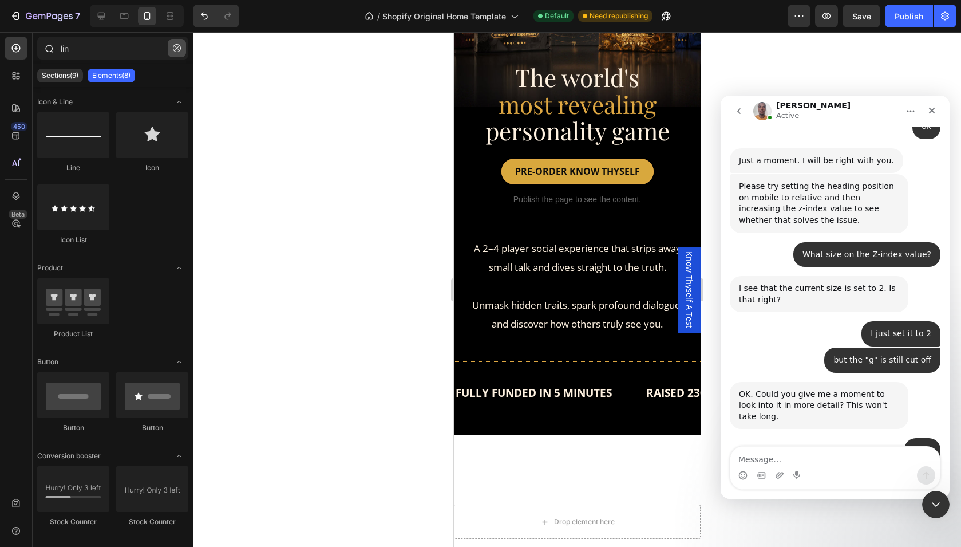
click at [179, 52] on icon "button" at bounding box center [177, 48] width 8 height 8
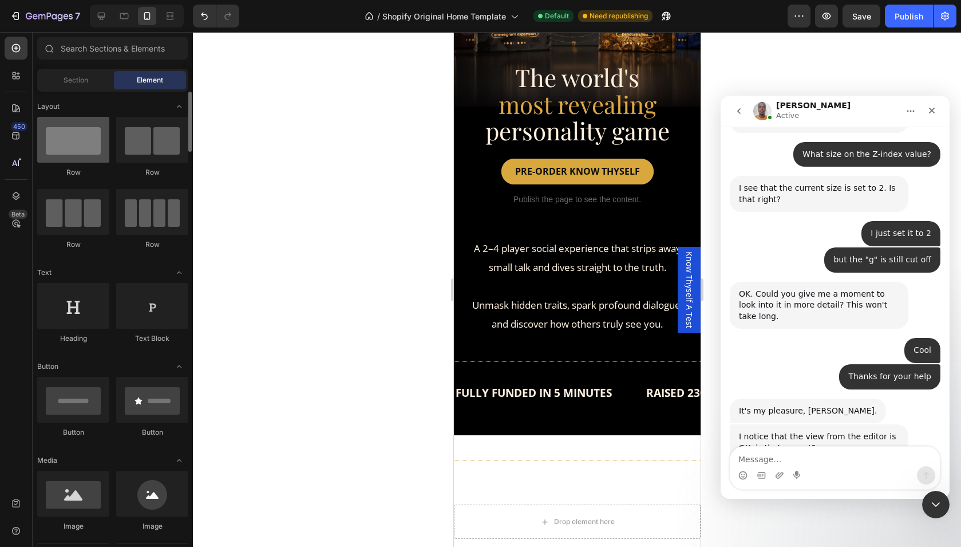
scroll to position [2347, 0]
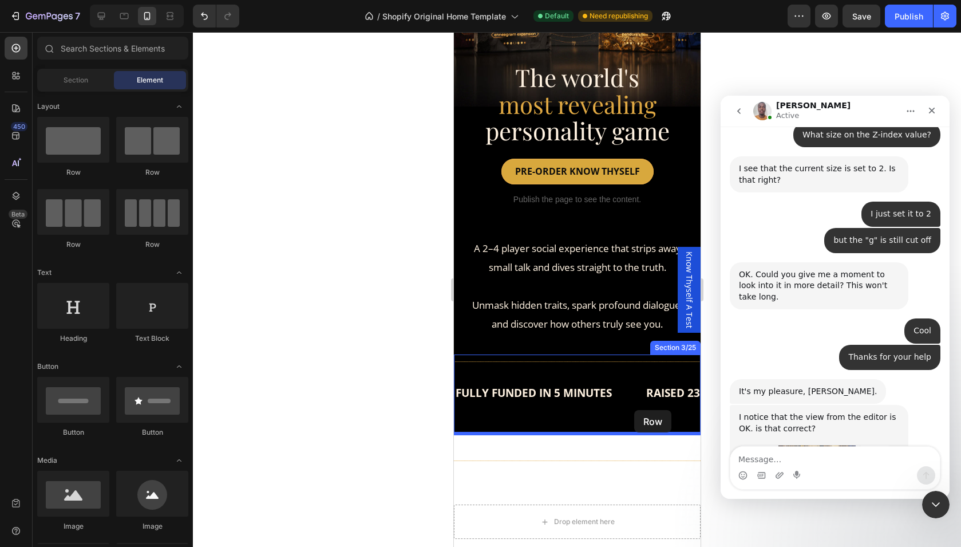
drag, startPoint x: 528, startPoint y: 164, endPoint x: 634, endPoint y: 410, distance: 267.2
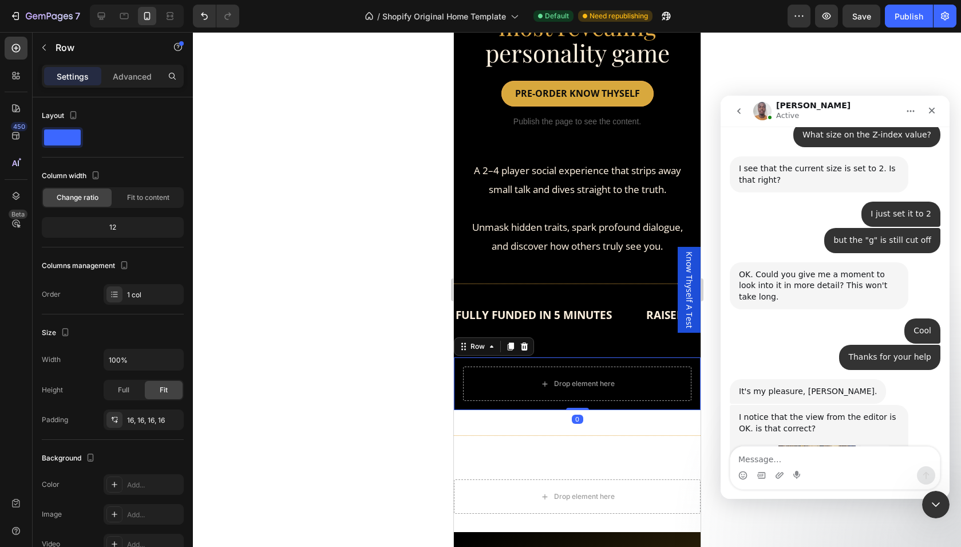
scroll to position [280, 0]
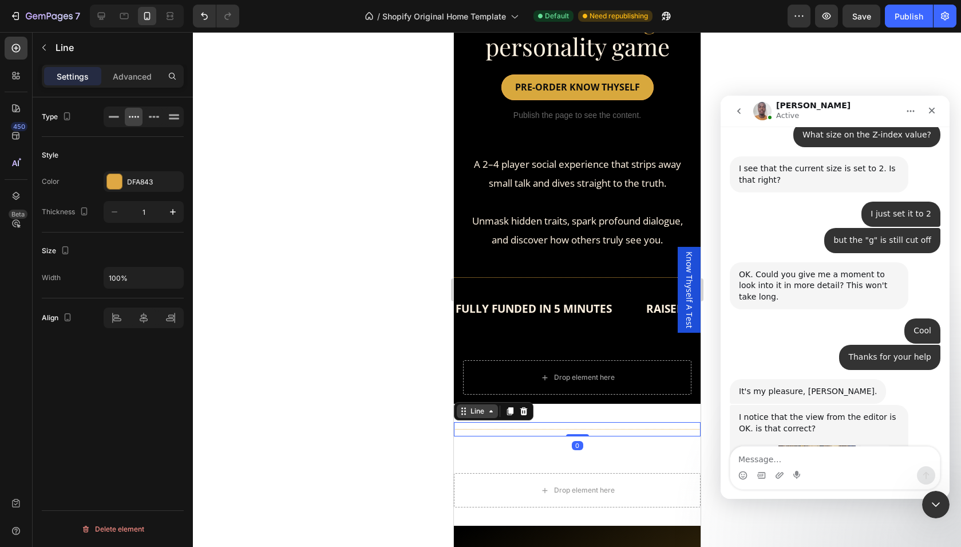
click at [464, 416] on div "Line" at bounding box center [476, 411] width 41 height 14
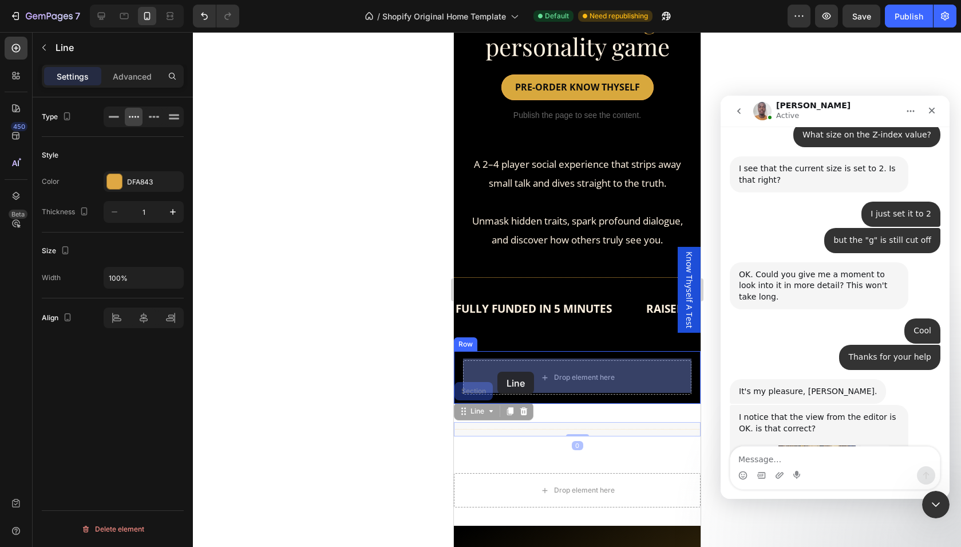
drag, startPoint x: 462, startPoint y: 410, endPoint x: 497, endPoint y: 371, distance: 52.3
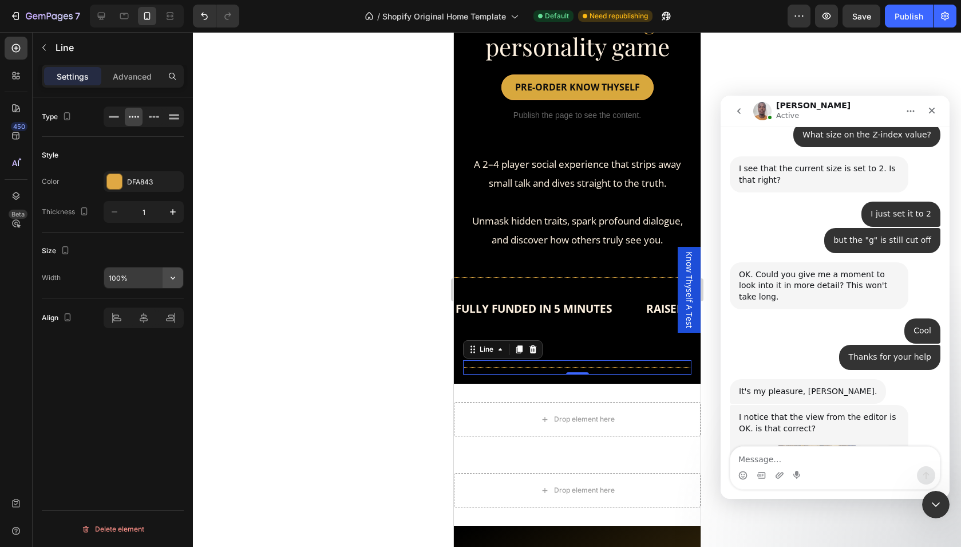
click at [175, 280] on icon "button" at bounding box center [172, 277] width 11 height 11
click at [131, 306] on p "Full 100%" at bounding box center [140, 307] width 65 height 10
click at [158, 282] on input "100%" at bounding box center [143, 277] width 79 height 21
click at [139, 67] on div "Advanced" at bounding box center [132, 76] width 57 height 18
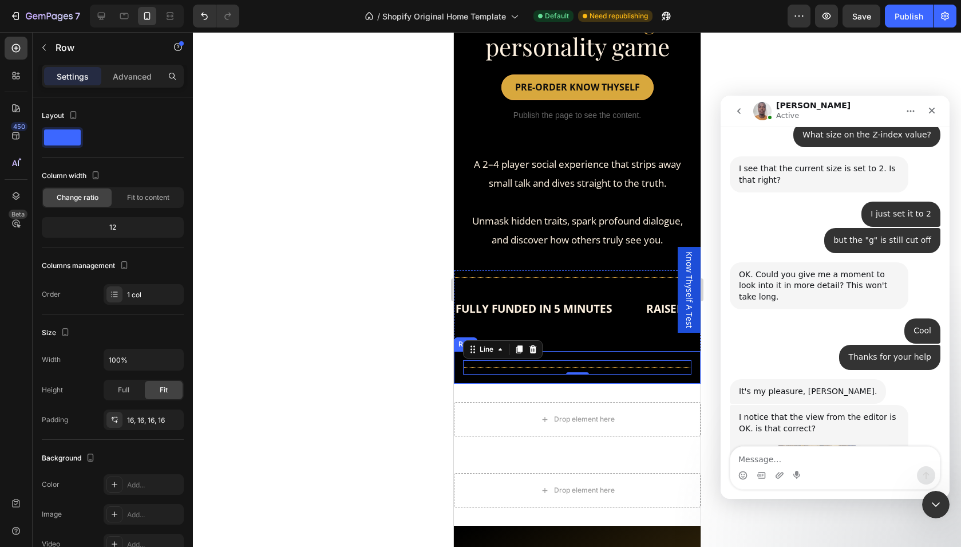
click at [457, 371] on div "Title Line 0 Row" at bounding box center [576, 367] width 247 height 33
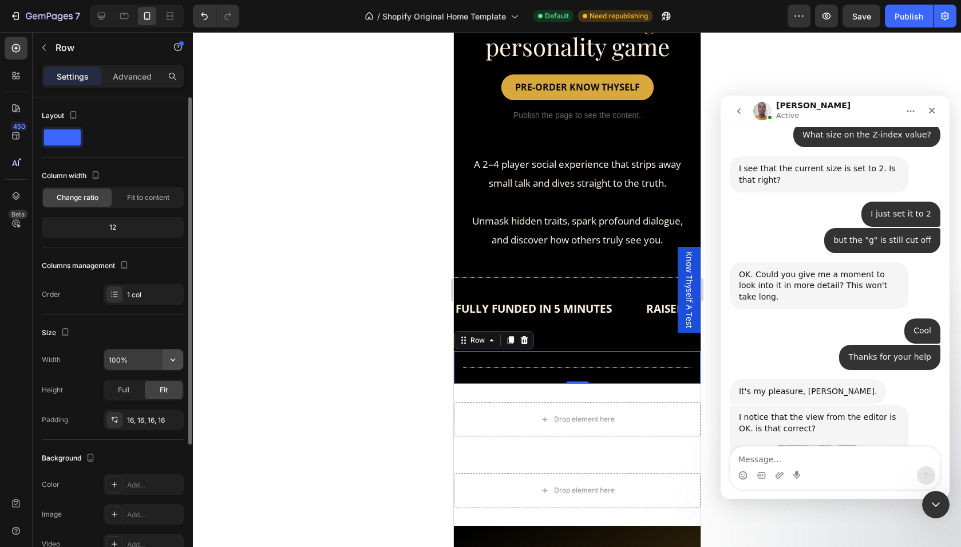
click at [173, 361] on icon "button" at bounding box center [172, 359] width 11 height 11
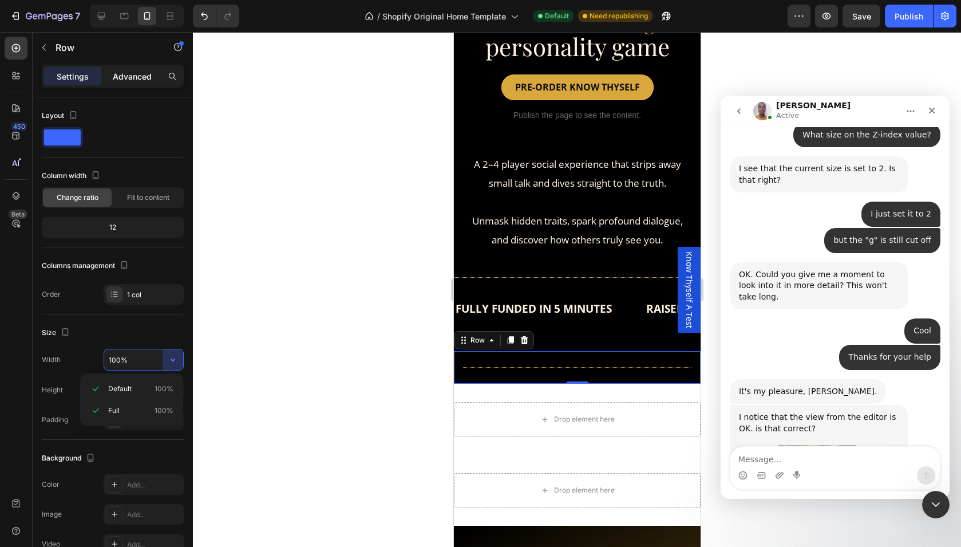
click at [135, 78] on p "Advanced" at bounding box center [132, 76] width 39 height 12
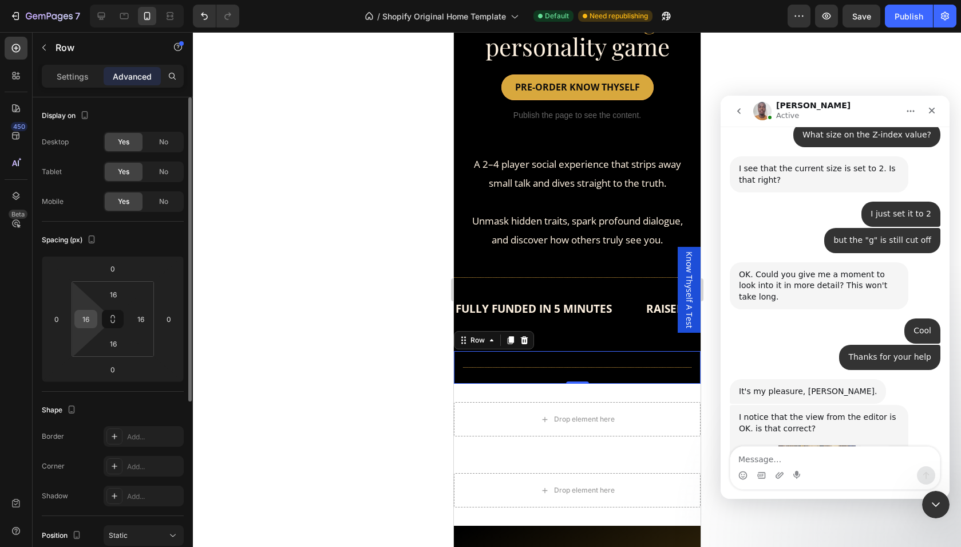
click at [84, 321] on input "16" at bounding box center [85, 318] width 17 height 17
type input "0"
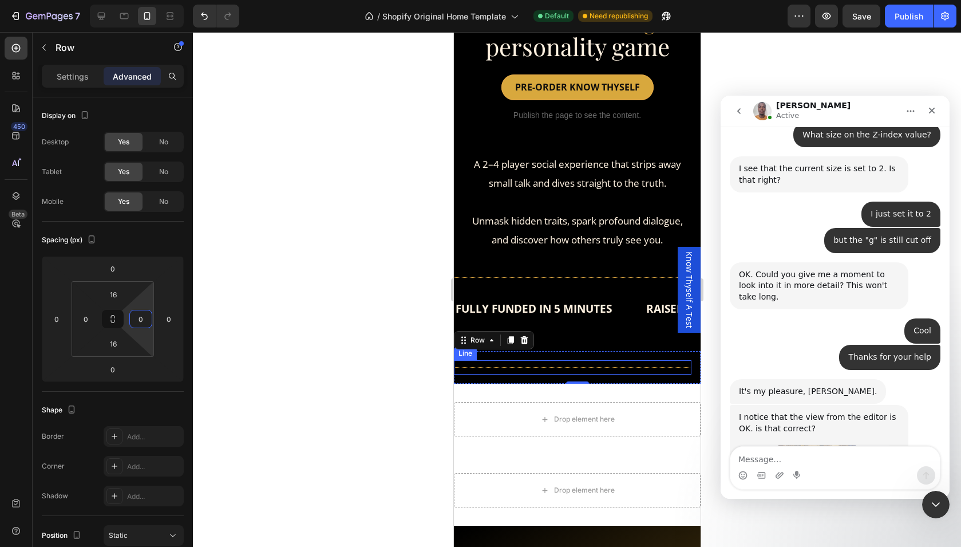
click at [639, 331] on div "FULLY FUNDED IN 5 MINUTES Text RAISED 2300% OF KS TARGET Text BACKED BY THOUSAN…" at bounding box center [576, 317] width 247 height 66
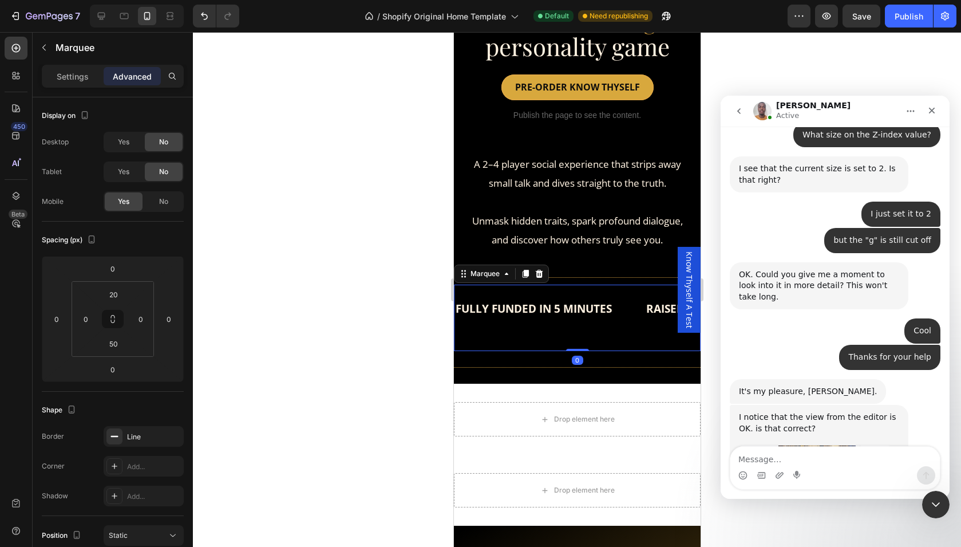
click at [612, 329] on div "FULLY FUNDED IN 5 MINUTES Text RAISED 2300% OF KS TARGET Text BACKED BY THOUSAN…" at bounding box center [576, 317] width 247 height 66
click at [833, 445] on img "Brian says…" at bounding box center [815, 480] width 153 height 71
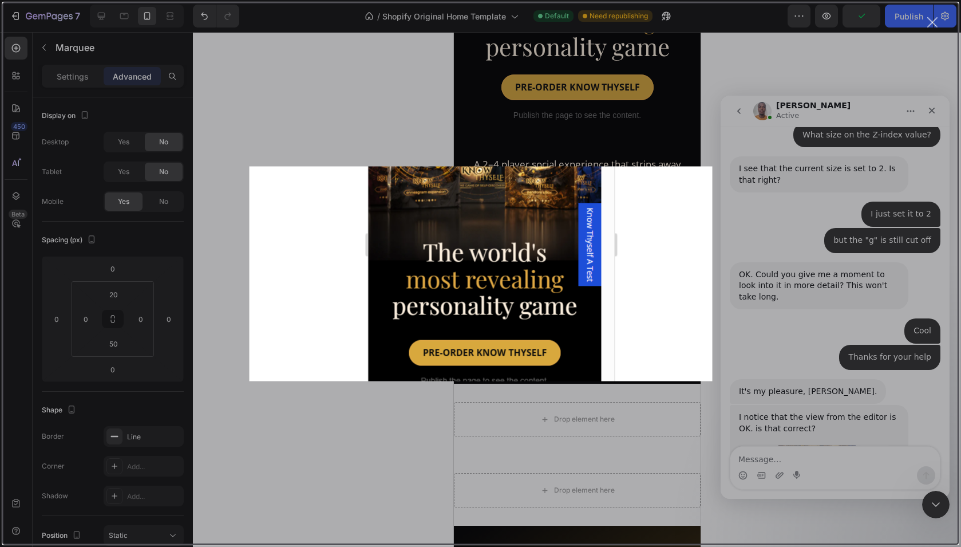
click at [817, 459] on div "Intercom messenger" at bounding box center [480, 273] width 961 height 547
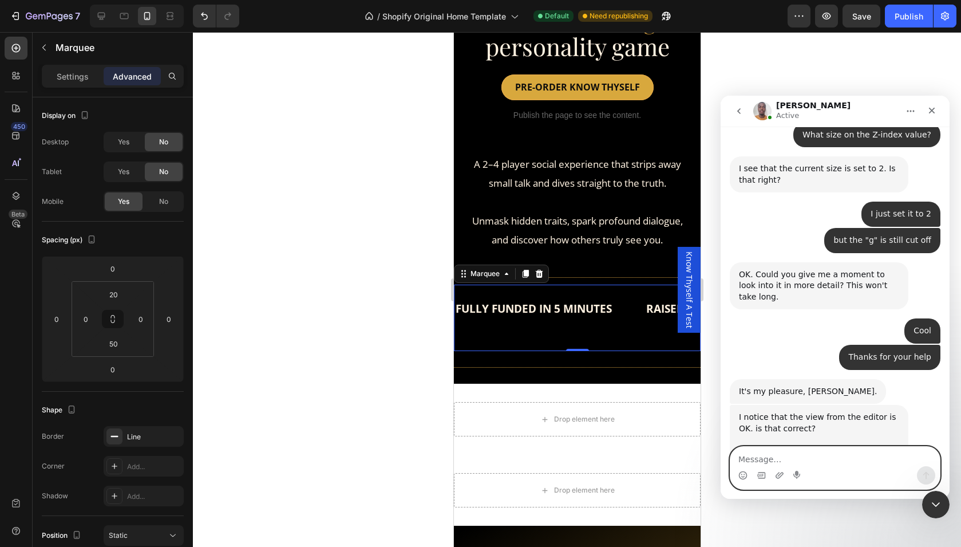
click at [761, 453] on textarea "Message…" at bounding box center [834, 455] width 209 height 19
type textarea "Yes. Looks good in view"
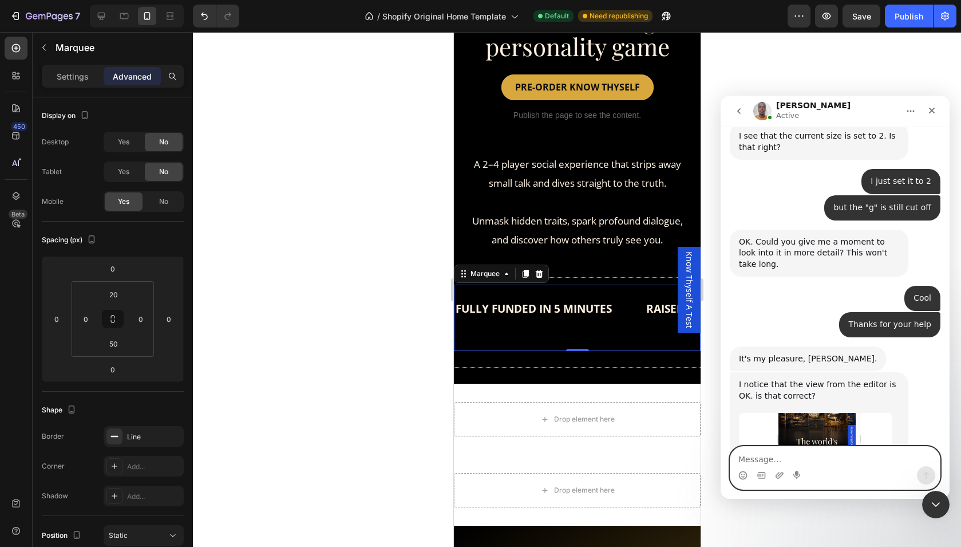
scroll to position [2382, 0]
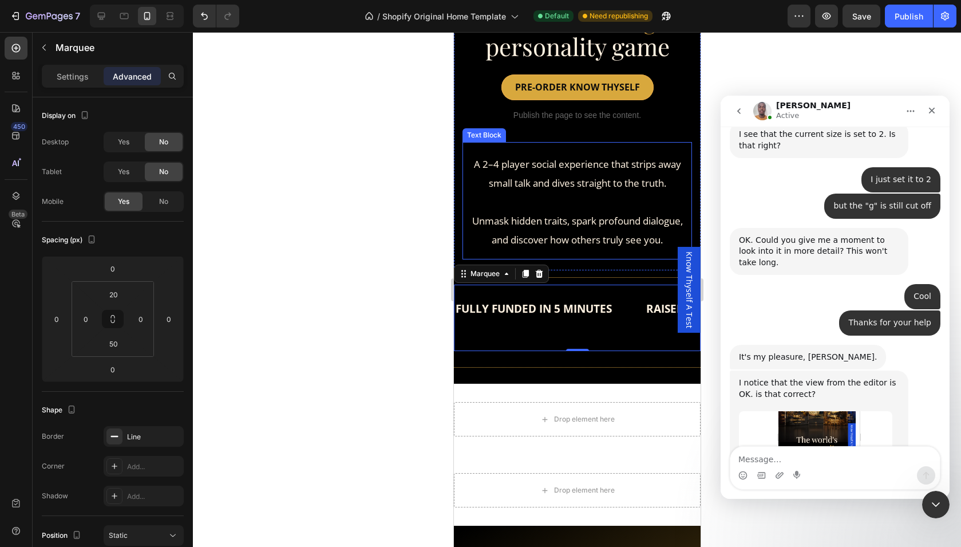
click at [601, 248] on div "A 2–4 player social experience that strips away small talk and dives straight t…" at bounding box center [577, 201] width 230 height 97
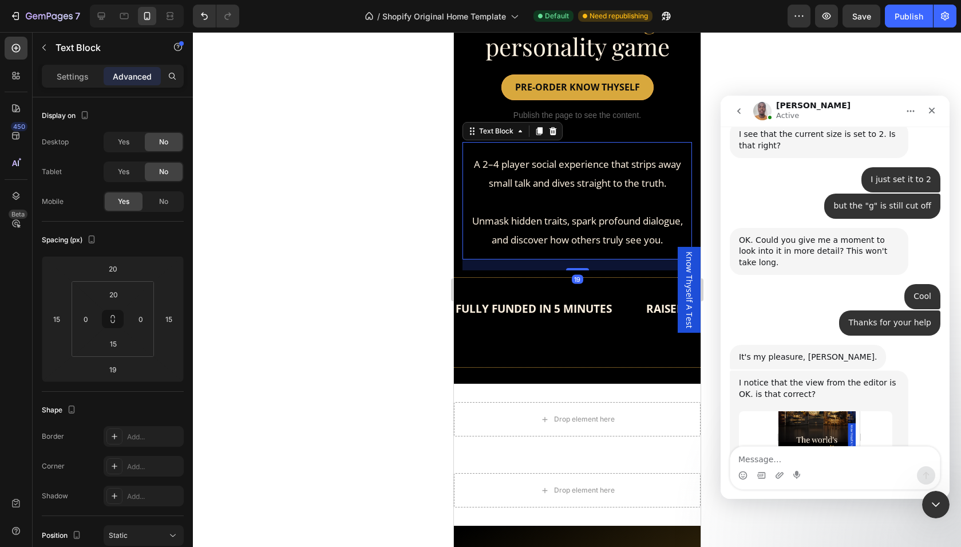
click at [571, 278] on div "19" at bounding box center [576, 279] width 11 height 9
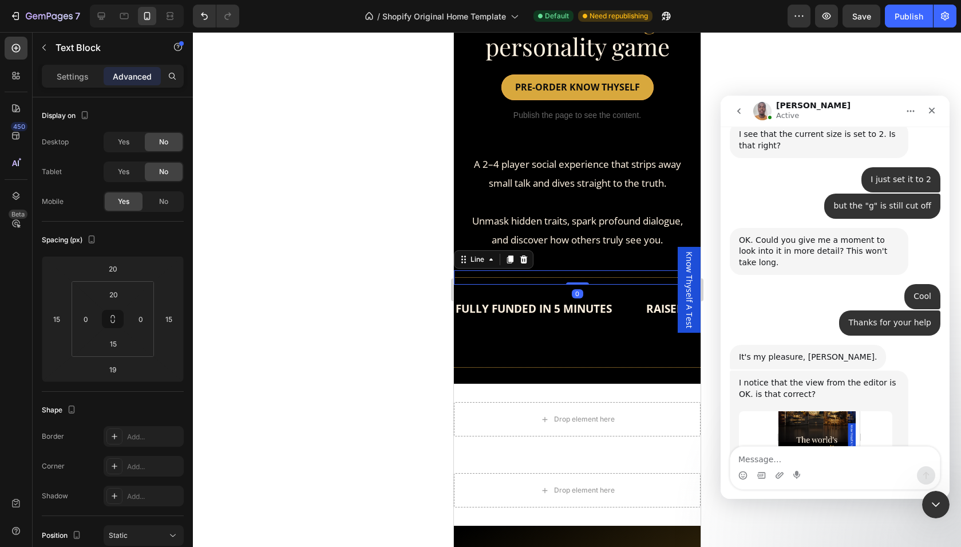
click at [560, 276] on div "Title Line 0" at bounding box center [576, 277] width 247 height 14
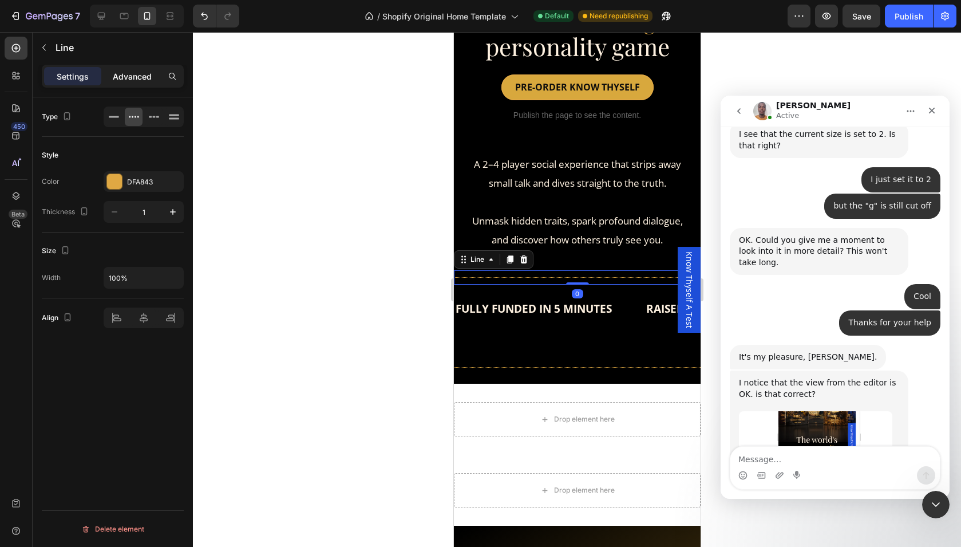
click at [135, 76] on p "Advanced" at bounding box center [132, 76] width 39 height 12
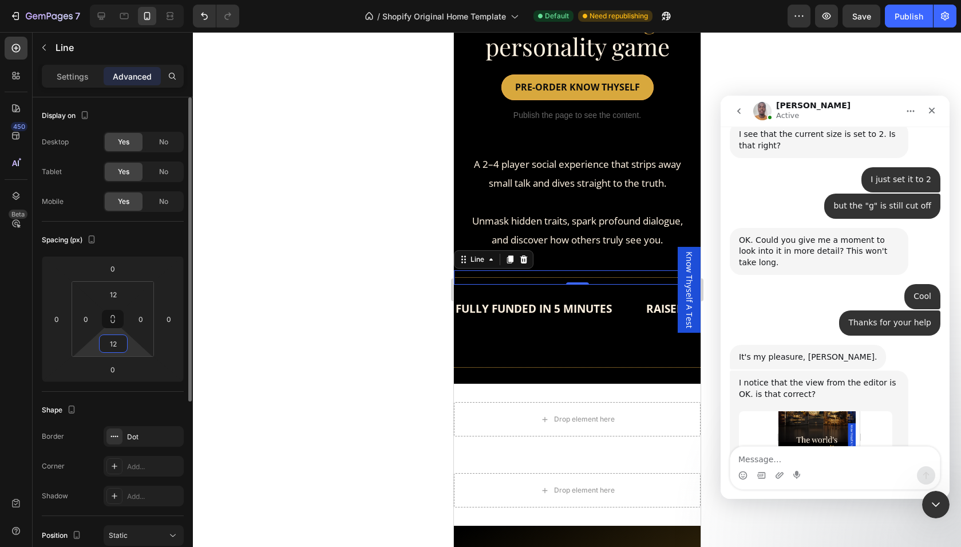
click at [111, 349] on input "12" at bounding box center [113, 343] width 23 height 17
type input "0"
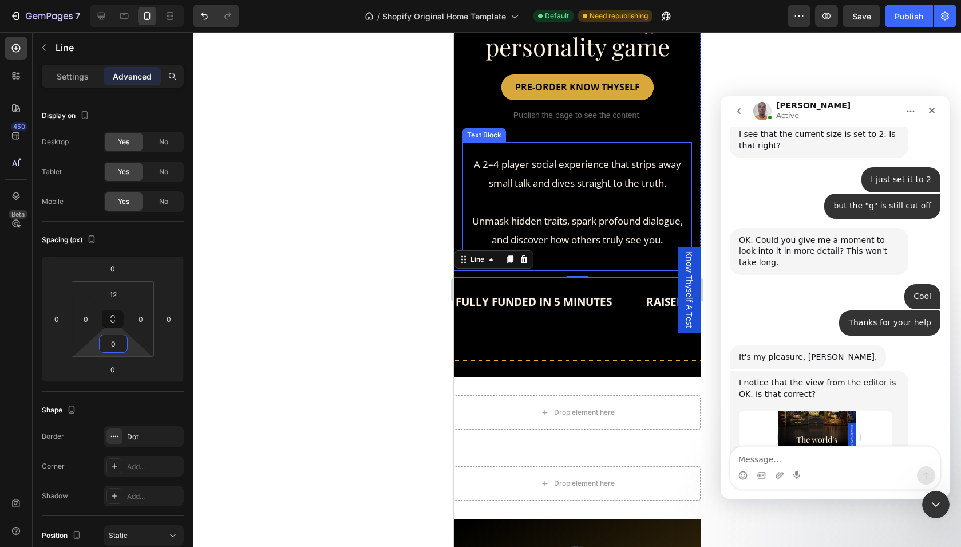
click at [584, 242] on span "Unmask hidden traits, spark profound dialogue, and discover how others truly se…" at bounding box center [577, 230] width 211 height 32
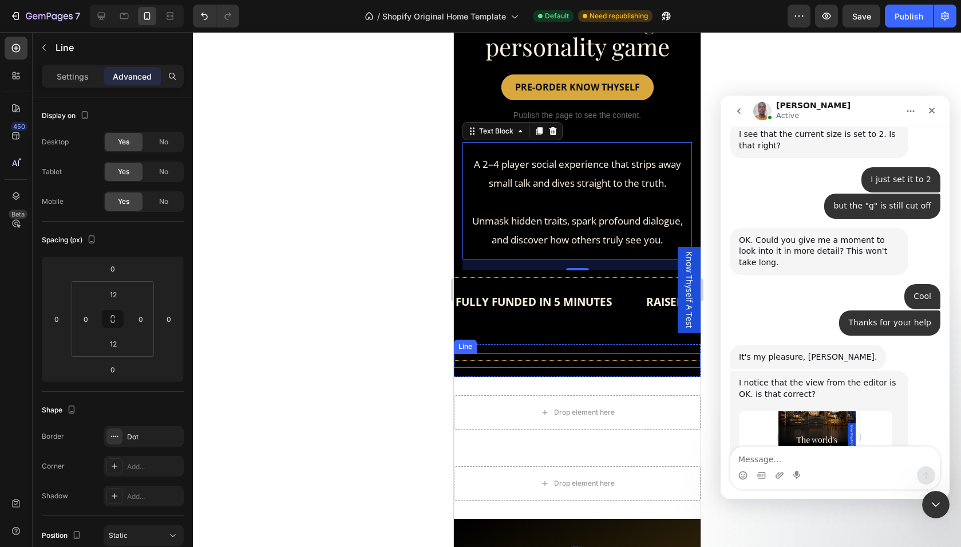
click at [585, 360] on div at bounding box center [576, 360] width 247 height 1
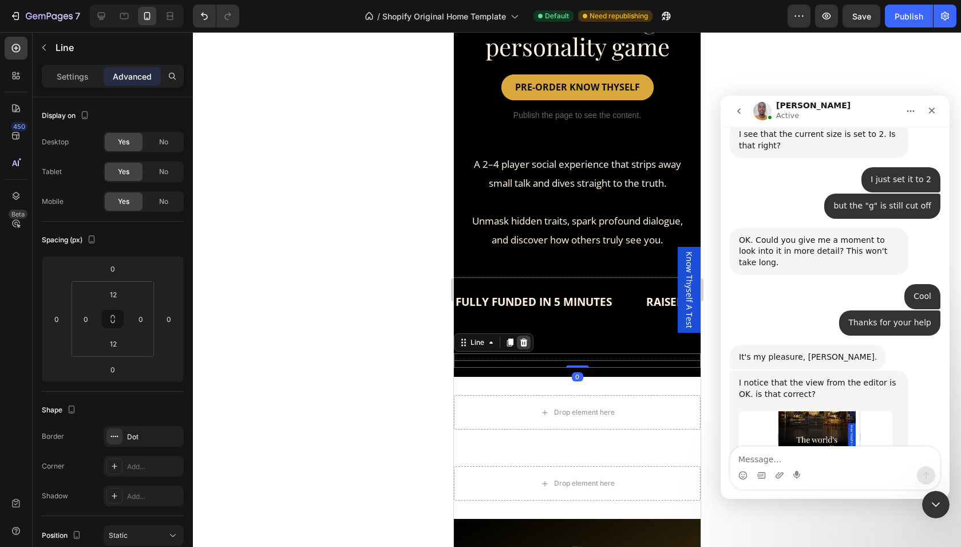
click at [524, 339] on icon at bounding box center [523, 342] width 7 height 8
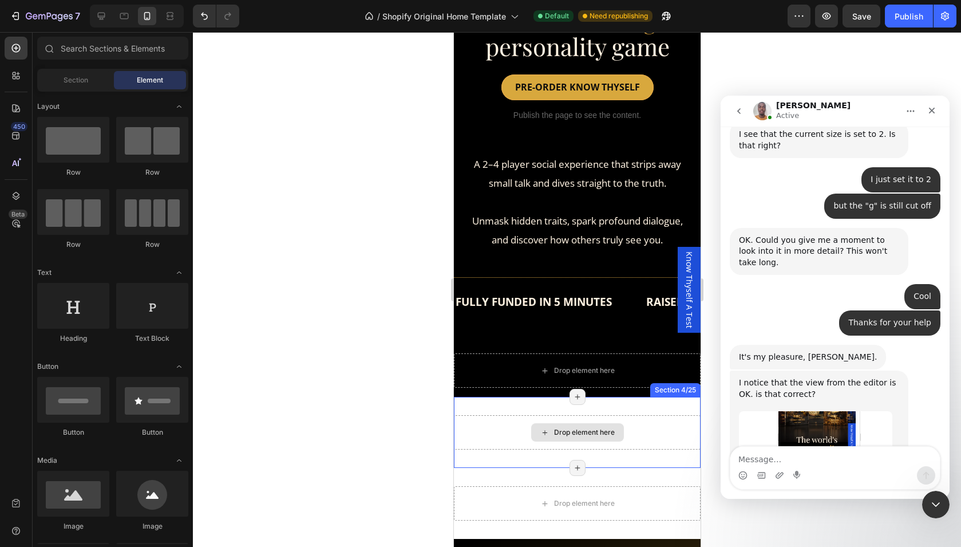
click at [532, 415] on div "Drop element here" at bounding box center [576, 432] width 247 height 34
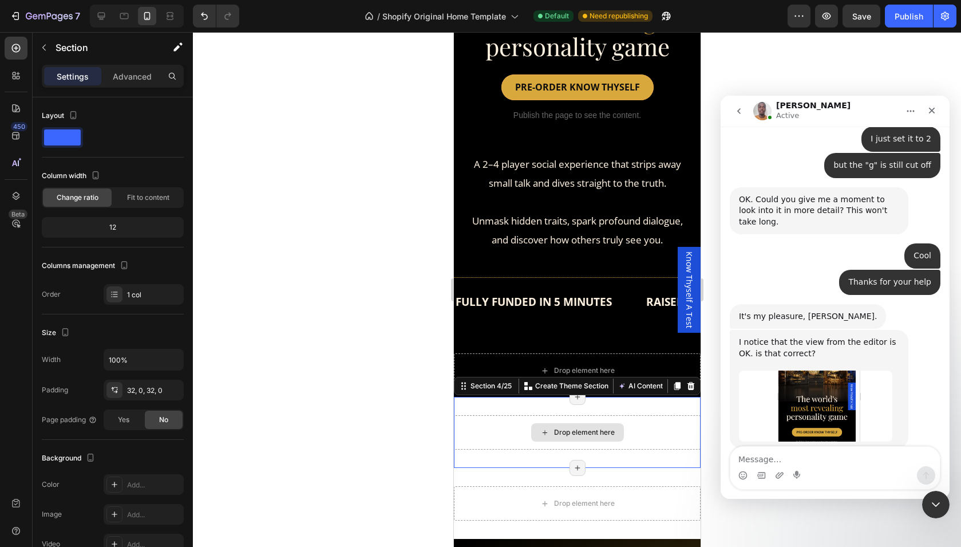
scroll to position [2426, 0]
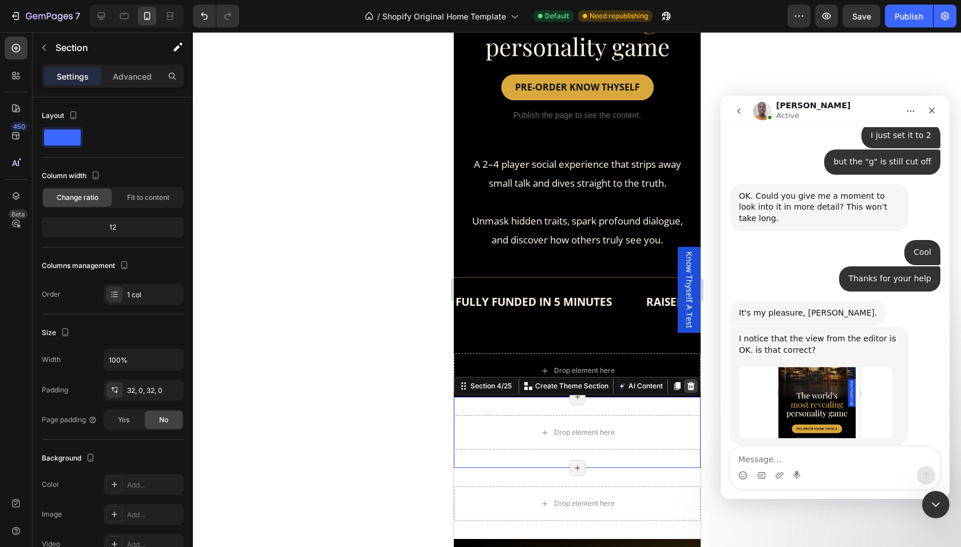
click at [695, 383] on div at bounding box center [690, 386] width 14 height 14
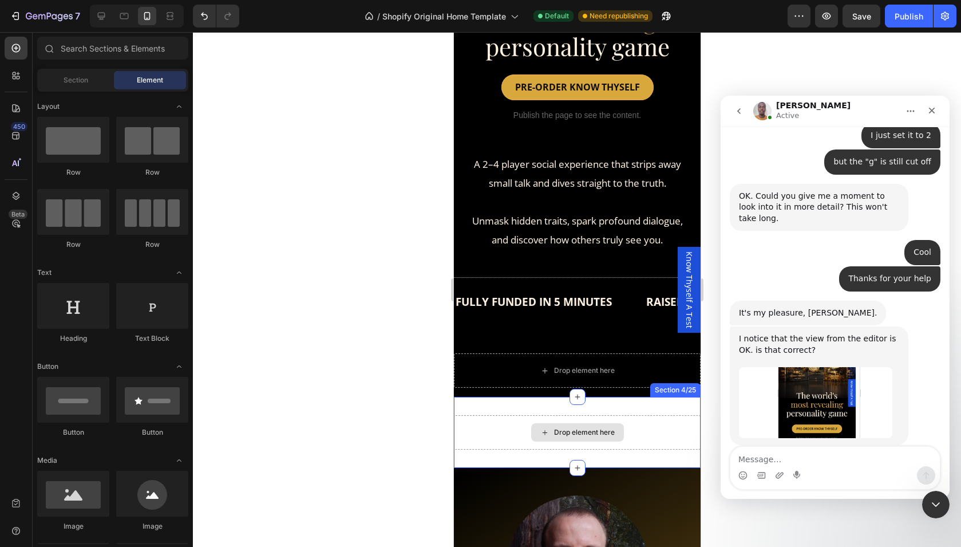
click at [570, 438] on div "Drop element here" at bounding box center [577, 432] width 93 height 18
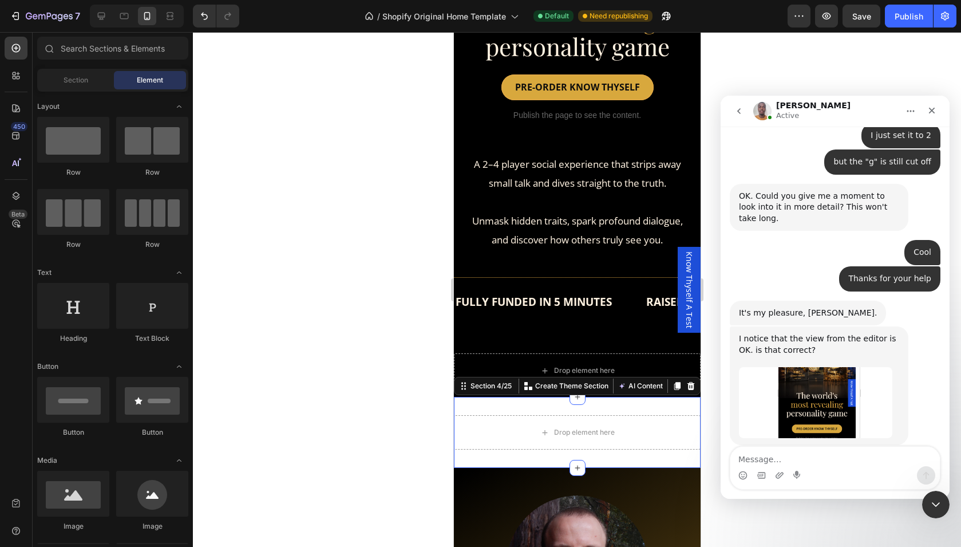
click at [655, 410] on div "Drop element here Section 4/25 Create Theme Section AI Content Write with GemAI…" at bounding box center [576, 432] width 247 height 71
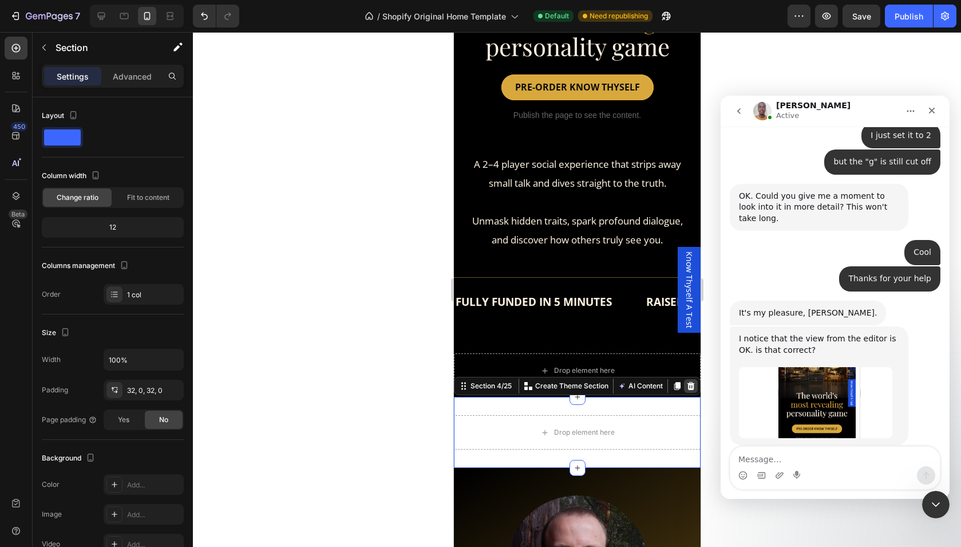
click at [690, 386] on icon at bounding box center [690, 386] width 7 height 8
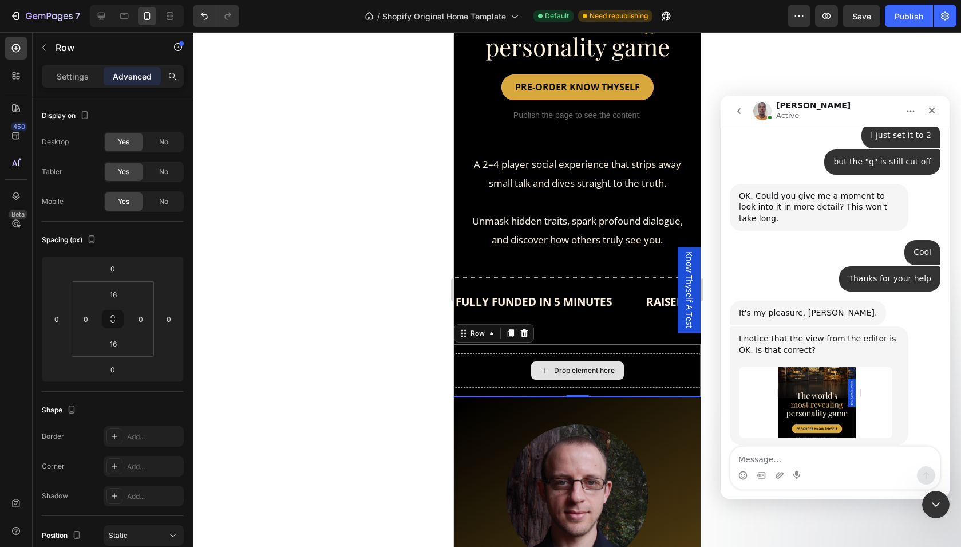
click at [488, 357] on div "Drop element here" at bounding box center [576, 370] width 247 height 34
click at [524, 329] on icon at bounding box center [523, 333] width 7 height 8
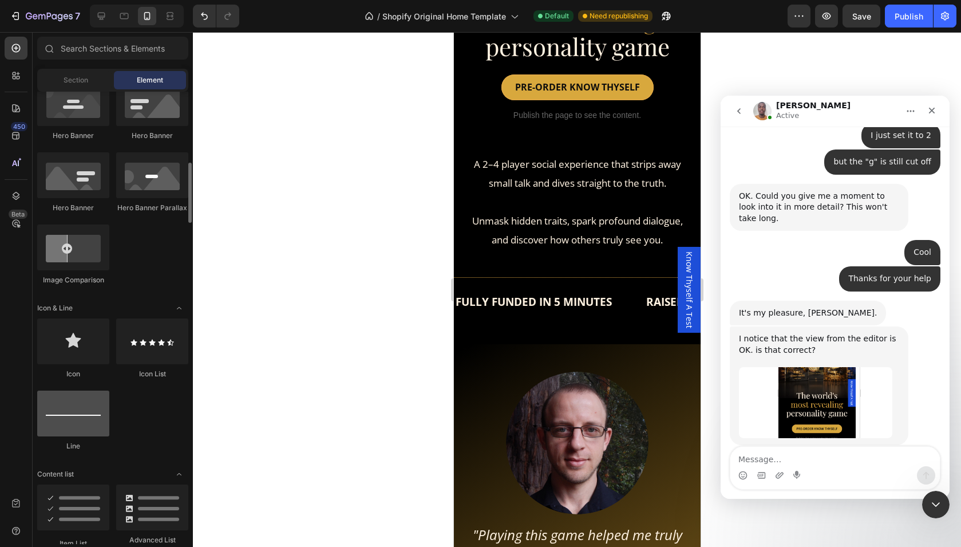
scroll to position [2382, 0]
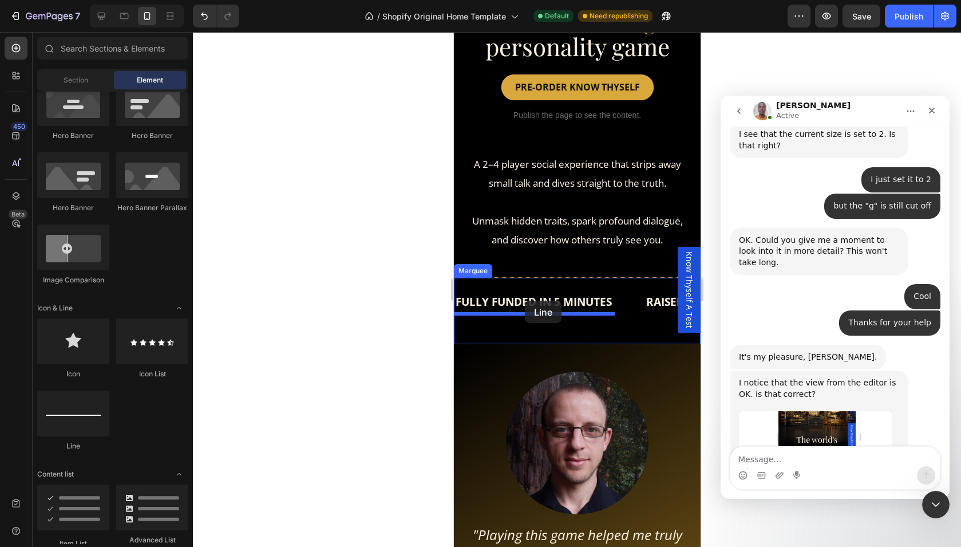
drag, startPoint x: 529, startPoint y: 442, endPoint x: 524, endPoint y: 300, distance: 142.0
click at [497, 271] on div "Title Line" at bounding box center [576, 273] width 247 height 7
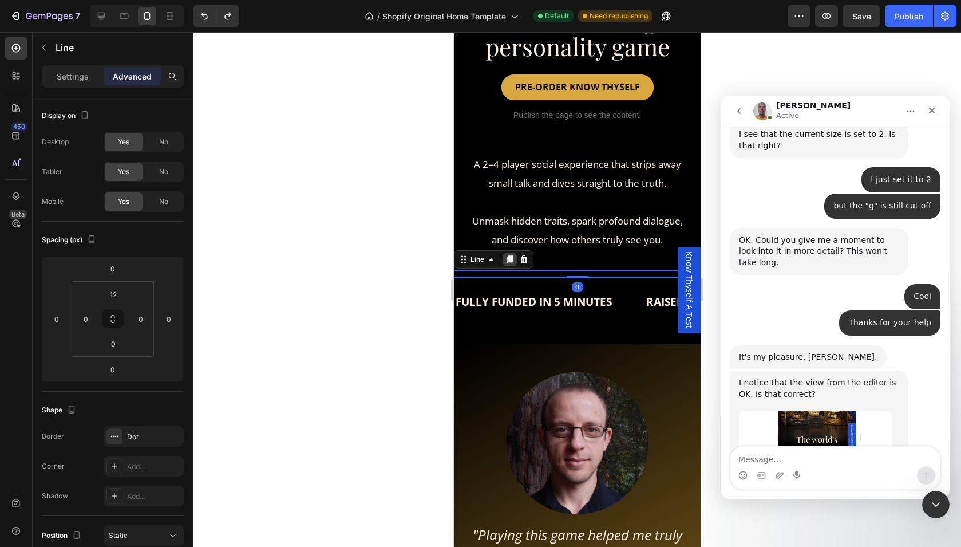
click at [512, 260] on icon at bounding box center [509, 259] width 9 height 9
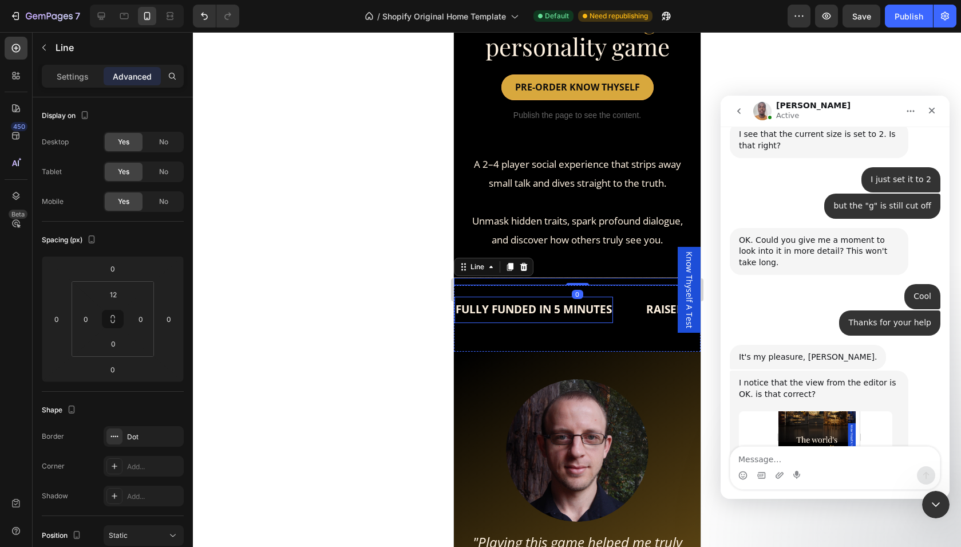
click at [513, 302] on span "FULLY FUNDED IN 5 MINUTES" at bounding box center [533, 309] width 156 height 15
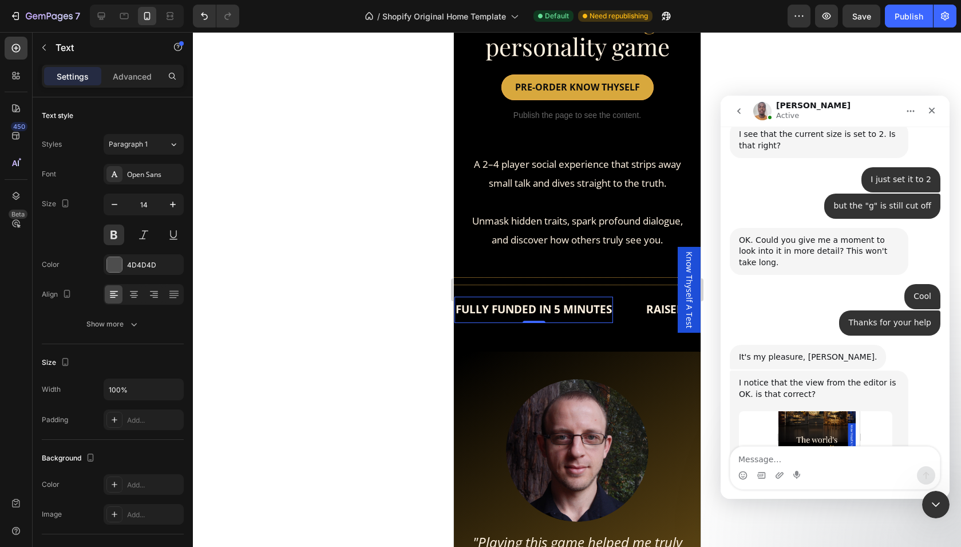
click at [524, 291] on div "FULLY FUNDED IN 5 MINUTES Text 0 RAISED 2300% OF KS TARGET Text BACKED BY THOUS…" at bounding box center [576, 318] width 247 height 66
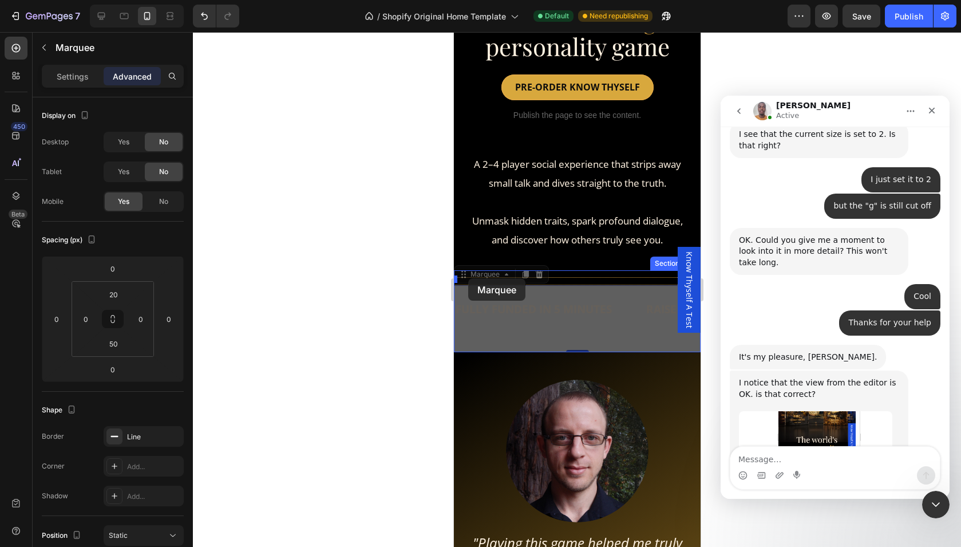
drag, startPoint x: 464, startPoint y: 272, endPoint x: 468, endPoint y: 278, distance: 7.0
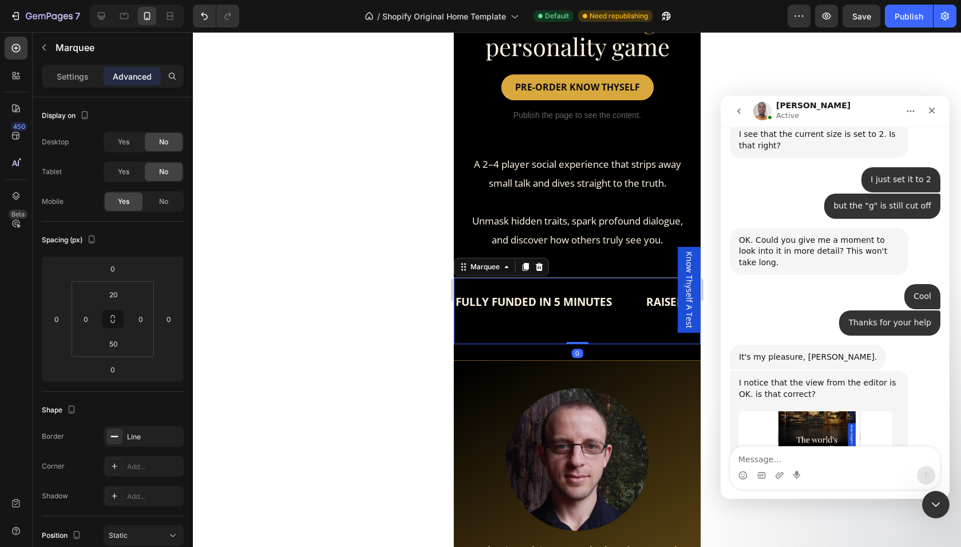
click at [580, 333] on div "FULLY FUNDED IN 5 MINUTES Text RAISED 2300% OF KS TARGET Text BACKED BY THOUSAN…" at bounding box center [576, 311] width 247 height 66
drag, startPoint x: 574, startPoint y: 341, endPoint x: 571, endPoint y: 291, distance: 49.9
click at [571, 291] on div "FULLY FUNDED IN 5 MINUTES Text RAISED 2300% OF KS TARGET Text BACKED BY THOUSAN…" at bounding box center [576, 311] width 247 height 66
click at [549, 361] on div "Image Image "Playing this game helped me truly get to know myself. I’m amazed h…" at bounding box center [576, 523] width 247 height 325
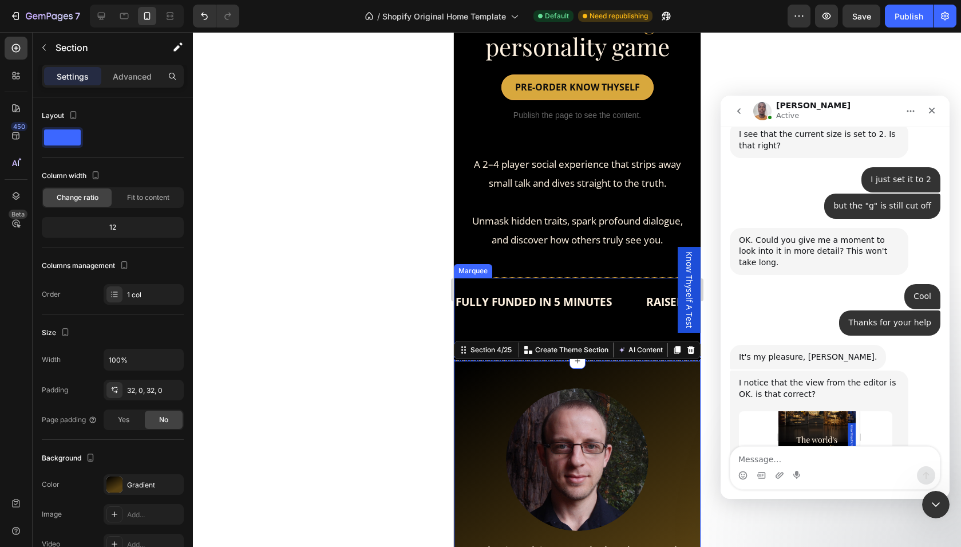
click at [543, 325] on div "FULLY FUNDED IN 5 MINUTES Text RAISED 2300% OF KS TARGET Text BACKED BY THOUSAN…" at bounding box center [576, 311] width 247 height 66
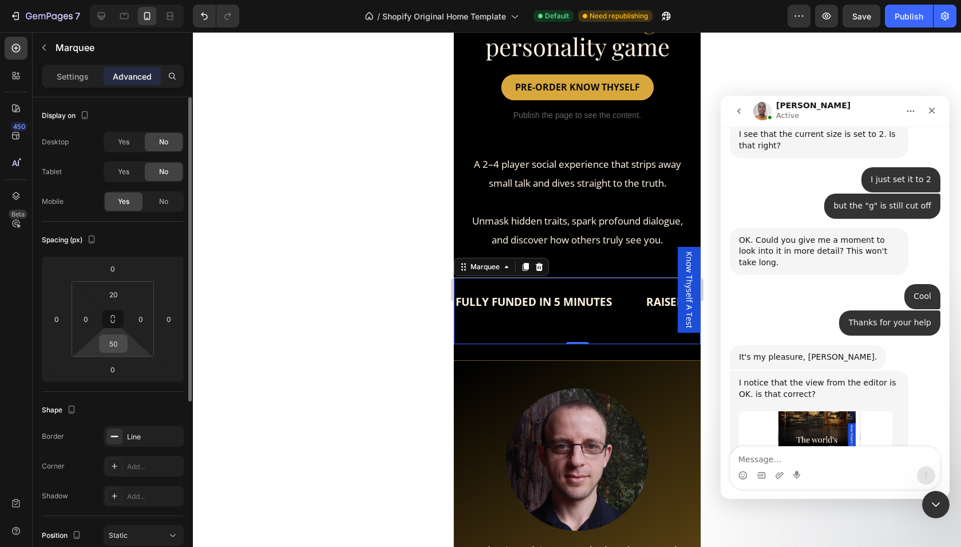
click at [110, 342] on input "50" at bounding box center [113, 343] width 23 height 17
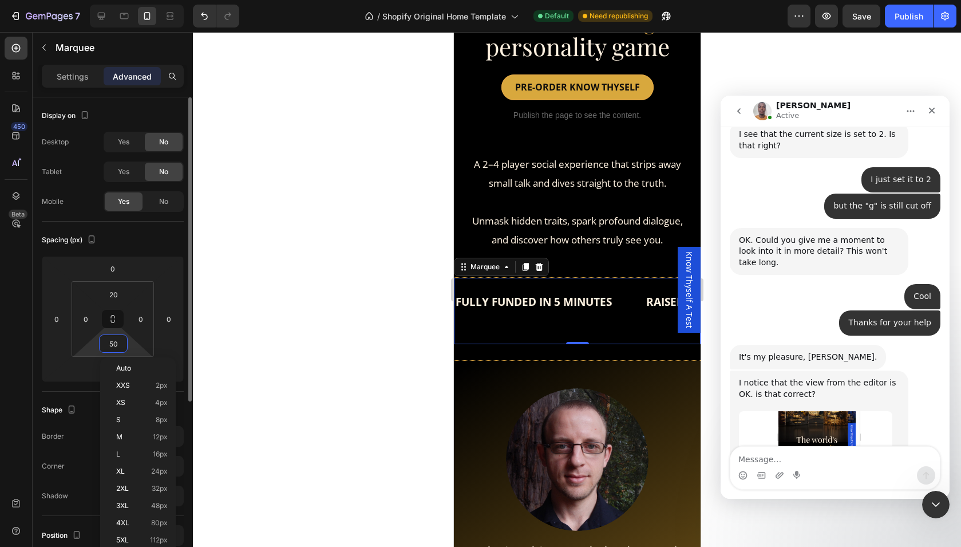
type input "0"
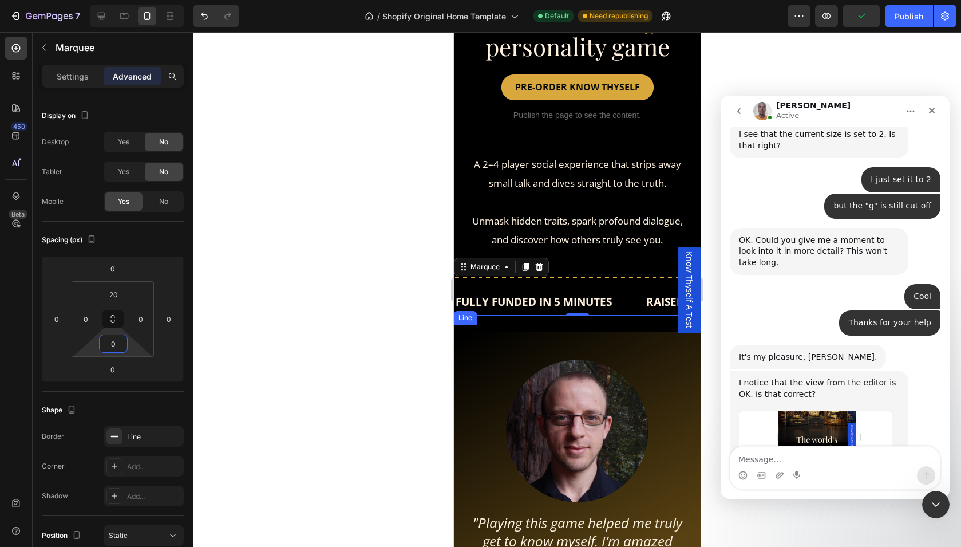
click at [570, 325] on div "Title Line" at bounding box center [576, 328] width 247 height 7
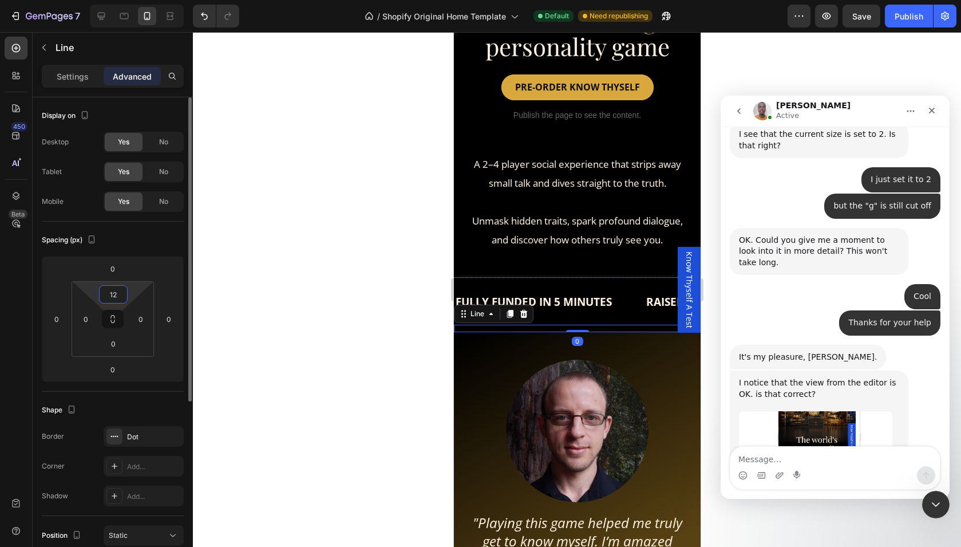
click at [113, 290] on input "12" at bounding box center [113, 294] width 23 height 17
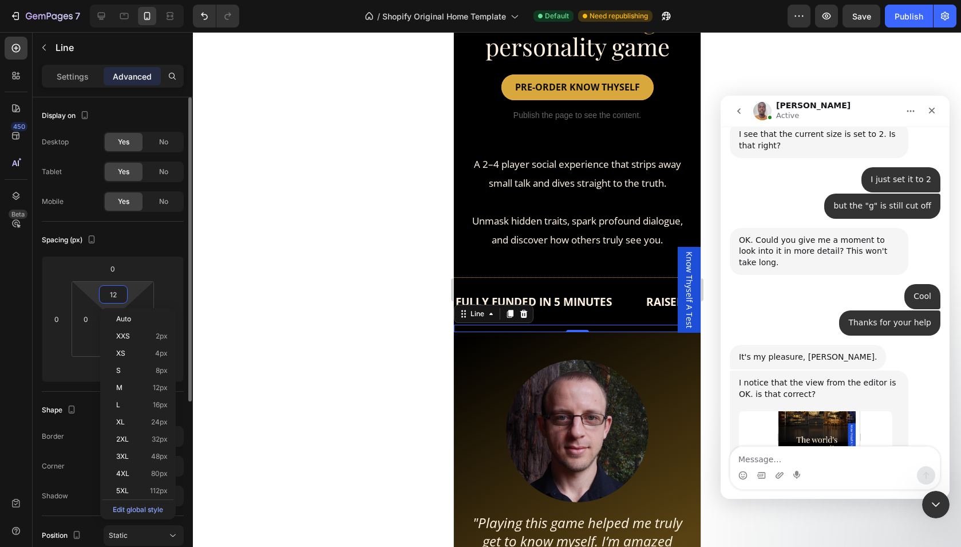
type input "0"
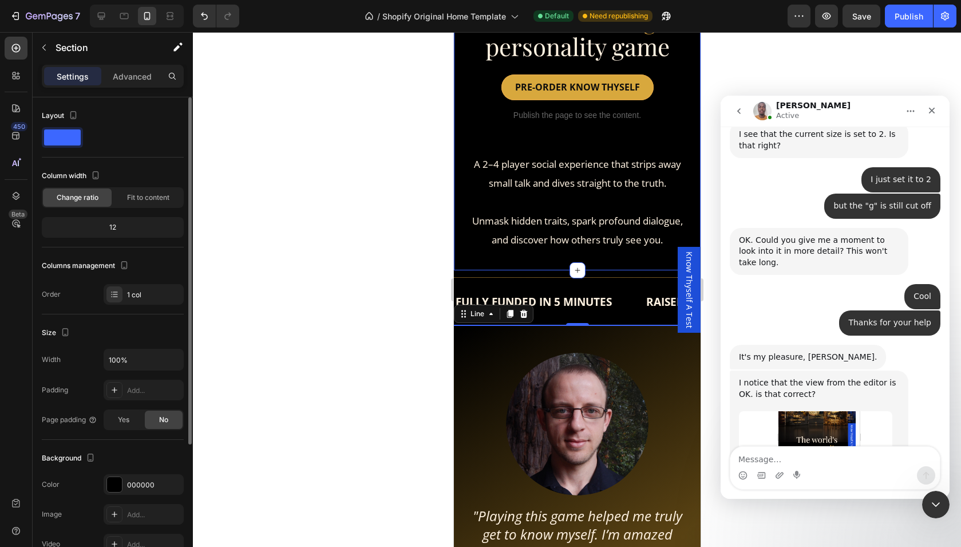
click at [695, 187] on div "The world's most revealing personality game Heading Hero Banner PRE ORDER KNOW …" at bounding box center [576, 23] width 247 height 495
click at [915, 12] on div "Publish" at bounding box center [909, 16] width 29 height 12
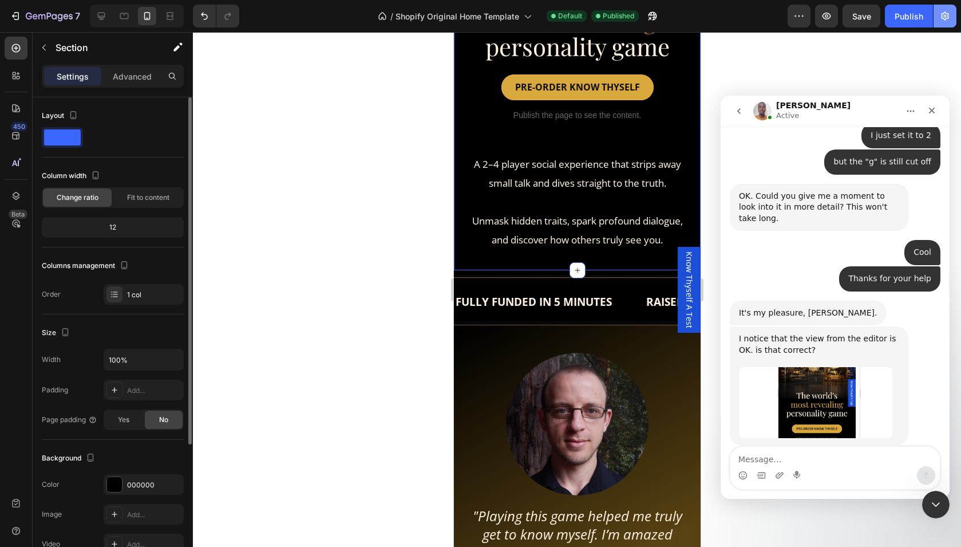
scroll to position [2427, 0]
drag, startPoint x: 783, startPoint y: 402, endPoint x: 791, endPoint y: 405, distance: 8.5
click at [791, 494] on div "Yes. Can you try republishing the page and see whether that solves it?" at bounding box center [819, 505] width 160 height 22
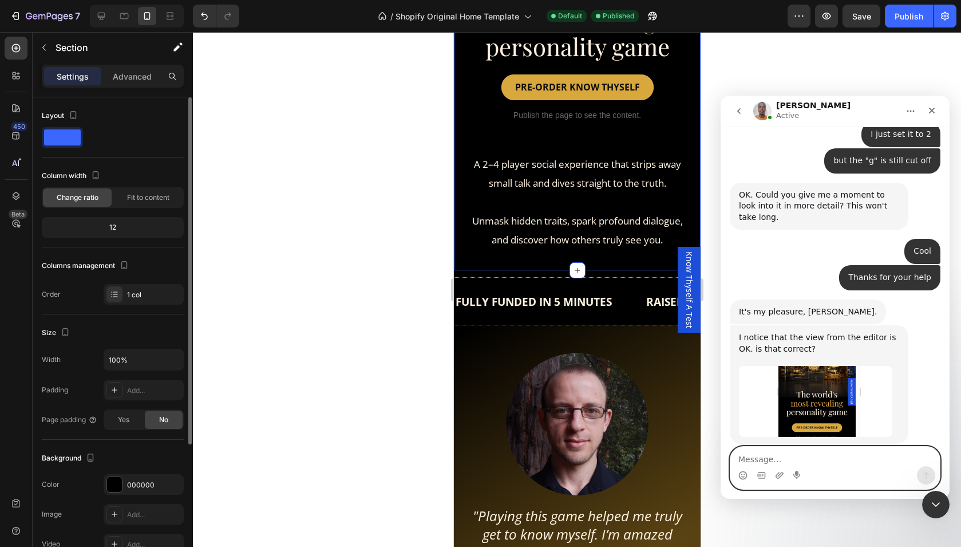
click at [757, 454] on textarea "Message…" at bounding box center [834, 455] width 209 height 19
type textarea "e"
type textarea "Y"
type textarea "Will do"
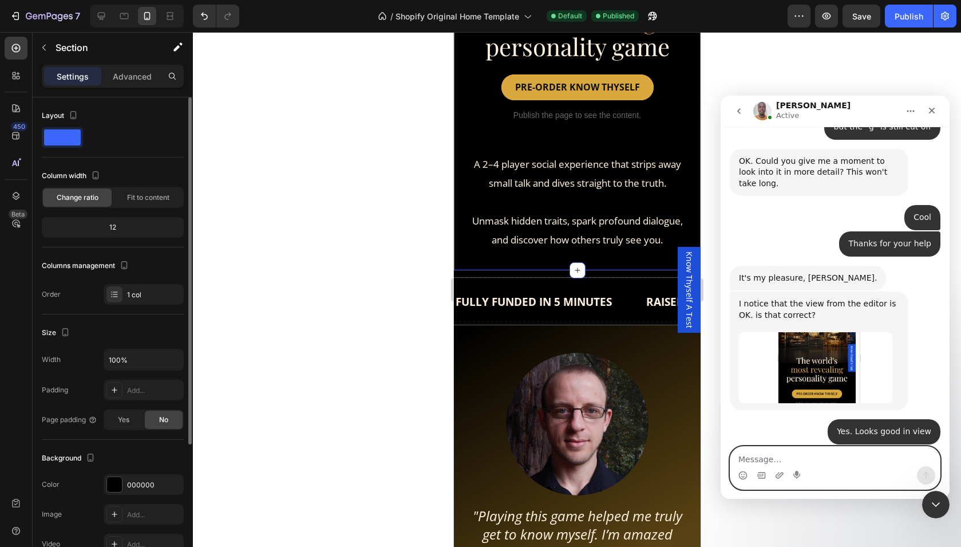
scroll to position [2461, 0]
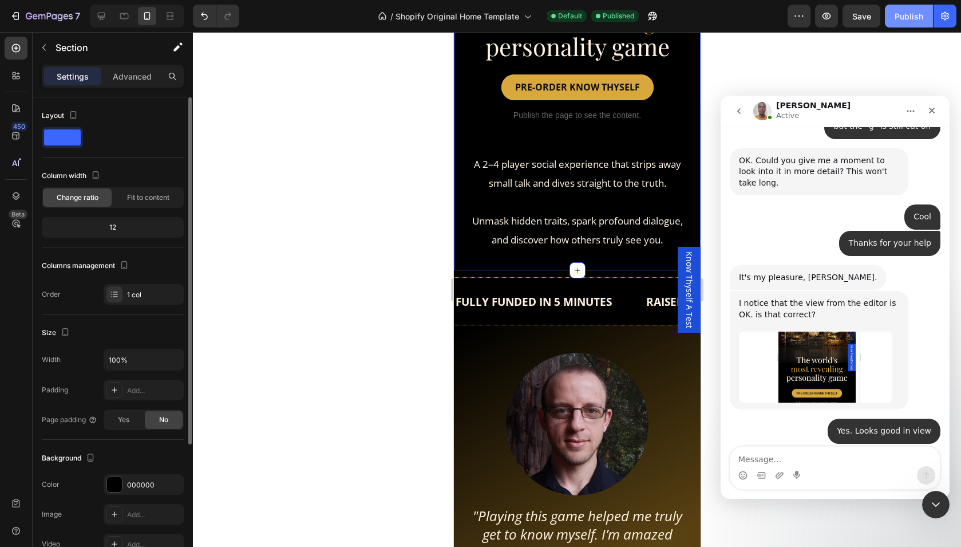
click at [911, 18] on div "Publish" at bounding box center [909, 16] width 29 height 12
click at [100, 17] on icon at bounding box center [101, 16] width 7 height 7
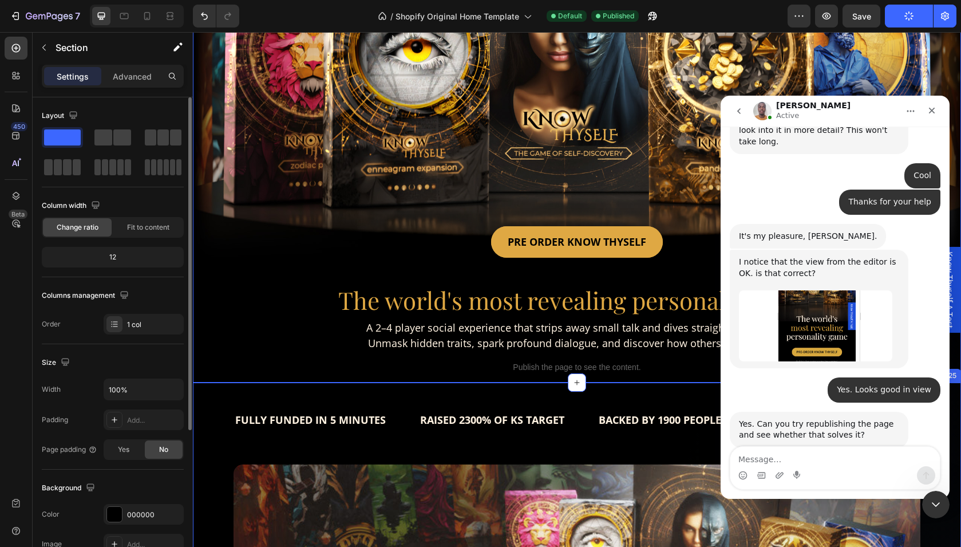
scroll to position [2505, 0]
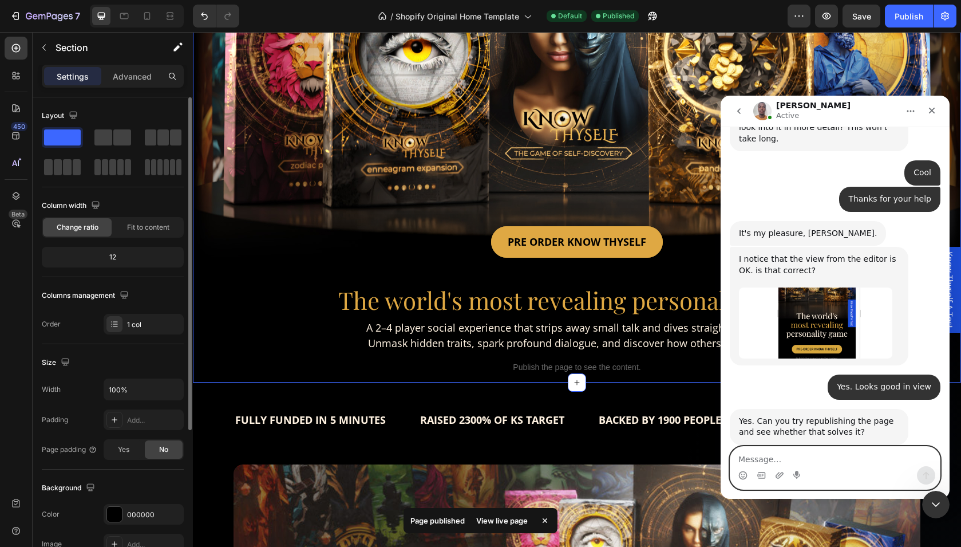
click at [804, 462] on textarea "Message…" at bounding box center [834, 455] width 209 height 19
type textarea "no chaneg"
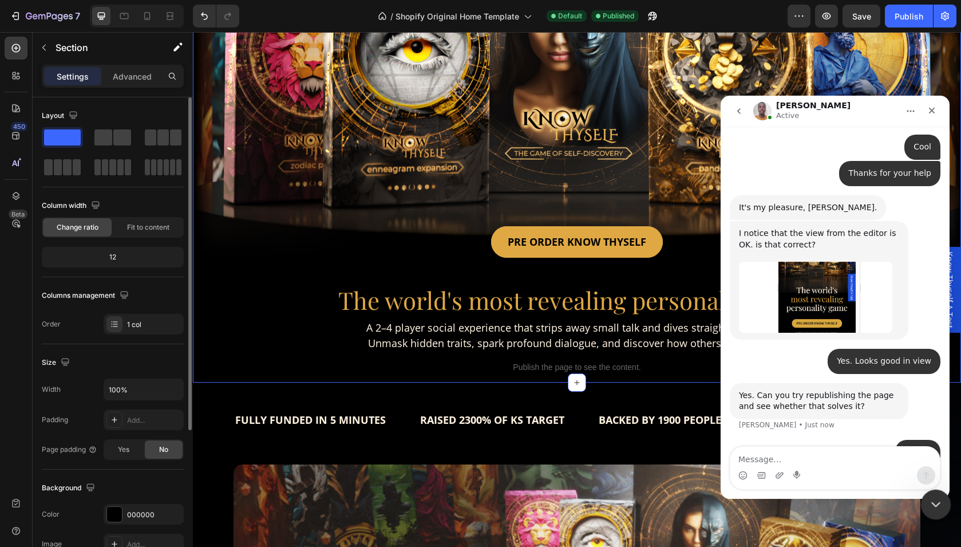
drag, startPoint x: 934, startPoint y: 504, endPoint x: 1549, endPoint y: 893, distance: 728.1
click at [933, 505] on icon "Close Intercom Messenger" at bounding box center [934, 503] width 14 height 14
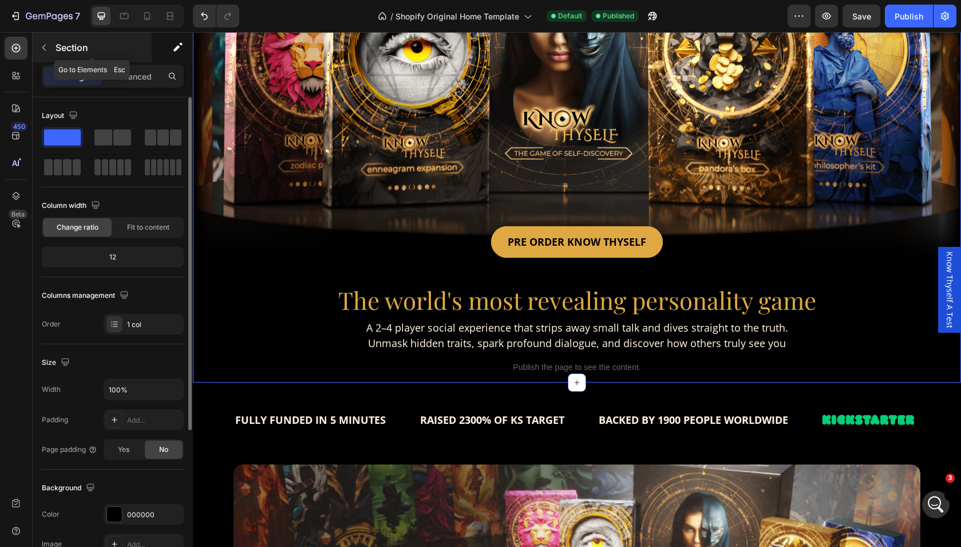
click at [45, 48] on icon "button" at bounding box center [43, 47] width 9 height 9
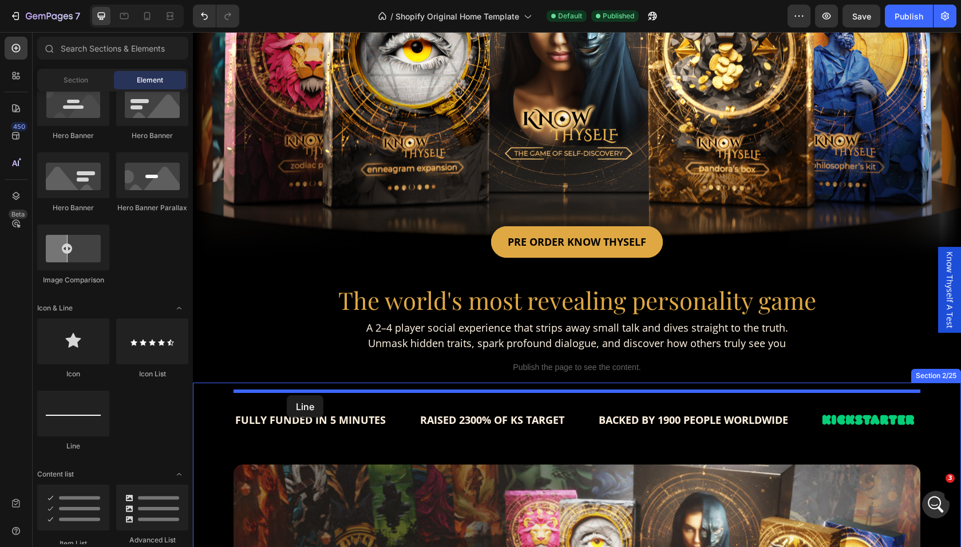
drag, startPoint x: 271, startPoint y: 449, endPoint x: 287, endPoint y: 395, distance: 56.1
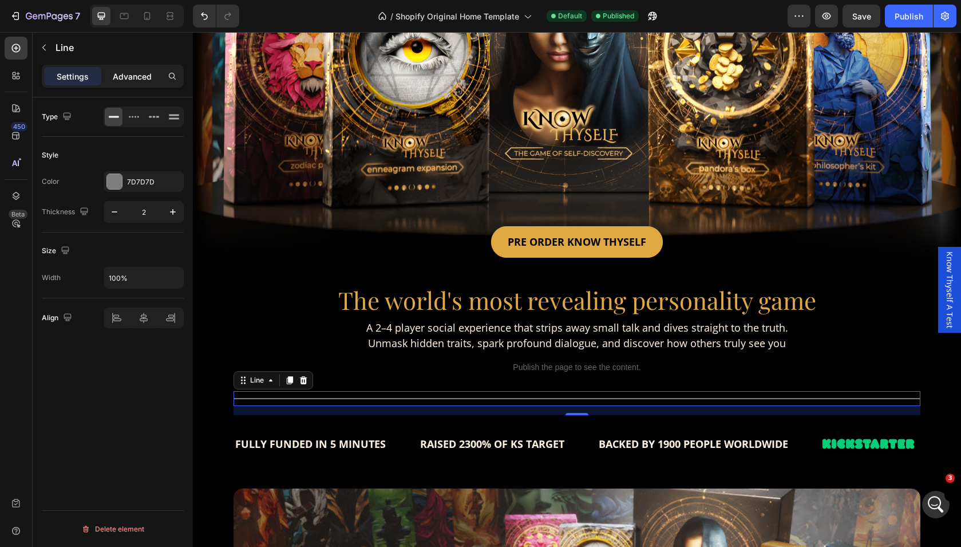
click at [131, 74] on p "Advanced" at bounding box center [132, 76] width 39 height 12
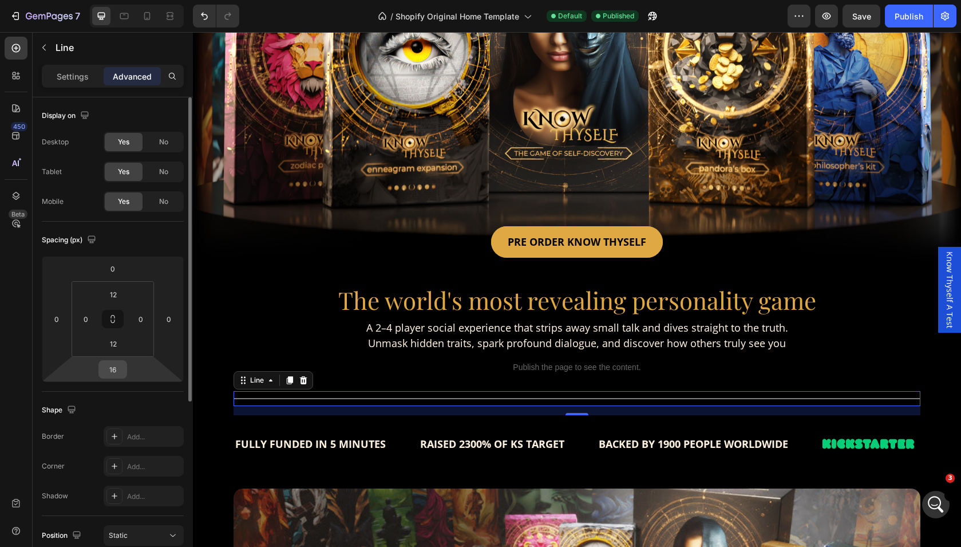
click at [114, 370] on input "16" at bounding box center [112, 369] width 23 height 17
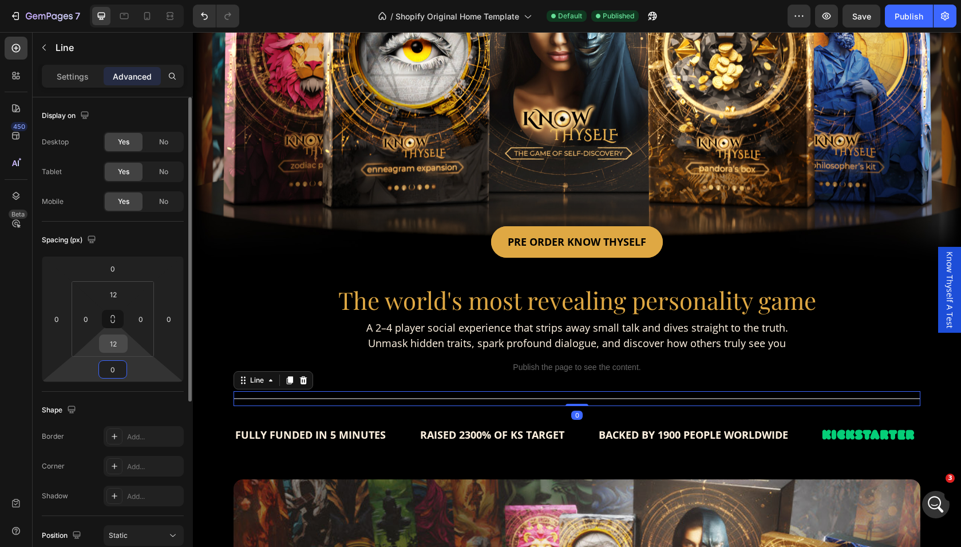
scroll to position [2487, 0]
type input "0"
click at [114, 337] on input "12" at bounding box center [113, 343] width 23 height 17
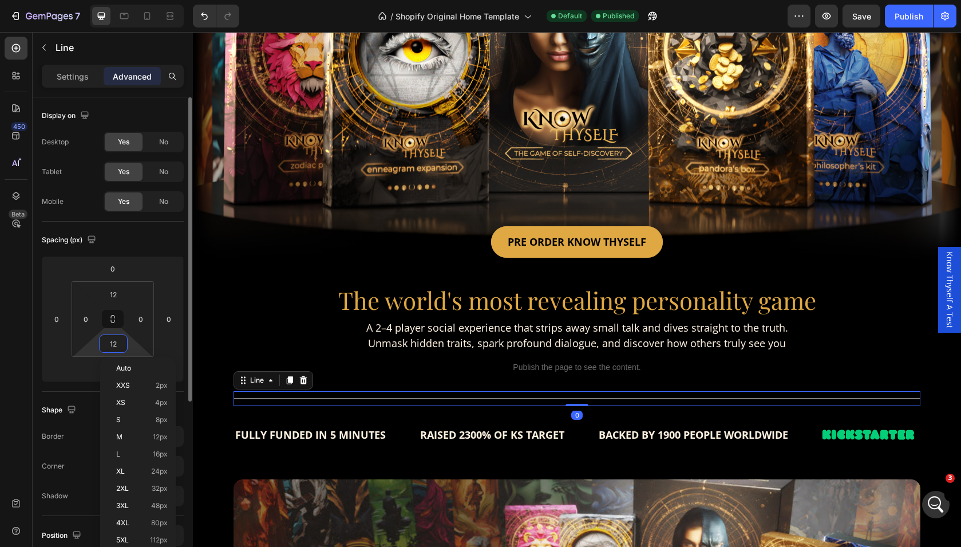
type input "0"
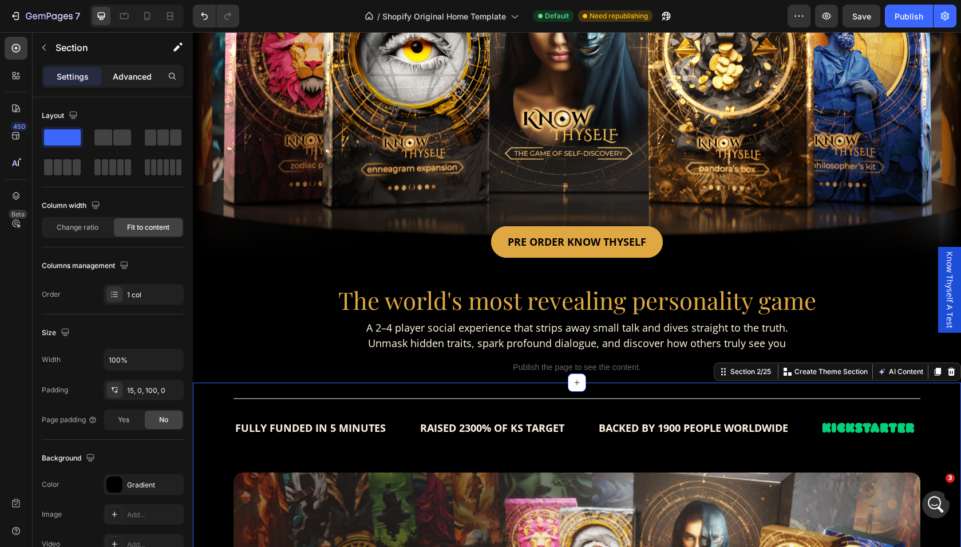
click at [124, 76] on p "Advanced" at bounding box center [132, 76] width 39 height 12
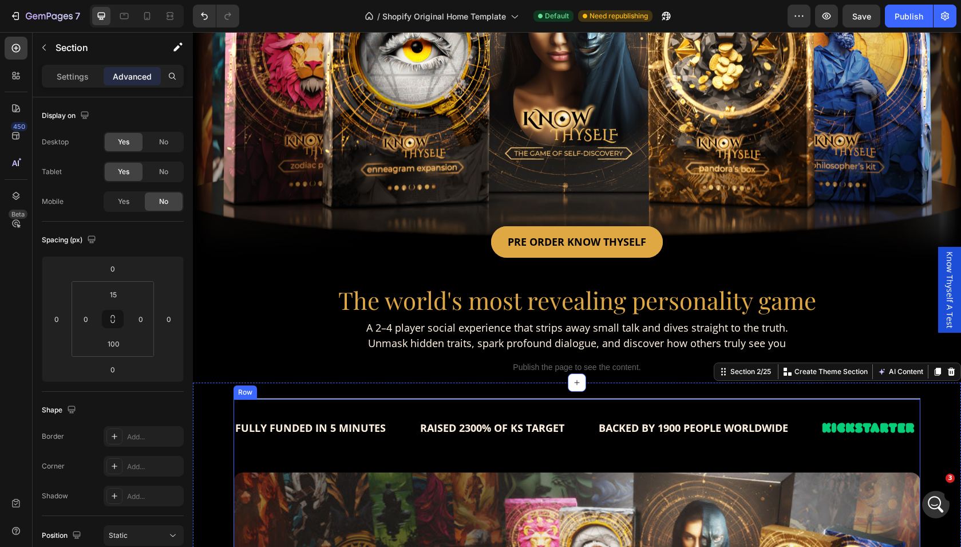
scroll to position [2531, 0]
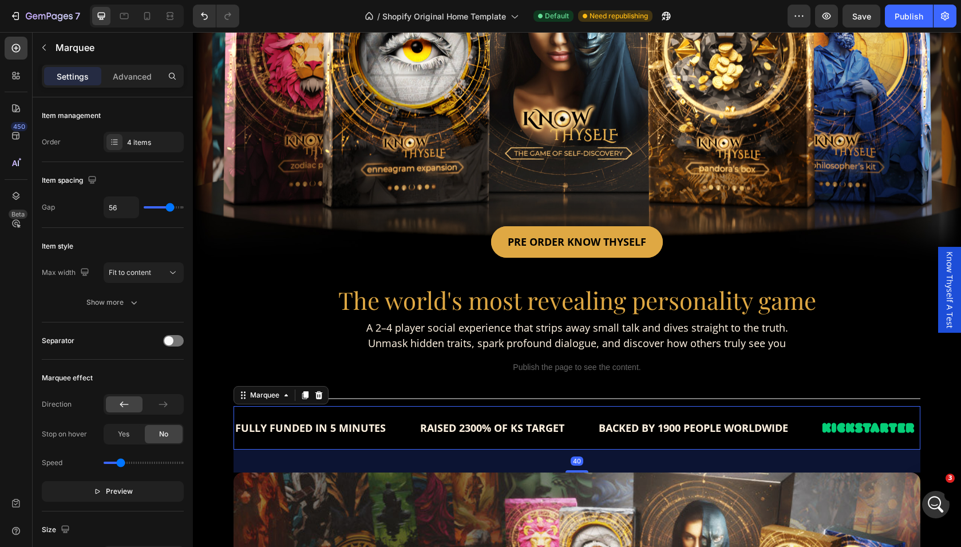
click at [403, 448] on div "FULLY FUNDED IN 5 MINUTES Text RAISED 2300% OF KS TARGET Text BACKED BY 1900 PE…" at bounding box center [577, 428] width 687 height 44
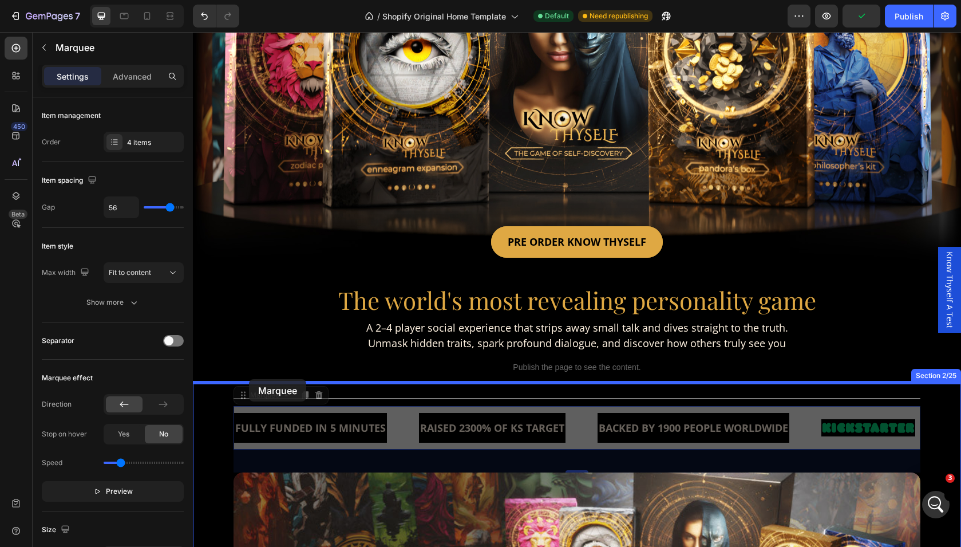
drag, startPoint x: 241, startPoint y: 397, endPoint x: 249, endPoint y: 379, distance: 20.0
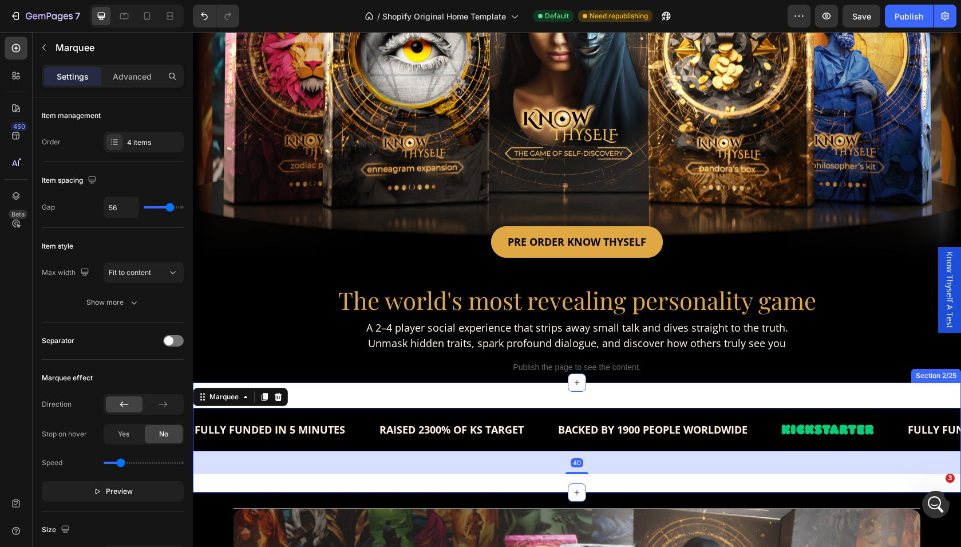
click at [326, 397] on div "FULLY FUNDED IN 5 MINUTES Text RAISED 2300% OF KS TARGET Text BACKED BY 1900 PE…" at bounding box center [577, 437] width 768 height 110
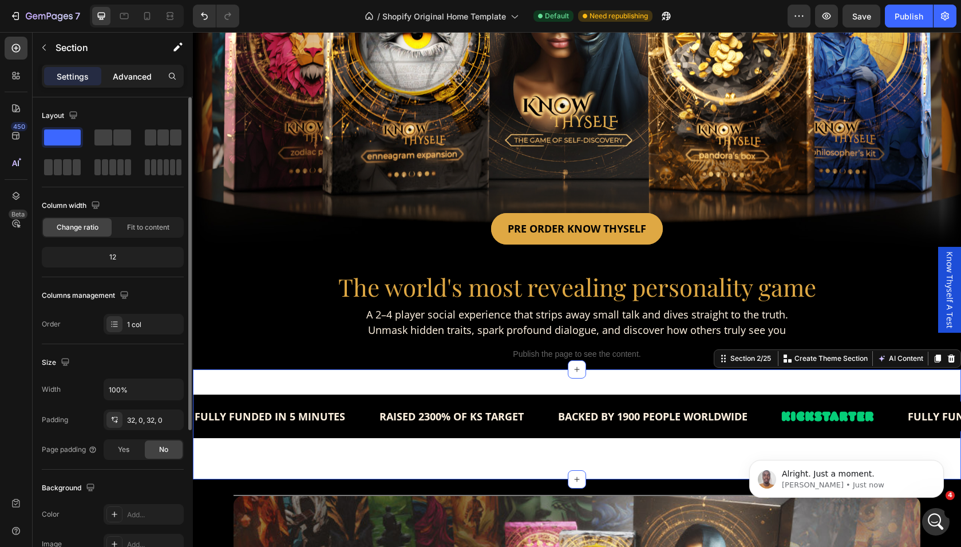
scroll to position [2533, 0]
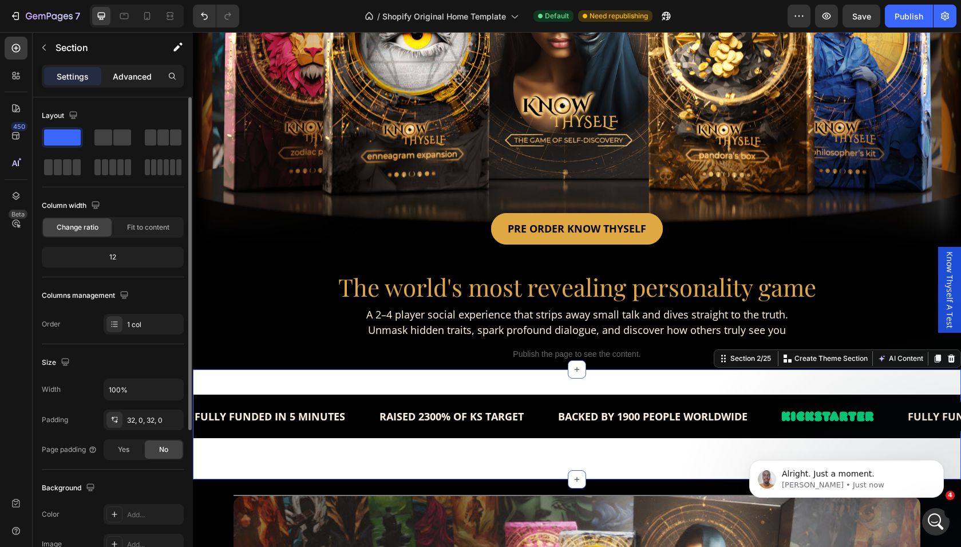
click at [138, 71] on p "Advanced" at bounding box center [132, 76] width 39 height 12
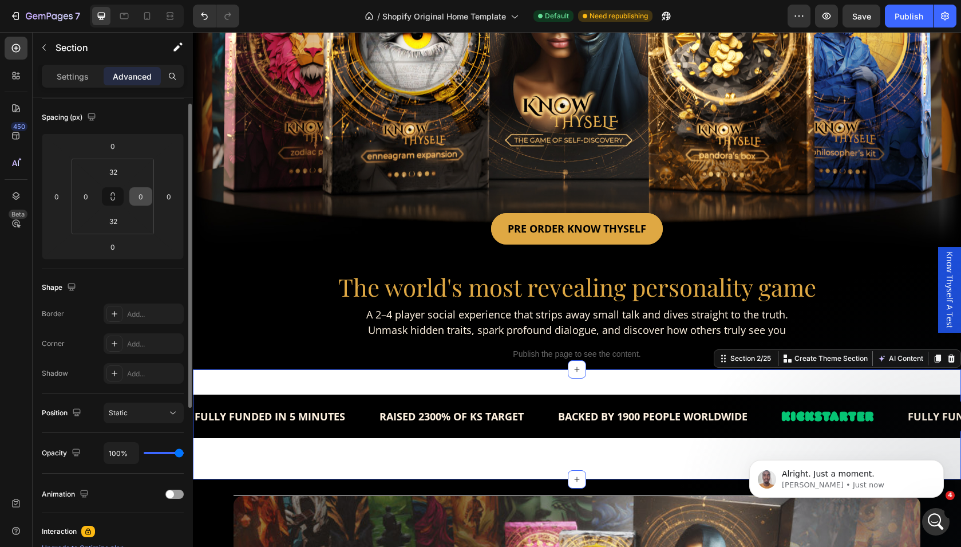
scroll to position [0, 0]
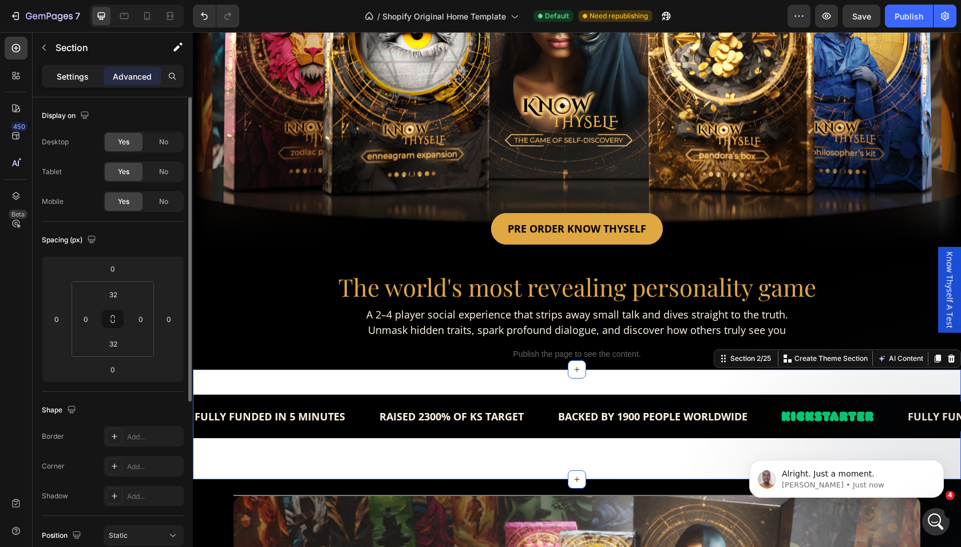
click at [75, 82] on div "Settings" at bounding box center [72, 76] width 57 height 18
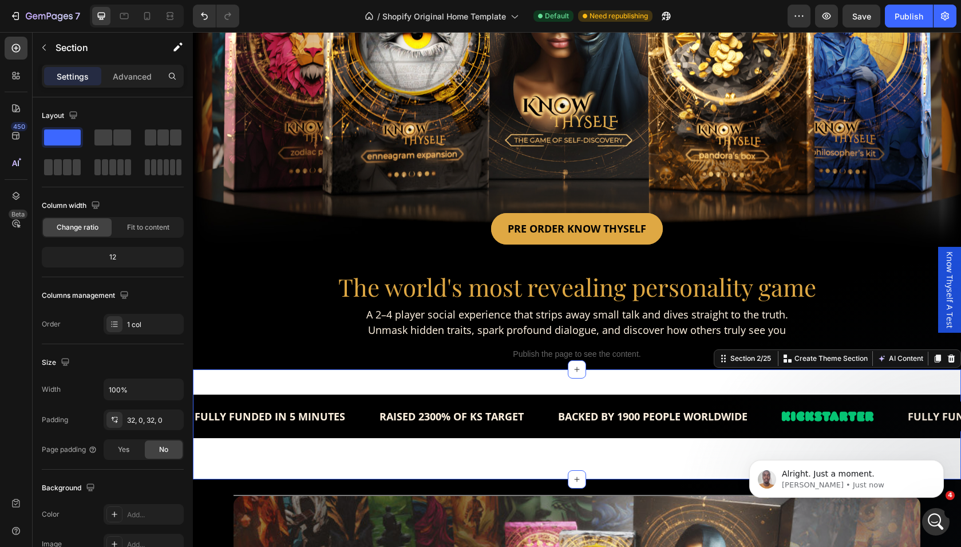
click at [270, 381] on div "FULLY FUNDED IN 5 MINUTES Text RAISED 2300% OF KS TARGET Text BACKED BY 1900 PE…" at bounding box center [577, 424] width 768 height 110
click at [313, 459] on div "FULLY FUNDED IN 5 MINUTES Text RAISED 2300% OF KS TARGET Text BACKED BY 1900 PE…" at bounding box center [577, 423] width 768 height 73
click at [261, 456] on div "FULLY FUNDED IN 5 MINUTES Text RAISED 2300% OF KS TARGET Text BACKED BY 1900 PE…" at bounding box center [577, 423] width 768 height 73
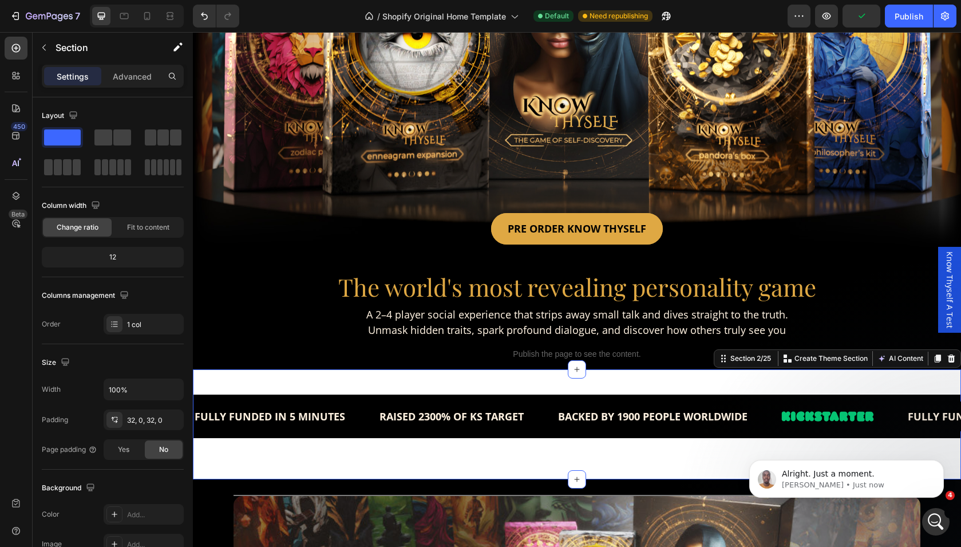
click at [261, 456] on div "FULLY FUNDED IN 5 MINUTES Text RAISED 2300% OF KS TARGET Text BACKED BY 1900 PE…" at bounding box center [577, 423] width 768 height 73
click at [227, 385] on div "FULLY FUNDED IN 5 MINUTES Text RAISED 2300% OF KS TARGET Text BACKED BY 1900 PE…" at bounding box center [577, 424] width 768 height 110
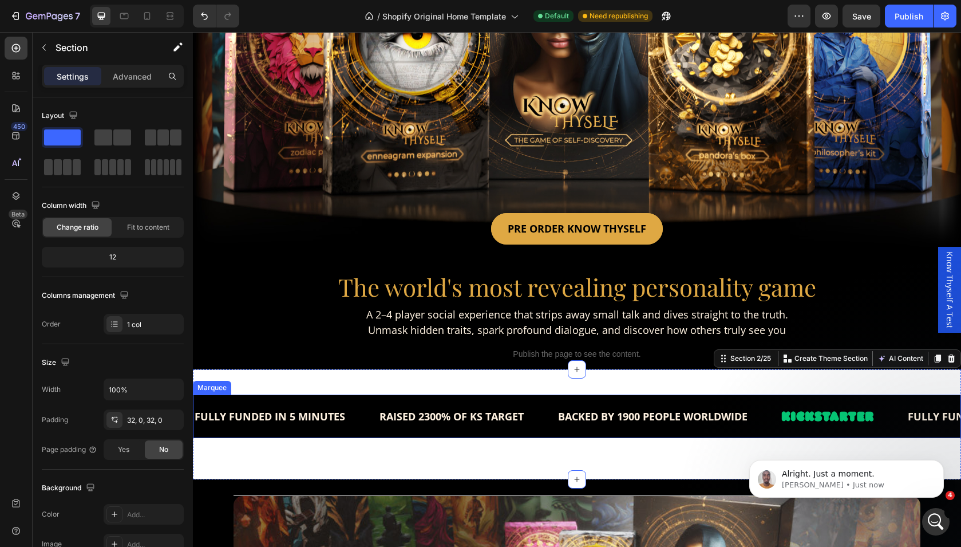
click at [226, 402] on div "FULLY FUNDED IN 5 MINUTES Text" at bounding box center [269, 416] width 153 height 30
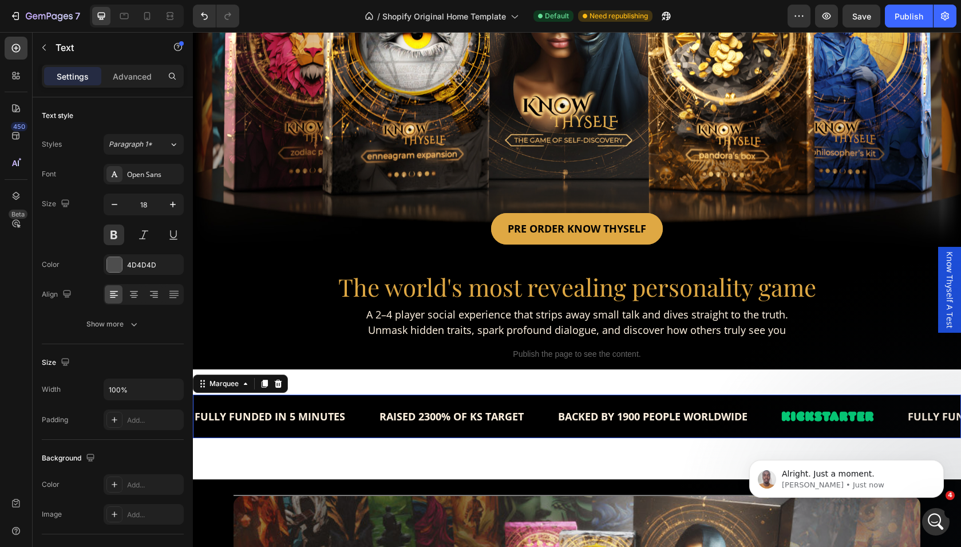
click at [354, 404] on div "FULLY FUNDED IN 5 MINUTES Text" at bounding box center [285, 416] width 185 height 30
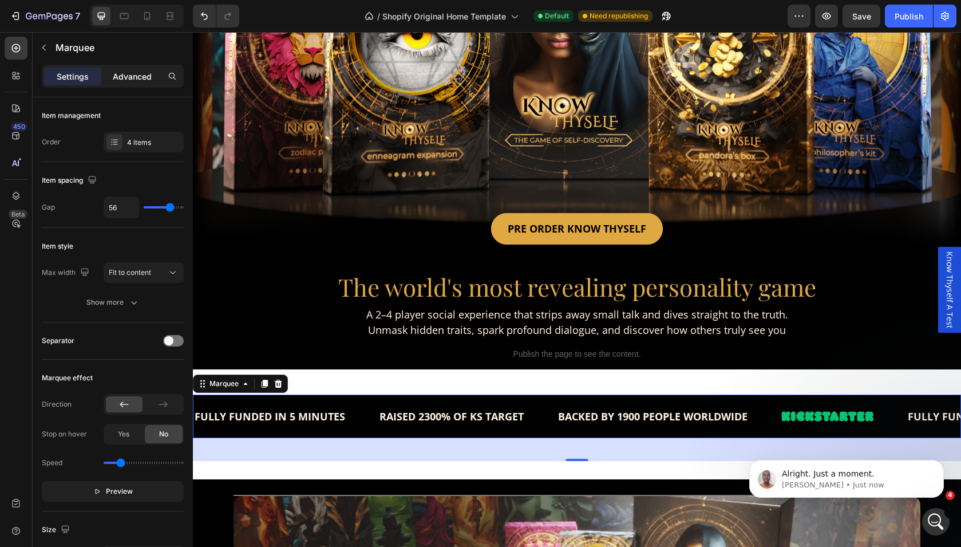
click at [126, 72] on p "Advanced" at bounding box center [132, 76] width 39 height 12
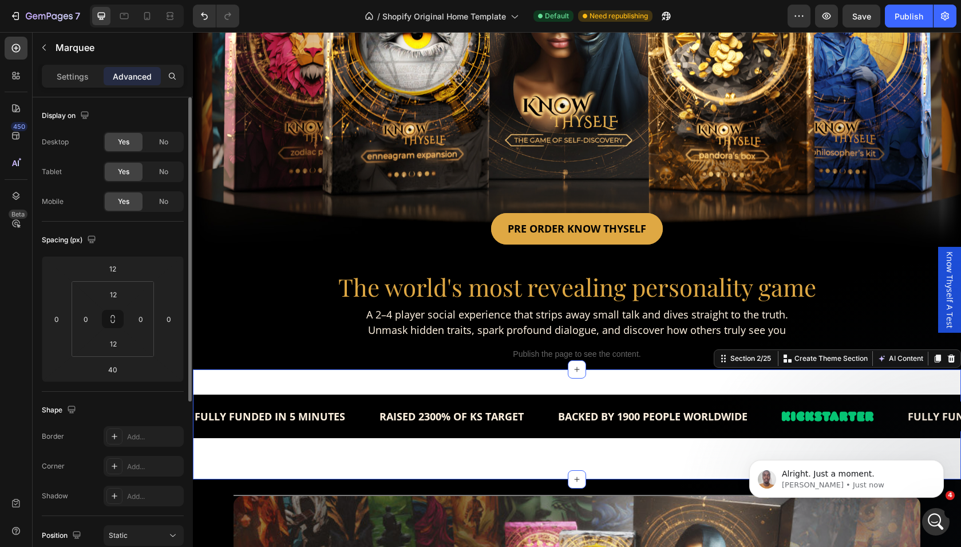
click at [312, 386] on div "FULLY FUNDED IN 5 MINUTES Text RAISED 2300% OF KS TARGET Text BACKED BY 1900 PE…" at bounding box center [577, 424] width 768 height 110
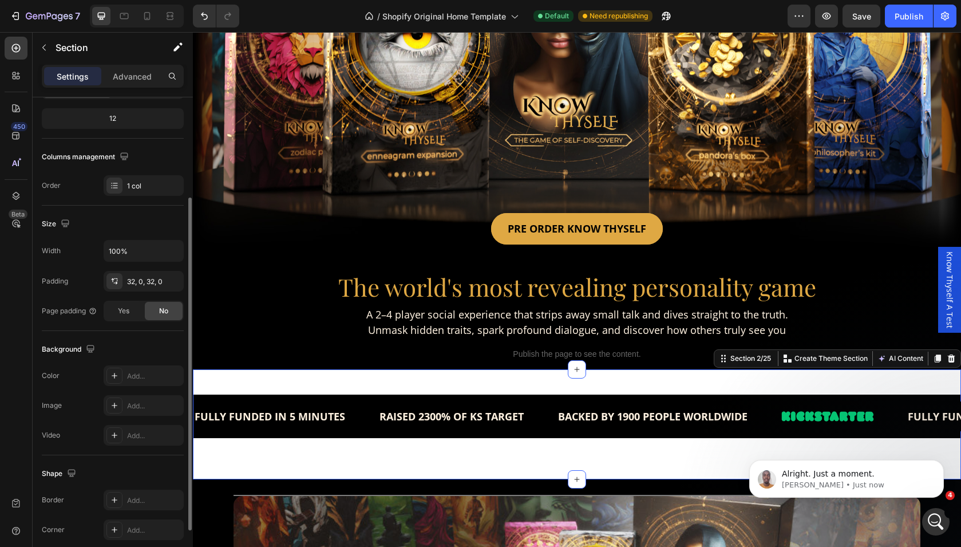
scroll to position [141, 0]
click at [137, 371] on div "Add..." at bounding box center [154, 373] width 54 height 10
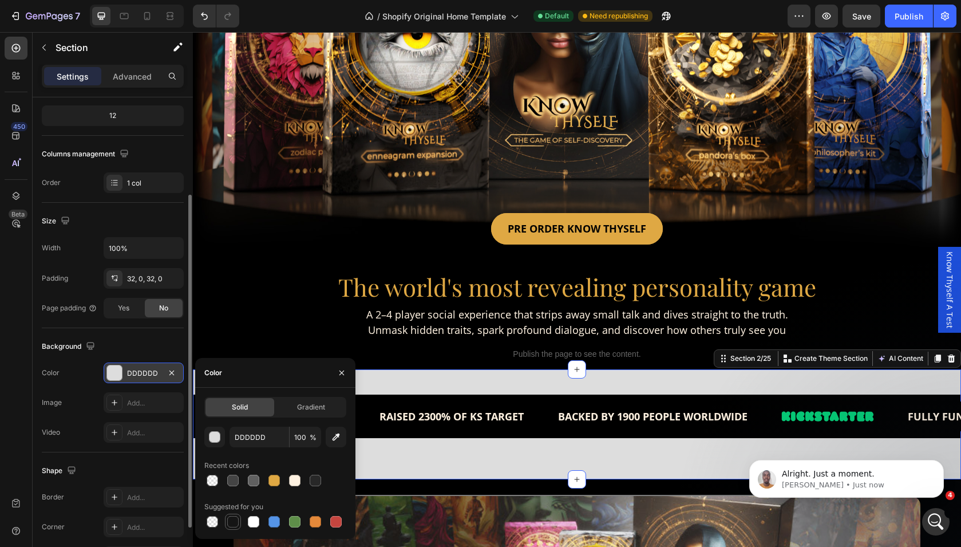
click at [232, 519] on div at bounding box center [232, 521] width 11 height 11
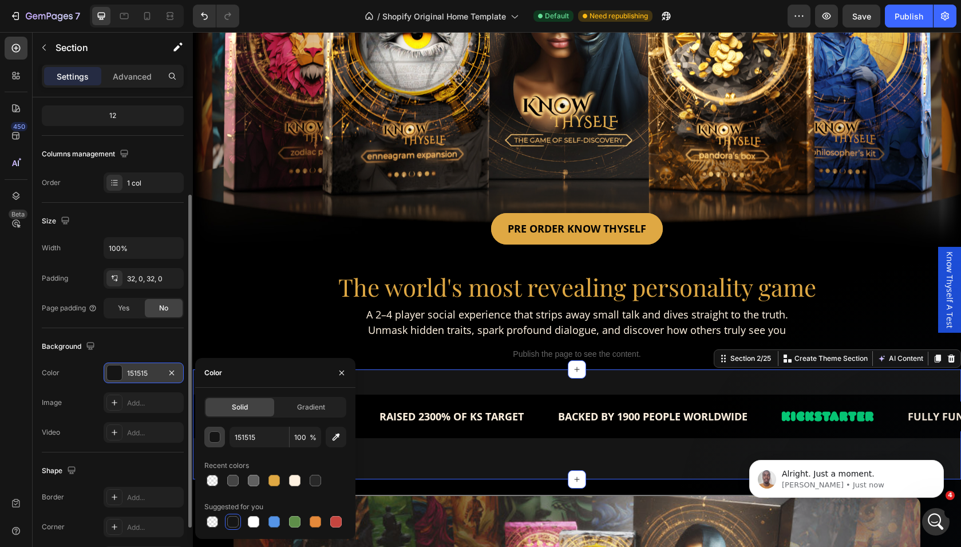
click at [215, 438] on div "button" at bounding box center [214, 437] width 11 height 11
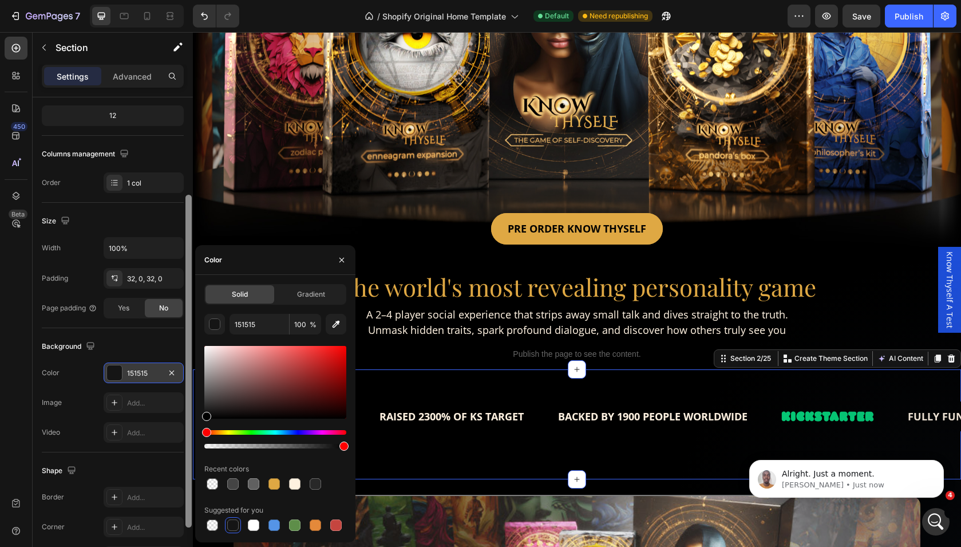
drag, startPoint x: 211, startPoint y: 415, endPoint x: 188, endPoint y: 425, distance: 24.6
click at [188, 425] on div "450 Beta Sections(30) Elements(83) Section Element Hero Section Product Detail …" at bounding box center [96, 289] width 193 height 515
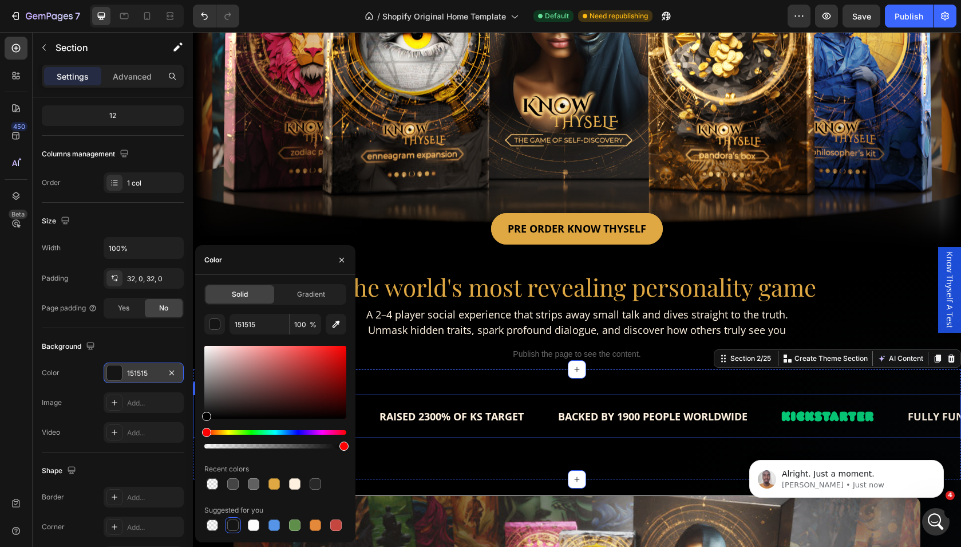
type input "000000"
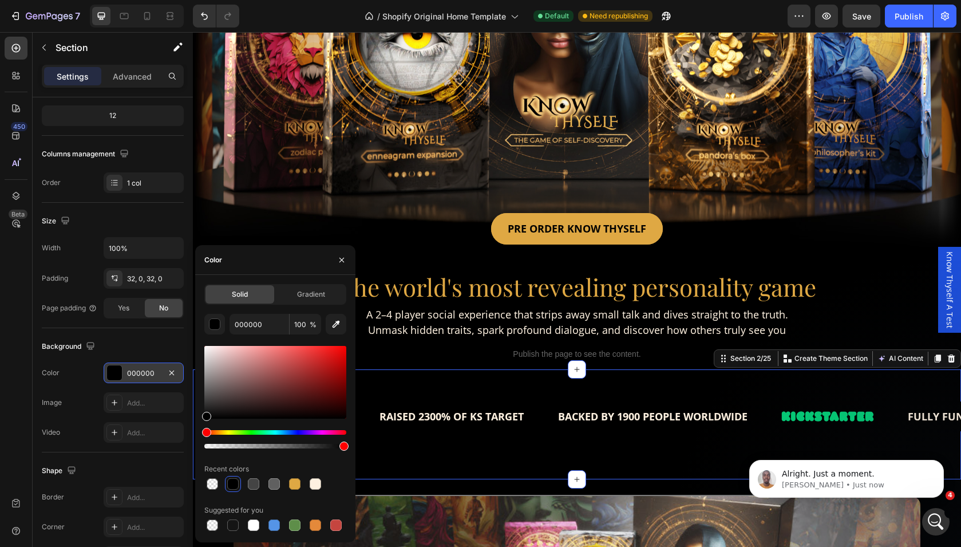
click at [401, 381] on div "FULLY FUNDED IN 5 MINUTES Text RAISED 2300% OF KS TARGET Text BACKED BY 1900 PE…" at bounding box center [577, 424] width 768 height 110
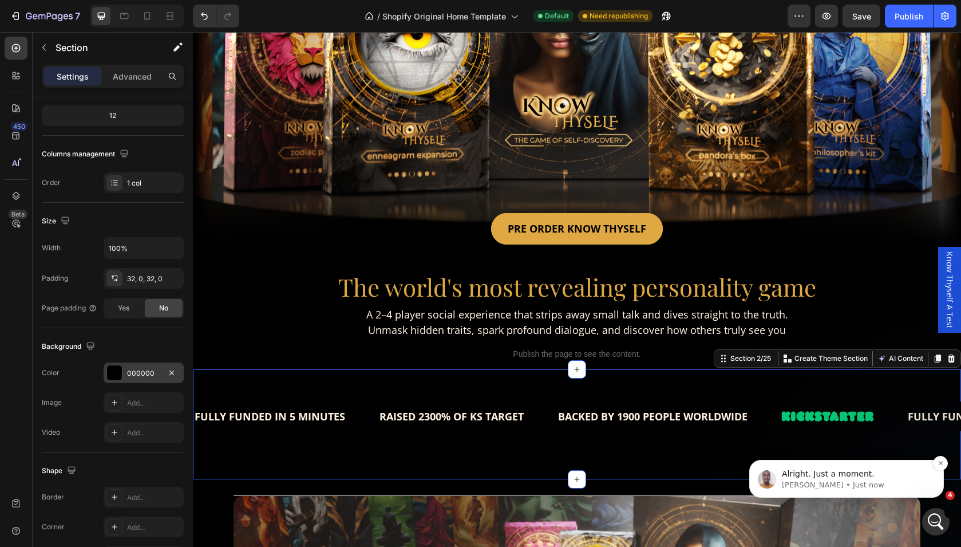
click at [819, 468] on p "Alright. Just a moment." at bounding box center [856, 473] width 148 height 11
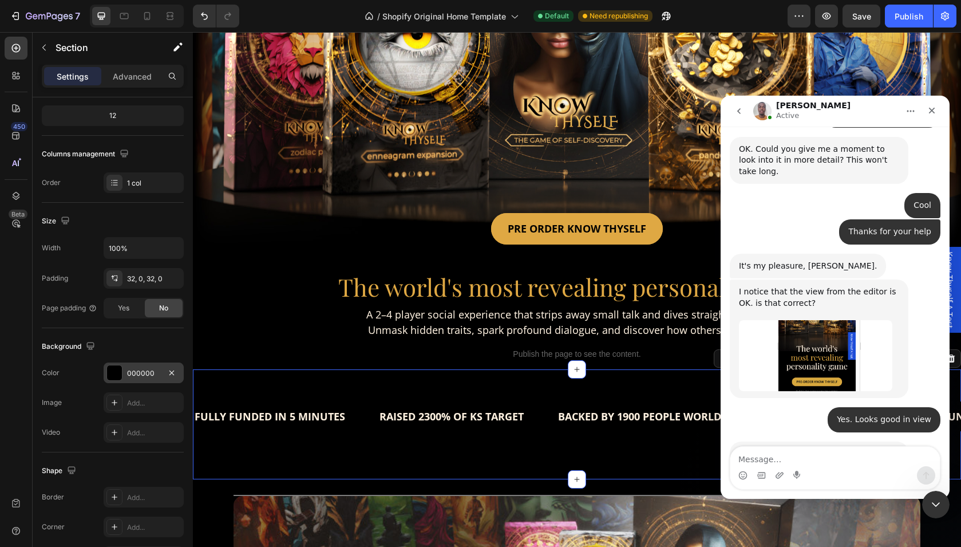
scroll to position [2540, 0]
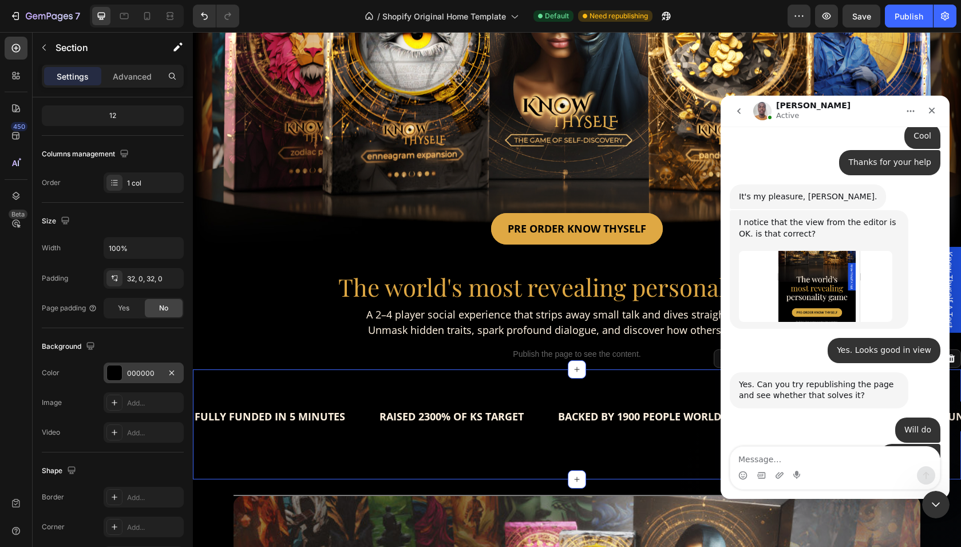
click at [827, 462] on textarea "Message…" at bounding box center [834, 455] width 209 height 19
type textarea "Thanks man"
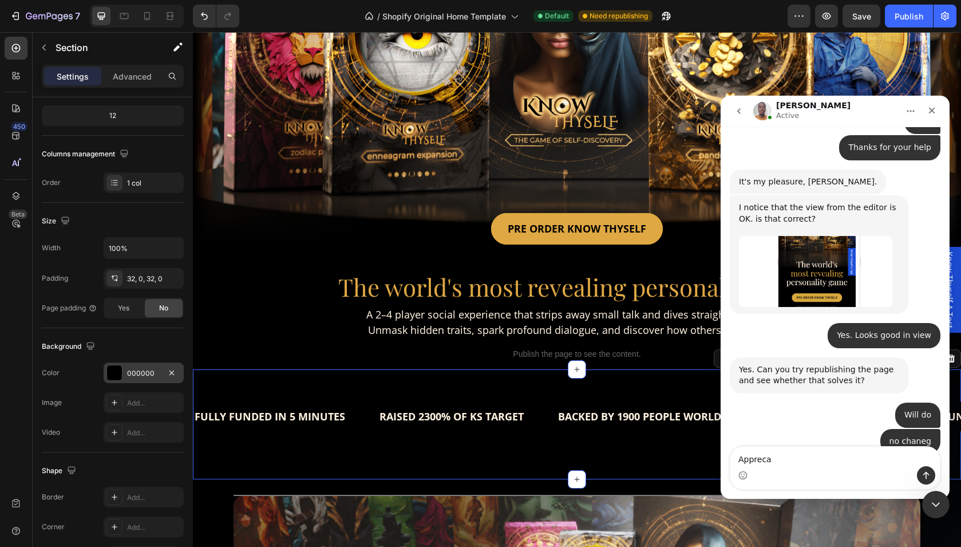
type textarea "Apprecai"
click at [260, 346] on div "Publish the page to see the content." at bounding box center [577, 354] width 687 height 30
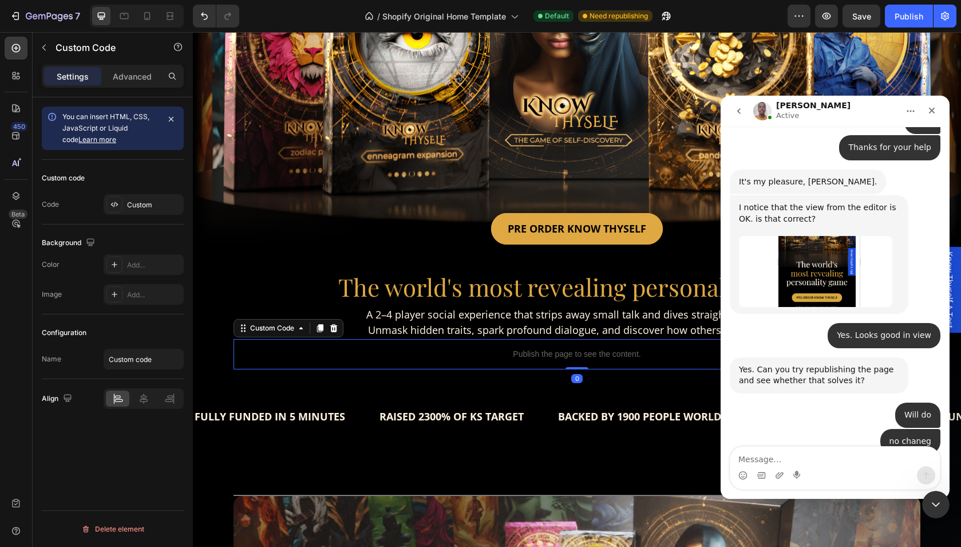
scroll to position [0, 0]
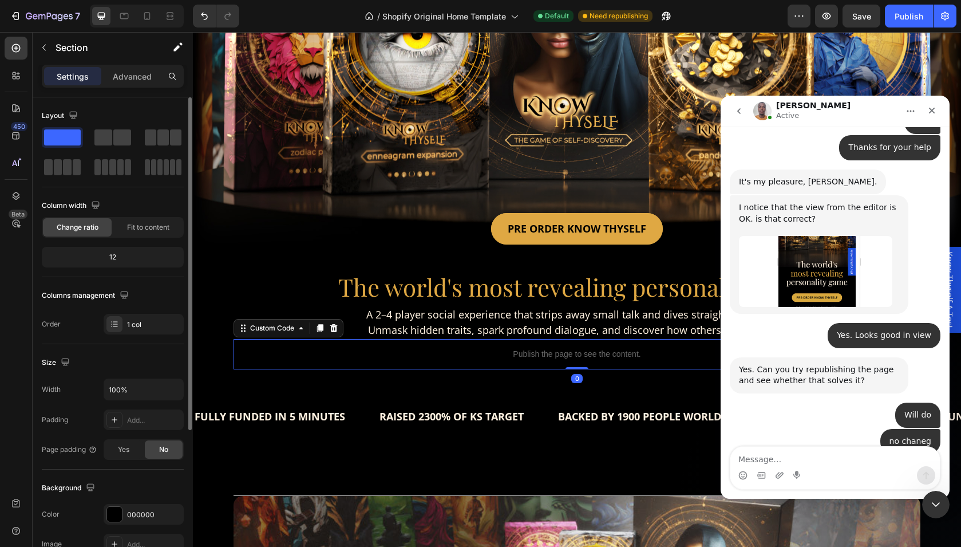
click at [207, 343] on div "The world's most revealing personality game Heading Hero Banner PRE ORDER KNOW …" at bounding box center [577, 103] width 768 height 532
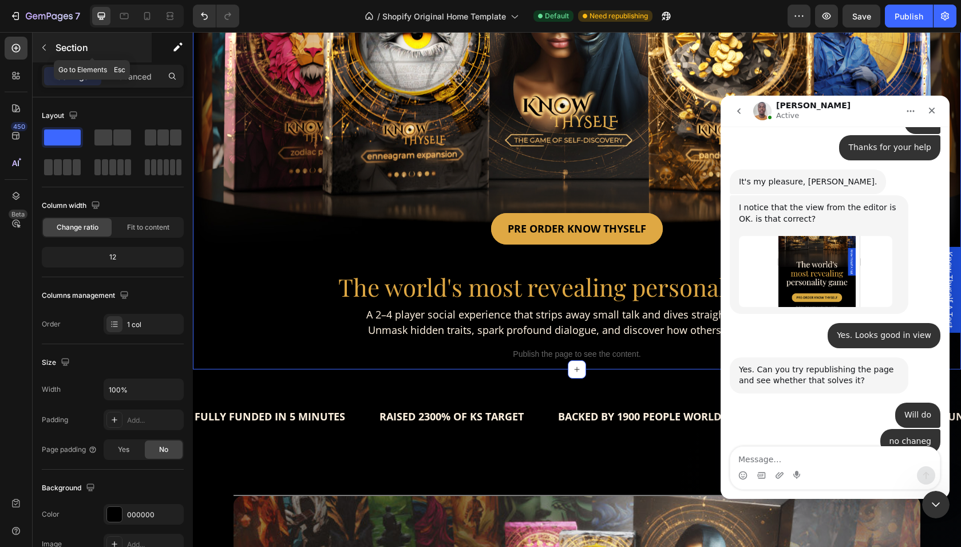
click at [51, 58] on div "Section" at bounding box center [92, 48] width 119 height 30
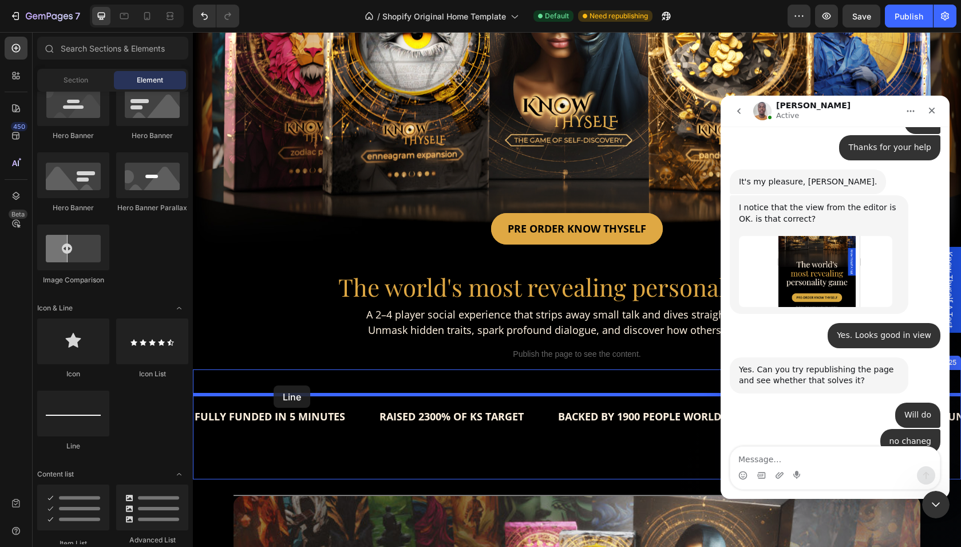
drag, startPoint x: 262, startPoint y: 446, endPoint x: 274, endPoint y: 385, distance: 62.4
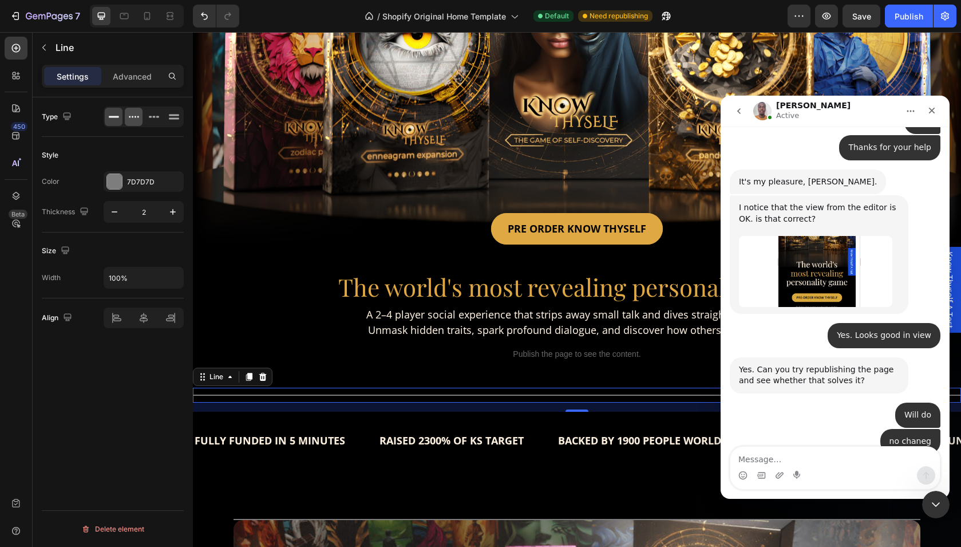
click at [135, 121] on icon at bounding box center [133, 116] width 11 height 11
click at [123, 186] on div "7D7D7D" at bounding box center [144, 181] width 80 height 21
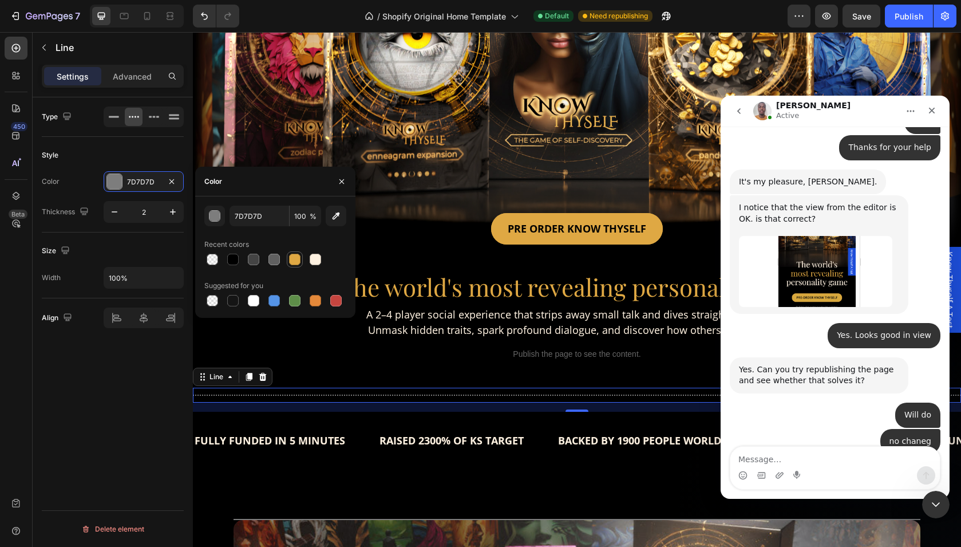
click at [295, 258] on div at bounding box center [294, 259] width 11 height 11
type input "DFA843"
click at [106, 212] on button "button" at bounding box center [114, 211] width 21 height 21
type input "1"
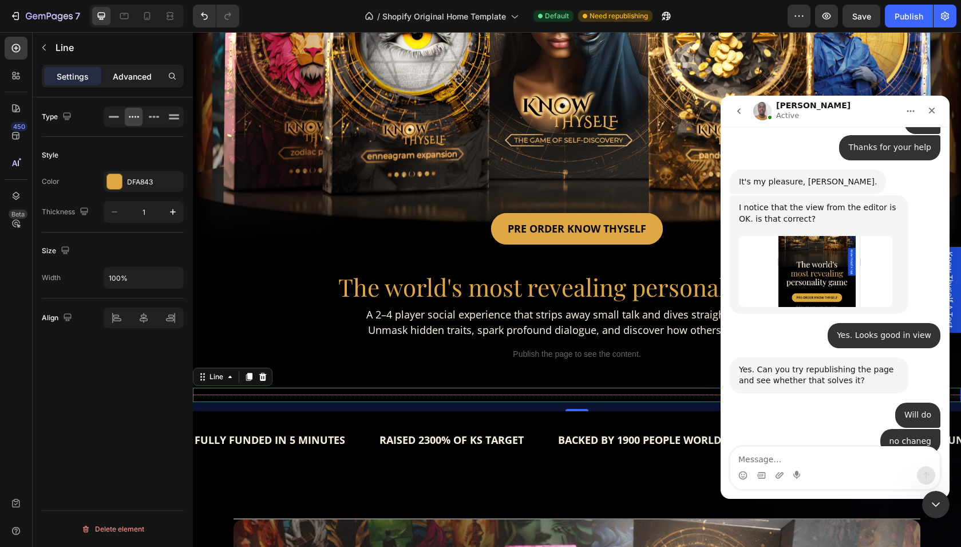
click at [135, 77] on p "Advanced" at bounding box center [132, 76] width 39 height 12
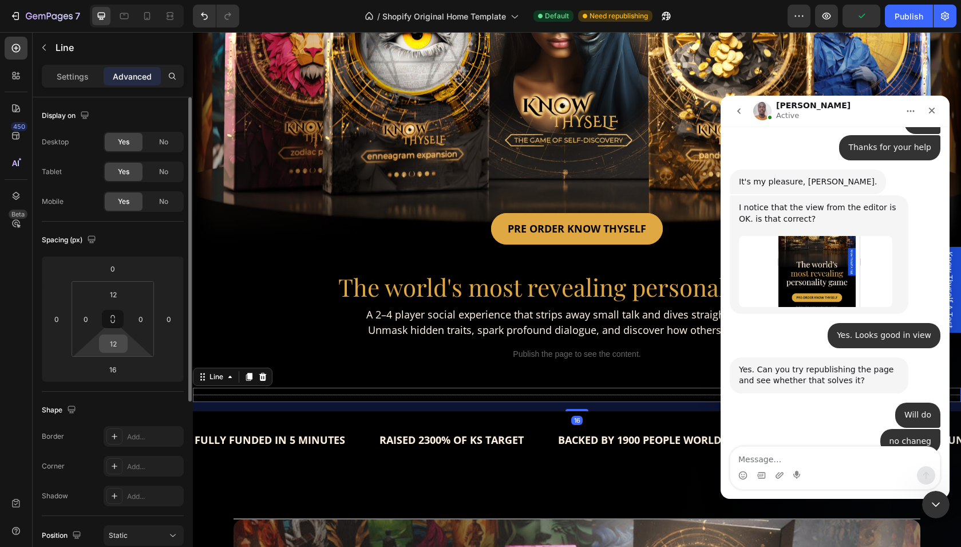
click at [120, 342] on input "12" at bounding box center [113, 343] width 23 height 17
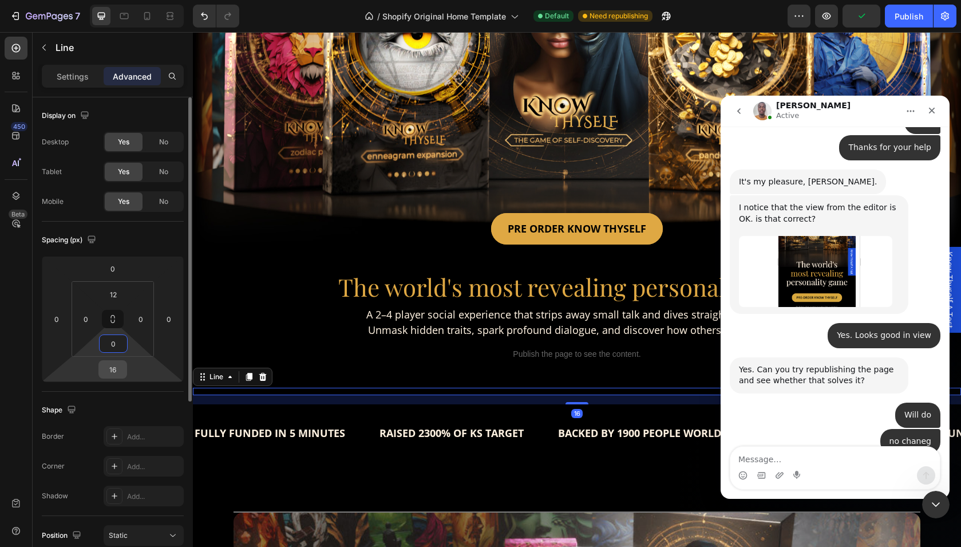
type input "0"
click at [117, 372] on input "16" at bounding box center [112, 369] width 23 height 17
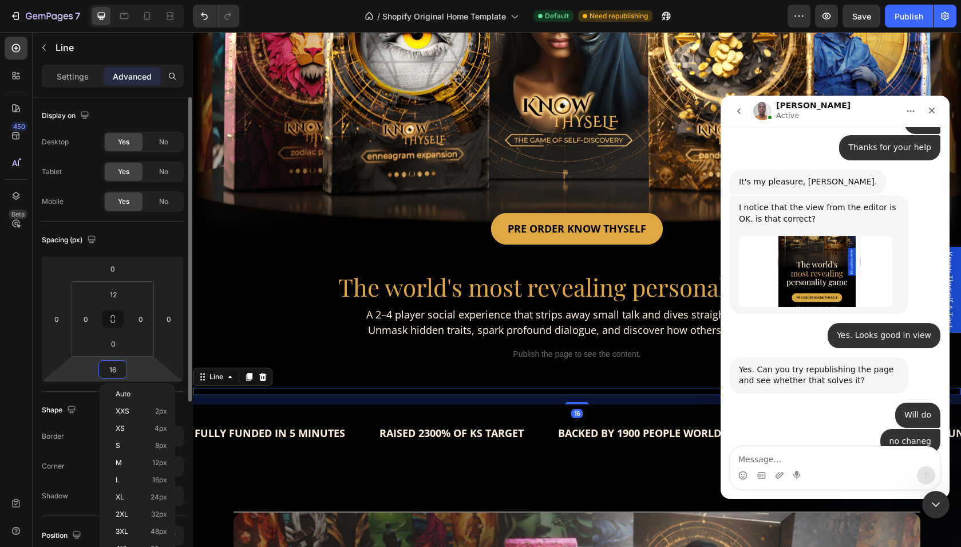
type input "0"
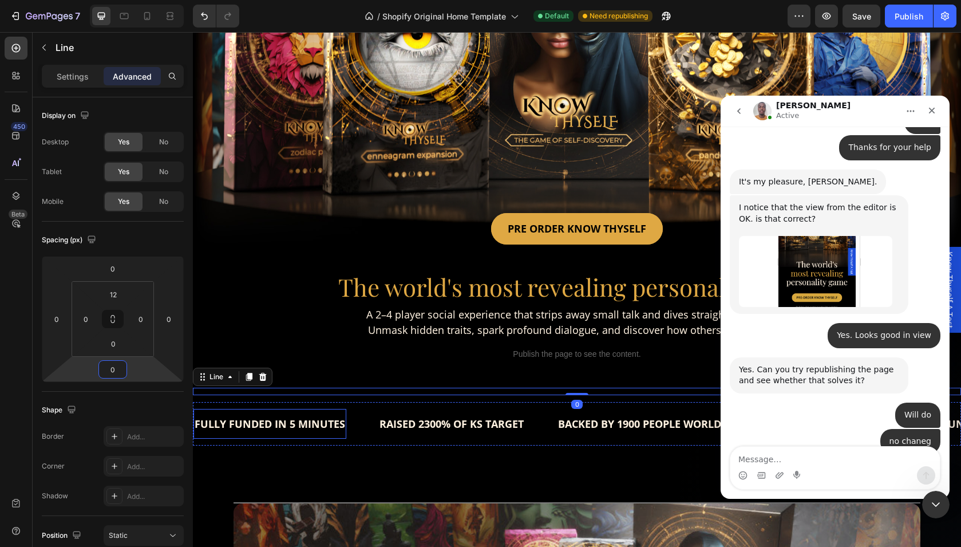
click at [286, 411] on div "FULLY FUNDED IN 5 MINUTES Text" at bounding box center [269, 424] width 153 height 30
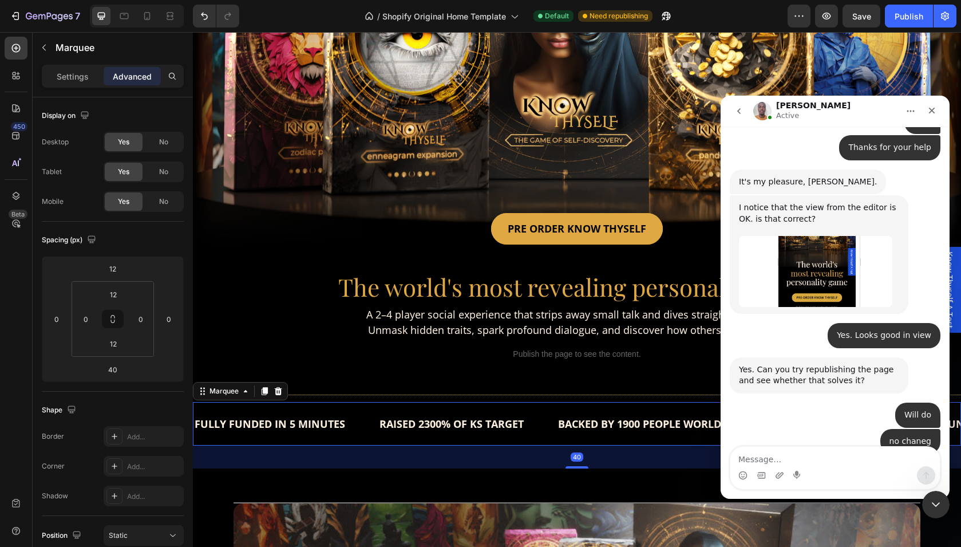
click at [351, 408] on div "FULLY FUNDED IN 5 MINUTES Text RAISED 2300% OF KS TARGET Text BACKED BY 1900 PE…" at bounding box center [577, 424] width 768 height 44
click at [116, 296] on input "12" at bounding box center [113, 294] width 23 height 17
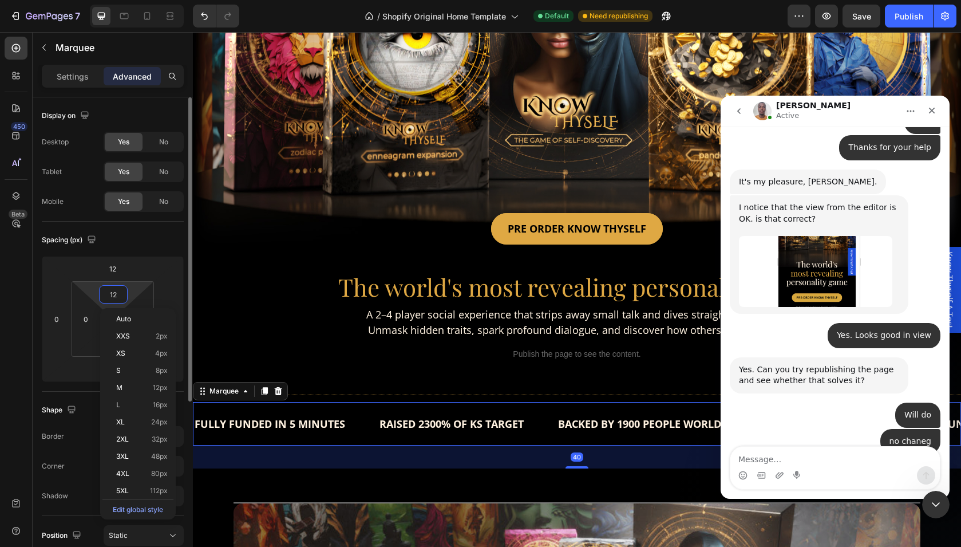
type input "0"
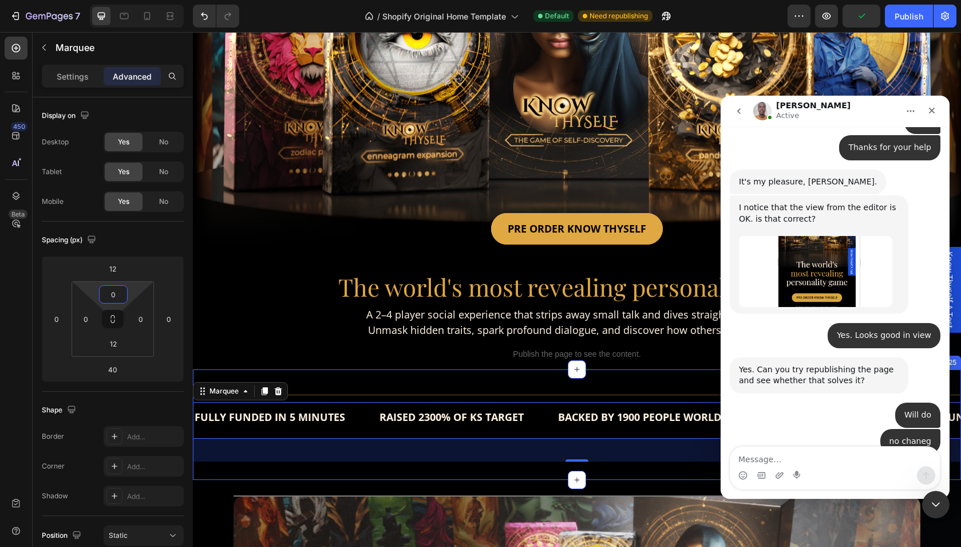
click at [321, 393] on div "Title Line" at bounding box center [577, 390] width 768 height 7
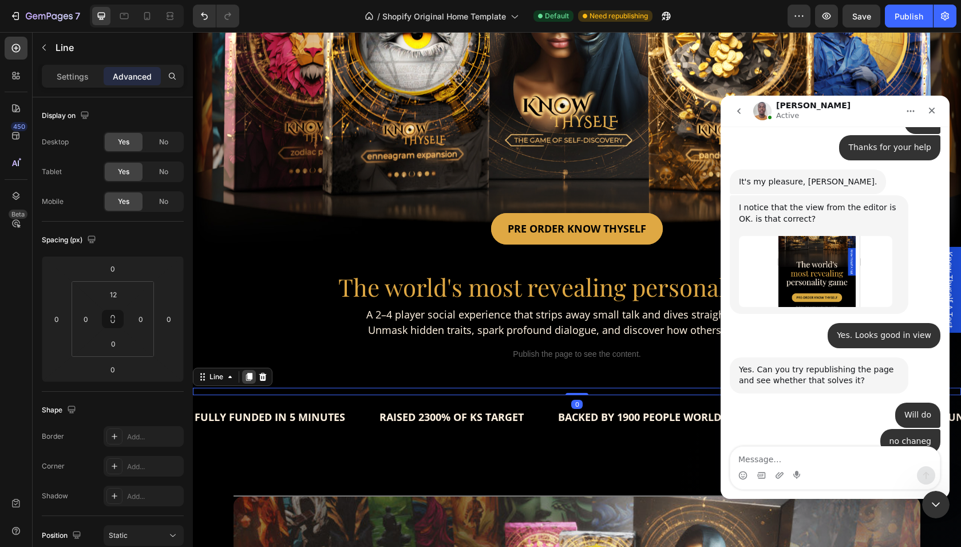
click at [248, 379] on icon at bounding box center [248, 376] width 9 height 9
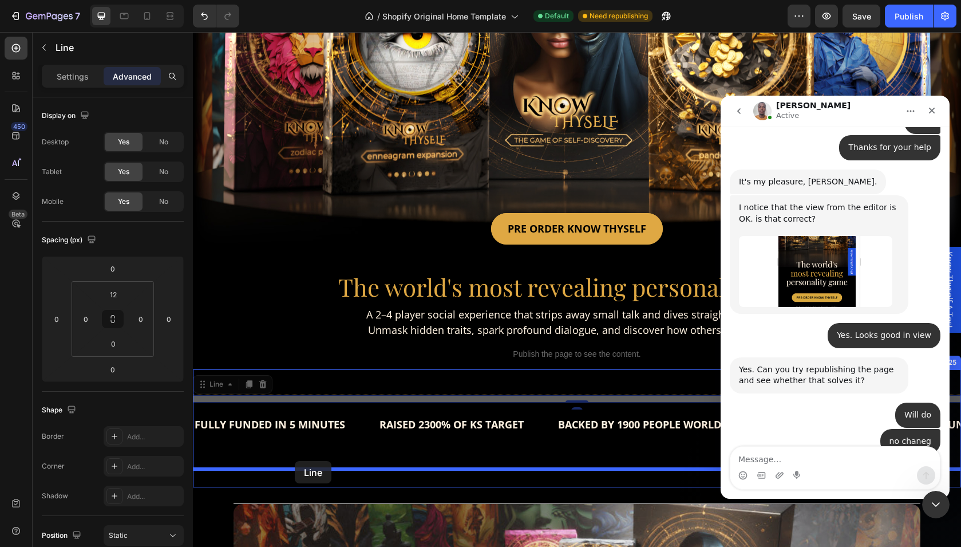
drag, startPoint x: 200, startPoint y: 384, endPoint x: 295, endPoint y: 461, distance: 122.1
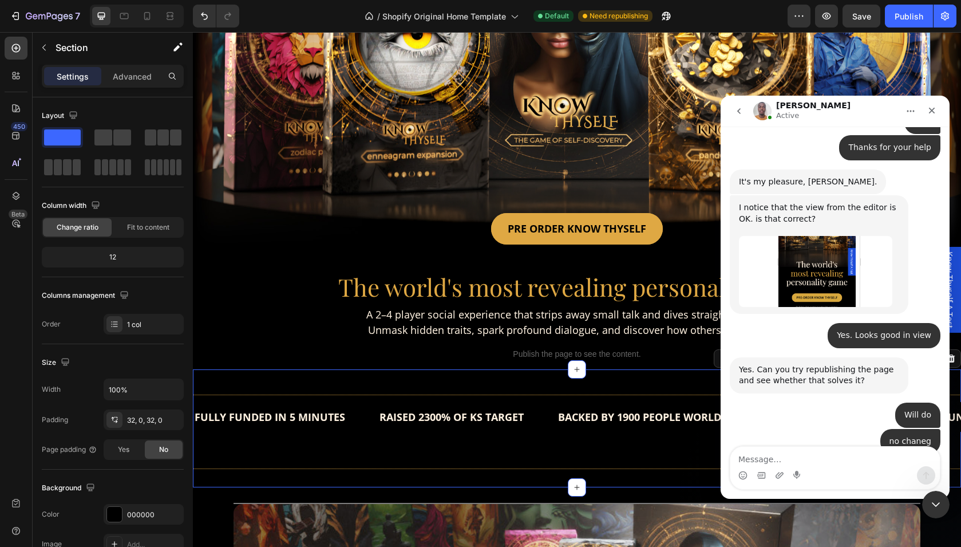
click at [327, 448] on div "FULLY FUNDED IN 5 MINUTES Text RAISED 2300% OF KS TARGET Text BACKED BY 1900 PE…" at bounding box center [577, 428] width 768 height 66
click at [313, 454] on div "FULLY FUNDED IN 5 MINUTES Text RAISED 2300% OF KS TARGET Text BACKED BY 1900 PE…" at bounding box center [577, 428] width 768 height 66
click at [305, 470] on div "Title Line FULLY FUNDED IN 5 MINUTES Text RAISED 2300% OF KS TARGET Text BACKED…" at bounding box center [577, 428] width 768 height 118
click at [310, 467] on div "Title Line" at bounding box center [577, 464] width 768 height 7
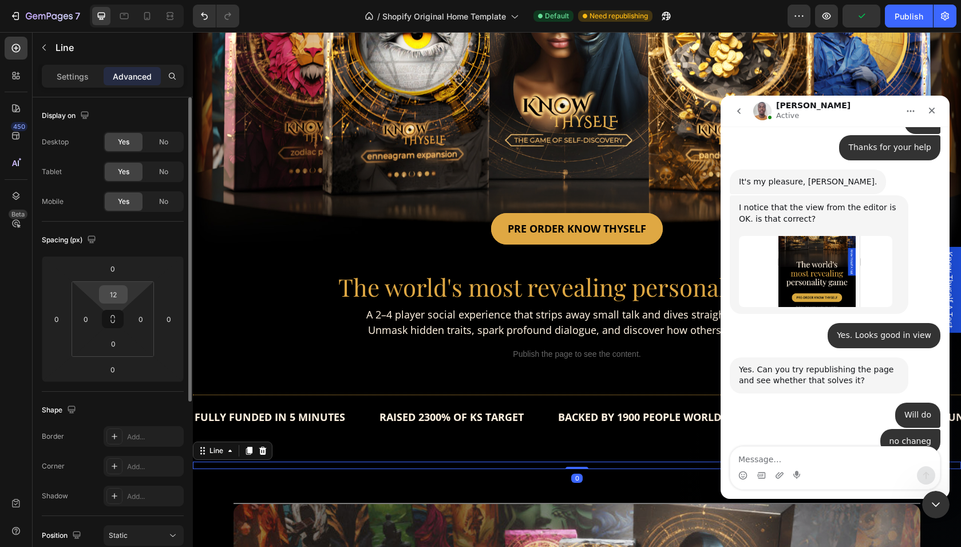
click at [116, 291] on input "12" at bounding box center [113, 294] width 23 height 17
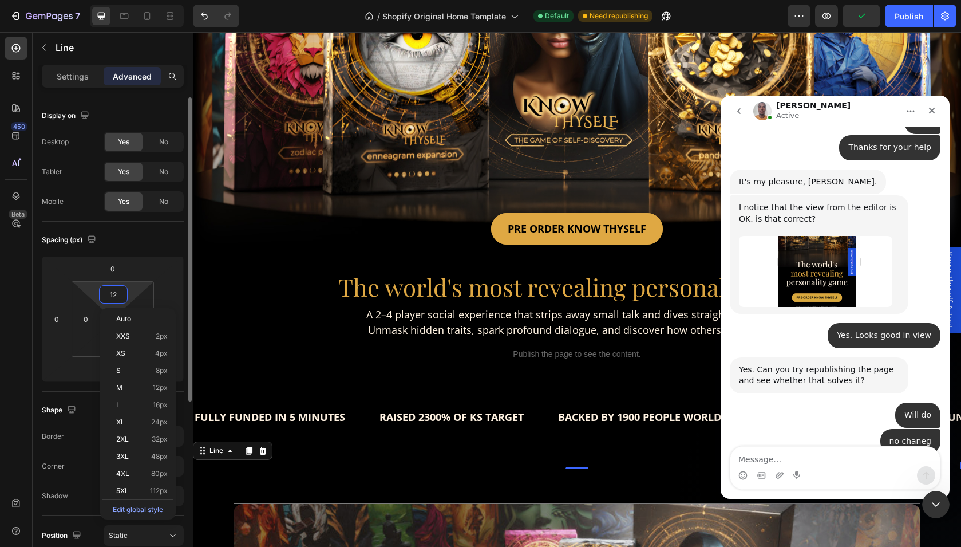
type input "0"
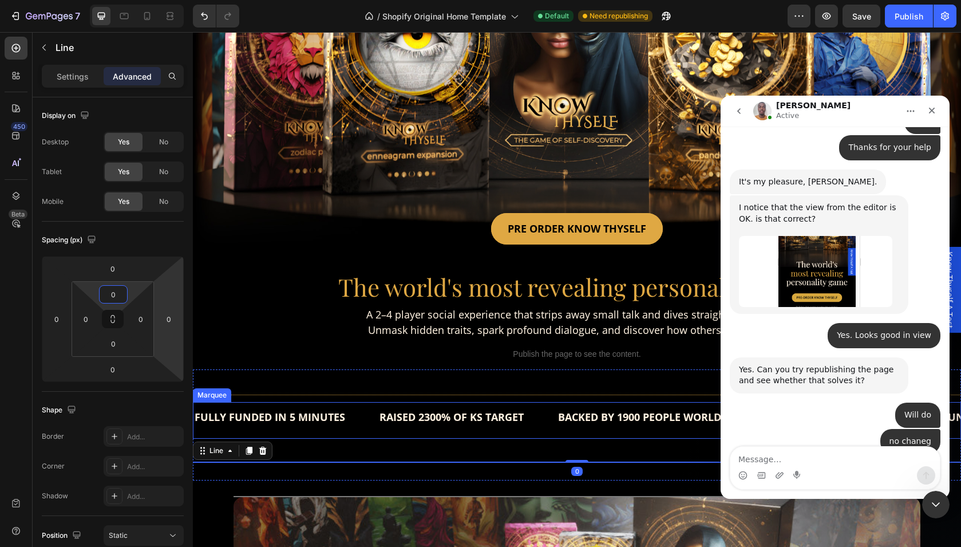
click at [351, 435] on div "FULLY FUNDED IN 5 MINUTES Text RAISED 2300% OF KS TARGET Text BACKED BY 1900 PE…" at bounding box center [577, 420] width 768 height 37
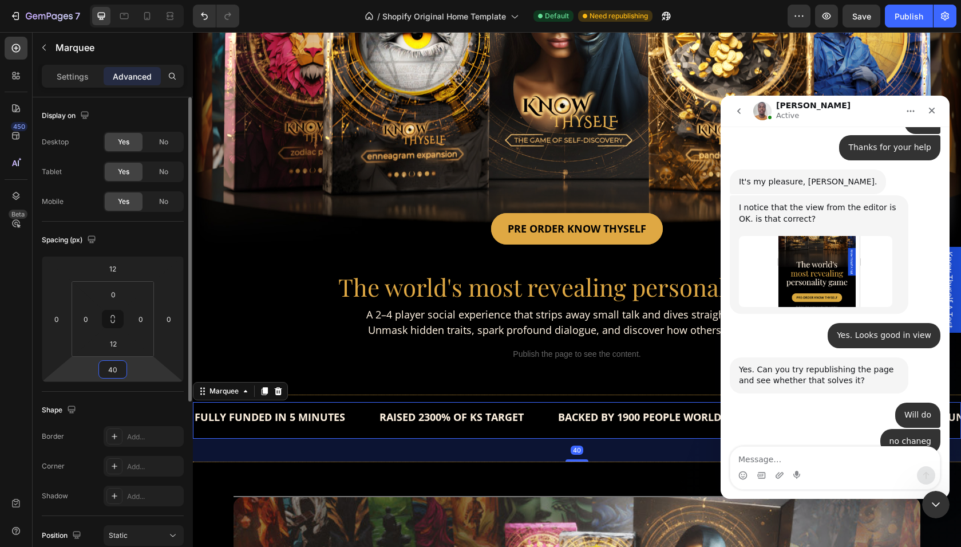
click at [118, 370] on input "40" at bounding box center [112, 369] width 23 height 17
type input "0"
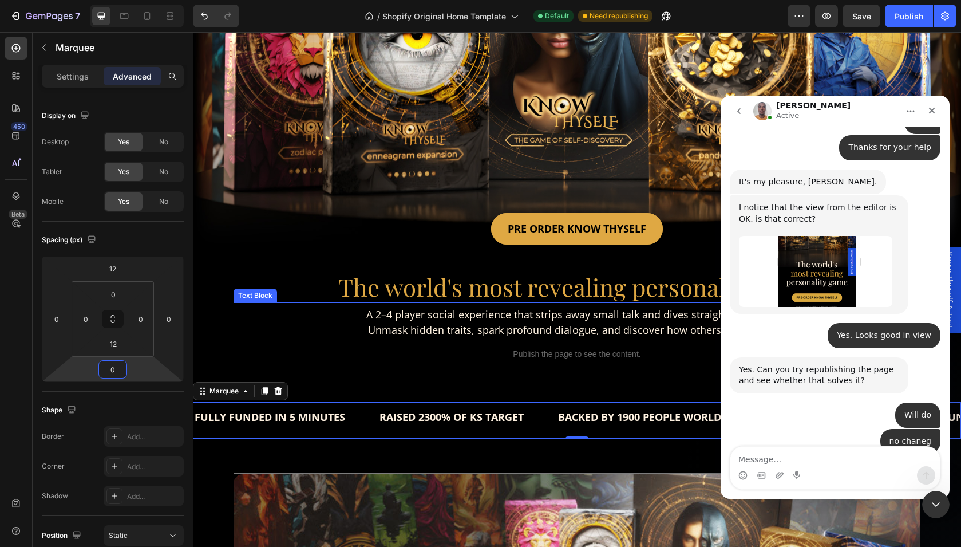
click at [335, 315] on p "A 2–4 player social experience that strips away small talk and dives straight t…" at bounding box center [577, 322] width 685 height 31
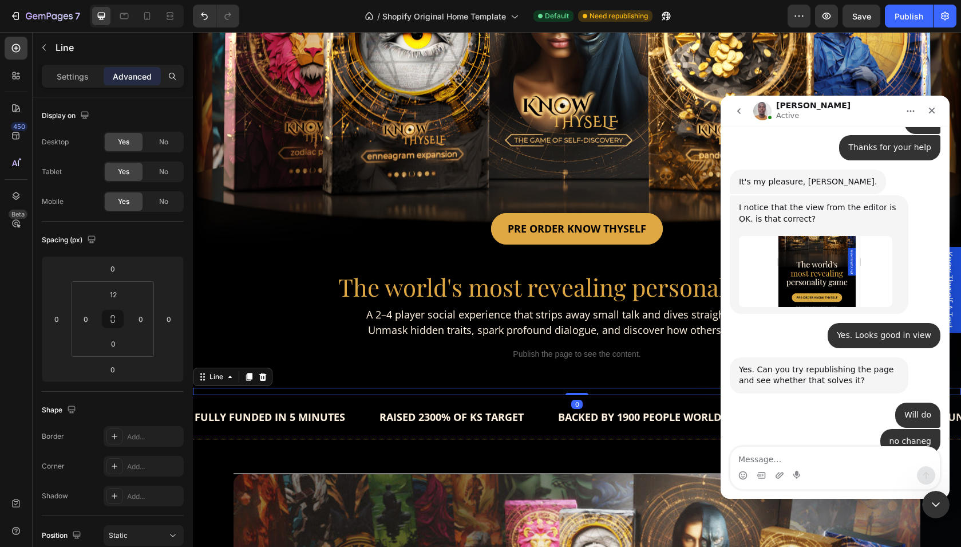
click at [246, 394] on div at bounding box center [577, 394] width 768 height 1
click at [156, 207] on div "No" at bounding box center [164, 201] width 38 height 18
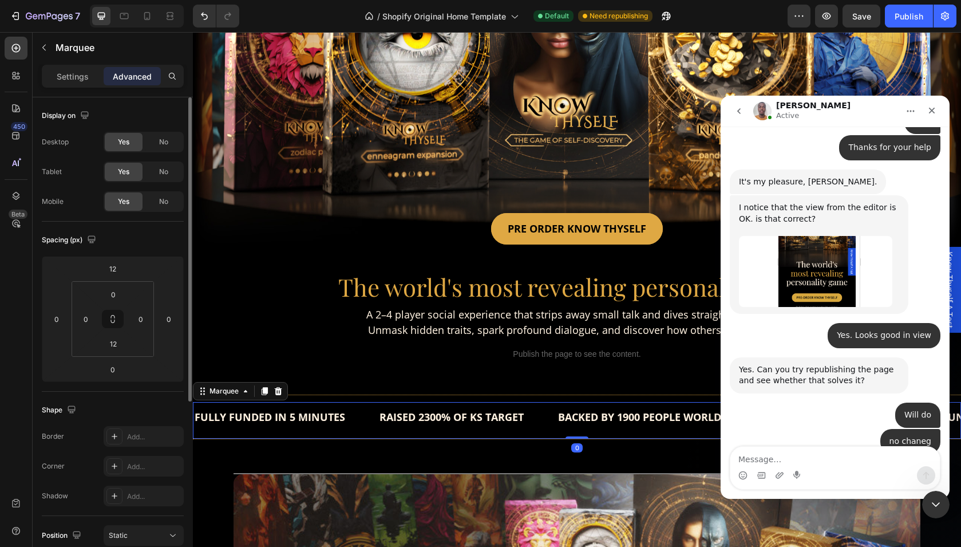
click at [239, 437] on div "FULLY FUNDED IN 5 MINUTES Text RAISED 2300% OF KS TARGET Text BACKED BY 1900 PE…" at bounding box center [577, 420] width 768 height 37
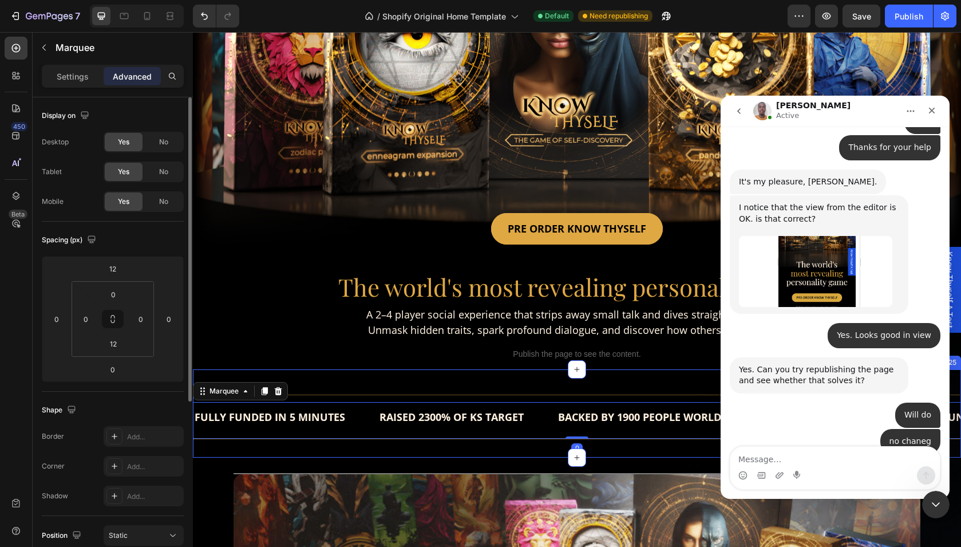
click at [215, 441] on div "Title Line FULLY FUNDED IN 5 MINUTES Text RAISED 2300% OF KS TARGET Text BACKED…" at bounding box center [577, 413] width 768 height 88
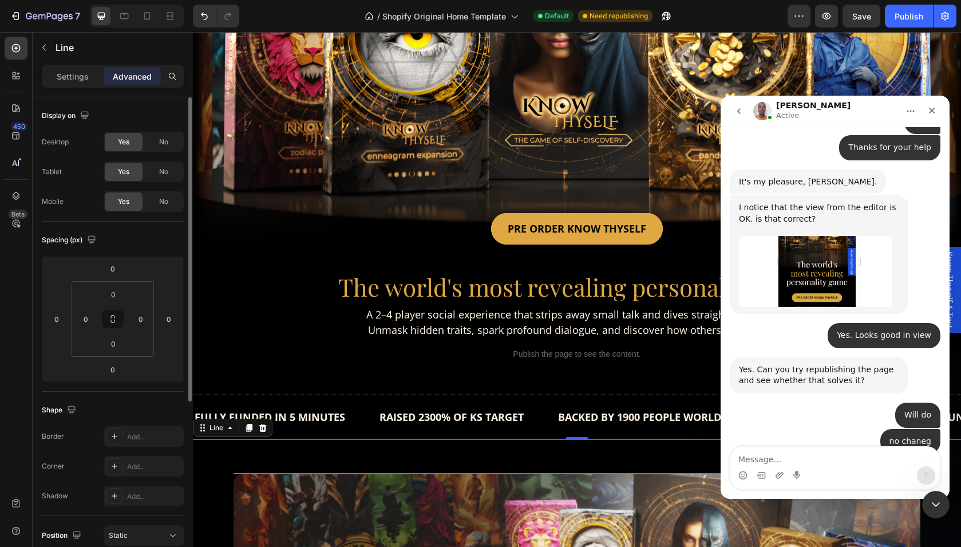
click at [218, 438] on div at bounding box center [577, 438] width 768 height 1
click at [162, 200] on span "No" at bounding box center [163, 201] width 9 height 10
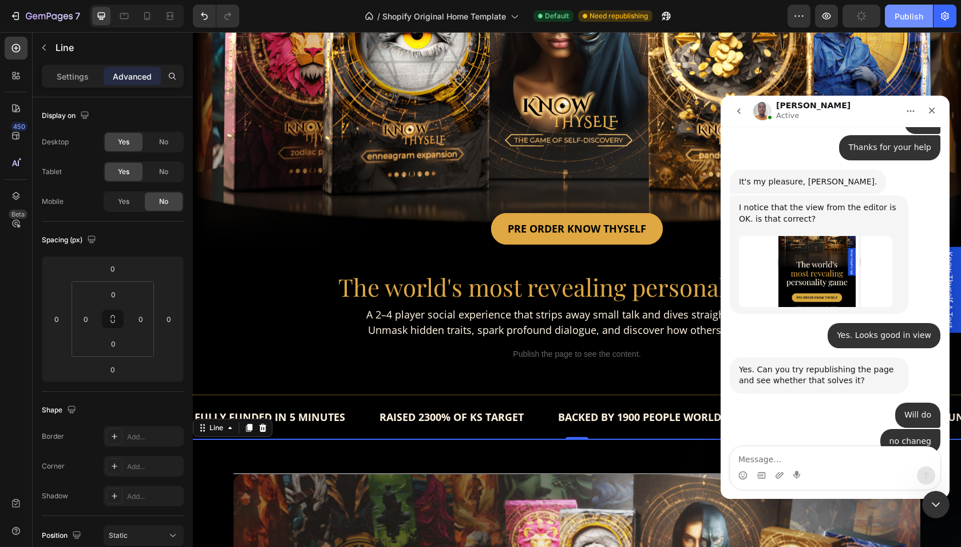
click at [903, 17] on div "Publish" at bounding box center [909, 16] width 29 height 12
click at [931, 112] on icon "Close" at bounding box center [931, 110] width 9 height 9
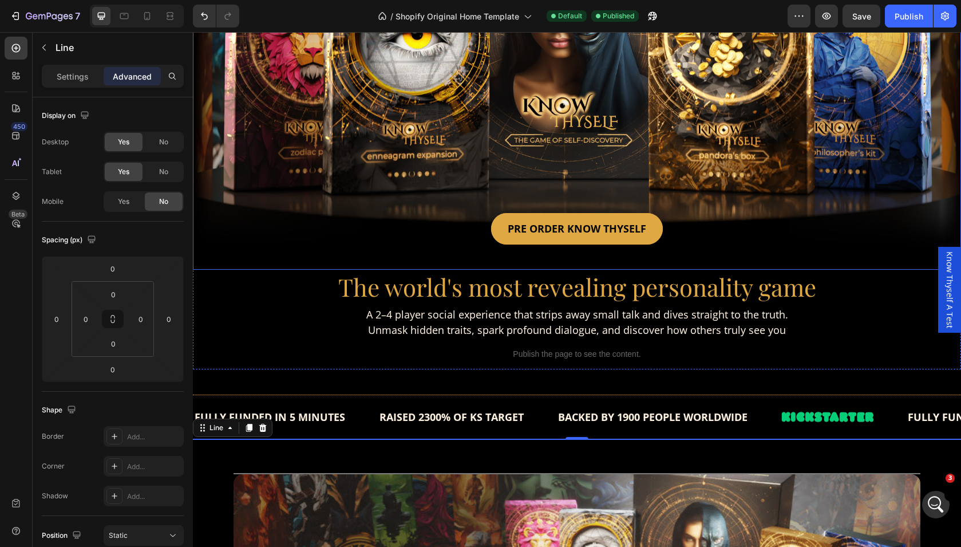
scroll to position [2, 0]
click at [143, 18] on icon at bounding box center [146, 15] width 11 height 11
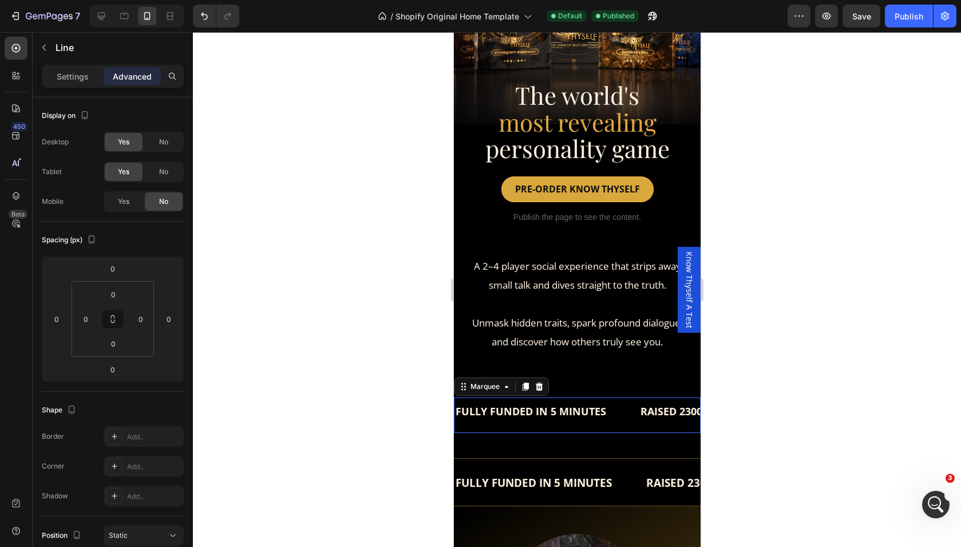
click at [626, 416] on div "FULLY FUNDED IN 5 MINUTES Text" at bounding box center [546, 411] width 185 height 29
click at [167, 201] on span "No" at bounding box center [163, 201] width 9 height 10
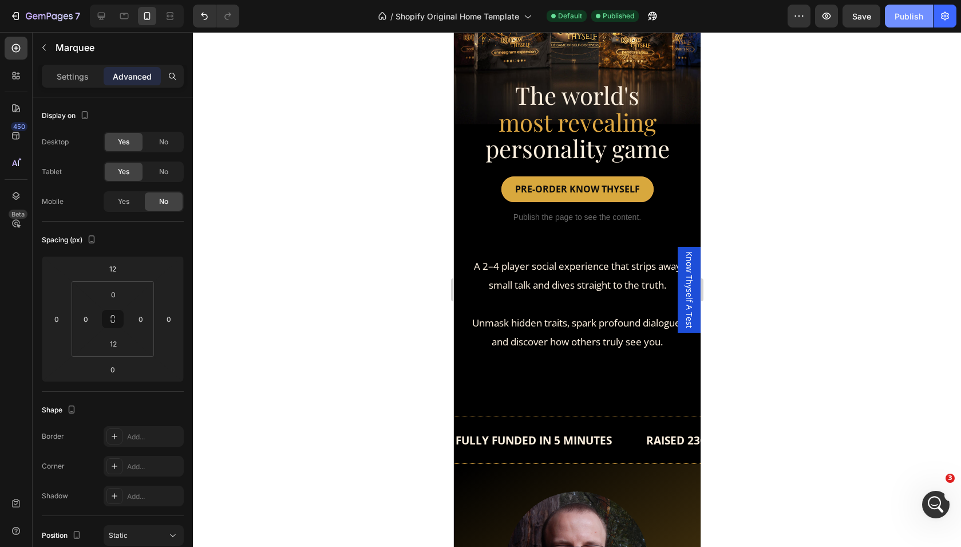
click at [898, 14] on div "Publish" at bounding box center [909, 16] width 29 height 12
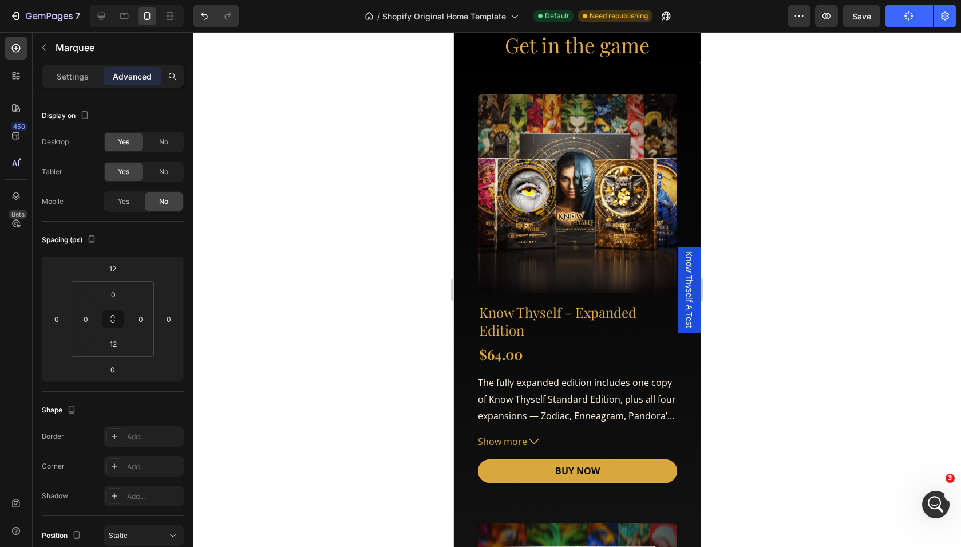
scroll to position [3178, 0]
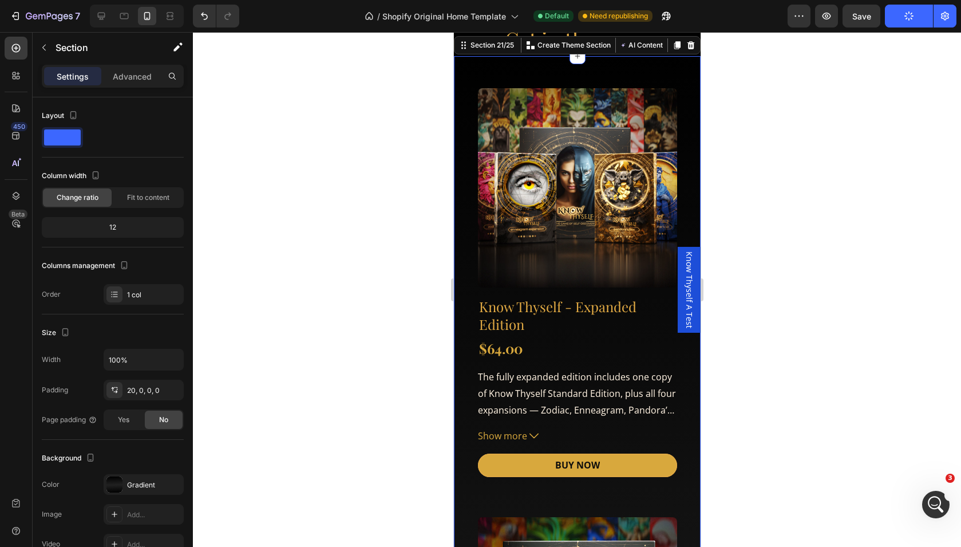
click at [499, 287] on img at bounding box center [576, 187] width 199 height 199
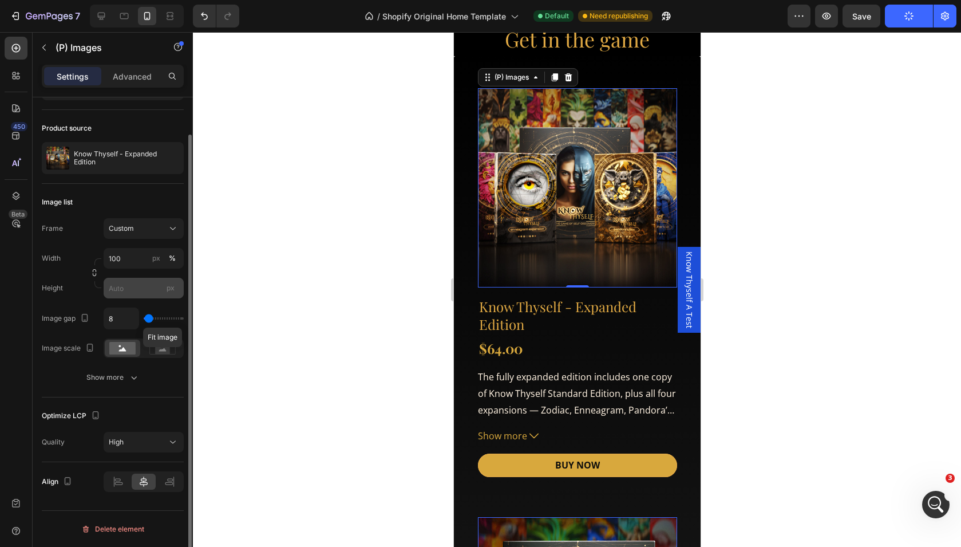
scroll to position [0, 0]
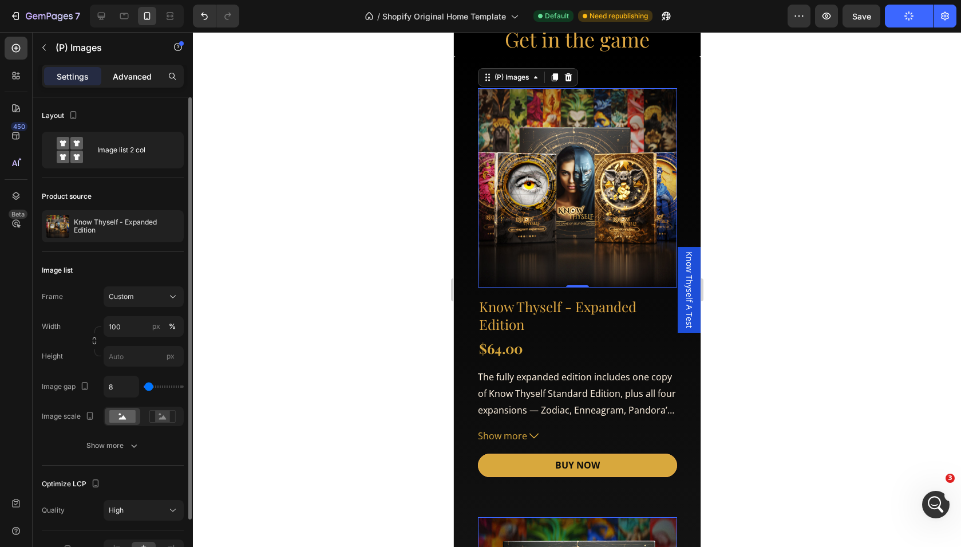
click at [135, 80] on p "Advanced" at bounding box center [132, 76] width 39 height 12
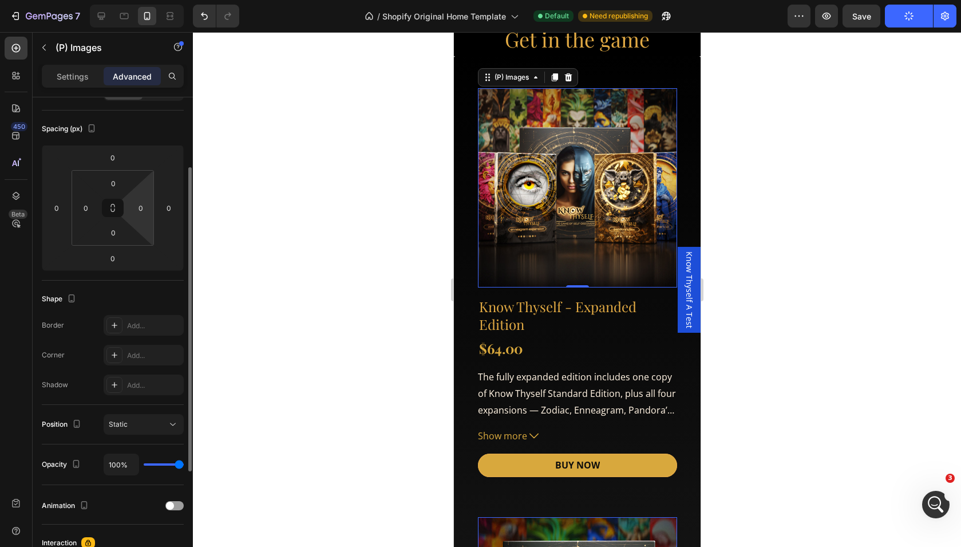
scroll to position [129, 0]
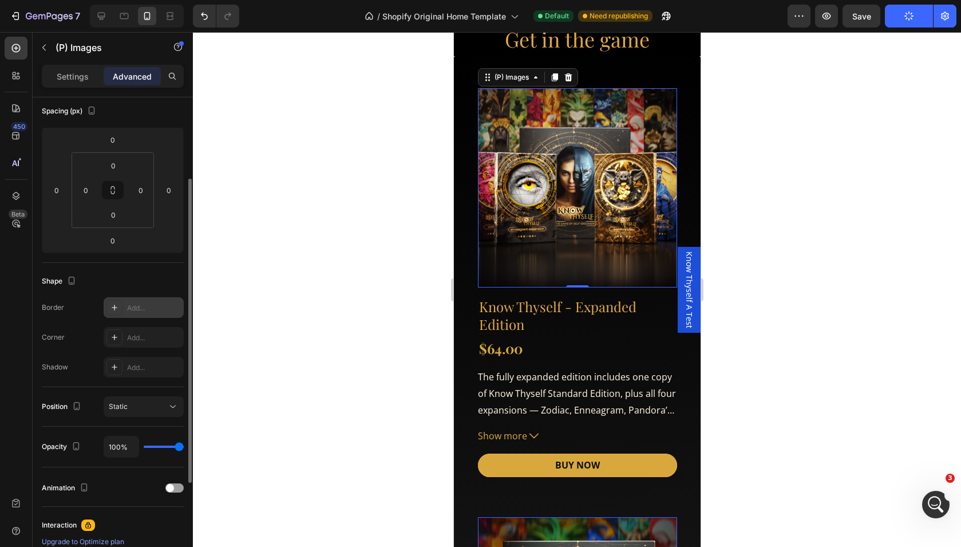
click at [136, 306] on div "Add..." at bounding box center [154, 308] width 54 height 10
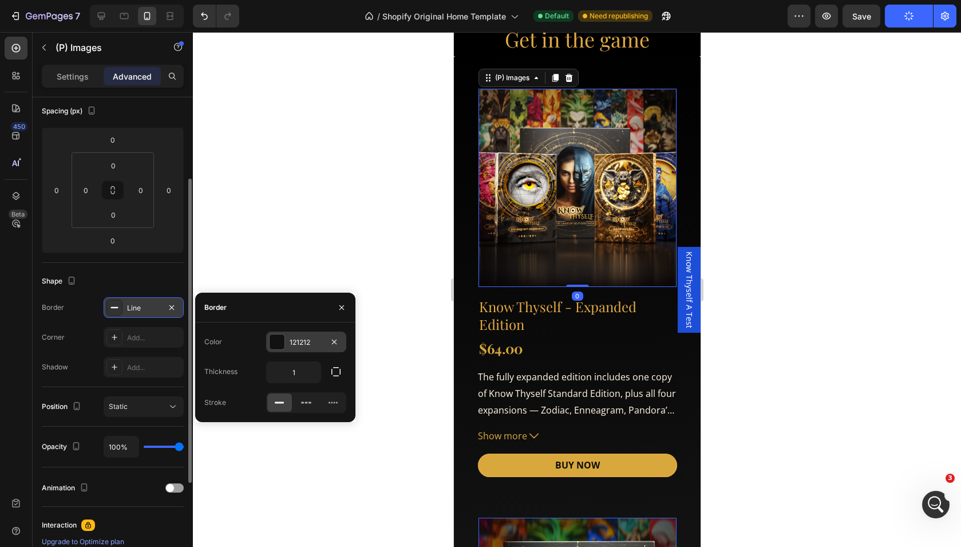
click at [281, 344] on div at bounding box center [277, 341] width 15 height 15
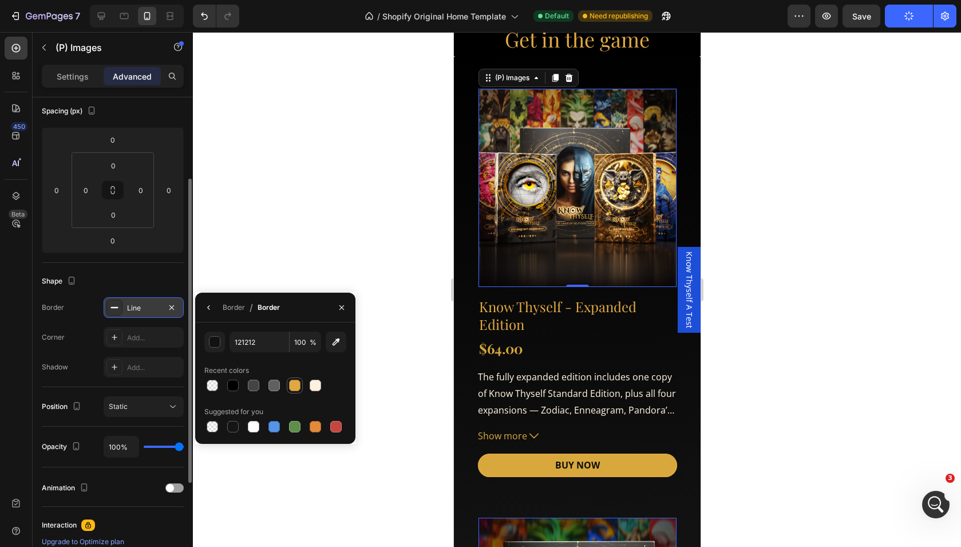
click at [296, 390] on div at bounding box center [294, 384] width 11 height 11
type input "DFA843"
click at [344, 367] on div "Recent colors" at bounding box center [275, 370] width 142 height 18
click at [213, 307] on icon "button" at bounding box center [208, 307] width 9 height 9
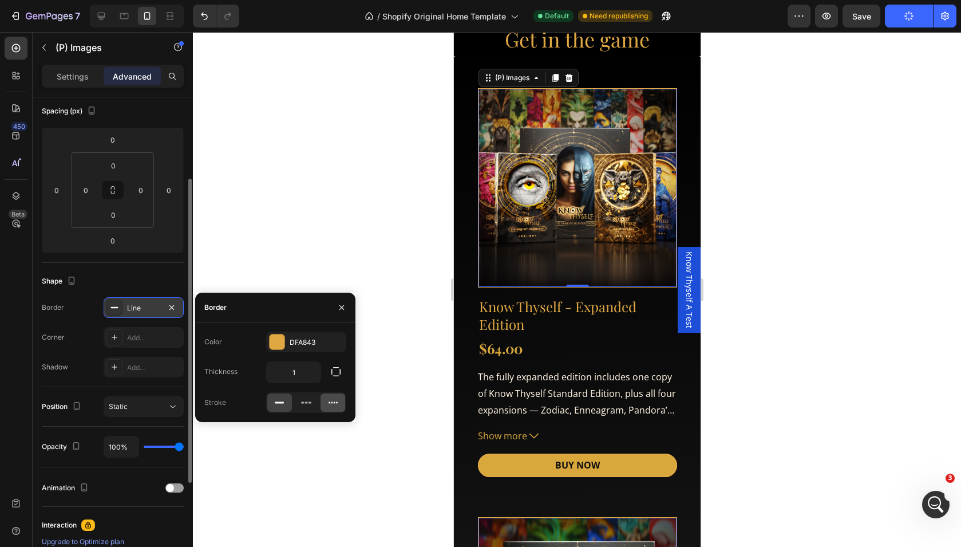
click at [329, 405] on icon at bounding box center [332, 402] width 11 height 11
click at [117, 337] on icon at bounding box center [115, 337] width 6 height 6
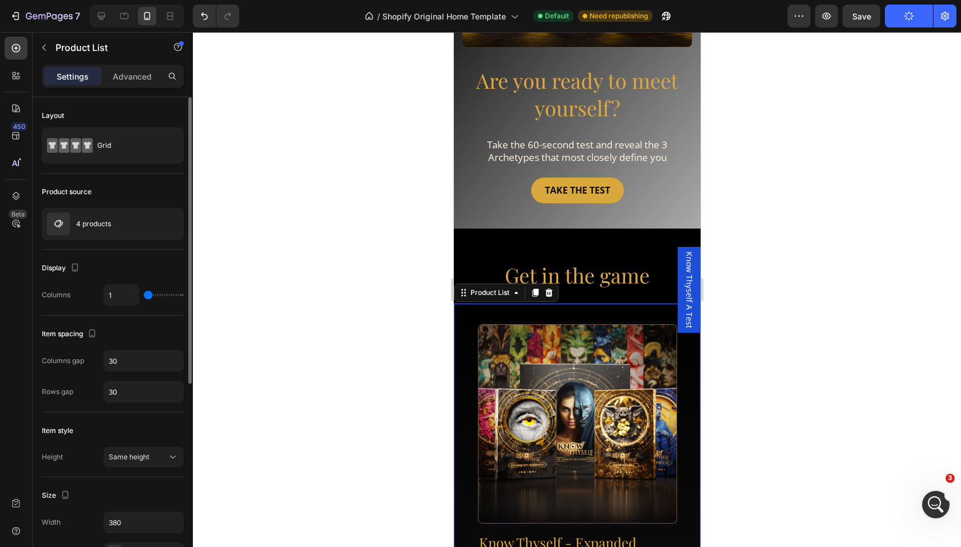
scroll to position [3066, 0]
click at [103, 228] on div "4 products" at bounding box center [113, 224] width 142 height 32
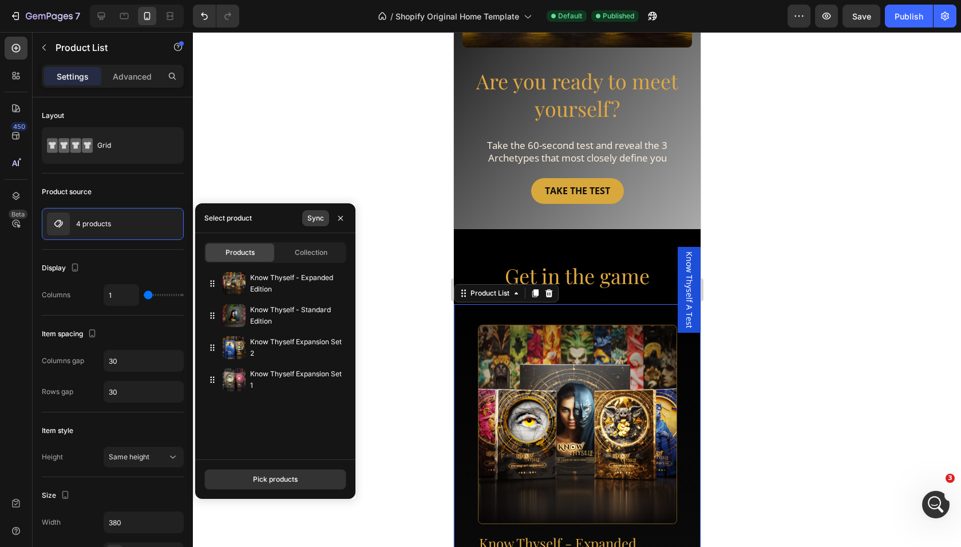
click at [317, 223] on div "Sync" at bounding box center [315, 218] width 17 height 10
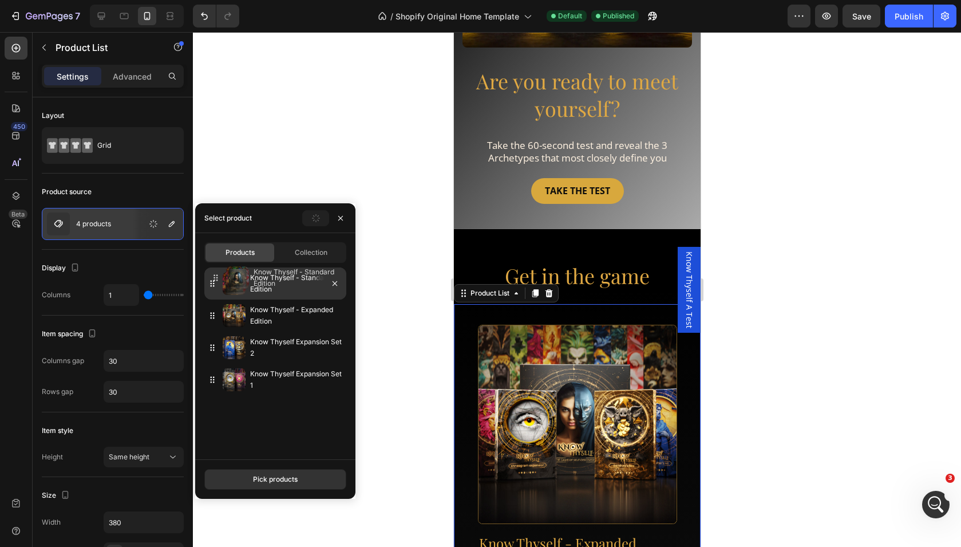
drag, startPoint x: 207, startPoint y: 319, endPoint x: 210, endPoint y: 281, distance: 37.9
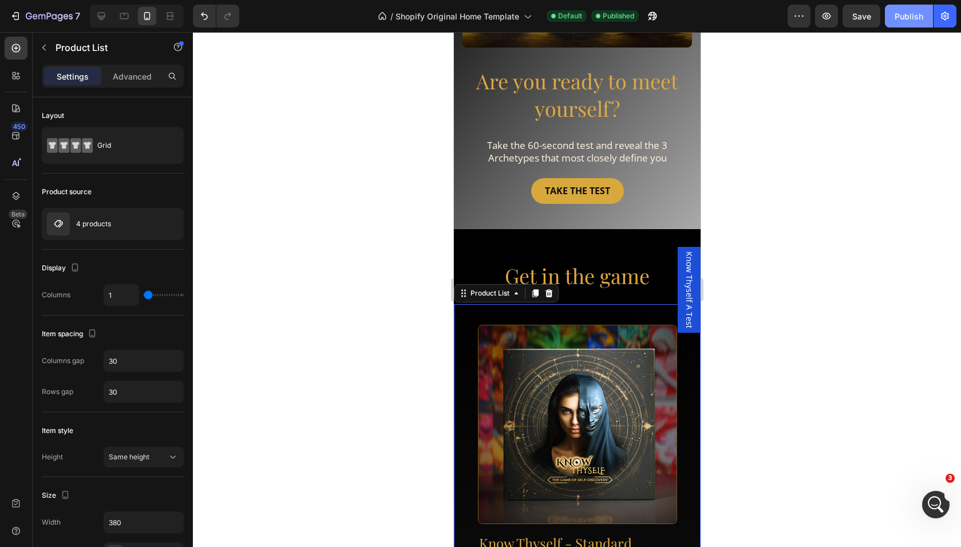
click at [906, 16] on div "Publish" at bounding box center [909, 16] width 29 height 12
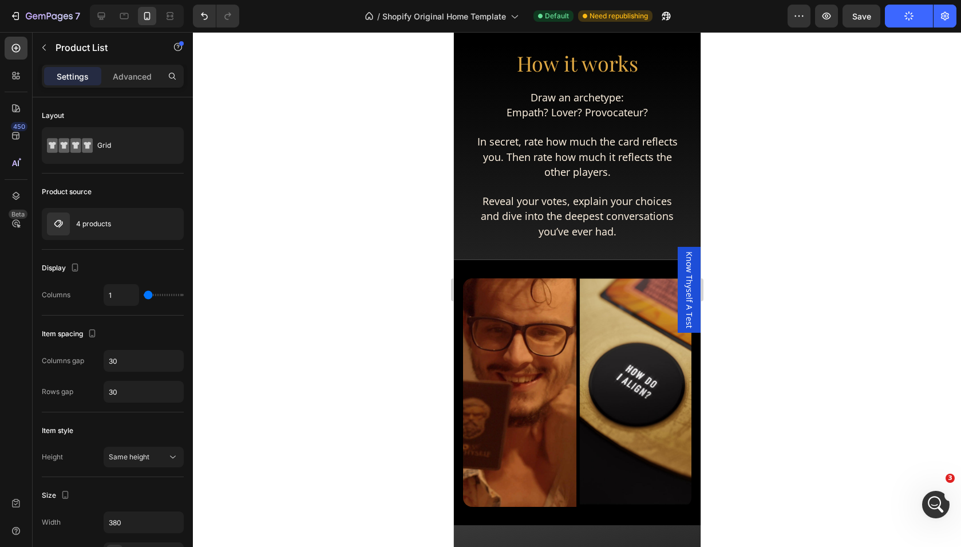
scroll to position [1471, 0]
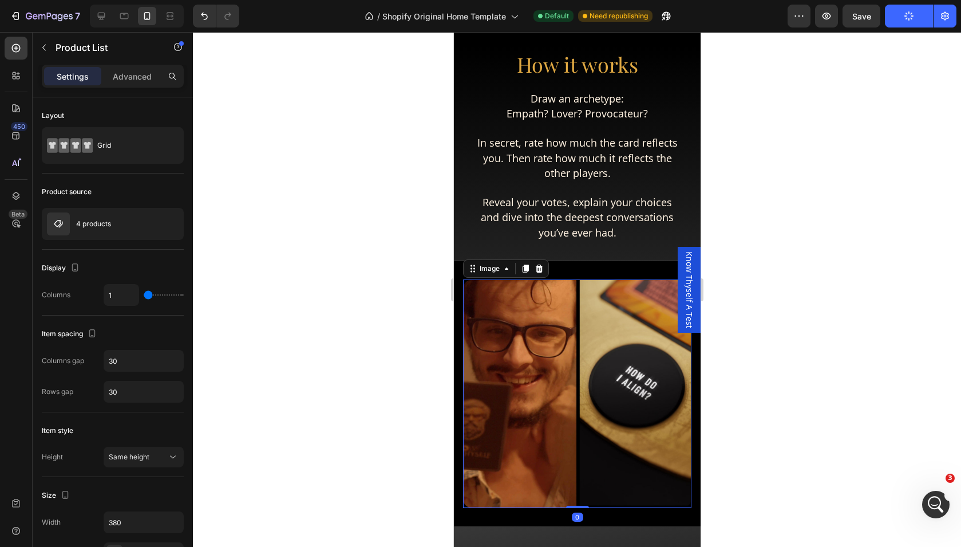
click at [562, 320] on img at bounding box center [576, 393] width 228 height 228
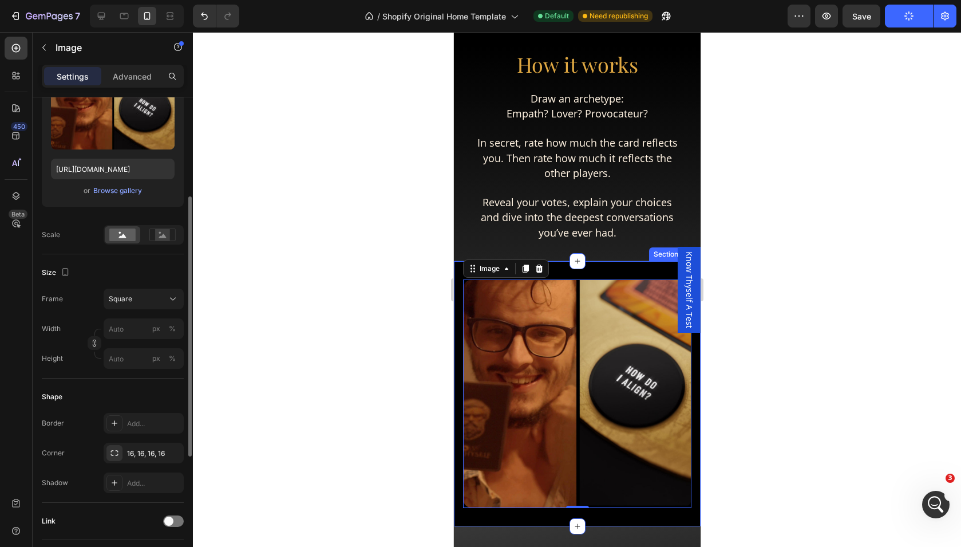
scroll to position [169, 0]
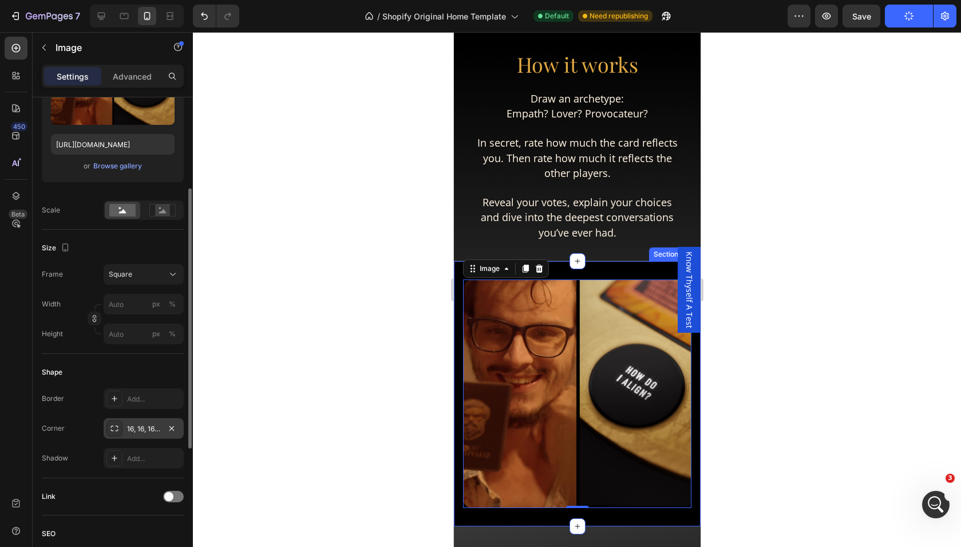
click at [129, 430] on div "16, 16, 16, 16" at bounding box center [143, 429] width 33 height 10
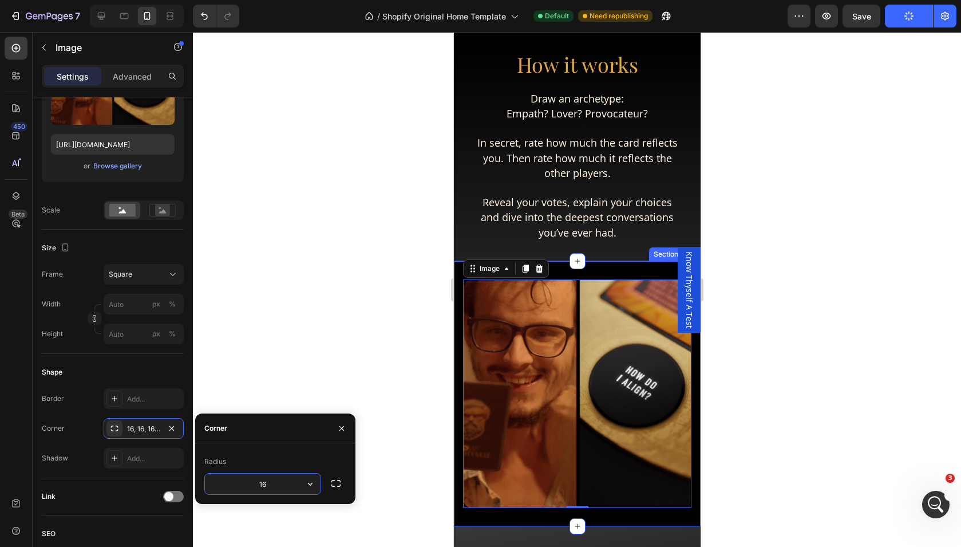
click at [262, 481] on input "16" at bounding box center [263, 483] width 116 height 21
type input "8"
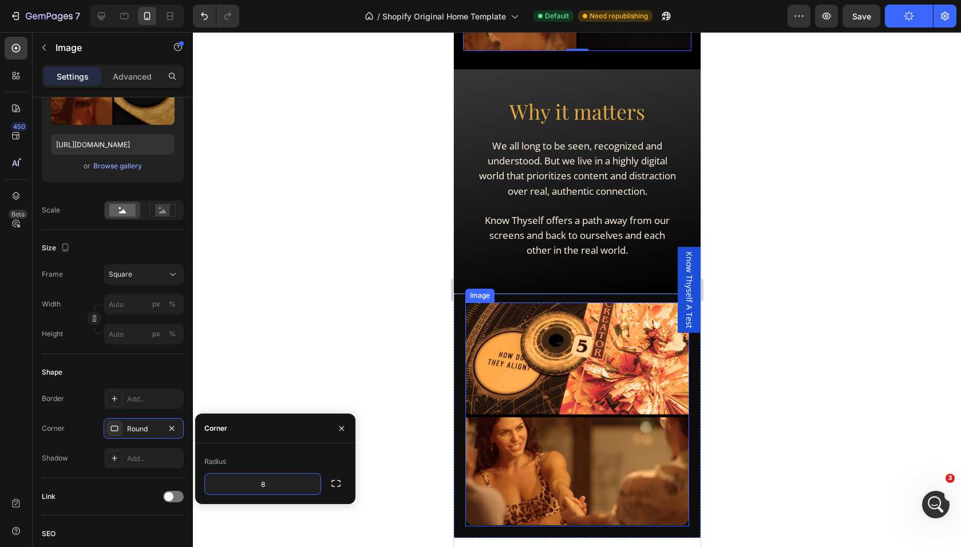
scroll to position [1929, 0]
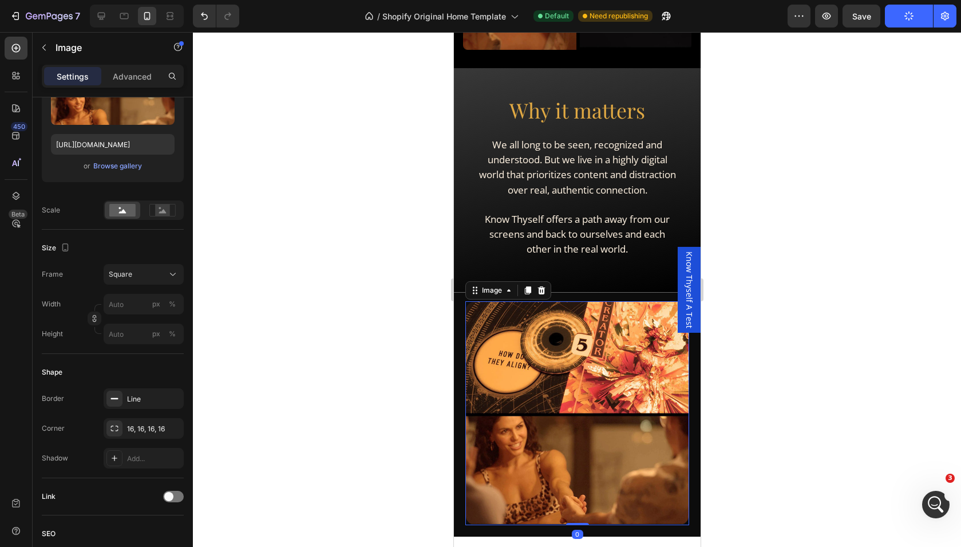
click at [517, 385] on img at bounding box center [577, 413] width 224 height 224
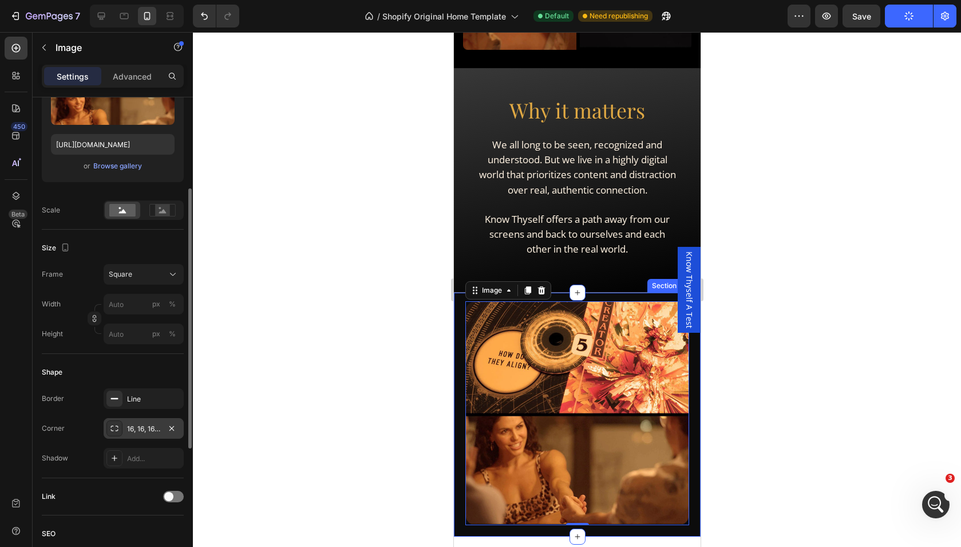
click at [164, 428] on div "16, 16, 16, 16" at bounding box center [144, 428] width 80 height 21
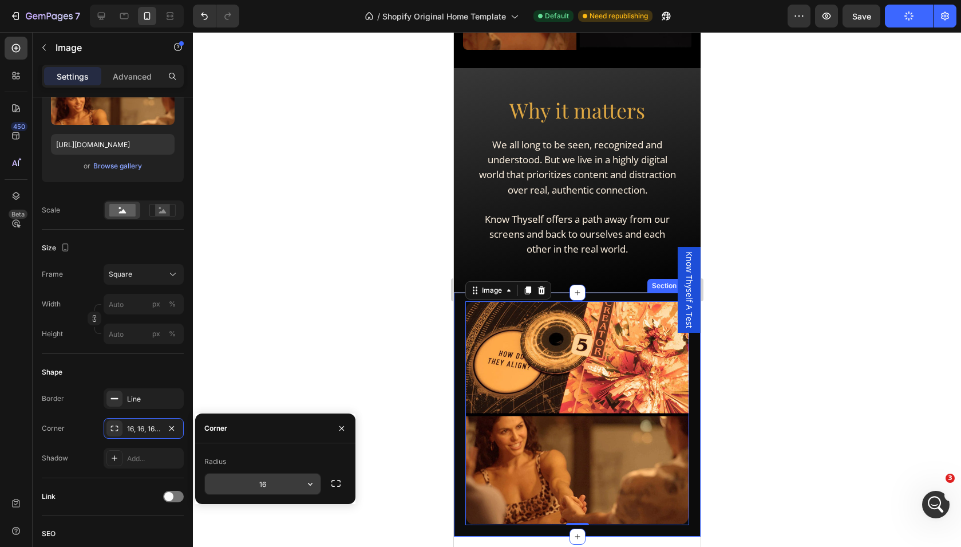
click at [271, 491] on input "16" at bounding box center [263, 483] width 116 height 21
click at [271, 491] on input "8" at bounding box center [263, 483] width 116 height 21
type input "8"
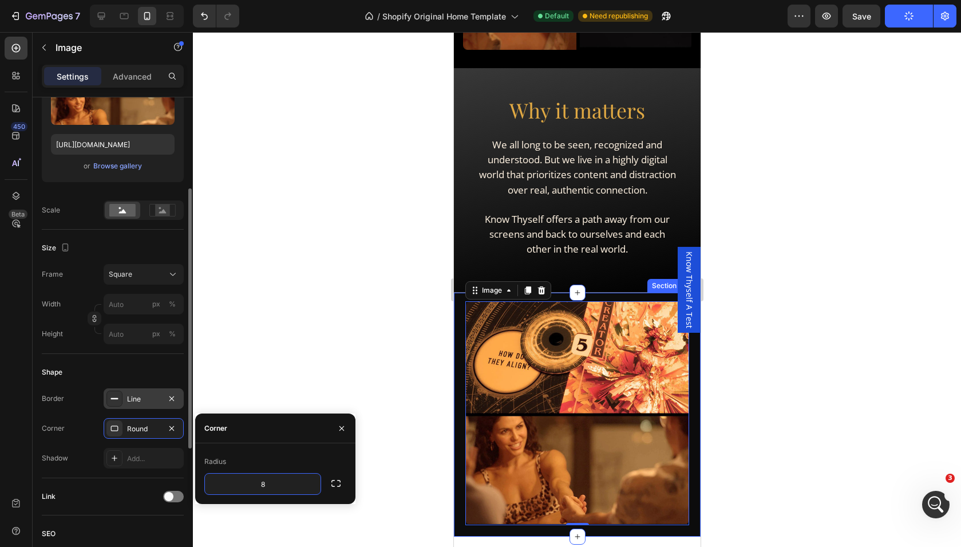
click at [125, 398] on div "Line" at bounding box center [144, 398] width 80 height 21
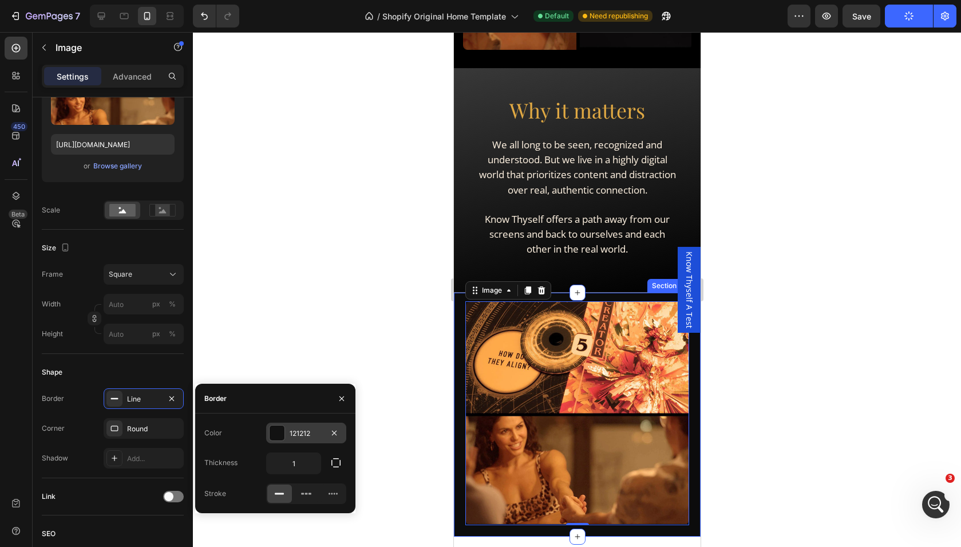
click at [280, 431] on div at bounding box center [277, 432] width 15 height 15
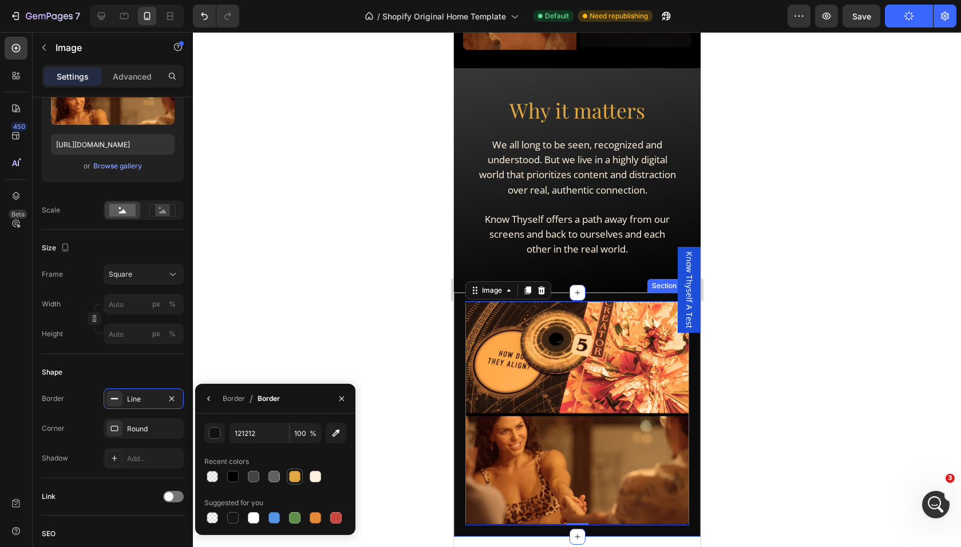
click at [296, 474] on div at bounding box center [294, 475] width 11 height 11
type input "DFA843"
click at [324, 400] on div "Border / Border" at bounding box center [275, 398] width 160 height 30
click at [204, 401] on icon "button" at bounding box center [208, 398] width 9 height 9
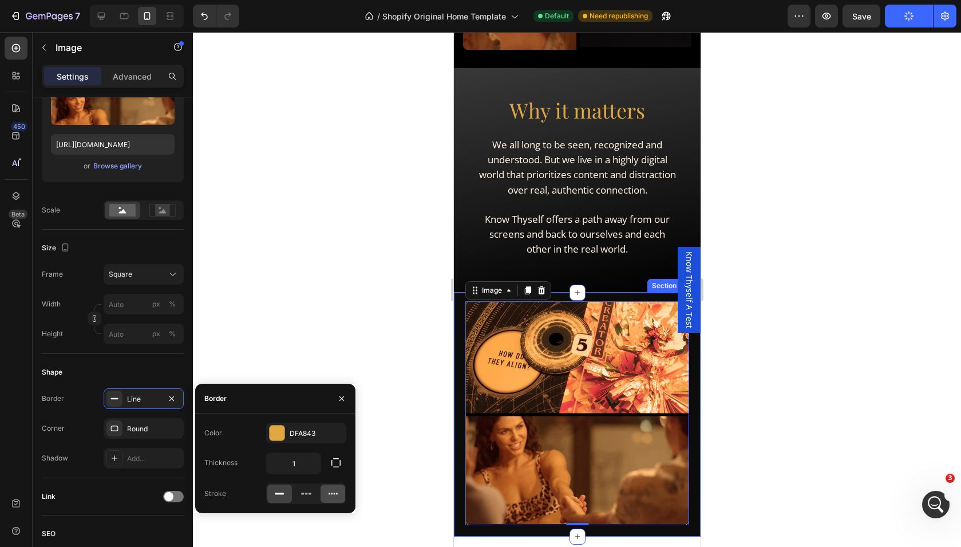
click at [328, 495] on icon at bounding box center [332, 493] width 11 height 11
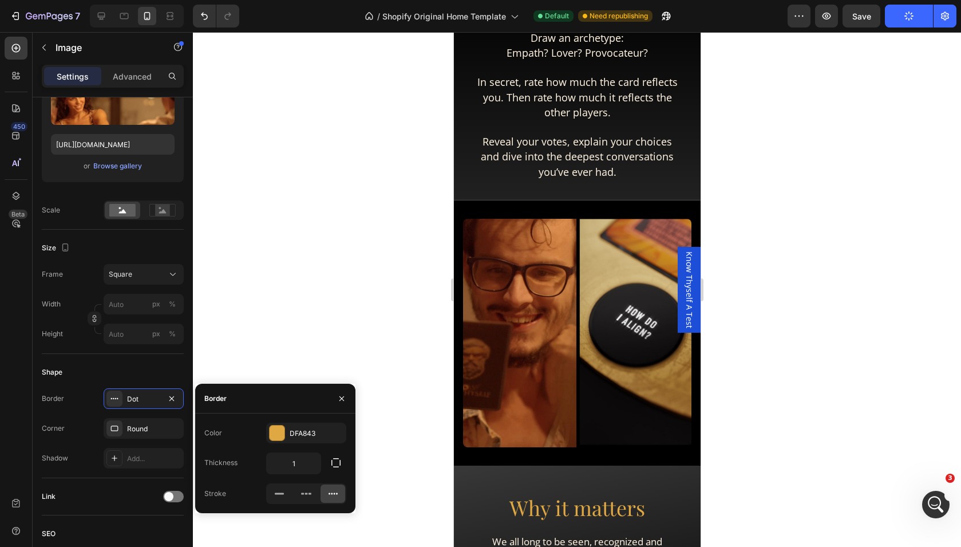
scroll to position [1482, 0]
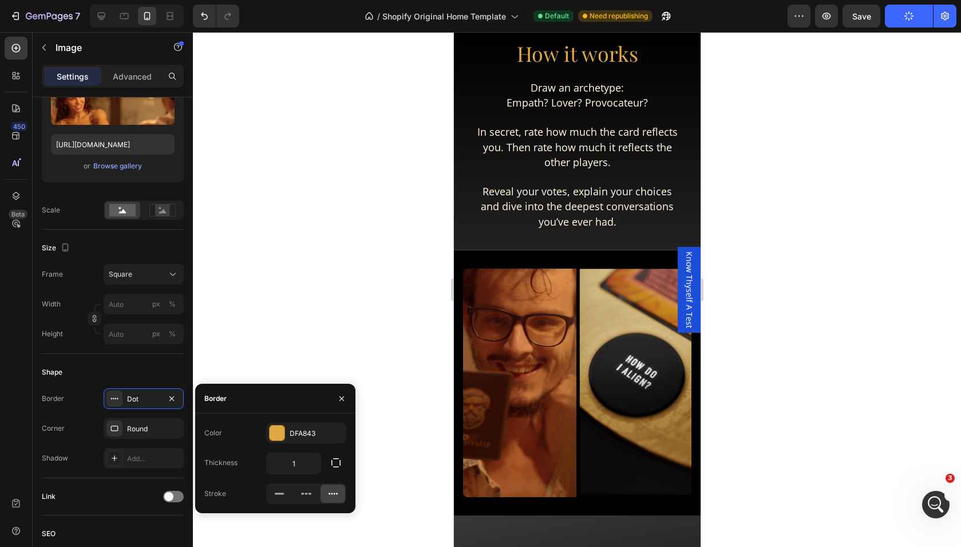
click at [513, 351] on img at bounding box center [576, 382] width 228 height 228
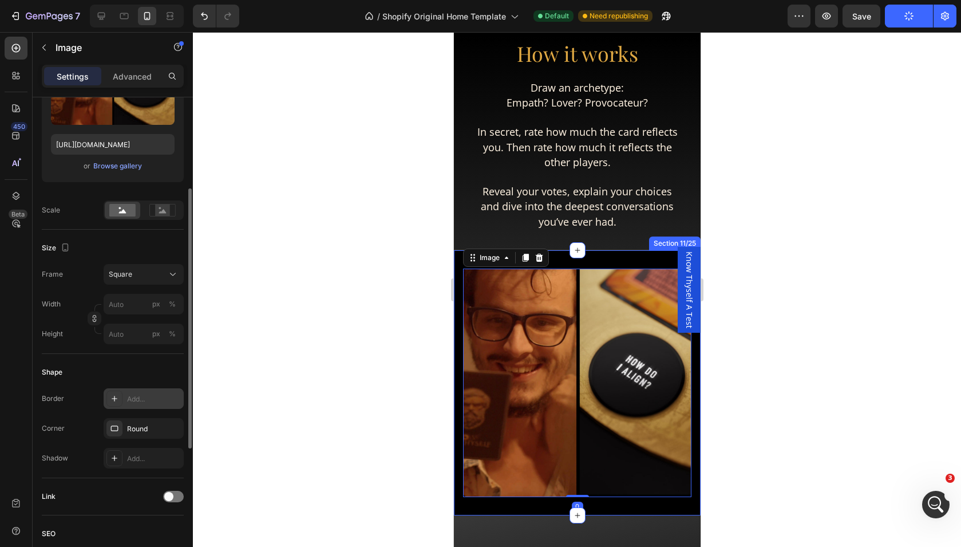
click at [144, 395] on div "Add..." at bounding box center [154, 399] width 54 height 10
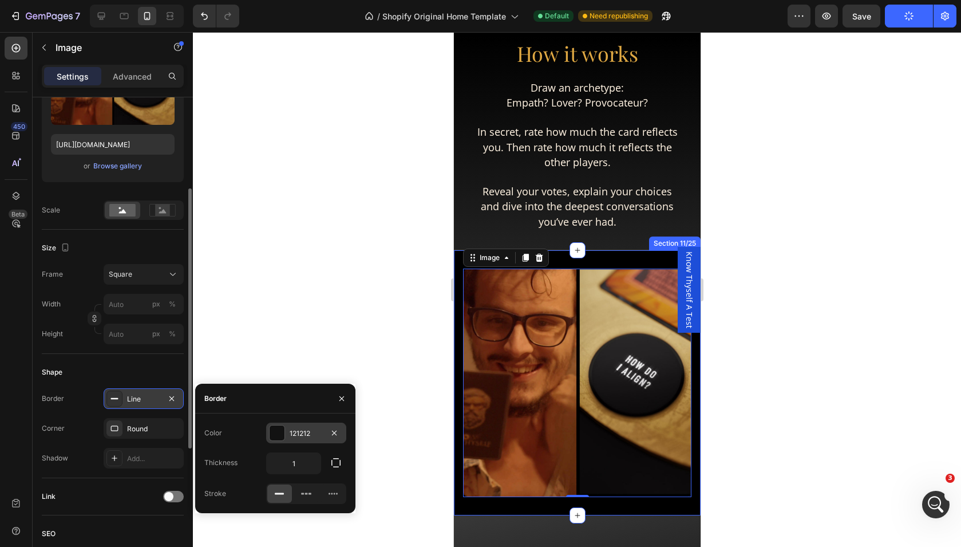
click at [290, 440] on div "121212" at bounding box center [306, 432] width 80 height 21
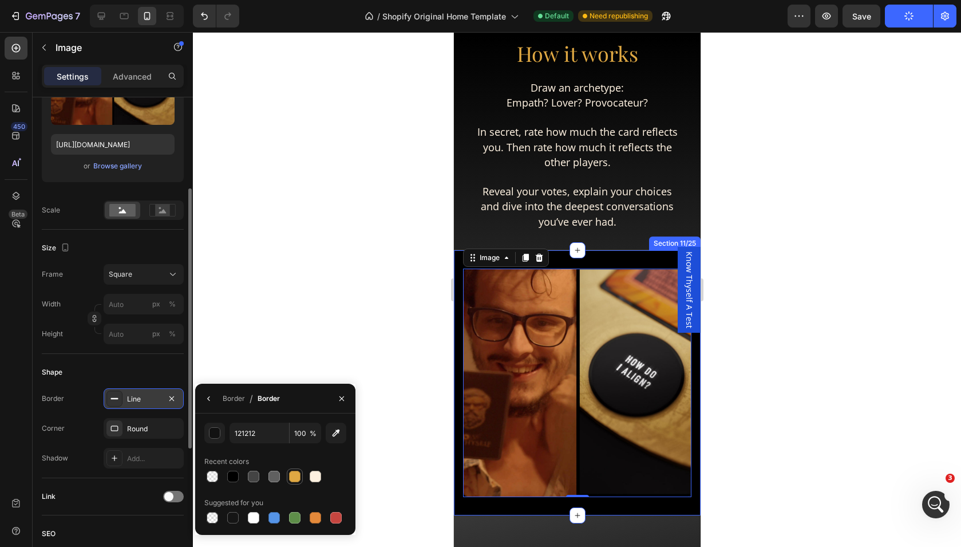
click at [292, 470] on div at bounding box center [294, 475] width 11 height 11
type input "DFA843"
click at [218, 398] on button "button" at bounding box center [209, 398] width 18 height 18
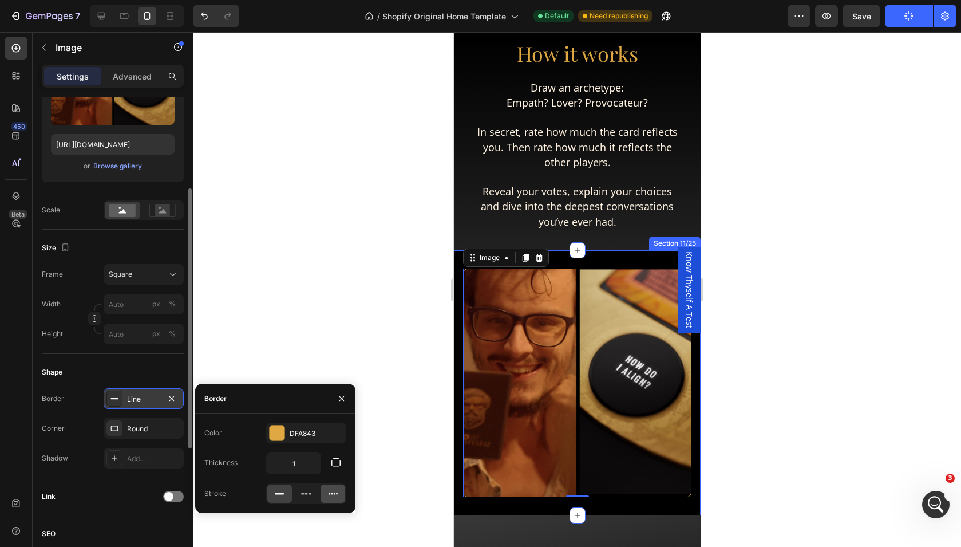
click at [335, 493] on icon at bounding box center [332, 493] width 11 height 11
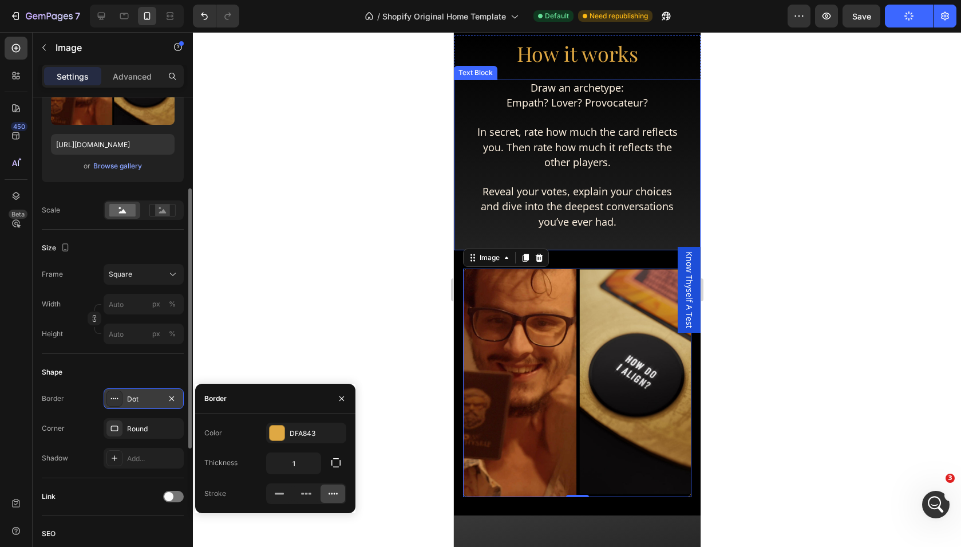
click at [556, 166] on span "In secret, rate how much the card reflects you. Then rate how much it reflects …" at bounding box center [577, 147] width 200 height 44
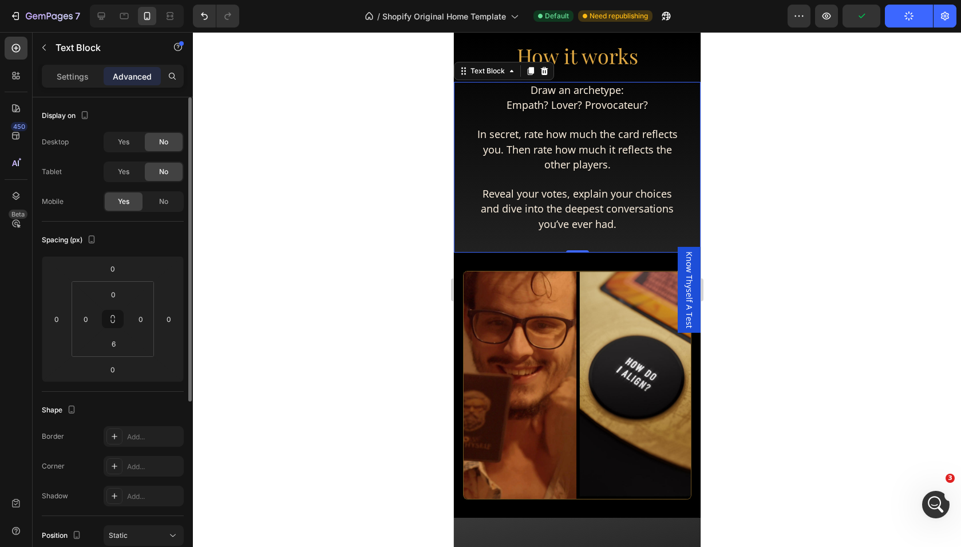
scroll to position [1480, 0]
click at [521, 168] on p "In secret, rate how much the card reflects you. Then rate how much it reflects …" at bounding box center [576, 148] width 201 height 45
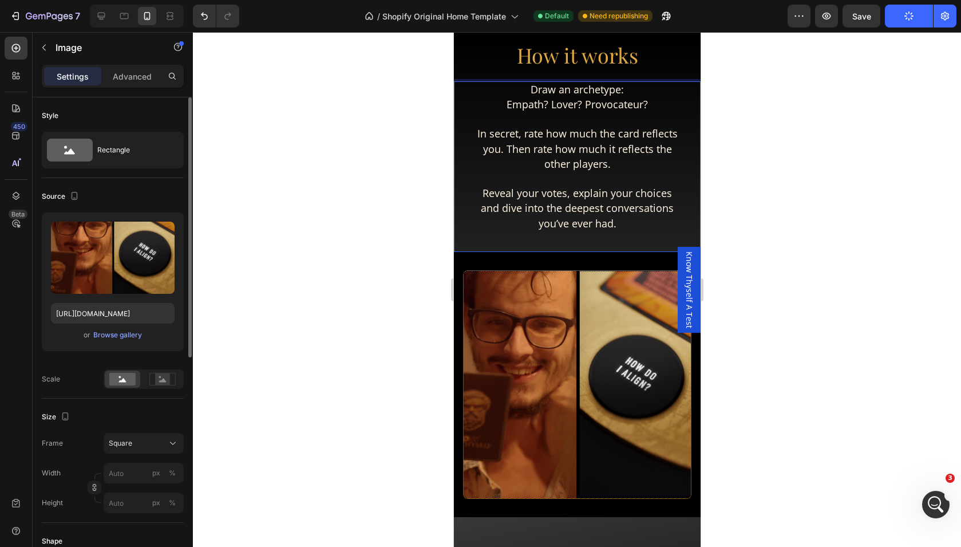
click at [508, 361] on img at bounding box center [576, 384] width 228 height 228
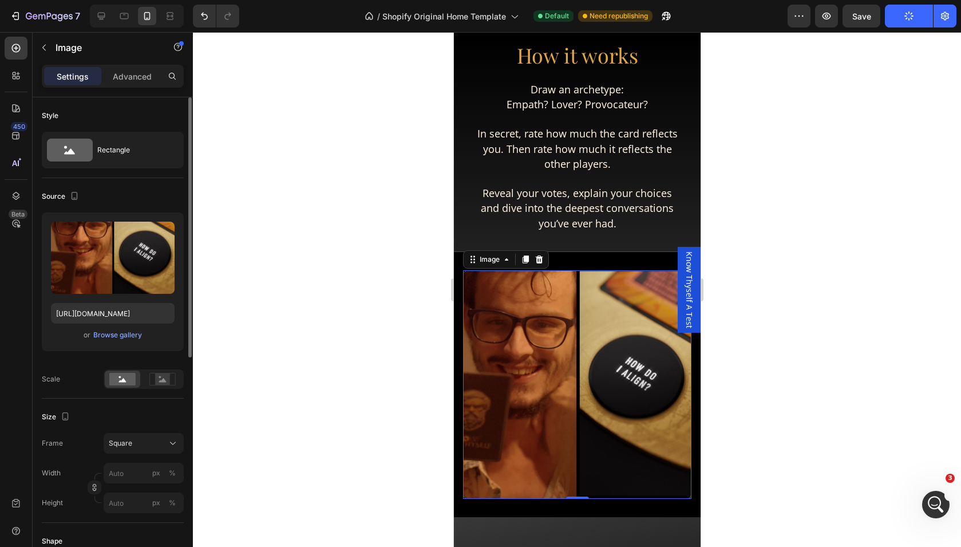
click at [519, 382] on img at bounding box center [576, 384] width 228 height 228
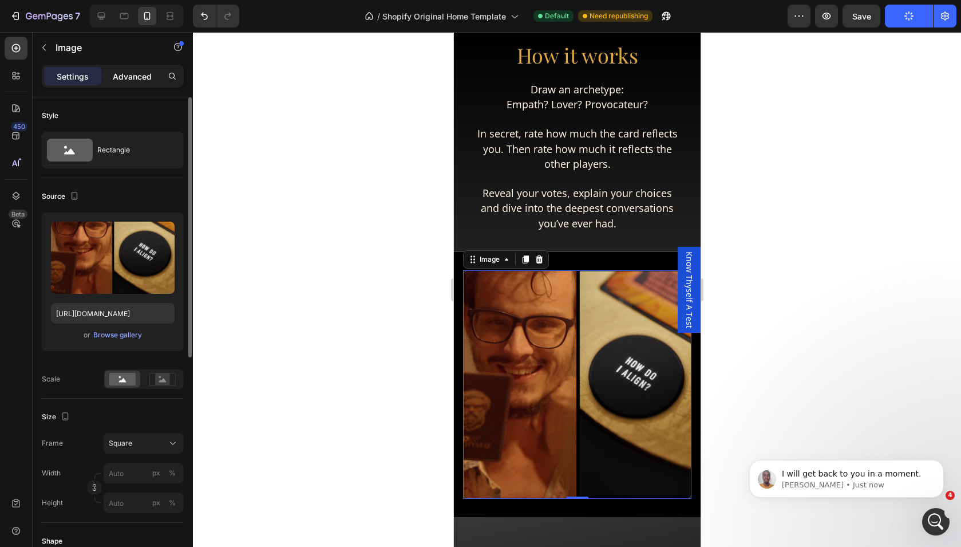
scroll to position [0, 0]
click at [134, 76] on p "Advanced" at bounding box center [132, 76] width 39 height 12
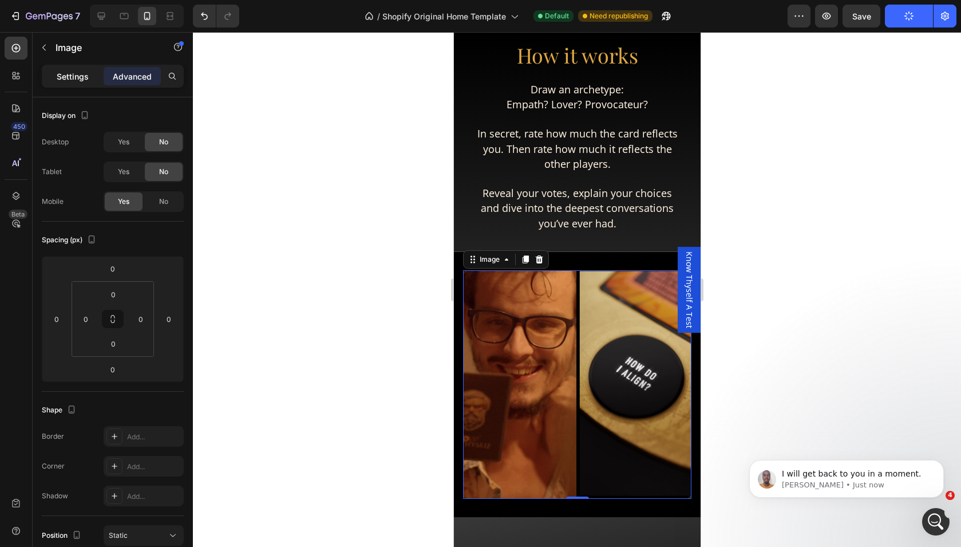
click at [67, 72] on p "Settings" at bounding box center [73, 76] width 32 height 12
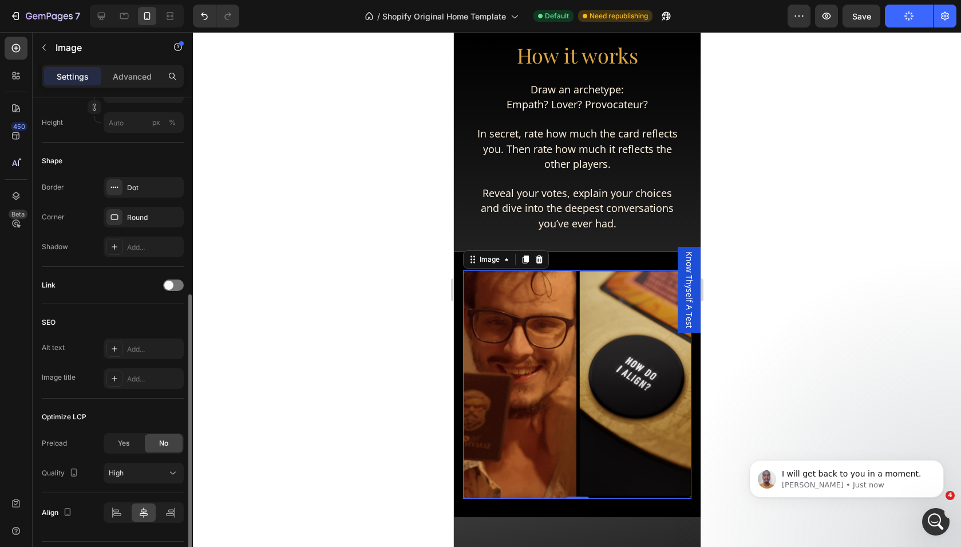
scroll to position [382, 0]
click at [149, 189] on div "Dot" at bounding box center [143, 185] width 33 height 10
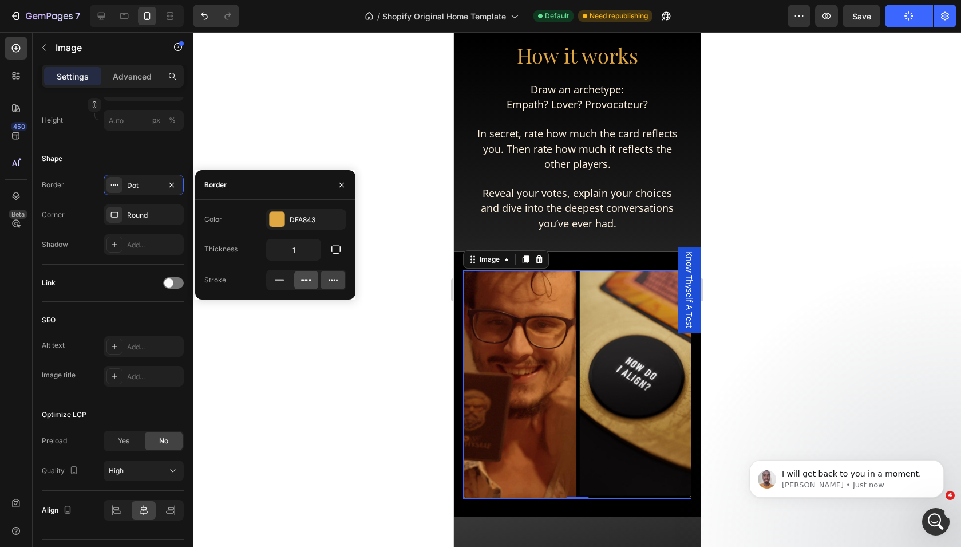
click at [302, 278] on icon at bounding box center [305, 279] width 11 height 11
click at [629, 178] on p "Rich Text Editor. Editing area: main" at bounding box center [576, 179] width 201 height 14
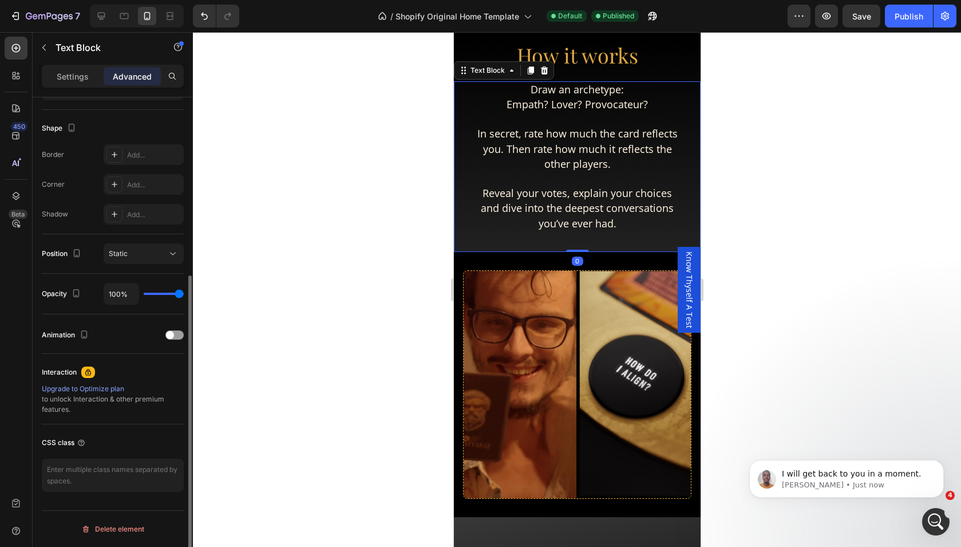
scroll to position [0, 0]
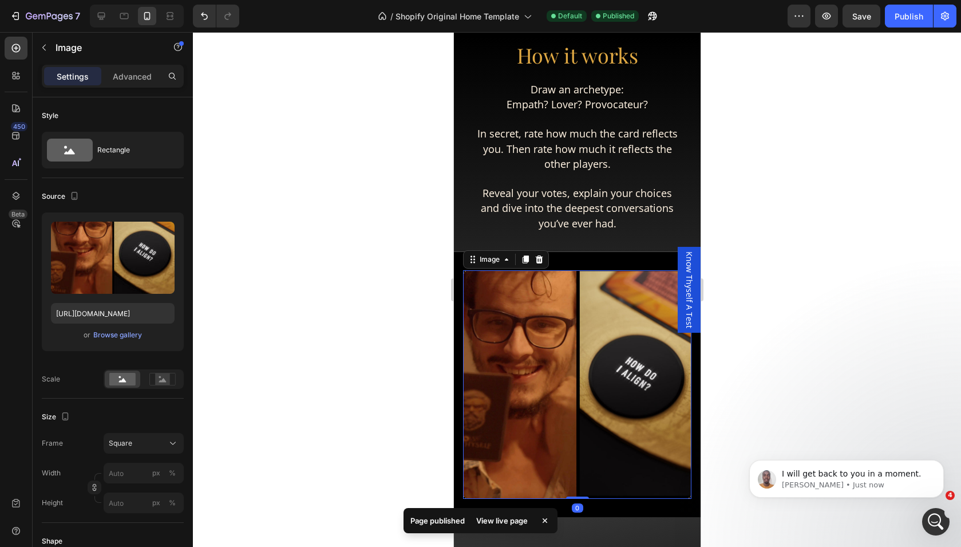
click at [574, 334] on img at bounding box center [576, 384] width 228 height 228
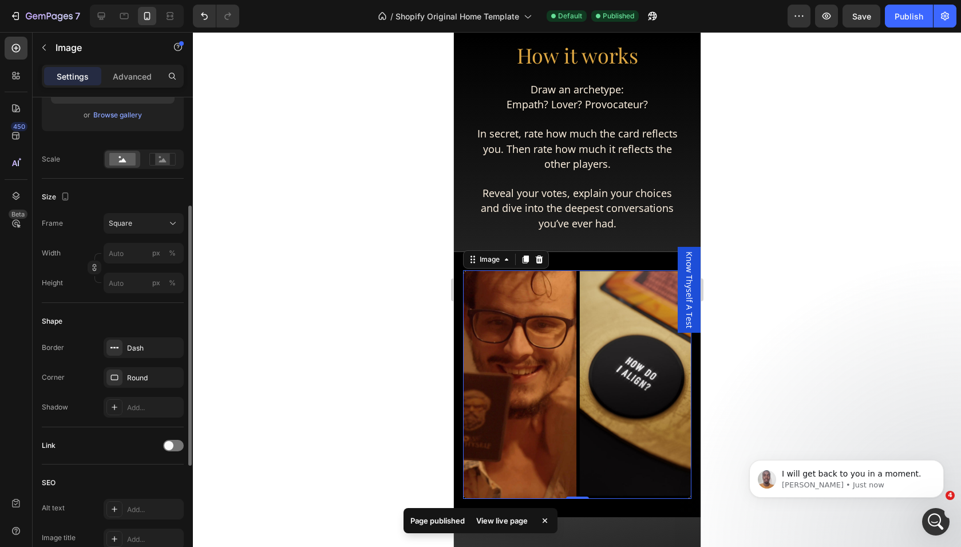
scroll to position [230, 0]
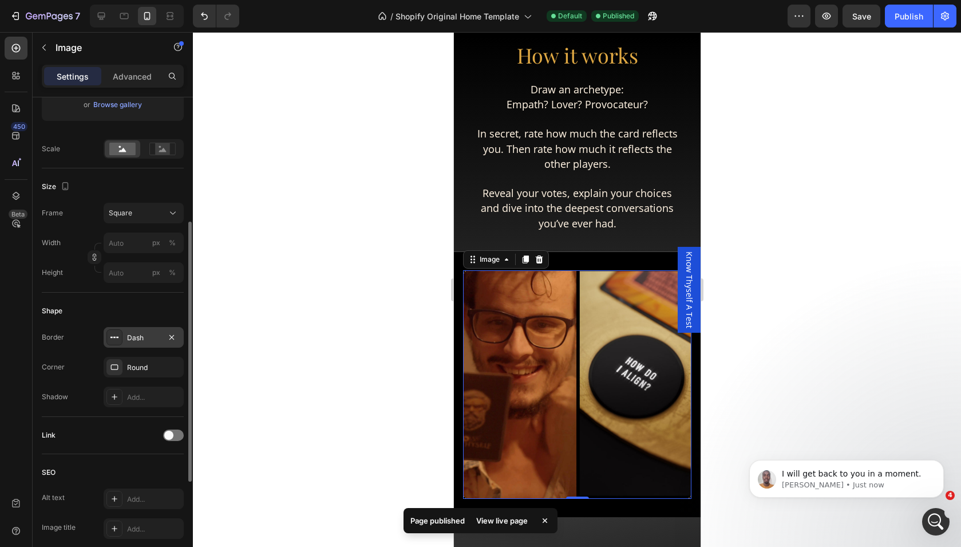
click at [149, 335] on div "Dash" at bounding box center [143, 338] width 33 height 10
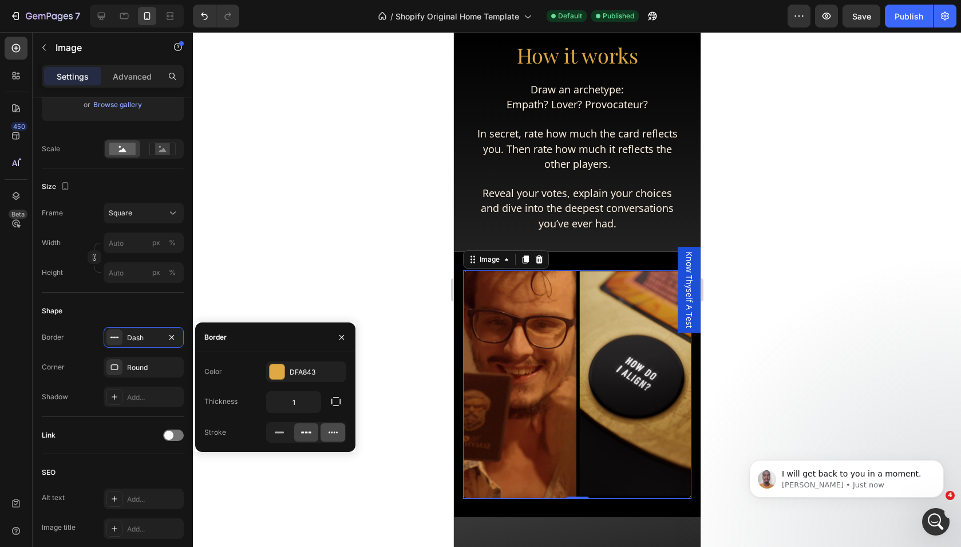
click at [331, 440] on div at bounding box center [333, 432] width 25 height 18
click at [298, 399] on input "1" at bounding box center [294, 402] width 54 height 21
type input "2"
click at [544, 215] on span "Reveal your votes, explain your choices and dive into the deepest conversations…" at bounding box center [576, 208] width 193 height 44
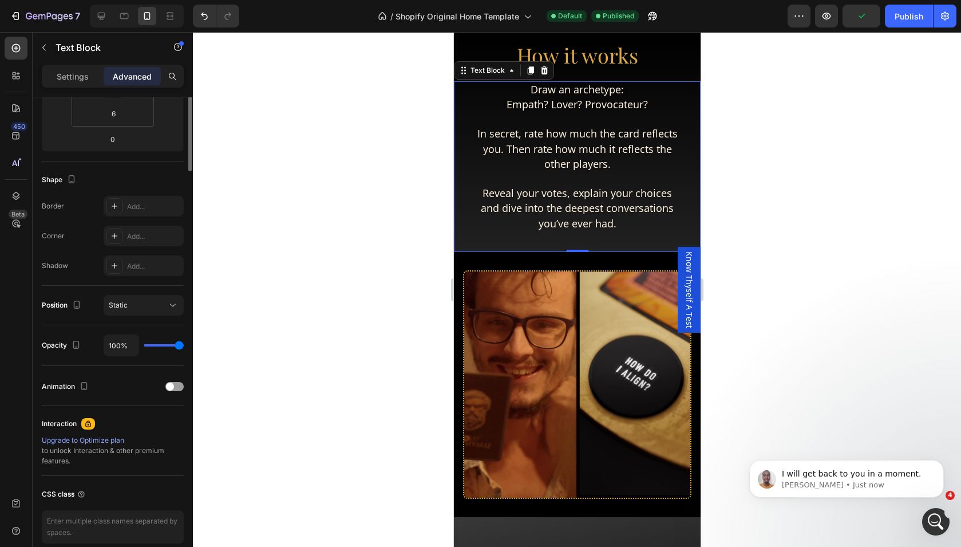
scroll to position [0, 0]
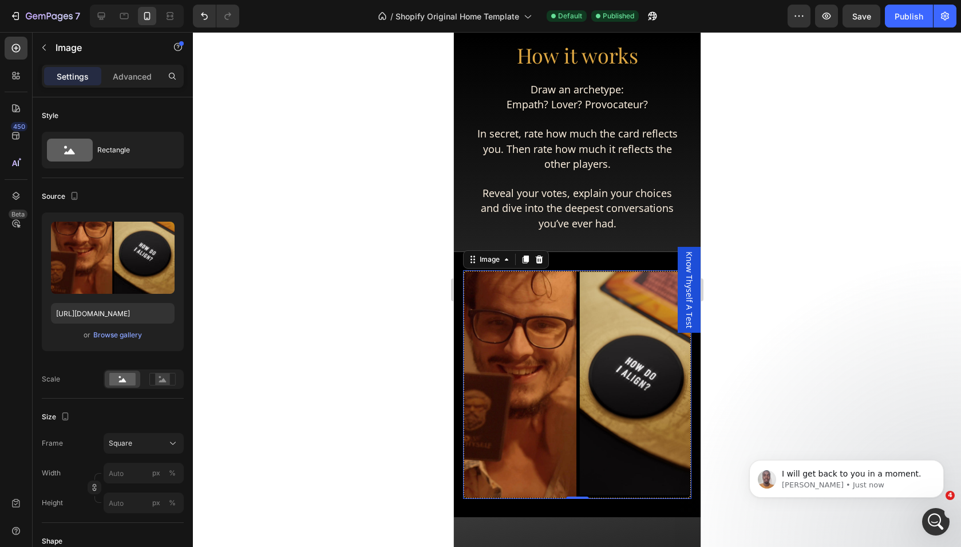
click at [516, 315] on img at bounding box center [576, 384] width 228 height 228
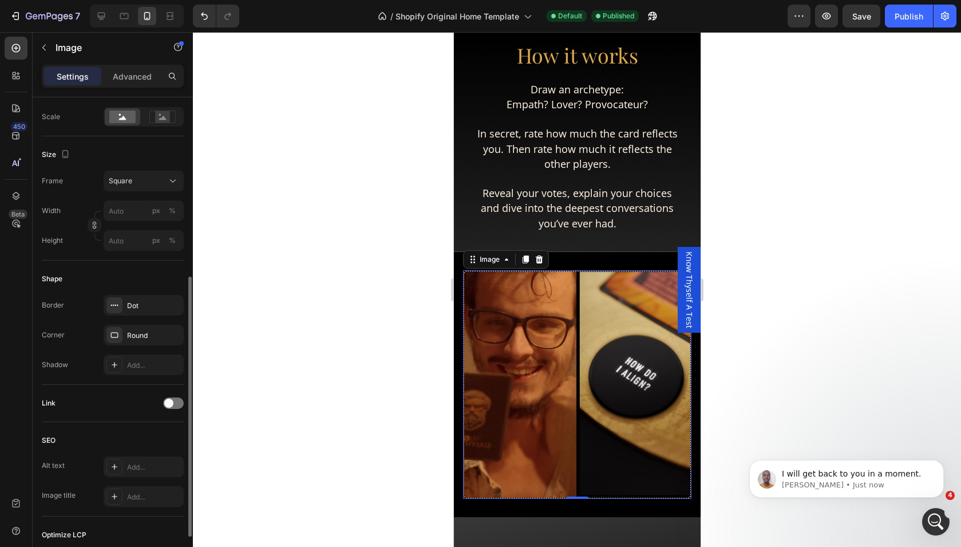
scroll to position [247, 0]
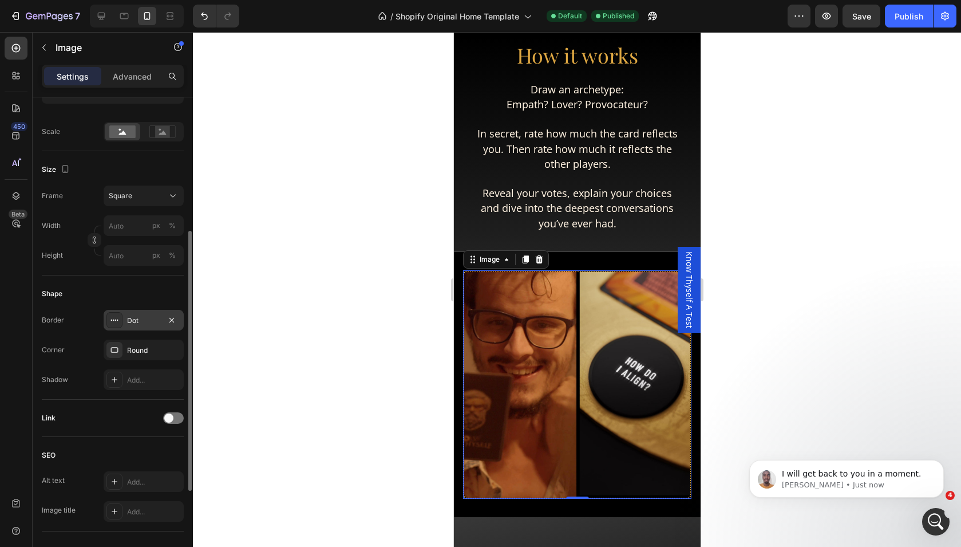
click at [152, 315] on div "Dot" at bounding box center [143, 320] width 33 height 10
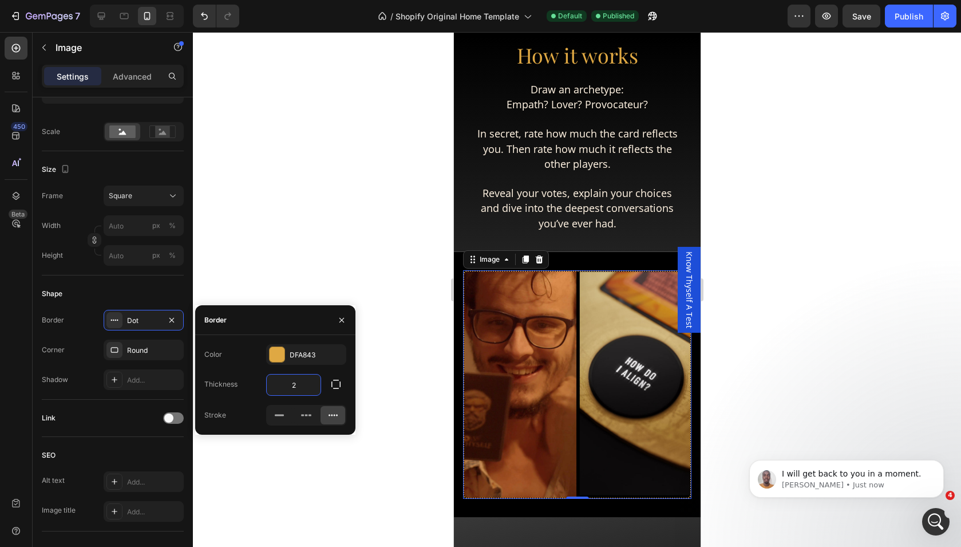
click at [292, 383] on input "2" at bounding box center [294, 384] width 54 height 21
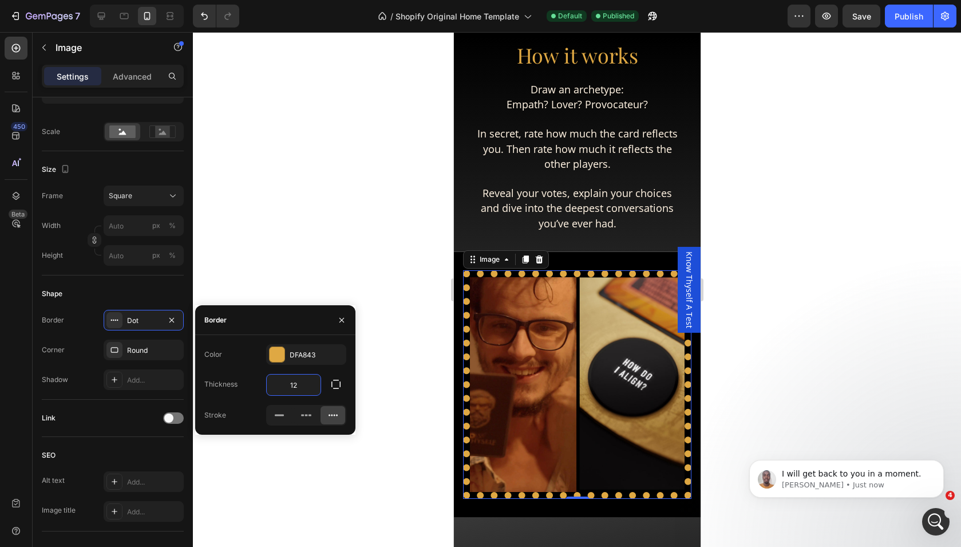
click at [303, 383] on input "12" at bounding box center [294, 384] width 54 height 21
type input "1"
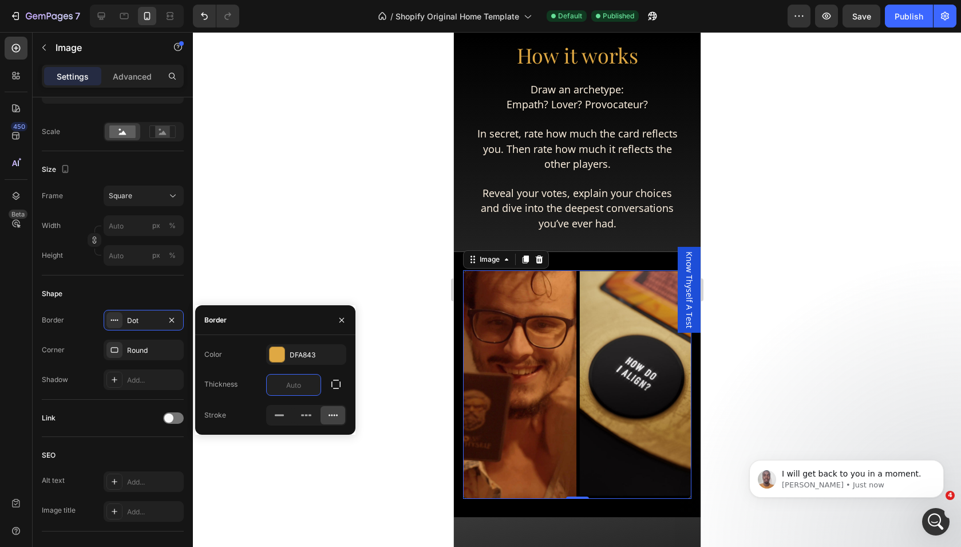
type input "4"
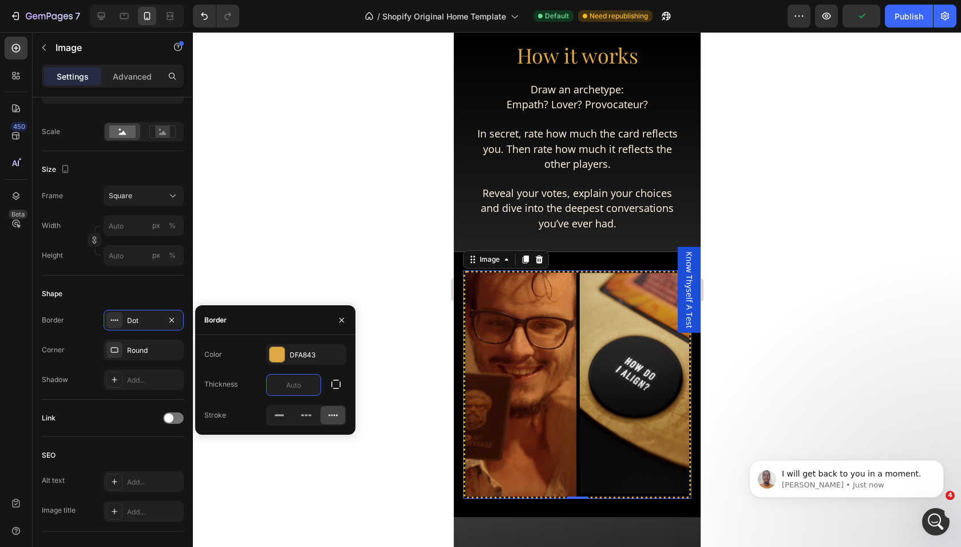
type input "1"
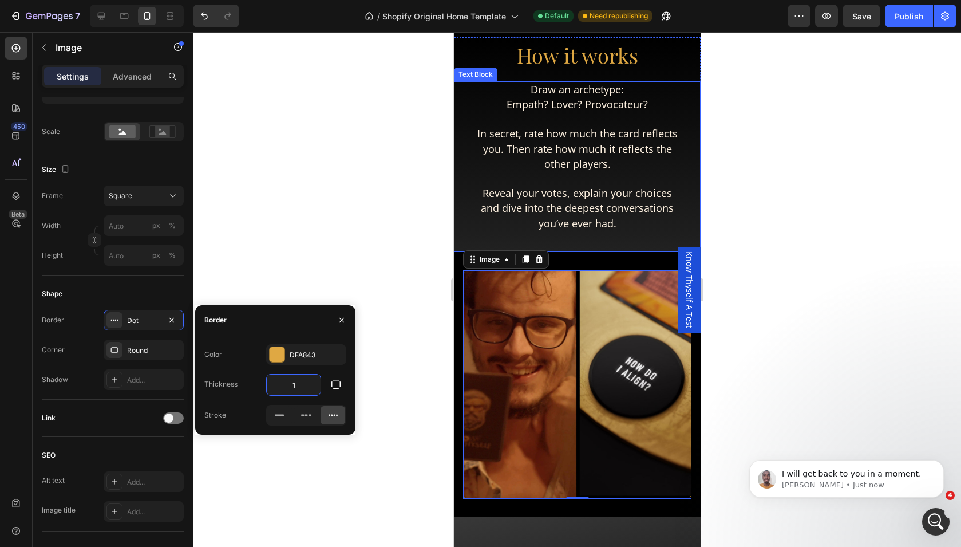
click at [571, 182] on p "Rich Text Editor. Editing area: main" at bounding box center [576, 179] width 201 height 14
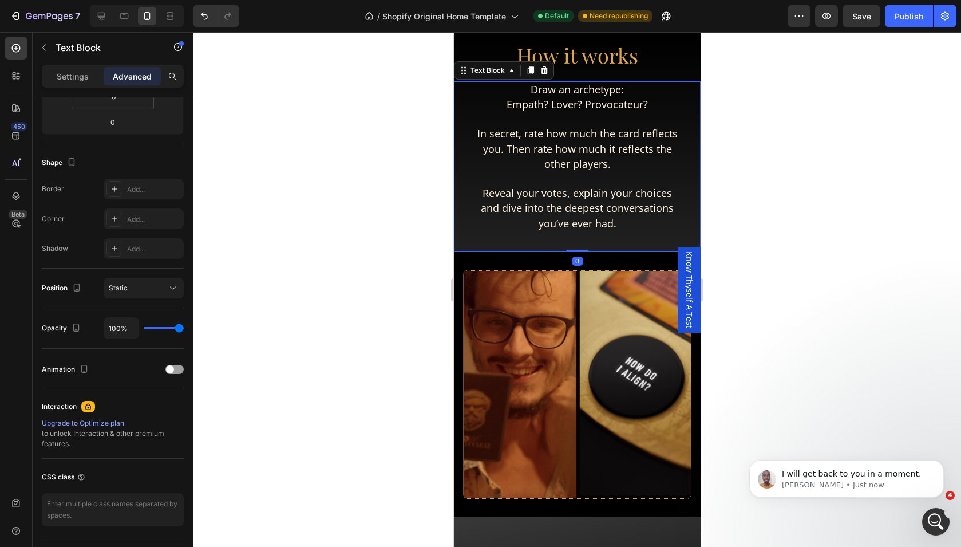
scroll to position [0, 0]
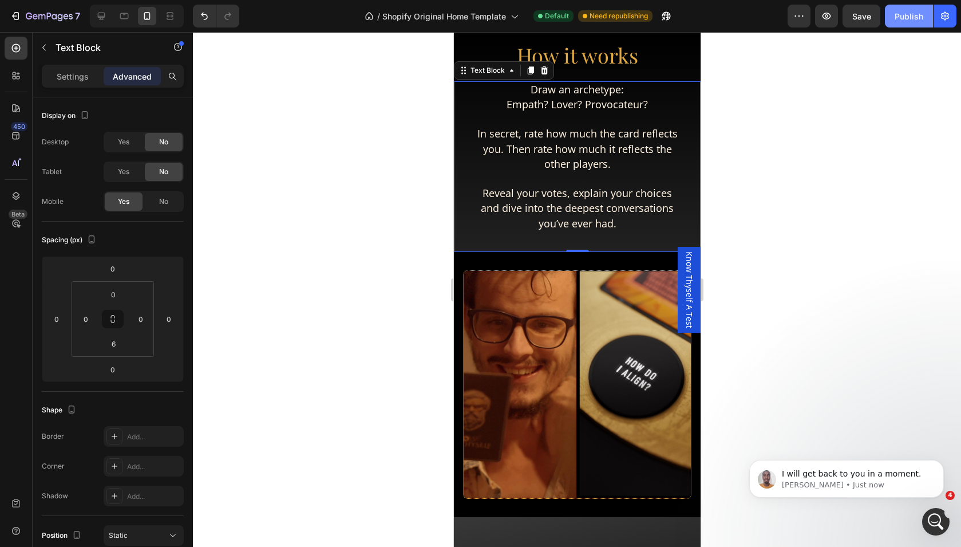
click at [913, 13] on div "Publish" at bounding box center [909, 16] width 29 height 12
click at [885, 469] on p "I will get back to you in a moment." at bounding box center [856, 473] width 148 height 11
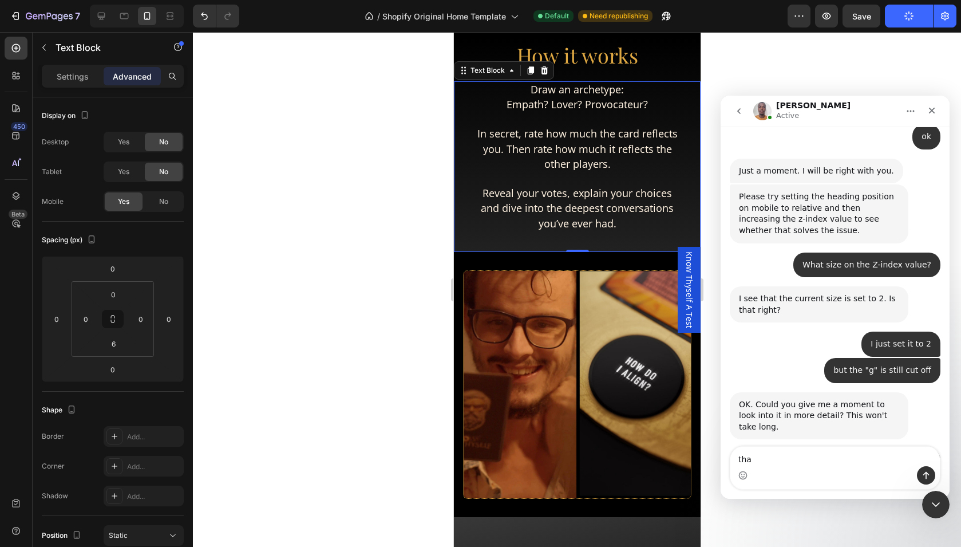
scroll to position [2608, 0]
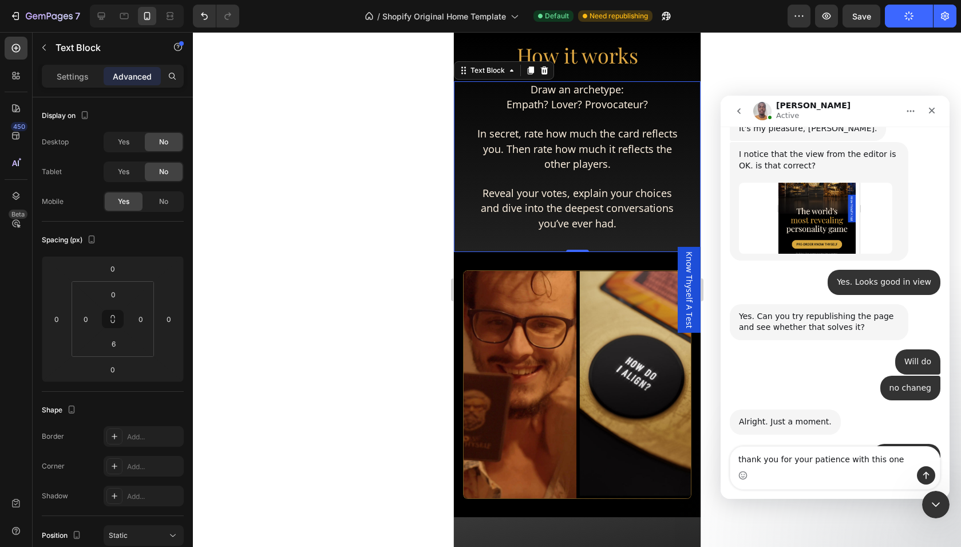
type textarea "thank you for your patience with this one !"
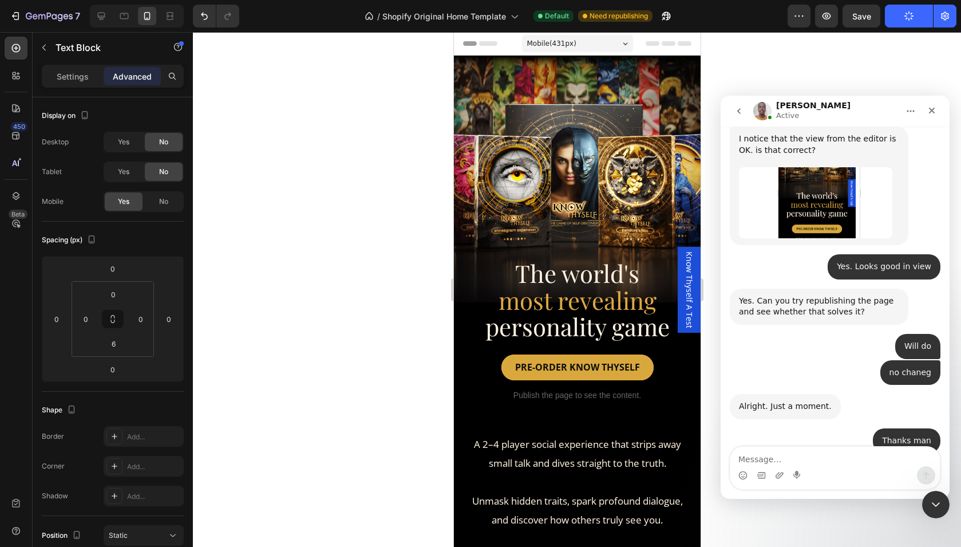
scroll to position [256, 0]
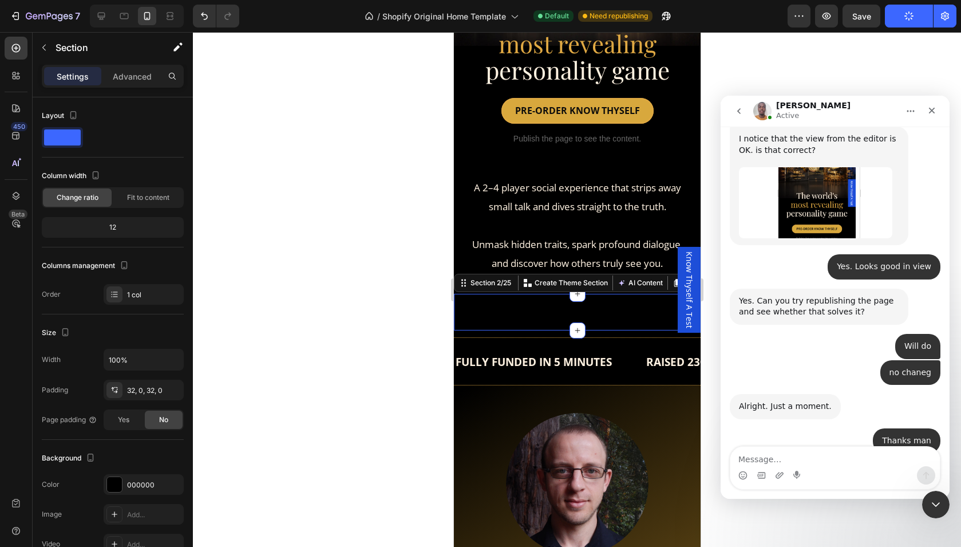
click at [567, 307] on div "Title Line FULLY FUNDED IN 5 MINUTES Text RAISED 2300% OF KS TARGET Text BACKED…" at bounding box center [576, 312] width 247 height 37
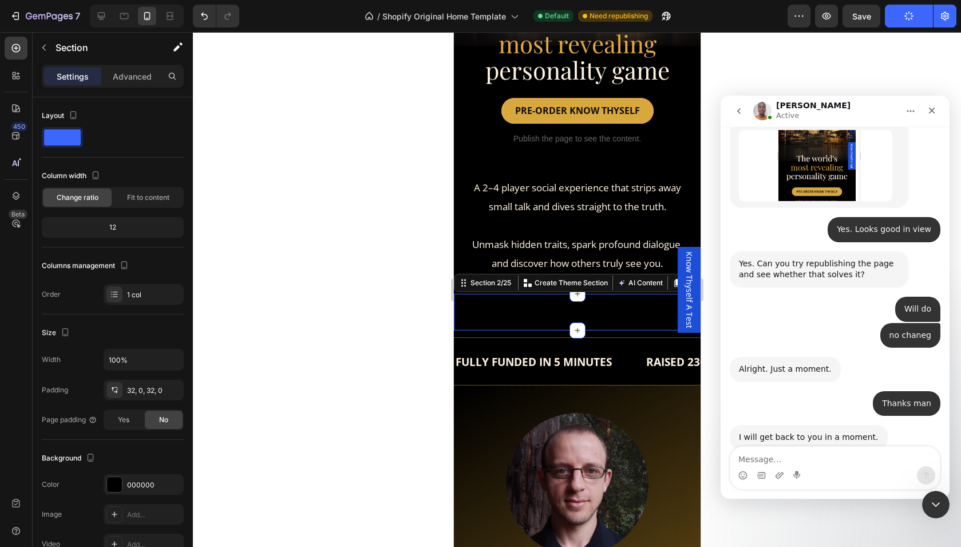
scroll to position [2668, 0]
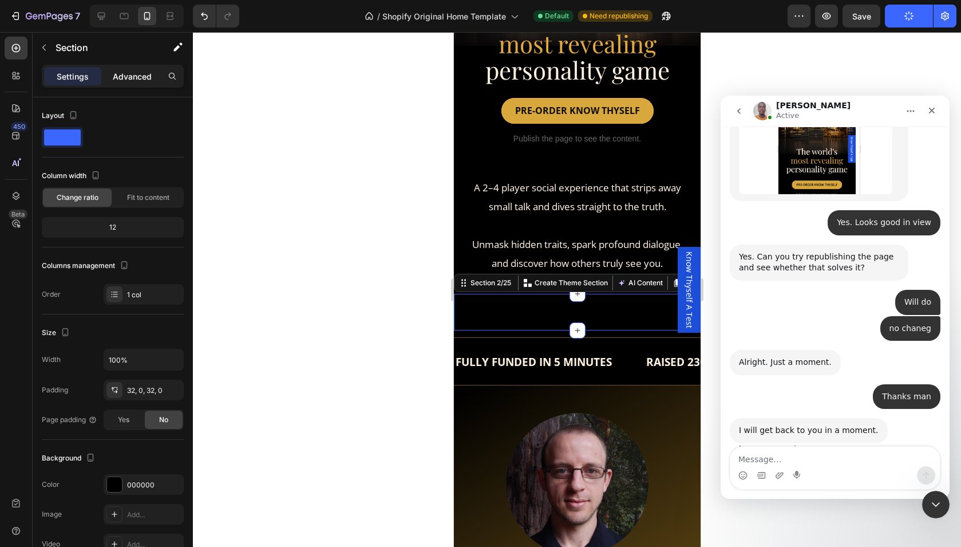
click at [120, 82] on div "Advanced" at bounding box center [132, 76] width 57 height 18
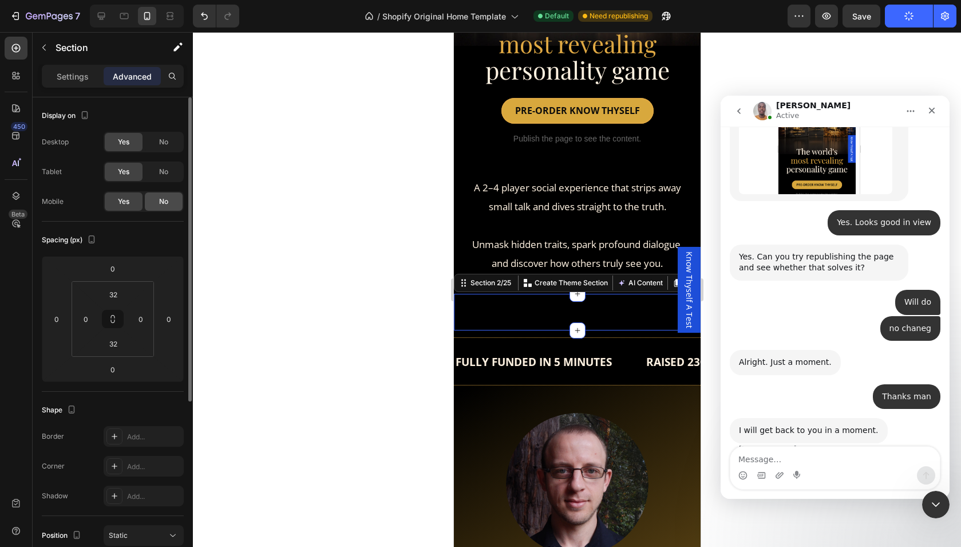
click at [160, 203] on span "No" at bounding box center [163, 201] width 9 height 10
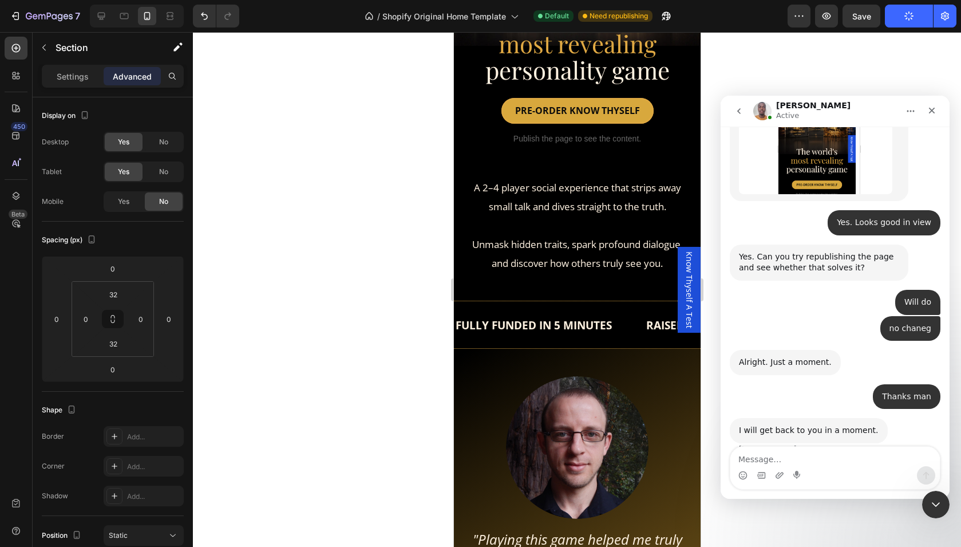
scroll to position [2624, 0]
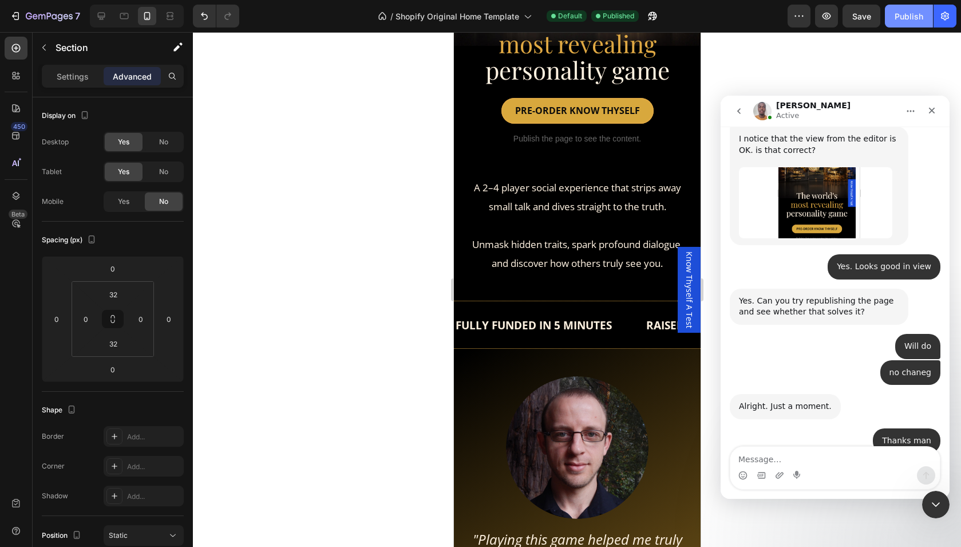
click at [901, 23] on button "Publish" at bounding box center [909, 16] width 48 height 23
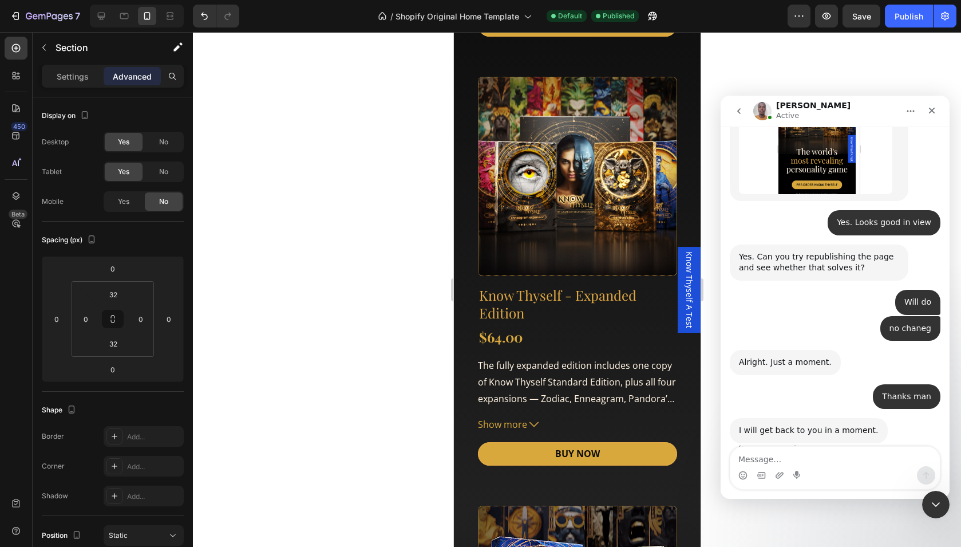
scroll to position [3644, 0]
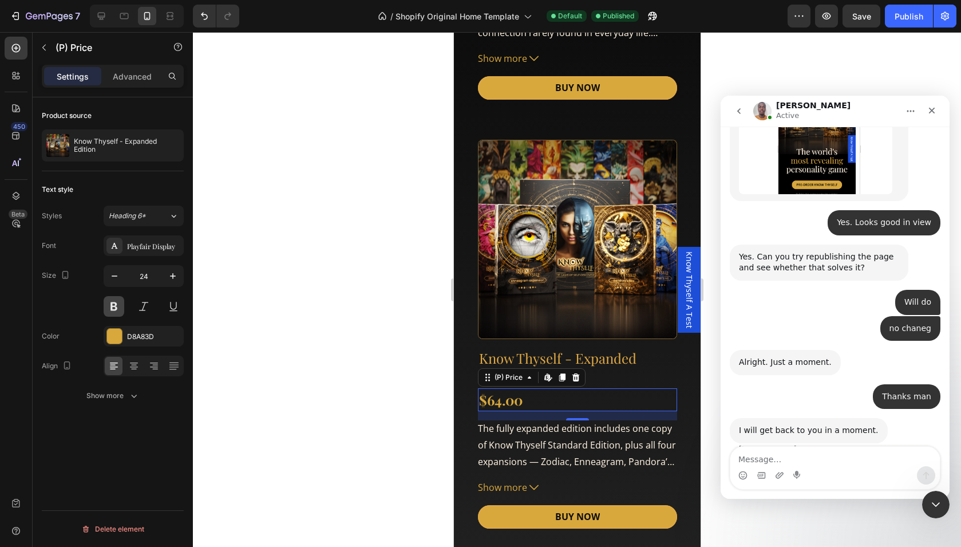
click at [116, 305] on button at bounding box center [114, 306] width 21 height 21
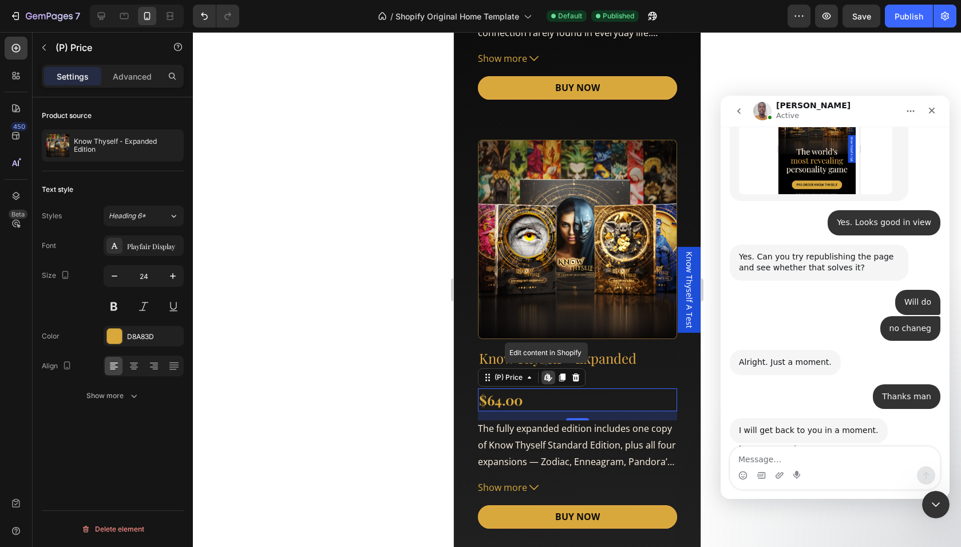
click at [122, 398] on div "Show more" at bounding box center [112, 395] width 53 height 11
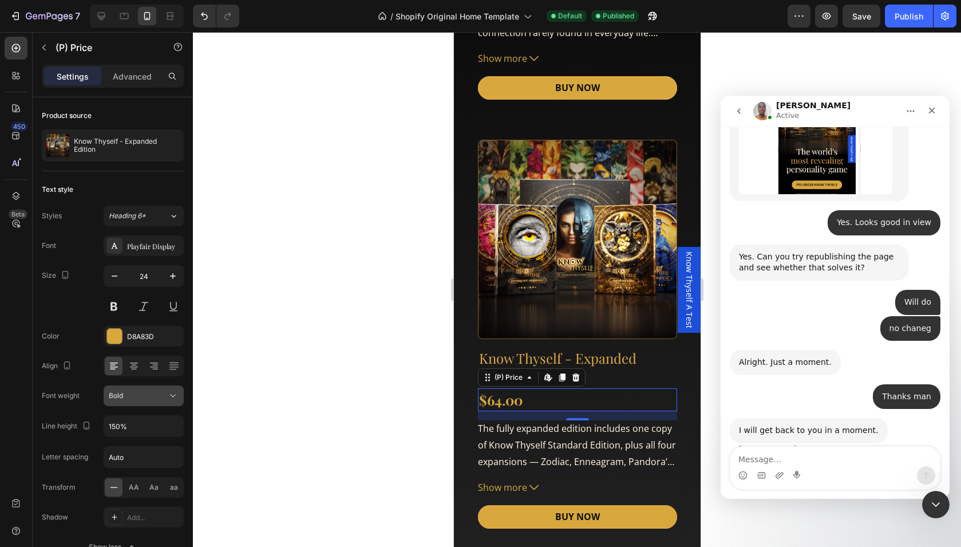
click at [157, 397] on div "Bold" at bounding box center [138, 395] width 58 height 10
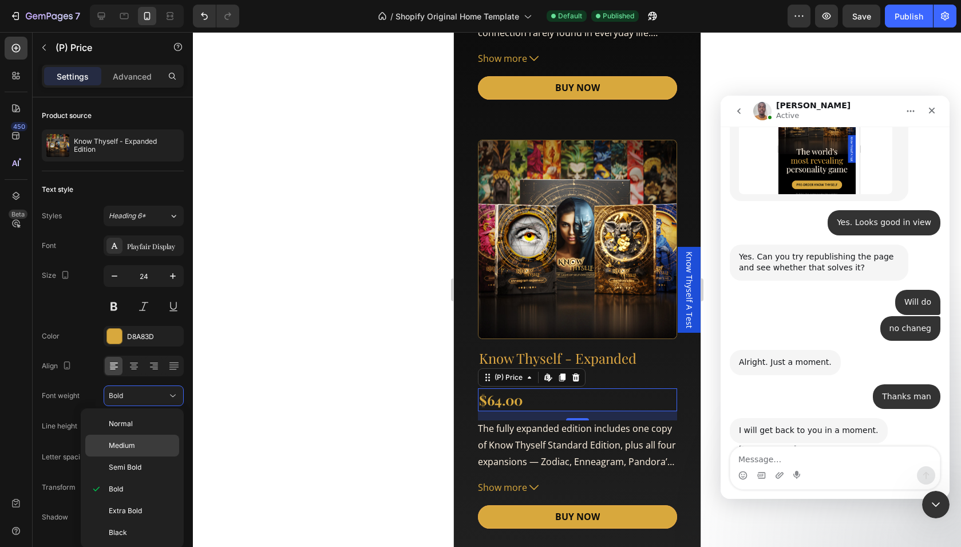
click at [136, 456] on div "Medium" at bounding box center [132, 467] width 94 height 22
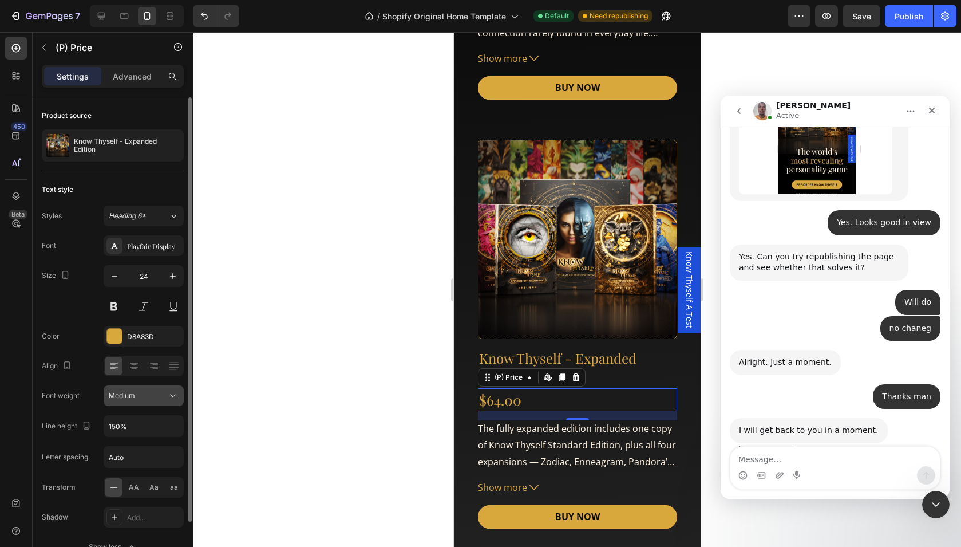
click at [155, 396] on div "Medium" at bounding box center [138, 395] width 58 height 10
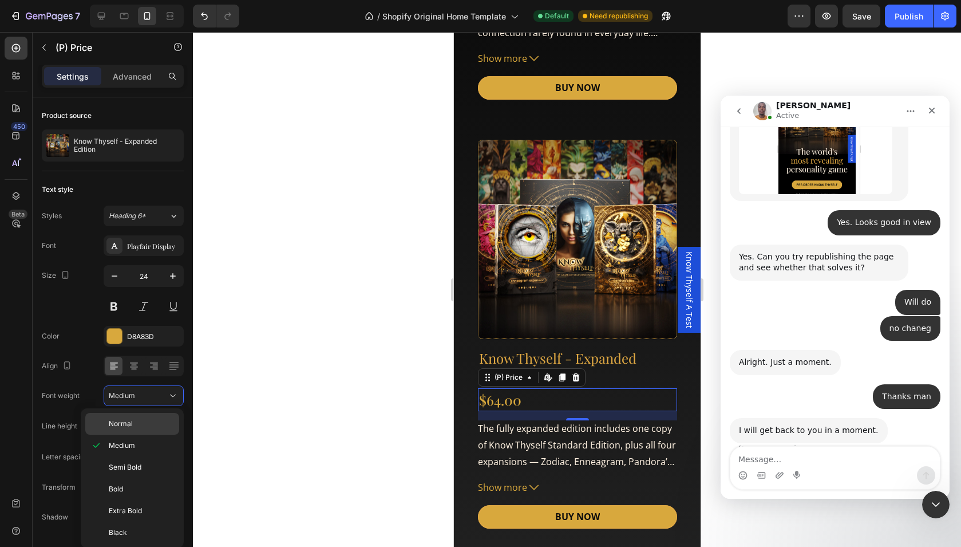
click at [138, 425] on p "Normal" at bounding box center [141, 423] width 65 height 10
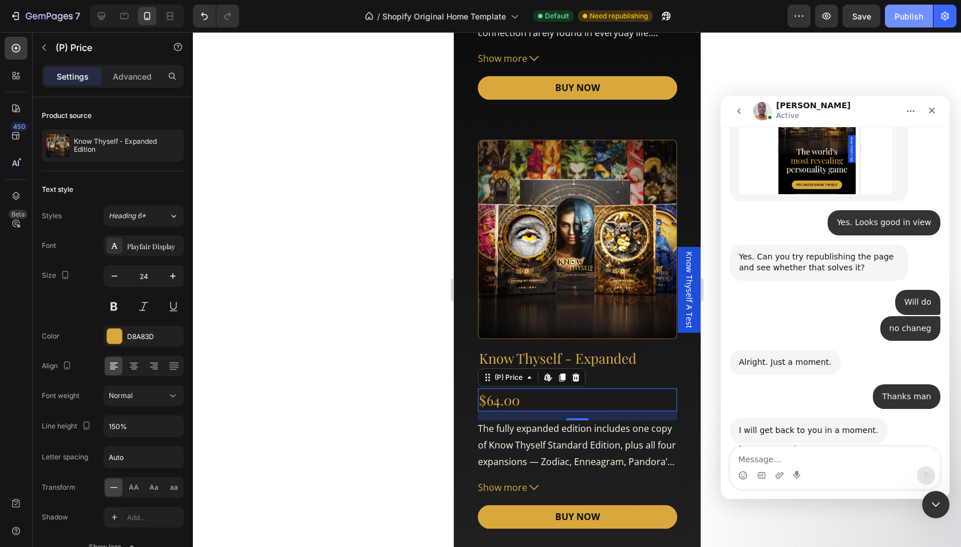
click at [899, 24] on button "Publish" at bounding box center [909, 16] width 48 height 23
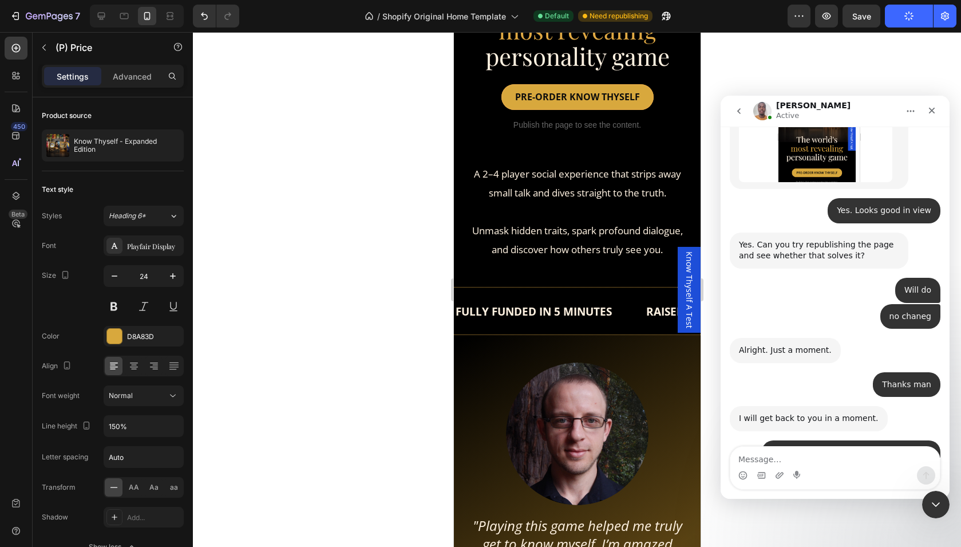
scroll to position [278, 0]
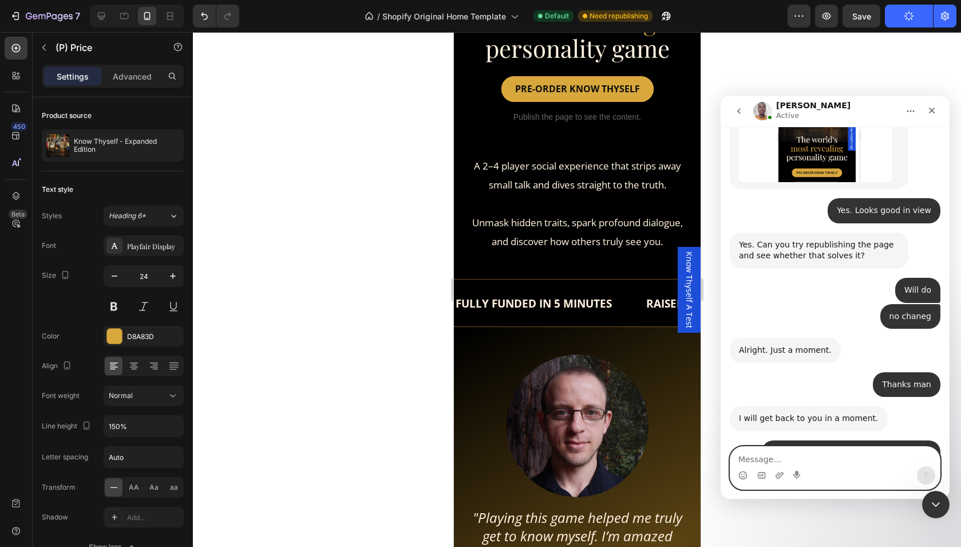
click at [797, 459] on textarea "Message…" at bounding box center [834, 455] width 209 height 19
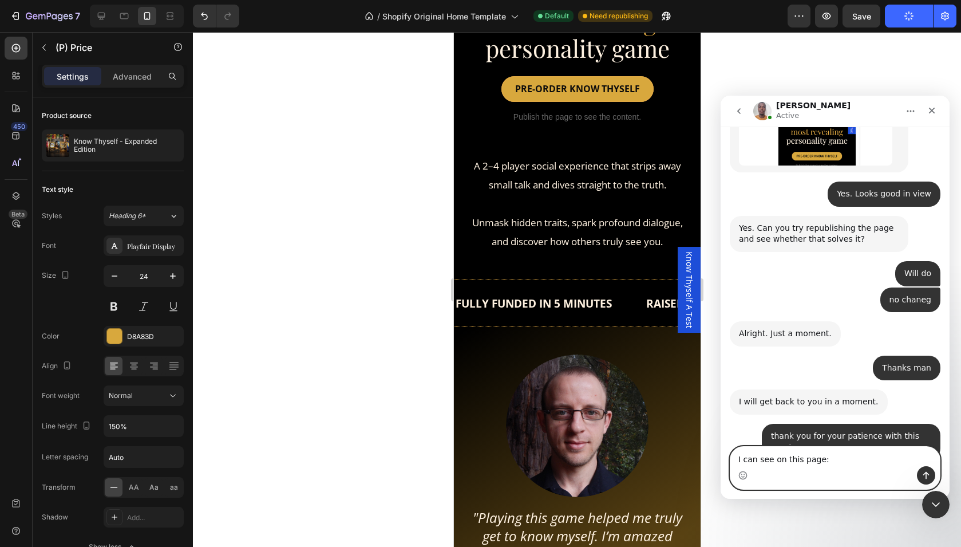
scroll to position [2703, 0]
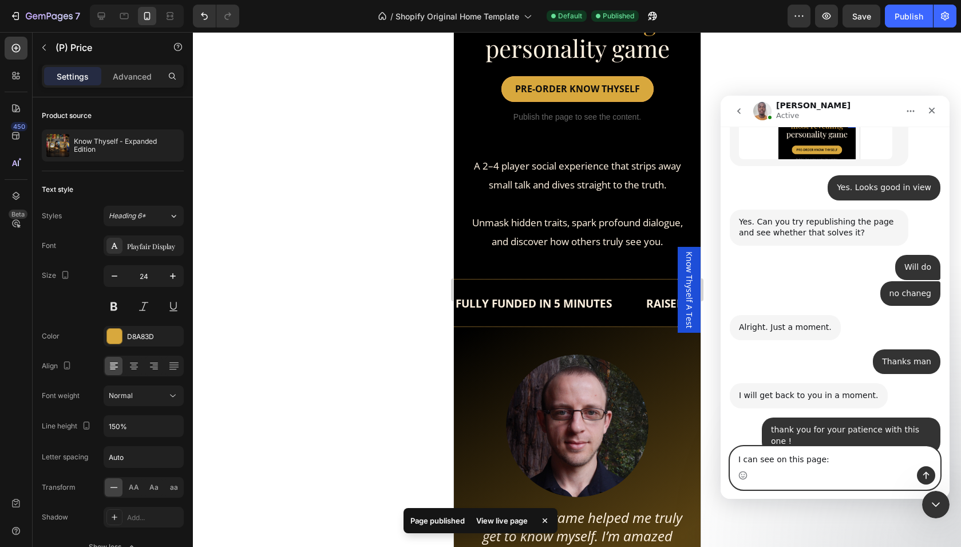
paste textarea "Message…"
click at [794, 460] on textarea "I can see on this page:" at bounding box center [834, 455] width 209 height 19
type textarea "I can see on this page:"
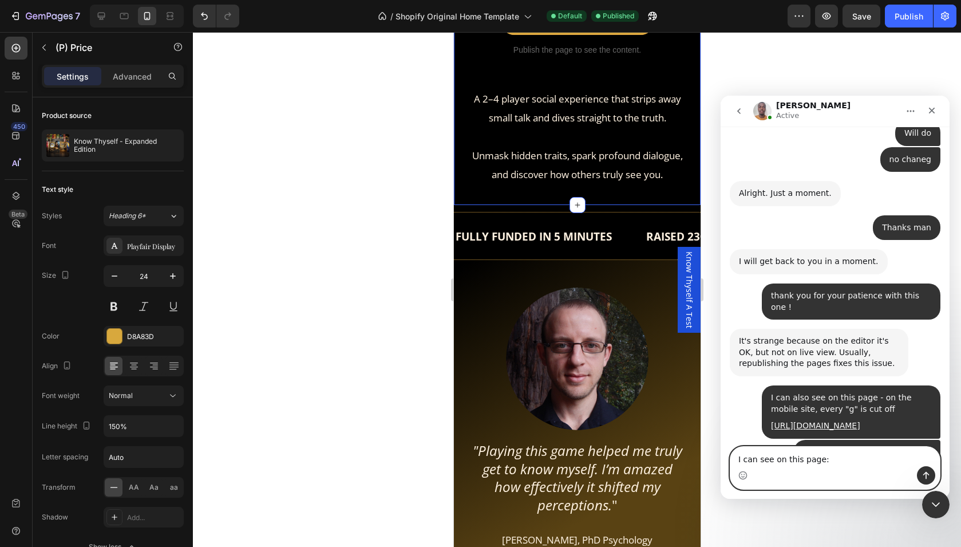
scroll to position [2837, 0]
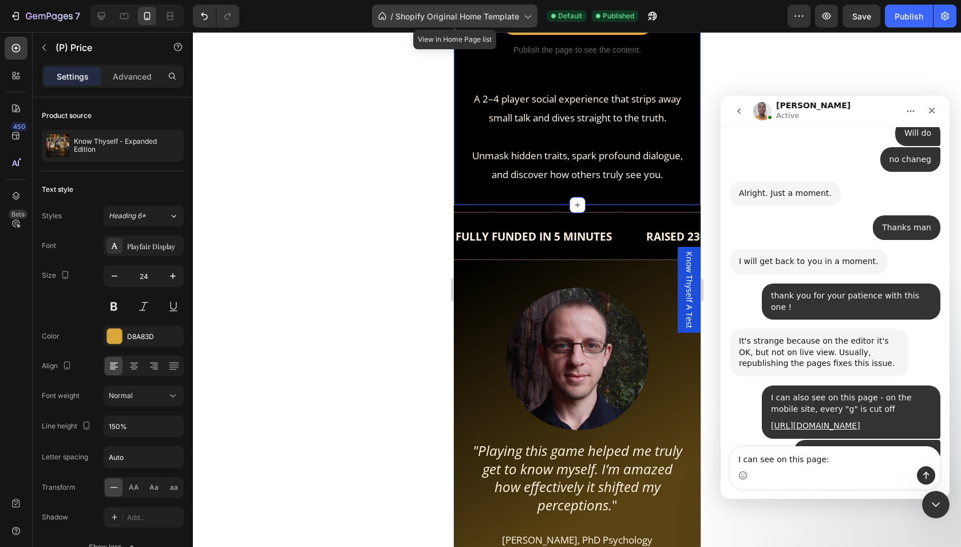
click at [465, 21] on span "Shopify Original Home Template" at bounding box center [458, 16] width 124 height 12
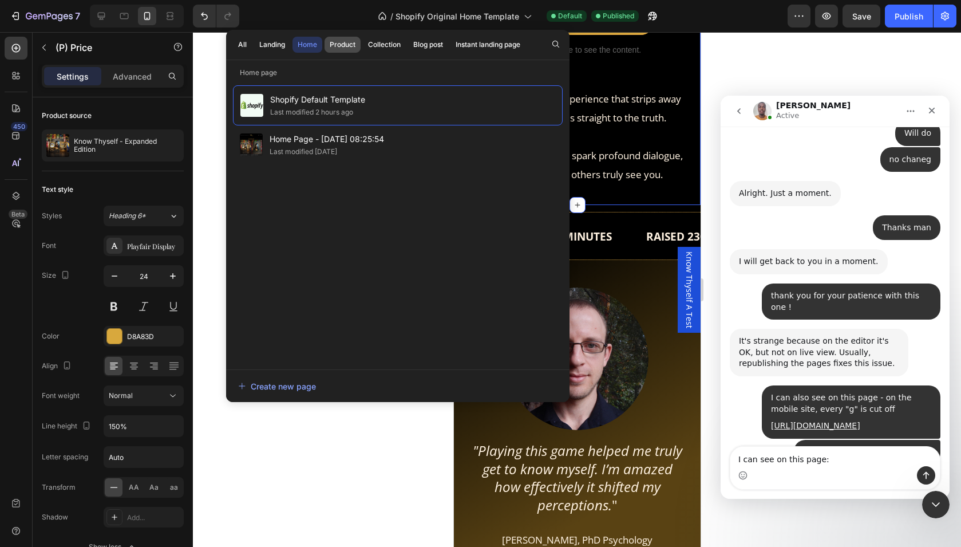
click at [342, 47] on div "Product" at bounding box center [343, 44] width 26 height 10
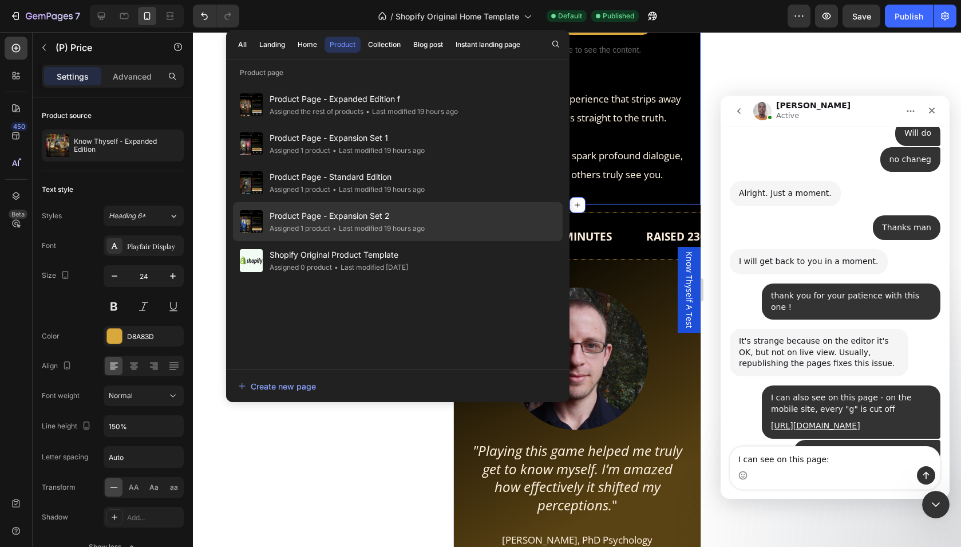
click at [366, 219] on span "Product Page - Expansion Set 2" at bounding box center [347, 216] width 155 height 14
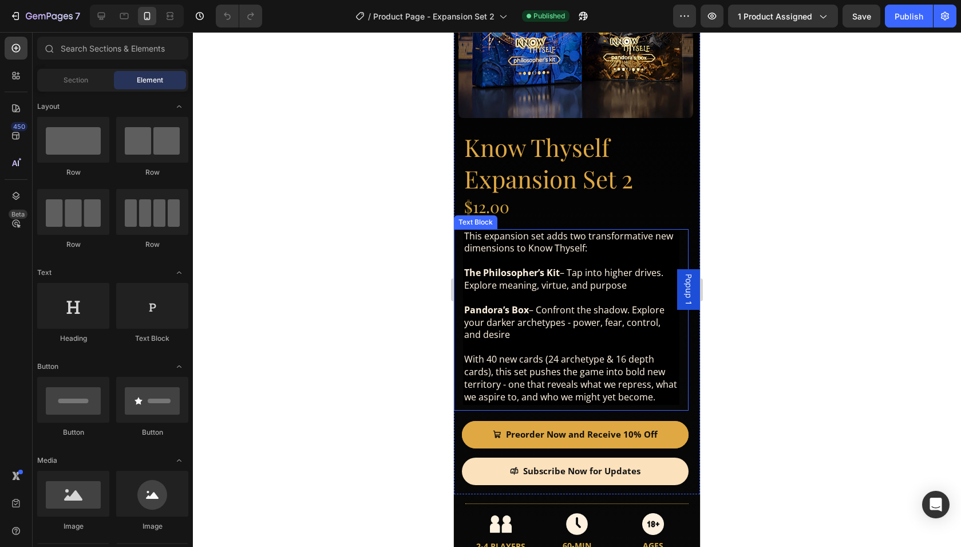
scroll to position [197, 0]
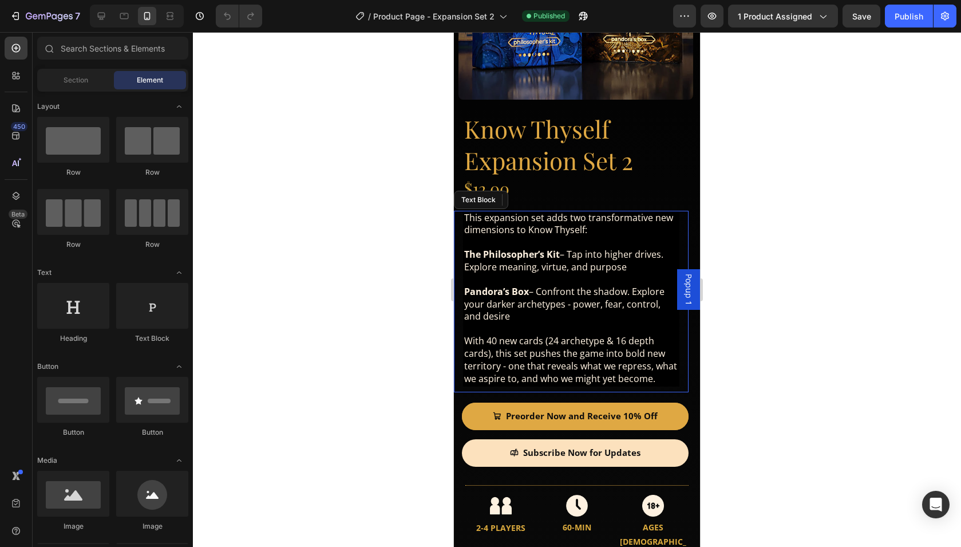
click at [576, 262] on span "The Philosopher’s Kit – Tap into higher drives. Explore meaning, virtue, and pu…" at bounding box center [563, 260] width 199 height 25
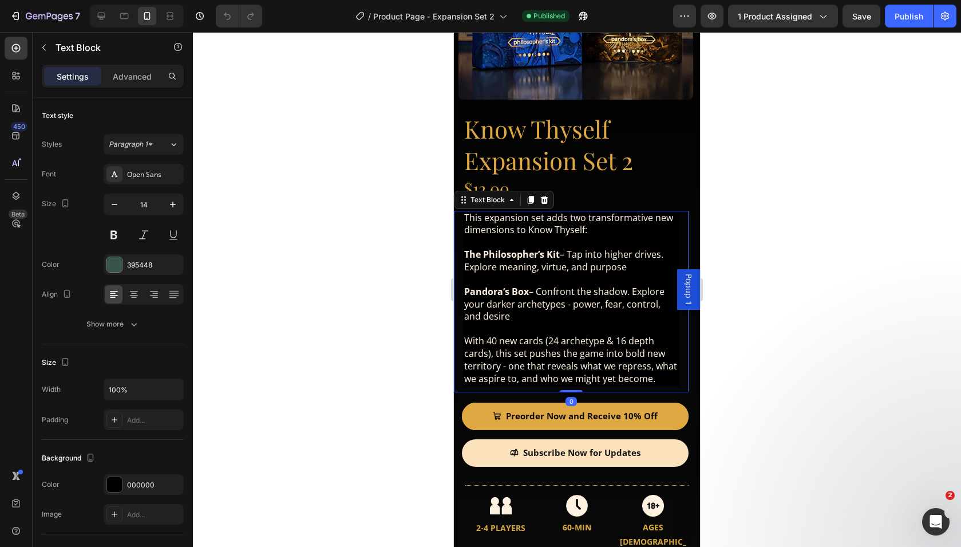
scroll to position [0, 0]
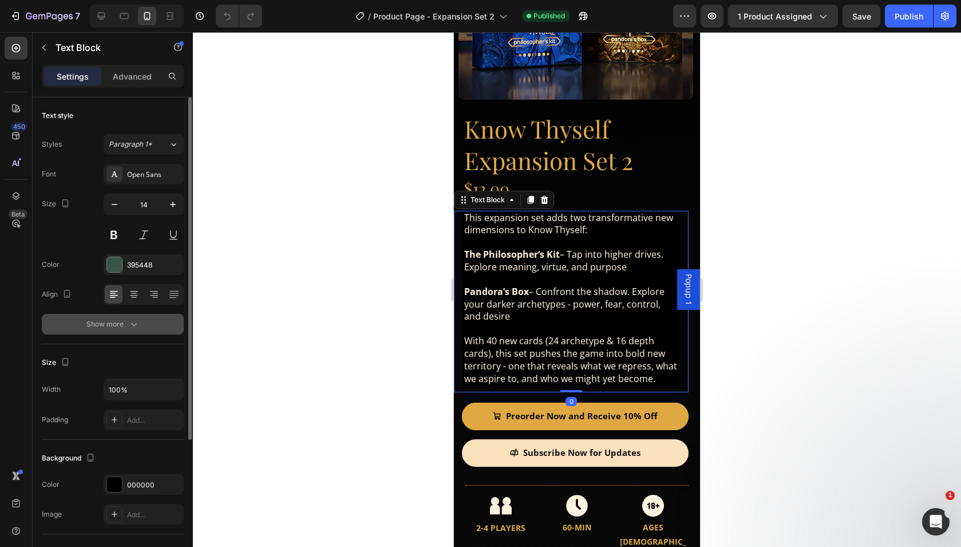
click at [133, 319] on icon "button" at bounding box center [133, 323] width 11 height 11
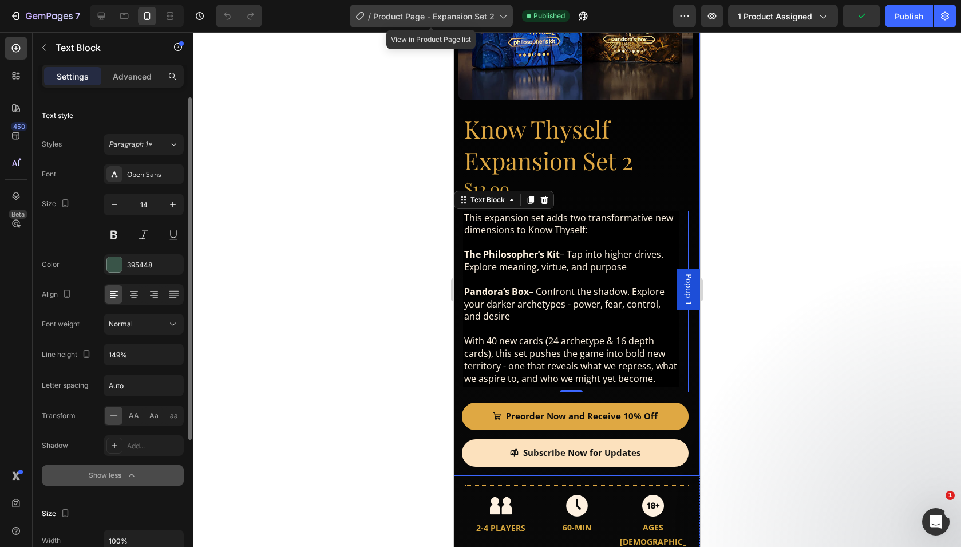
click at [421, 21] on span "Product Page - Expansion Set 2" at bounding box center [433, 16] width 121 height 12
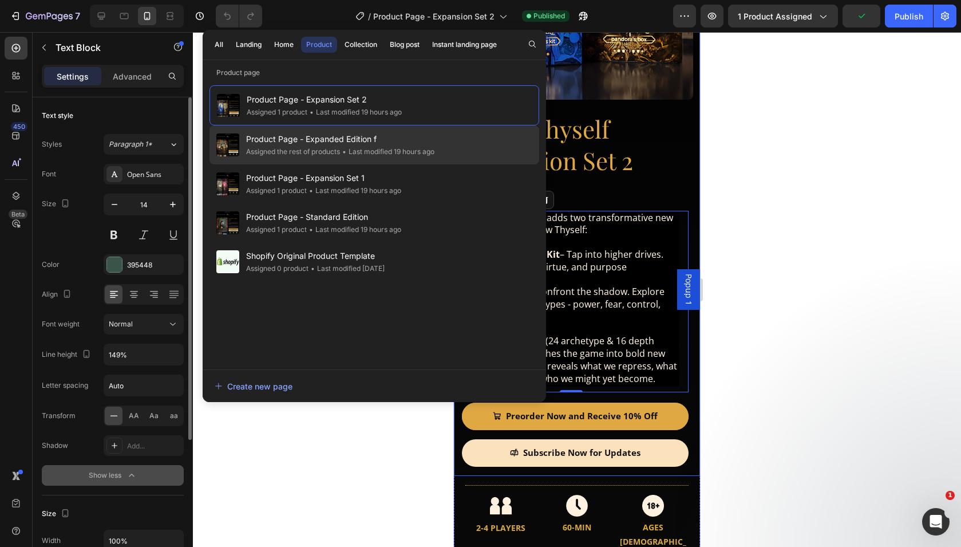
click at [333, 139] on span "Product Page - Expanded Edition f" at bounding box center [340, 139] width 188 height 14
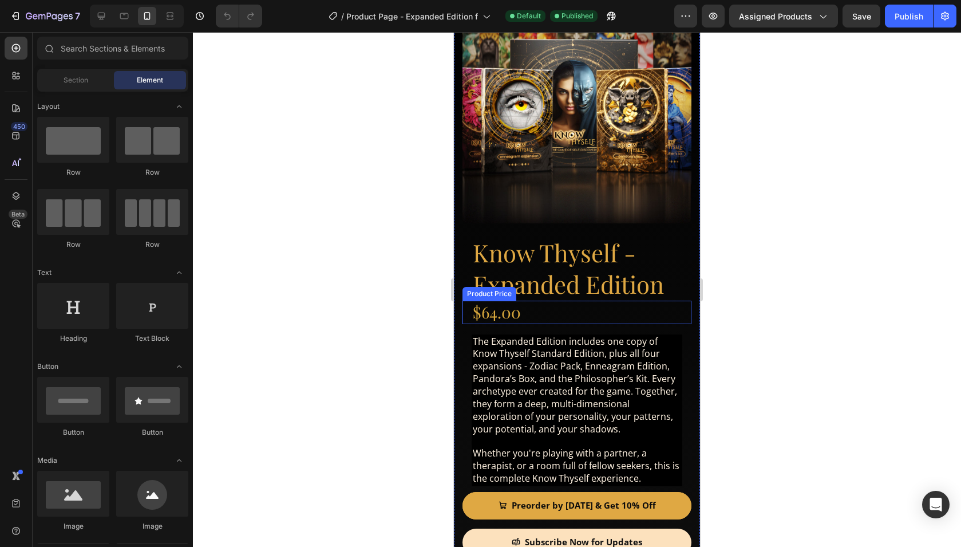
scroll to position [134, 0]
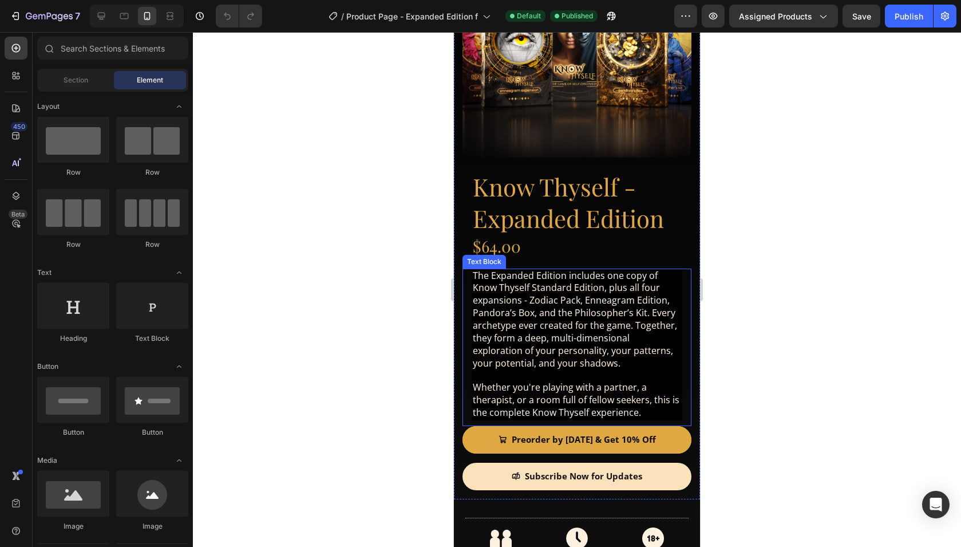
click at [536, 335] on span "The Expanded Edition includes one copy of Know Thyself Standard Edition, plus a…" at bounding box center [575, 319] width 204 height 100
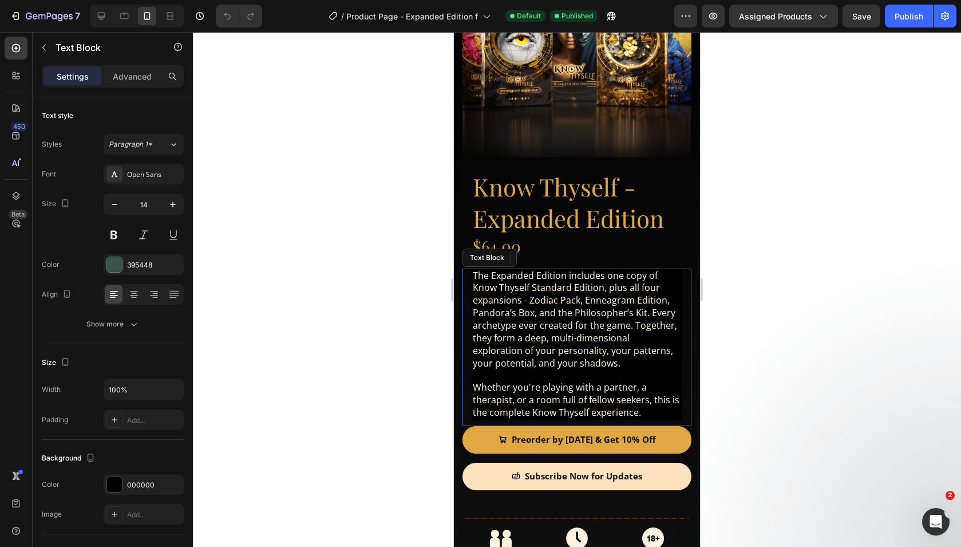
scroll to position [0, 0]
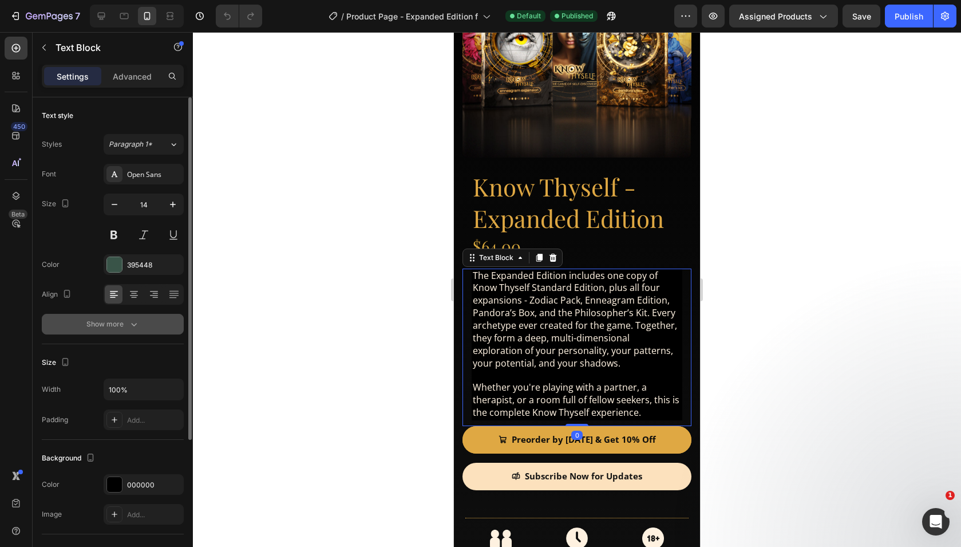
click at [122, 330] on button "Show more" at bounding box center [113, 324] width 142 height 21
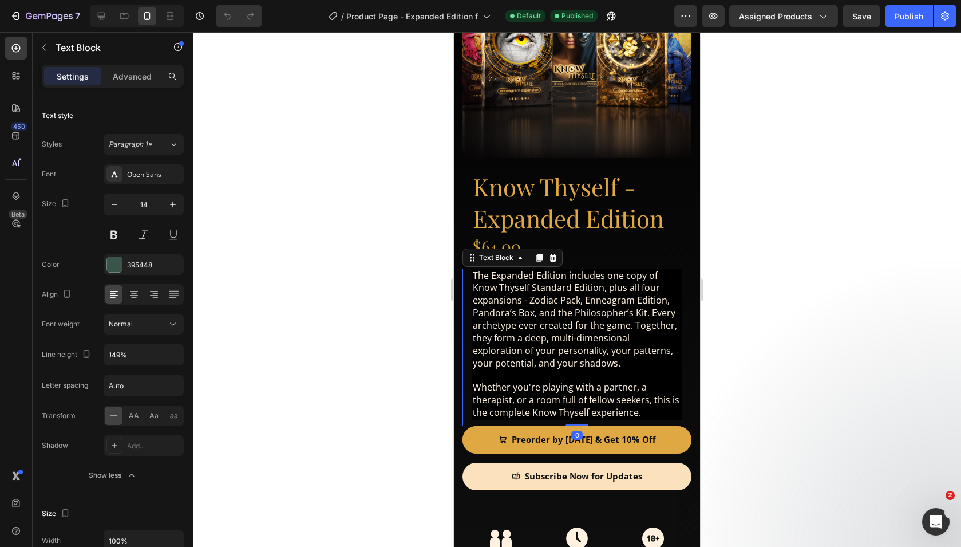
drag, startPoint x: 575, startPoint y: 424, endPoint x: 572, endPoint y: 404, distance: 20.2
click at [572, 404] on div "The Expanded Edition includes one copy of Know Thyself Standard Edition, plus a…" at bounding box center [576, 346] width 229 height 157
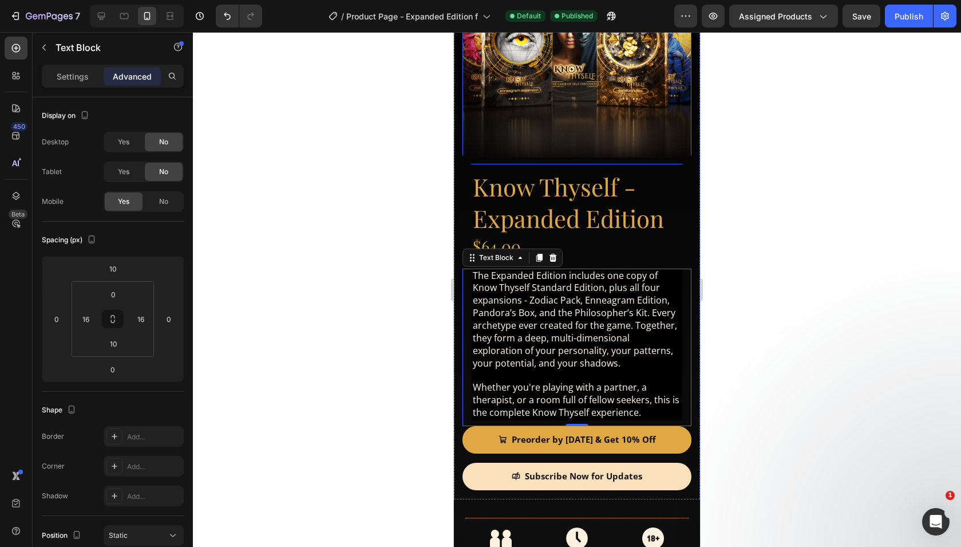
click at [655, 129] on img at bounding box center [576, 42] width 229 height 229
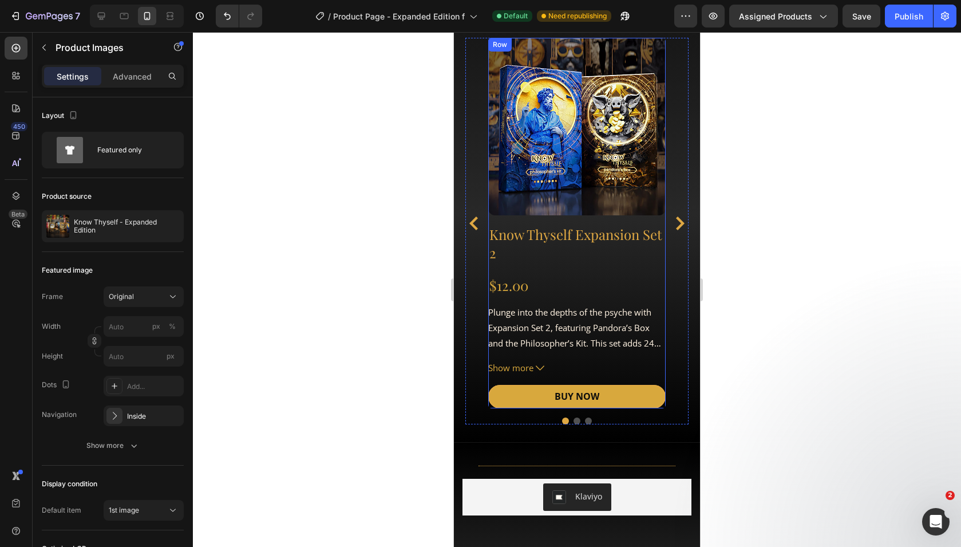
scroll to position [1662, 0]
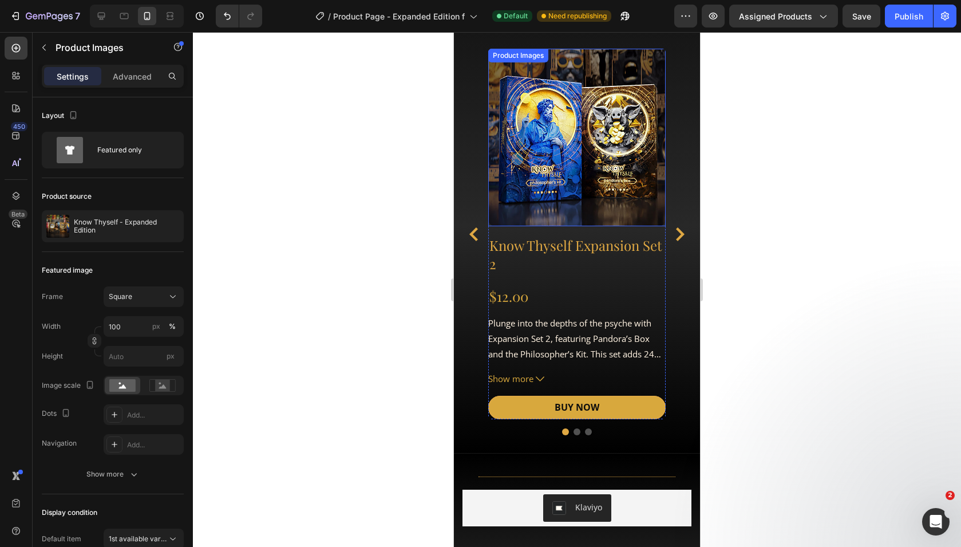
click at [615, 201] on img at bounding box center [576, 137] width 177 height 177
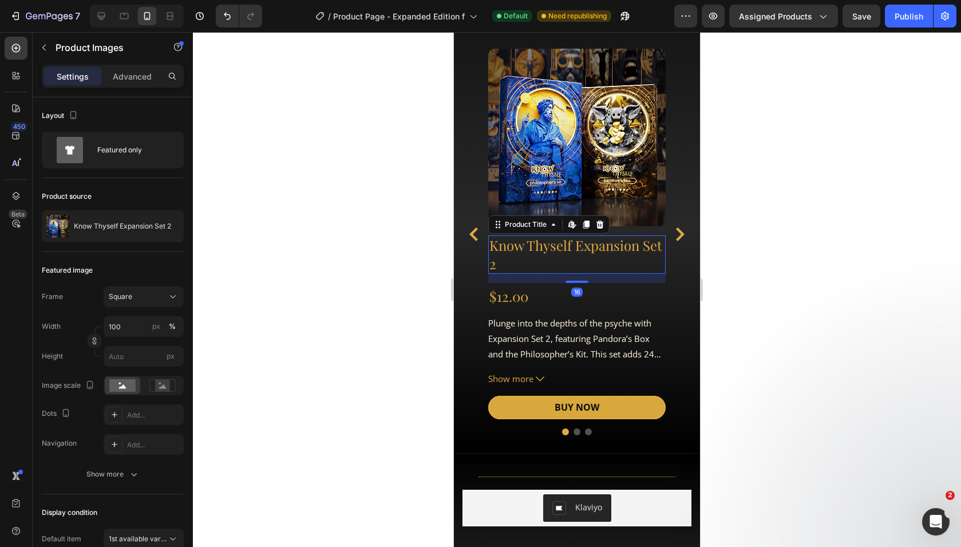
click at [582, 255] on h2 "Know Thyself Expansion Set 2" at bounding box center [576, 254] width 177 height 38
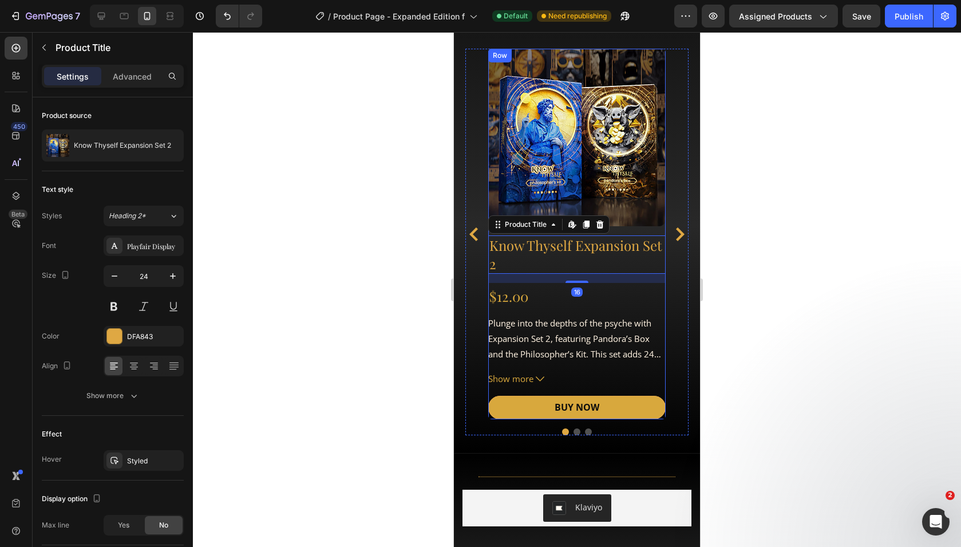
click at [570, 307] on div "Product Images Know Thyself Expansion Set 2 Product Title Edit content in Shopi…" at bounding box center [576, 234] width 177 height 370
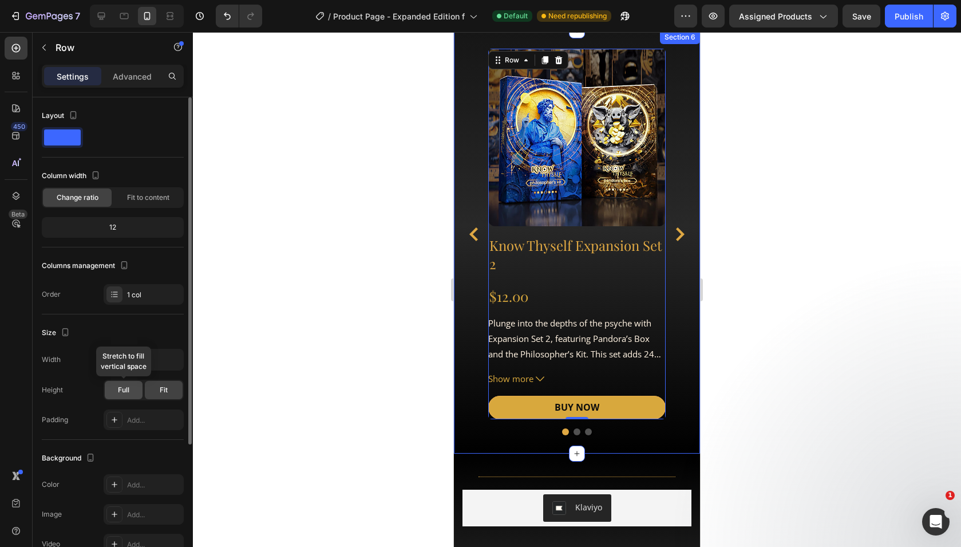
click at [125, 388] on span "Full" at bounding box center [123, 390] width 11 height 10
click at [125, 390] on span "Full" at bounding box center [123, 390] width 11 height 10
click at [167, 390] on span "Fit" at bounding box center [164, 390] width 8 height 10
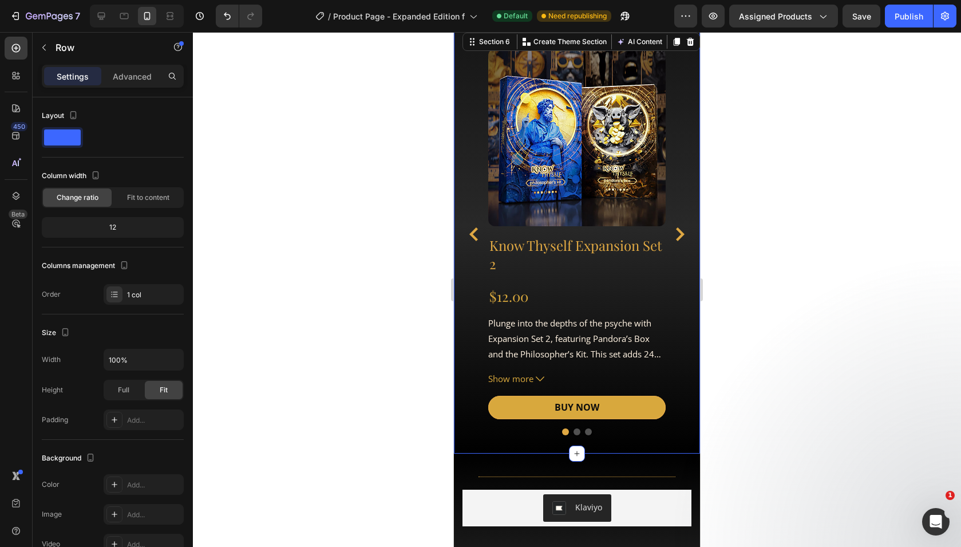
click at [691, 274] on div "Product Images Know Thyself Expansion Set 2 Product Title $12.00 Product Price …" at bounding box center [577, 241] width 246 height 423
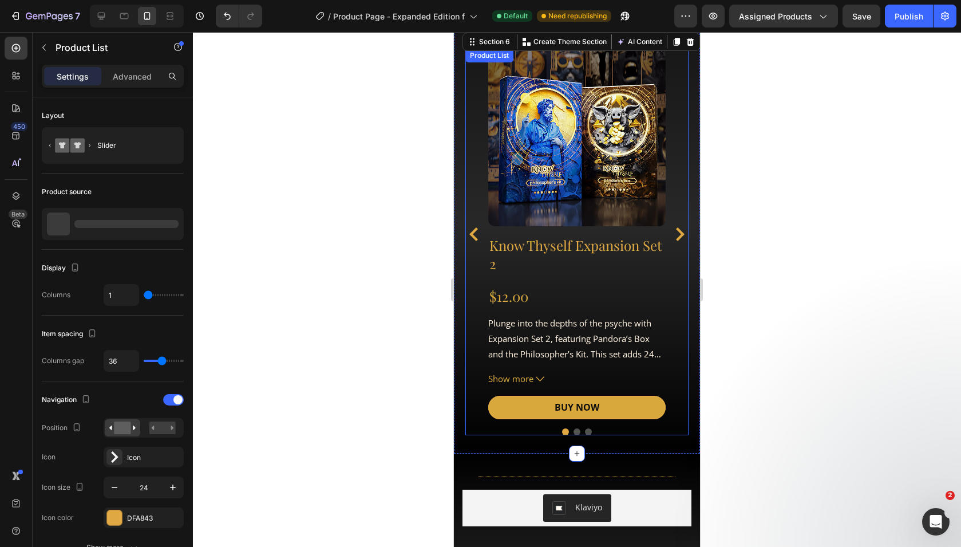
click at [480, 268] on div "Product Images Know Thyself Expansion Set 2 Product Title $12.00 Product Price …" at bounding box center [576, 234] width 223 height 370
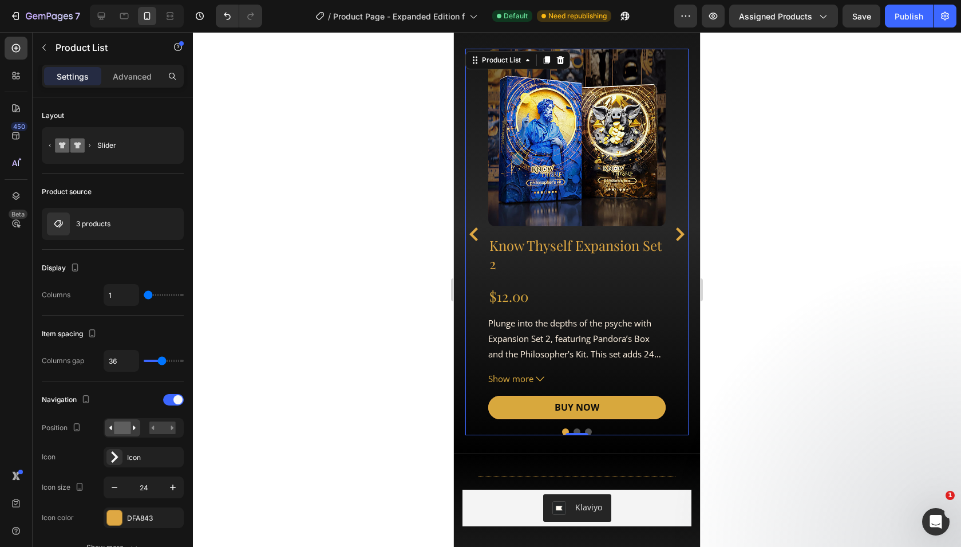
click at [124, 88] on div "Settings Advanced" at bounding box center [113, 81] width 160 height 33
click at [124, 77] on p "Advanced" at bounding box center [132, 76] width 39 height 12
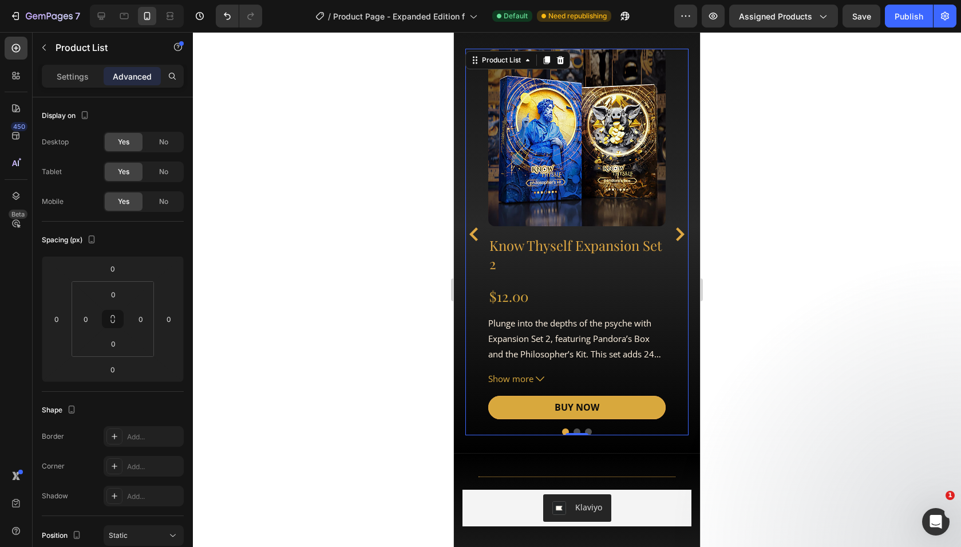
click at [472, 227] on icon "Carousel Back Arrow" at bounding box center [474, 234] width 14 height 14
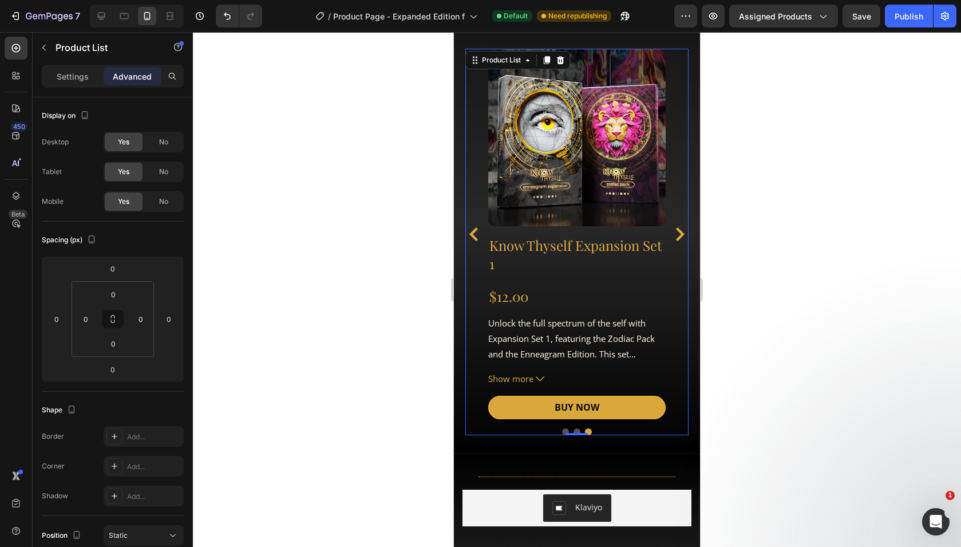
click at [678, 234] on icon "Carousel Next Arrow" at bounding box center [680, 234] width 14 height 14
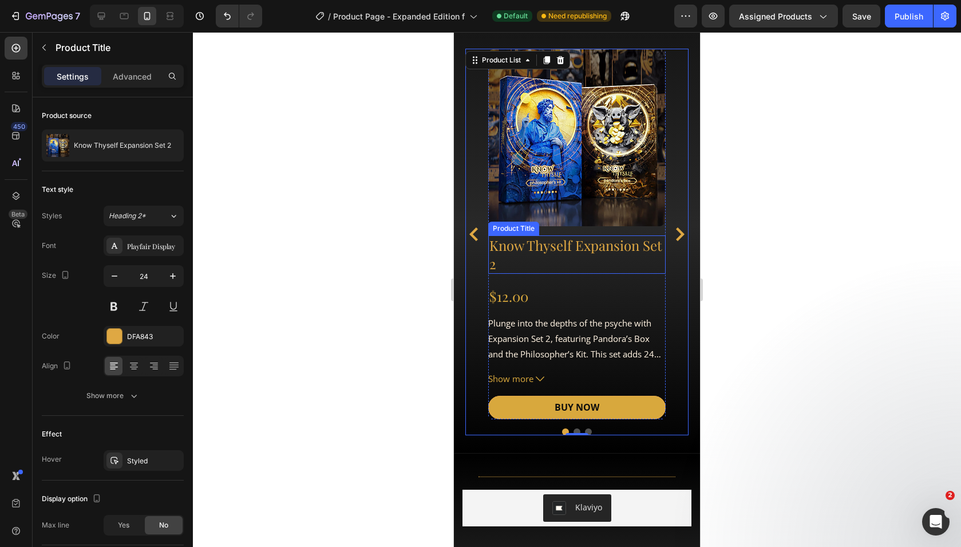
click at [559, 239] on h2 "Know Thyself Expansion Set 2" at bounding box center [576, 254] width 177 height 38
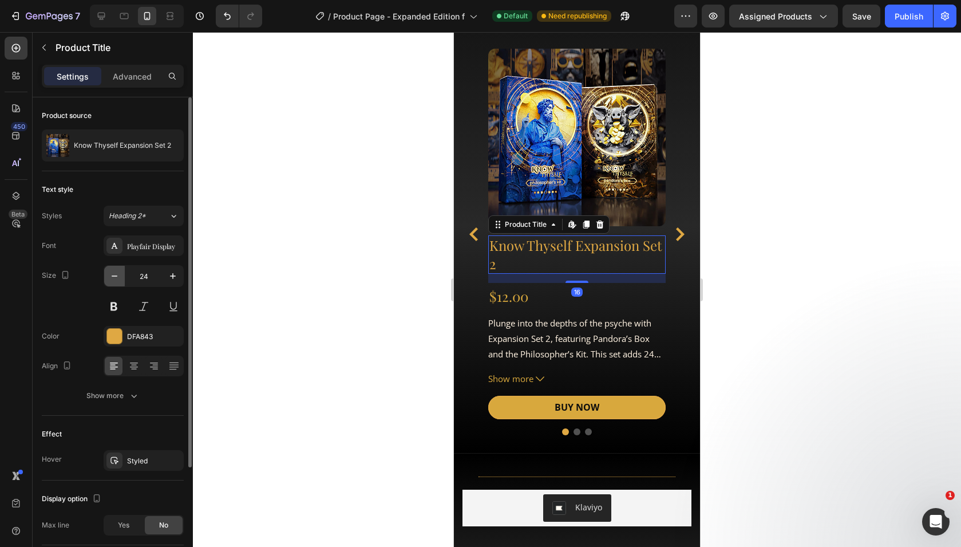
click at [118, 272] on icon "button" at bounding box center [114, 275] width 11 height 11
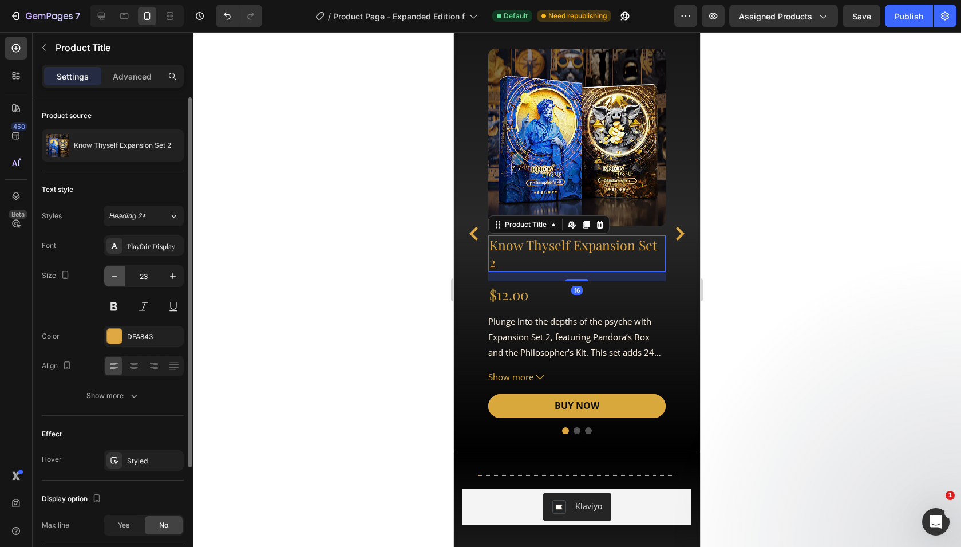
type input "22"
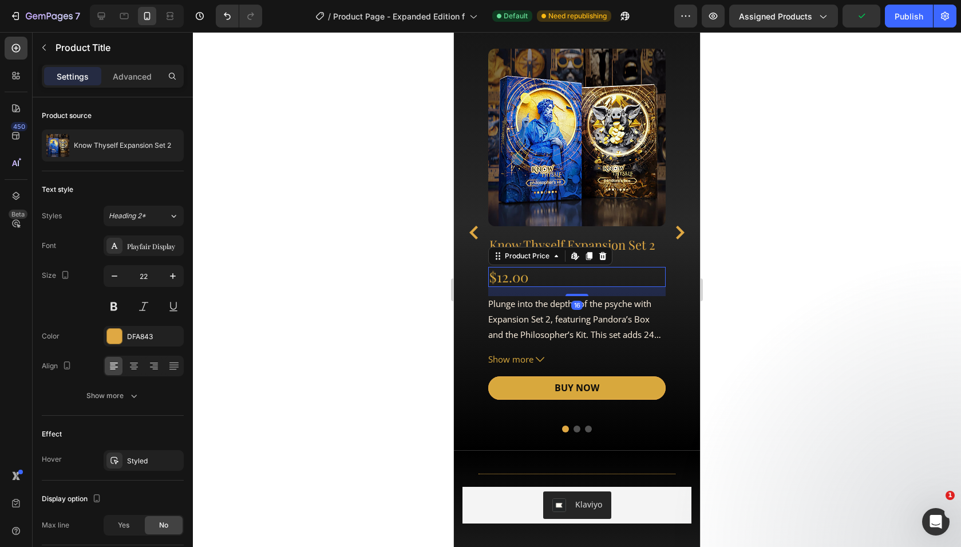
click at [516, 272] on div "$12.00" at bounding box center [576, 277] width 177 height 20
click at [112, 270] on icon "button" at bounding box center [114, 275] width 11 height 11
type input "22"
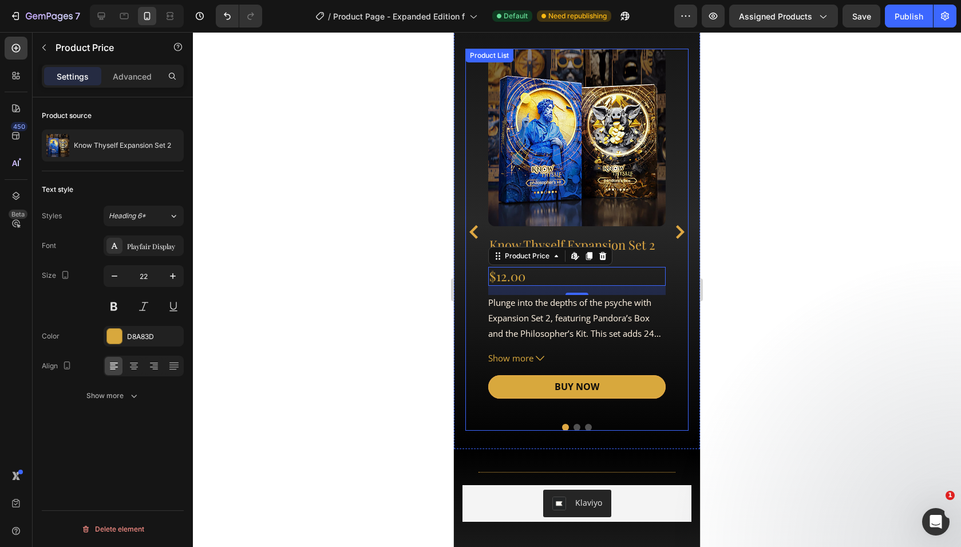
click at [474, 231] on icon "Carousel Back Arrow" at bounding box center [474, 232] width 14 height 14
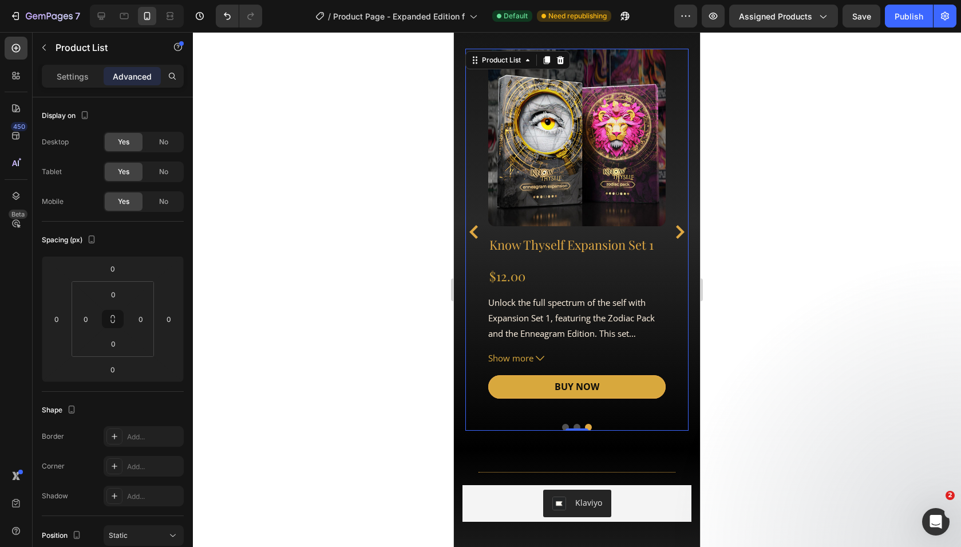
click at [474, 230] on icon "Carousel Back Arrow" at bounding box center [474, 232] width 14 height 14
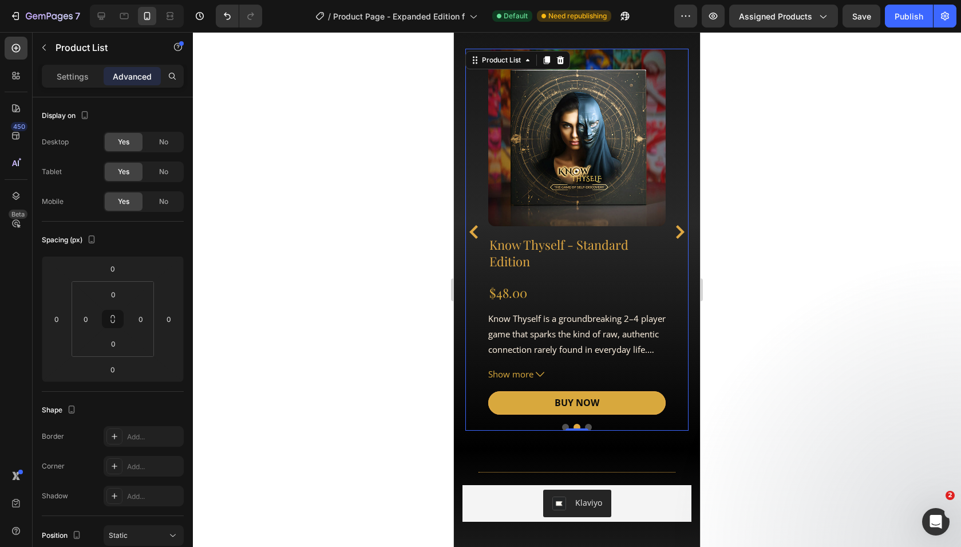
click at [474, 230] on icon "Carousel Back Arrow" at bounding box center [474, 232] width 14 height 14
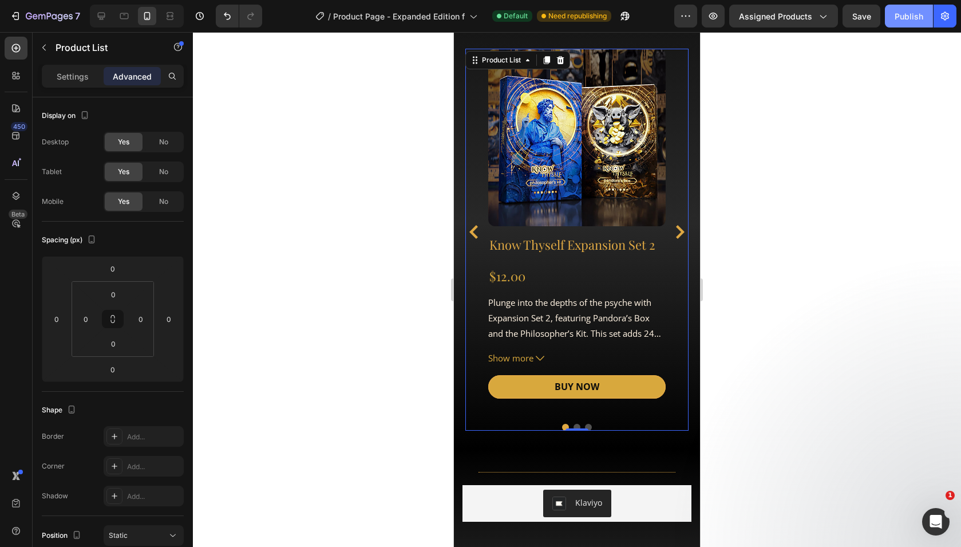
click at [914, 17] on div "Publish" at bounding box center [909, 16] width 29 height 12
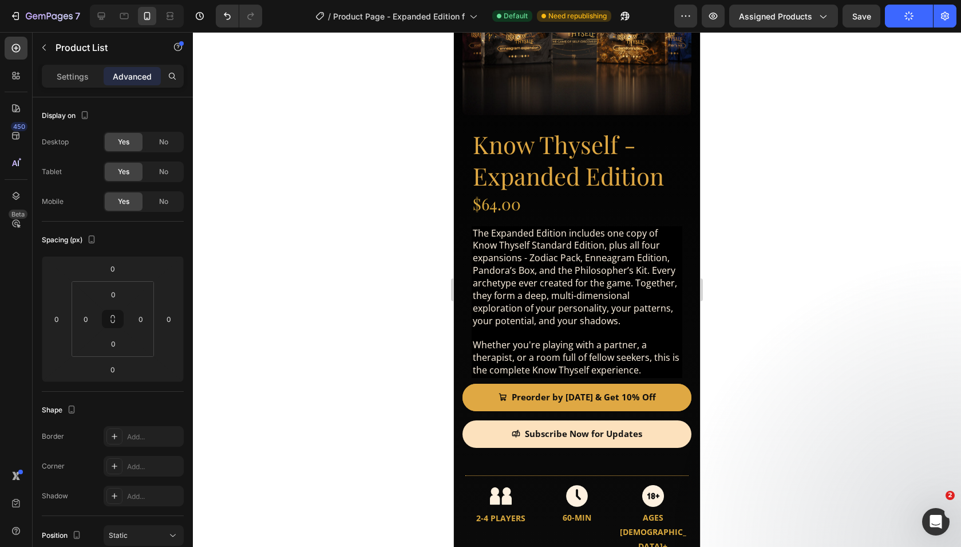
scroll to position [188, 0]
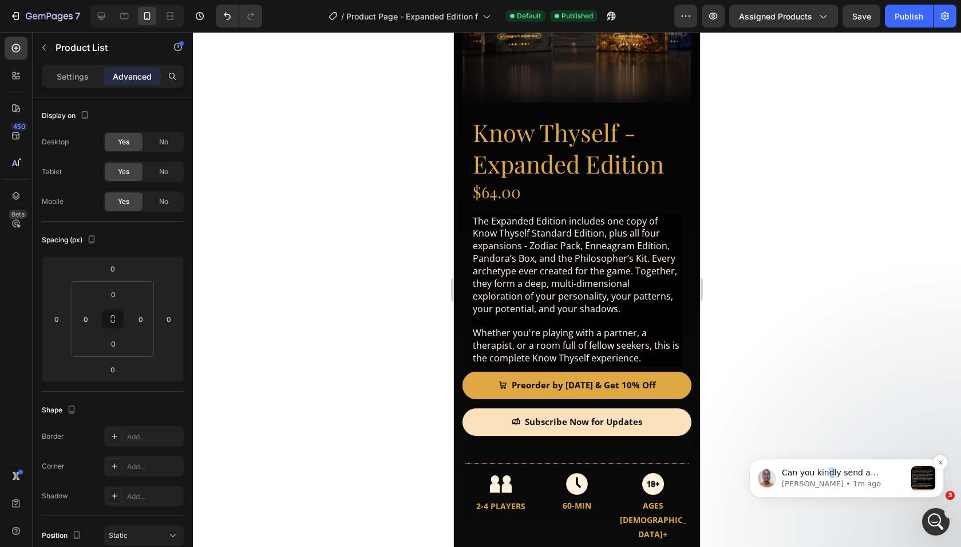
click at [827, 472] on p "Can you kindly send a screenshot to help me understand the issue better? When I…" at bounding box center [844, 472] width 124 height 11
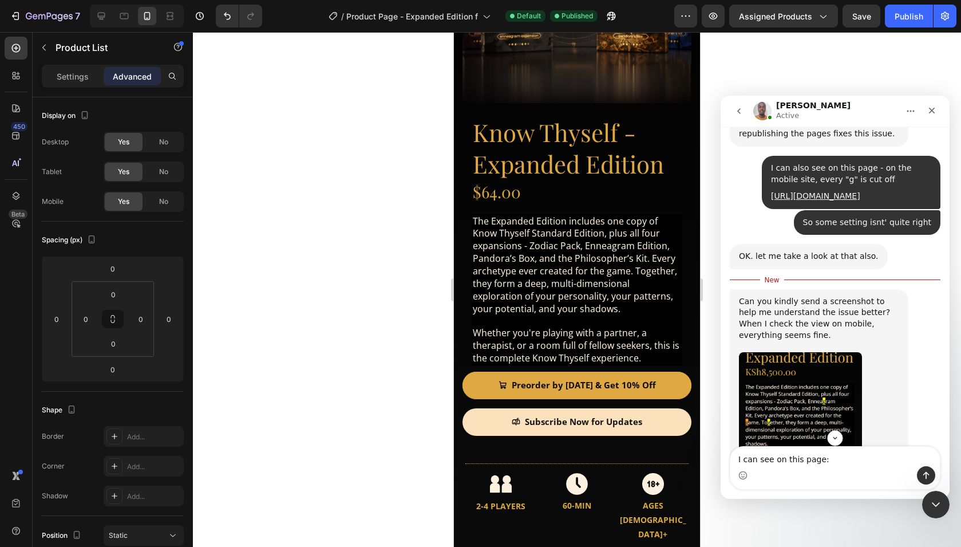
scroll to position [3080, 0]
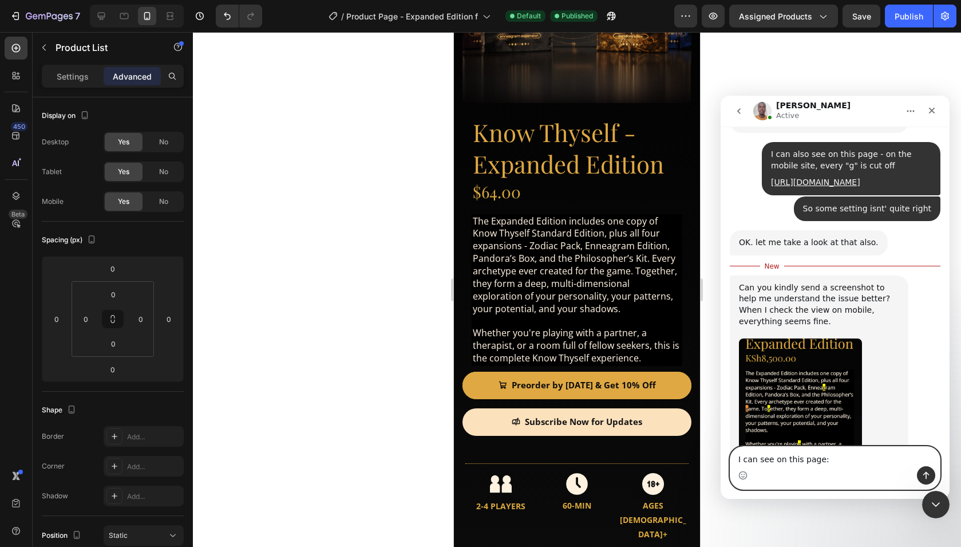
click at [861, 446] on textarea "I can see on this page:" at bounding box center [834, 455] width 209 height 19
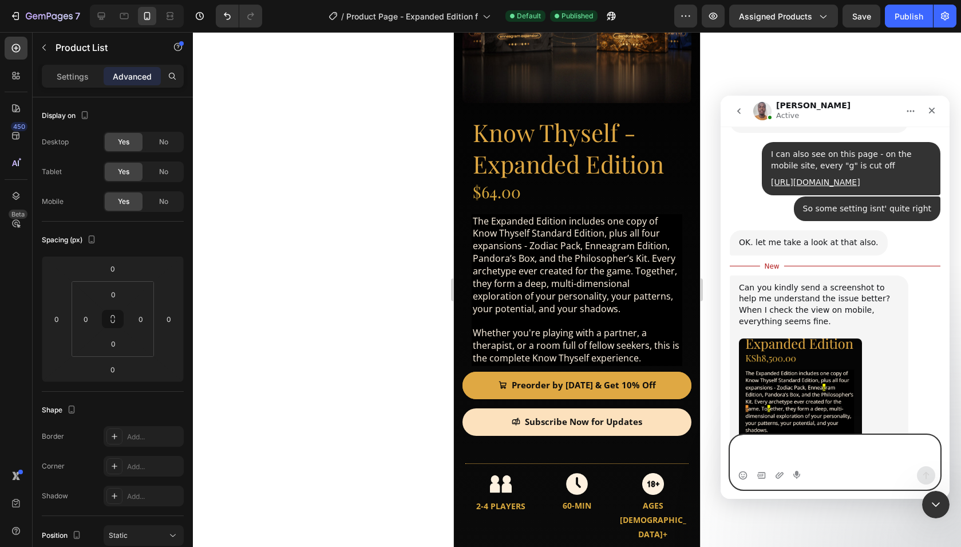
scroll to position [3068, 0]
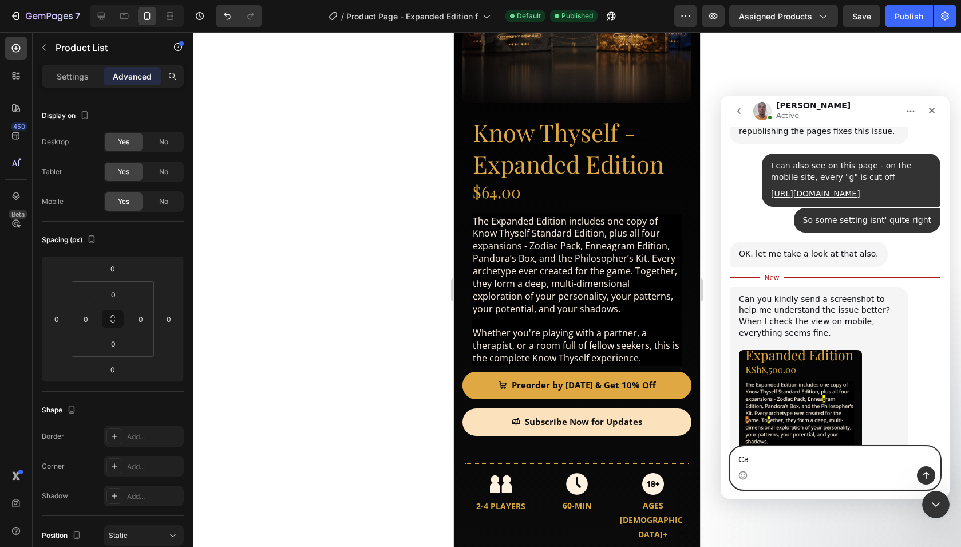
type textarea "C"
type textarea "So strange..."
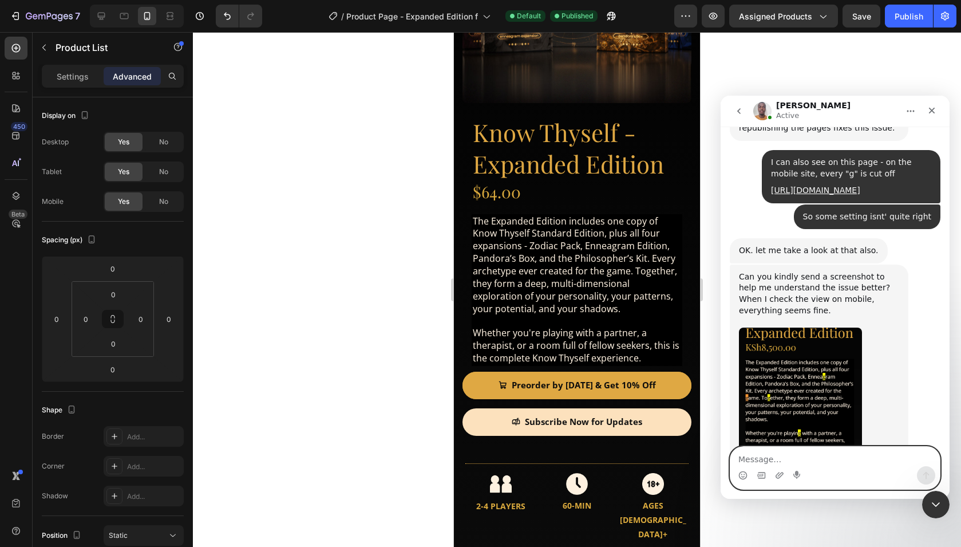
scroll to position [3083, 0]
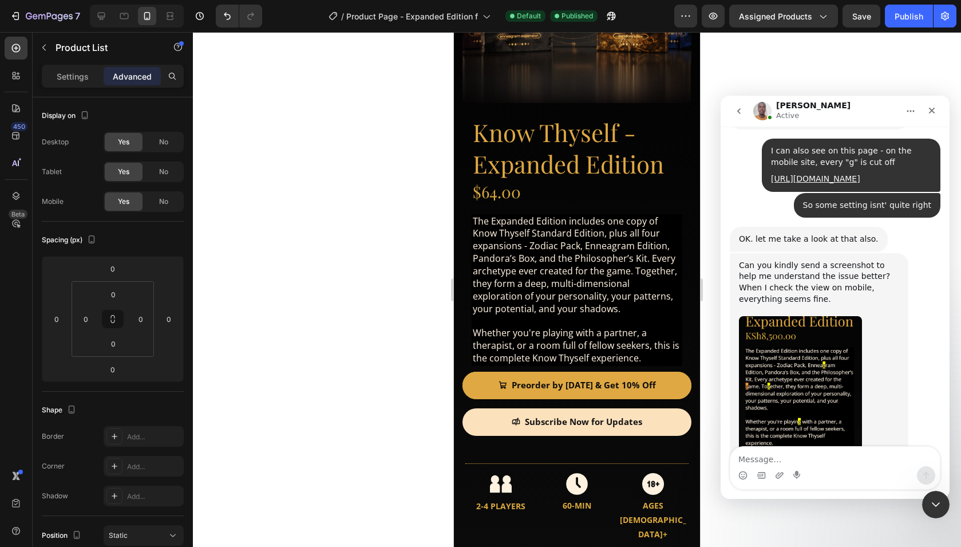
click at [777, 480] on div "Intercom messenger" at bounding box center [779, 475] width 9 height 18
click at [777, 479] on icon "Upload attachment" at bounding box center [779, 474] width 9 height 9
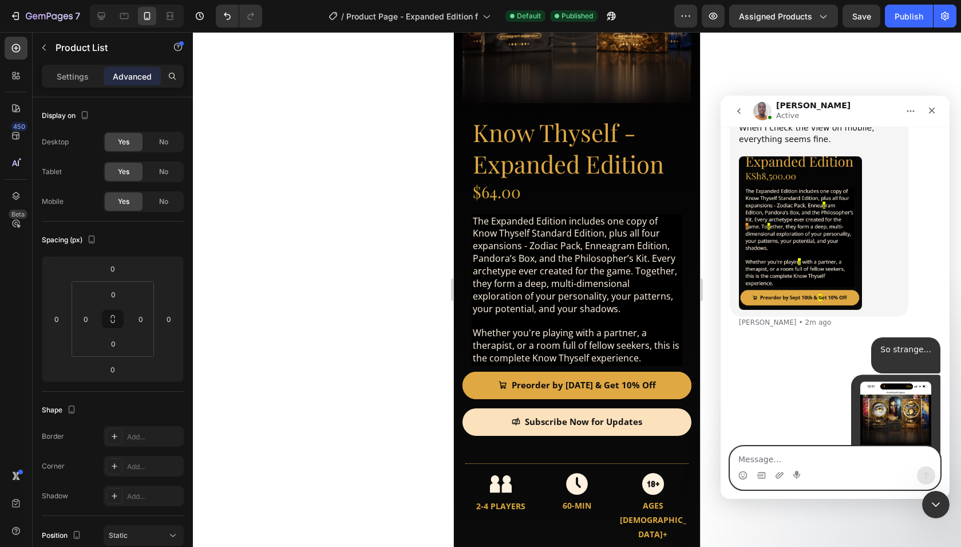
click at [782, 458] on textarea "Message…" at bounding box center [834, 455] width 209 height 19
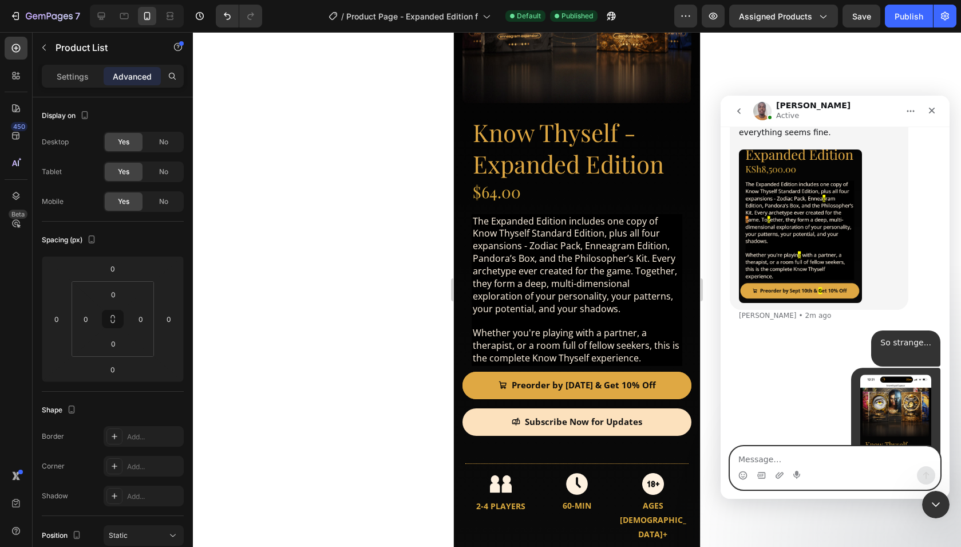
scroll to position [3252, 0]
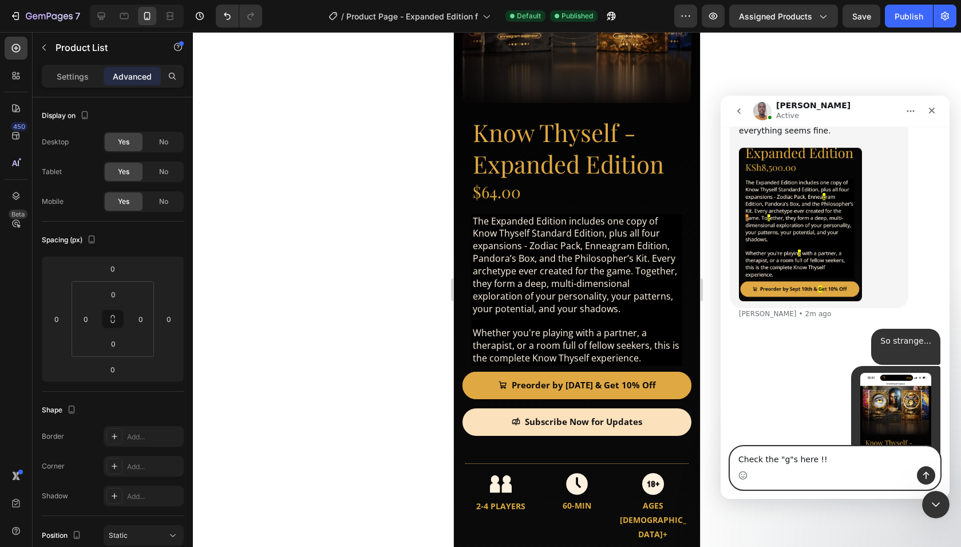
type textarea "Check the "g"s here !!!"
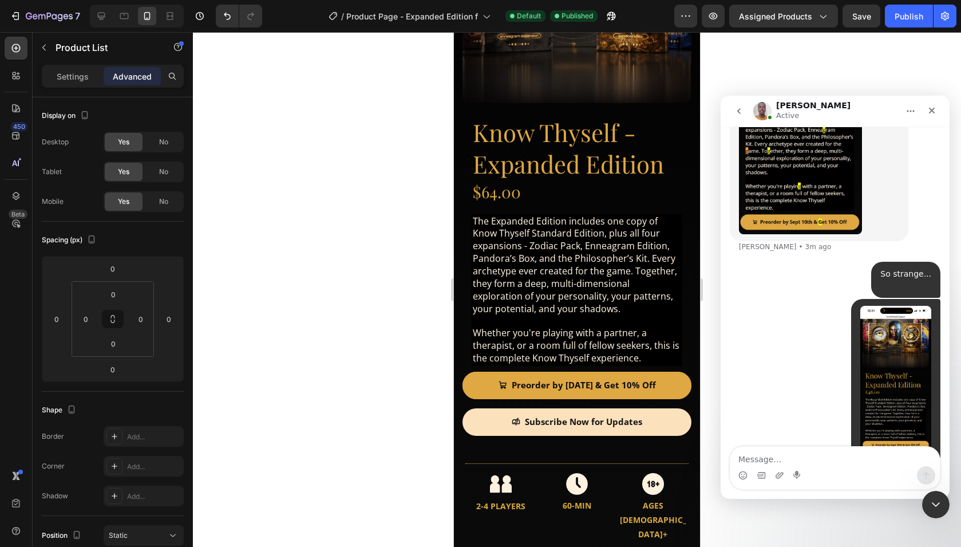
scroll to position [3322, 0]
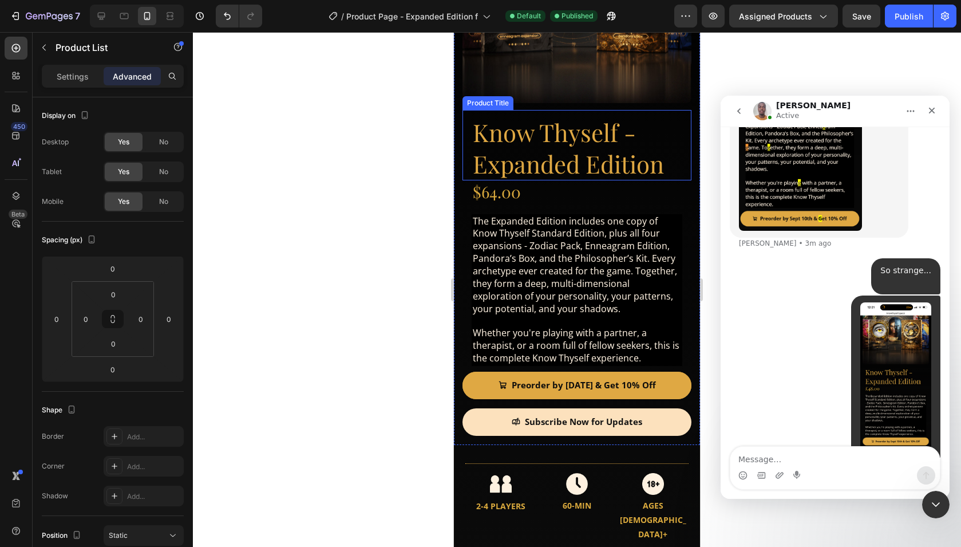
click at [590, 156] on h1 "Know Thyself - Expanded Edition" at bounding box center [577, 148] width 211 height 65
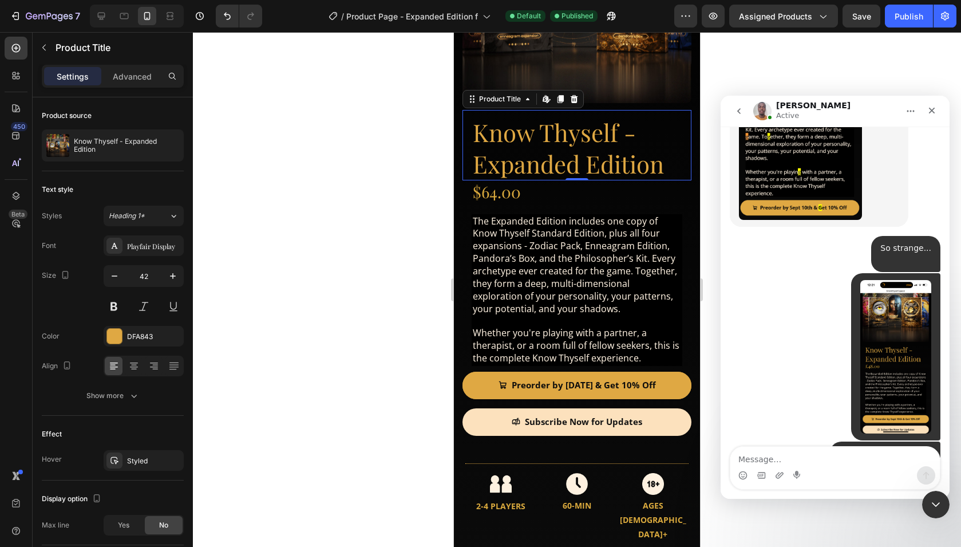
scroll to position [3334, 0]
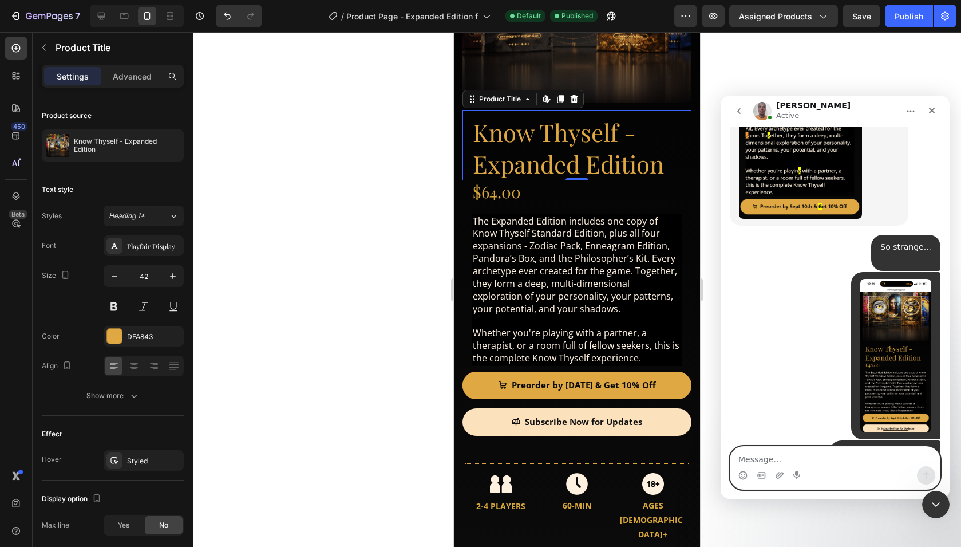
click at [801, 462] on textarea "Message…" at bounding box center [834, 455] width 209 height 19
type textarea "H"
type textarea "Thank you !"
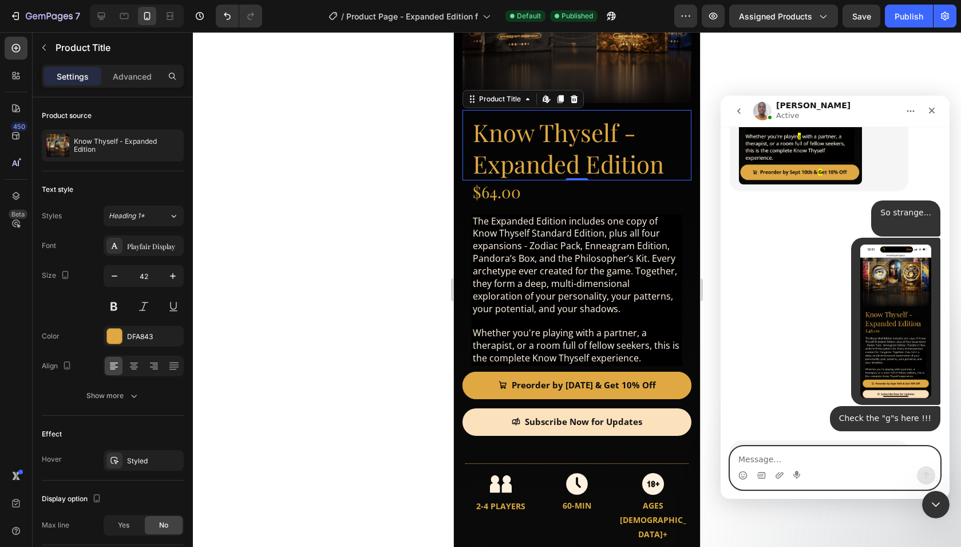
scroll to position [3368, 0]
